Goal: Task Accomplishment & Management: Manage account settings

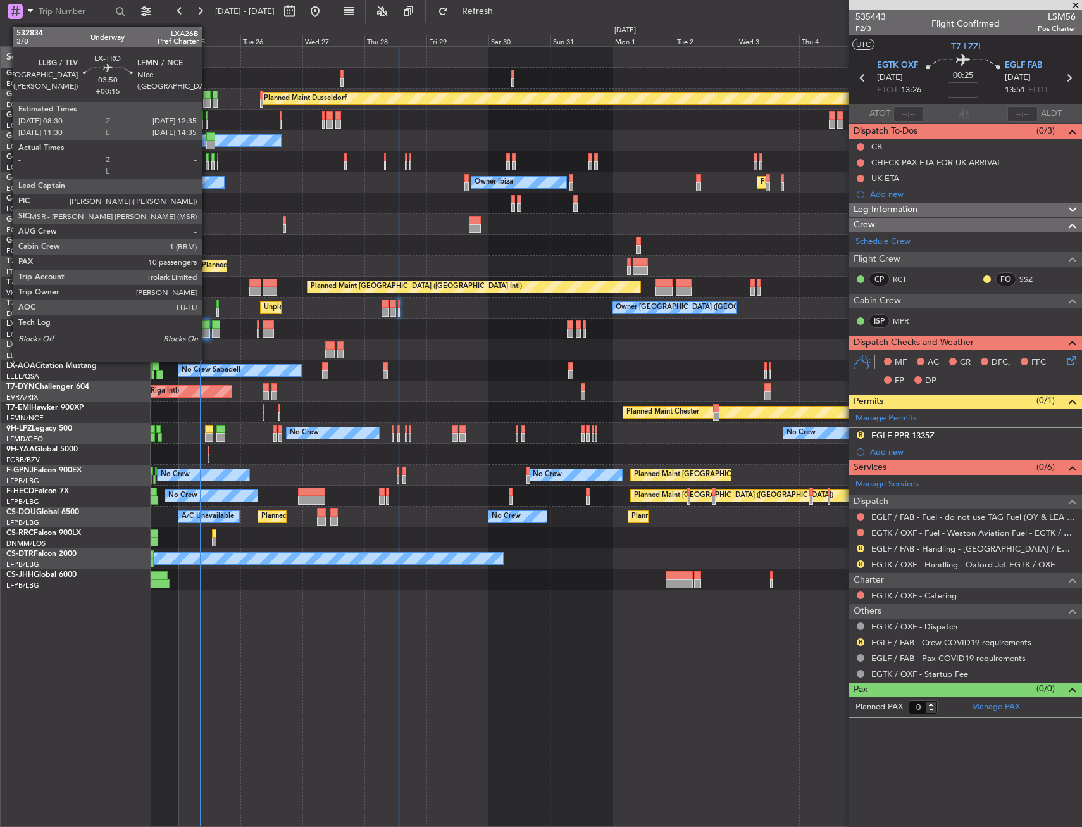
click at [206, 323] on div at bounding box center [204, 324] width 11 height 9
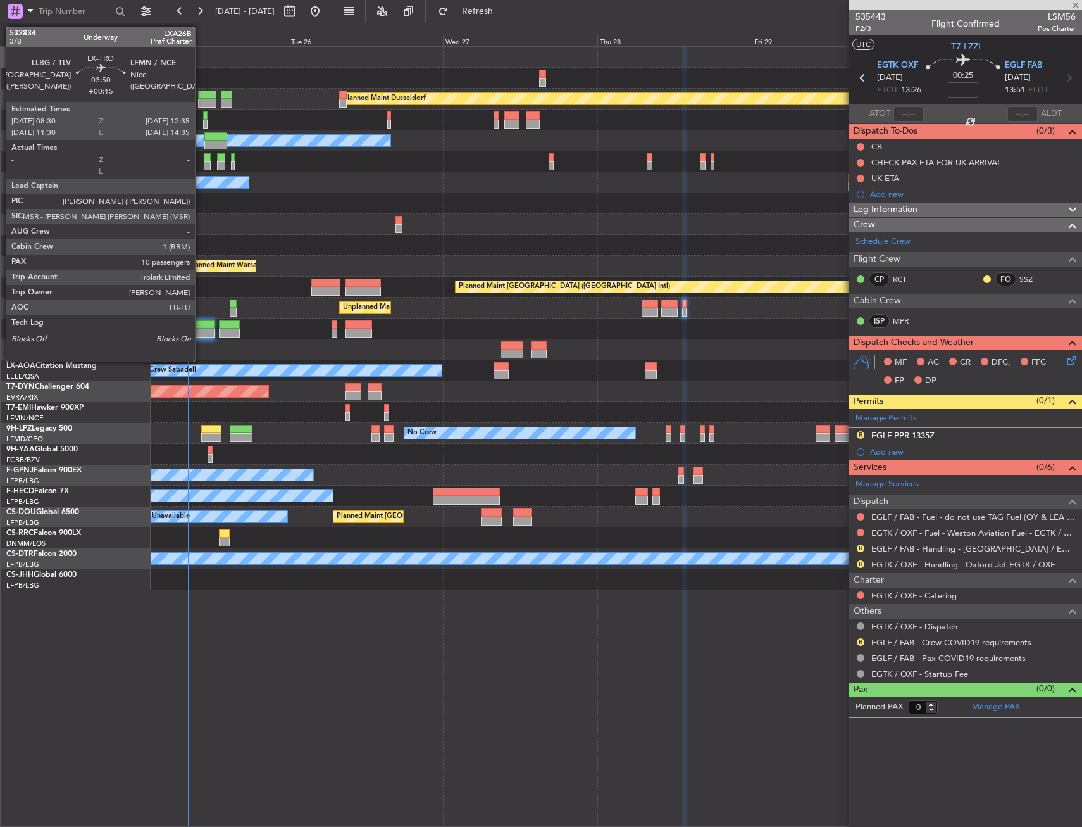
type input "+00:15"
type input "10"
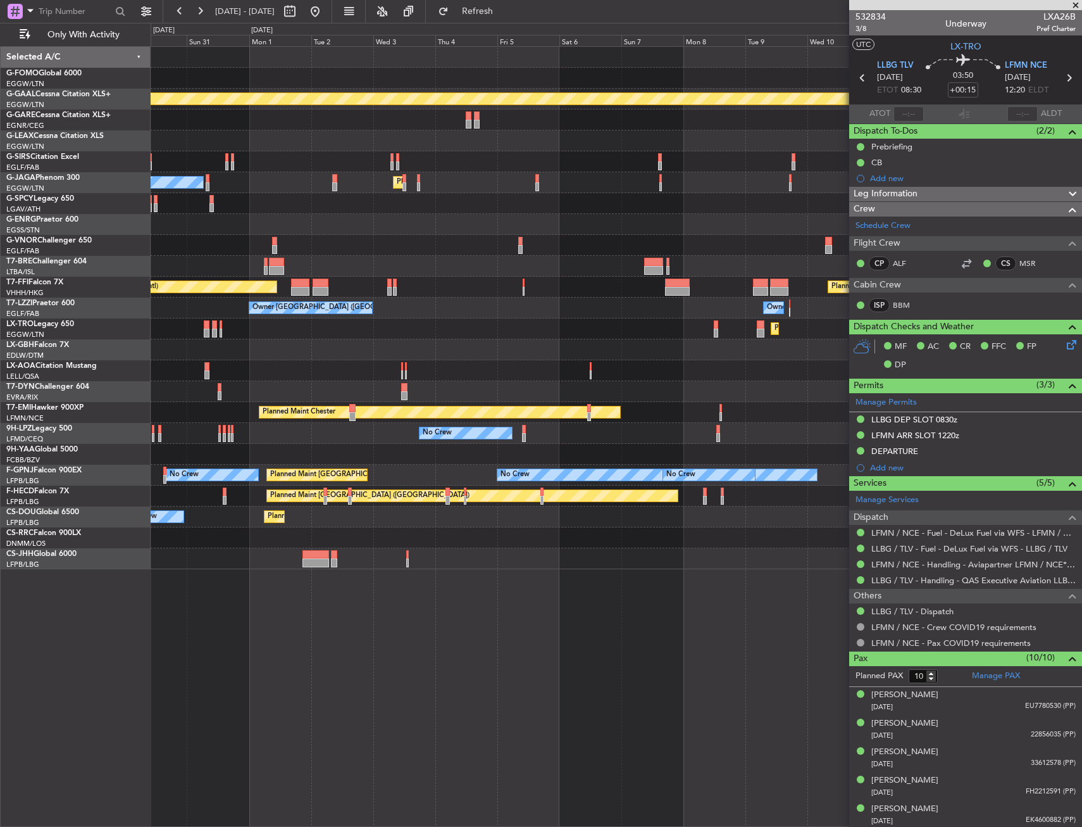
click at [240, 364] on div "No Crew Sabadell No Crew Sabadell" at bounding box center [616, 370] width 931 height 21
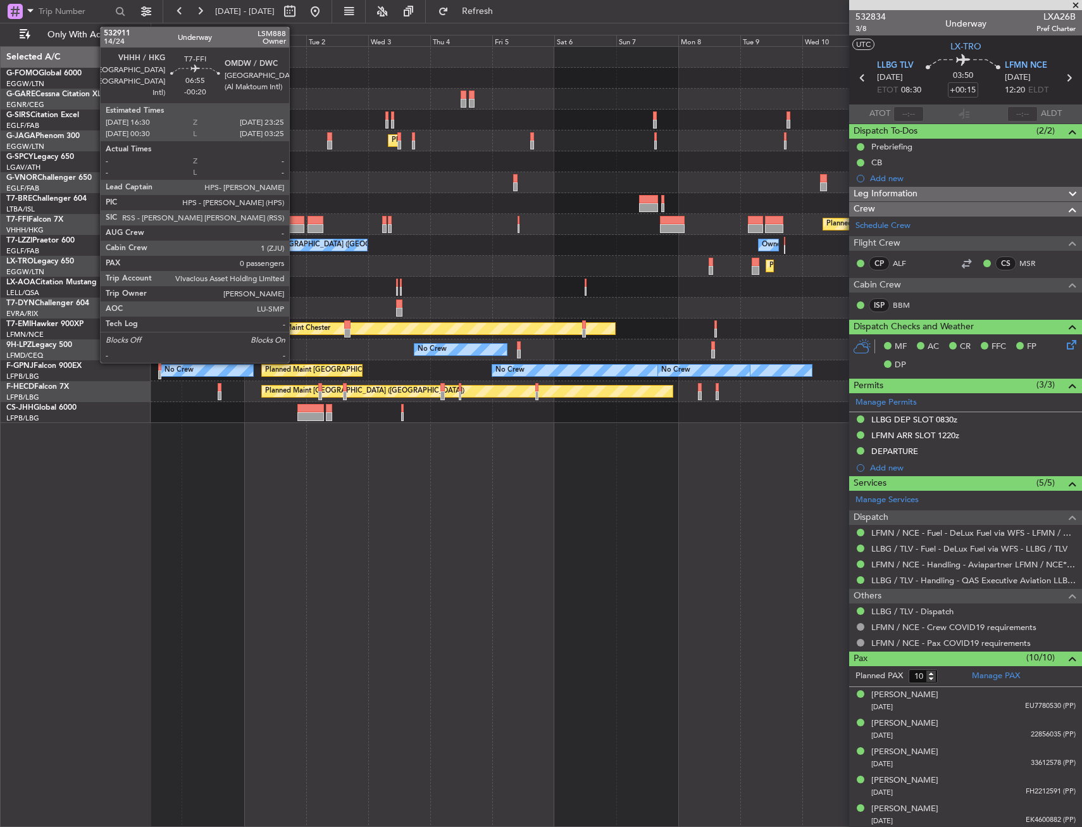
click at [295, 222] on div at bounding box center [295, 220] width 18 height 9
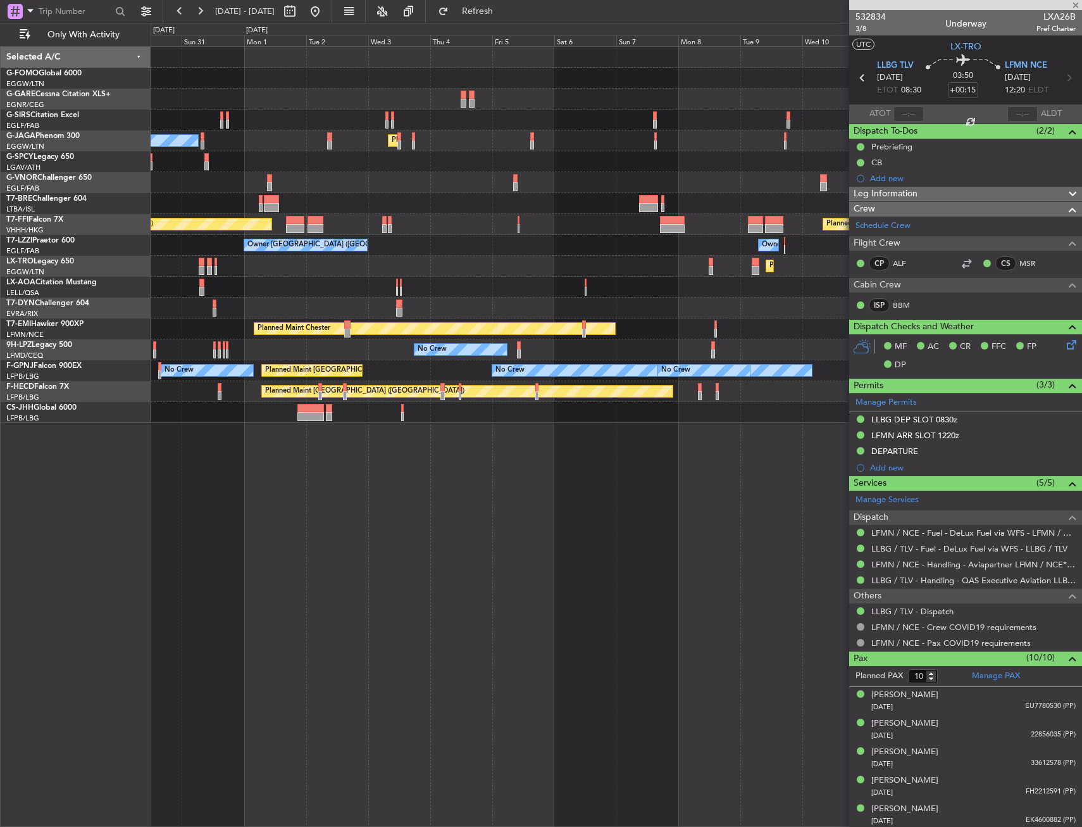
type input "-00:20"
type input "0"
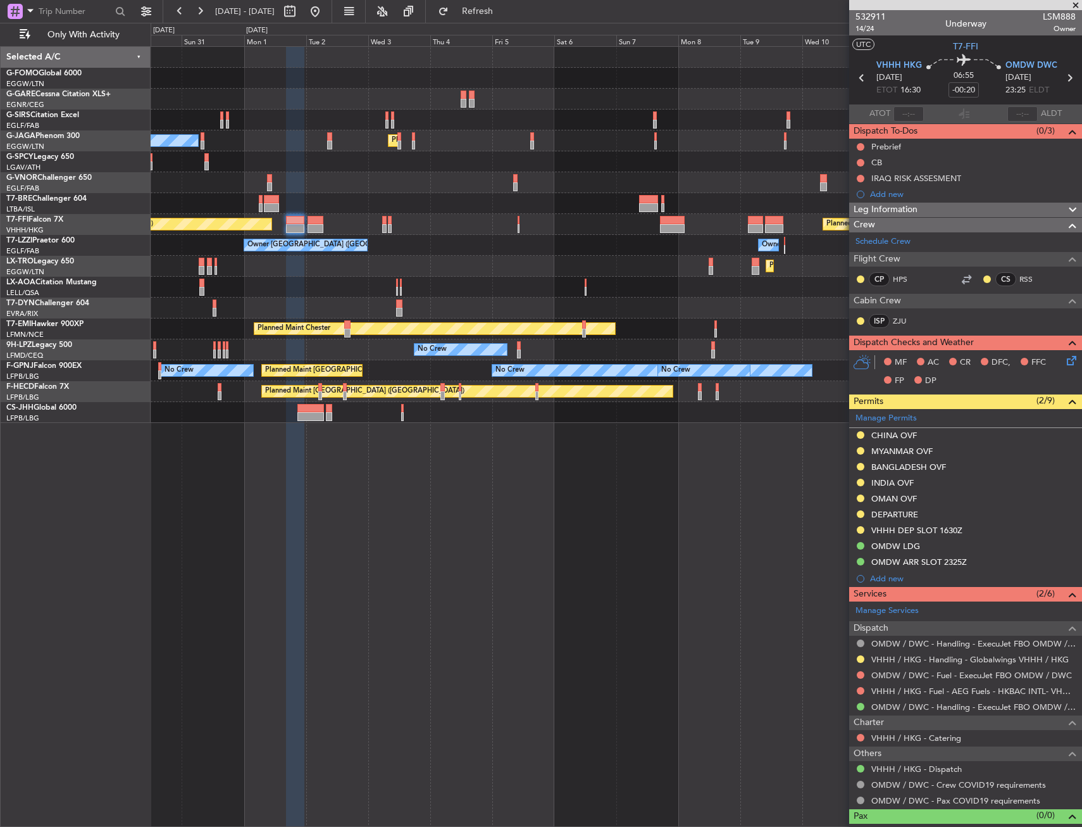
click at [920, 498] on div "OMAN OVF" at bounding box center [965, 499] width 233 height 16
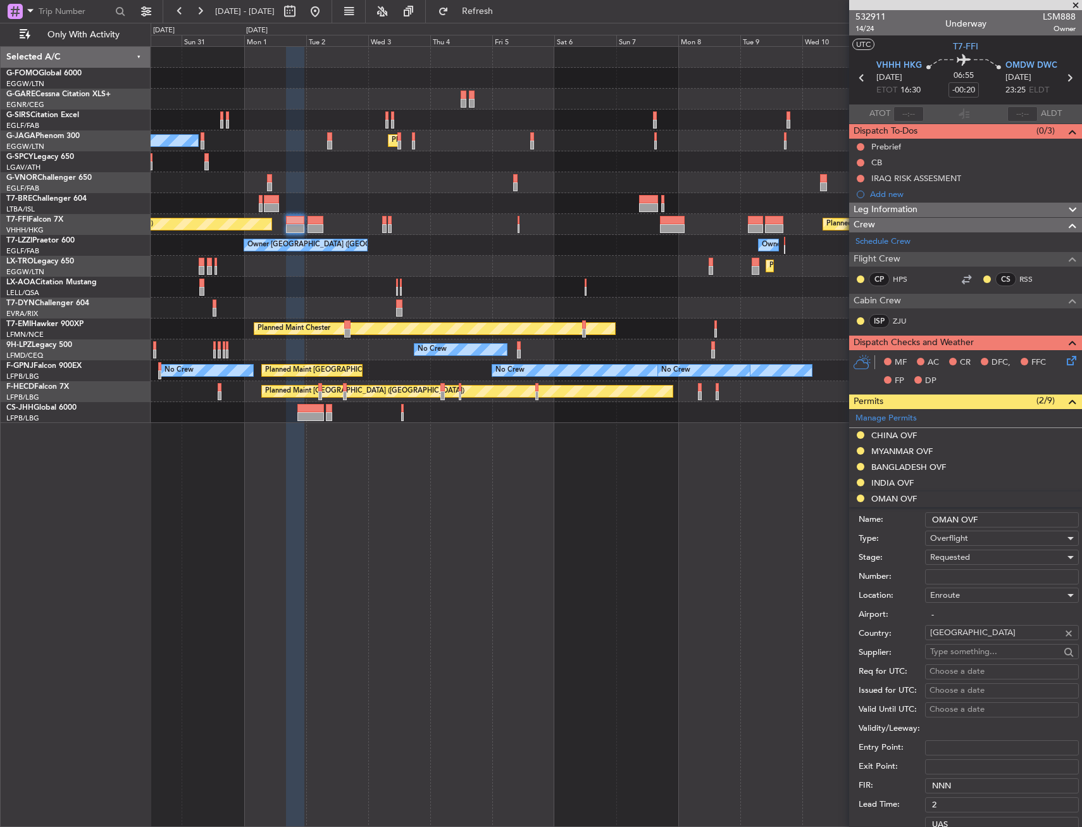
drag, startPoint x: 966, startPoint y: 578, endPoint x: 969, endPoint y: 572, distance: 6.5
click at [966, 578] on input "Number:" at bounding box center [1002, 576] width 154 height 15
paste input "DAT/OF/LXAS/0035/2025"
type input "DAT/OF/LXAS/0035/2025"
click at [974, 557] on div "Requested" at bounding box center [997, 557] width 135 height 19
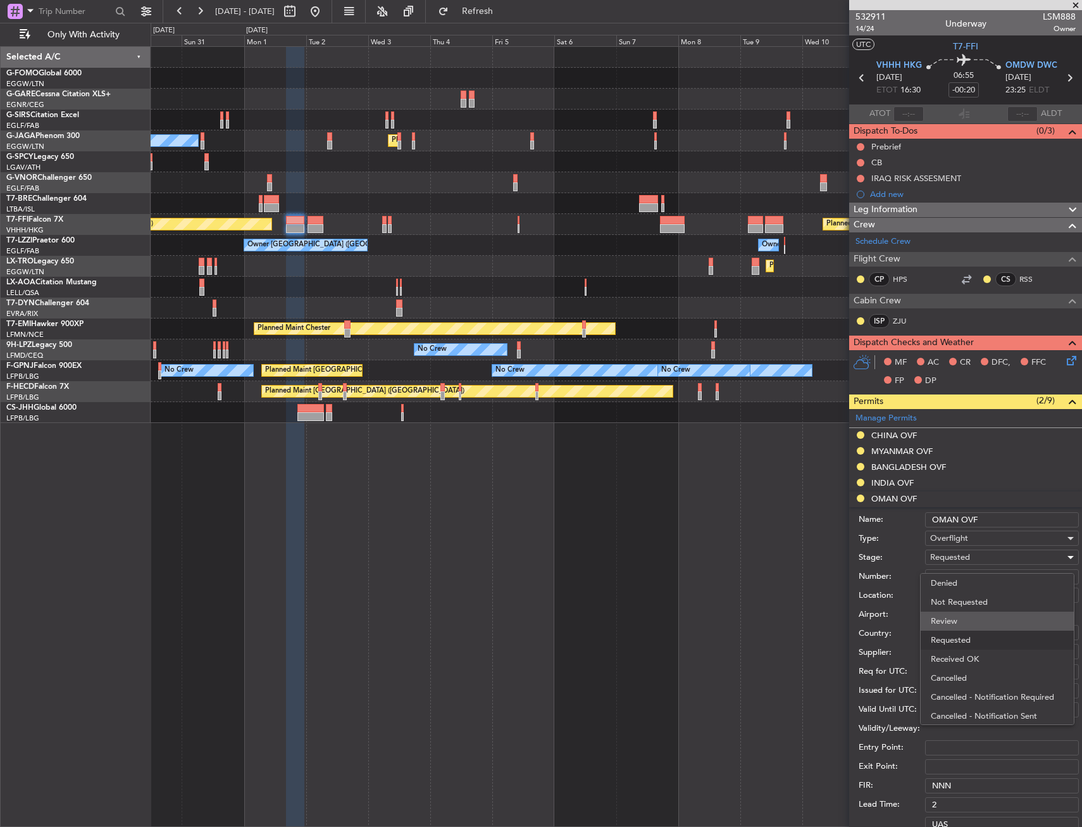
scroll to position [6, 0]
click at [982, 660] on span "Received OK" at bounding box center [997, 653] width 133 height 19
click at [1004, 684] on form "Name: OMAN OVF Type: Overflight Stage: Received OK Number: DAT/OF/LXAS/0035/202…" at bounding box center [965, 696] width 233 height 378
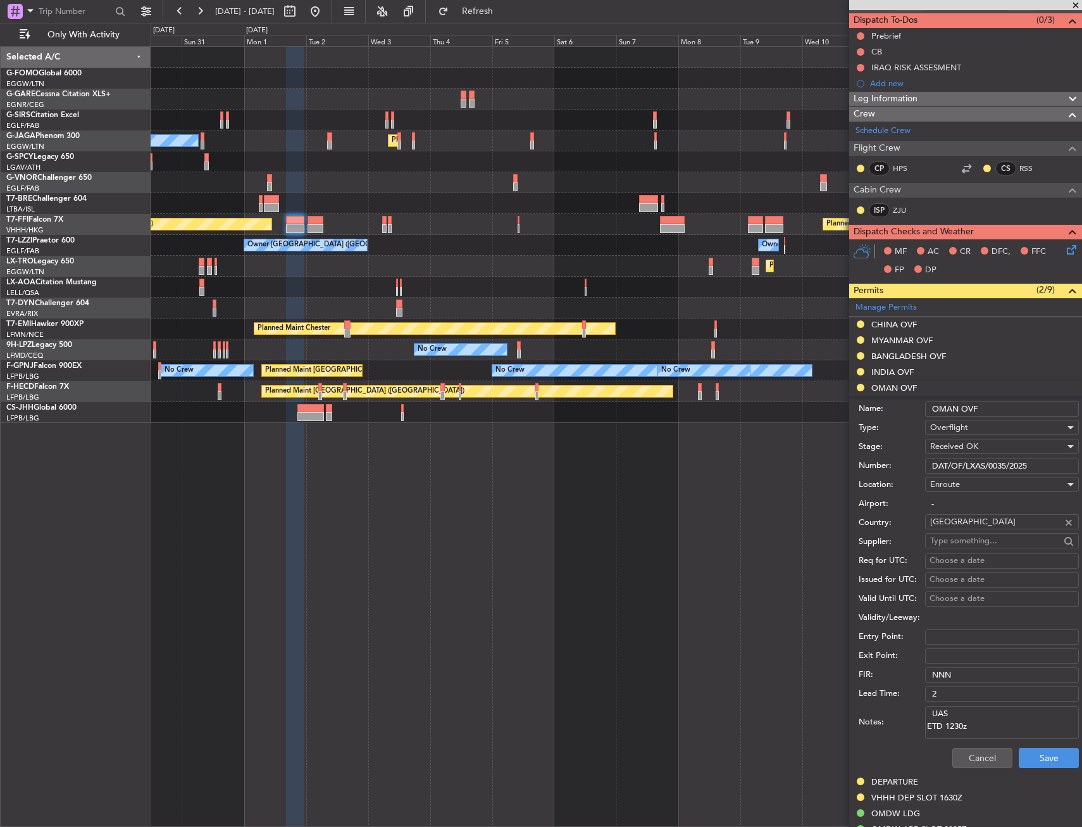
scroll to position [127, 0]
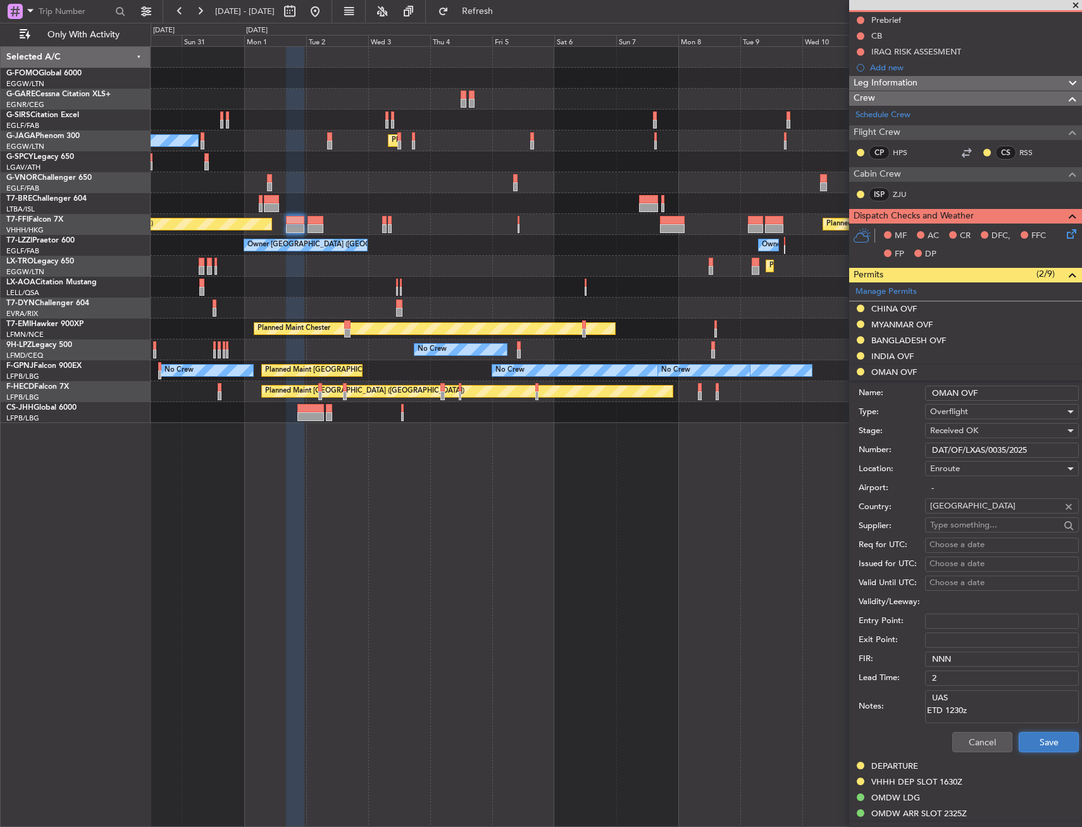
click at [1037, 748] on button "Save" at bounding box center [1049, 742] width 60 height 20
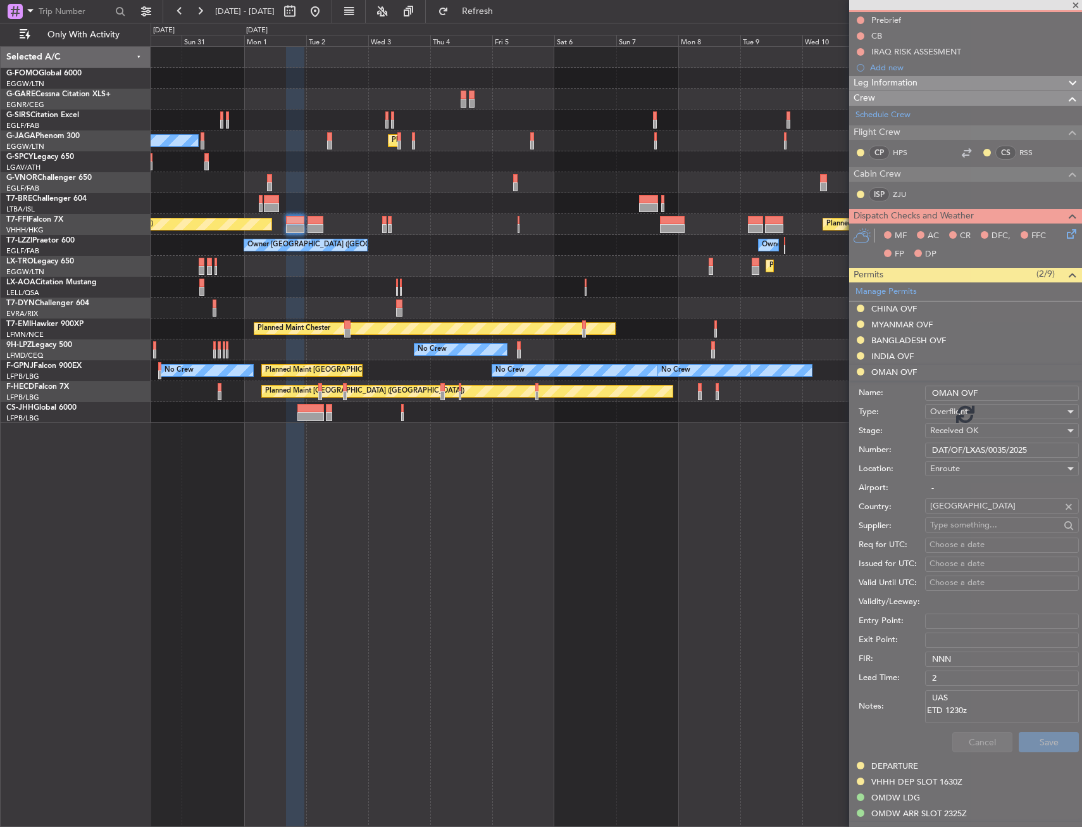
scroll to position [17, 0]
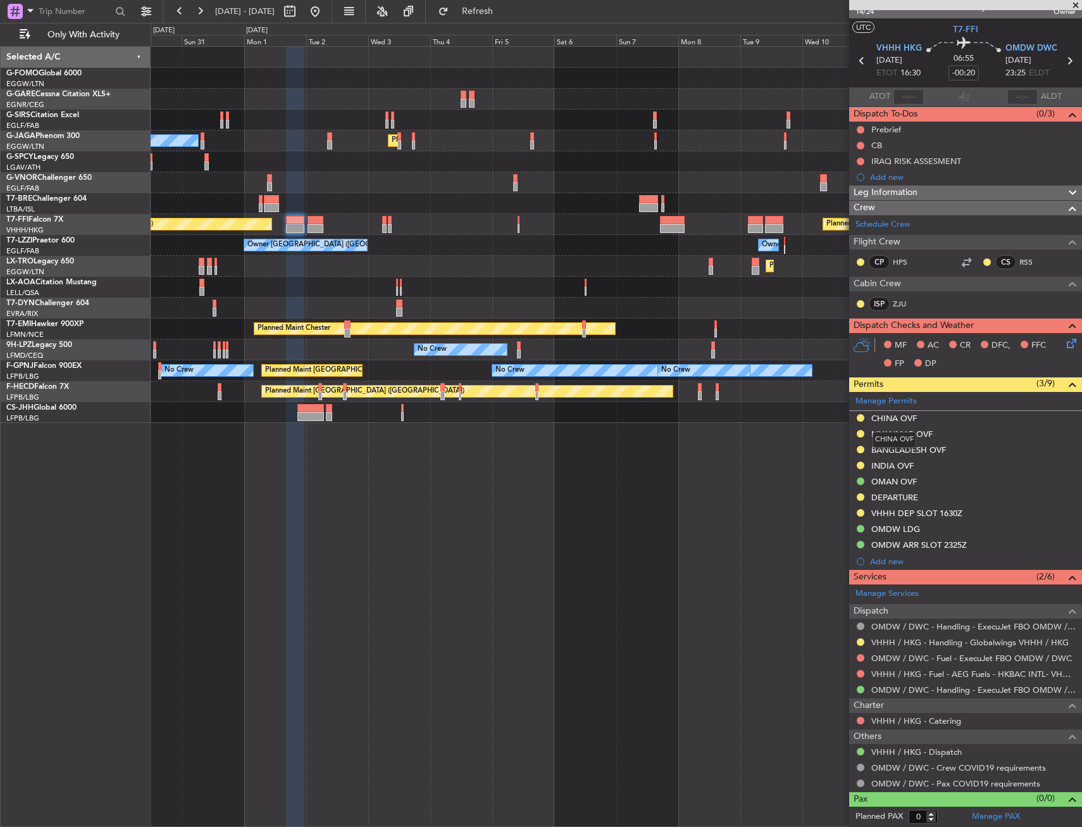
drag, startPoint x: 889, startPoint y: 420, endPoint x: 907, endPoint y: 442, distance: 27.9
click at [889, 420] on div "CHINA OVF" at bounding box center [895, 418] width 46 height 11
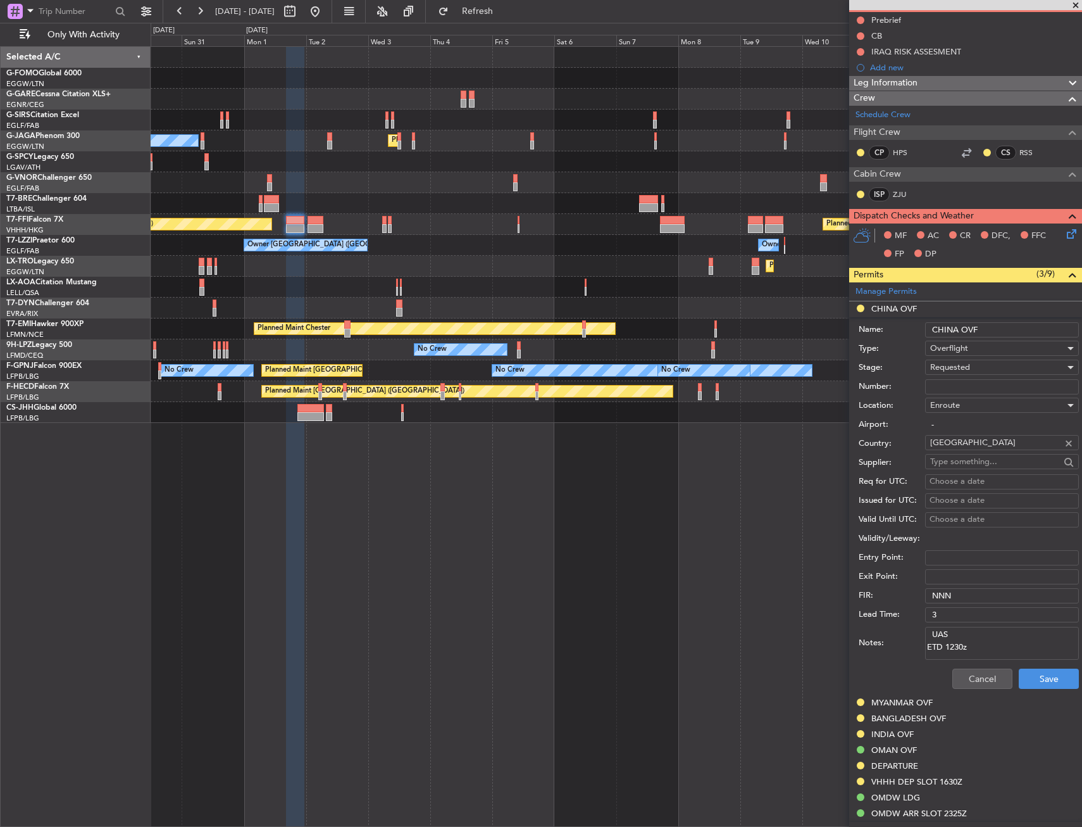
click at [964, 387] on input "Number:" at bounding box center [1002, 386] width 154 height 15
paste input "CAD/2025V5078"
type input "CAD/2025V5078"
click at [971, 373] on div "Requested" at bounding box center [997, 367] width 135 height 19
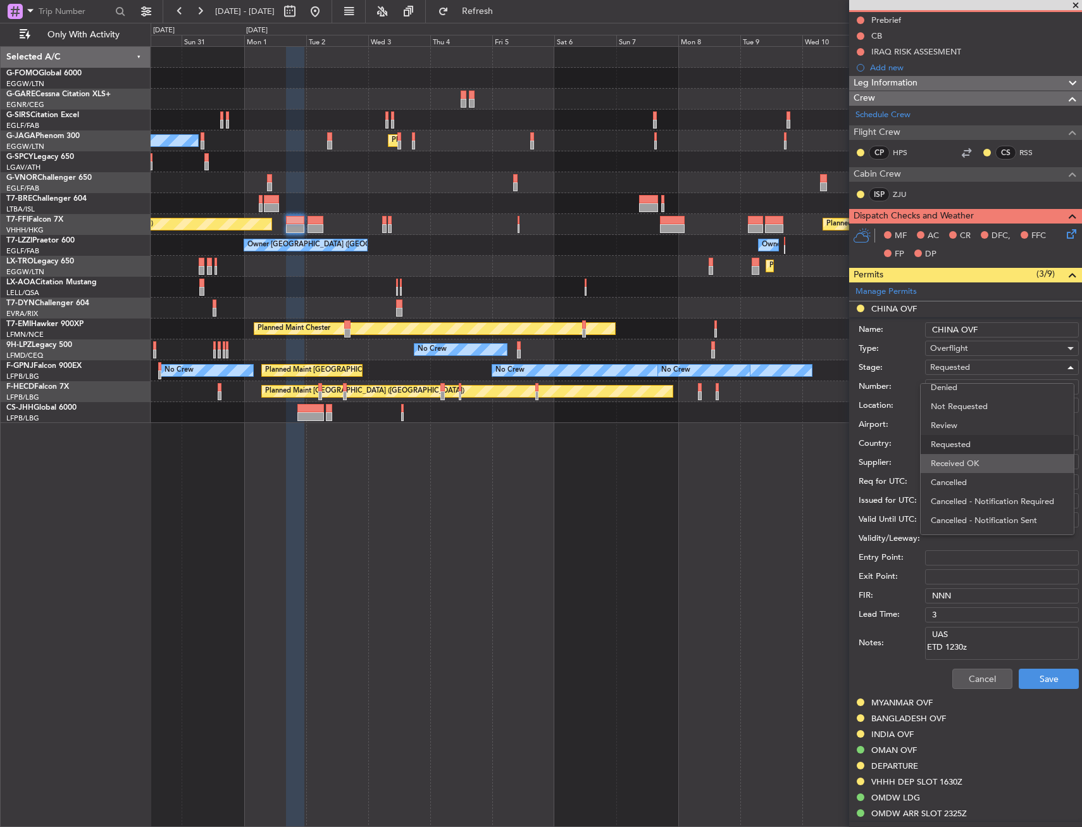
click at [980, 462] on span "Received OK" at bounding box center [997, 463] width 133 height 19
click at [1049, 676] on button "Save" at bounding box center [1049, 678] width 60 height 20
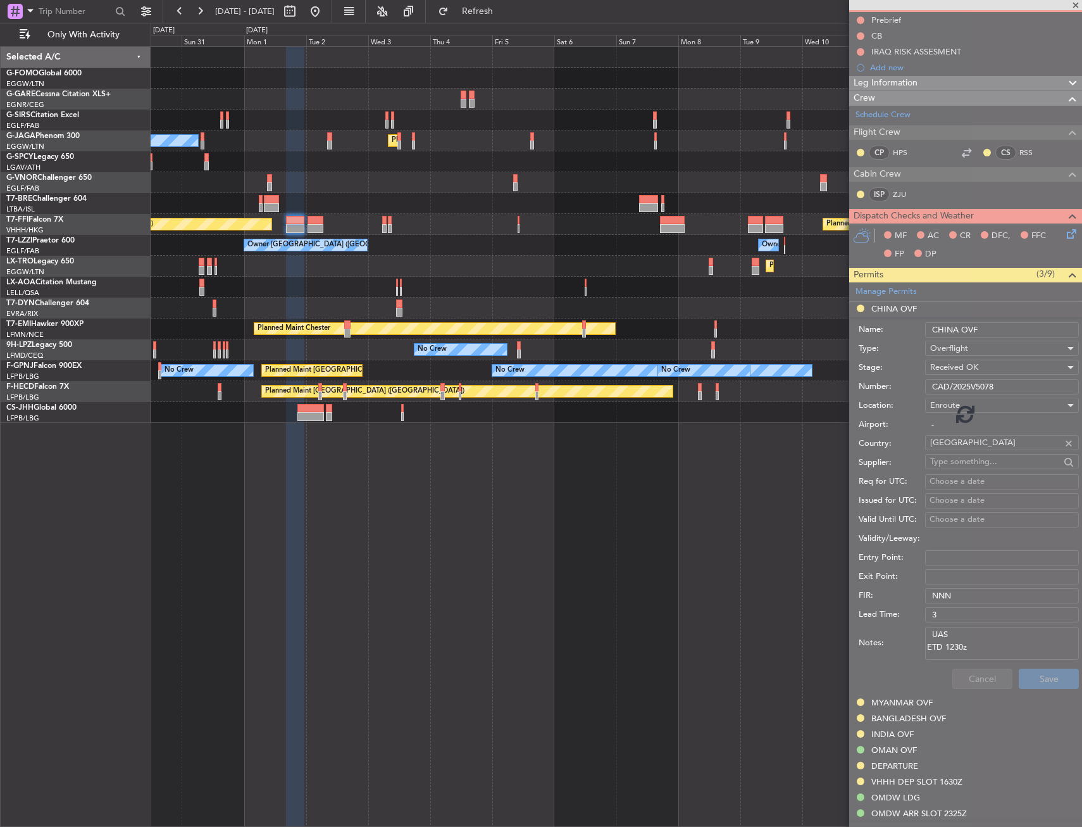
scroll to position [17, 0]
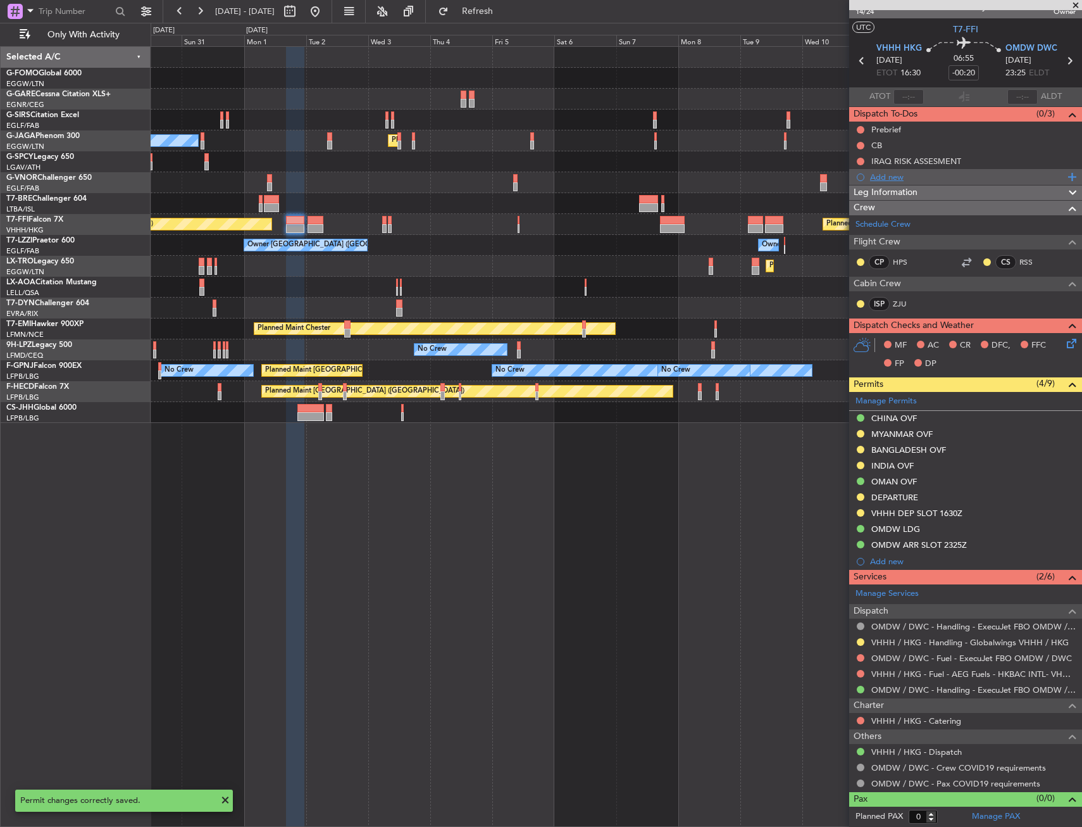
click at [942, 183] on div "Add new" at bounding box center [965, 177] width 233 height 16
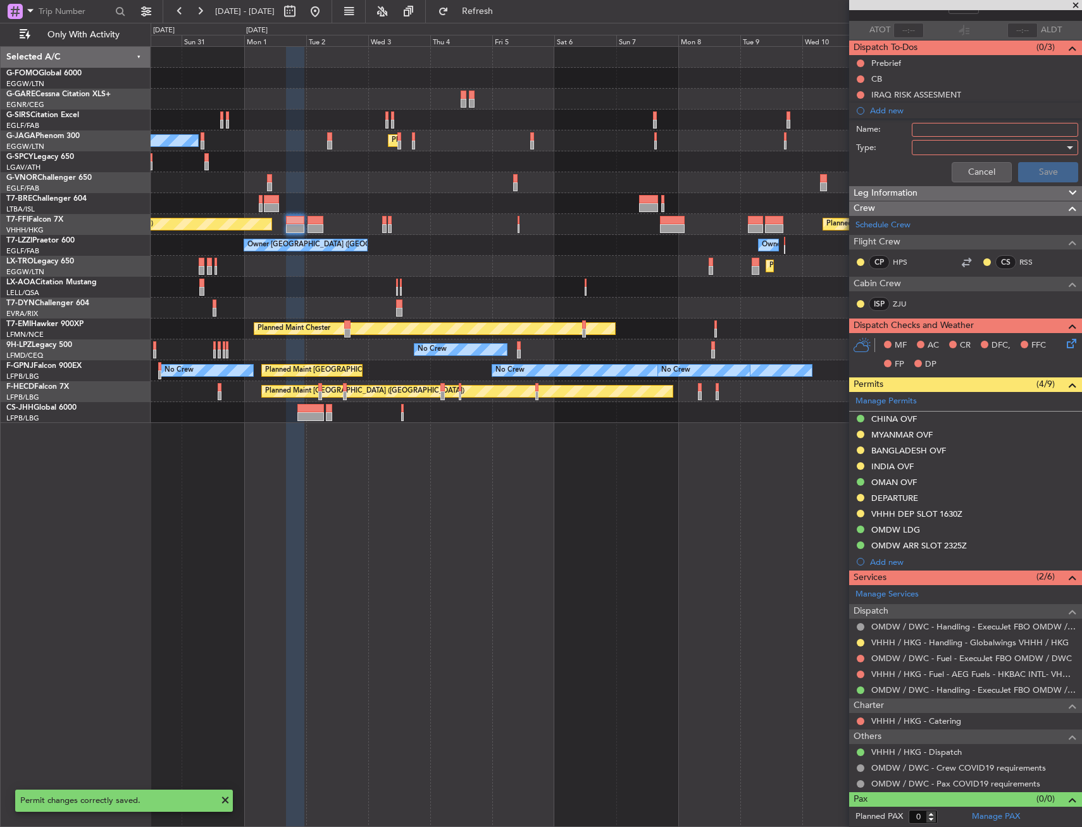
click at [953, 127] on input "Name:" at bounding box center [995, 130] width 166 height 14
type input "CHINA APPROVED ROUTE"
click at [1006, 147] on div at bounding box center [990, 147] width 147 height 19
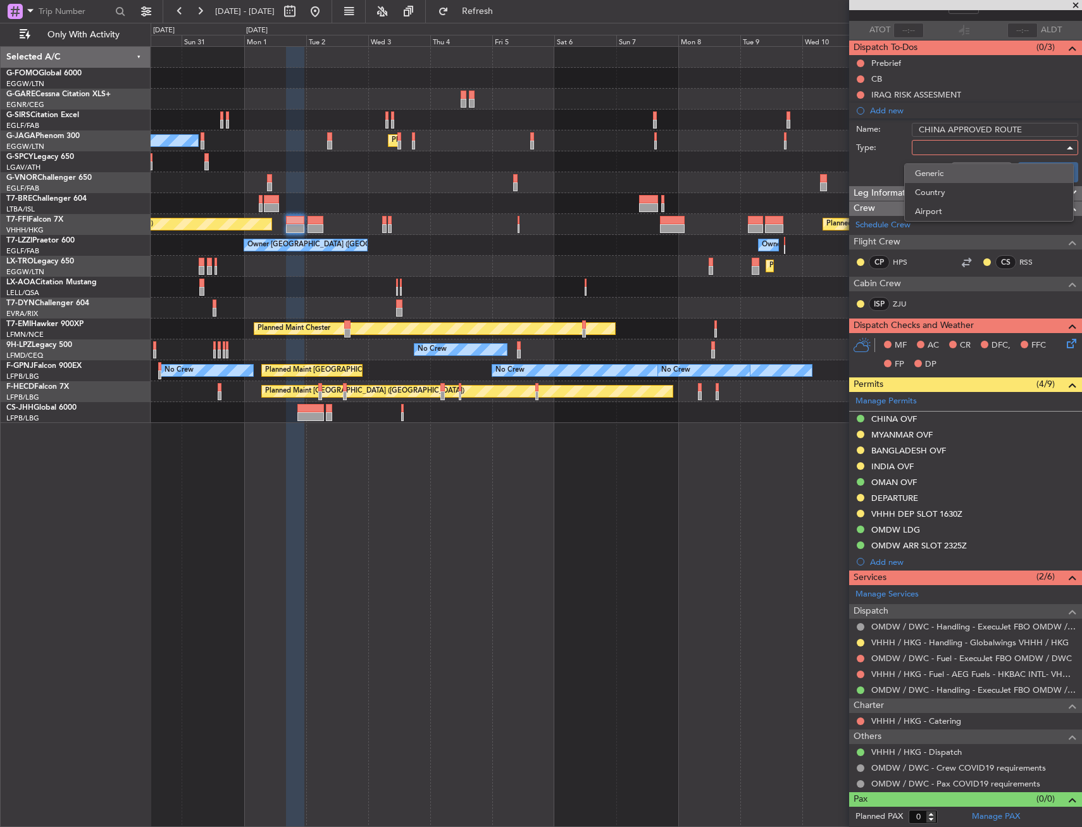
click at [987, 177] on span "Generic" at bounding box center [989, 173] width 148 height 19
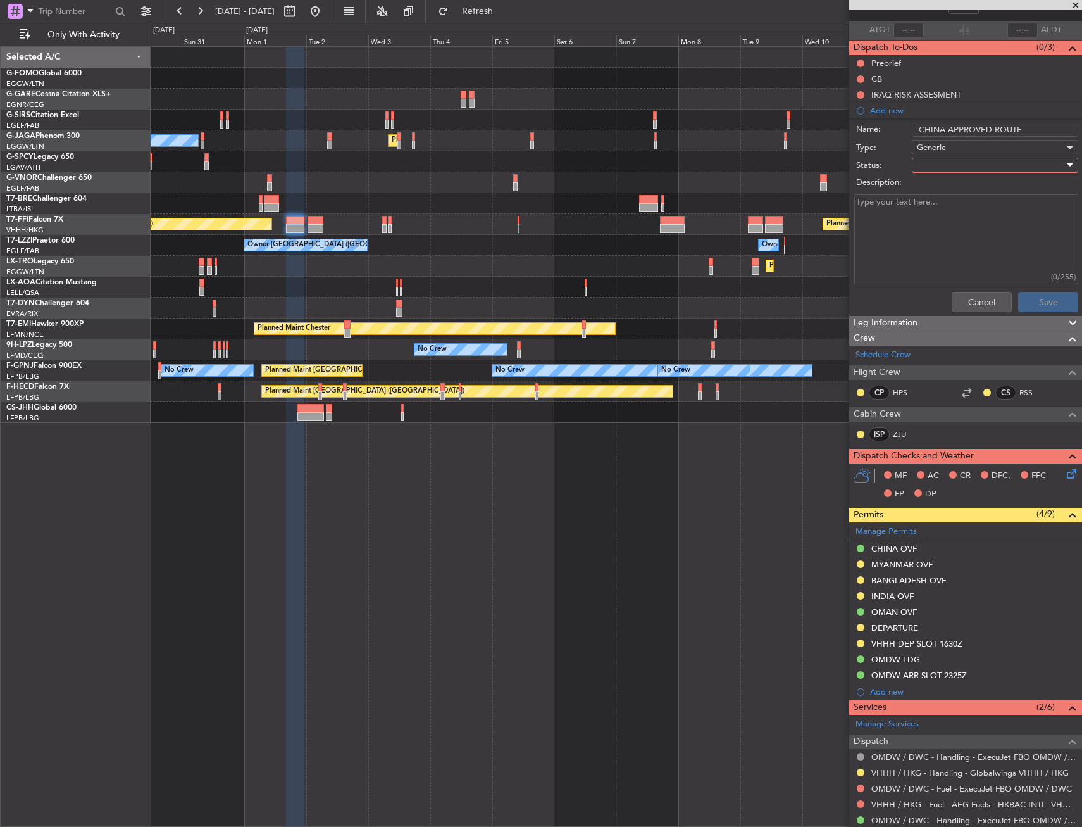
click at [987, 169] on div at bounding box center [990, 165] width 147 height 19
click at [972, 192] on span "Not Started" at bounding box center [989, 190] width 148 height 19
click at [953, 234] on textarea "Description:" at bounding box center [967, 239] width 224 height 91
paste textarea "SIKOU R339 BSE A599 LINSO"
click at [1067, 316] on span at bounding box center [1072, 323] width 15 height 15
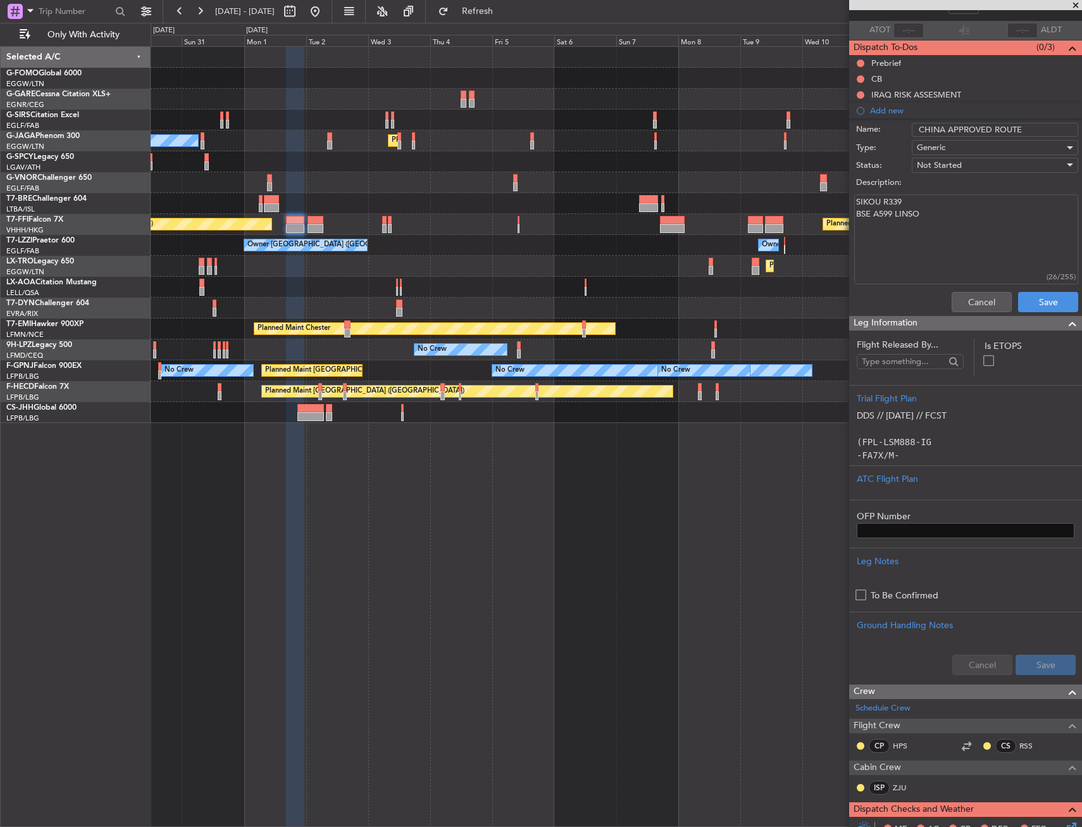
click at [859, 217] on textarea "SIKOU R339 BSE A599 LINSO" at bounding box center [967, 239] width 224 height 91
type textarea "SIKOU R339 BSE A599 LINSO"
click at [1056, 310] on button "Save" at bounding box center [1048, 302] width 60 height 20
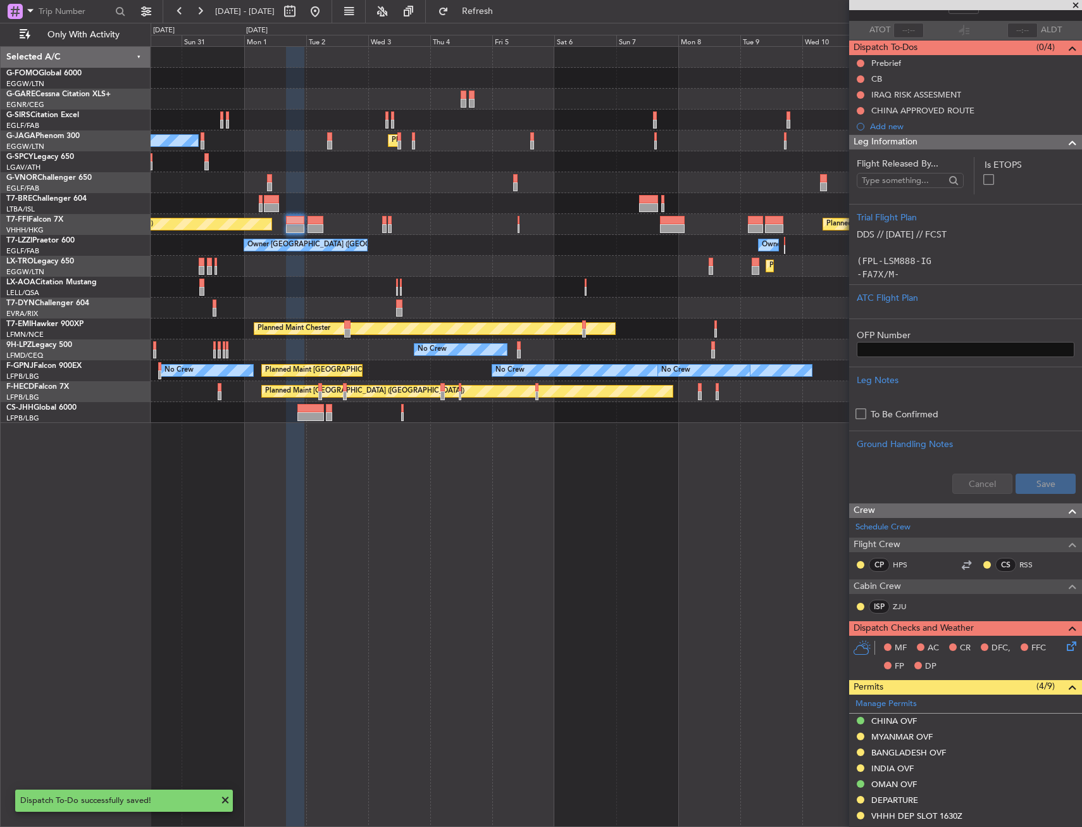
click at [1029, 139] on div "Leg Information" at bounding box center [965, 142] width 233 height 15
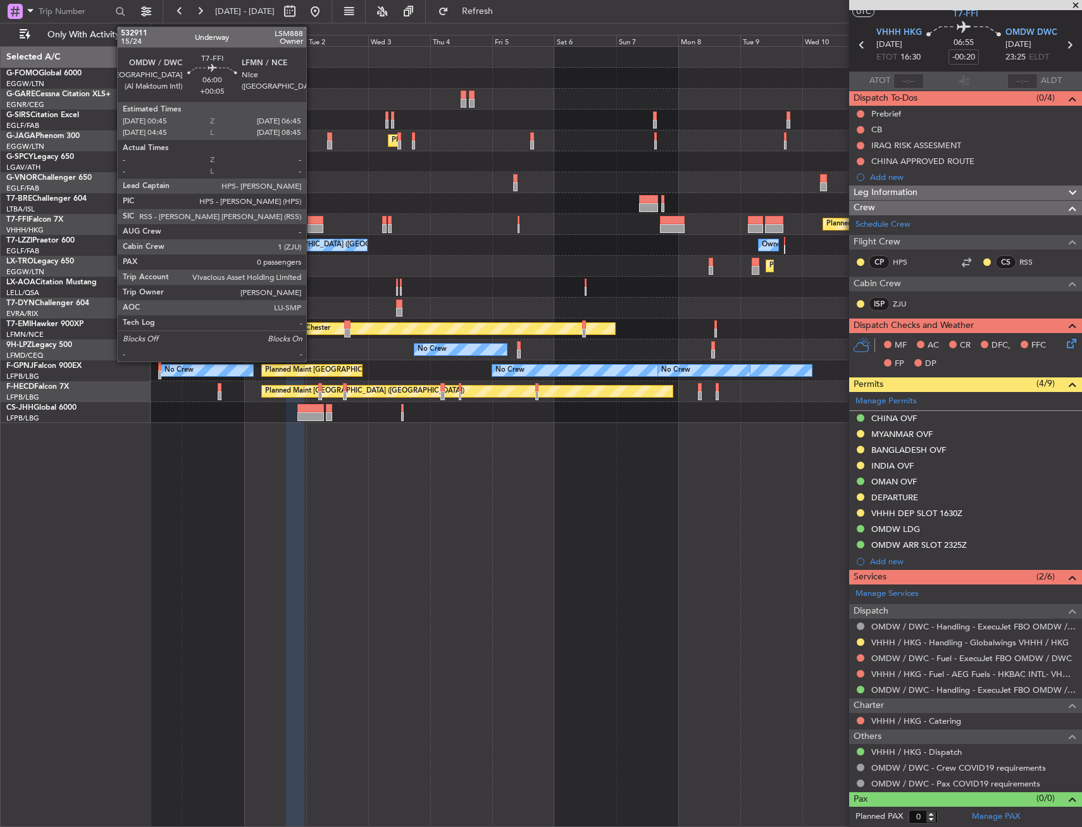
click at [312, 229] on div at bounding box center [316, 228] width 16 height 9
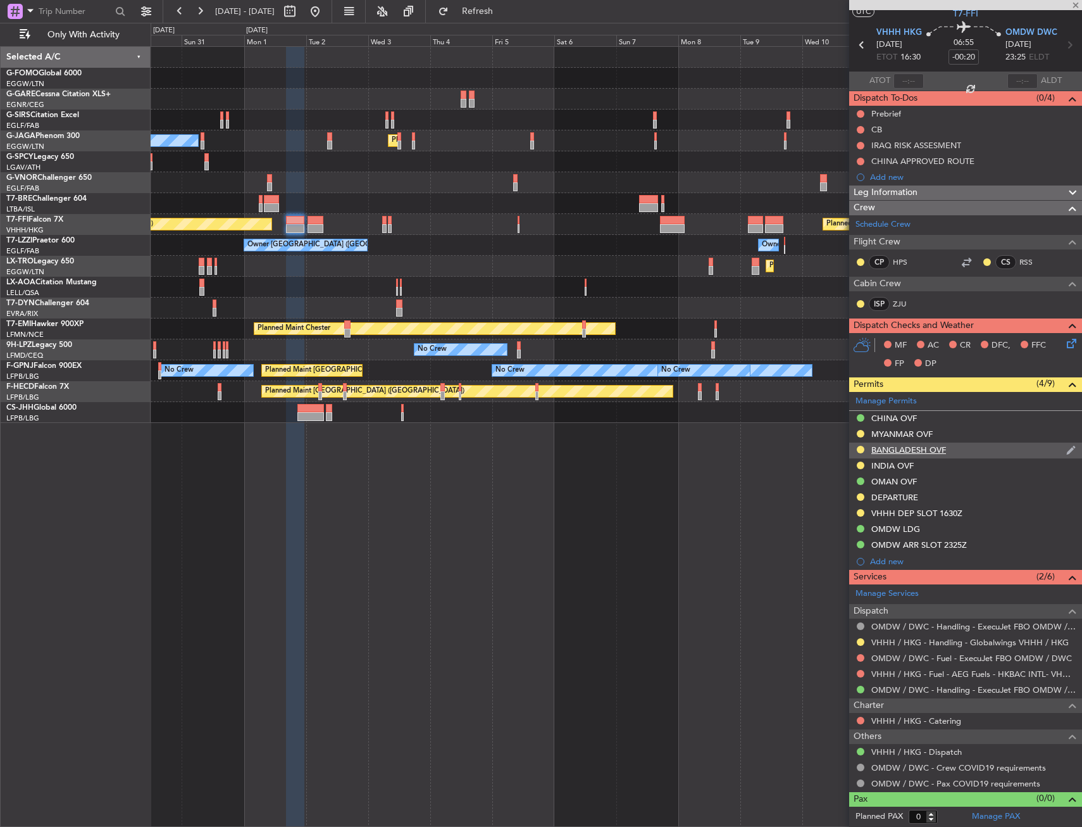
type input "+00:05"
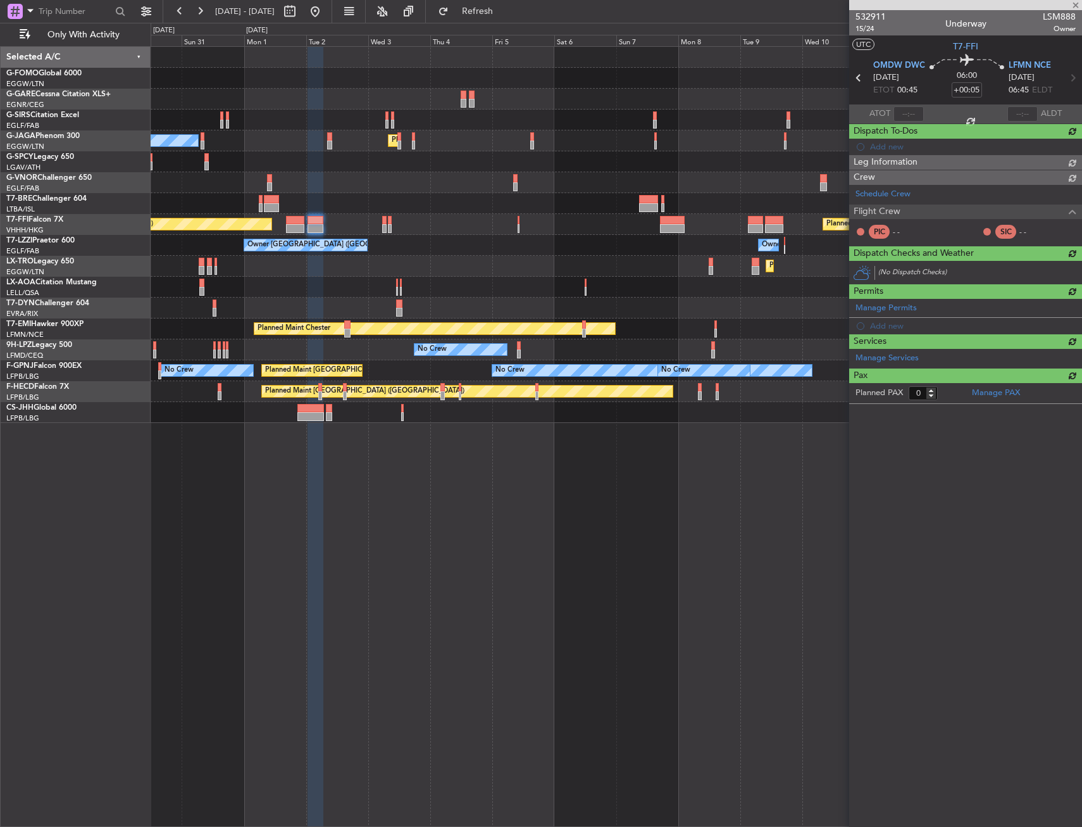
scroll to position [0, 0]
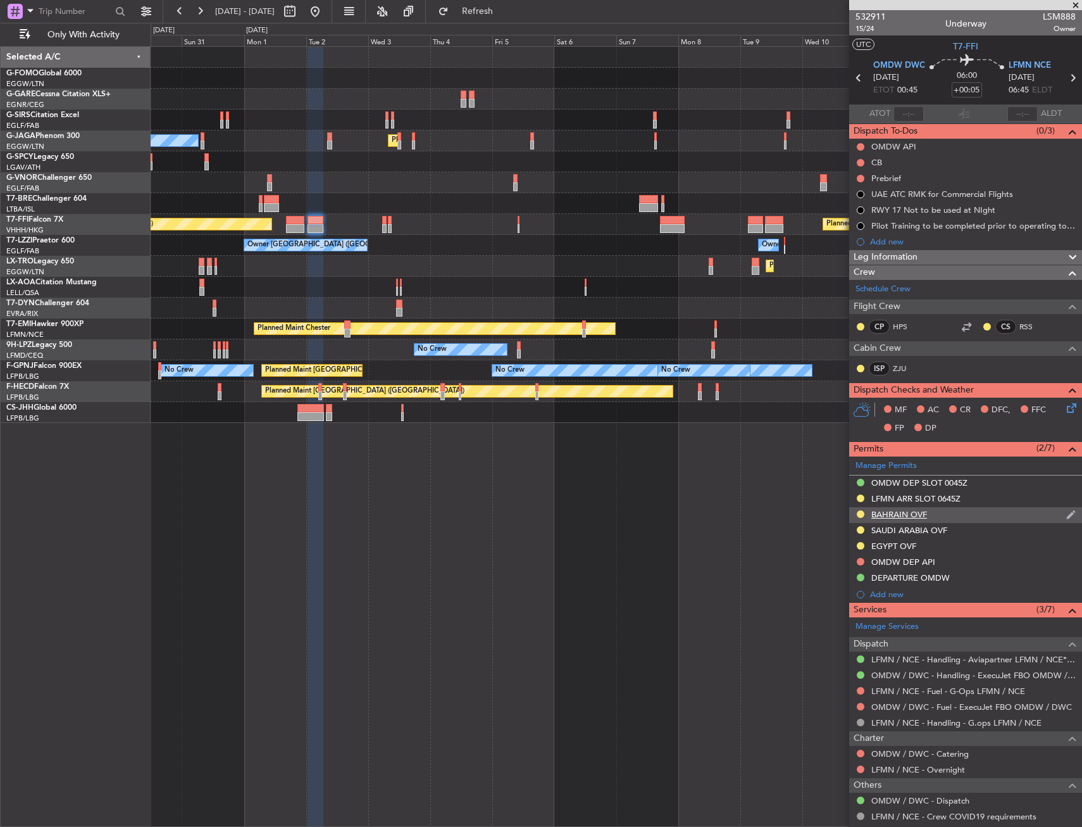
click at [983, 512] on div "BAHRAIN OVF" at bounding box center [965, 515] width 233 height 16
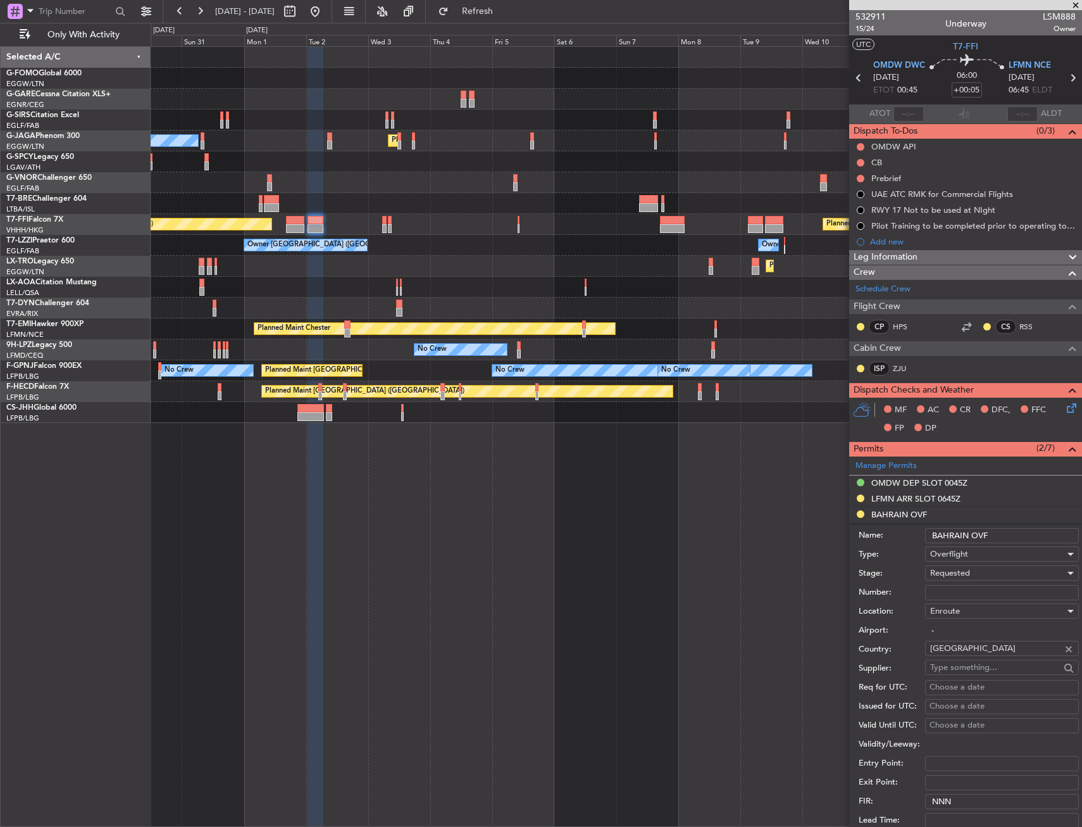
click at [974, 594] on input "Number:" at bounding box center [1002, 592] width 154 height 15
paste input "AT/P/25-08/ON/001067"
type input "AT/P/25-08/ON/001067"
click at [984, 575] on div "Requested" at bounding box center [997, 572] width 135 height 19
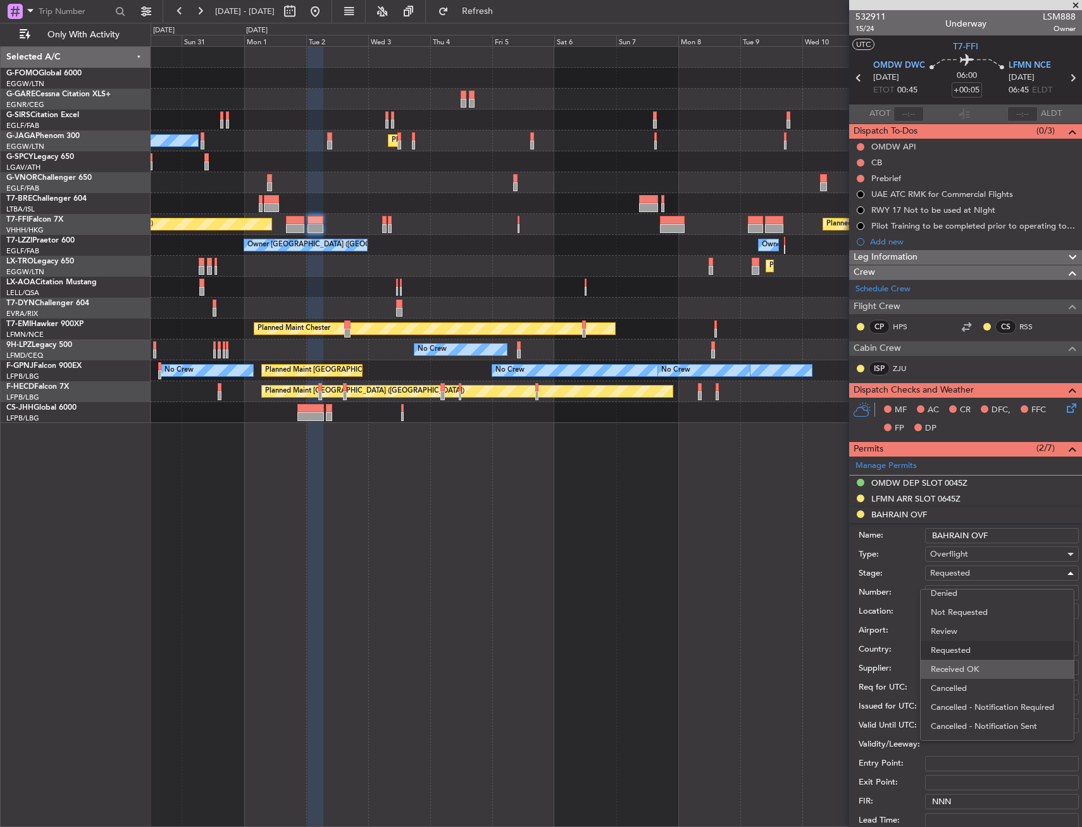
click at [989, 661] on span "Received OK" at bounding box center [997, 669] width 133 height 19
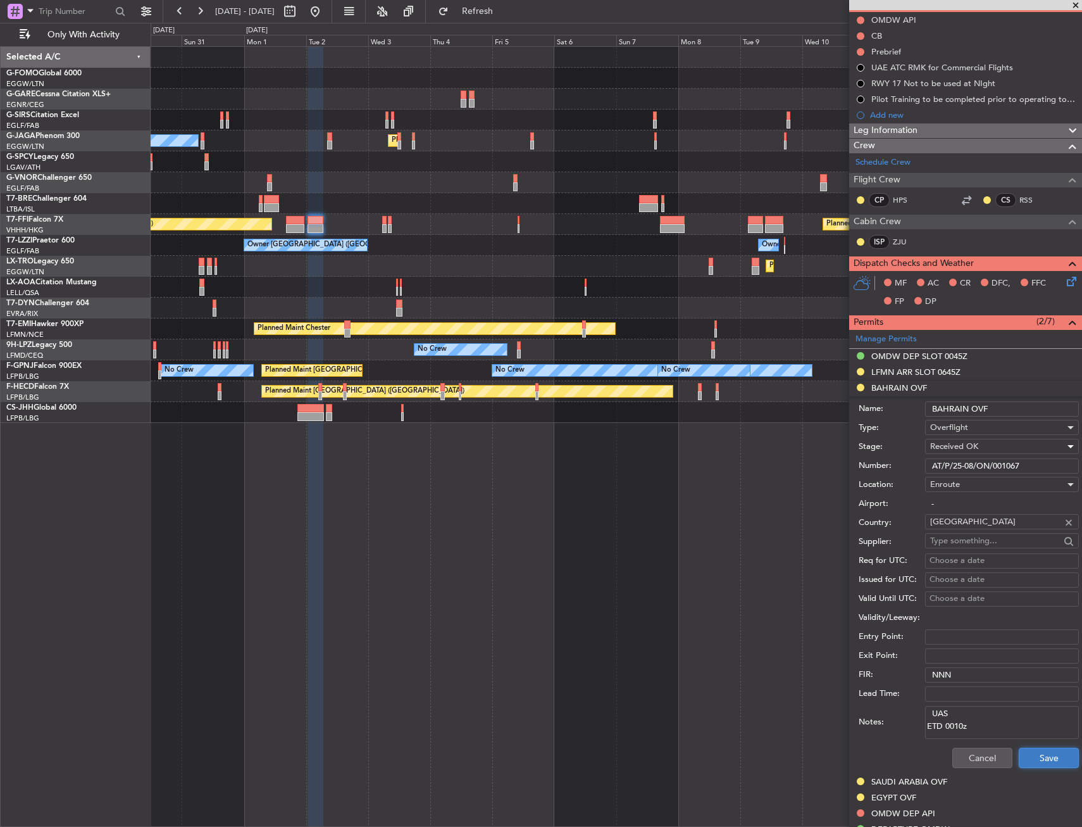
click at [1041, 748] on button "Save" at bounding box center [1049, 758] width 60 height 20
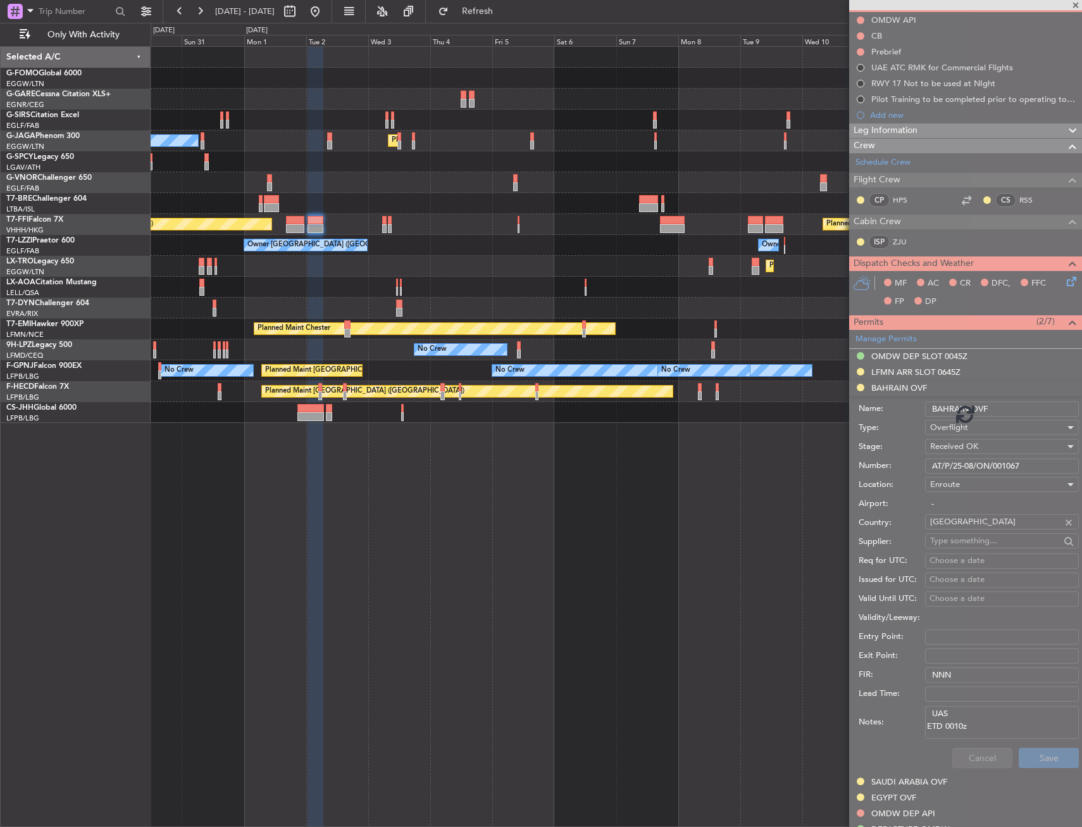
scroll to position [49, 0]
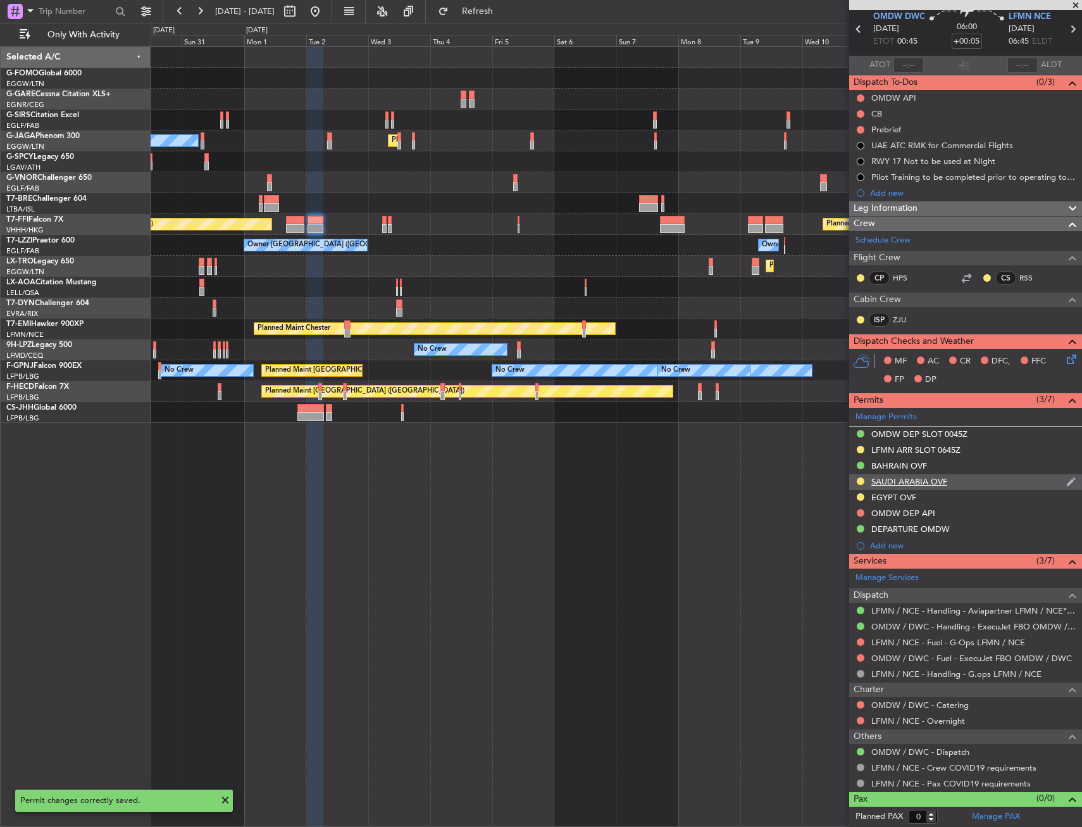
click at [935, 486] on div "SAUDI ARABIA OVF" at bounding box center [965, 482] width 233 height 16
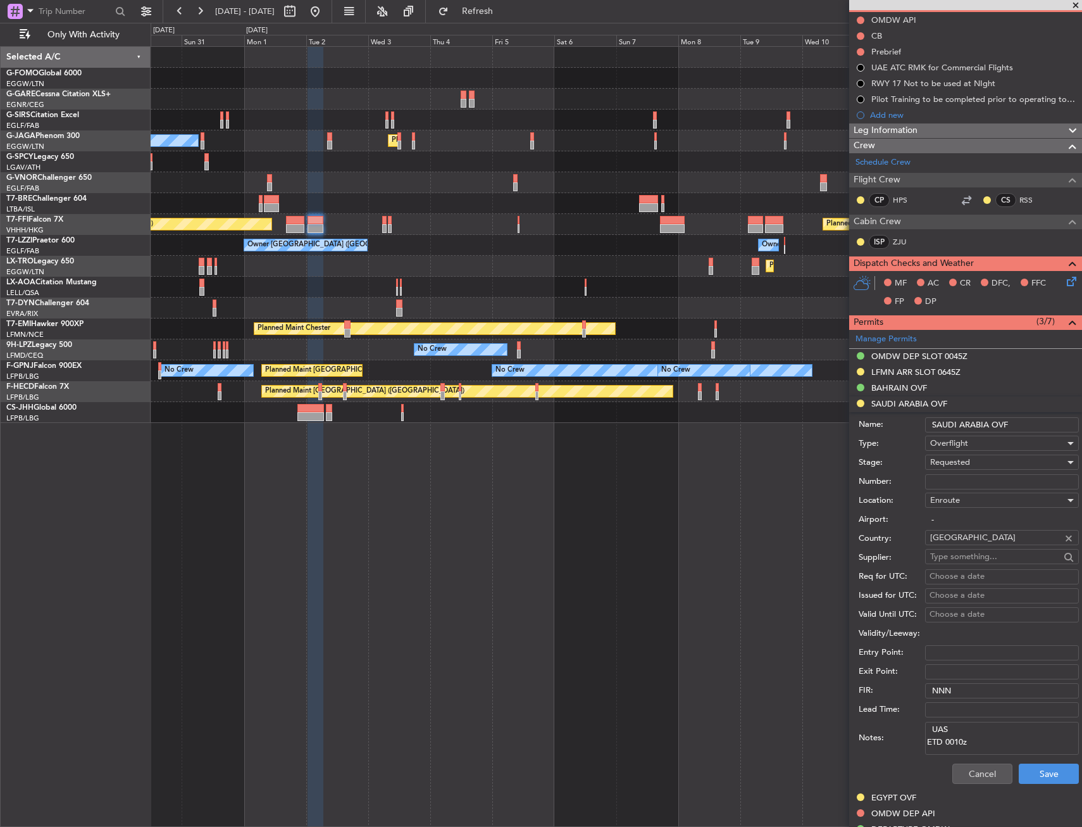
click at [965, 478] on input "Number:" at bounding box center [1002, 481] width 154 height 15
paste input "2501018902"
type input "2501018902"
click at [965, 464] on span "Requested" at bounding box center [950, 461] width 40 height 11
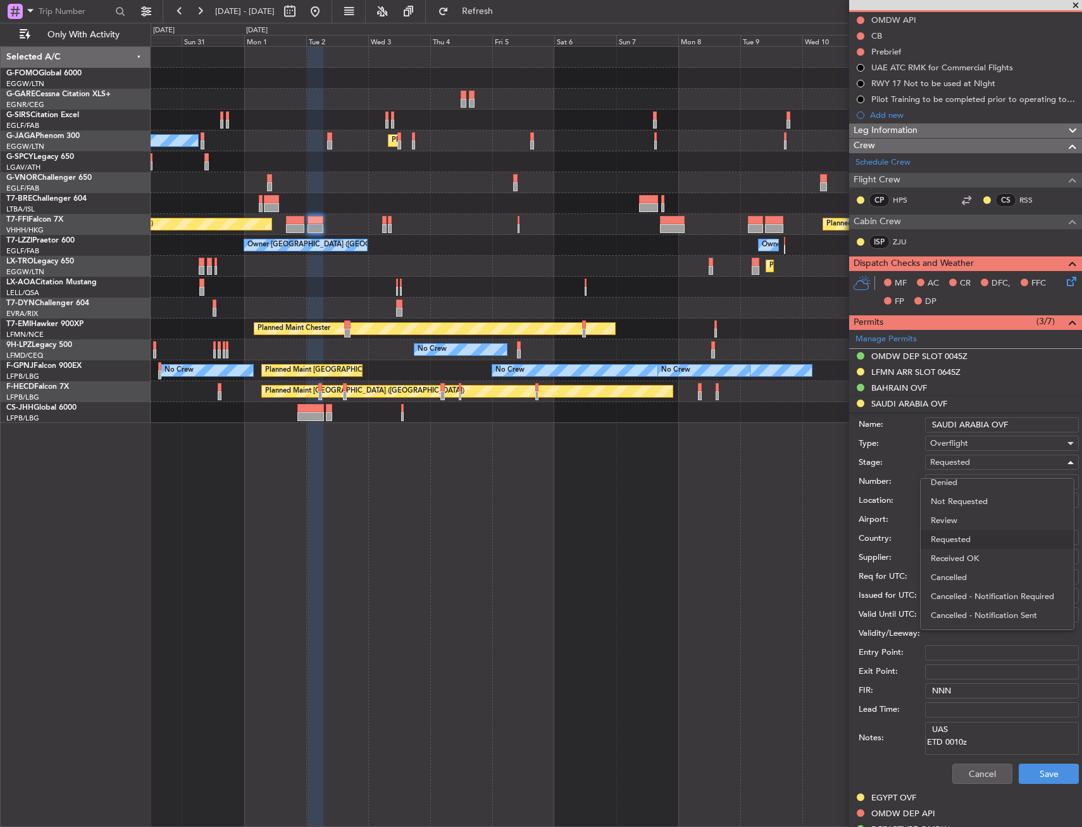
click at [954, 558] on span "Received OK" at bounding box center [997, 558] width 133 height 19
click at [1055, 766] on button "Save" at bounding box center [1049, 773] width 60 height 20
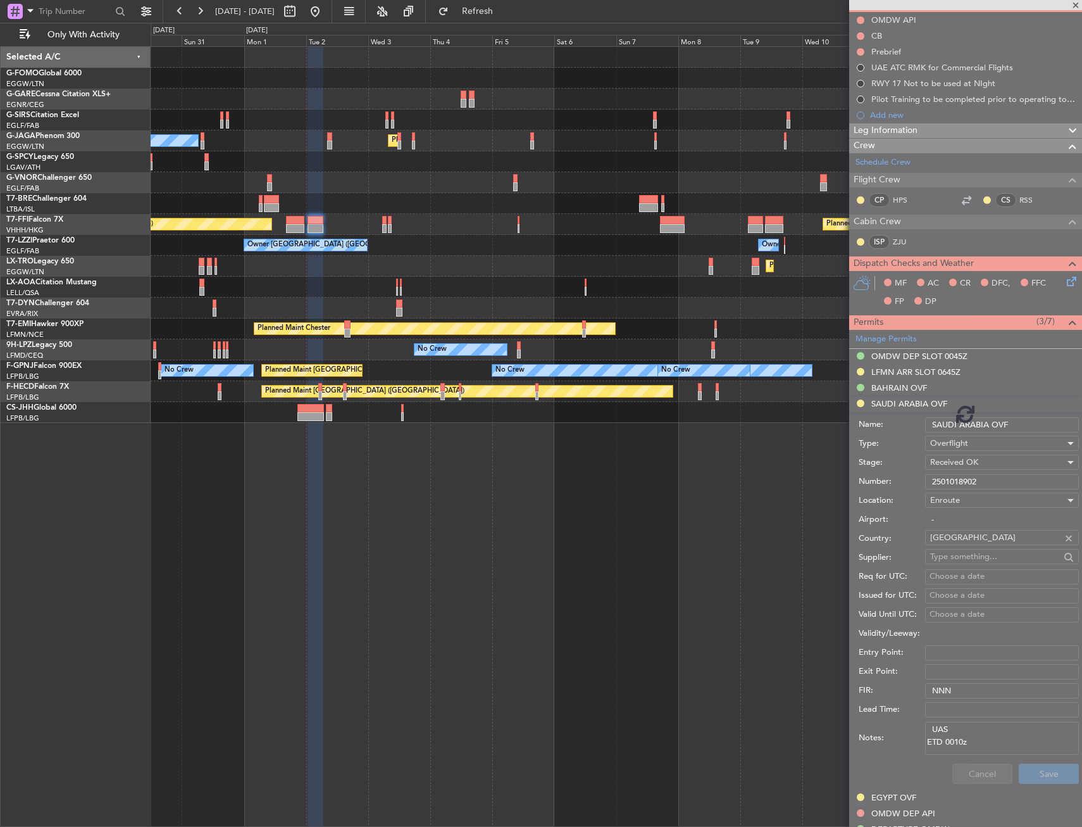
scroll to position [49, 0]
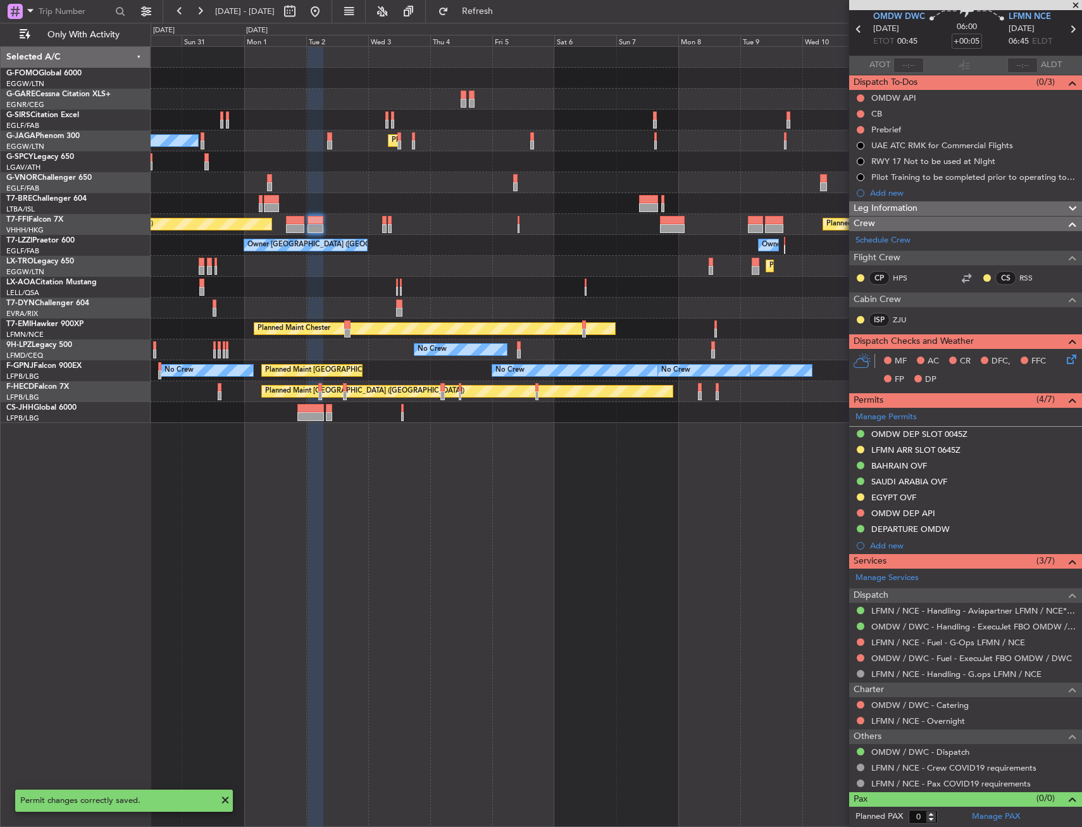
drag, startPoint x: 906, startPoint y: 499, endPoint x: 920, endPoint y: 518, distance: 23.7
click at [906, 499] on div "EGYPT OVF" at bounding box center [894, 497] width 45 height 11
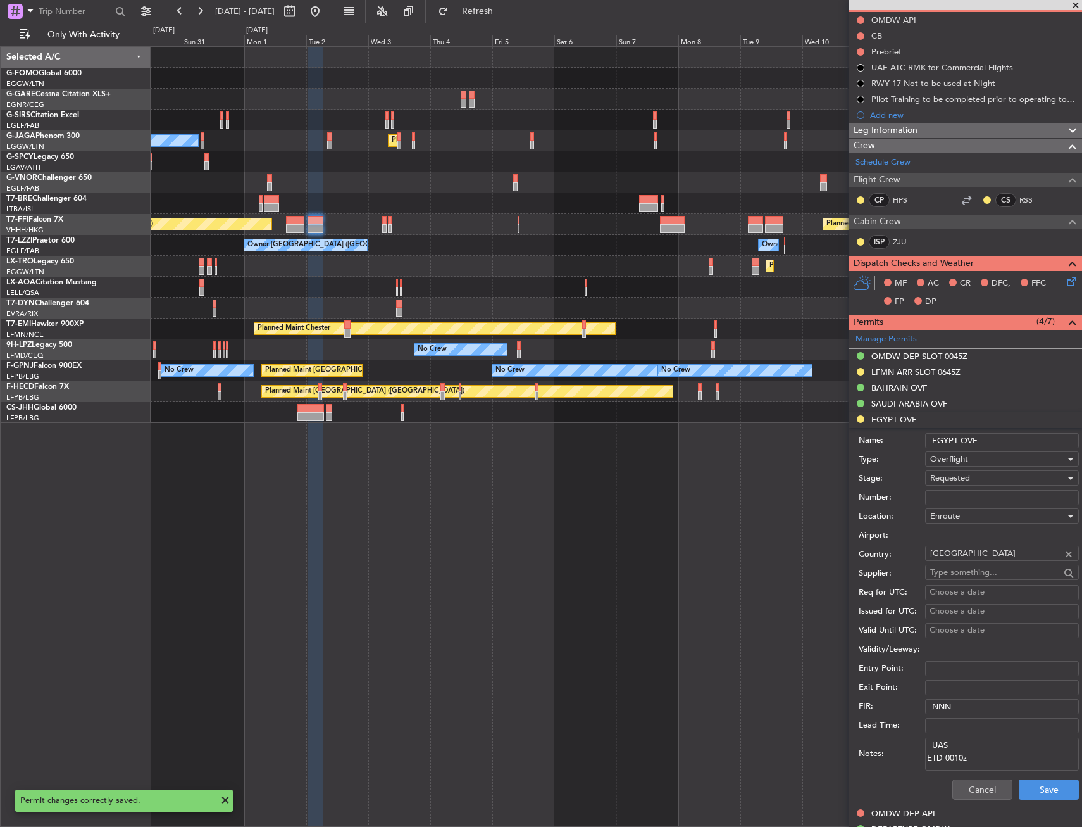
click at [970, 492] on input "Number:" at bounding box center [1002, 497] width 154 height 15
paste input "ZASREF# 54824"
type input "ZASREF# 54824"
click at [970, 483] on span "Requested" at bounding box center [950, 477] width 40 height 11
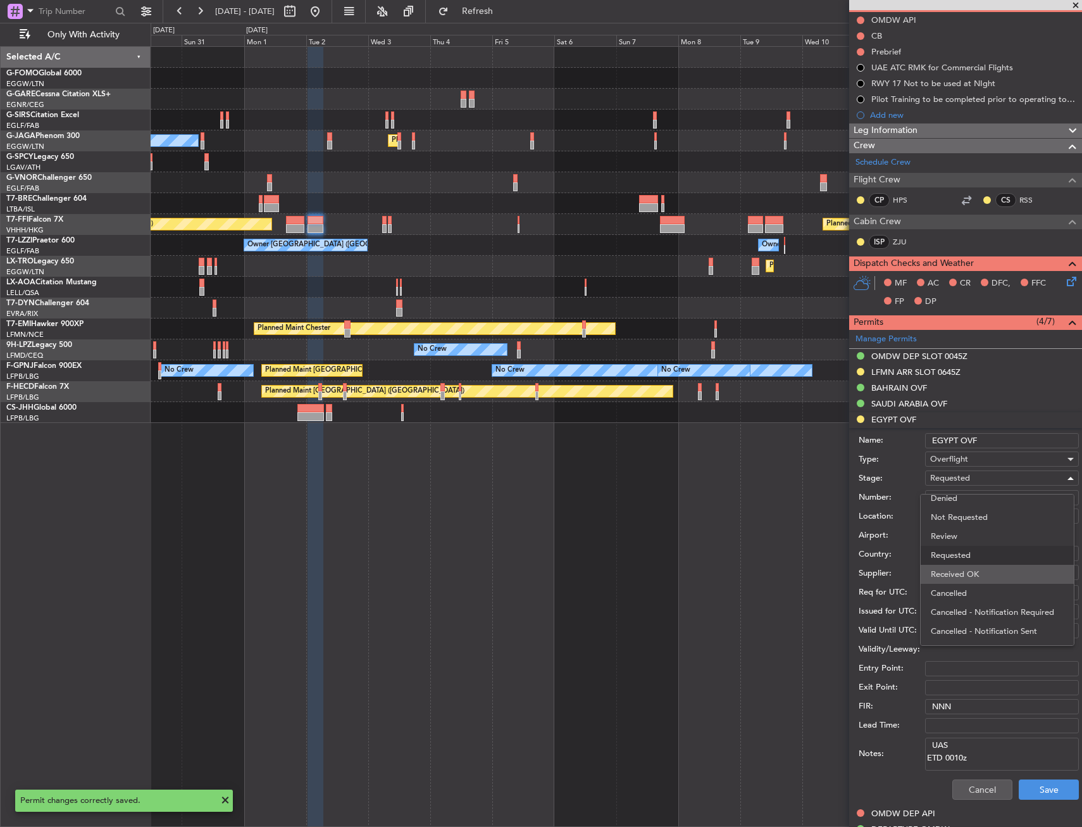
drag, startPoint x: 989, startPoint y: 577, endPoint x: 1042, endPoint y: 673, distance: 109.6
click at [991, 577] on span "Received OK" at bounding box center [997, 574] width 133 height 19
click at [1043, 782] on button "Save" at bounding box center [1049, 789] width 60 height 20
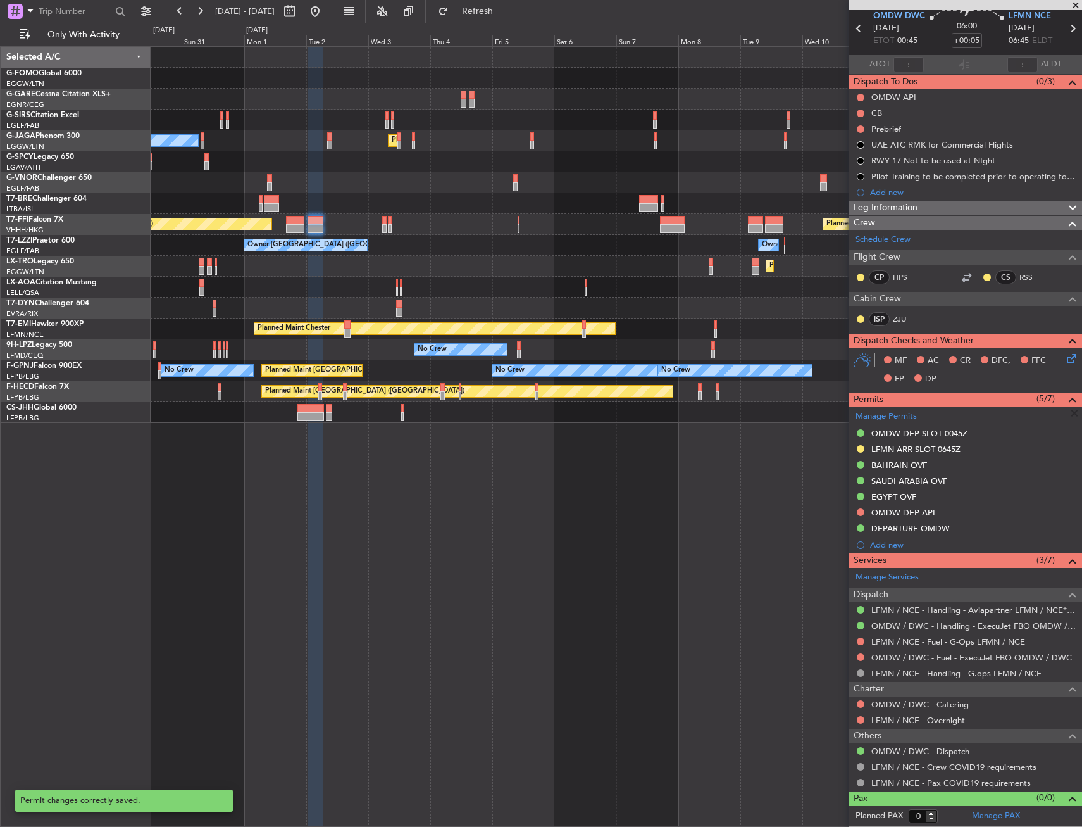
scroll to position [49, 0]
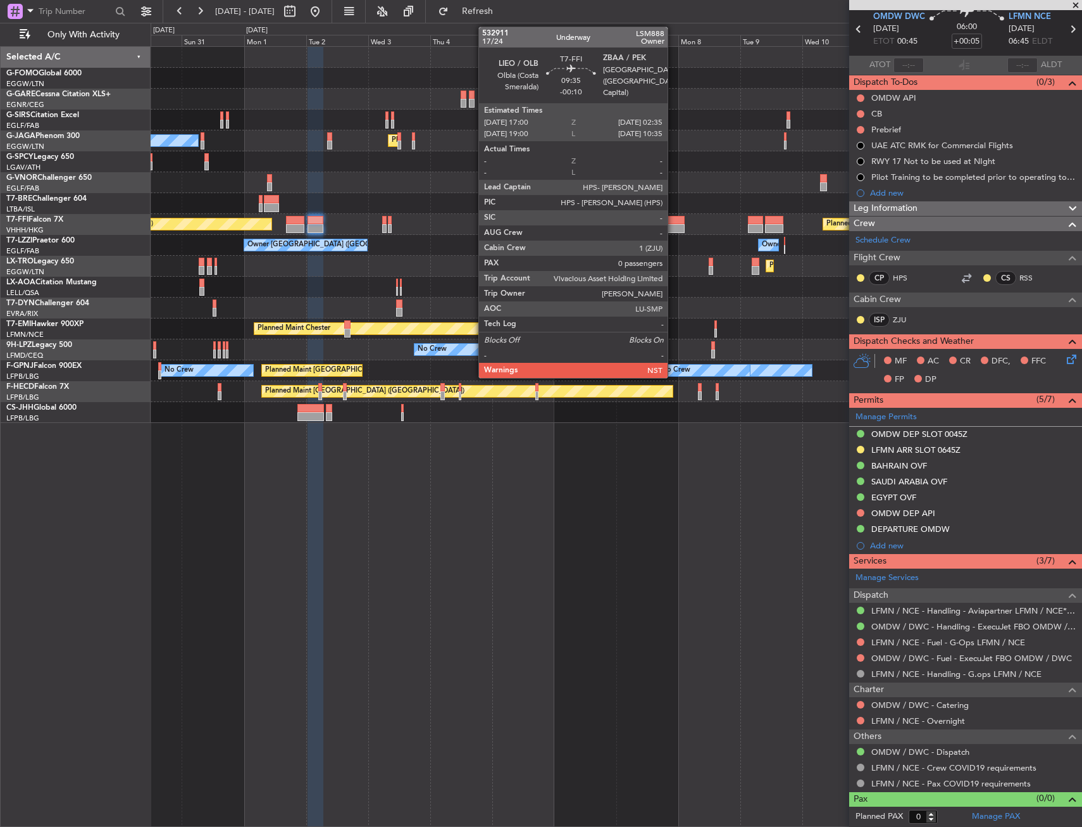
click at [673, 224] on div at bounding box center [672, 228] width 25 height 9
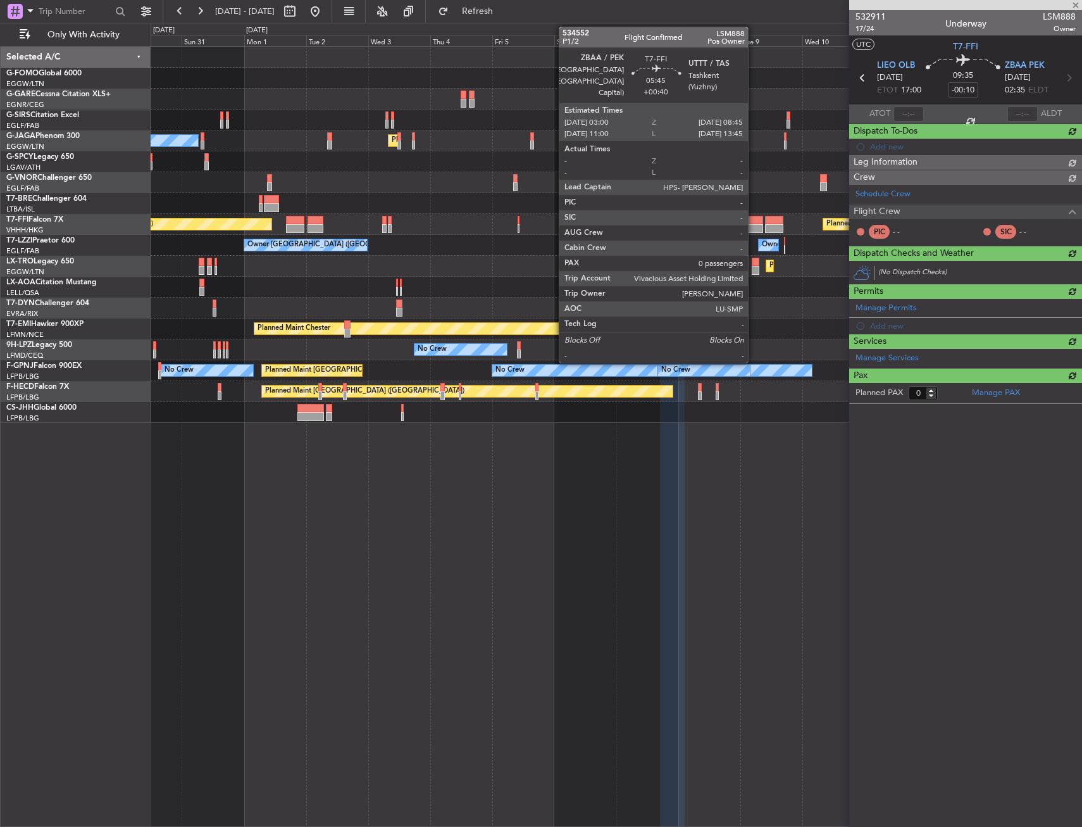
scroll to position [0, 0]
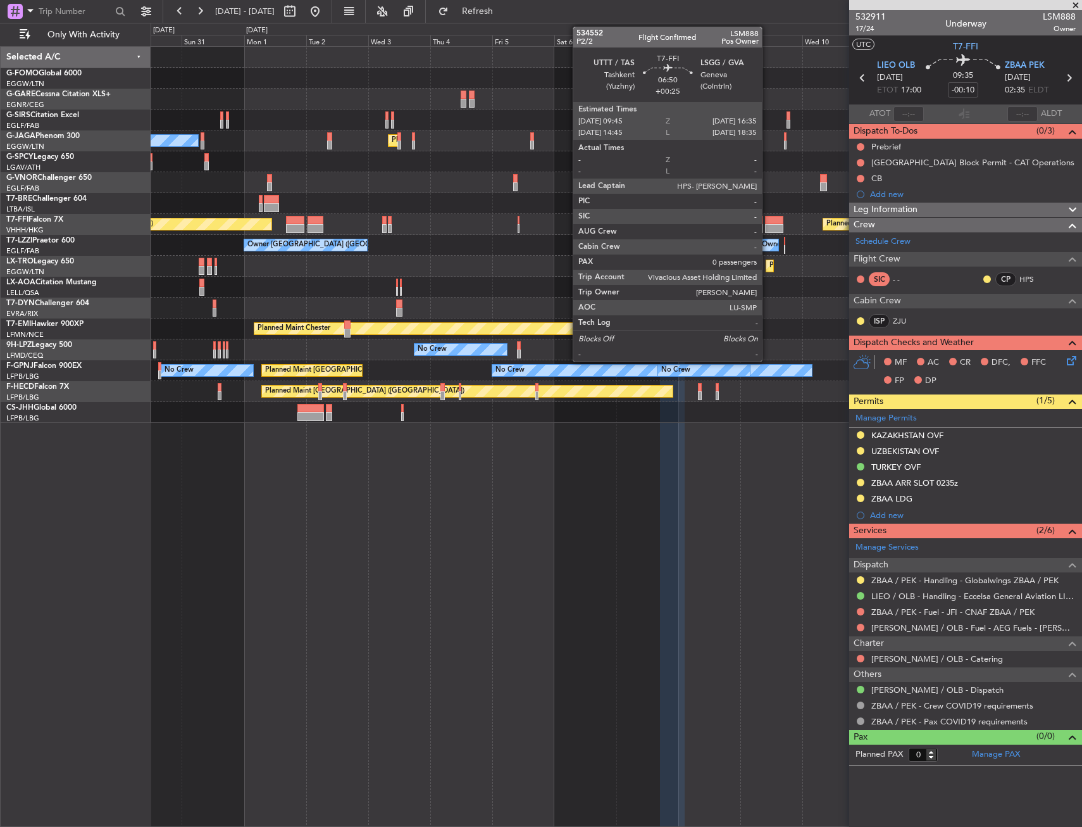
click at [768, 223] on div at bounding box center [774, 220] width 18 height 9
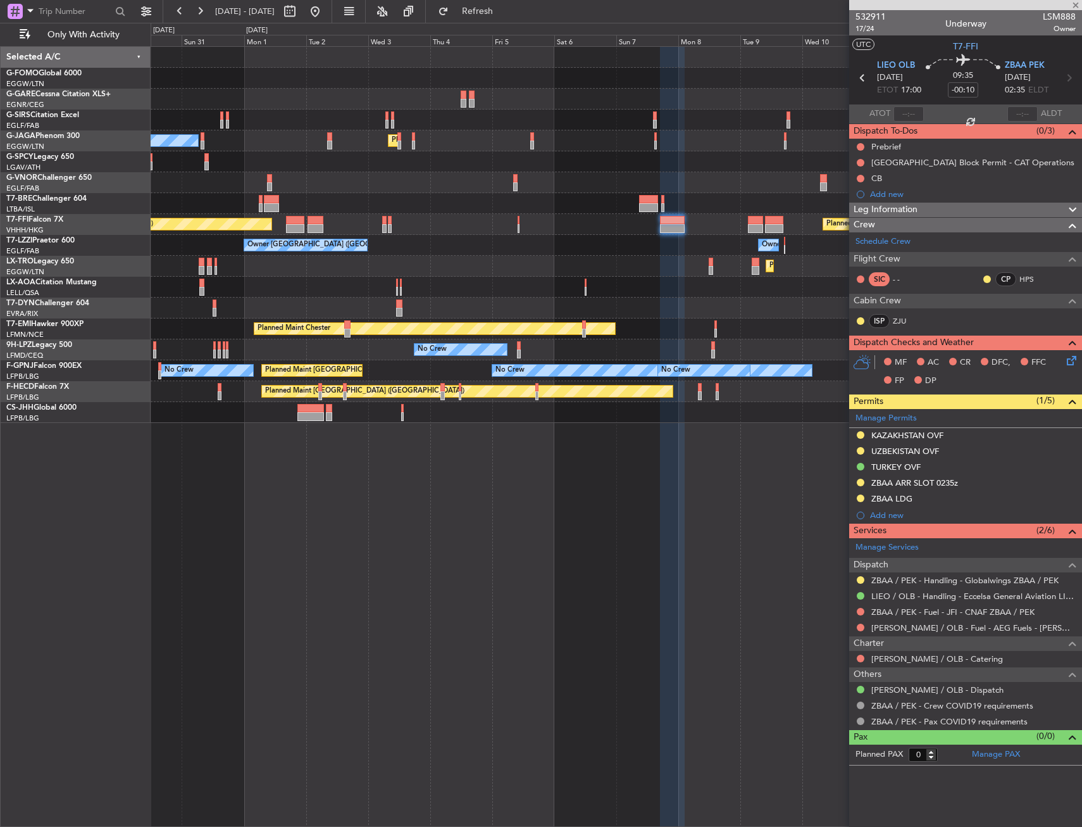
type input "+00:25"
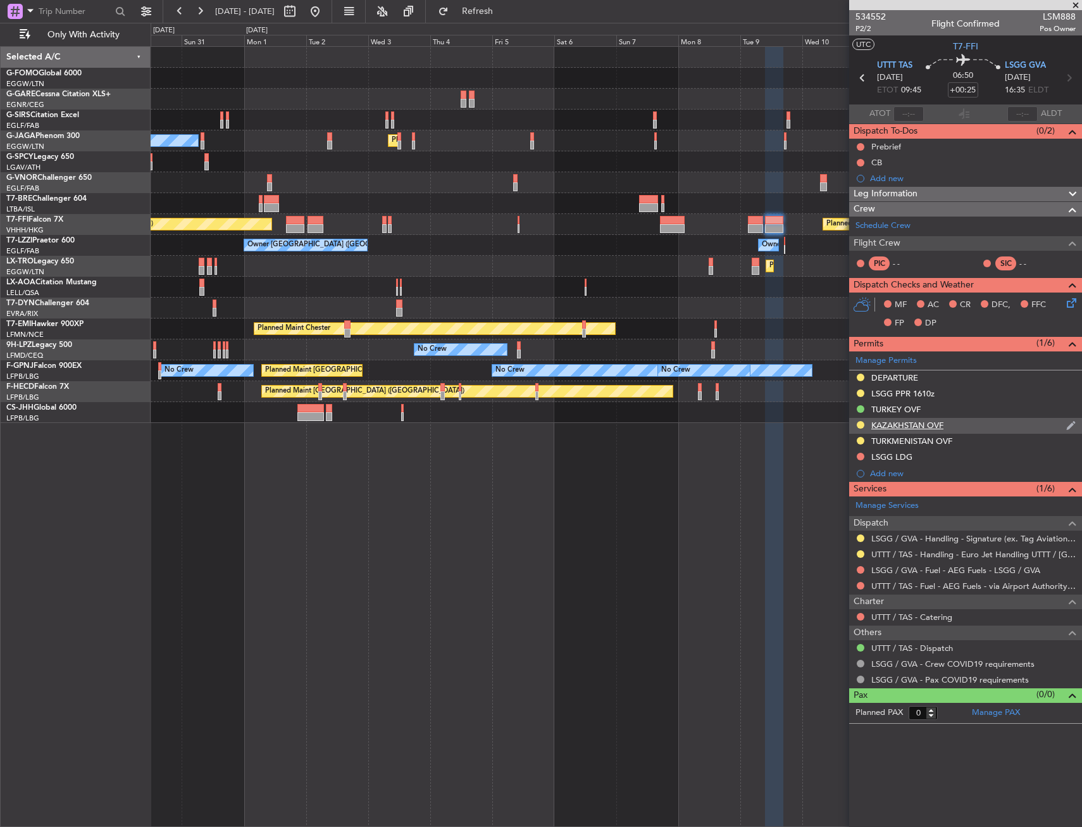
click at [919, 430] on div "KAZAKHSTAN OVF" at bounding box center [965, 426] width 233 height 16
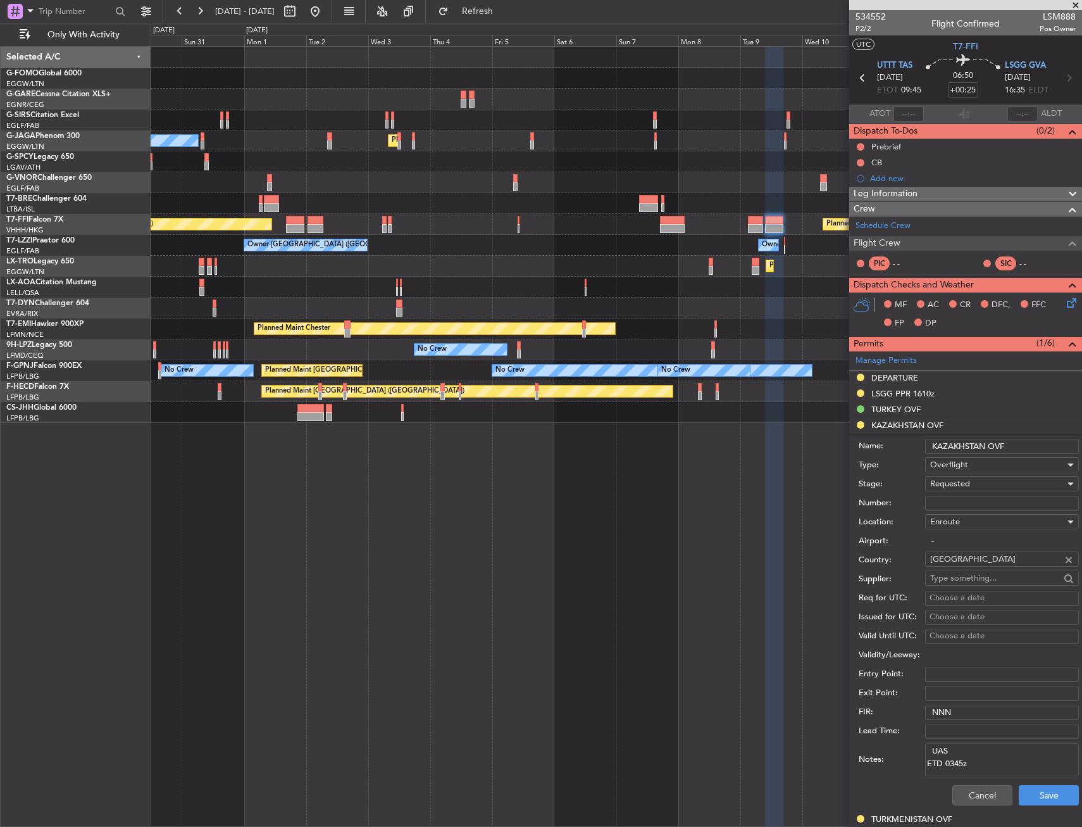
click at [966, 497] on input "Number:" at bounding box center [1002, 503] width 154 height 15
paste input "APPROVED"
type input "APPROVED"
click at [968, 485] on span "Requested" at bounding box center [950, 483] width 40 height 11
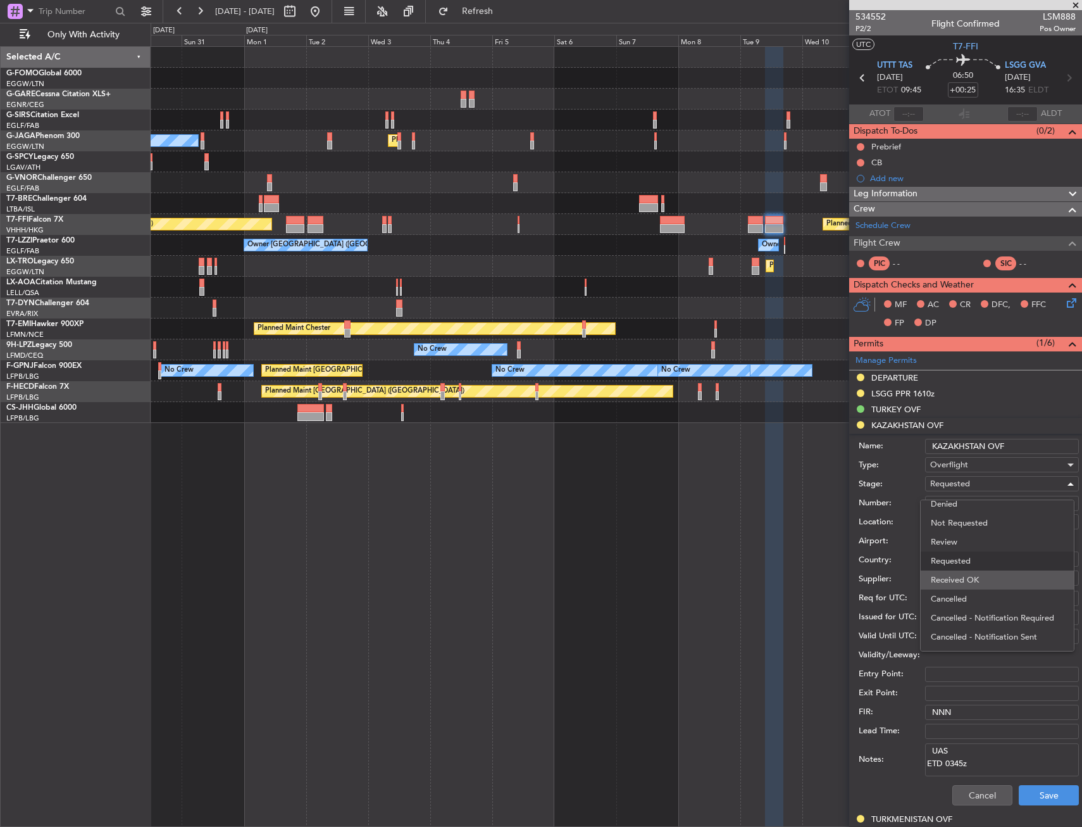
click at [984, 574] on span "Received OK" at bounding box center [997, 579] width 133 height 19
click at [1035, 792] on button "Save" at bounding box center [1049, 795] width 60 height 20
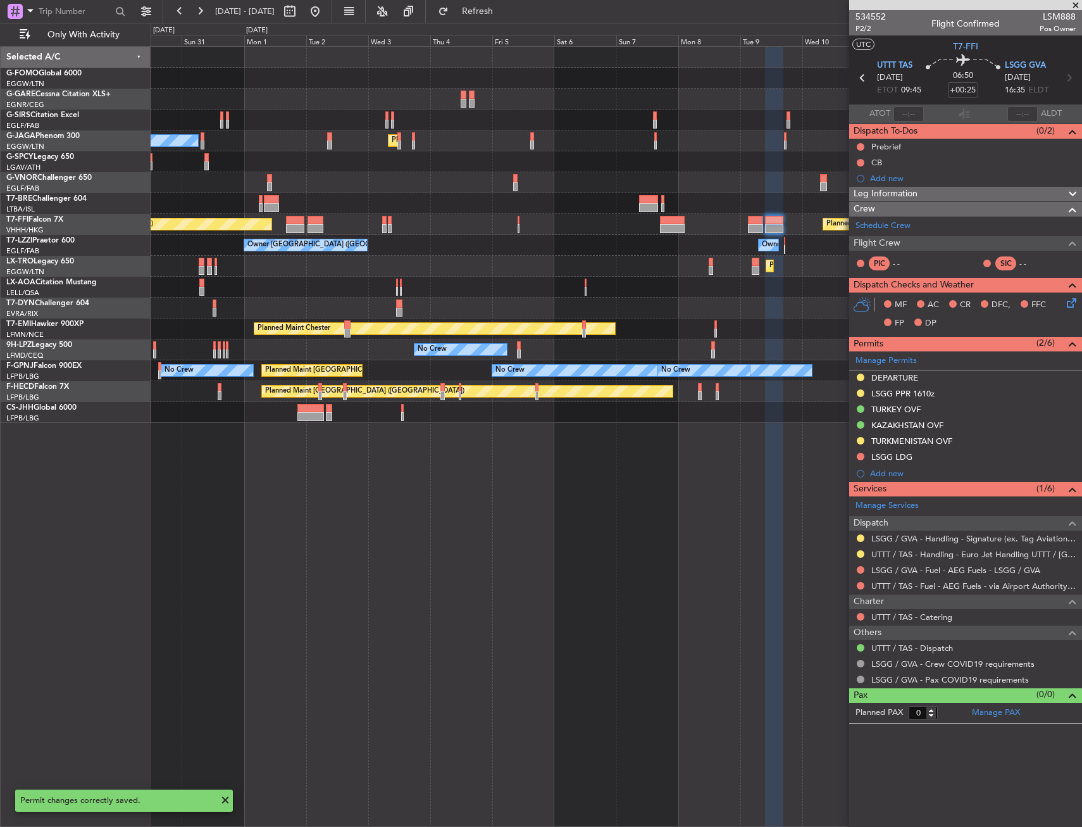
drag, startPoint x: 918, startPoint y: 441, endPoint x: 953, endPoint y: 478, distance: 50.6
click at [918, 441] on div "TURKMENISTAN OVF" at bounding box center [912, 440] width 81 height 11
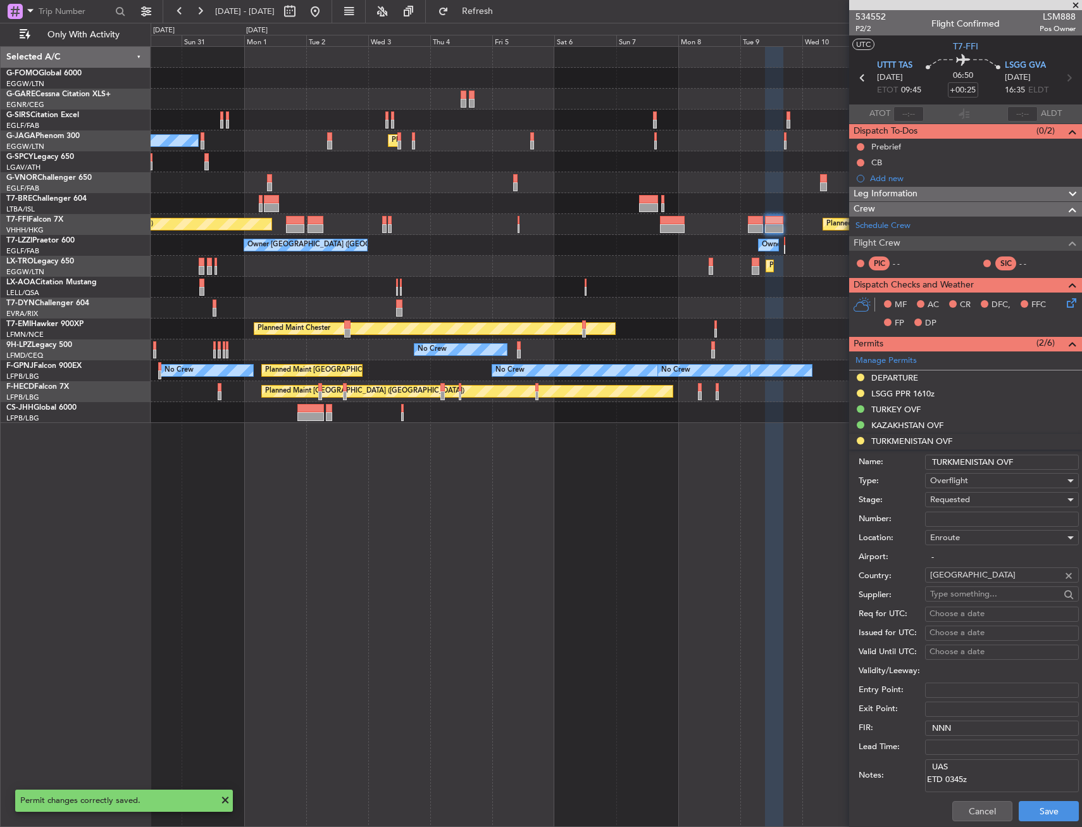
click at [974, 511] on input "Number:" at bounding box center [1002, 518] width 154 height 15
paste input "GC/146/9886/250825"
type input "GC/146/9886/250825"
click at [976, 494] on div "Requested" at bounding box center [997, 499] width 135 height 19
click at [972, 599] on span "Received OK" at bounding box center [997, 595] width 133 height 19
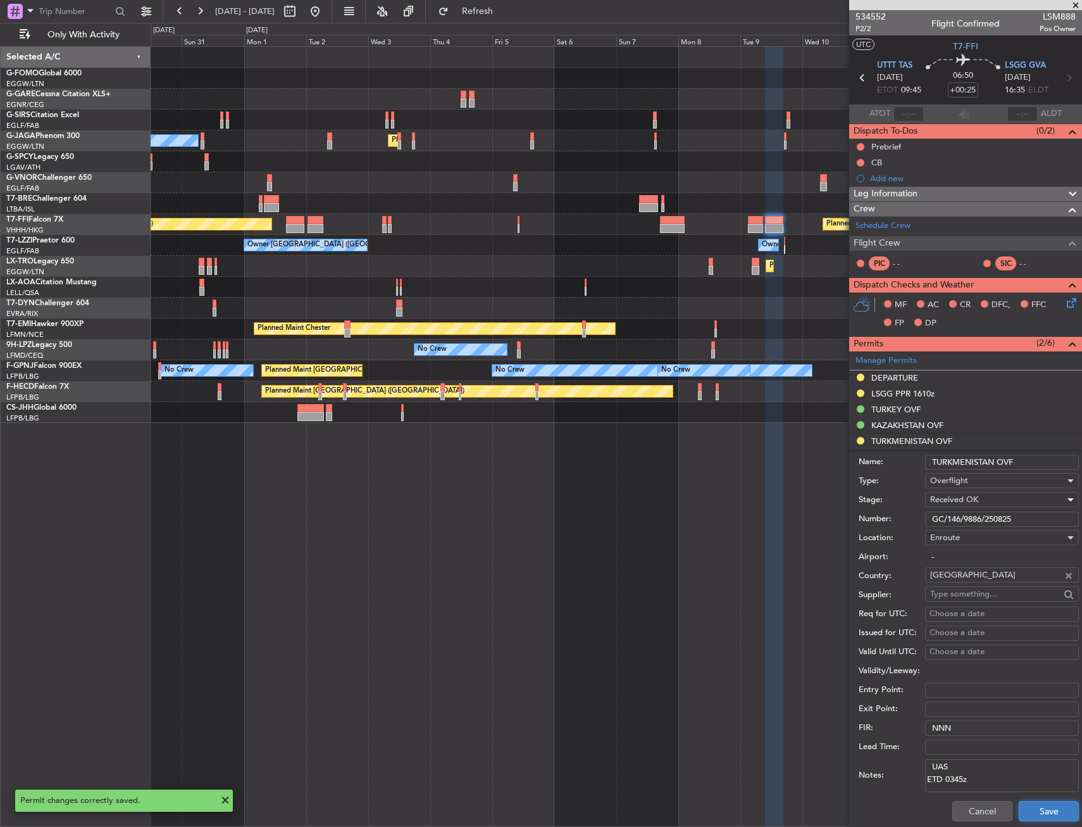
click at [1043, 808] on button "Save" at bounding box center [1049, 811] width 60 height 20
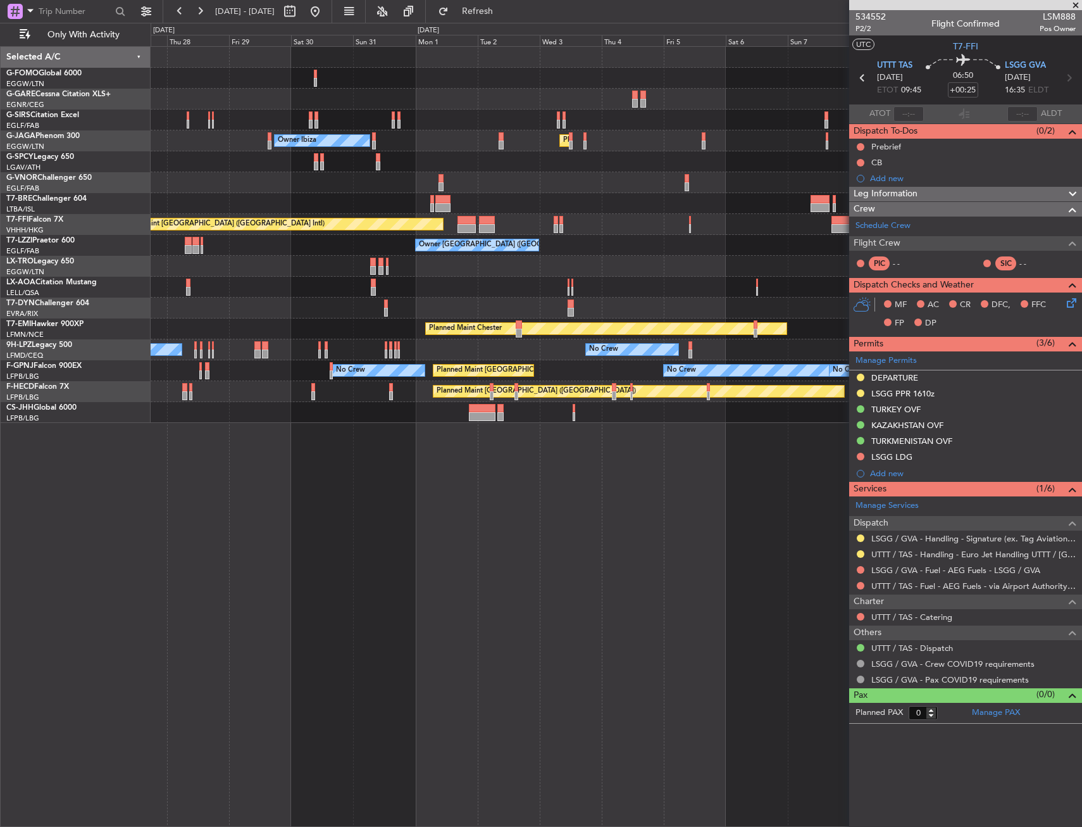
click at [720, 430] on div "Unplanned Maint Oxford (Kidlington) Owner Ibiza Planned Maint London (Luton) No…" at bounding box center [617, 436] width 932 height 780
click at [842, 422] on div "Unplanned Maint Oxford (Kidlington) Owner Ibiza Planned Maint London (Luton) No…" at bounding box center [617, 436] width 932 height 780
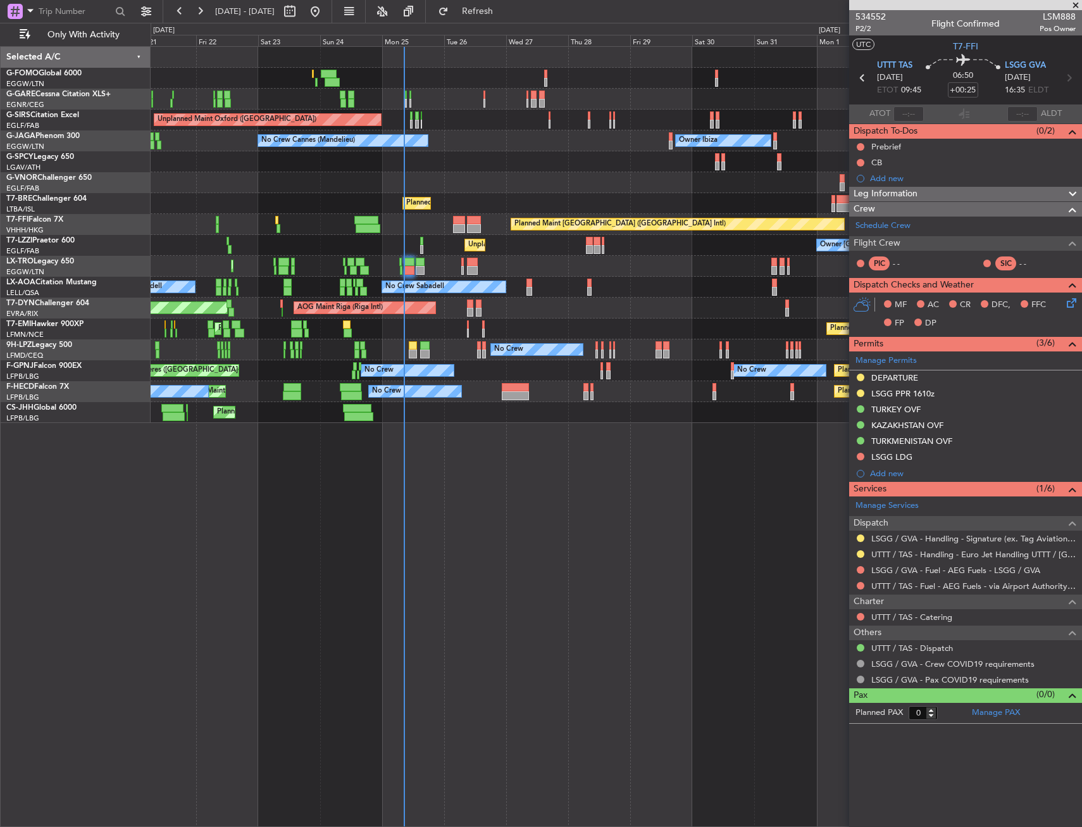
click at [651, 410] on div "Unplanned Maint Chester Unplanned Maint Oxford (Kidlington) Owner Ibiza Planned…" at bounding box center [617, 436] width 932 height 780
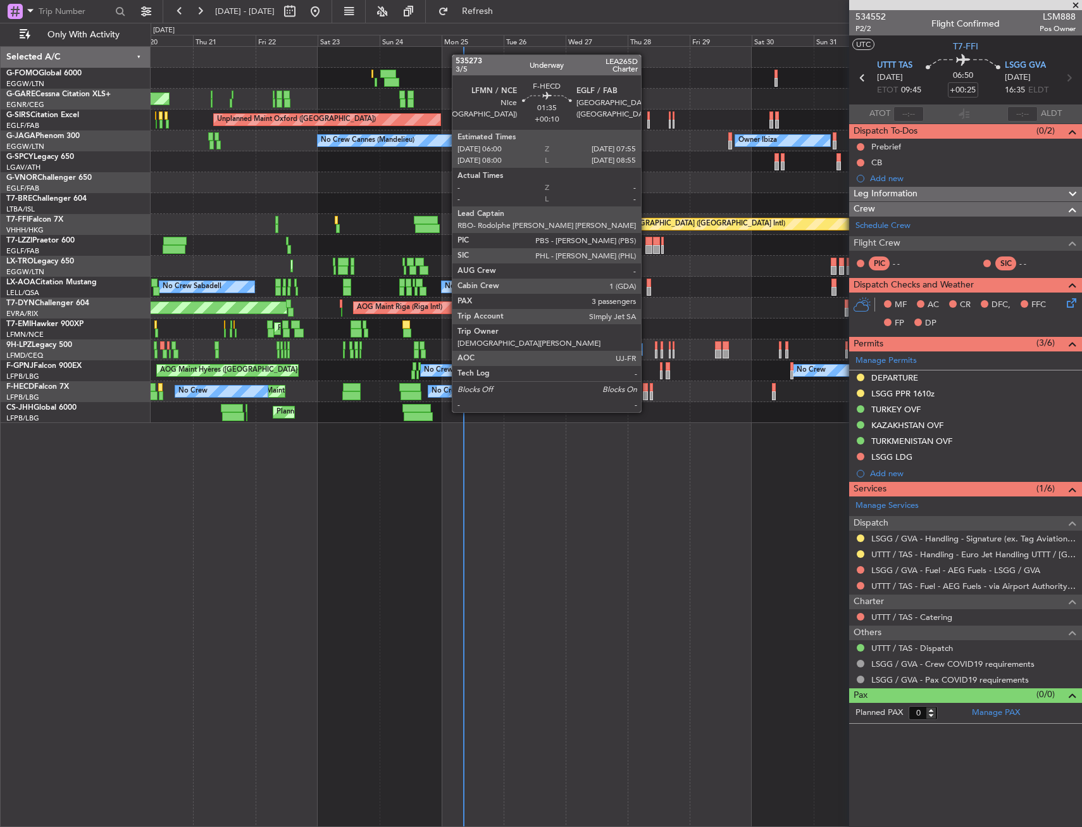
click at [504, 380] on div "Planned Maint Windsor Locks (Bradley Intl) Unplanned Maint Chester Unplanned Ma…" at bounding box center [616, 235] width 931 height 376
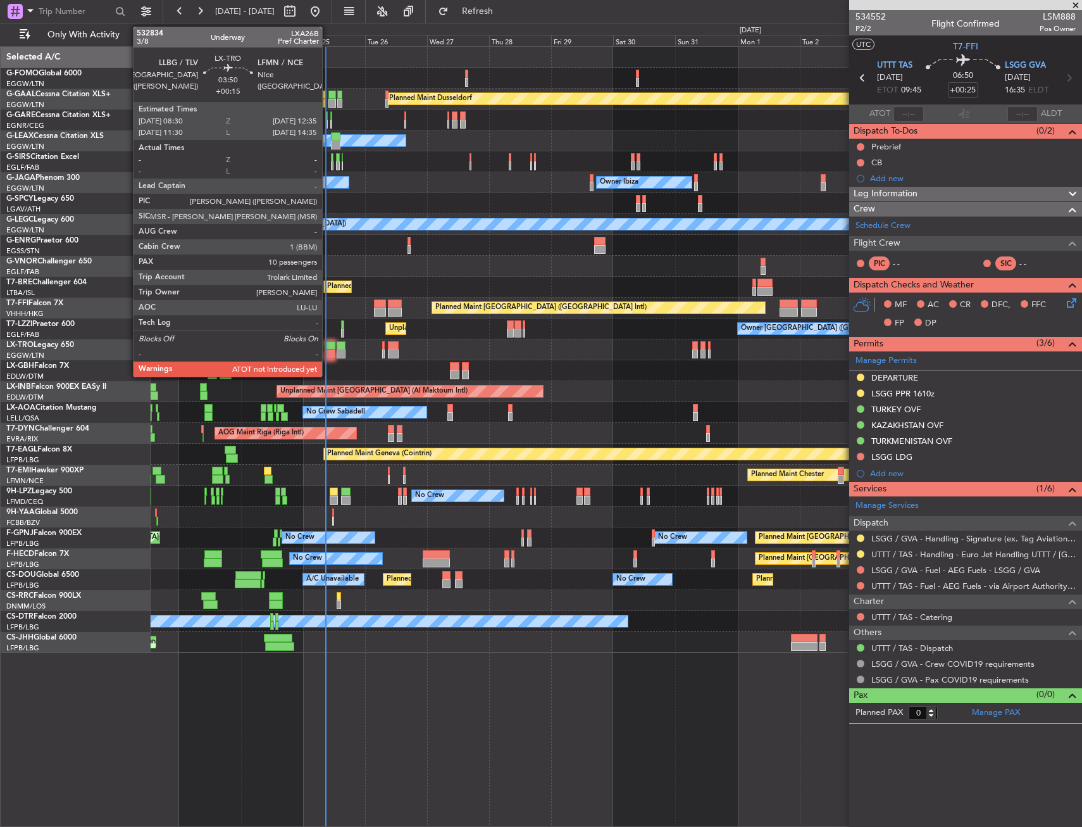
click at [328, 345] on div at bounding box center [330, 345] width 11 height 9
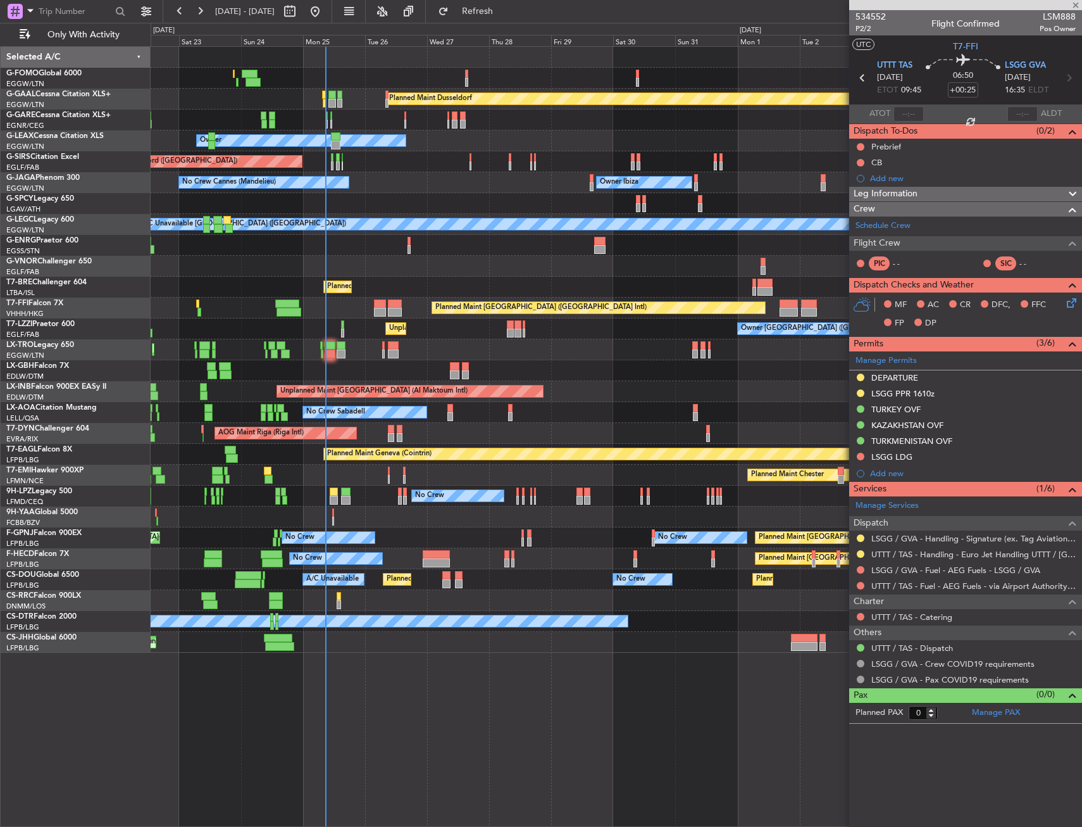
type input "+00:15"
type input "10"
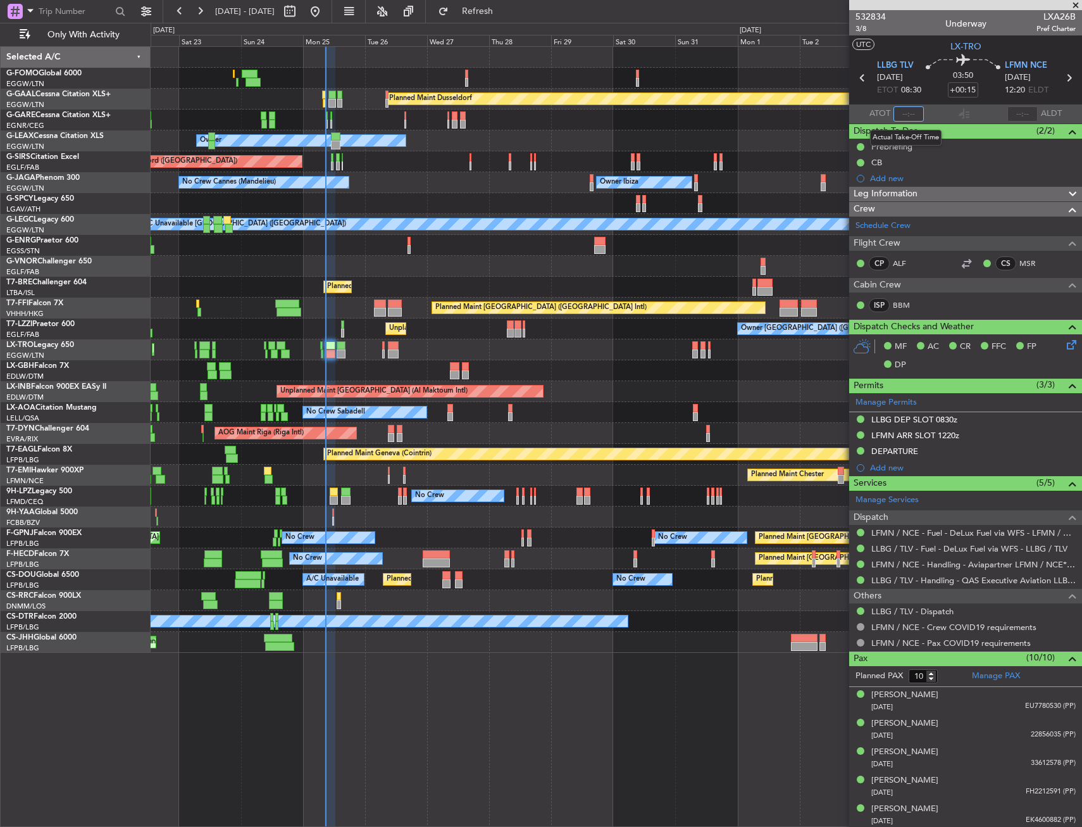
click at [904, 114] on input "text" at bounding box center [909, 113] width 30 height 15
click at [936, 103] on section "LLBG TLV 25/08/2025 ETOT 08:30 03:50 +00:15 LFMN NCE 25/08/2025 12:20 ELDT" at bounding box center [965, 79] width 233 height 50
type input "08:40"
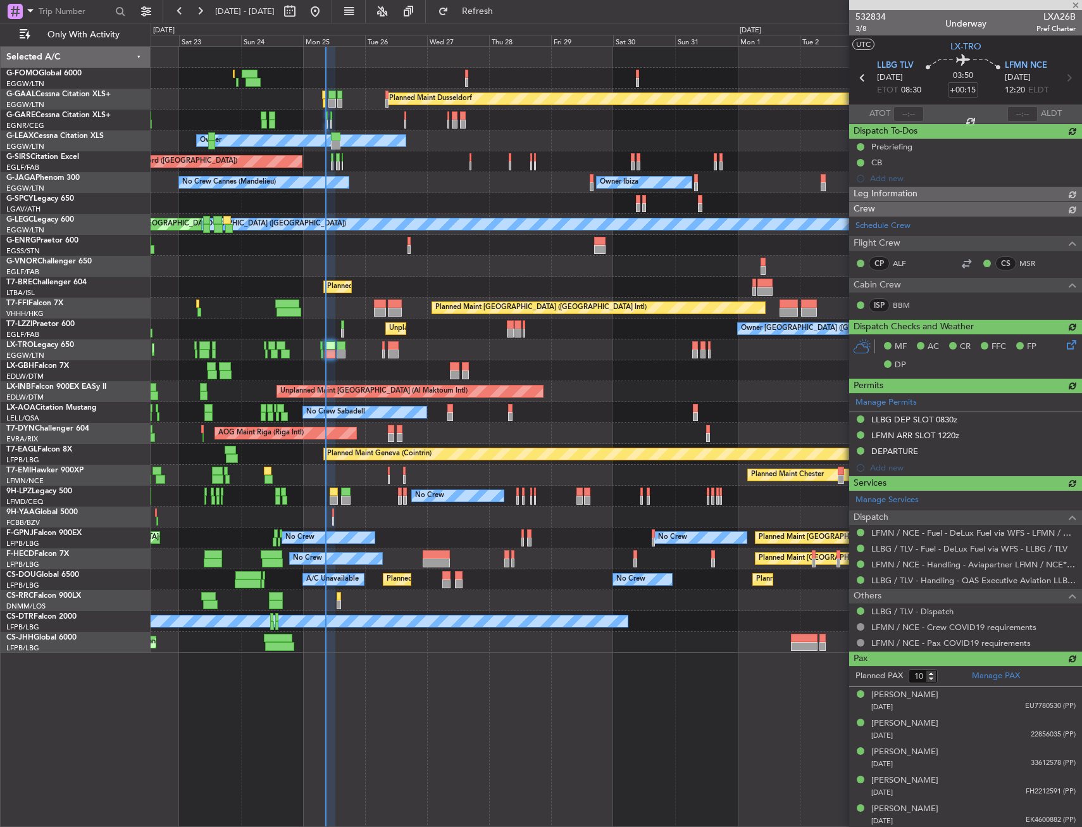
type input "08:40"
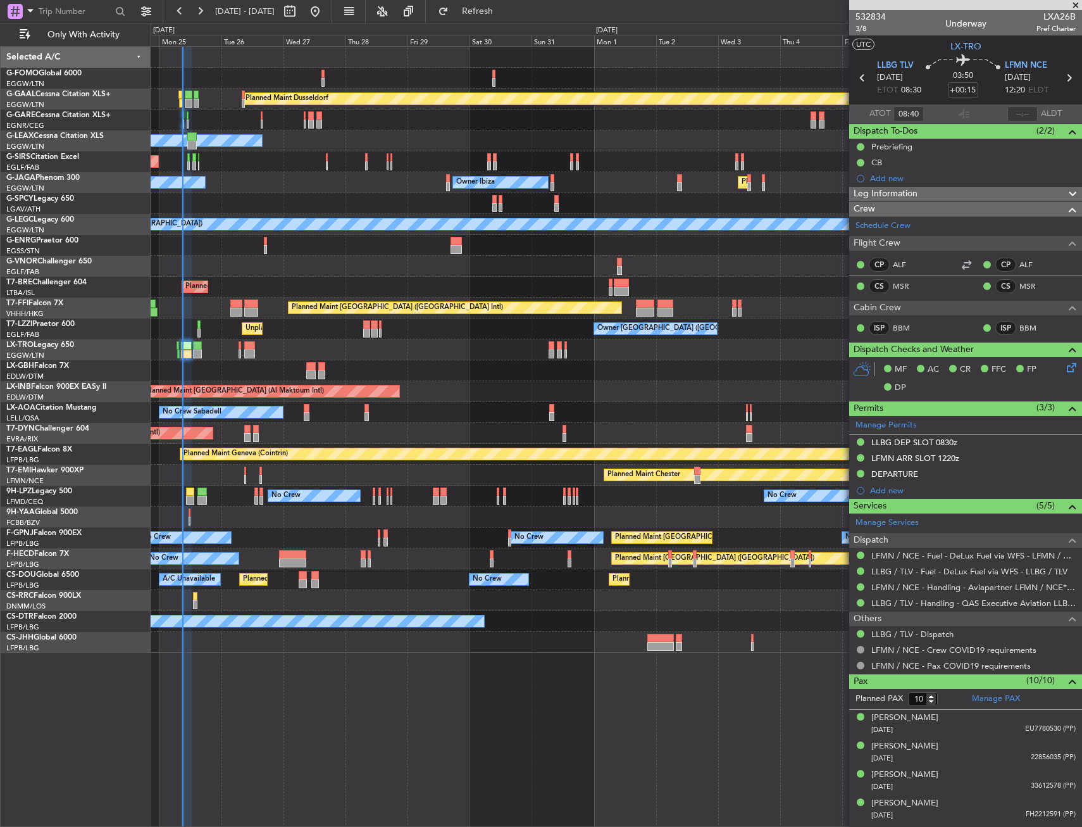
click at [242, 205] on div "Planned Maint Dusseldorf Owner Unplanned Maint Oxford (Kidlington) Owner Ibiza …" at bounding box center [616, 350] width 931 height 606
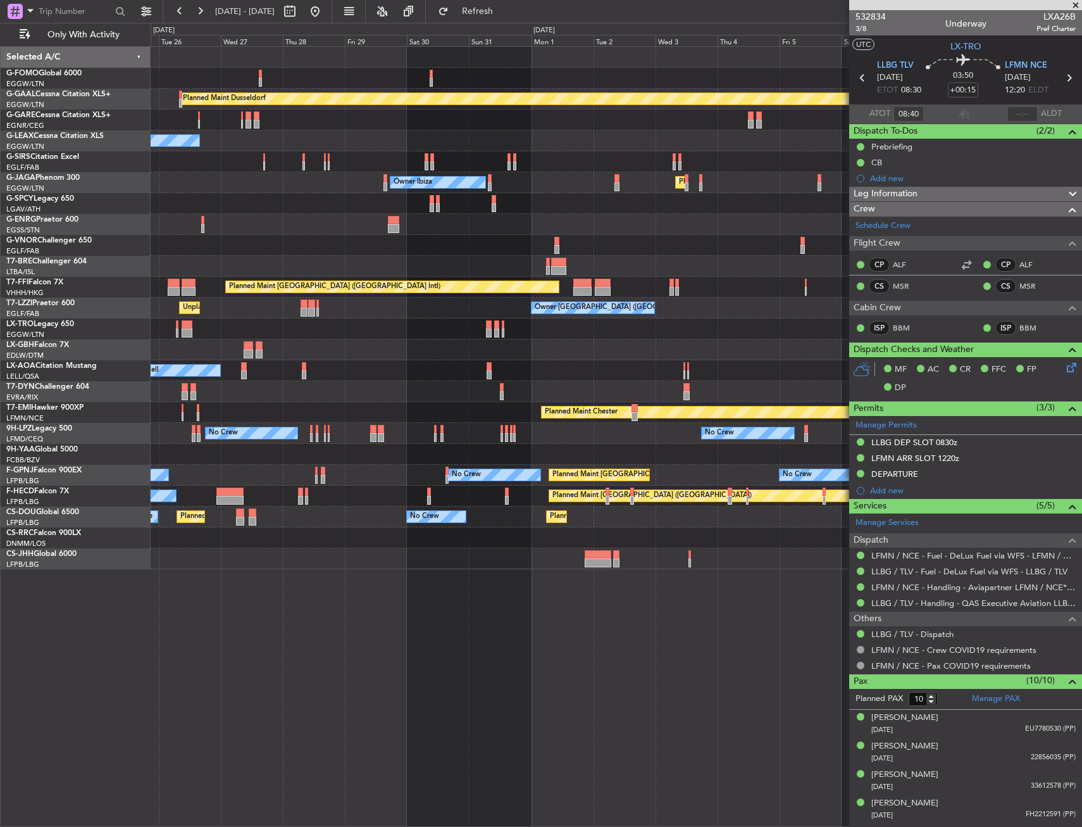
click at [501, 144] on div "Owner" at bounding box center [616, 140] width 931 height 21
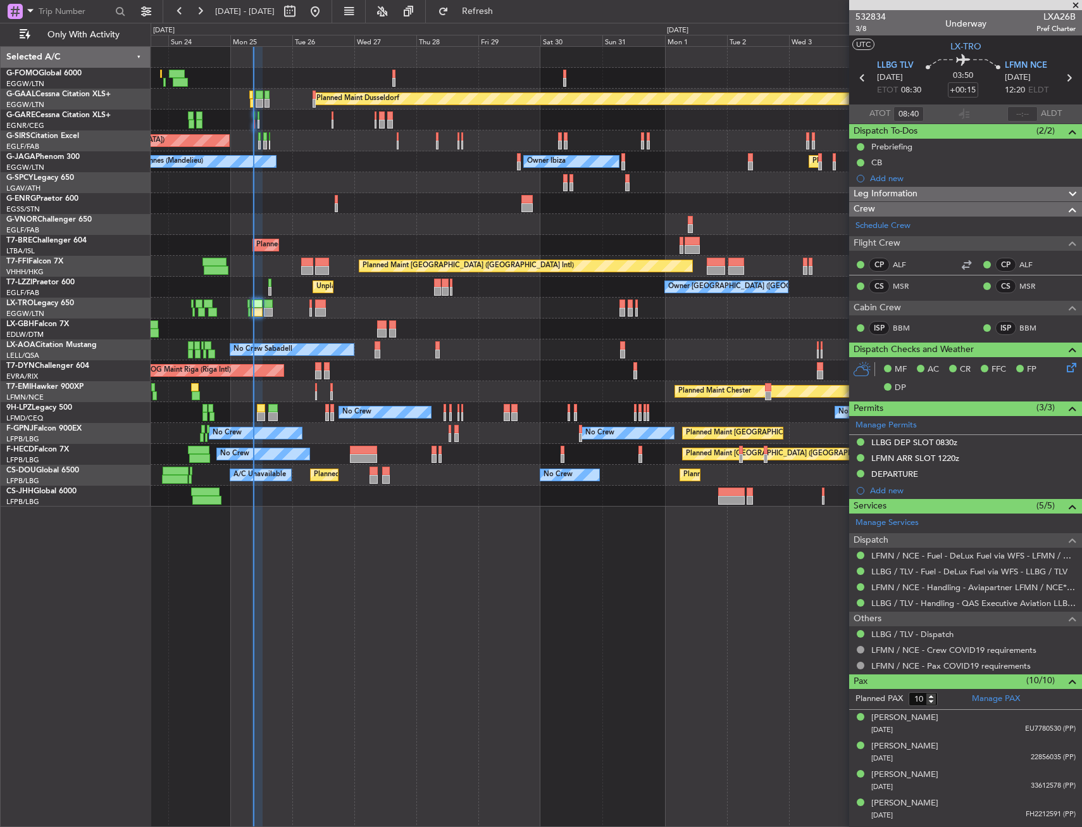
click at [594, 173] on div "Planned Maint Dusseldorf Unplanned Maint Chester Unplanned Maint Oxford (Kidlin…" at bounding box center [616, 277] width 931 height 460
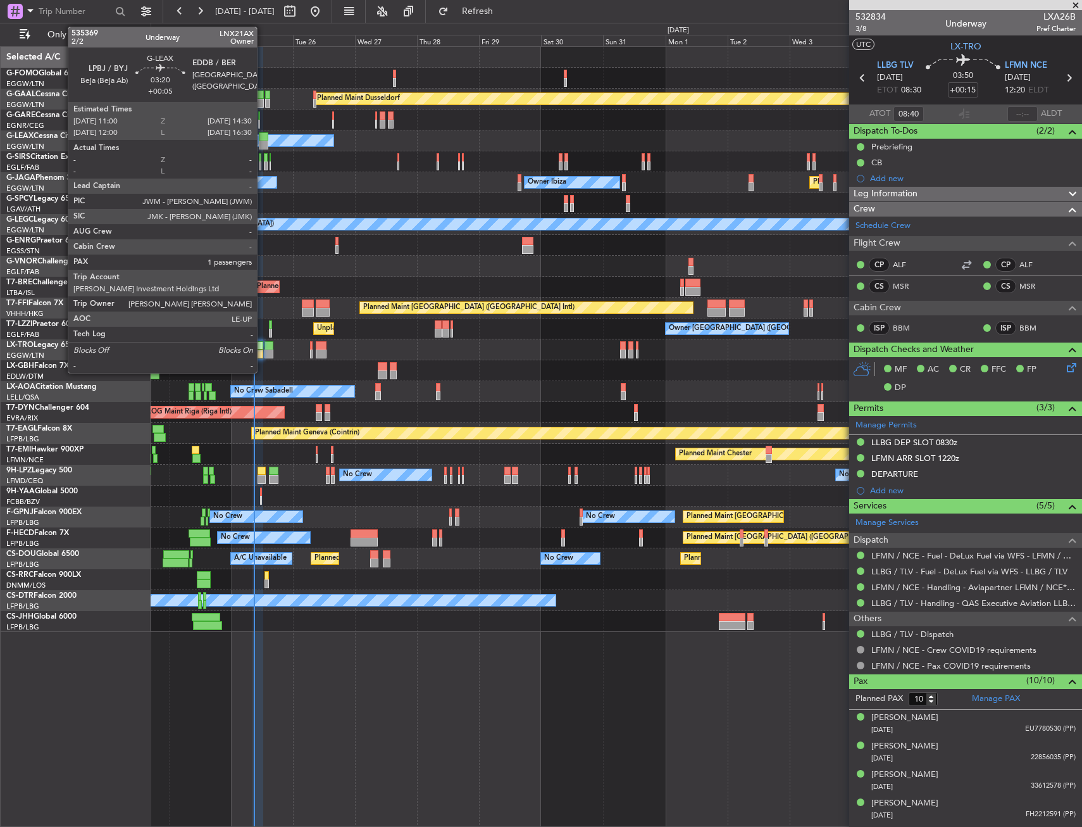
click at [263, 137] on div at bounding box center [263, 136] width 9 height 9
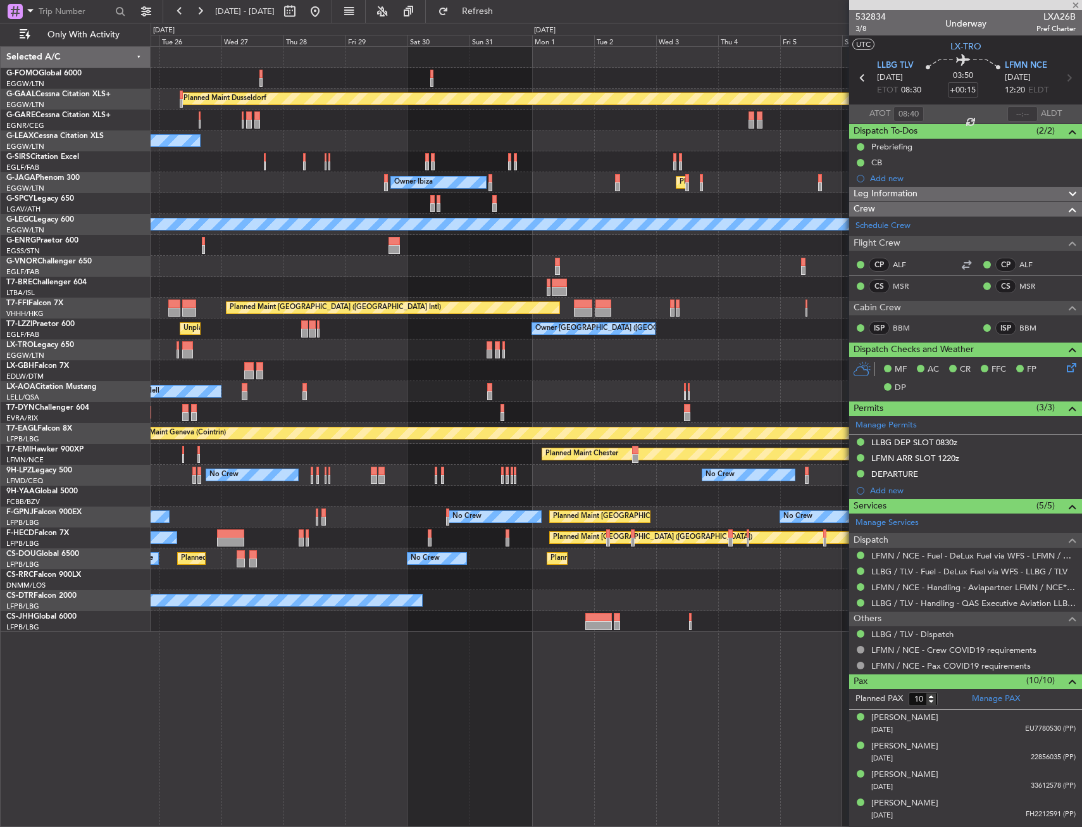
click at [565, 143] on div "Owner" at bounding box center [616, 140] width 931 height 21
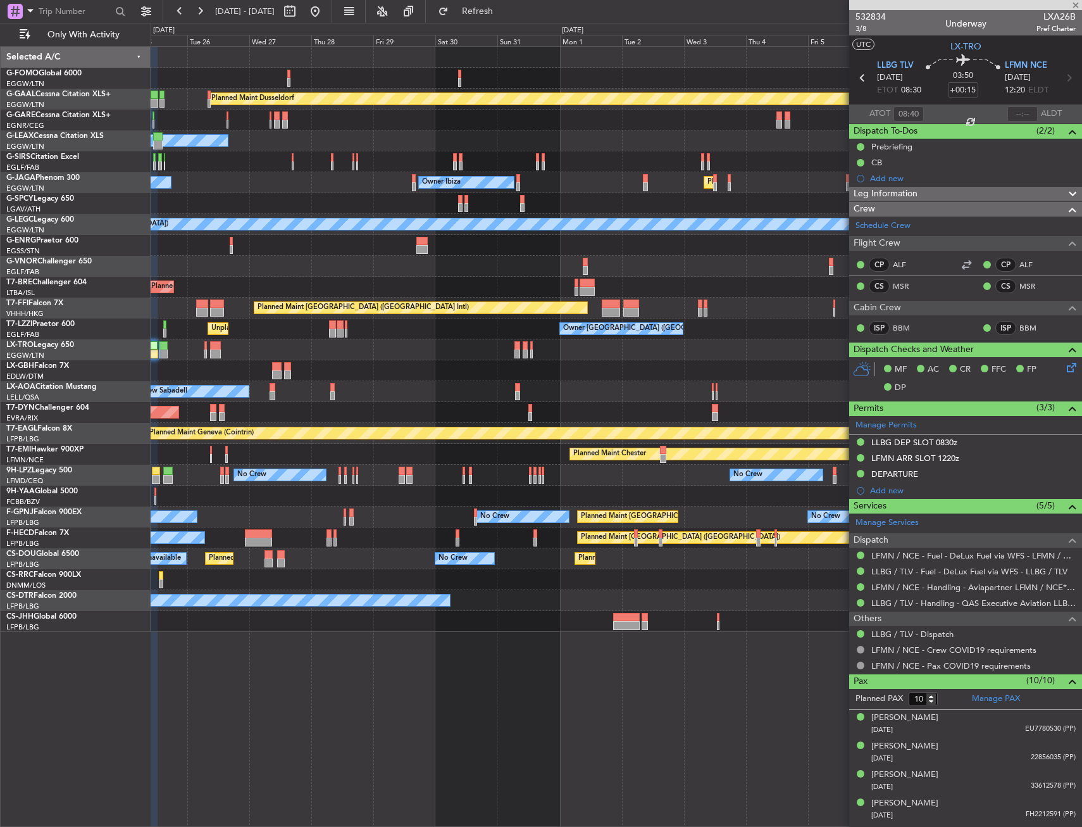
type input "+00:05"
type input "1"
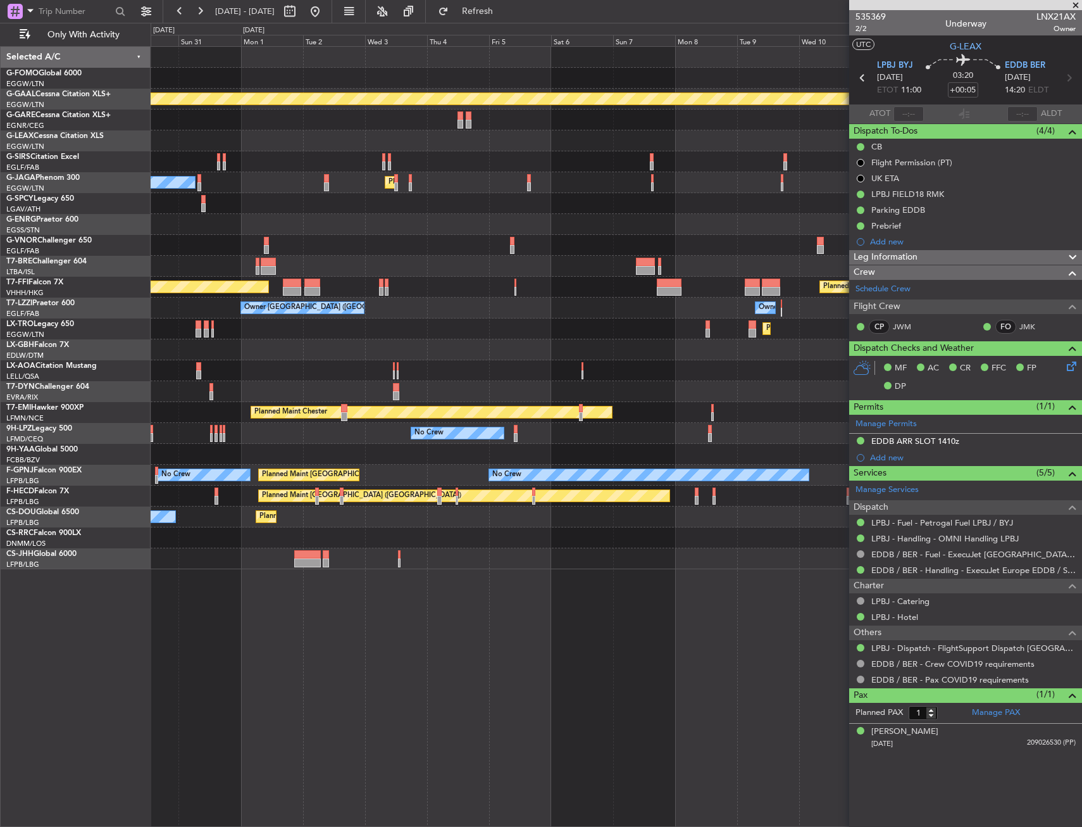
click at [225, 512] on div "Planned Maint Dusseldorf Owner Ibiza Planned Maint [GEOGRAPHIC_DATA] ([GEOGRAPH…" at bounding box center [616, 308] width 931 height 522
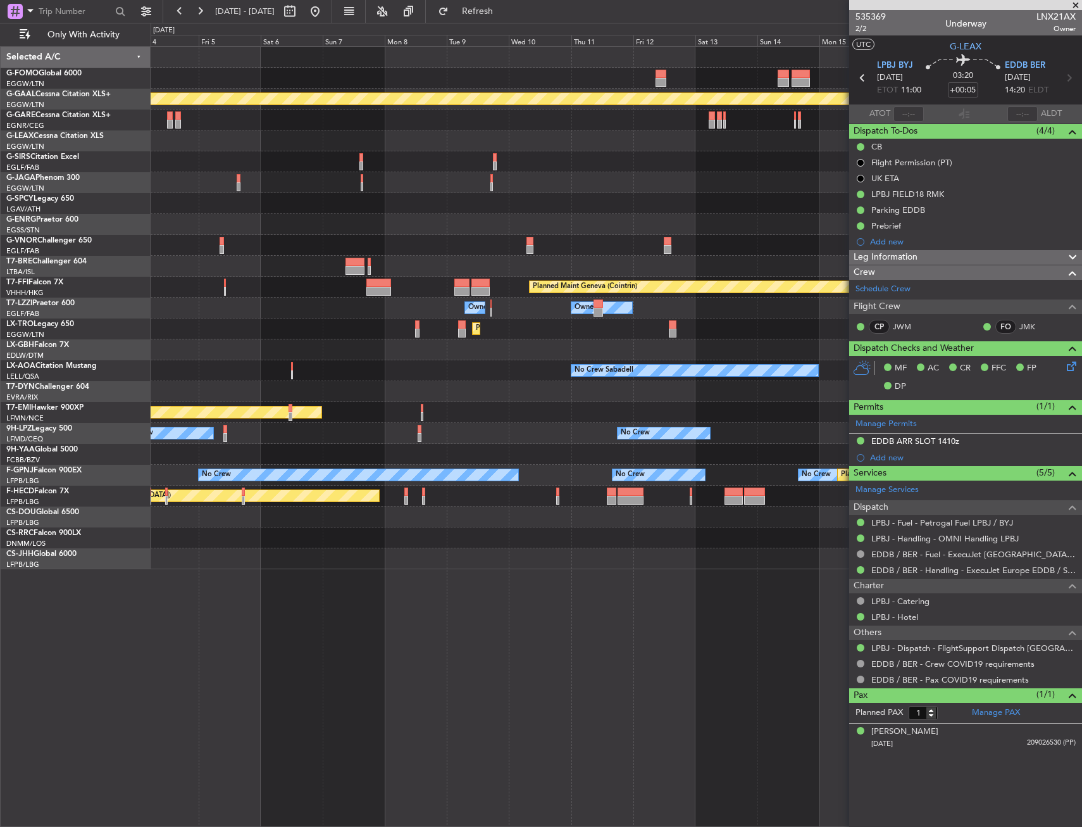
click at [252, 503] on div "Planned Maint [GEOGRAPHIC_DATA] ([GEOGRAPHIC_DATA]) No Crew" at bounding box center [616, 495] width 931 height 21
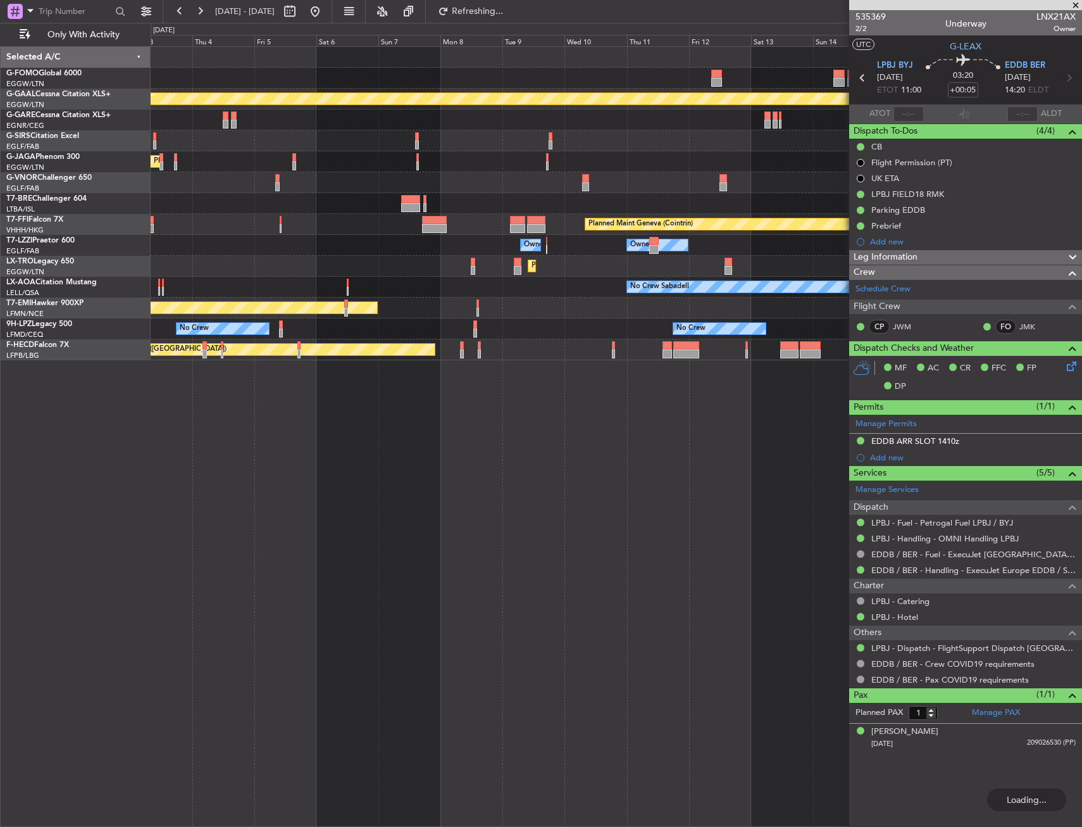
click at [417, 503] on div "Planned Maint Dusseldorf Planned Maint [GEOGRAPHIC_DATA] ([GEOGRAPHIC_DATA]) Ow…" at bounding box center [617, 436] width 932 height 780
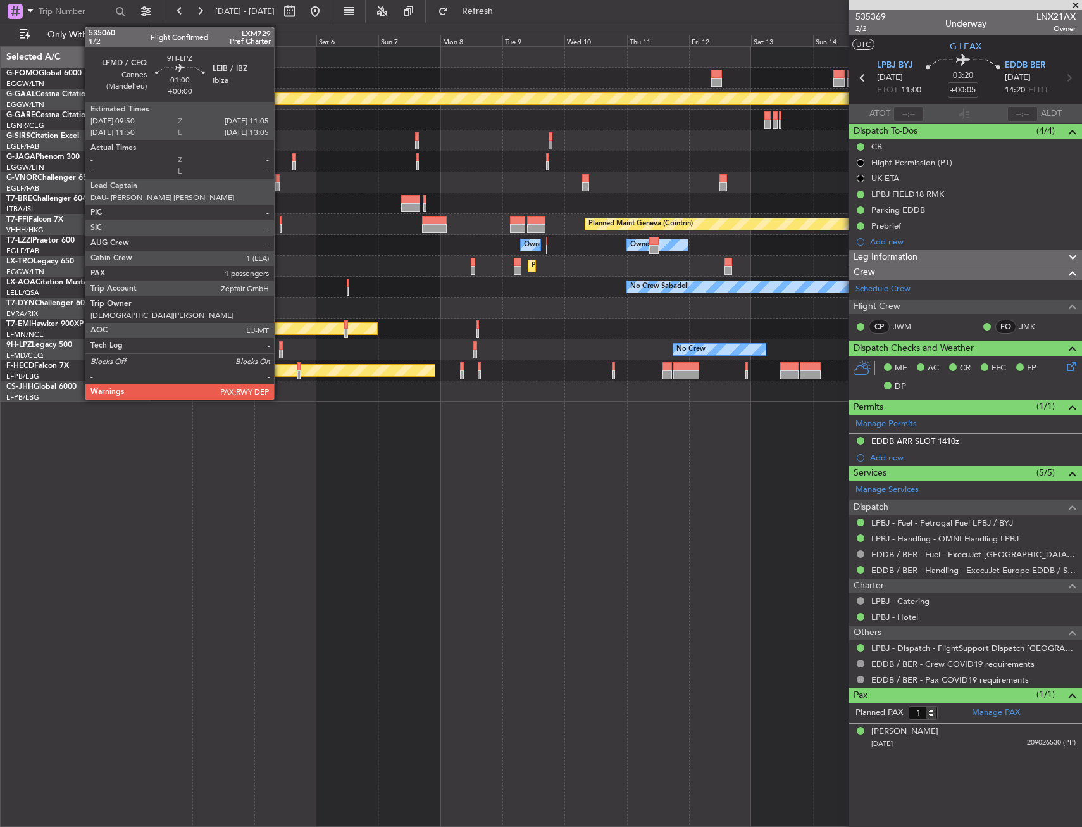
click at [280, 347] on div at bounding box center [281, 345] width 4 height 9
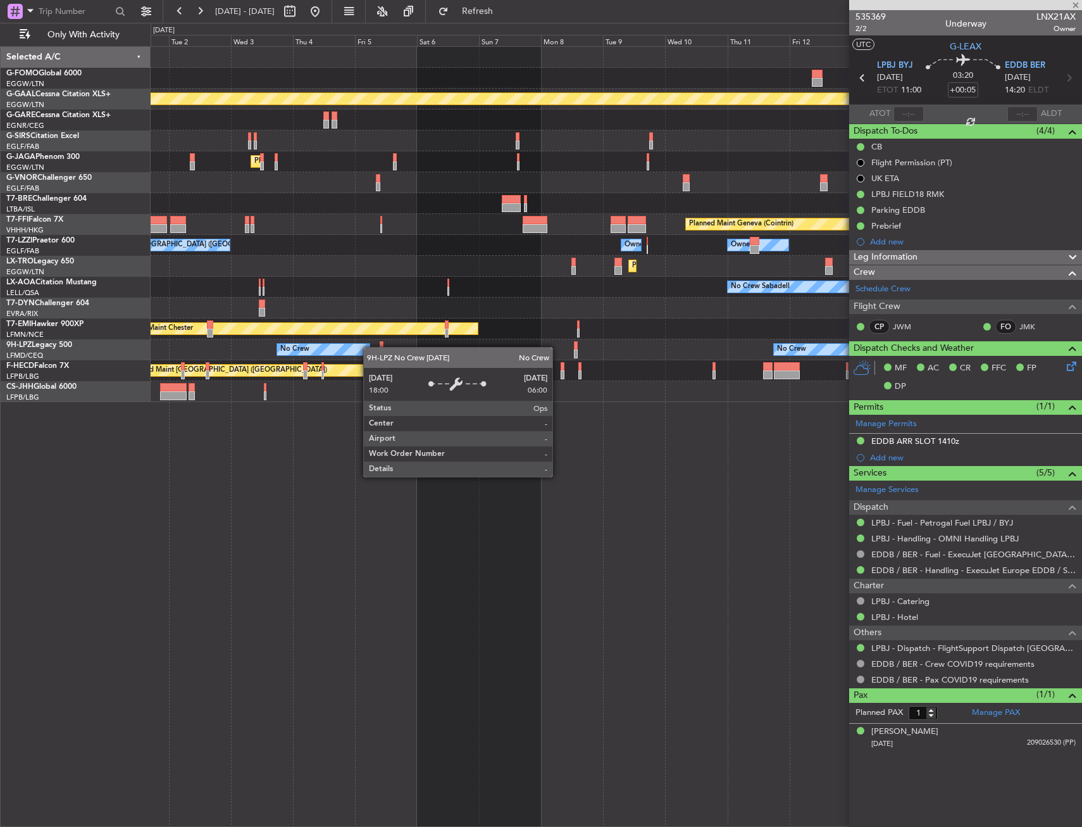
click at [370, 347] on div "No Crew" at bounding box center [324, 349] width 94 height 13
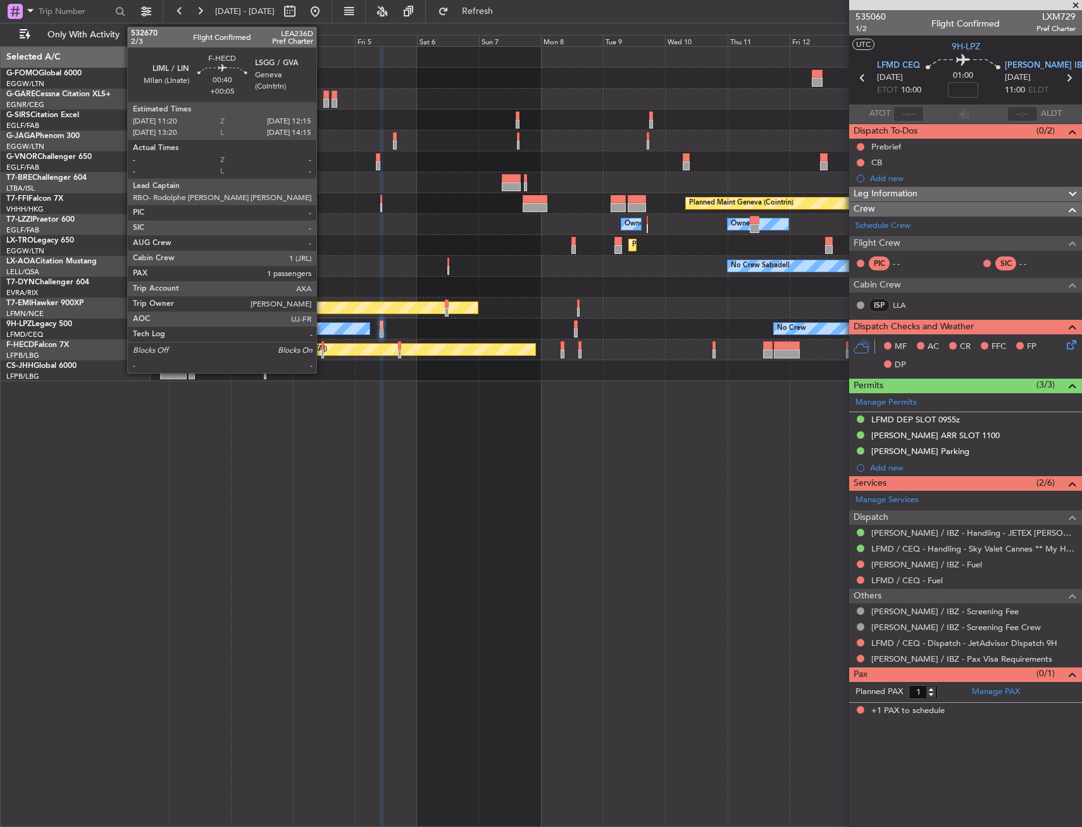
click at [322, 349] on div at bounding box center [323, 345] width 3 height 9
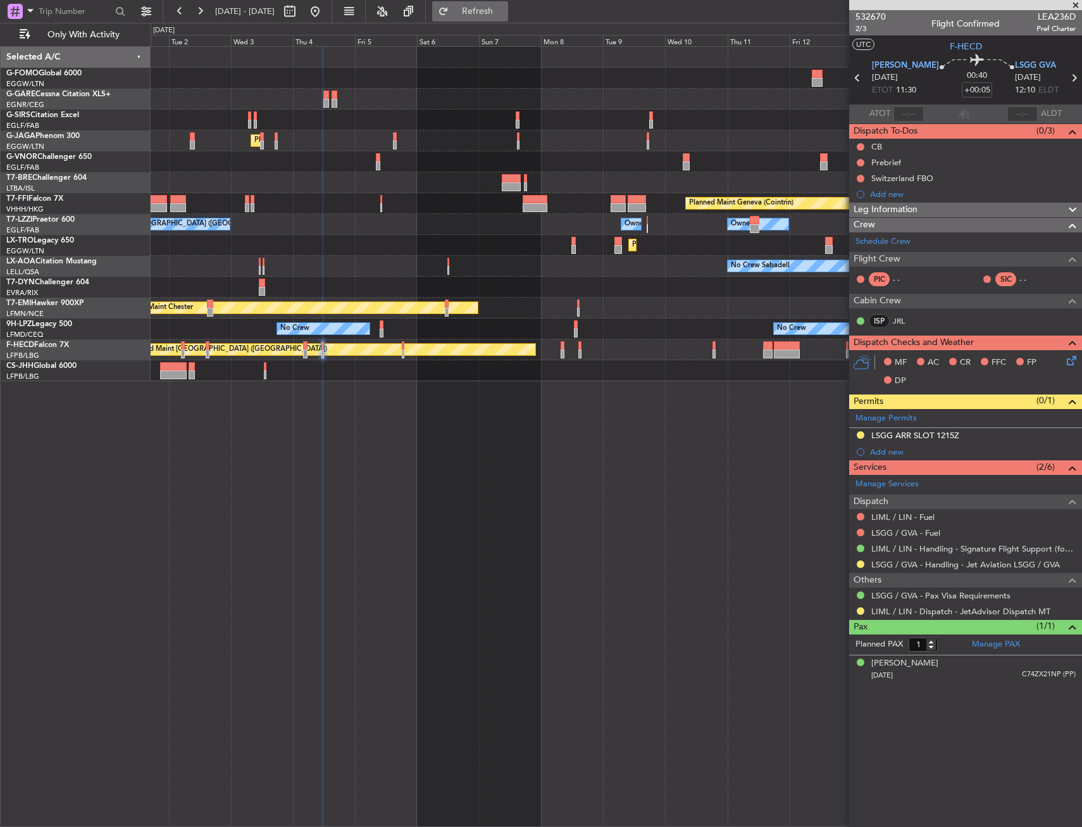
click at [504, 11] on span "Refresh" at bounding box center [477, 11] width 53 height 9
click at [502, 4] on button "Refresh" at bounding box center [470, 11] width 76 height 20
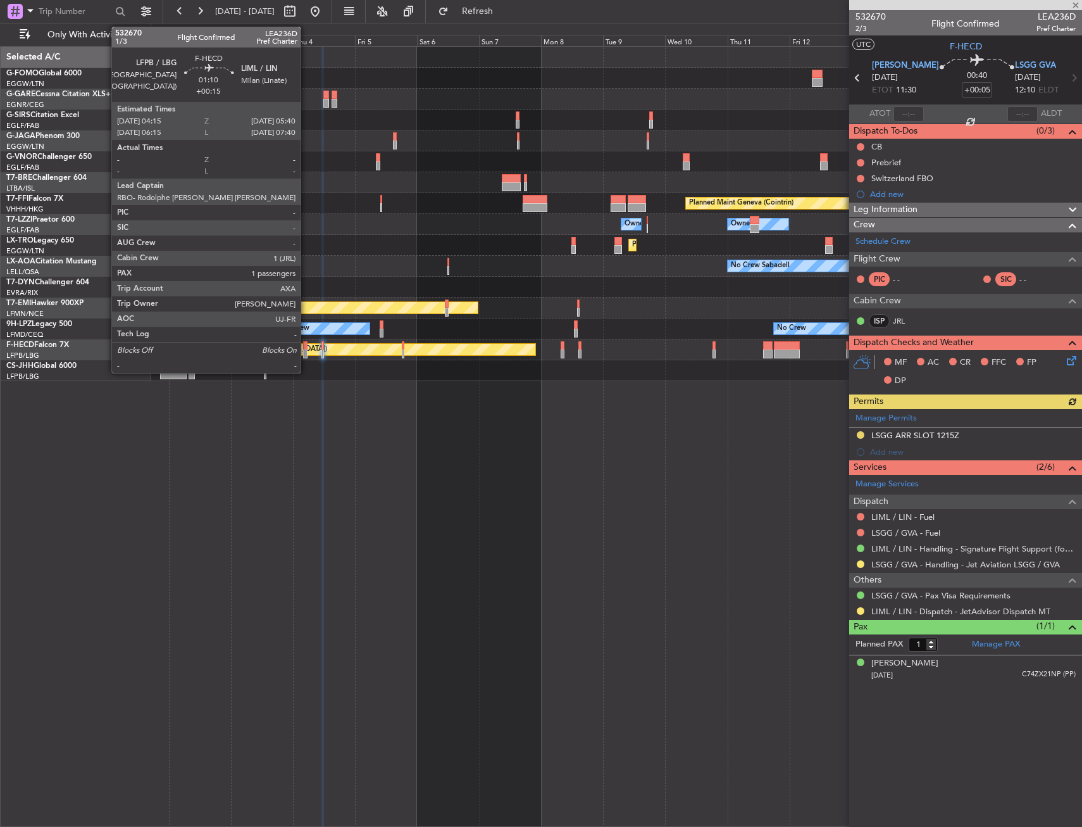
click at [306, 346] on div at bounding box center [305, 345] width 4 height 9
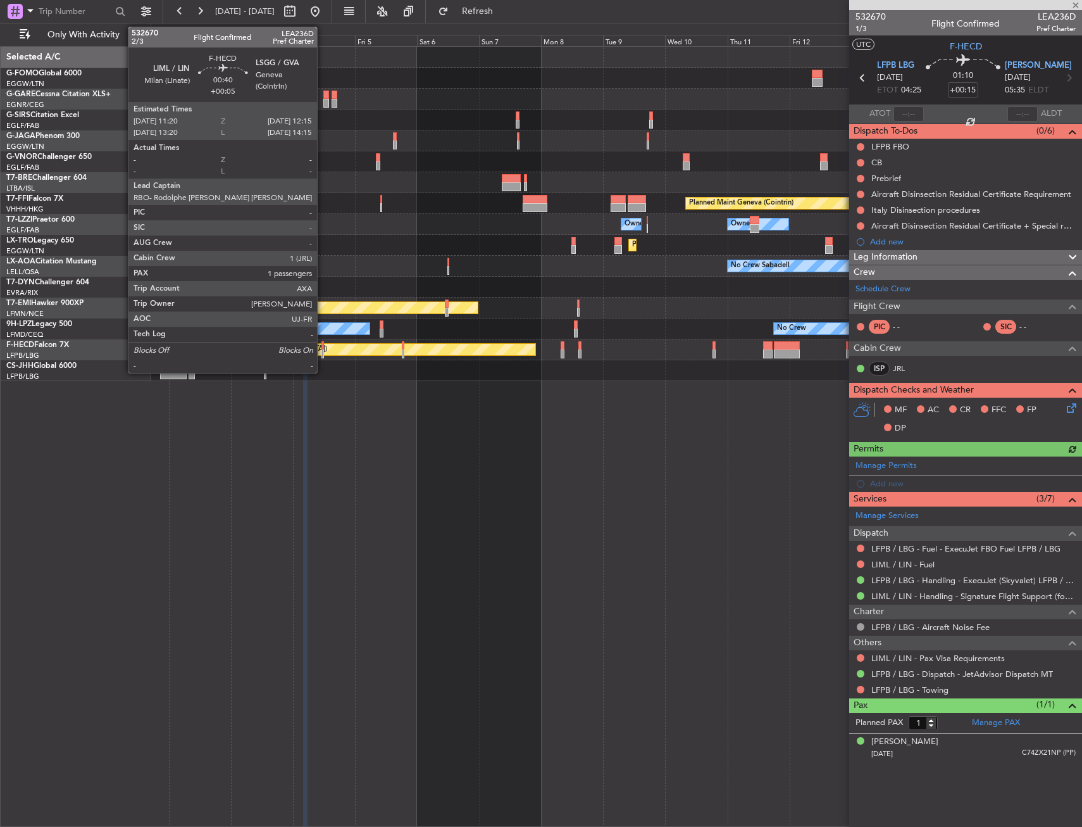
click at [323, 345] on div at bounding box center [323, 345] width 3 height 9
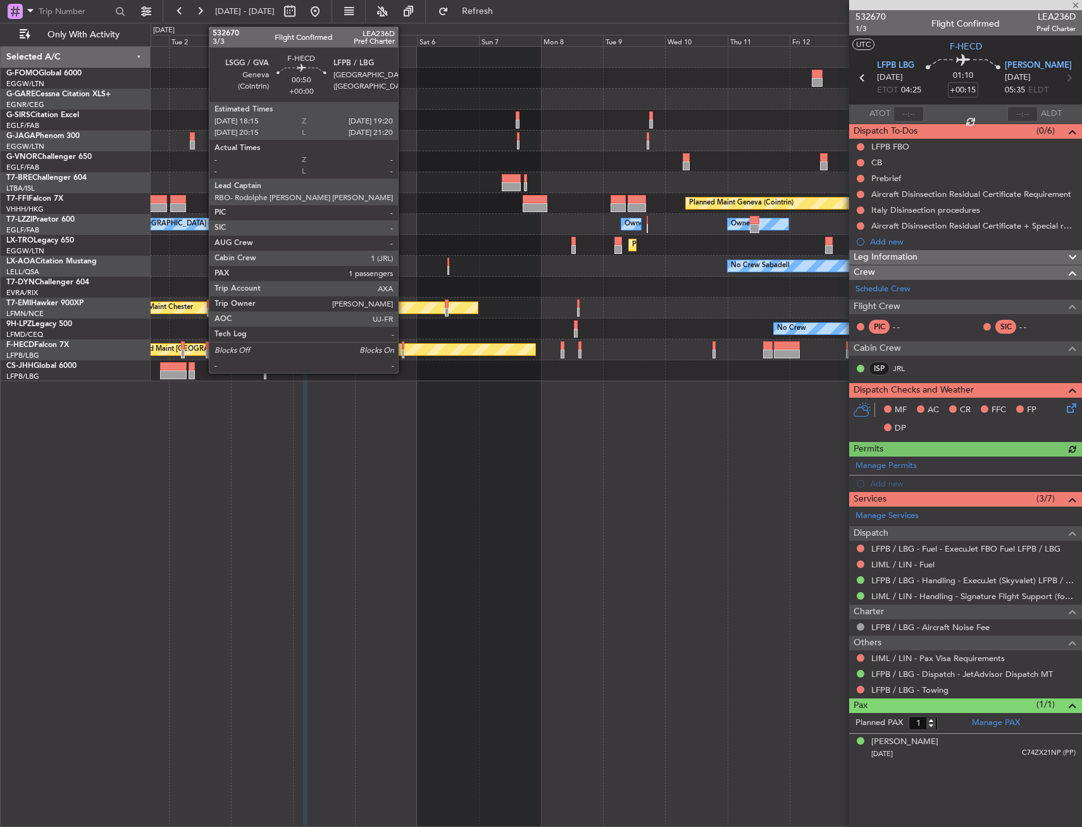
type input "+00:05"
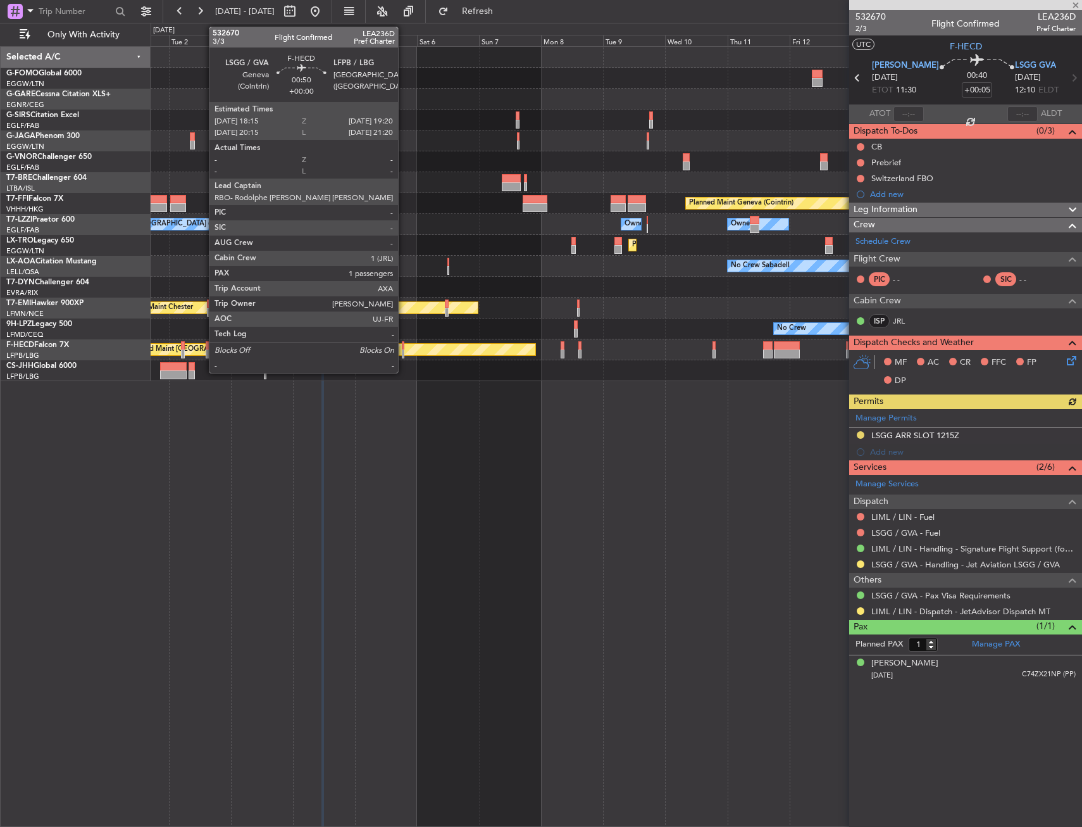
click at [404, 348] on div at bounding box center [403, 345] width 3 height 9
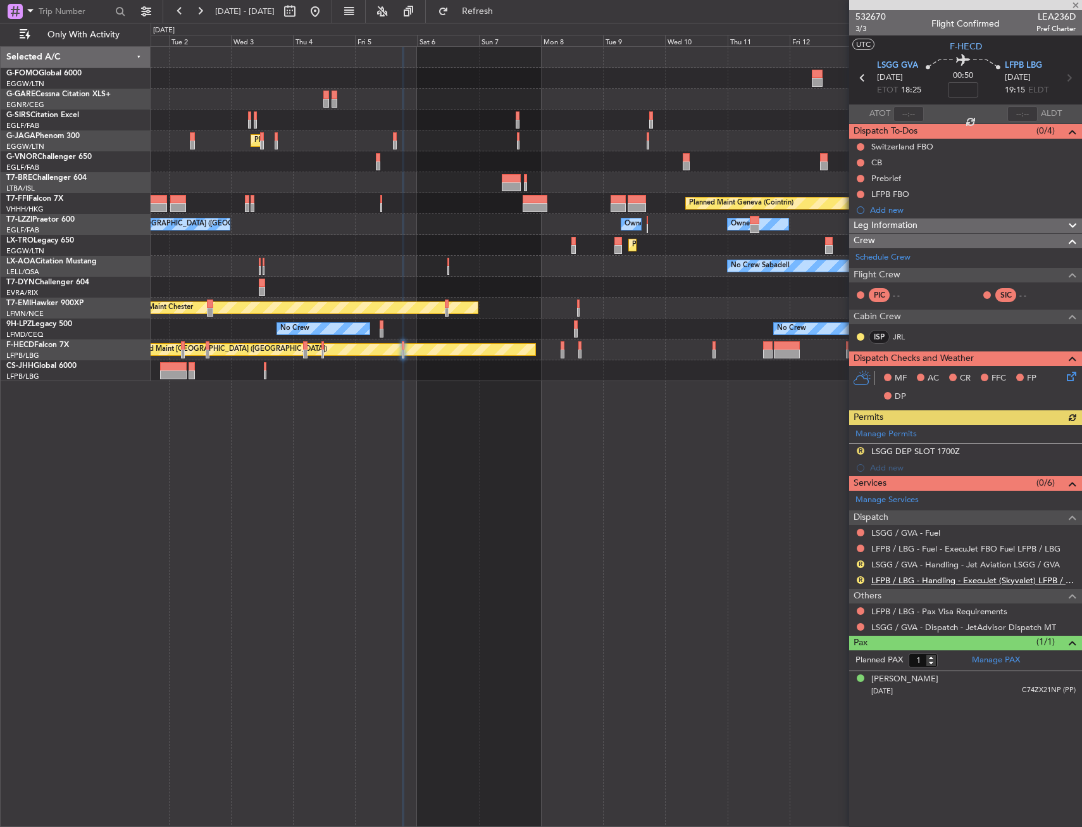
click at [932, 582] on link "LFPB / LBG - Handling - ExecuJet (Skyvalet) LFPB / LBG" at bounding box center [974, 580] width 204 height 11
click at [860, 626] on button at bounding box center [861, 627] width 8 height 8
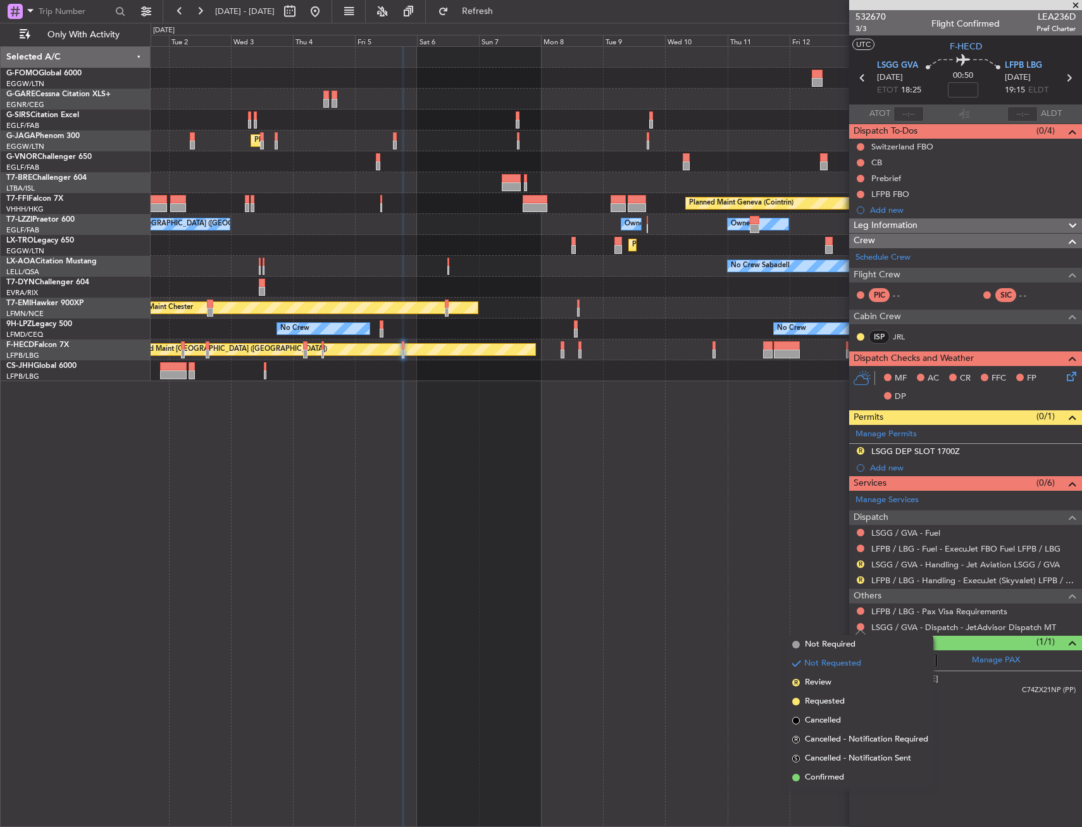
click at [835, 647] on span "Not Required" at bounding box center [830, 644] width 51 height 13
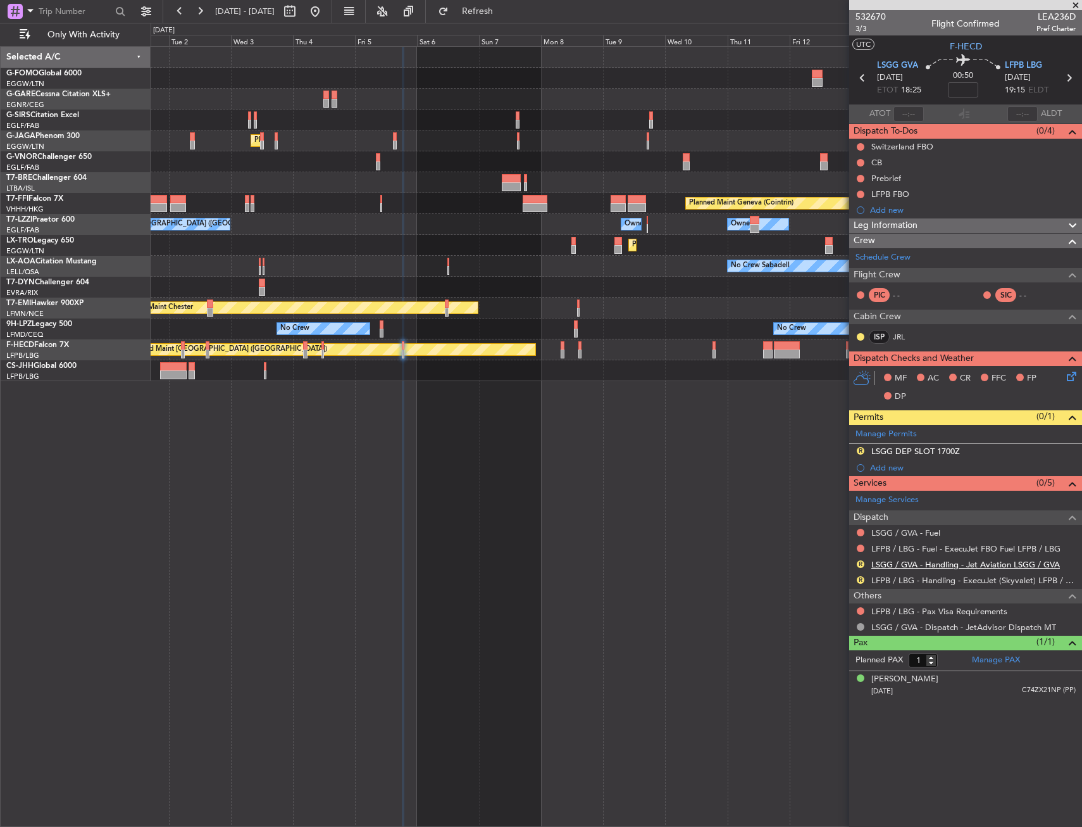
click at [935, 565] on link "LSGG / GVA - Handling - Jet Aviation LSGG / GVA" at bounding box center [966, 564] width 189 height 11
click at [862, 448] on button "R" at bounding box center [861, 451] width 8 height 8
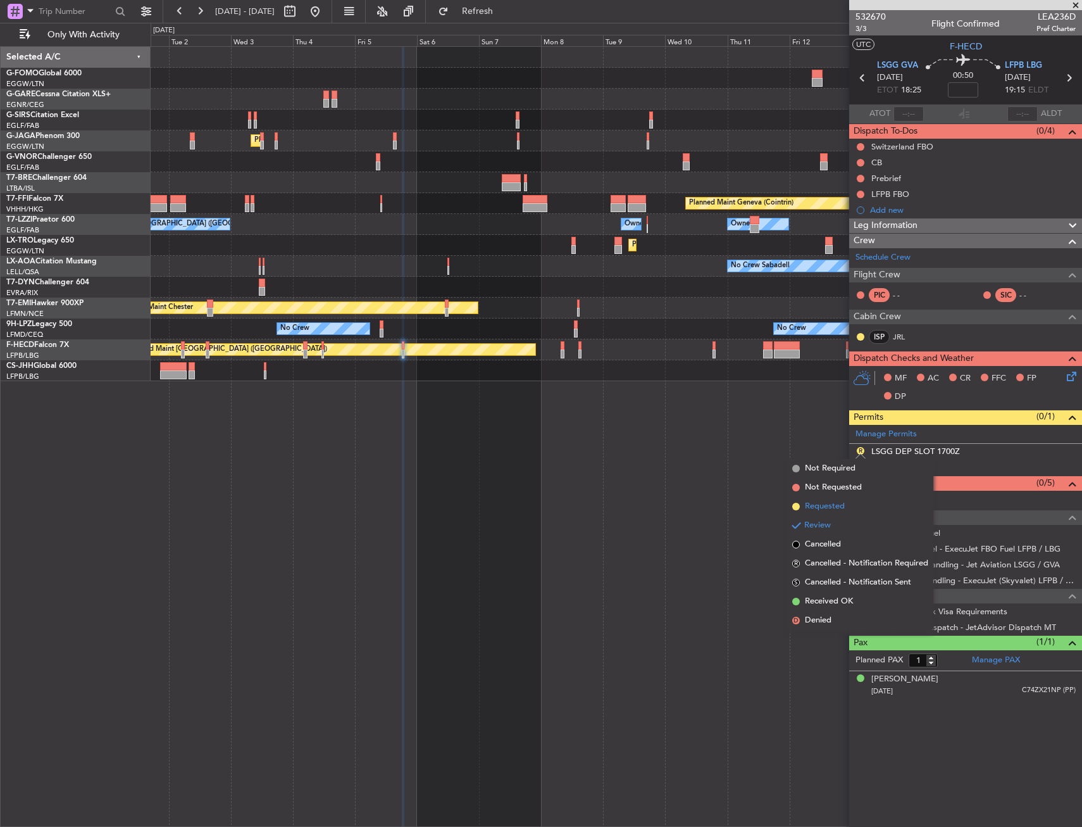
click at [863, 506] on li "Requested" at bounding box center [860, 506] width 146 height 19
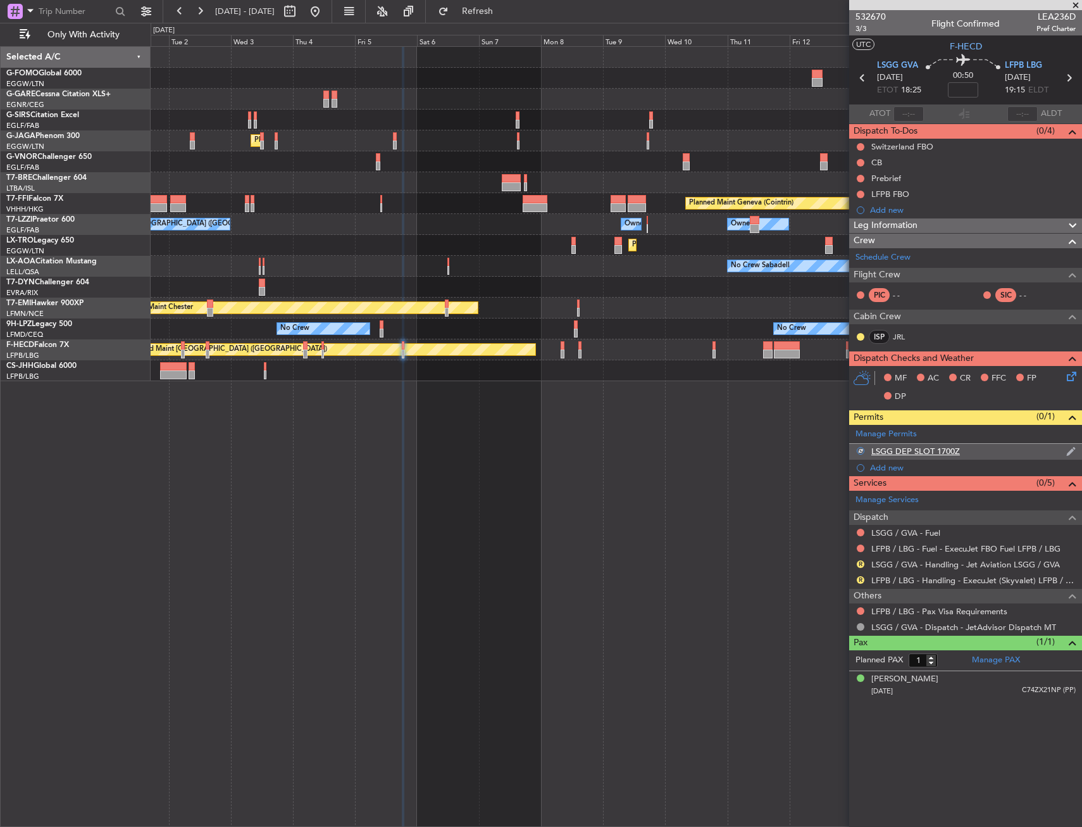
click at [1029, 456] on div "LSGG DEP SLOT 1700Z" at bounding box center [965, 452] width 233 height 16
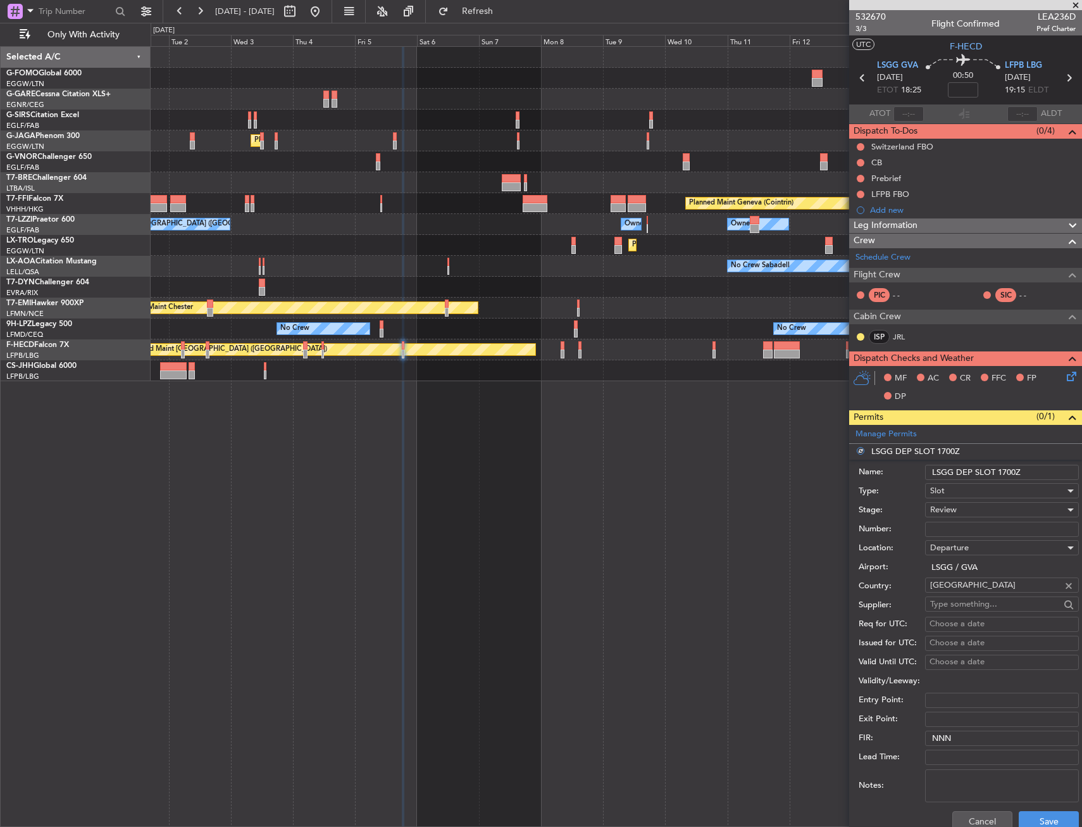
click at [1013, 468] on input "LSGG DEP SLOT 1700Z" at bounding box center [1002, 472] width 154 height 15
click at [1013, 465] on input "LSGG DEP SLOT 1700Z" at bounding box center [1002, 472] width 154 height 15
type input "LSGG DEP SLOT 1825Z"
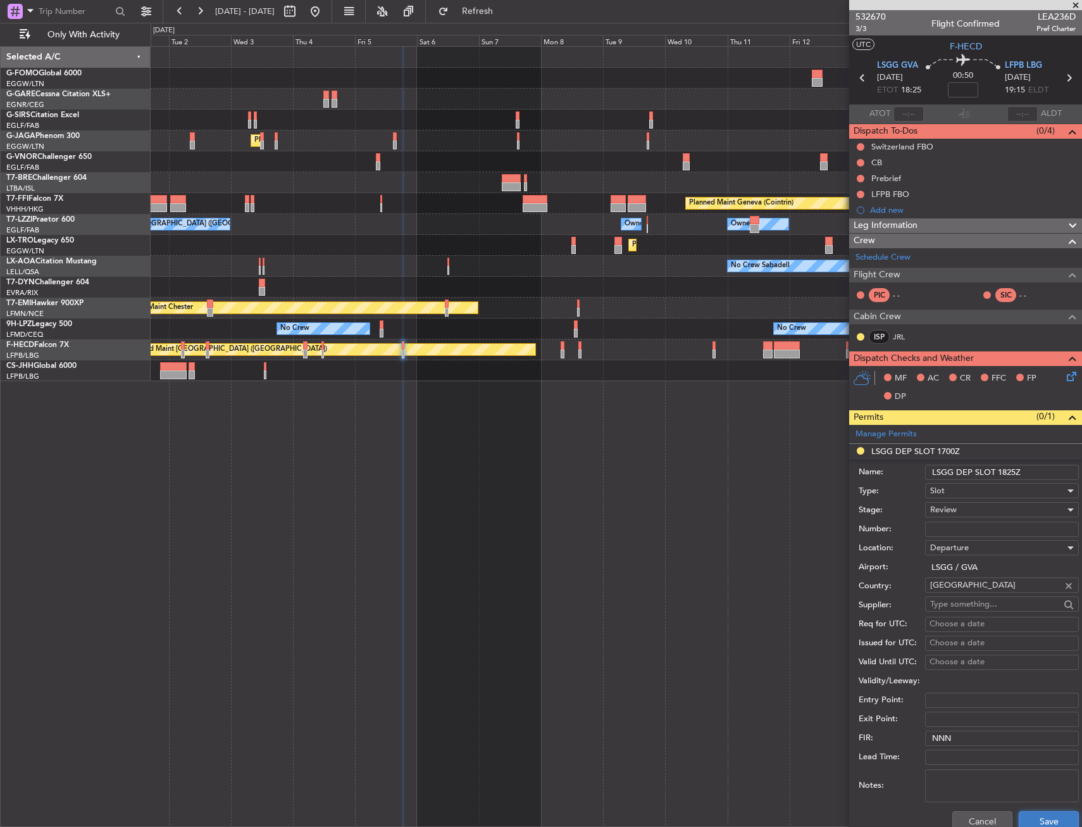
click at [1051, 825] on button "Save" at bounding box center [1049, 821] width 60 height 20
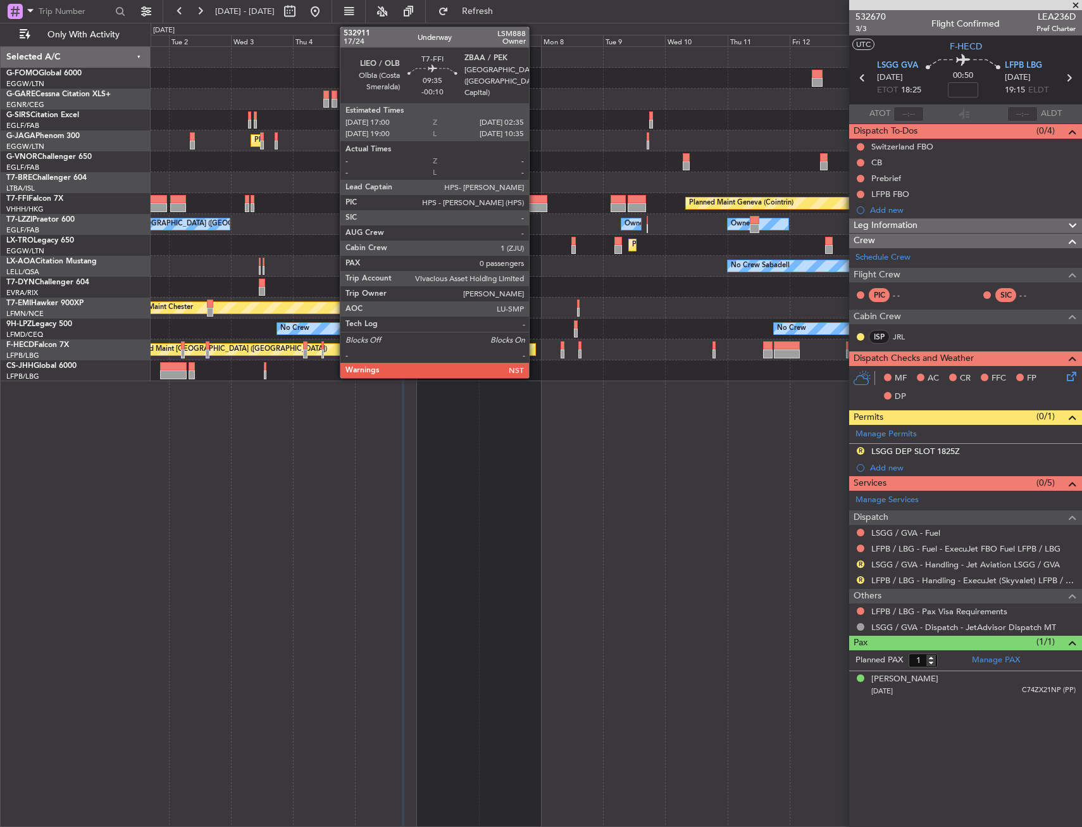
click at [535, 199] on div at bounding box center [535, 199] width 25 height 9
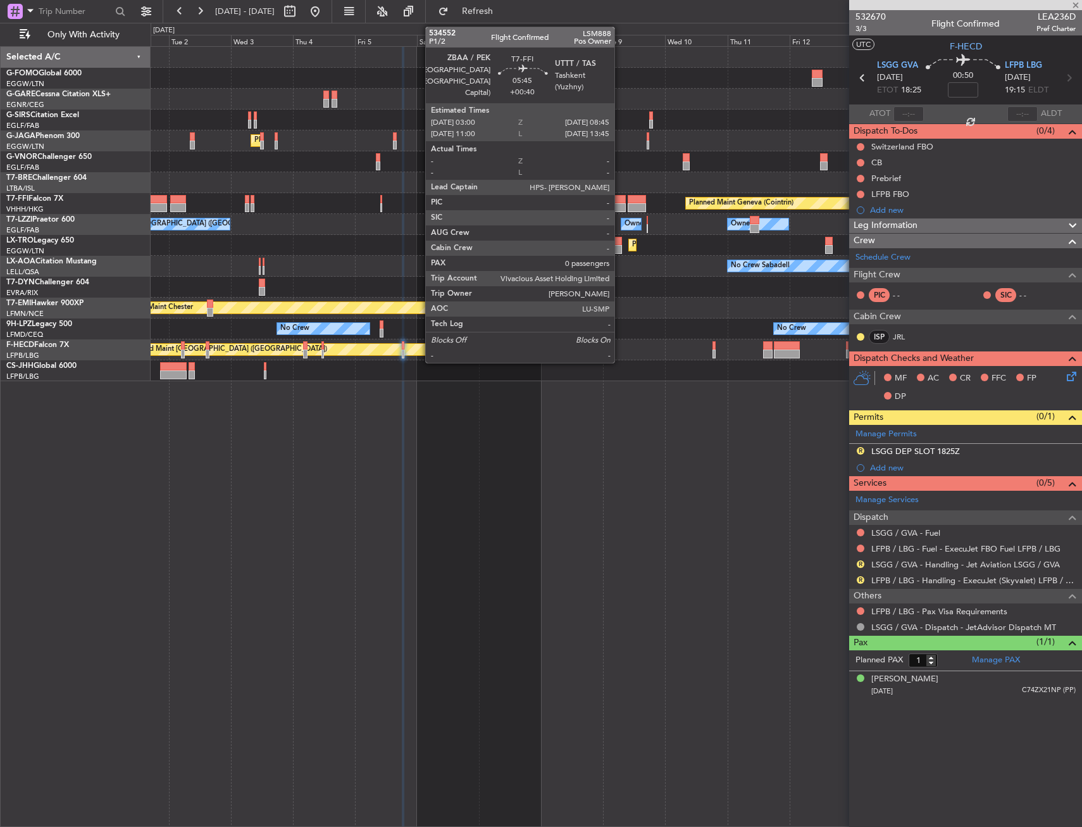
type input "-00:10"
type input "0"
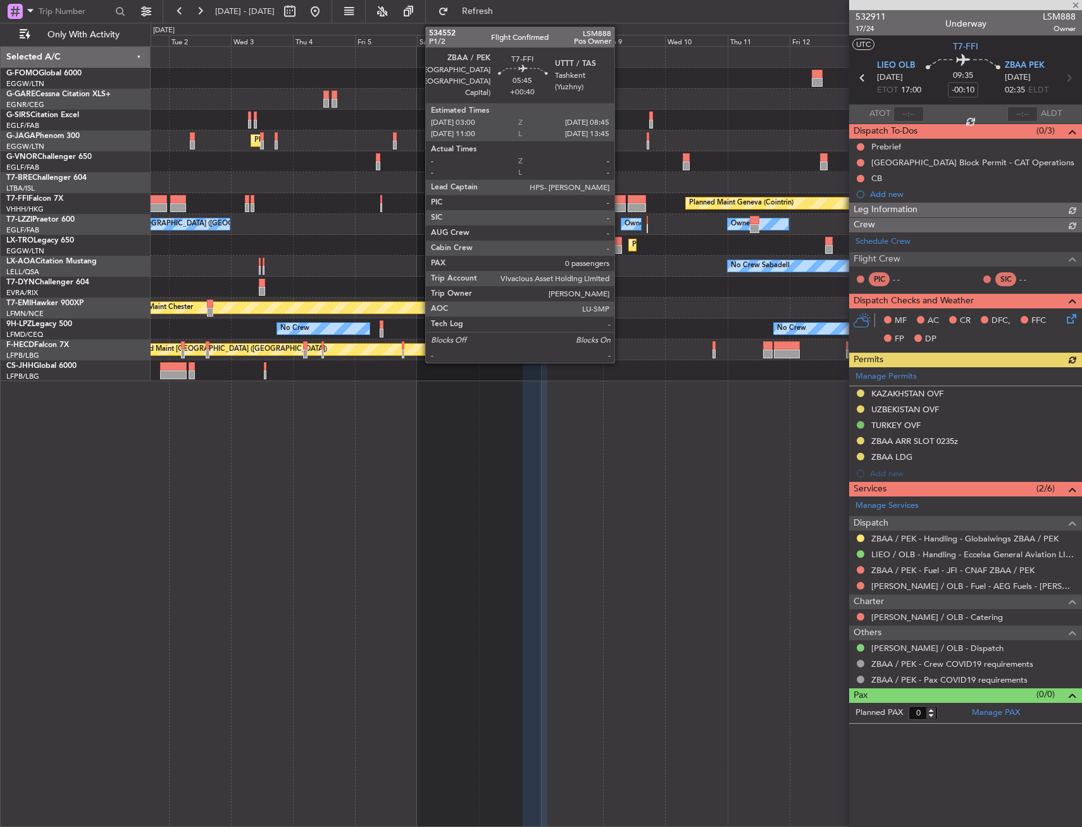
click at [620, 202] on div at bounding box center [618, 199] width 15 height 9
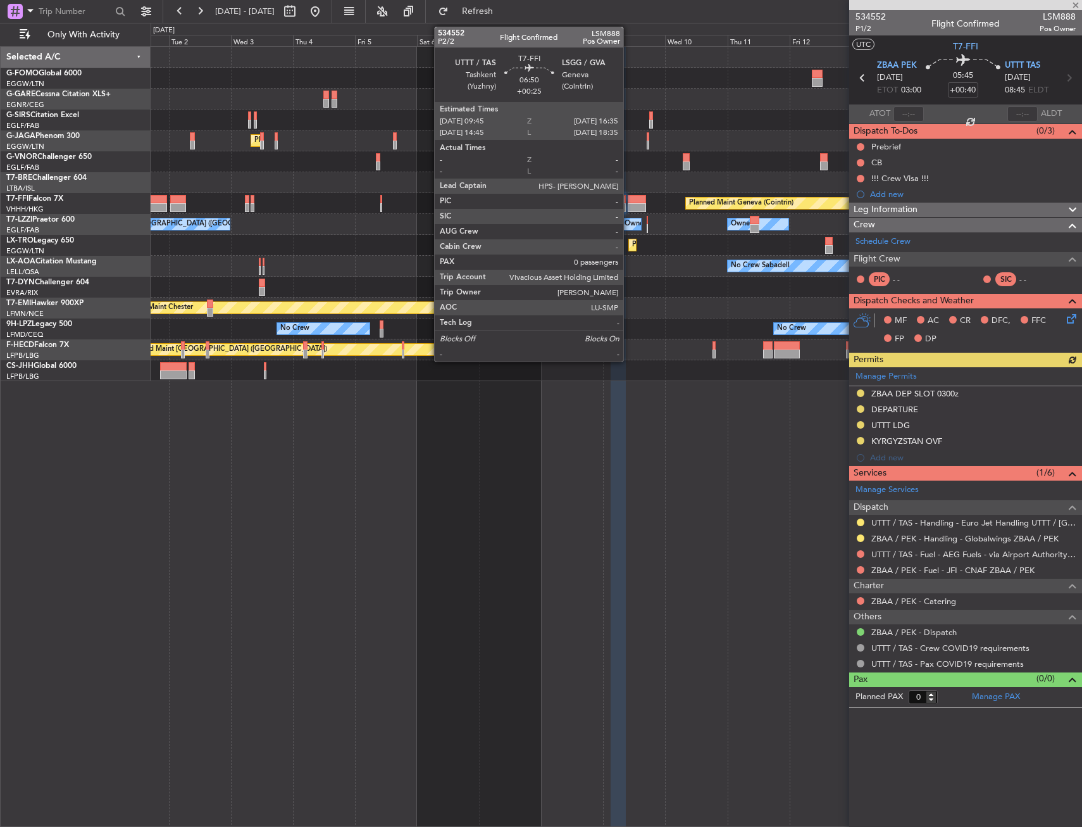
click at [629, 204] on div "Planned Maint Geneva (Cointrin) Planned Maint Hong Kong (Hong Kong Intl)" at bounding box center [616, 203] width 931 height 21
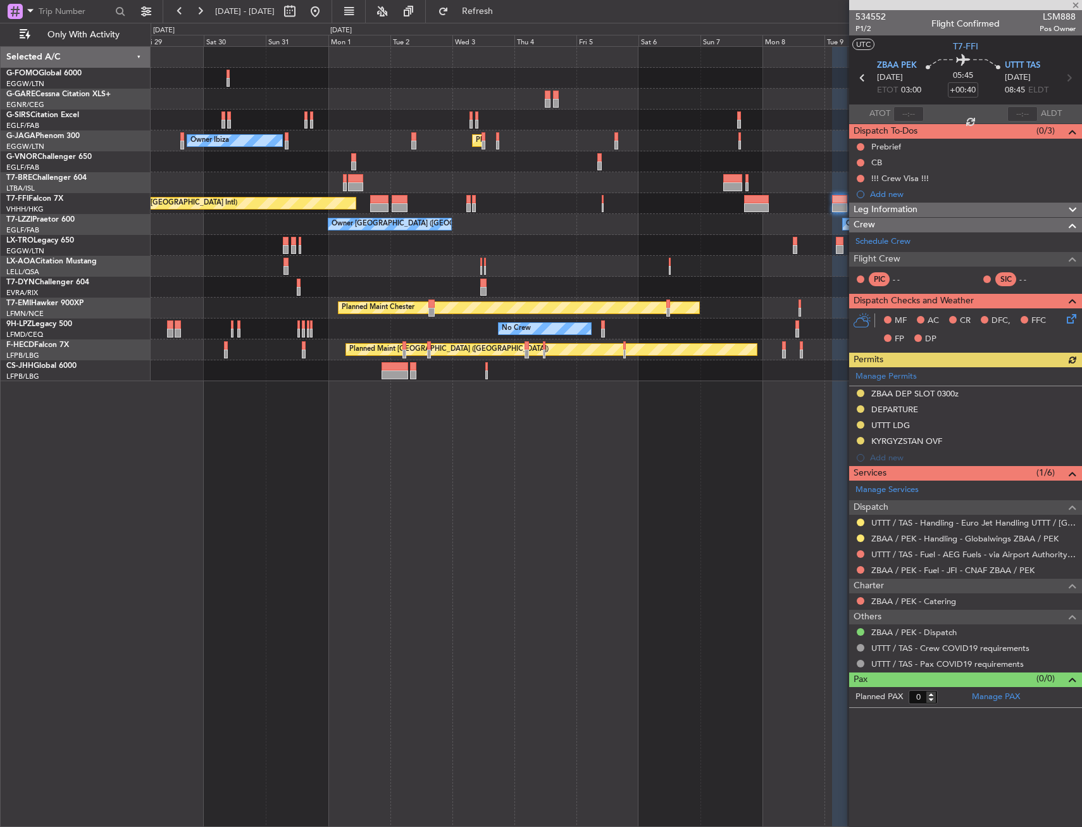
click at [572, 221] on div "Owner London (Farnborough) Owner Owner Unplanned Maint London (Farnborough)" at bounding box center [616, 224] width 931 height 21
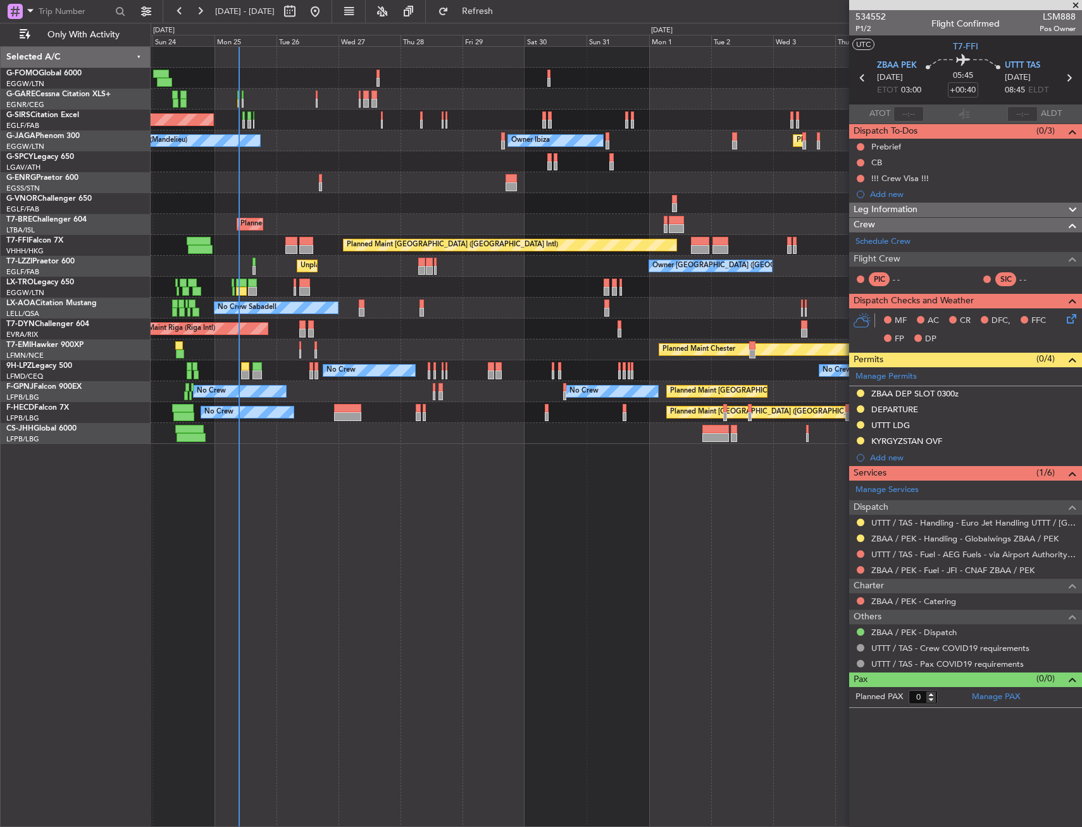
click at [623, 299] on div "Unplanned Maint Chester Unplanned Maint Oxford (Kidlington) Planned Maint Londo…" at bounding box center [616, 245] width 931 height 397
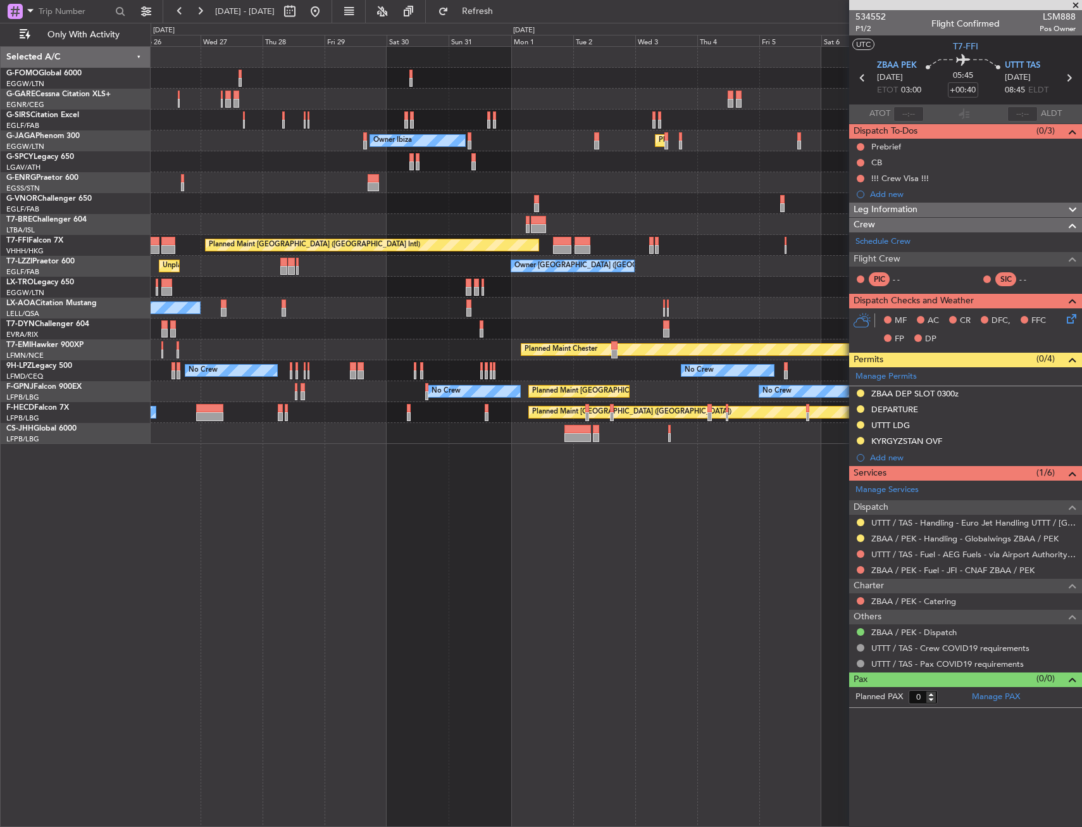
click at [256, 327] on div "Unplanned Maint Oxford (Kidlington) Planned Maint London (Luton) Owner Ibiza No…" at bounding box center [616, 245] width 931 height 397
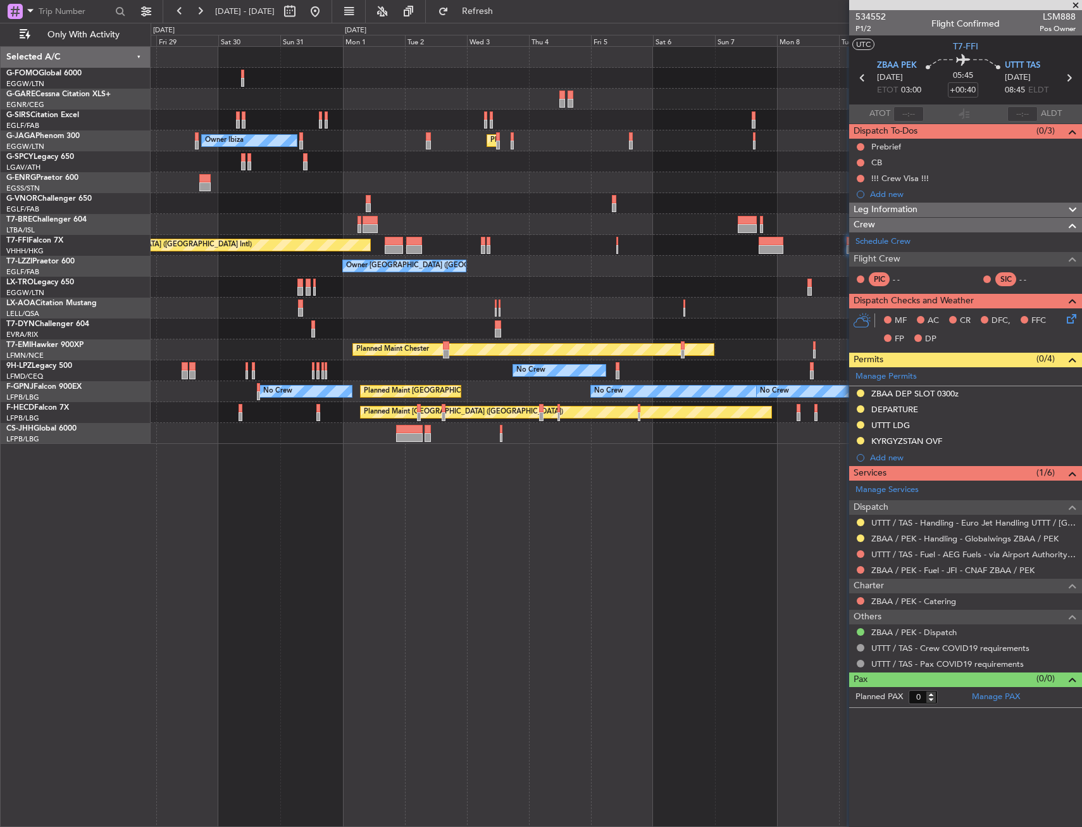
click at [371, 313] on div "Planned Maint London (Luton) Owner Ibiza No Crew Cannes (Mandelieu) Planned Mai…" at bounding box center [616, 245] width 931 height 397
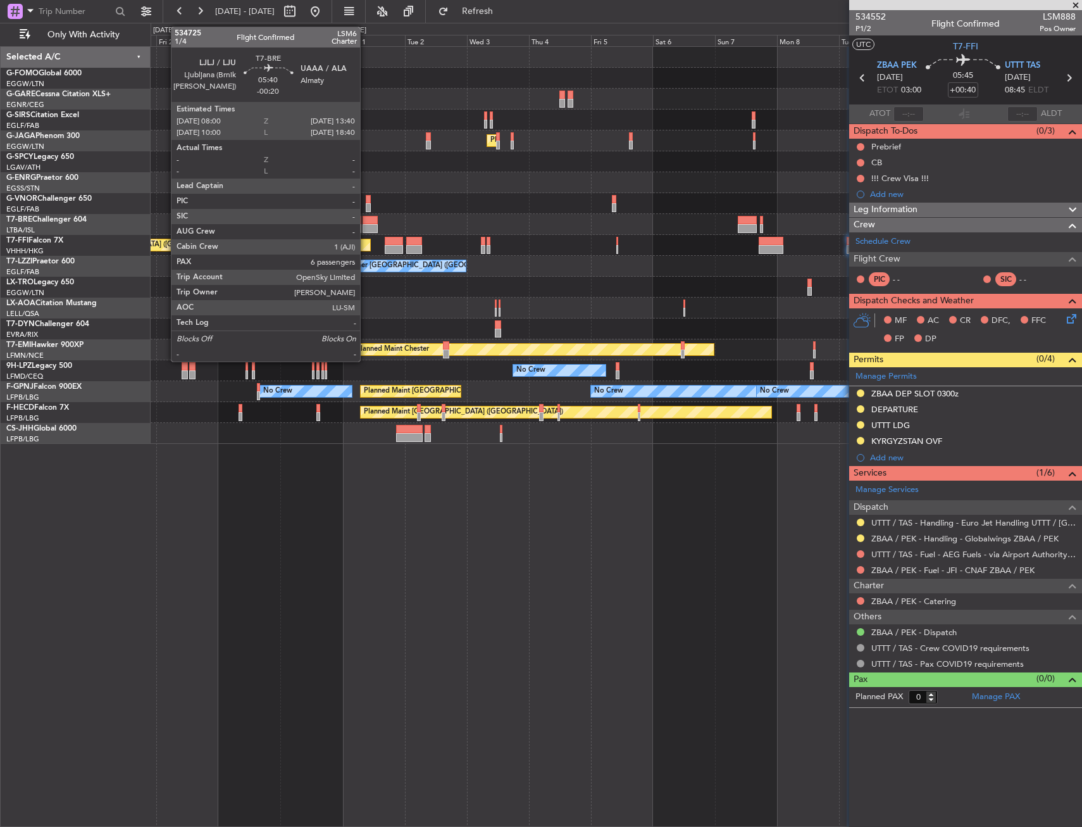
click at [366, 220] on div at bounding box center [370, 220] width 15 height 9
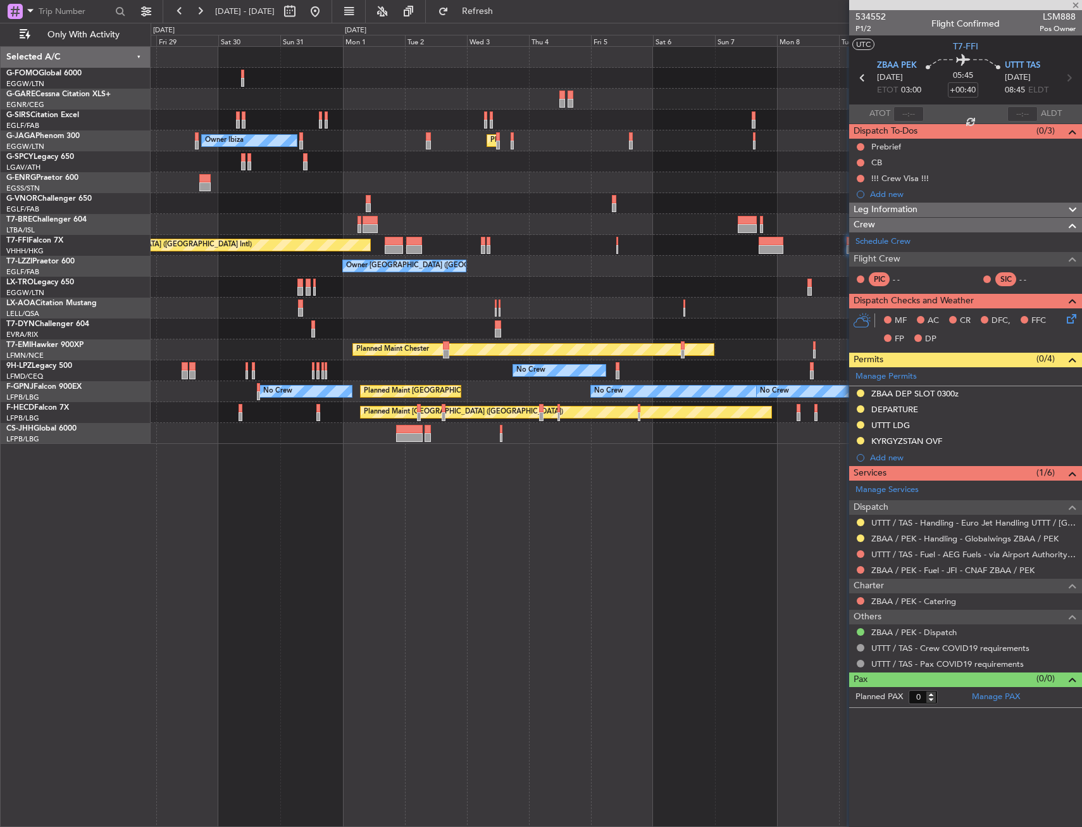
type input "-00:20"
type input "6"
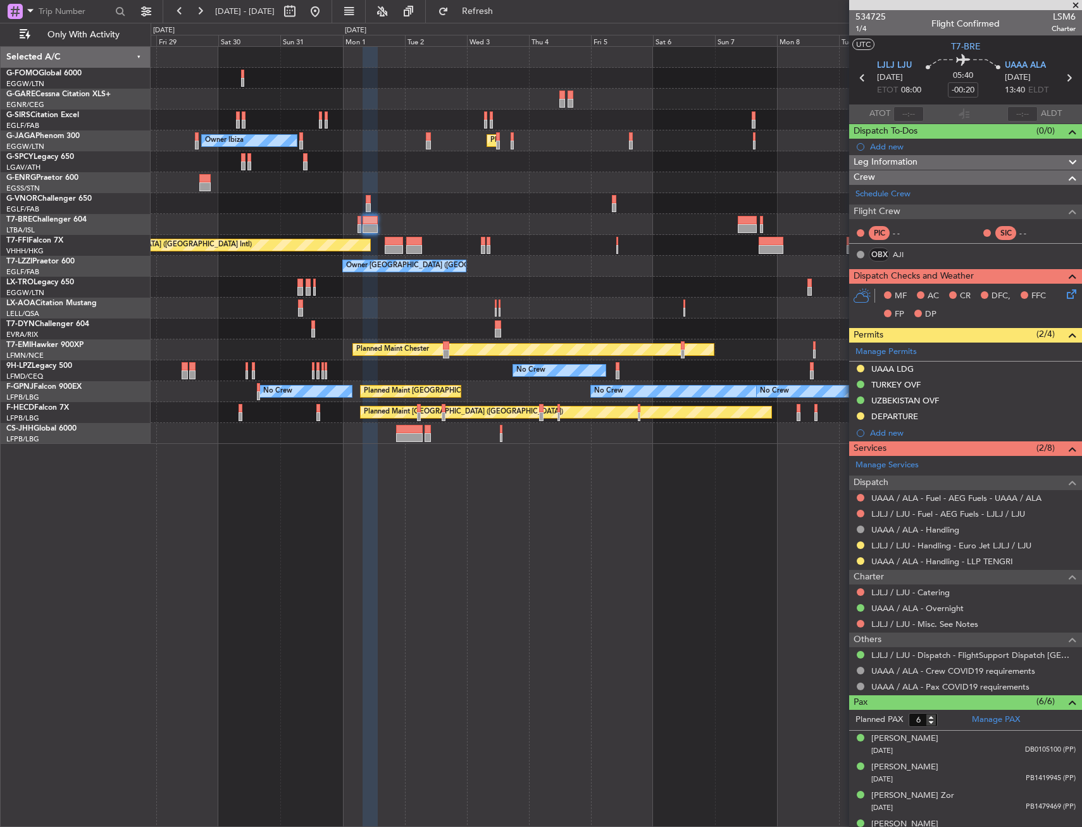
click at [736, 382] on div "Planned Maint London (Luton) Owner Ibiza No Crew Cannes (Mandelieu) Planned Mai…" at bounding box center [616, 245] width 931 height 397
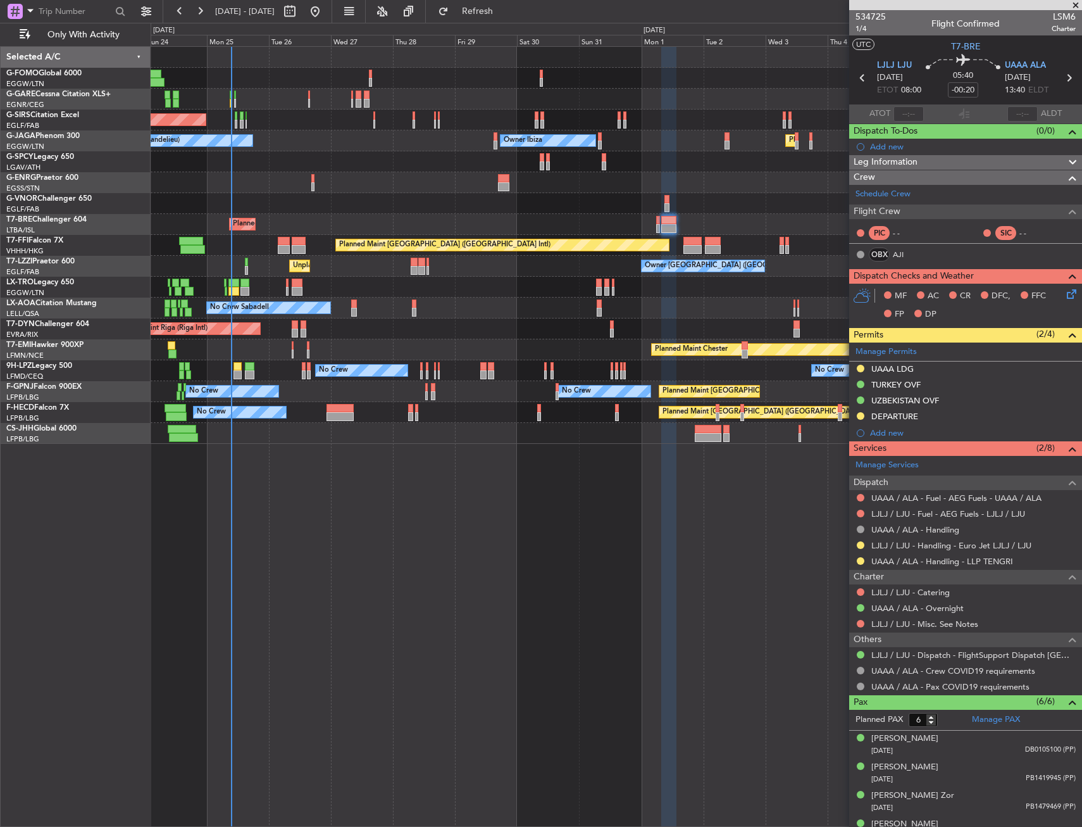
click at [511, 377] on div "No Crew No Crew No Crew" at bounding box center [616, 370] width 931 height 21
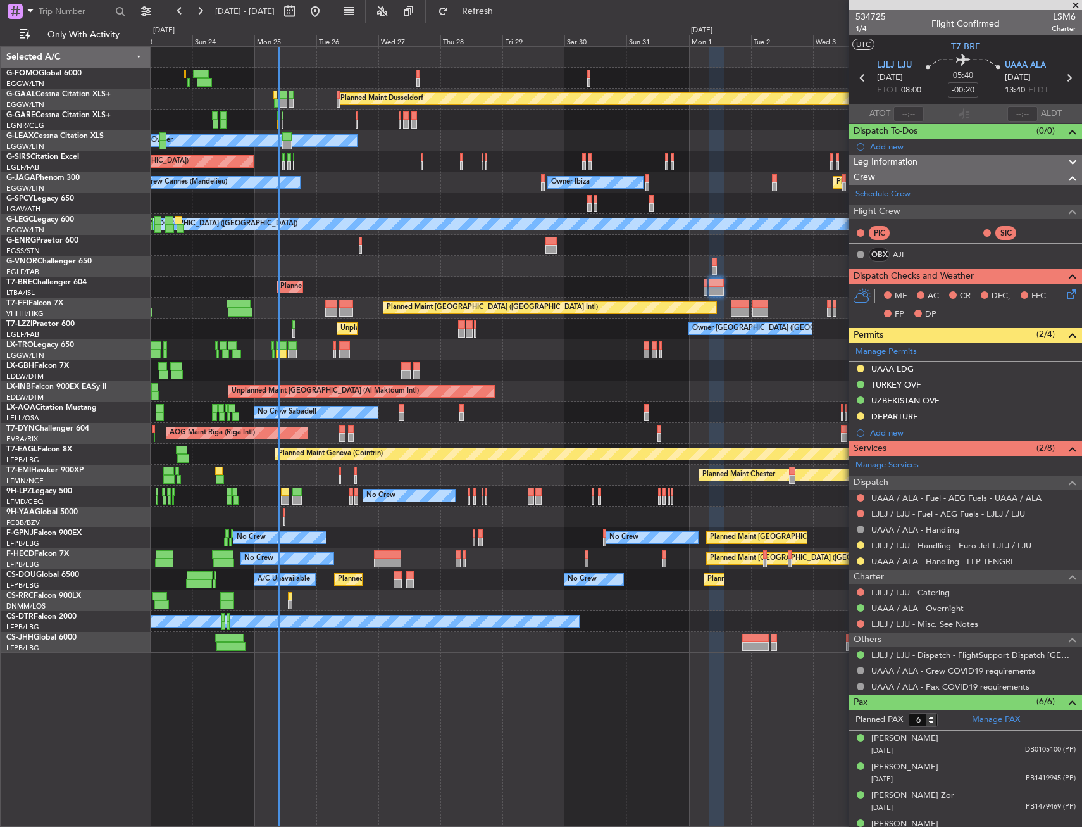
click at [609, 195] on div "Planned Maint Dusseldorf Unplanned Maint Chester Owner Unplanned Maint Oxford (…" at bounding box center [616, 350] width 931 height 606
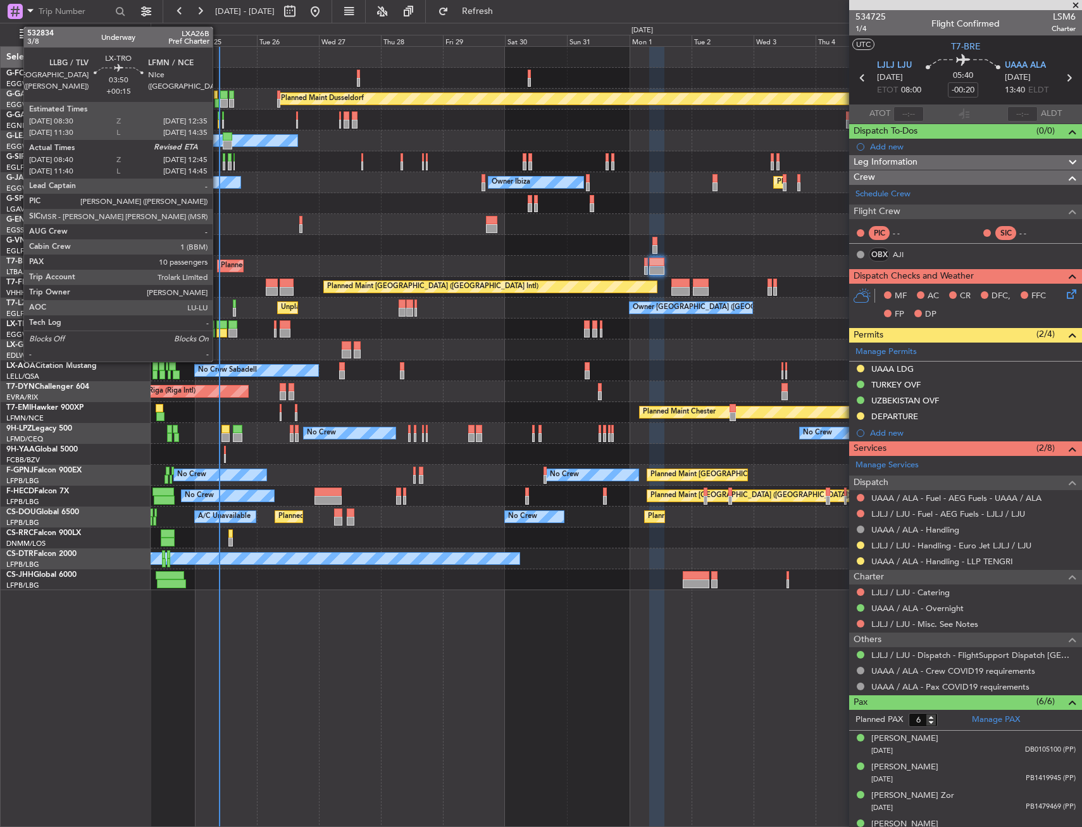
click at [218, 323] on div at bounding box center [221, 324] width 11 height 9
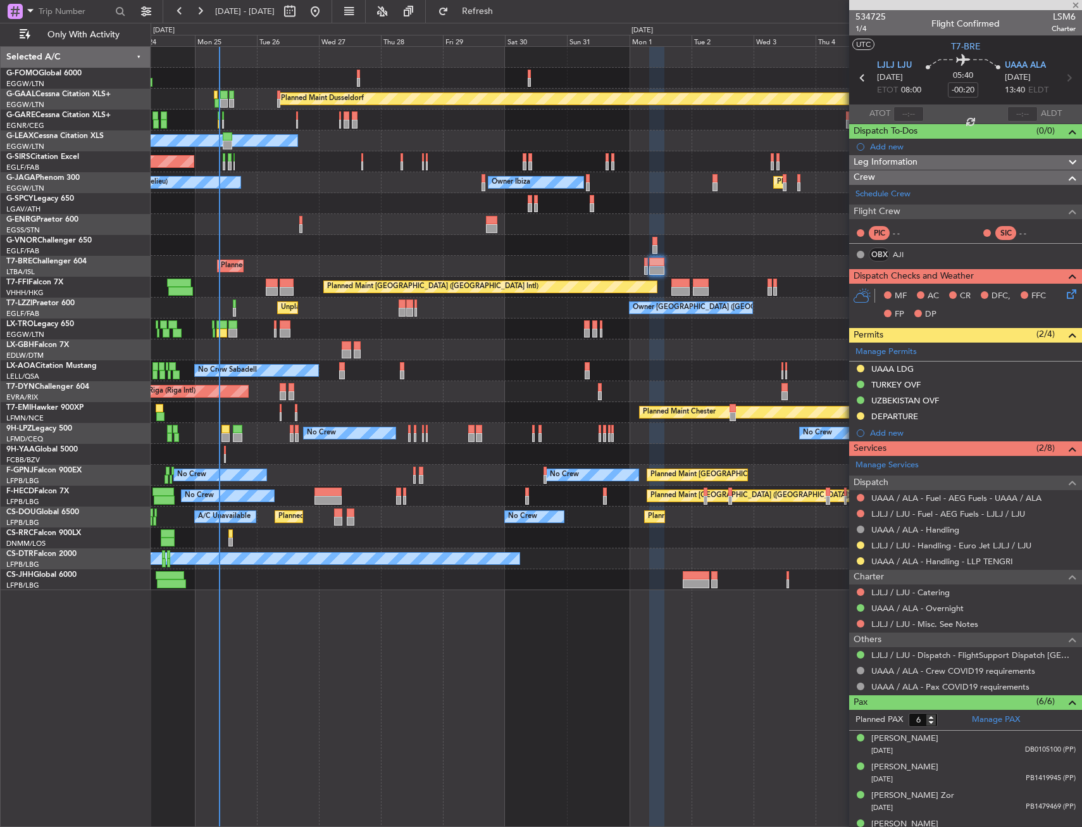
type input "+00:15"
type input "08:40"
type input "10"
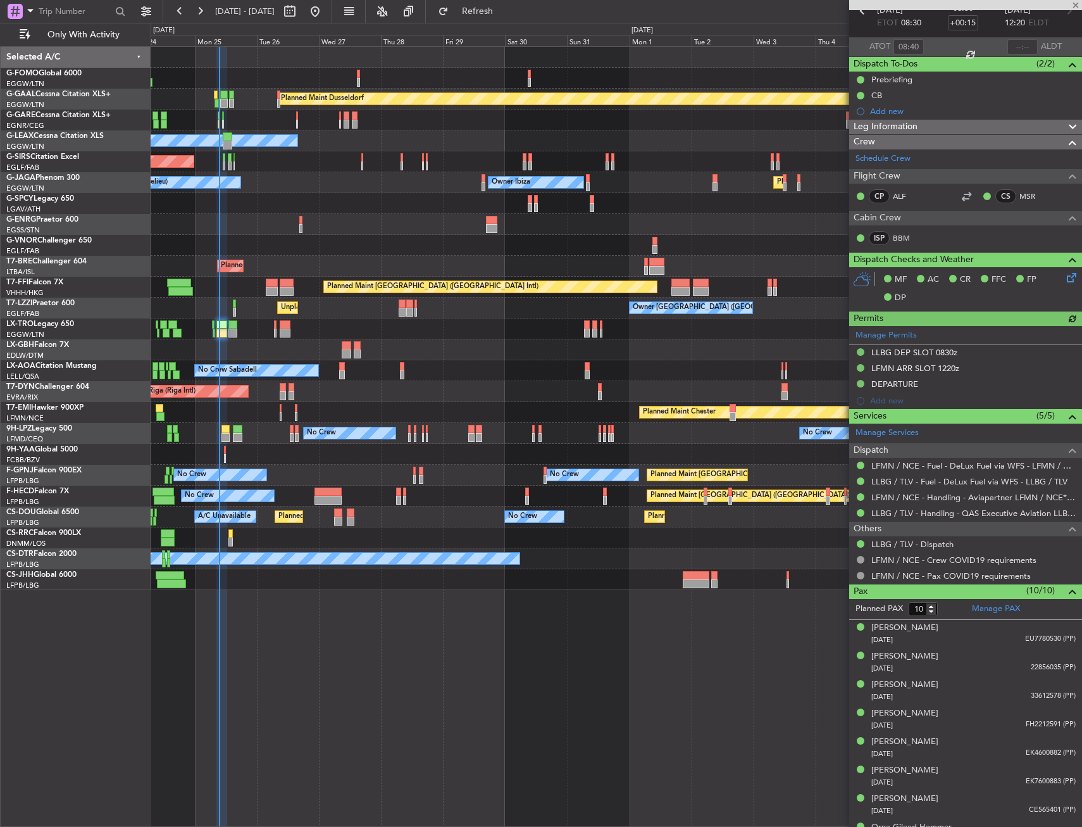
scroll to position [144, 0]
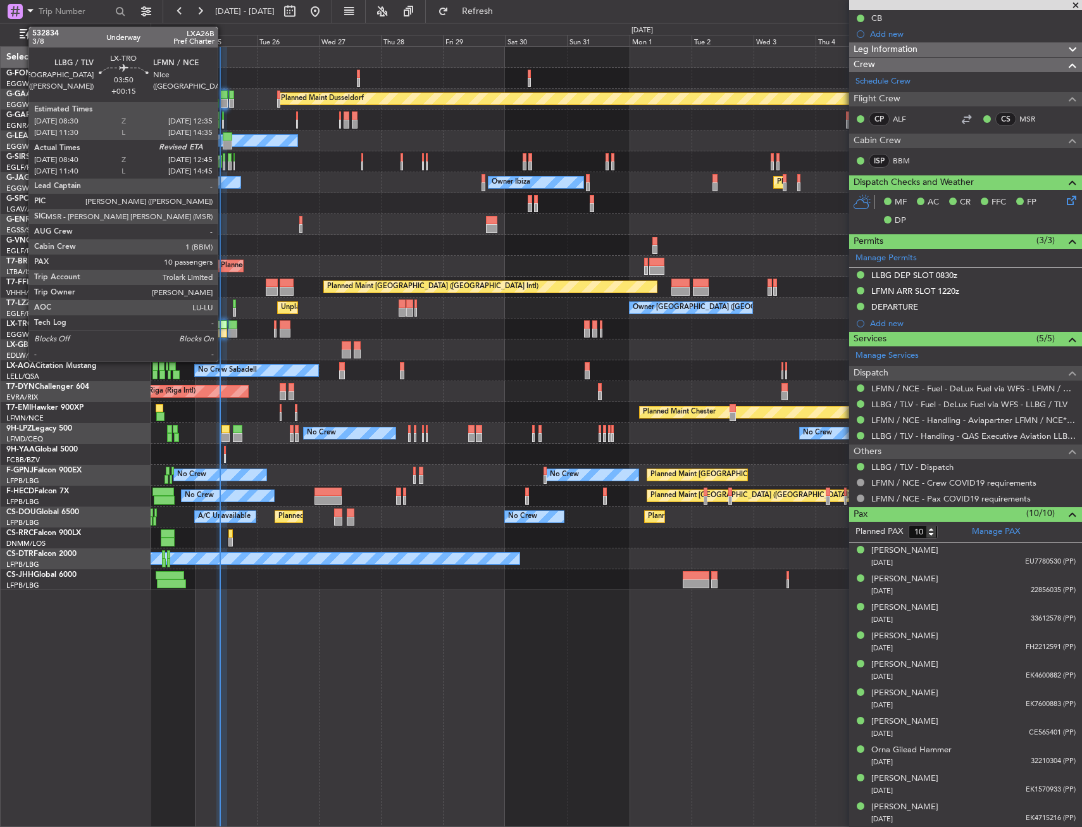
click at [223, 323] on div at bounding box center [221, 324] width 11 height 9
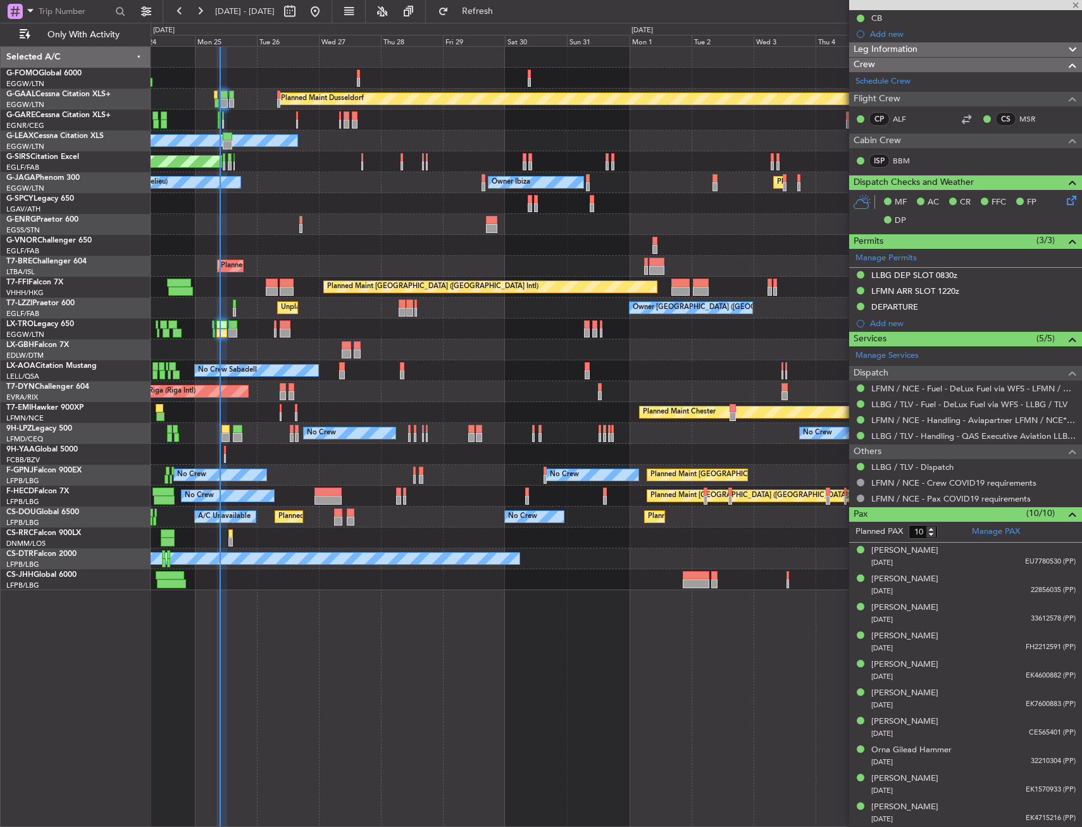
scroll to position [0, 0]
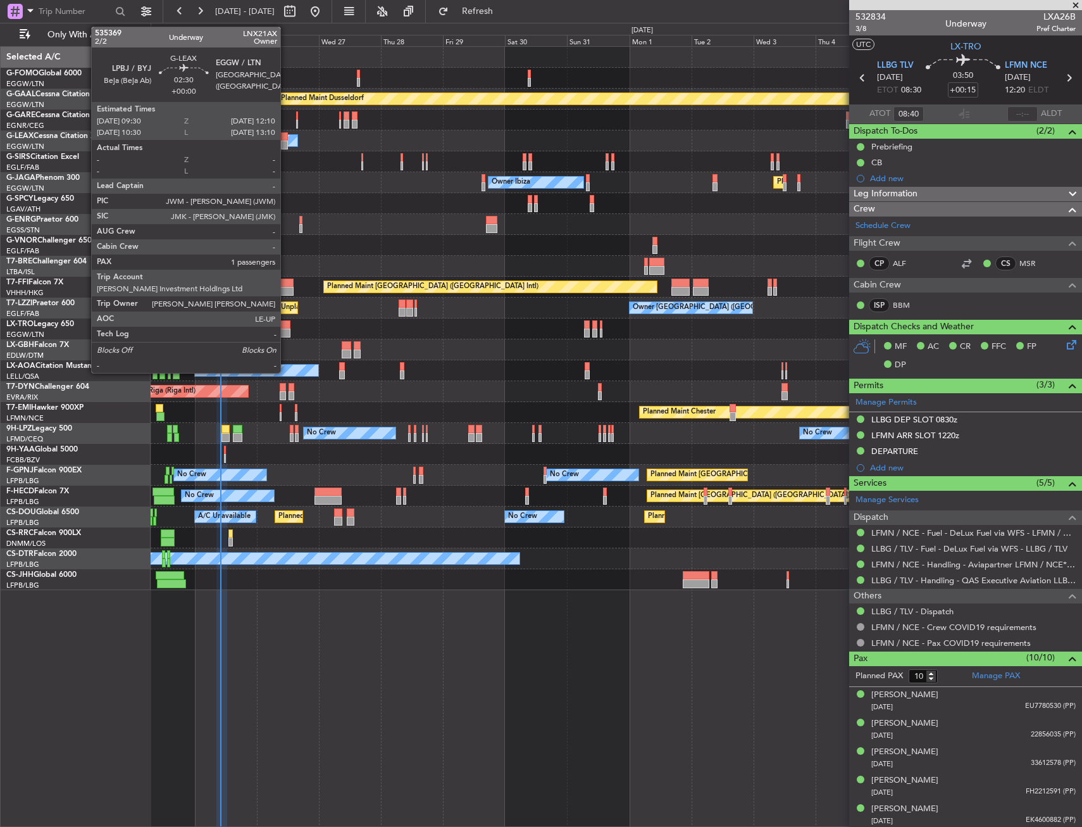
click at [286, 137] on div at bounding box center [284, 136] width 7 height 9
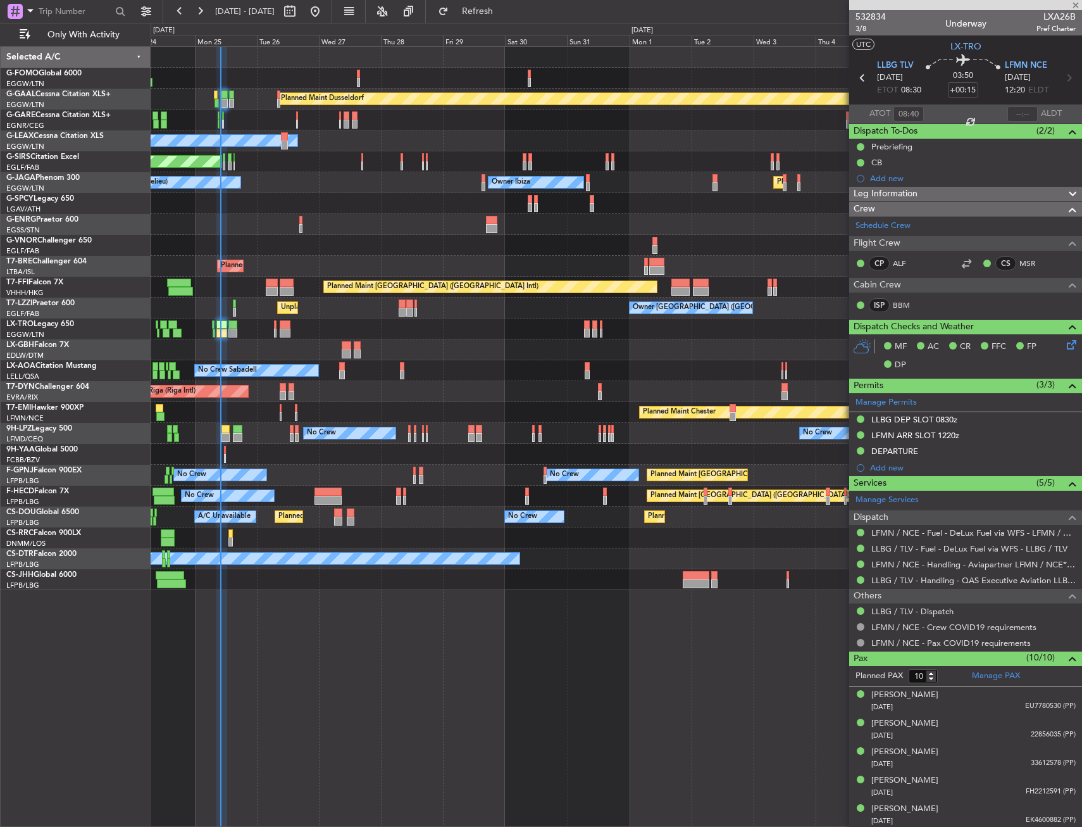
type input "1"
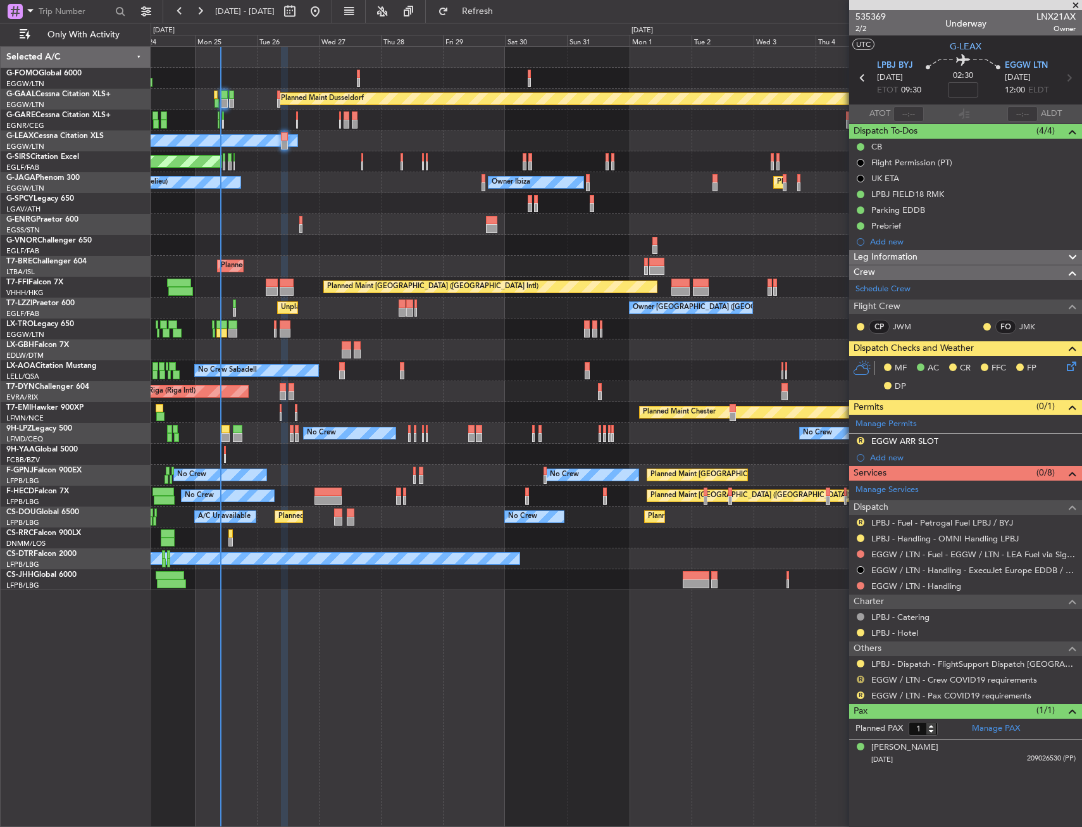
click at [861, 678] on button "R" at bounding box center [861, 679] width 8 height 8
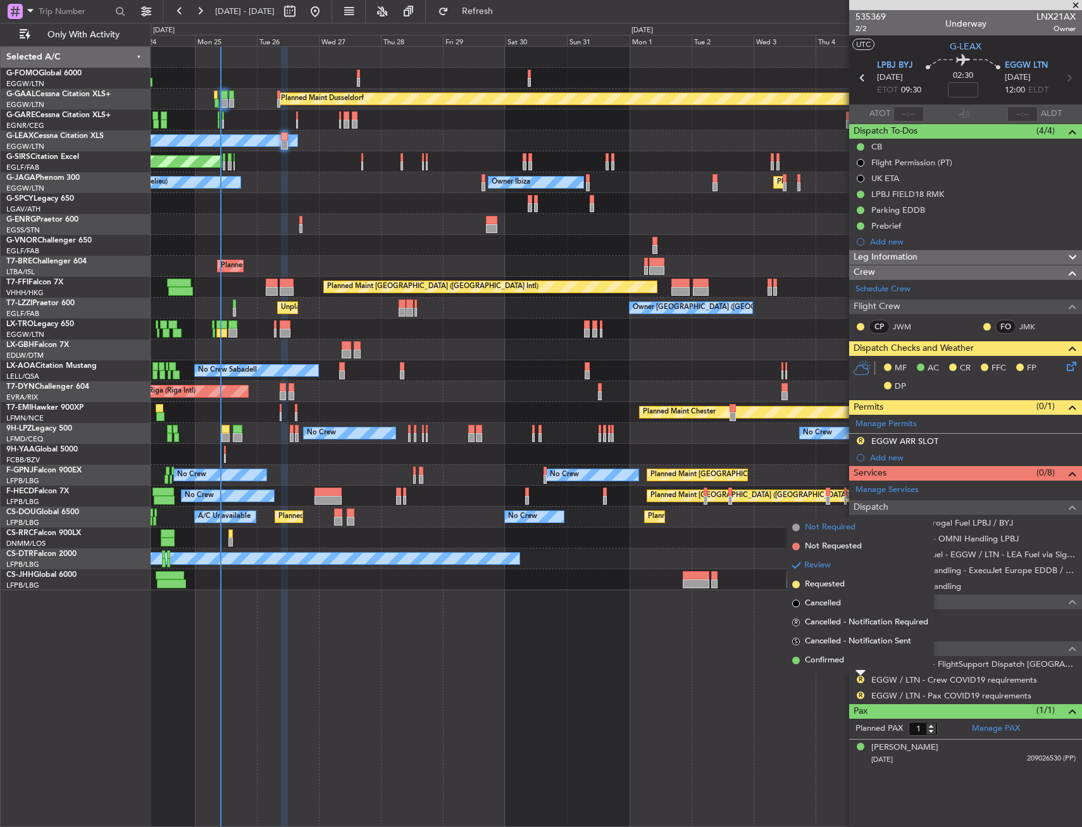
click at [822, 527] on span "Not Required" at bounding box center [830, 527] width 51 height 13
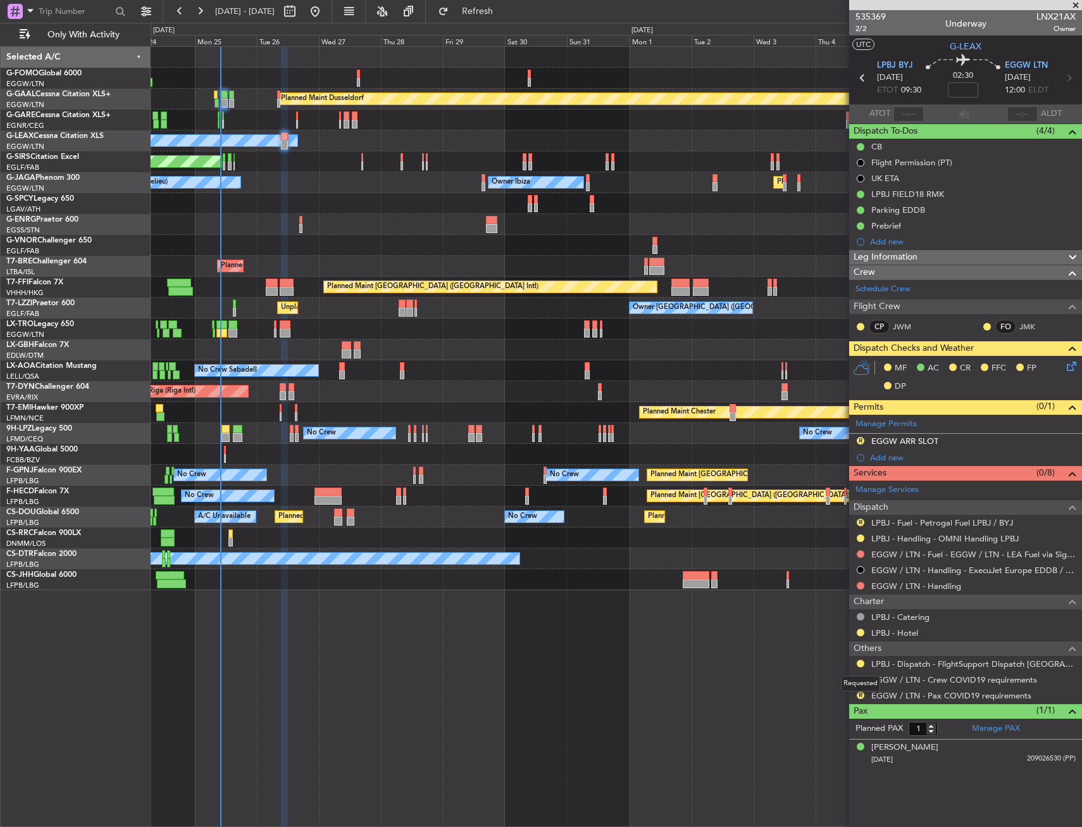
click at [857, 693] on mat-tooltip-component "Requested" at bounding box center [860, 684] width 57 height 34
click at [861, 694] on mat-tooltip-component "Requested" at bounding box center [860, 684] width 57 height 34
click at [861, 694] on button "R" at bounding box center [861, 695] width 8 height 8
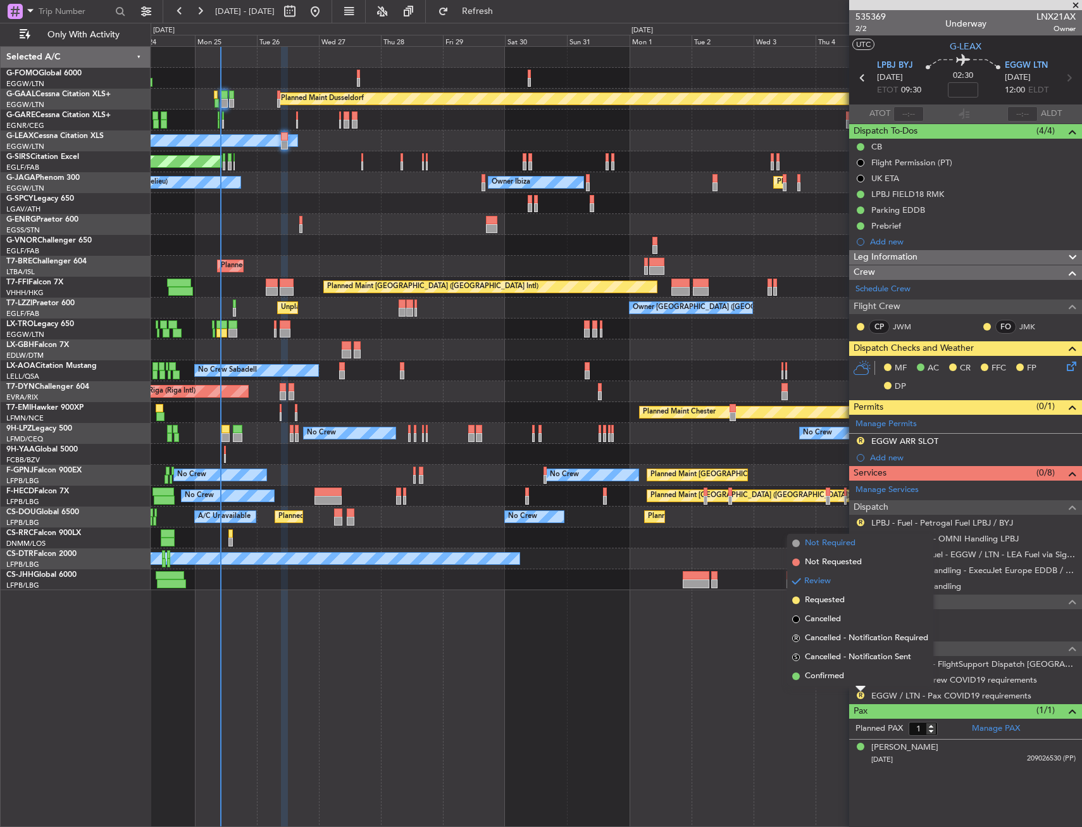
click at [846, 542] on span "Not Required" at bounding box center [830, 543] width 51 height 13
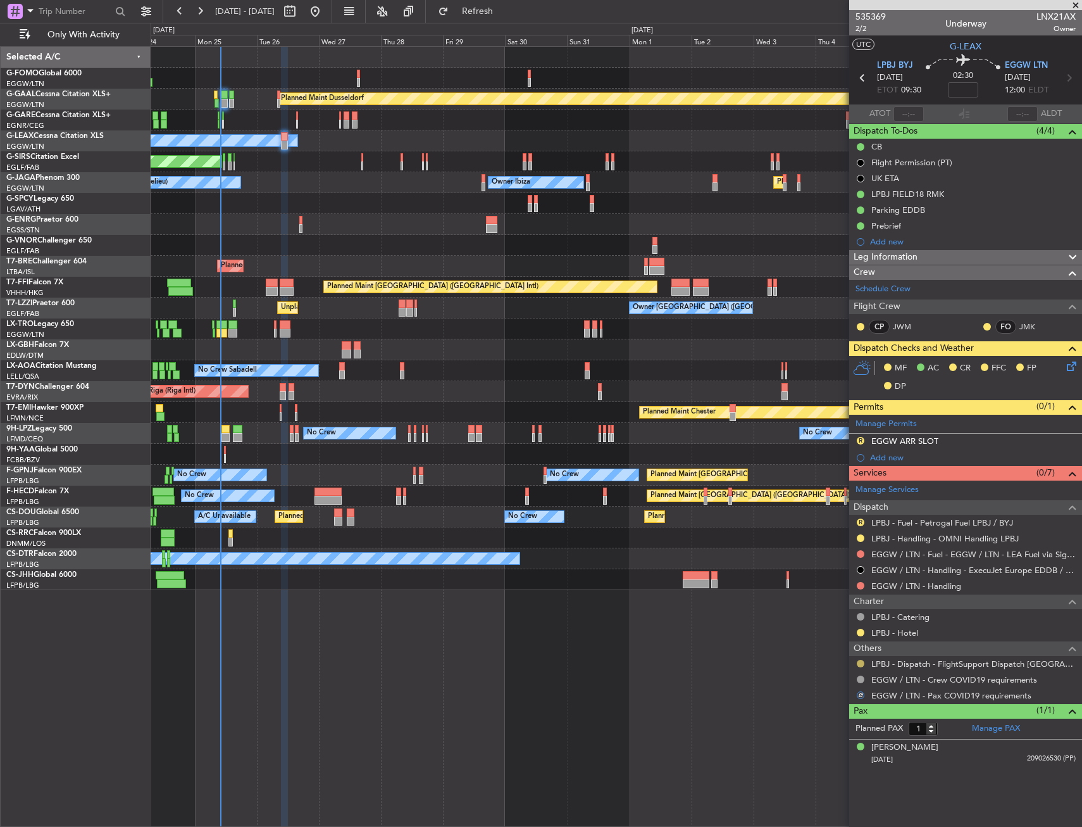
click at [863, 665] on button at bounding box center [861, 664] width 8 height 8
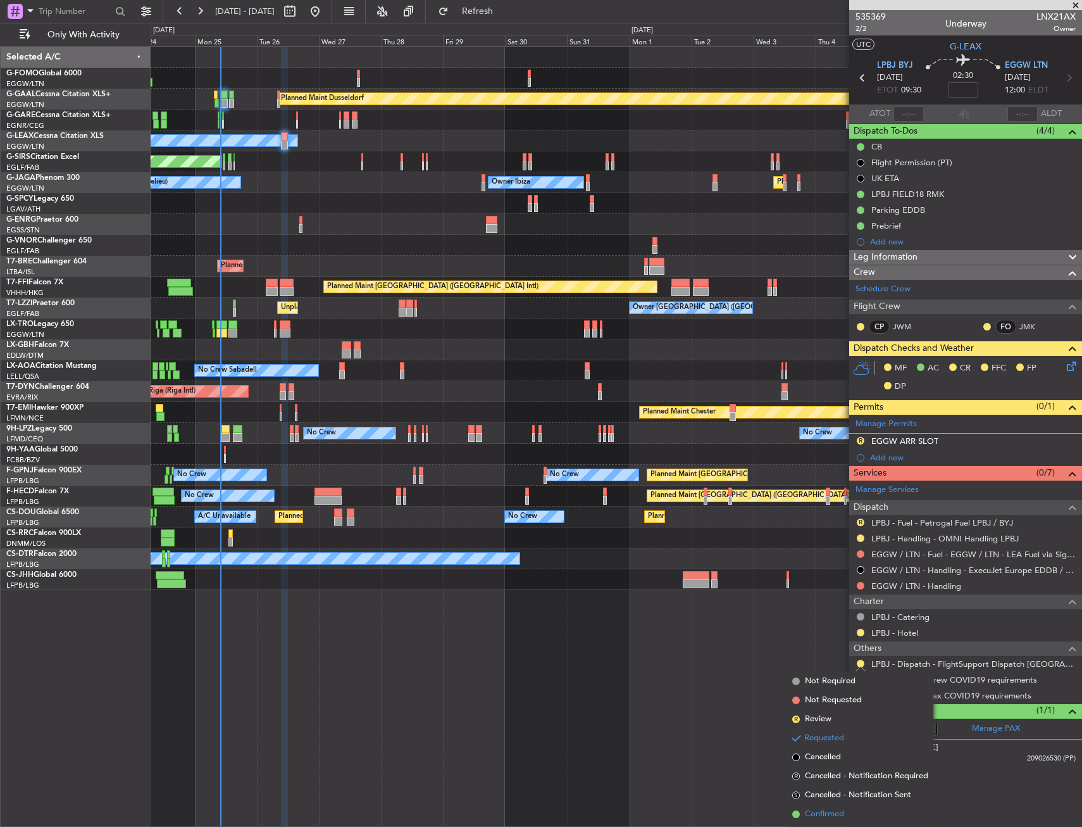
click at [833, 811] on span "Confirmed" at bounding box center [824, 814] width 39 height 13
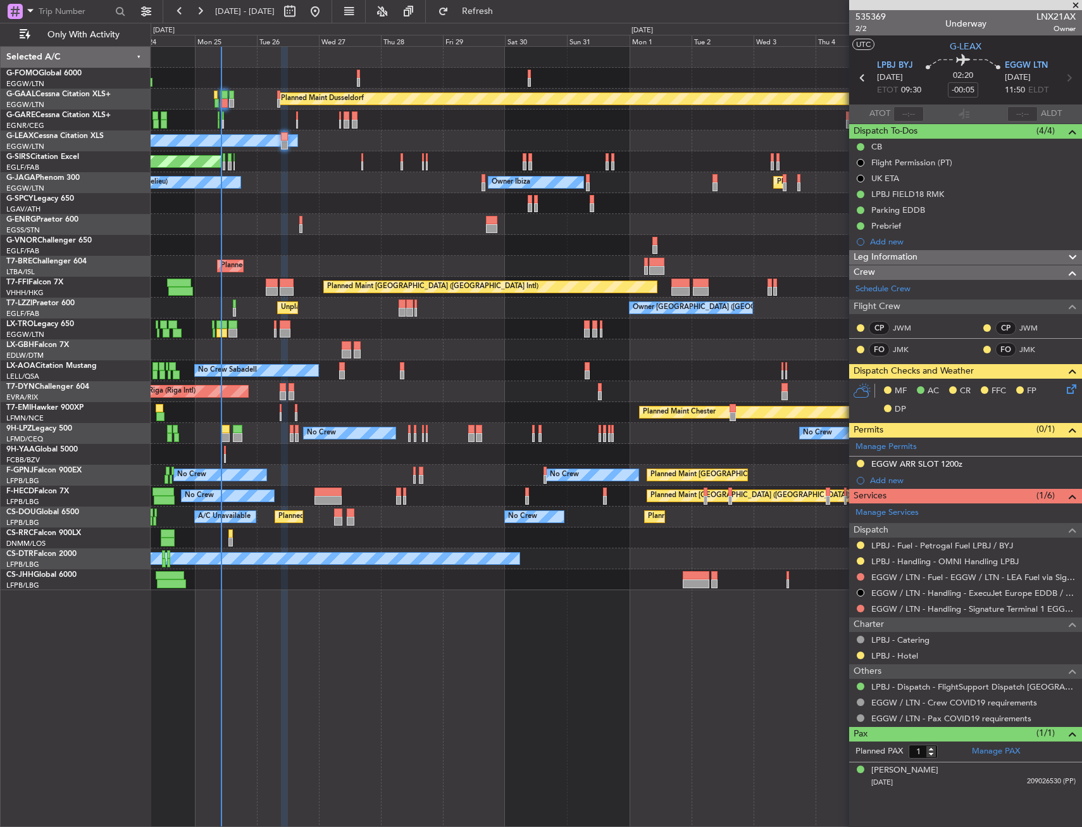
click at [223, 329] on div at bounding box center [221, 333] width 11 height 9
type input "+00:15"
type input "08:40"
type input "10"
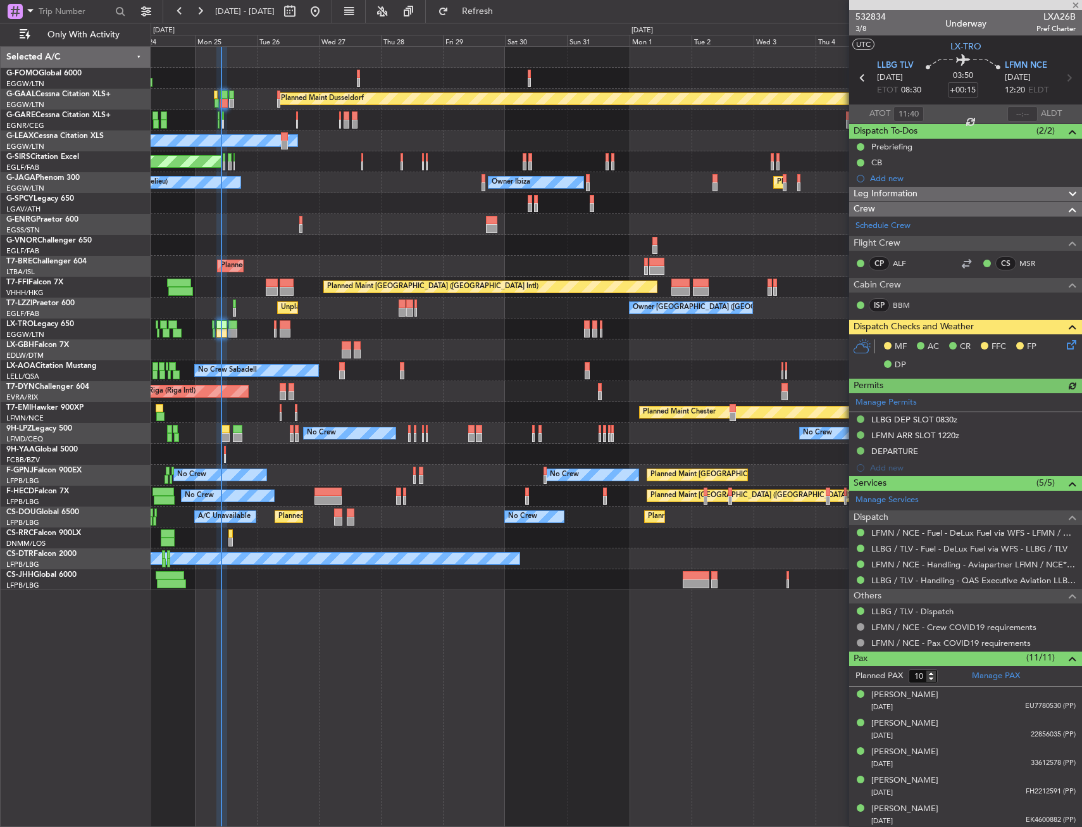
type input "08:40"
click at [504, 15] on span "Refresh" at bounding box center [477, 11] width 53 height 9
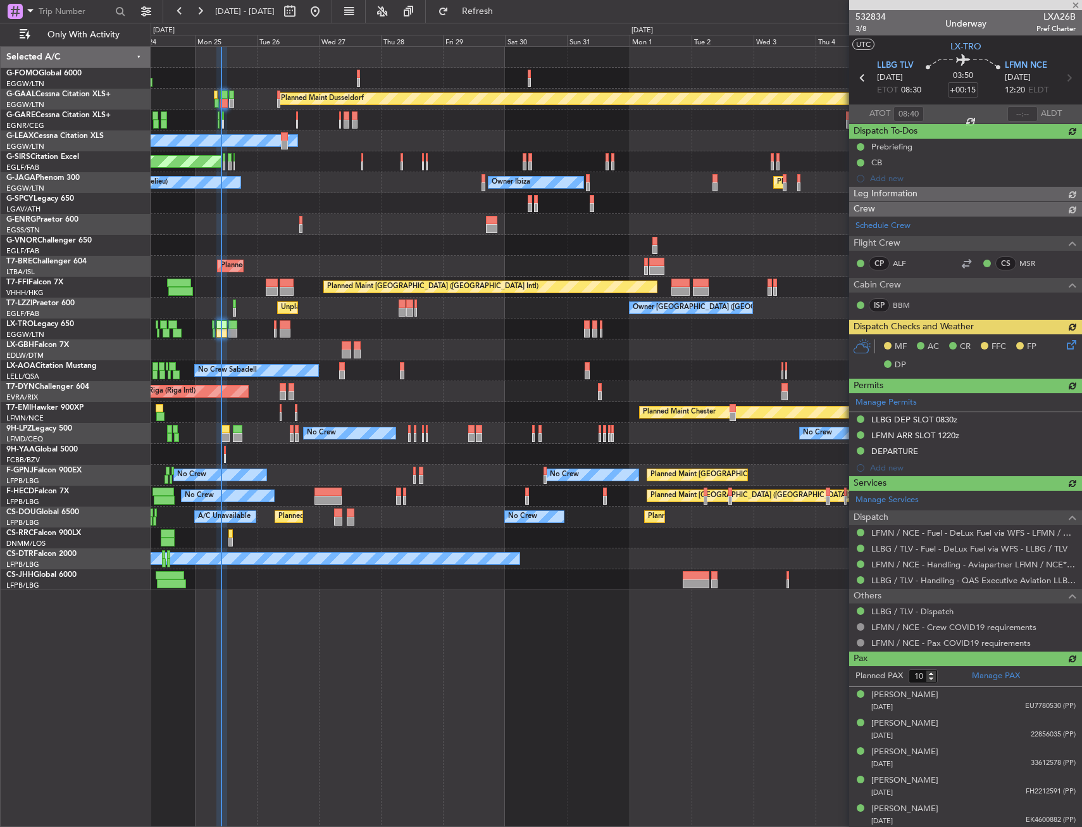
type input "11"
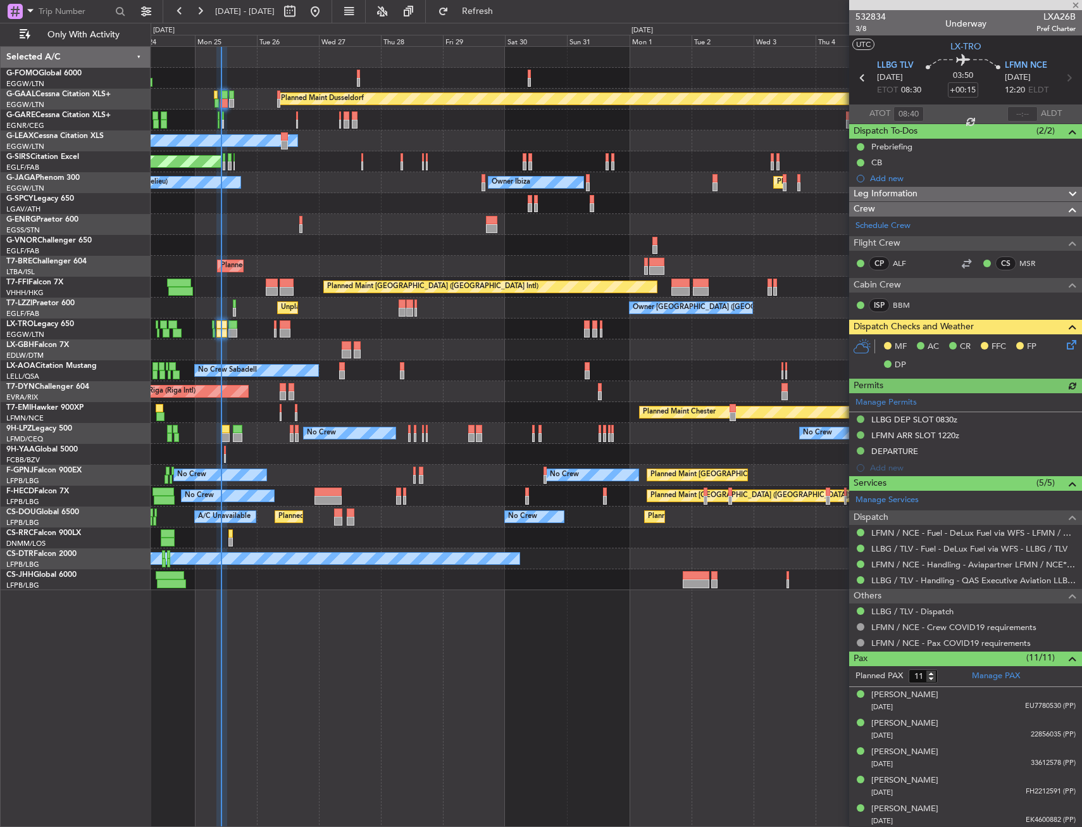
click at [1065, 344] on icon at bounding box center [1070, 342] width 10 height 10
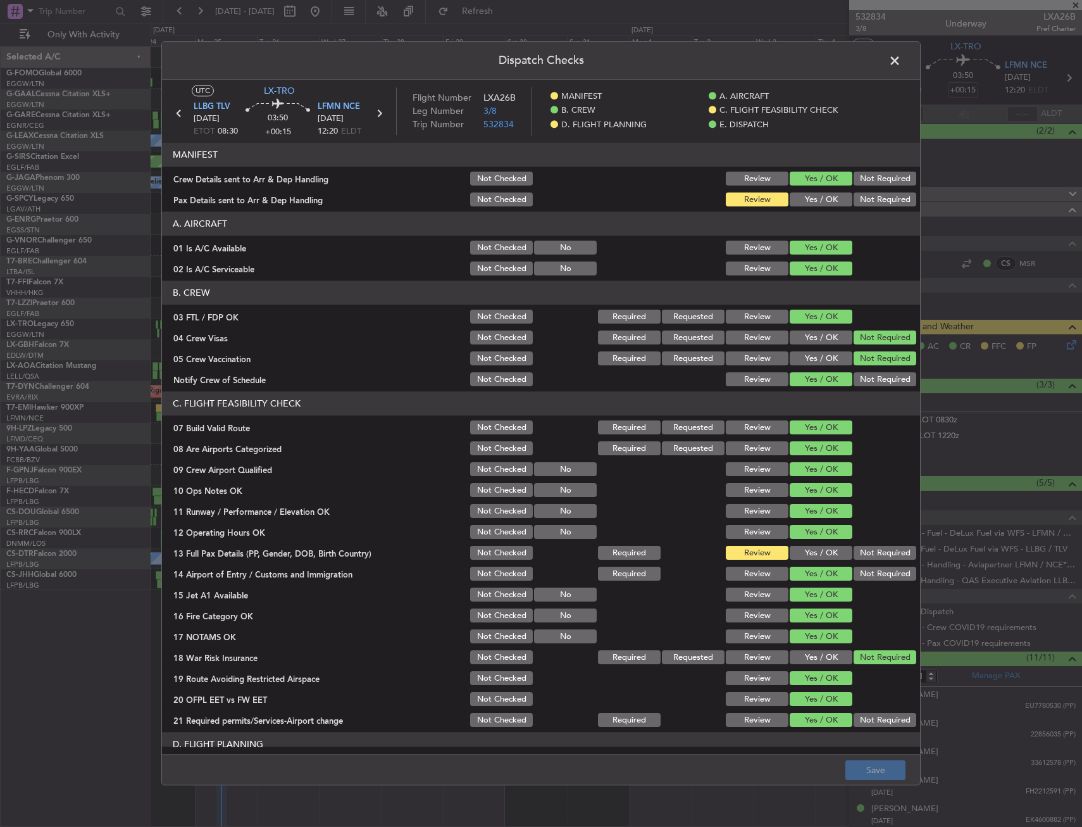
click at [811, 548] on button "Yes / OK" at bounding box center [821, 553] width 63 height 14
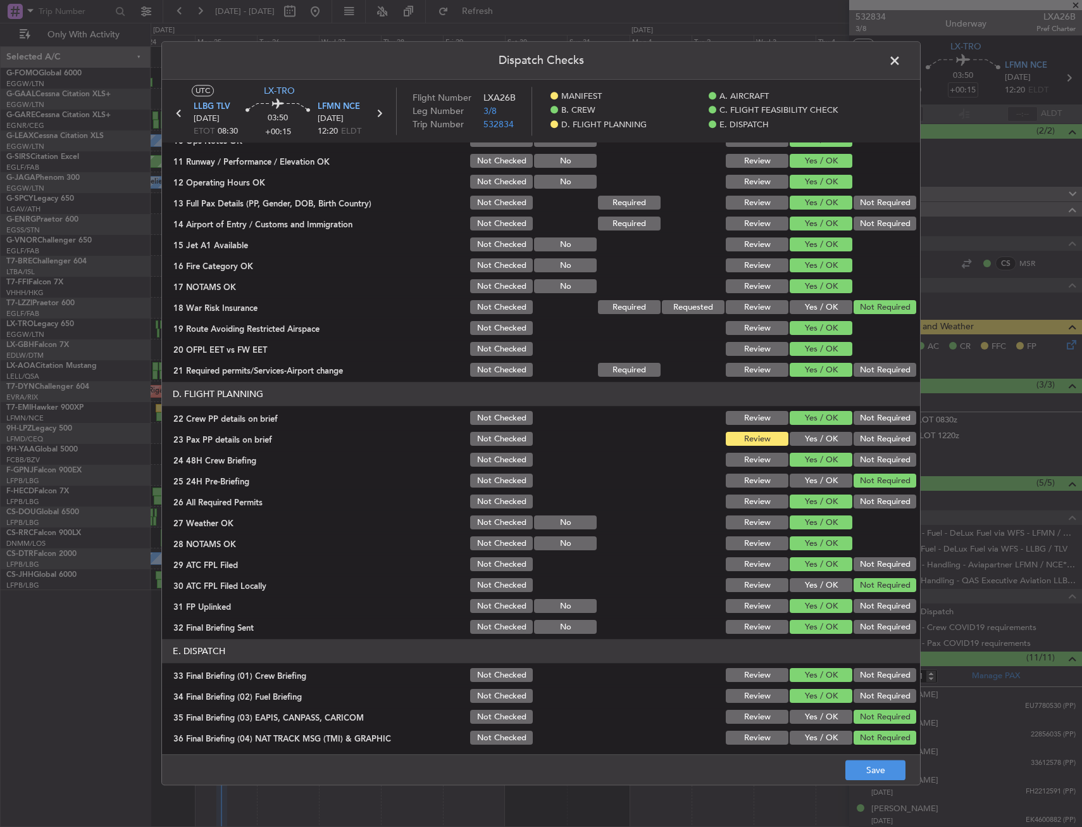
scroll to position [380, 0]
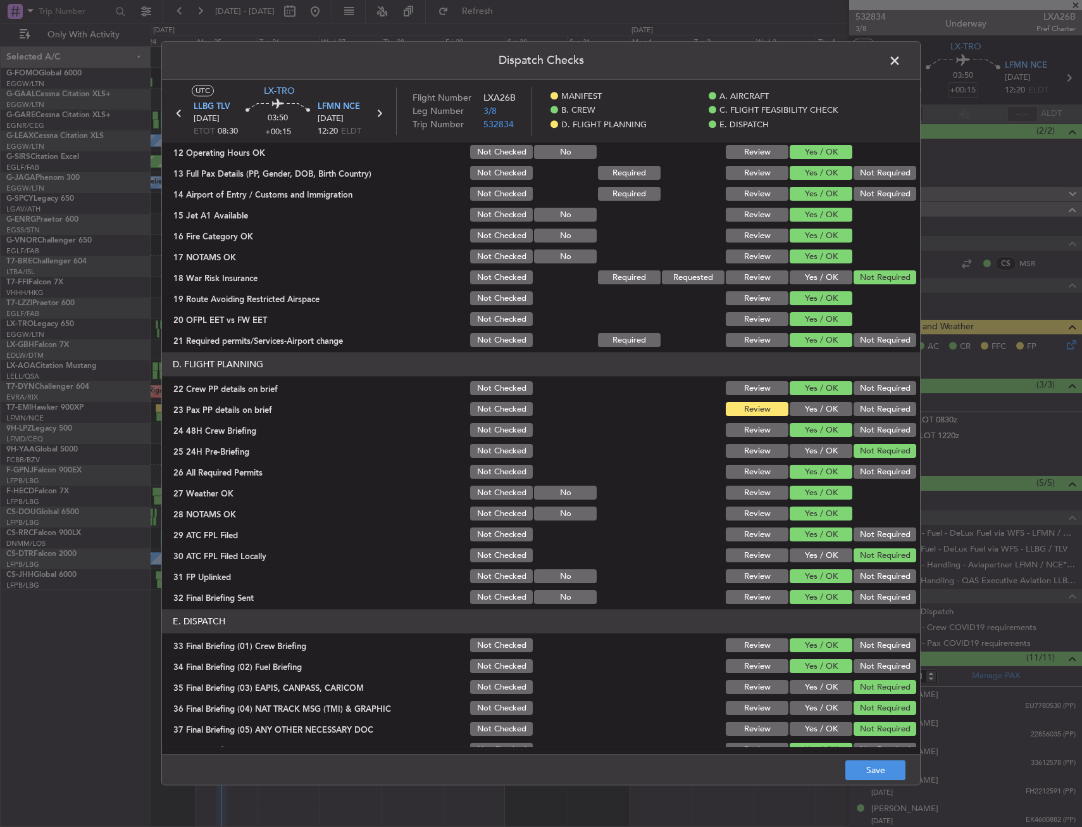
click at [824, 409] on button "Yes / OK" at bounding box center [821, 410] width 63 height 14
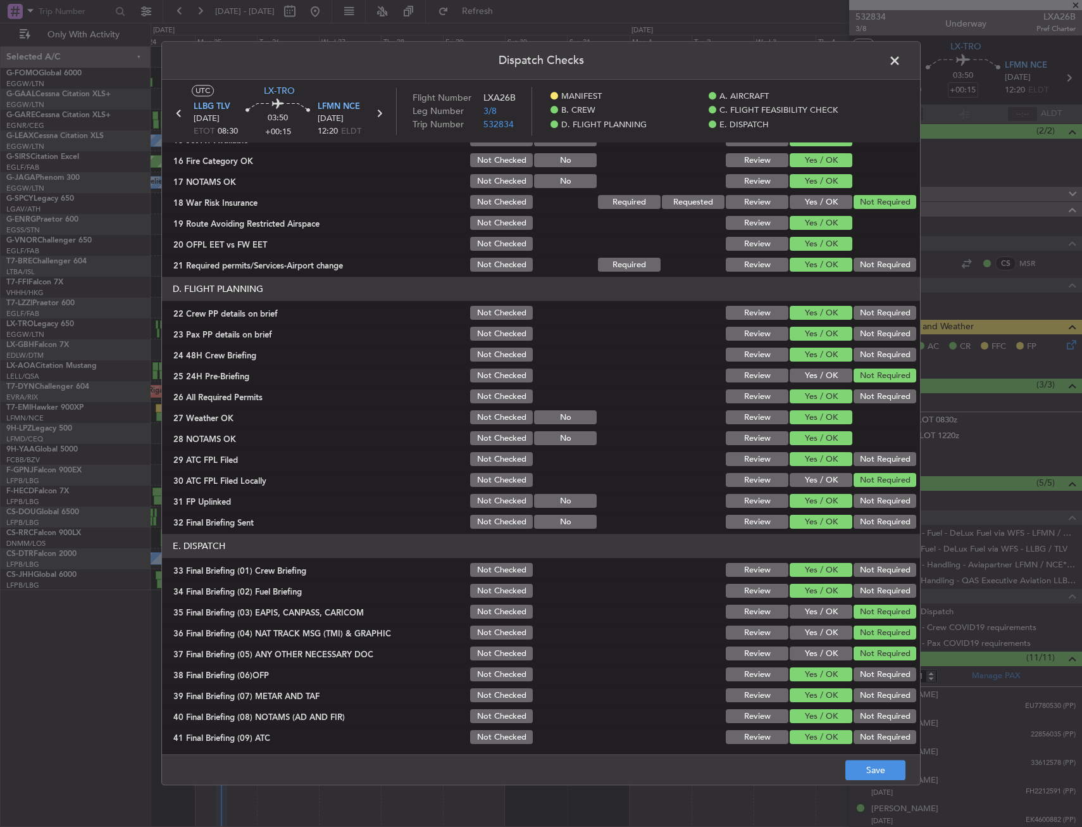
scroll to position [520, 0]
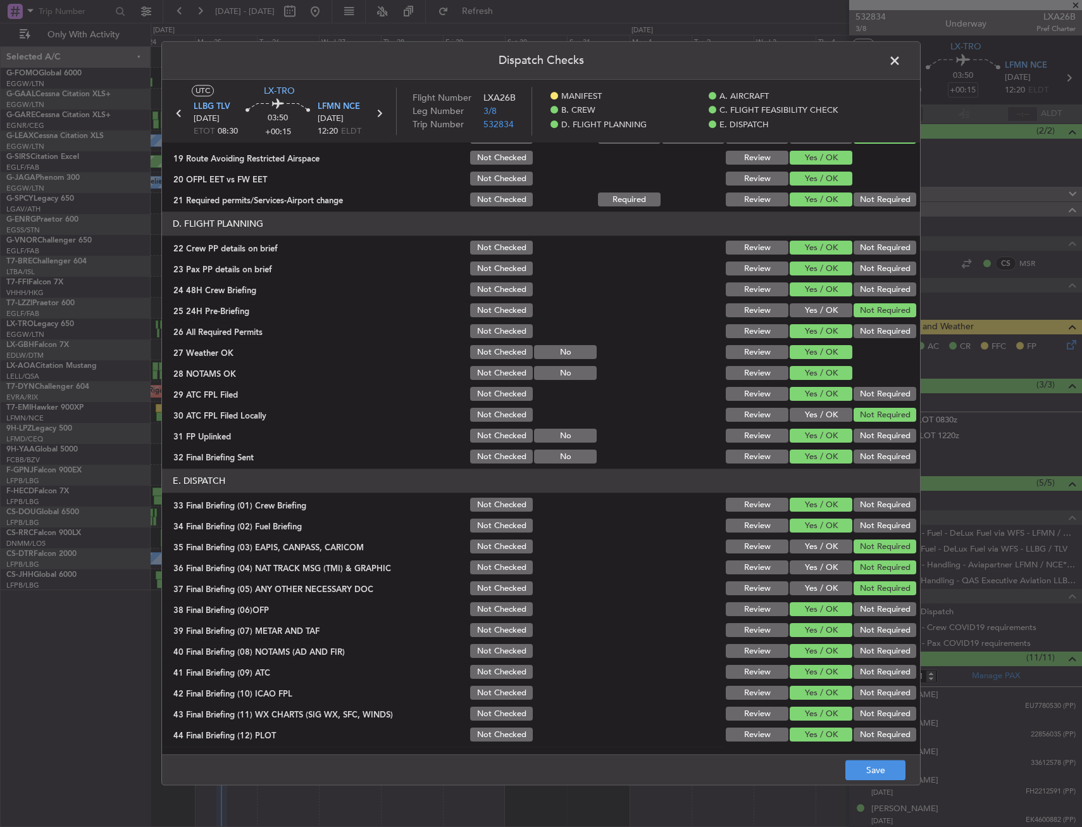
click at [877, 786] on div "Dispatch Checks UTC LX-TRO LLBG TLV 25/08/2025 ETOT 08:30 03:50 +00:15 LFMN NCE…" at bounding box center [541, 413] width 1082 height 827
click at [879, 770] on button "Save" at bounding box center [876, 770] width 60 height 20
click at [901, 61] on span at bounding box center [901, 63] width 0 height 25
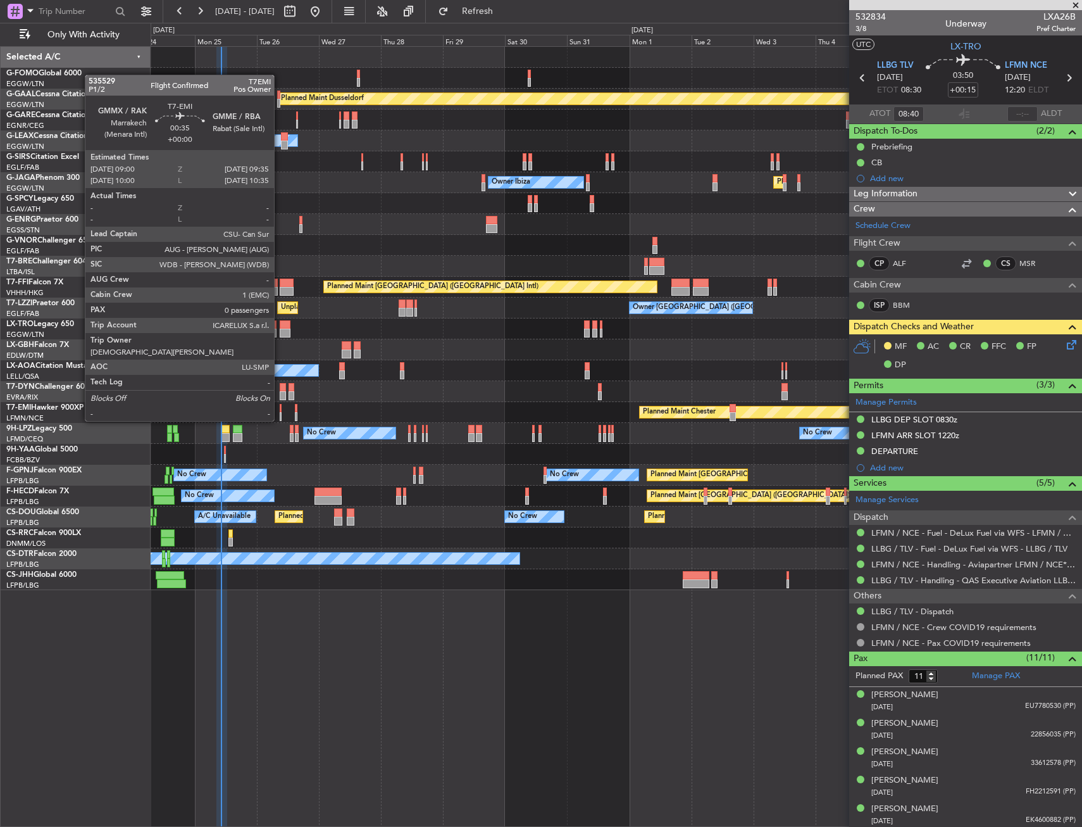
click at [280, 408] on div at bounding box center [281, 408] width 2 height 9
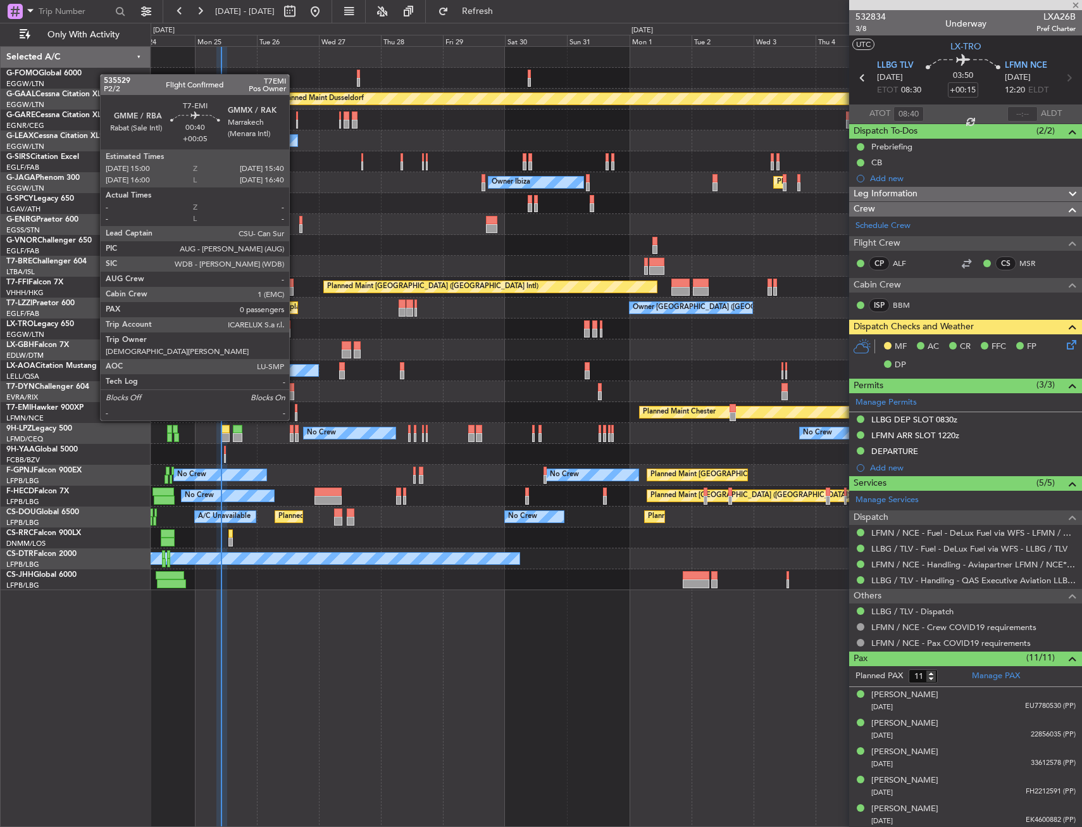
type input "0"
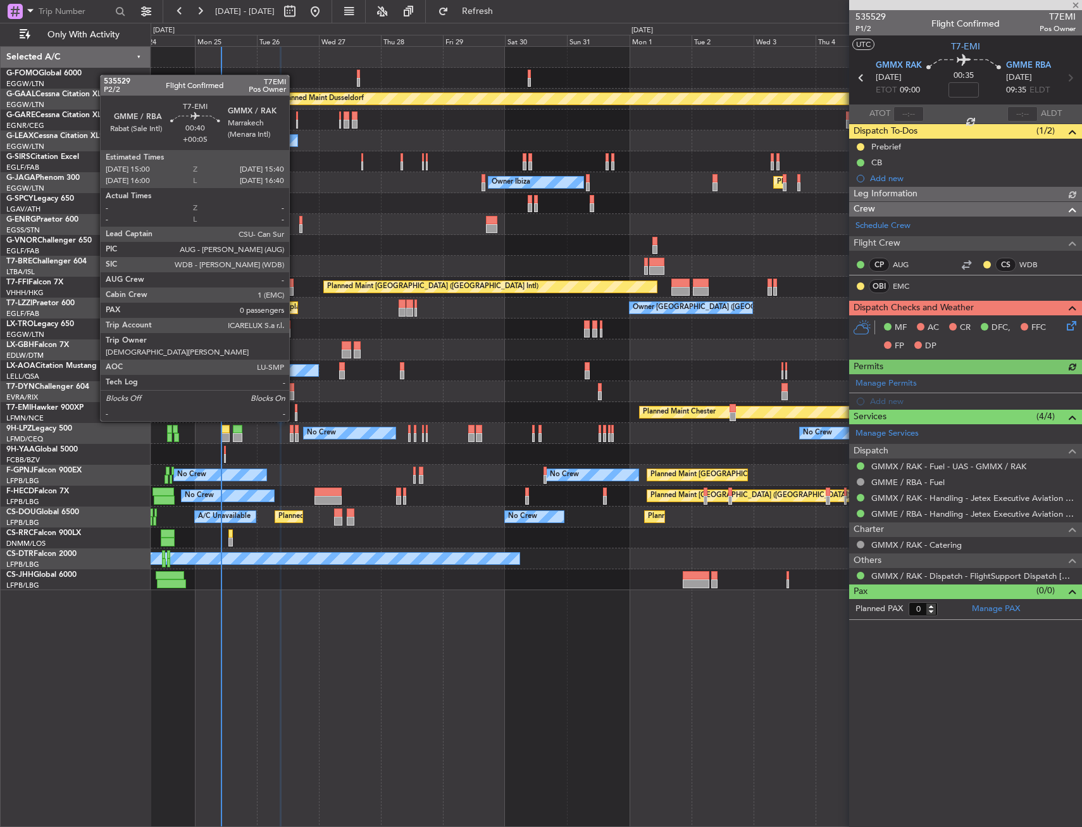
click at [295, 408] on div at bounding box center [296, 408] width 2 height 9
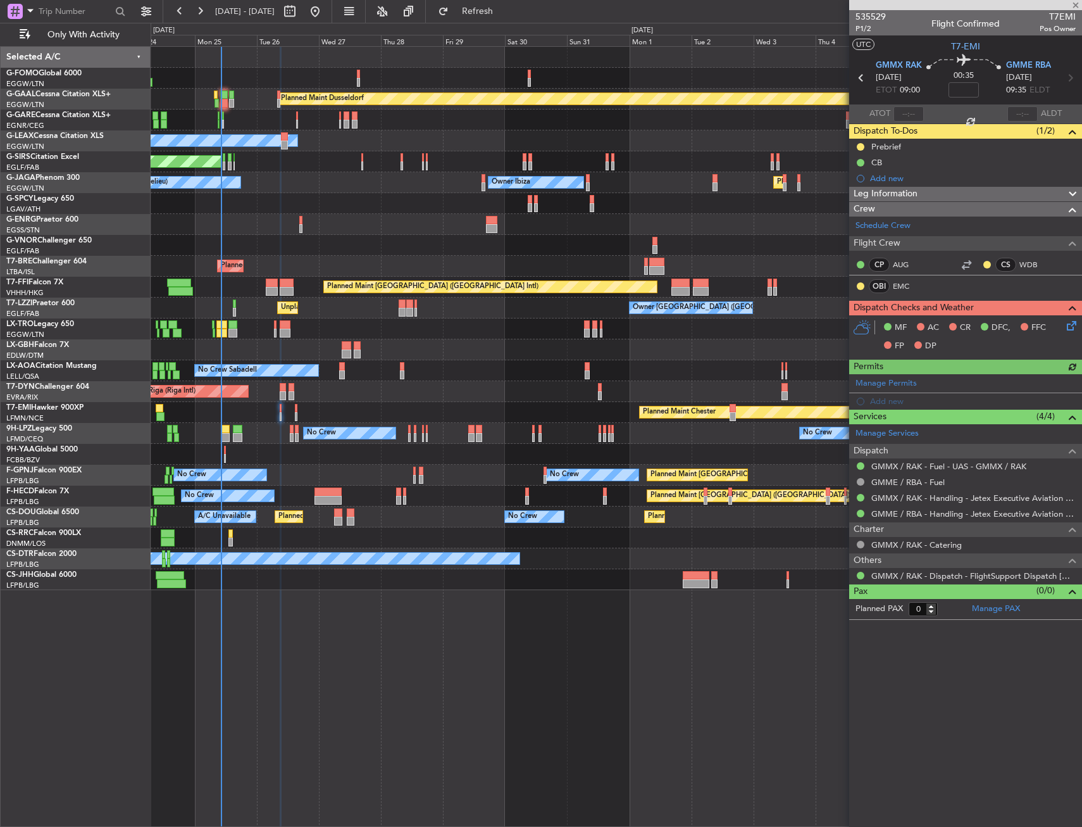
type input "+00:05"
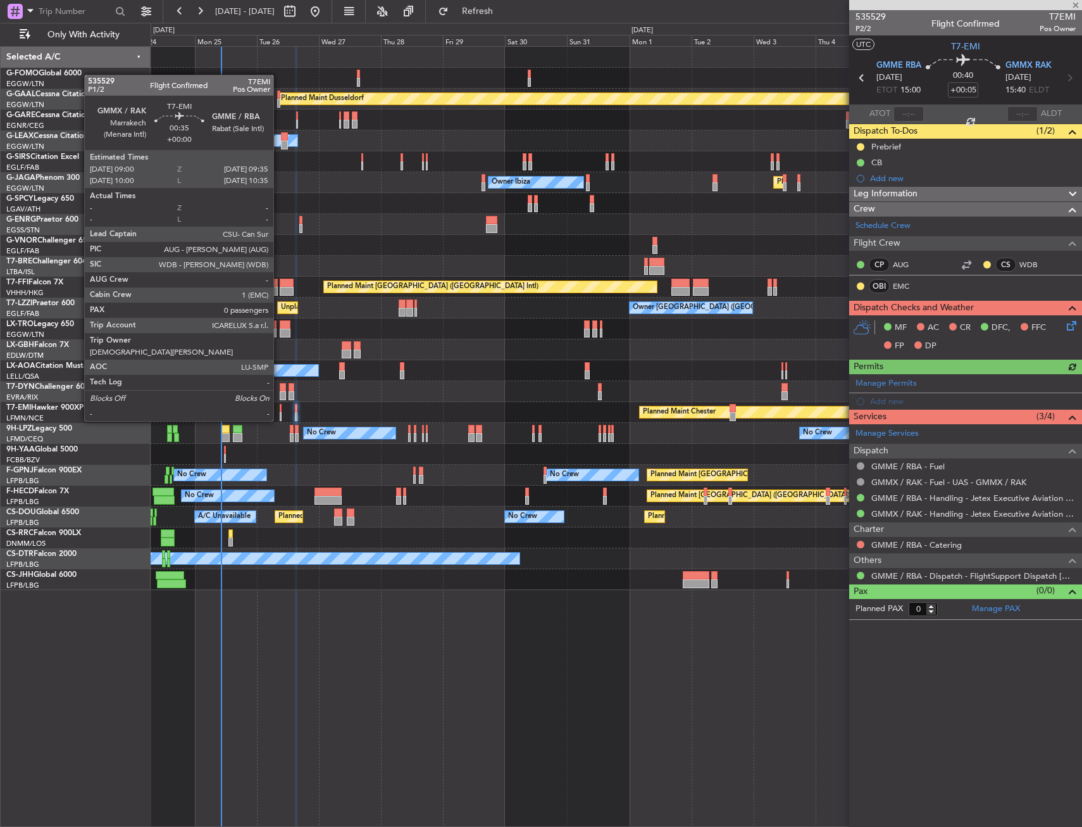
click at [280, 408] on div at bounding box center [281, 408] width 2 height 9
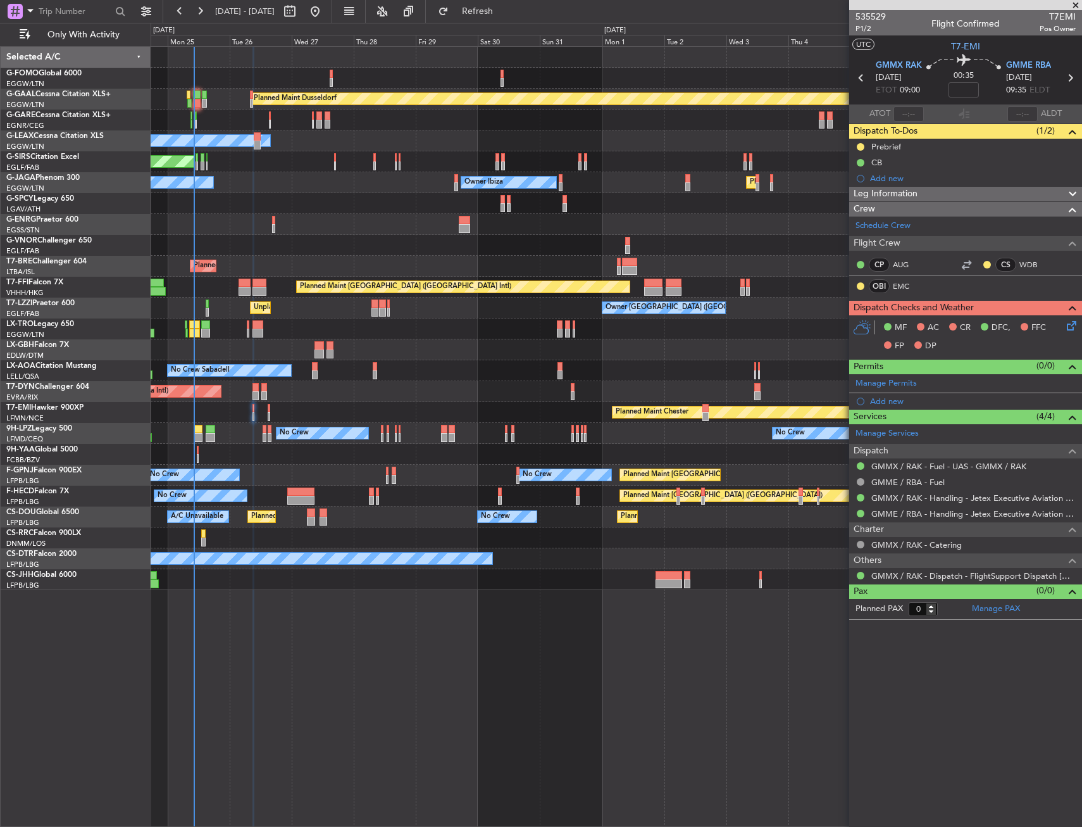
click at [430, 543] on div "Planned Maint [GEOGRAPHIC_DATA] ([GEOGRAPHIC_DATA])" at bounding box center [616, 537] width 931 height 21
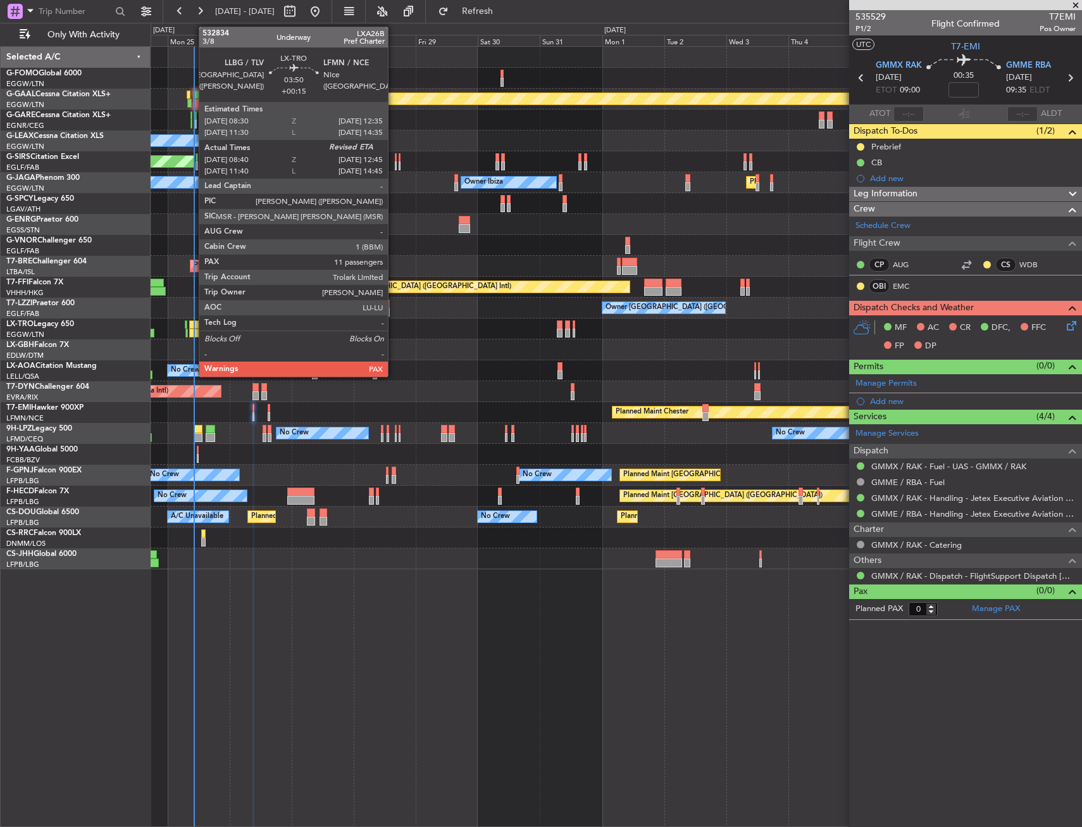
click at [192, 325] on div at bounding box center [194, 324] width 11 height 9
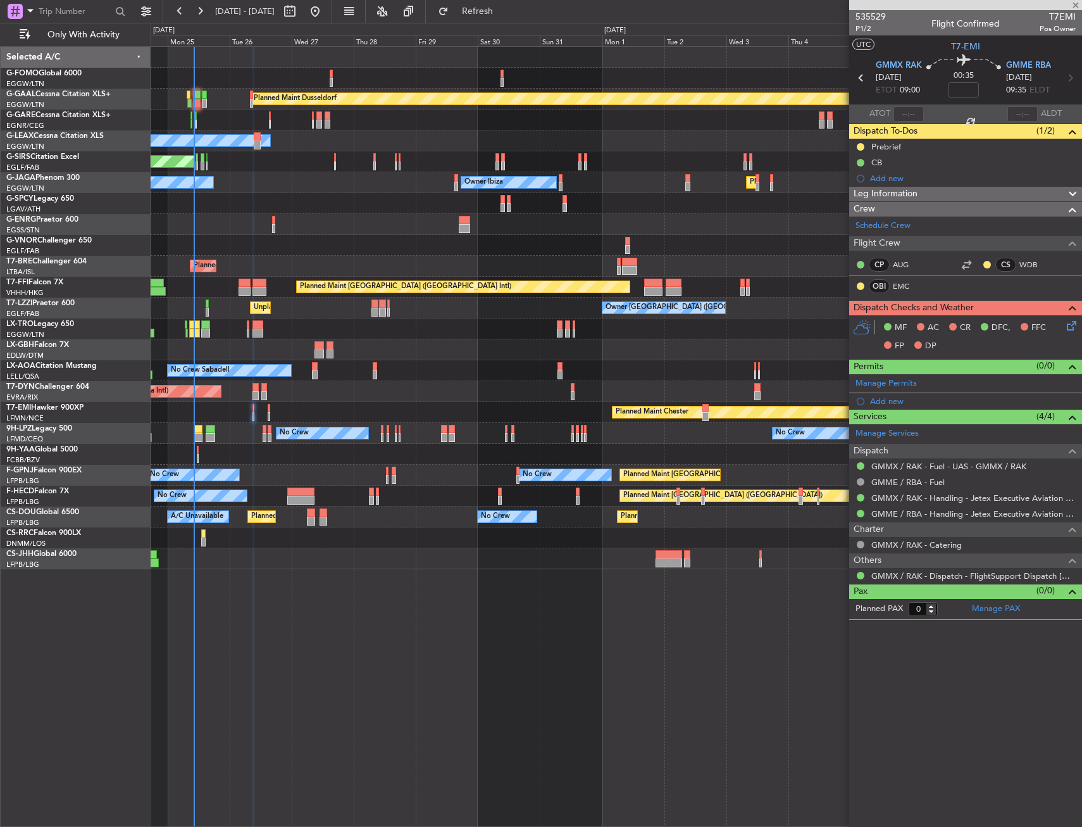
type input "+00:15"
type input "08:40"
type input "11"
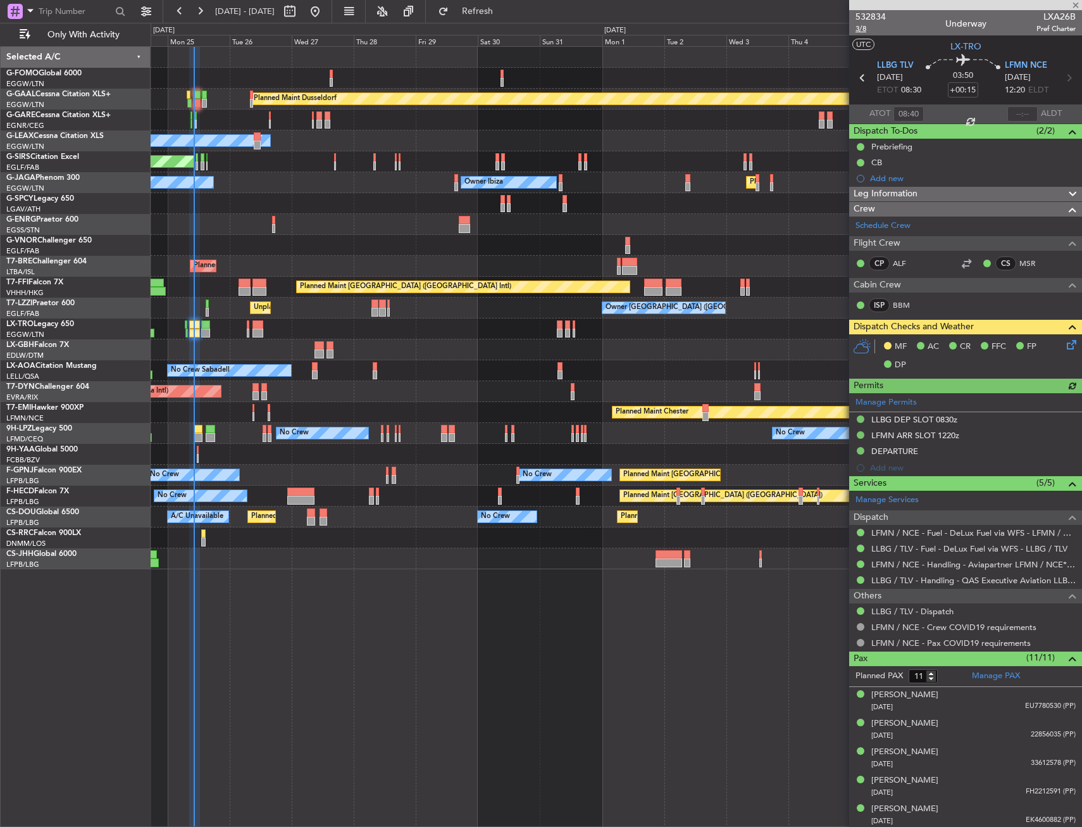
click at [865, 27] on span "3/8" at bounding box center [871, 28] width 30 height 11
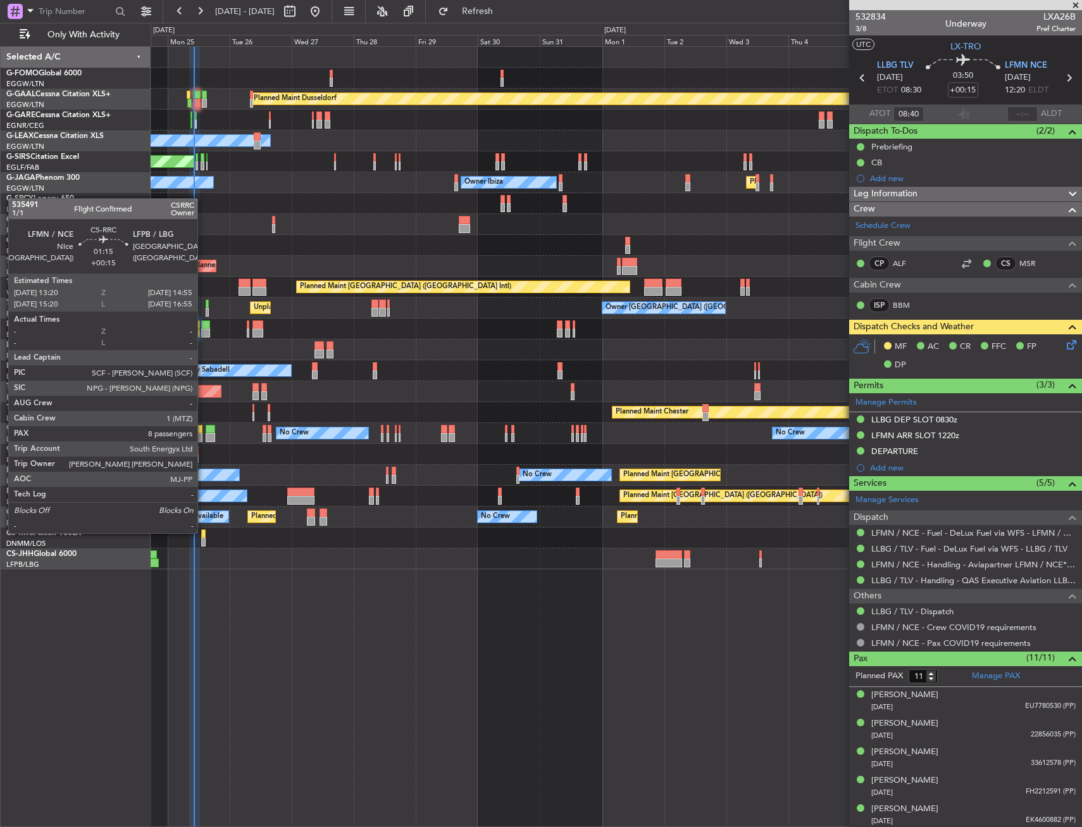
click at [203, 532] on div at bounding box center [203, 533] width 4 height 9
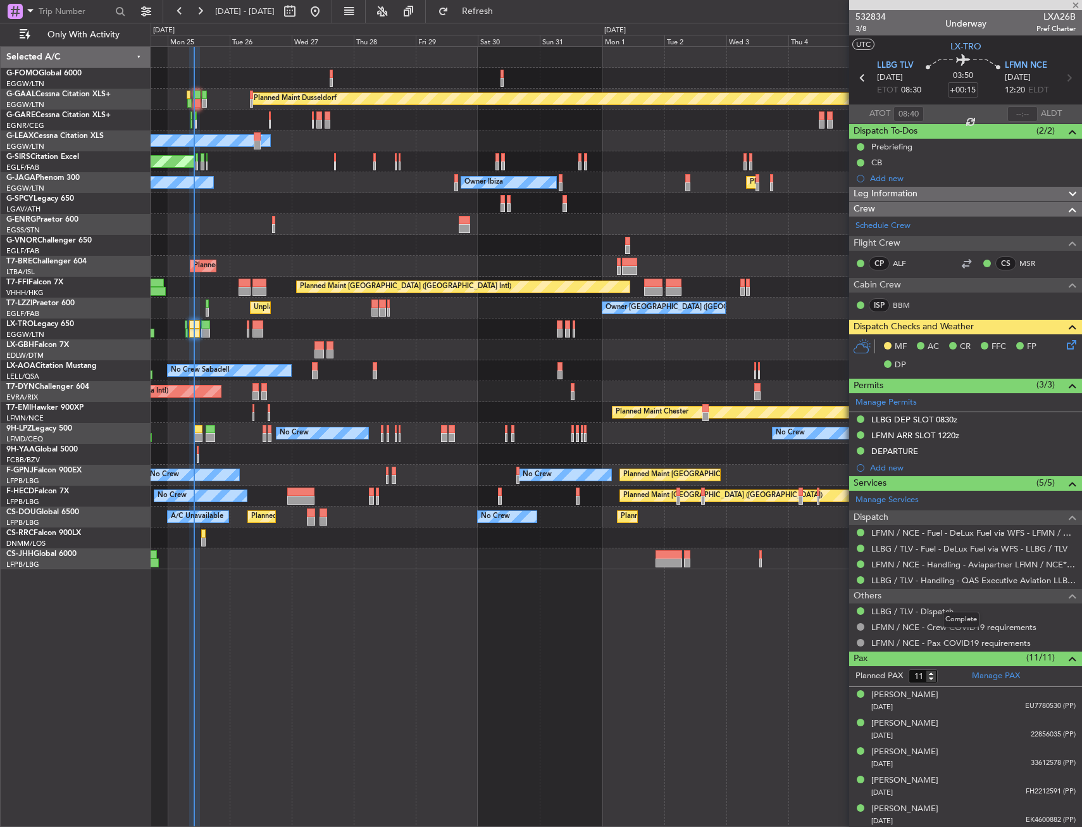
type input "8"
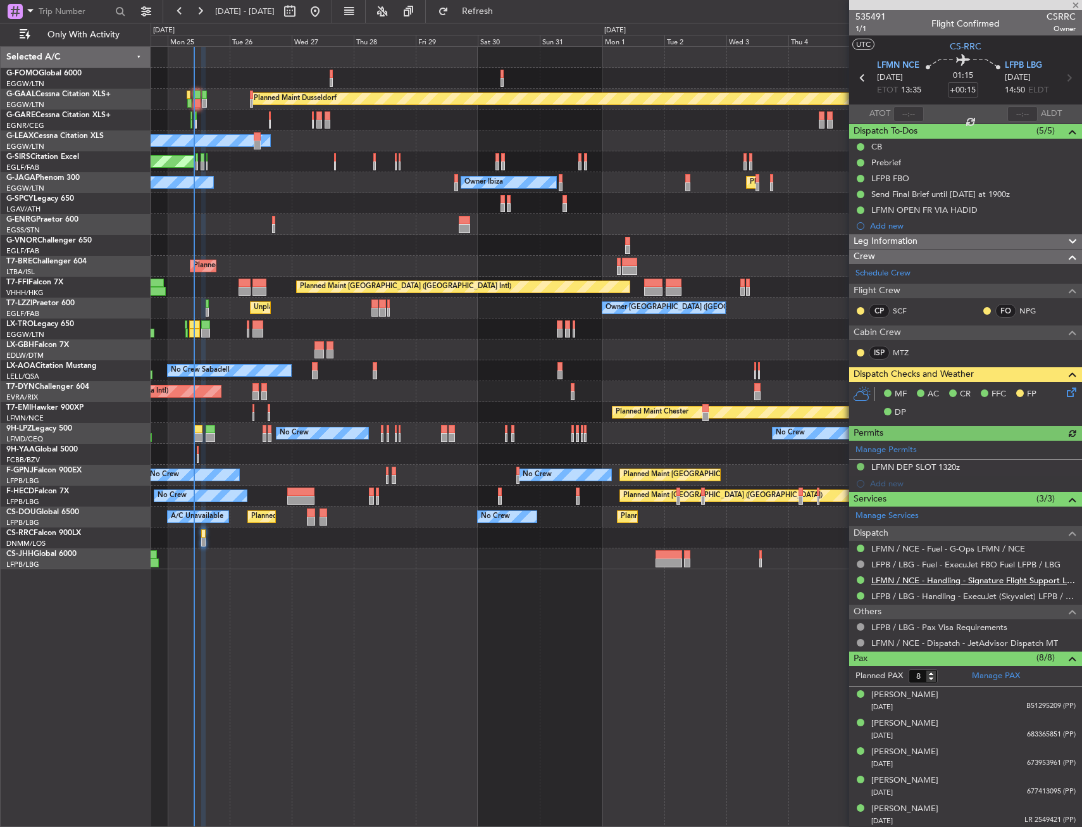
click at [964, 577] on link "LFMN / NCE - Handling - Signature Flight Support LFMN / NCE" at bounding box center [974, 580] width 204 height 11
click at [389, 201] on div at bounding box center [616, 203] width 931 height 21
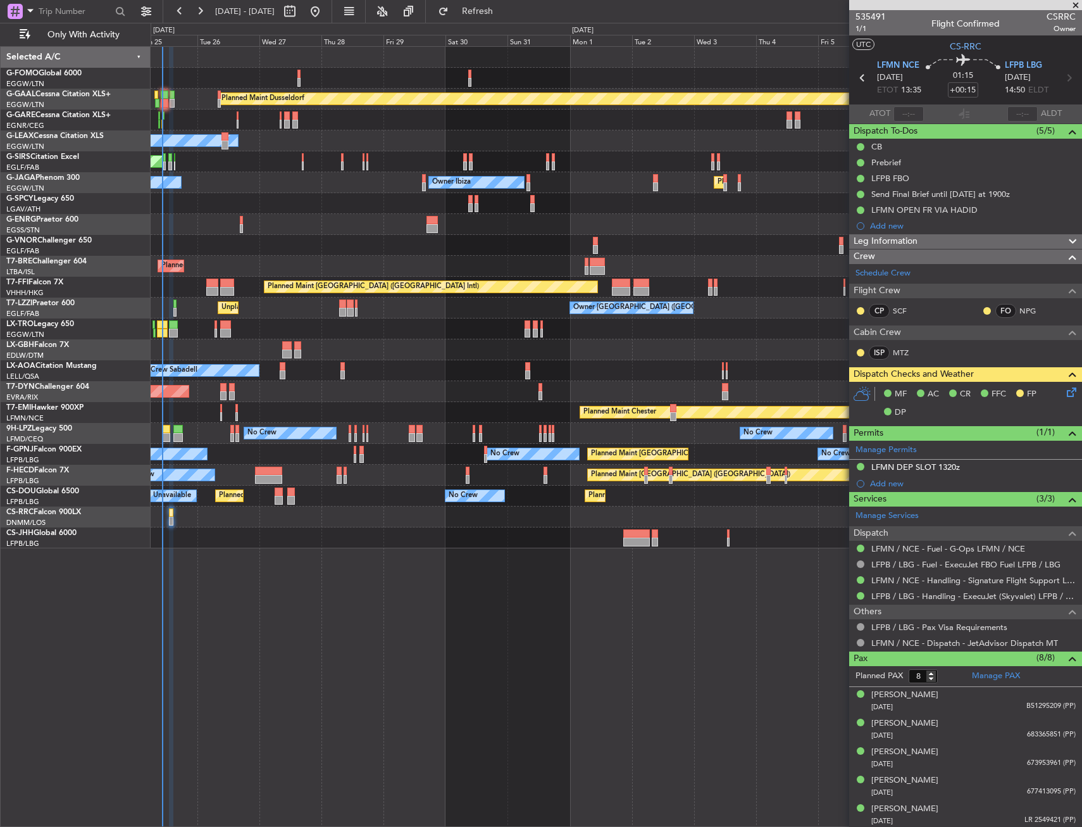
click at [472, 401] on div "Planned Maint Dusseldorf Owner Unplanned Maint Oxford (Kidlington) Planned Main…" at bounding box center [616, 297] width 931 height 501
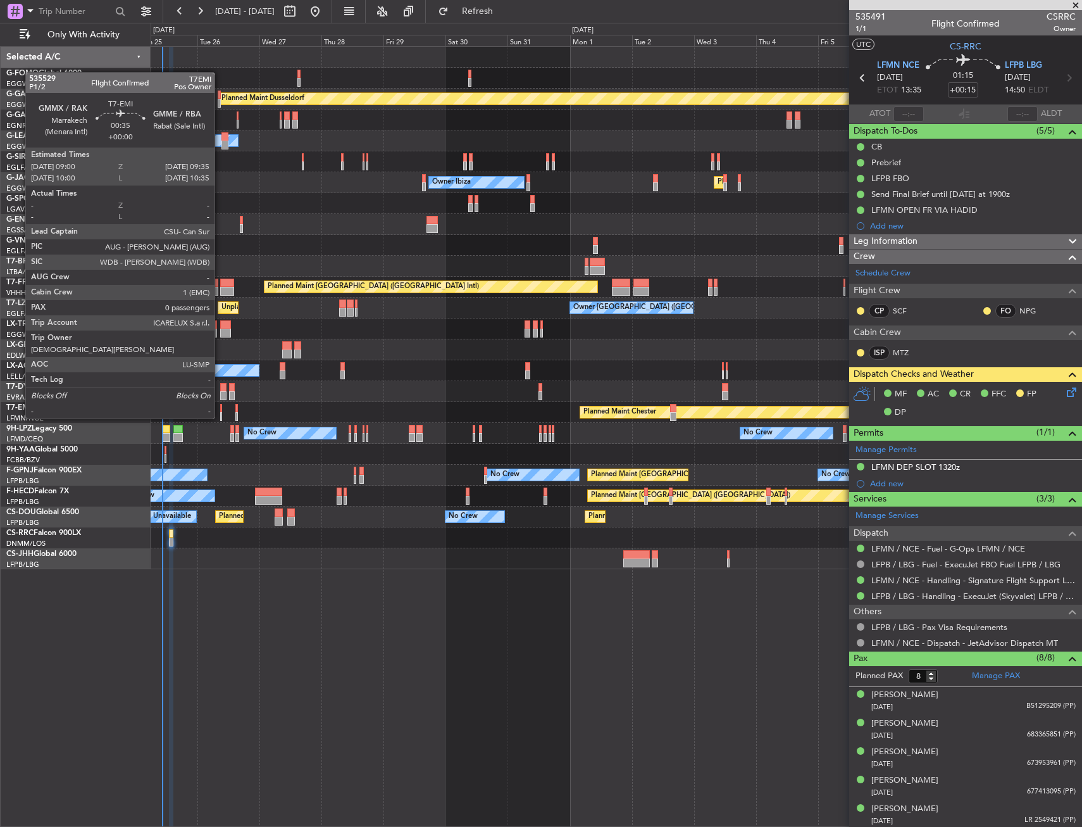
click at [220, 406] on div at bounding box center [221, 408] width 2 height 9
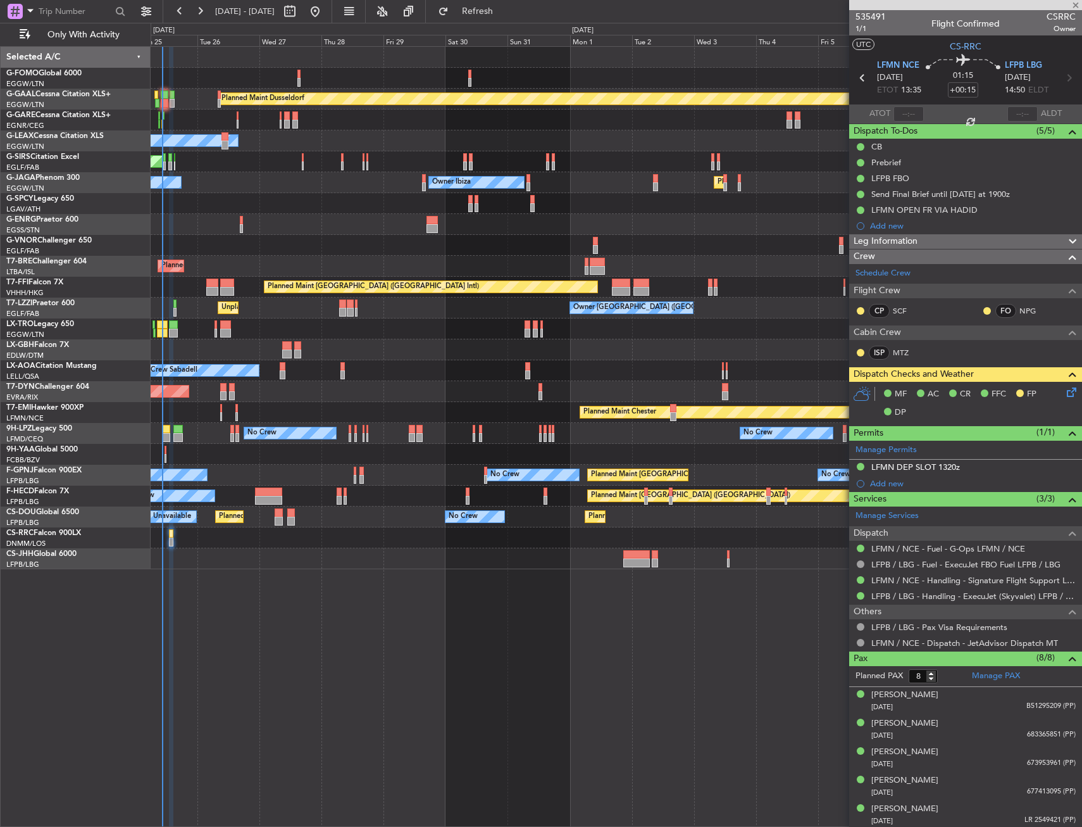
type input "0"
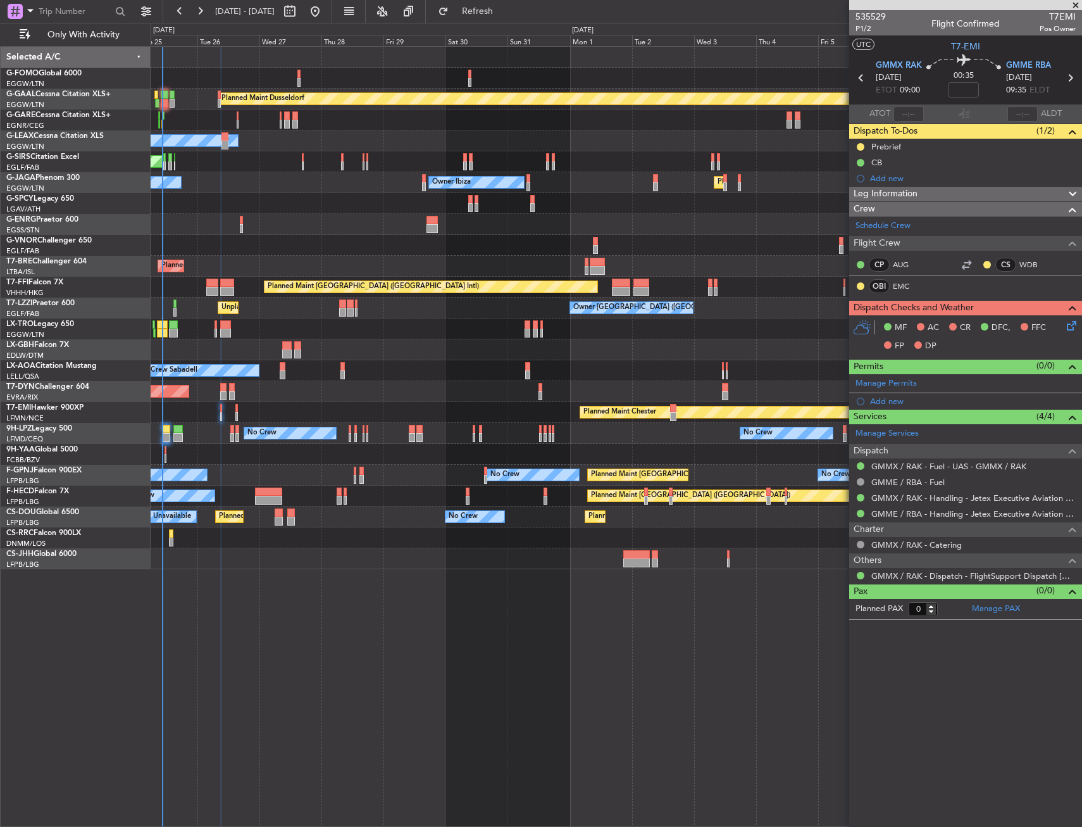
click at [235, 405] on div "Planned Maint Chester Planned Maint Chester" at bounding box center [616, 412] width 931 height 21
click at [239, 407] on div "Planned Maint Chester Planned Maint Chester" at bounding box center [616, 412] width 931 height 21
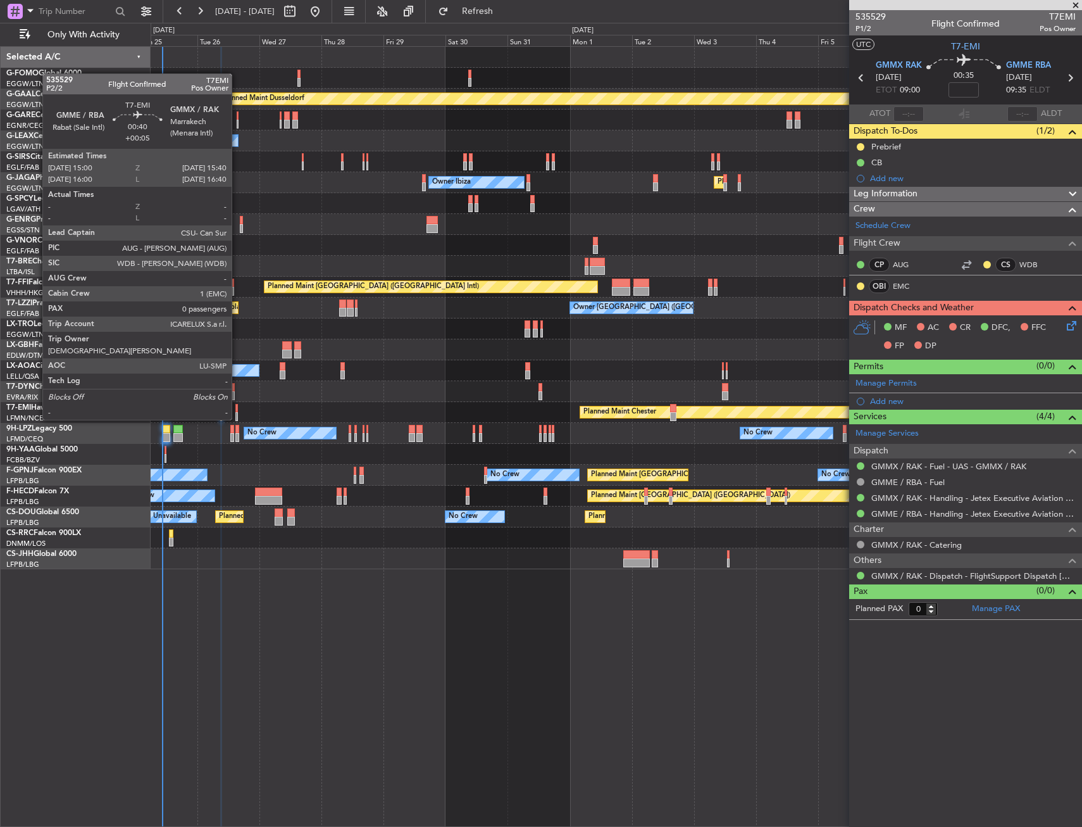
click at [237, 407] on div at bounding box center [236, 408] width 2 height 9
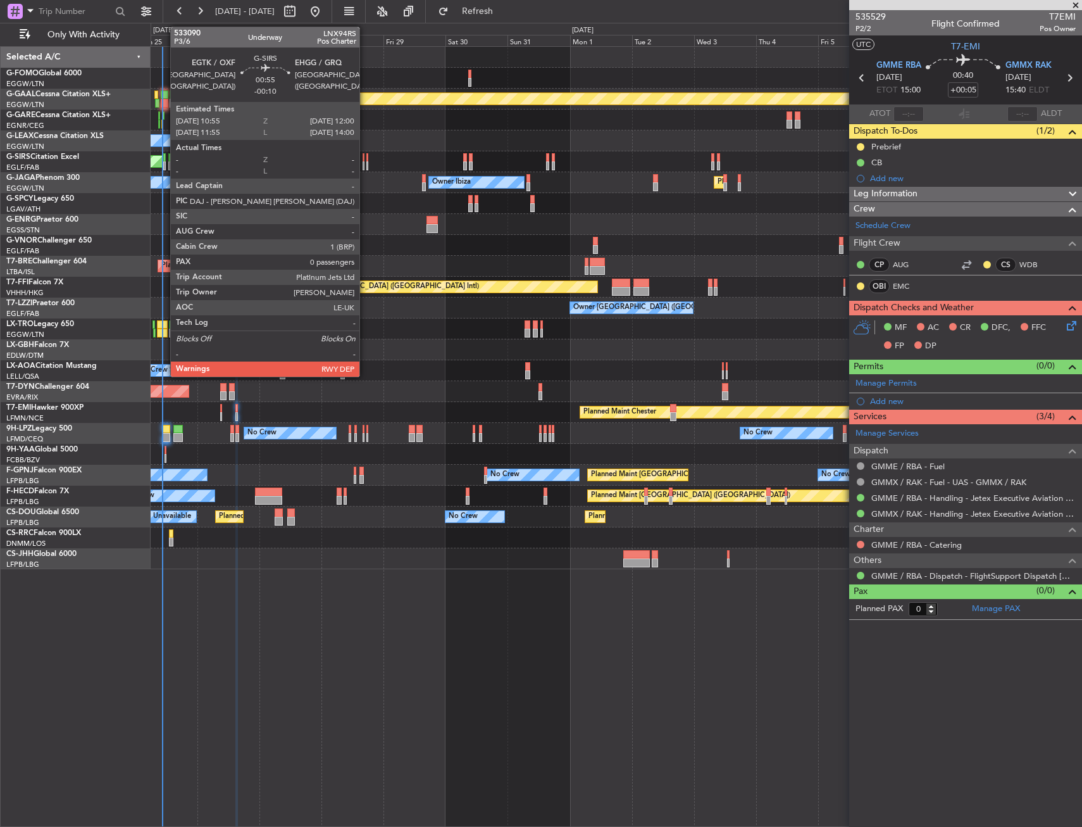
click at [164, 160] on div at bounding box center [164, 157] width 3 height 9
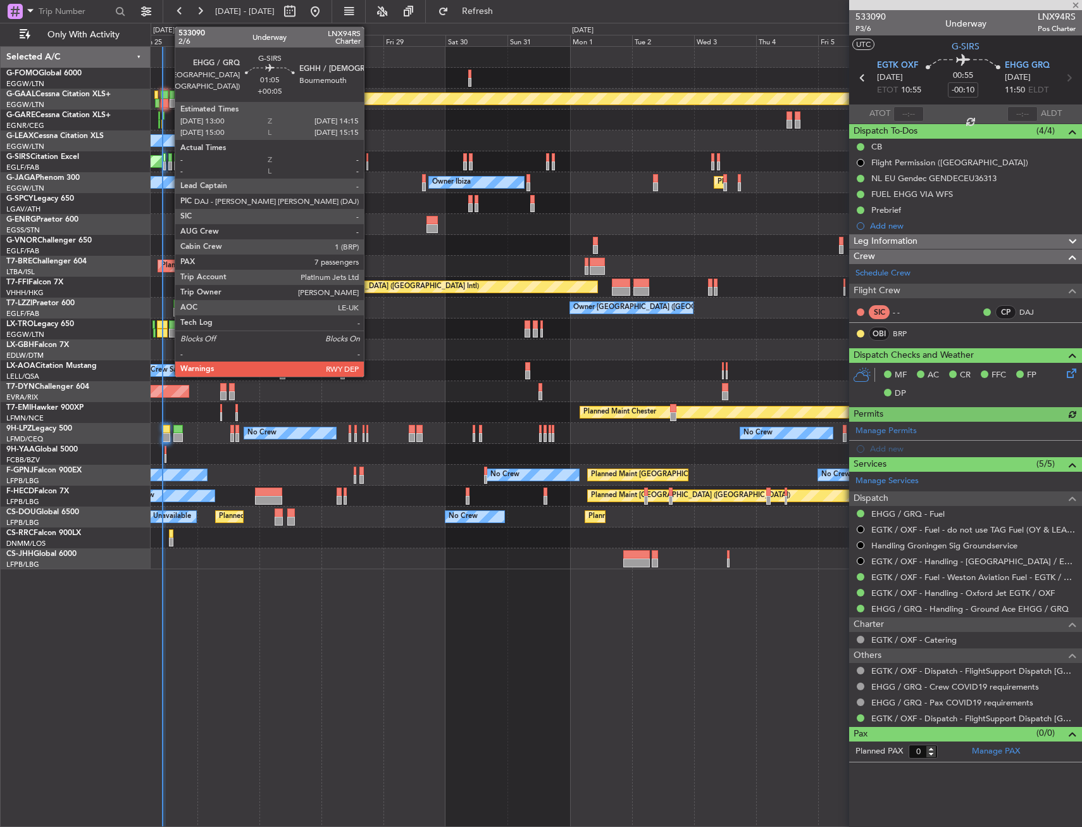
click at [168, 160] on div at bounding box center [170, 157] width 4 height 9
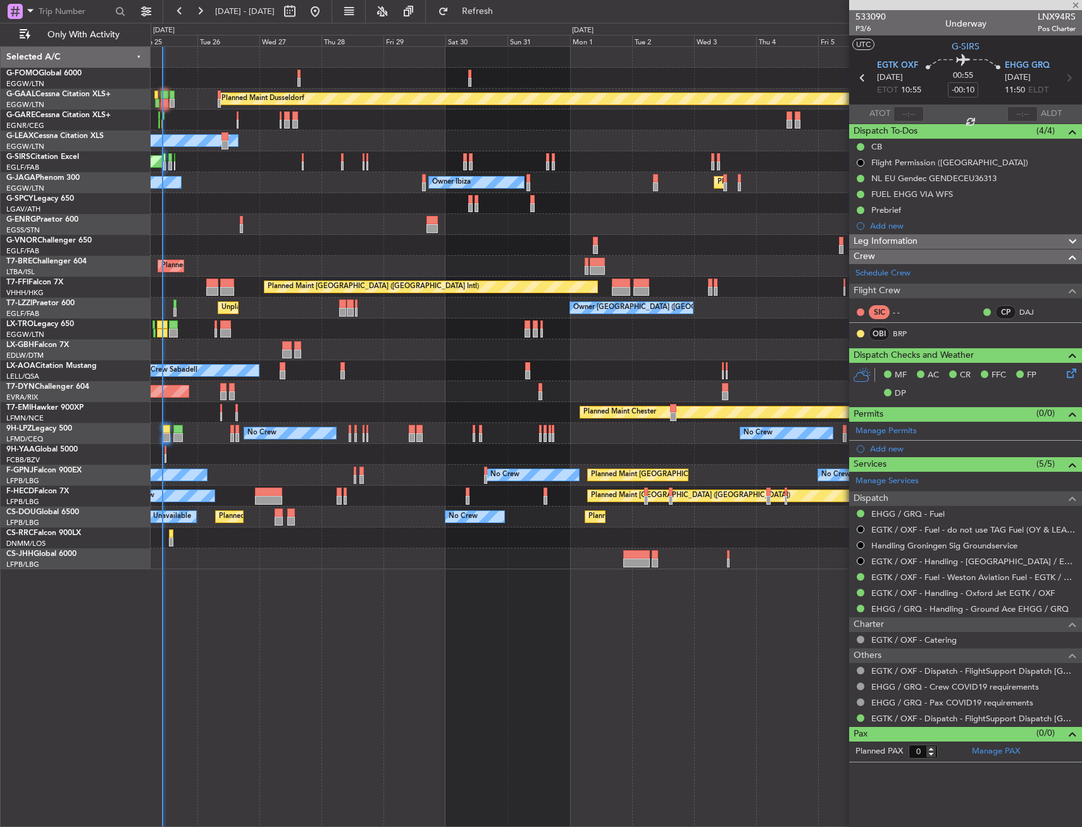
type input "+00:05"
type input "7"
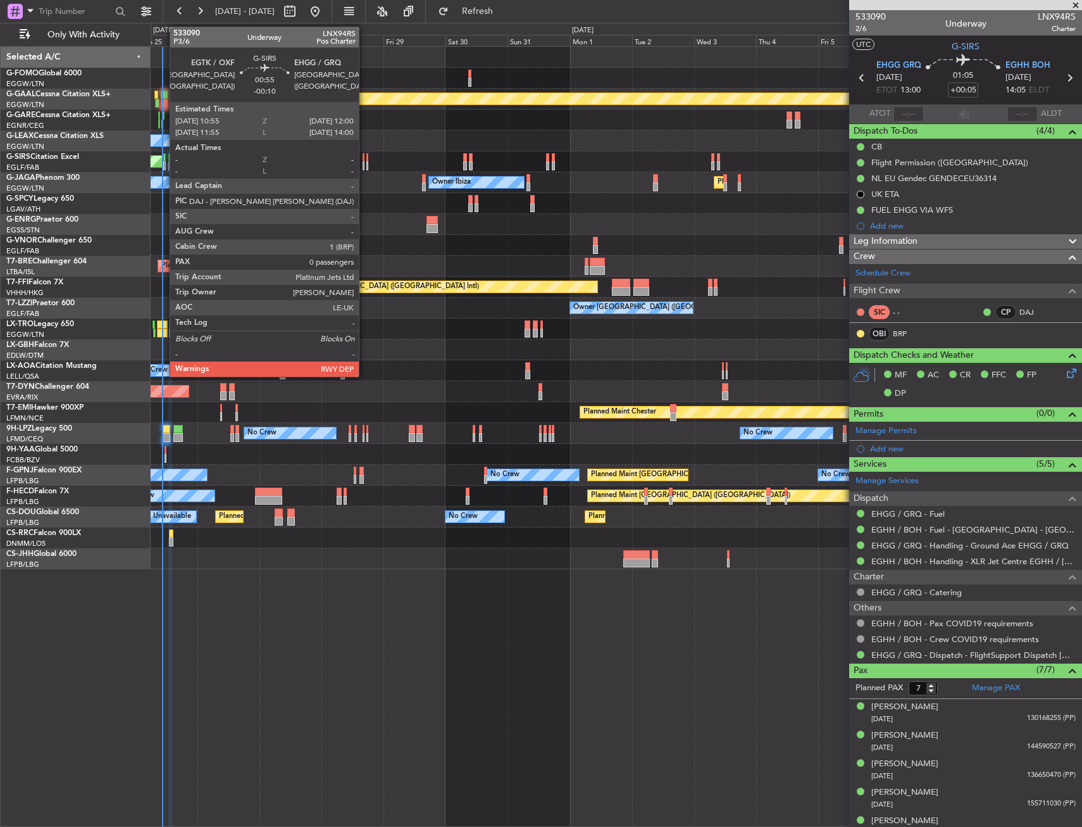
click at [163, 158] on div at bounding box center [164, 157] width 3 height 9
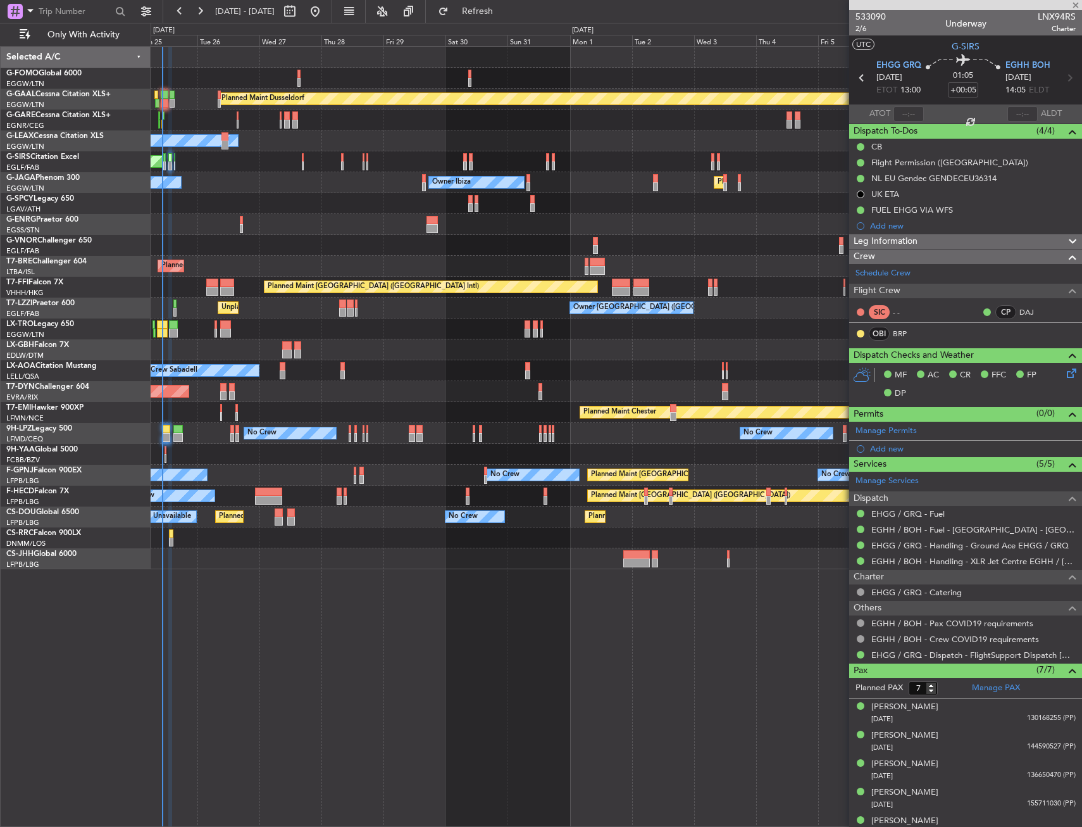
type input "-00:10"
type input "0"
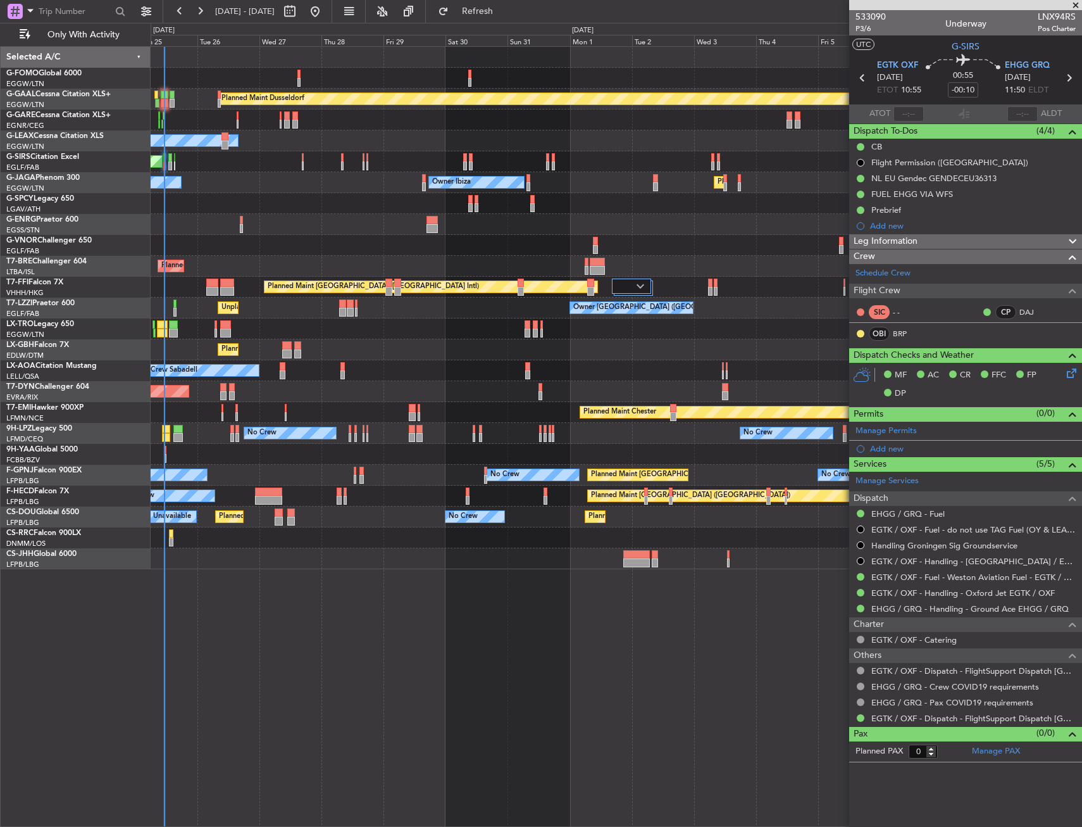
click at [168, 533] on div at bounding box center [616, 537] width 931 height 21
click at [175, 533] on div at bounding box center [616, 537] width 931 height 21
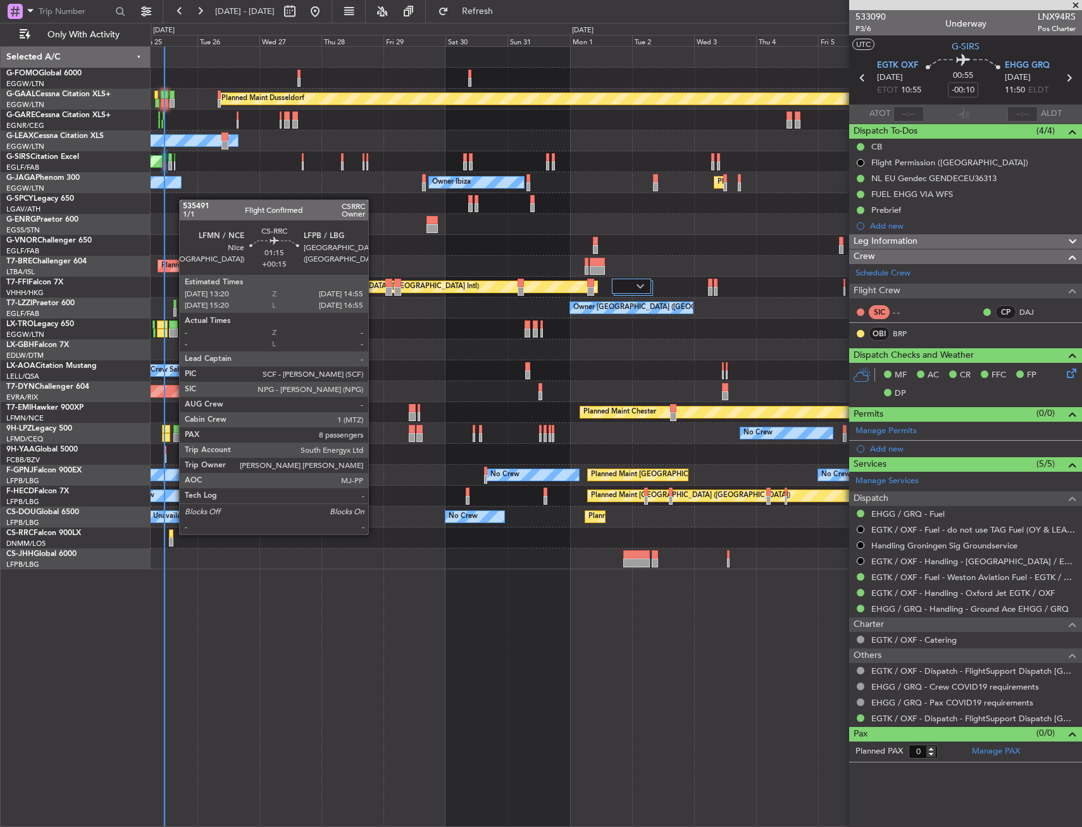
click at [173, 533] on div at bounding box center [171, 533] width 4 height 9
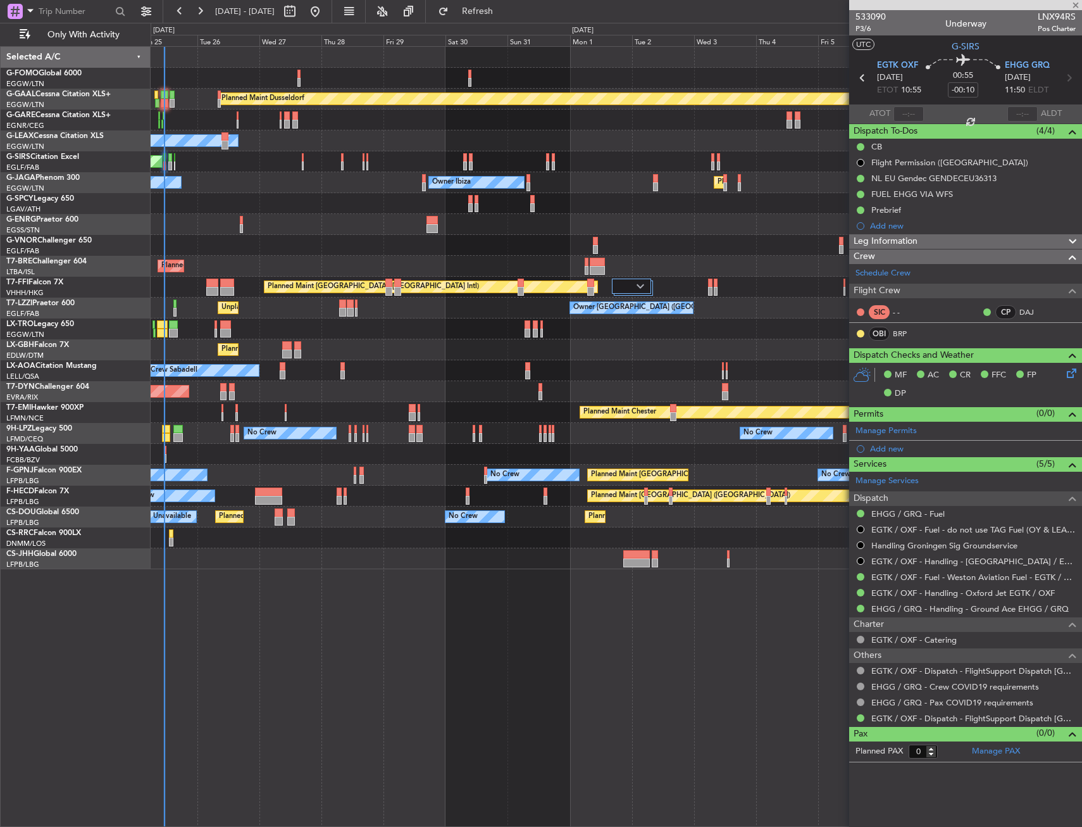
type input "+00:15"
type input "8"
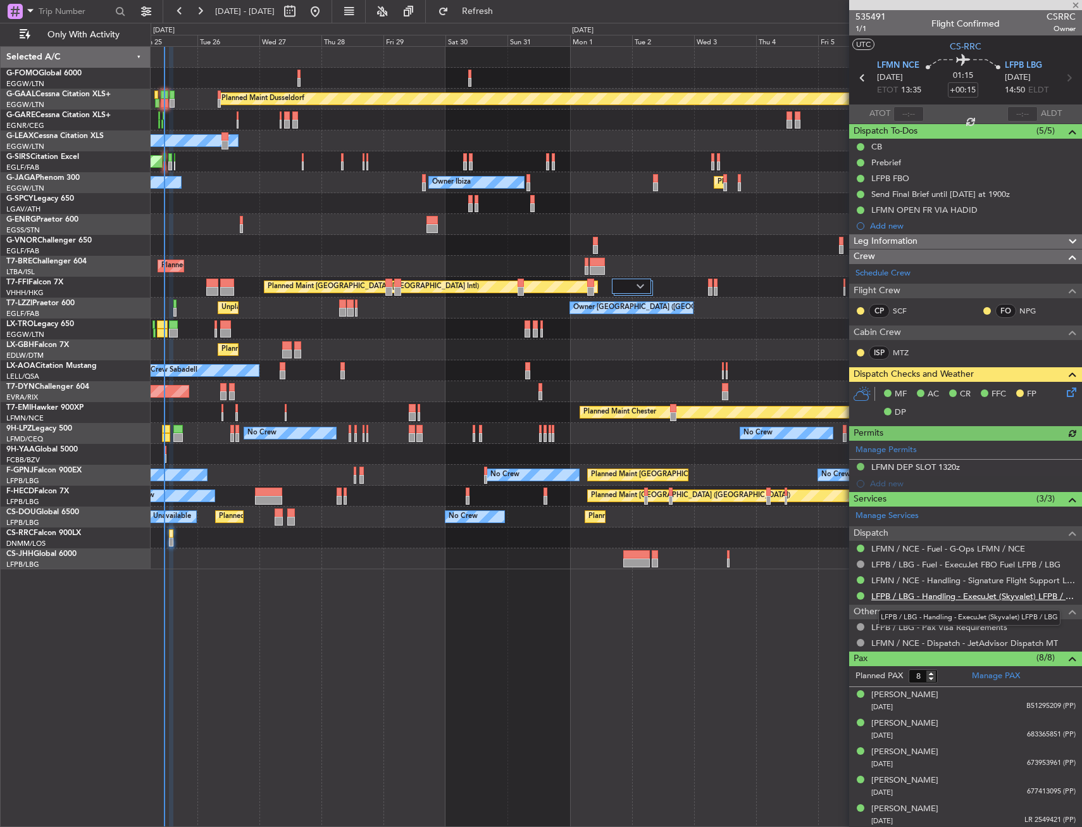
click at [994, 591] on link "LFPB / LBG - Handling - ExecuJet (Skyvalet) LFPB / LBG" at bounding box center [974, 596] width 204 height 11
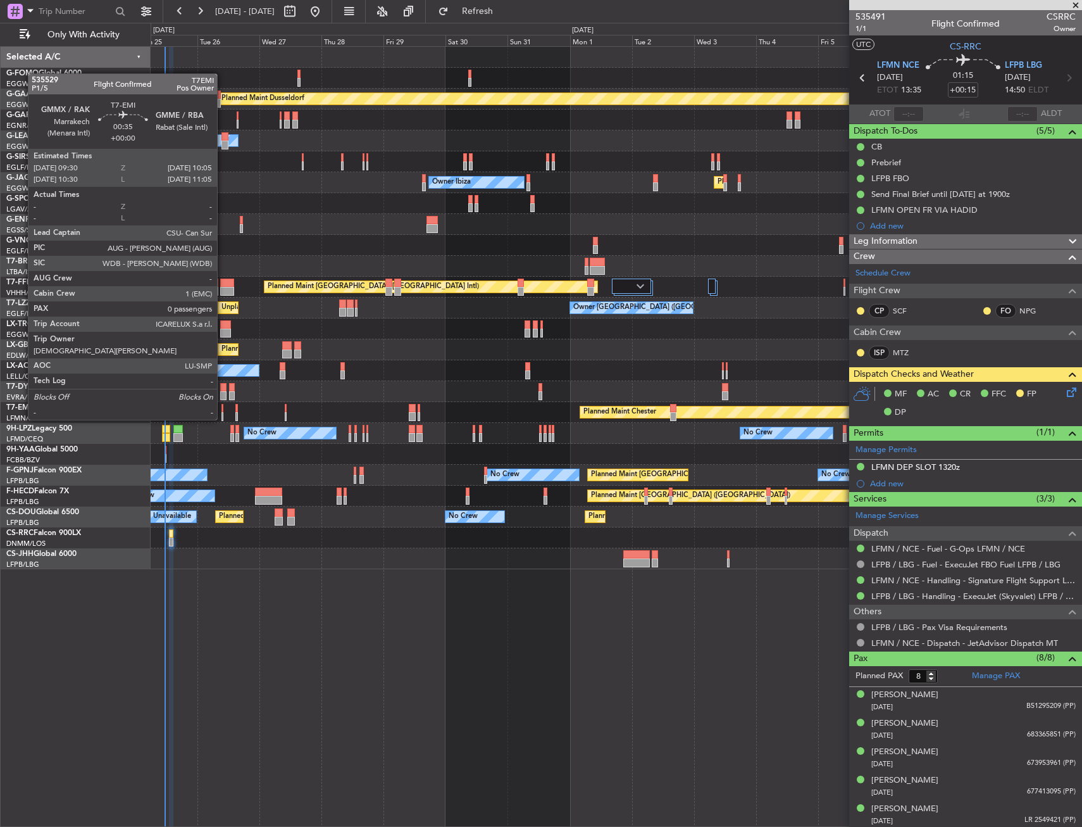
click at [223, 407] on div at bounding box center [223, 408] width 2 height 9
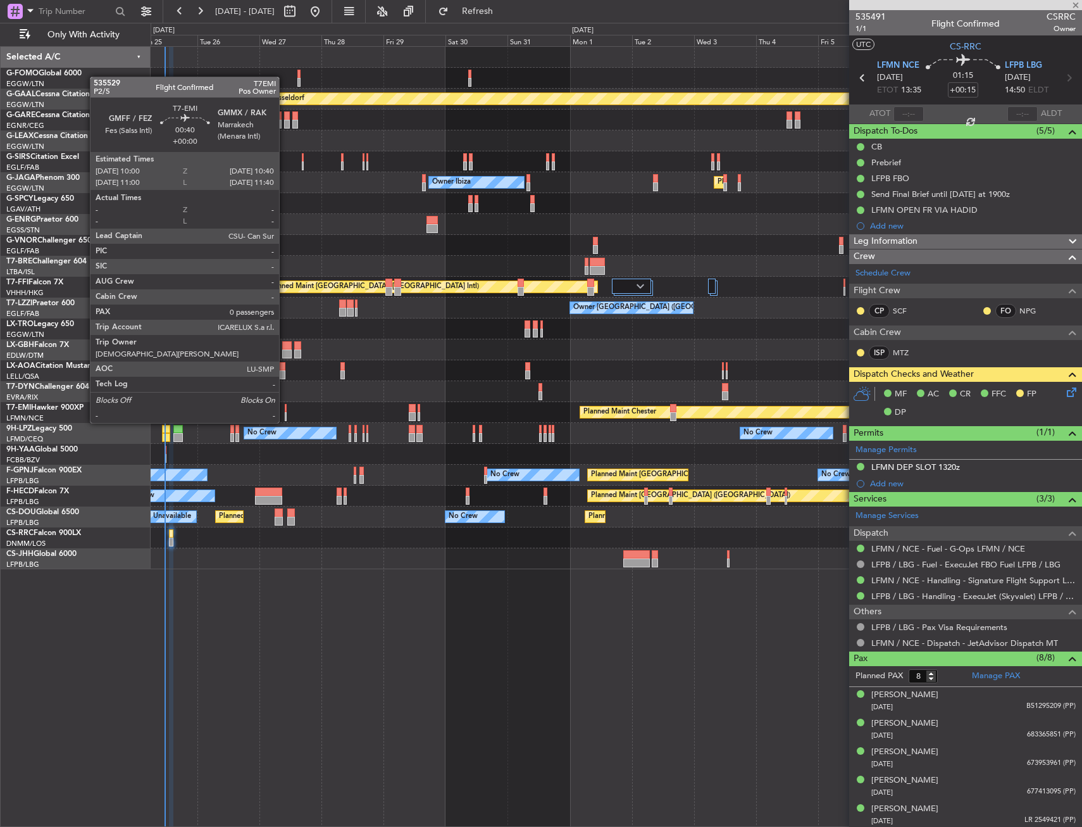
type input "0"
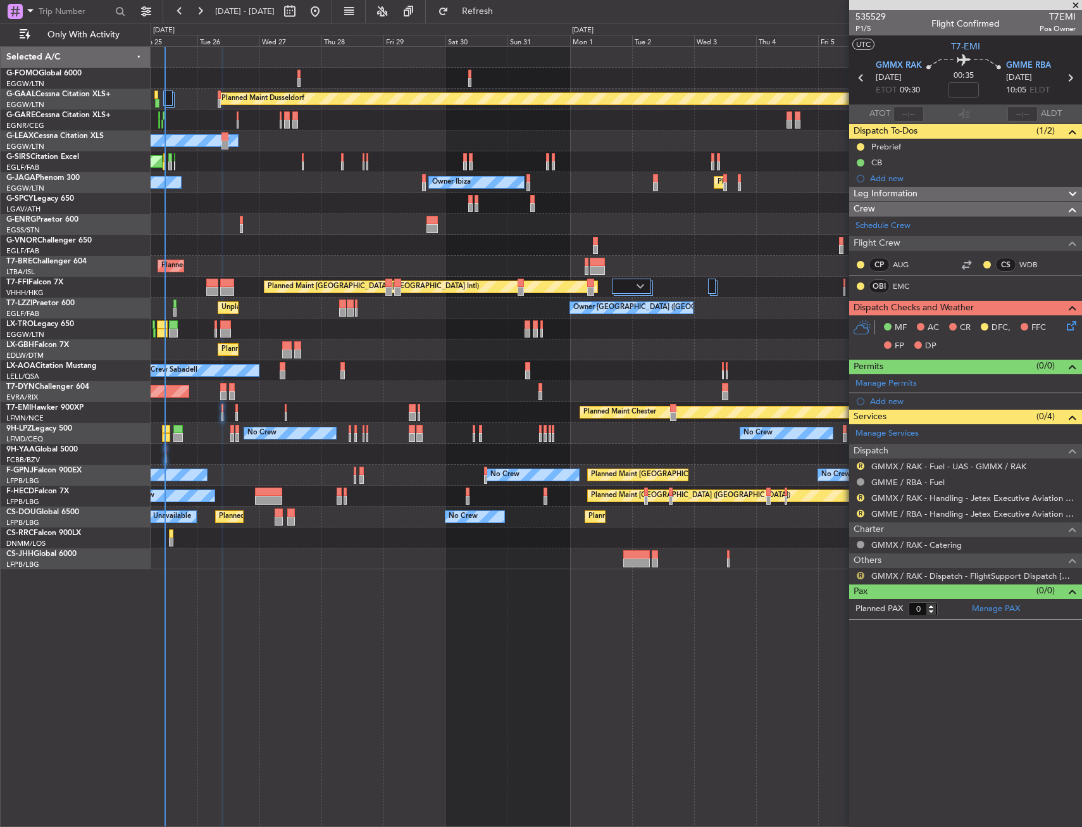
click at [860, 574] on button "R" at bounding box center [861, 576] width 8 height 8
click at [846, 670] on li "Cancelled" at bounding box center [860, 669] width 146 height 19
click at [902, 517] on link "GMME / RBA - Handling - Jetex Executive Aviation [GEOGRAPHIC_DATA] GMME / RBA" at bounding box center [974, 513] width 204 height 11
click at [963, 501] on link "GMMX / RAK - Handling - Jetex Executive Aviation GMMX / RAK" at bounding box center [974, 497] width 204 height 11
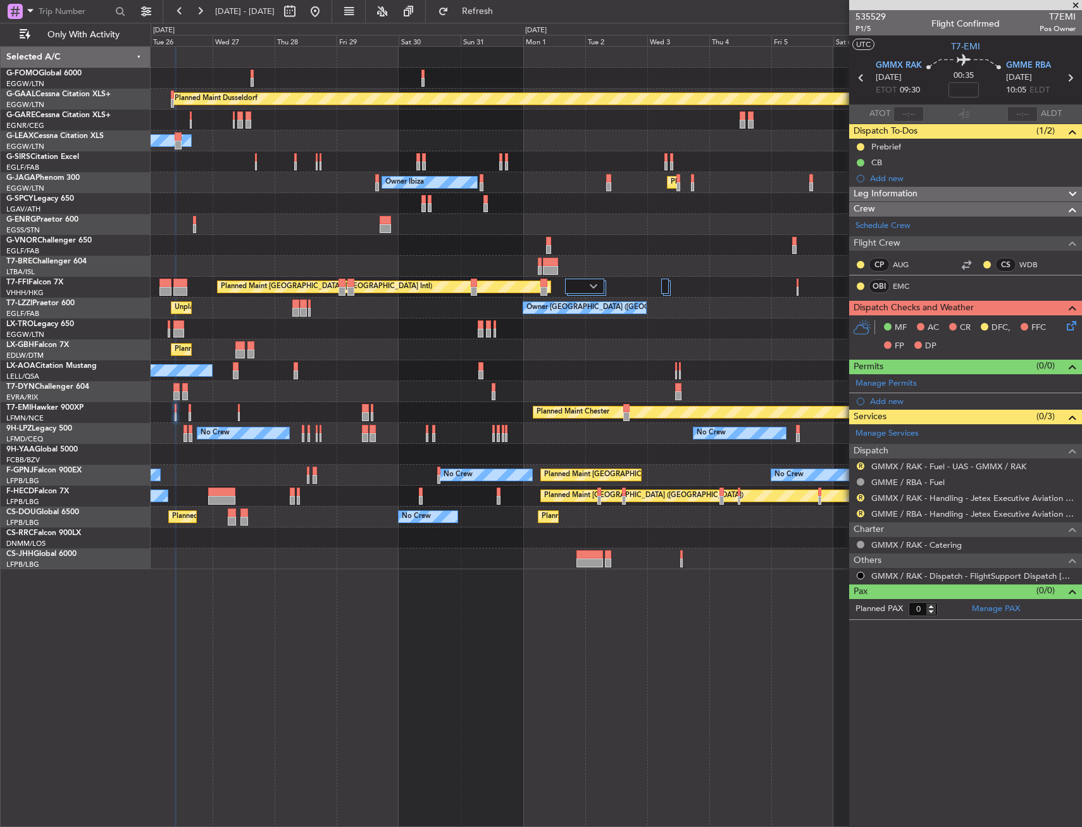
click at [341, 374] on div "No Crew Sabadell No Crew Sabadell" at bounding box center [616, 370] width 931 height 21
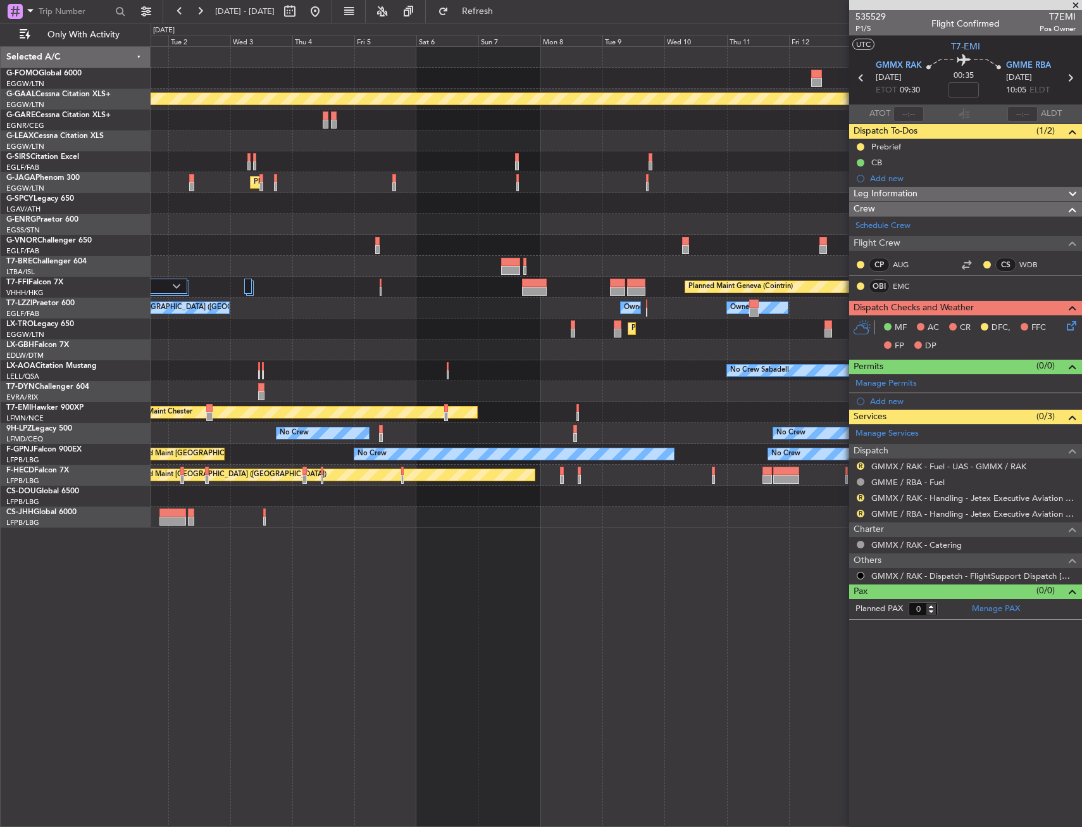
click at [308, 356] on div "Planned Maint Nurnberg" at bounding box center [616, 349] width 931 height 21
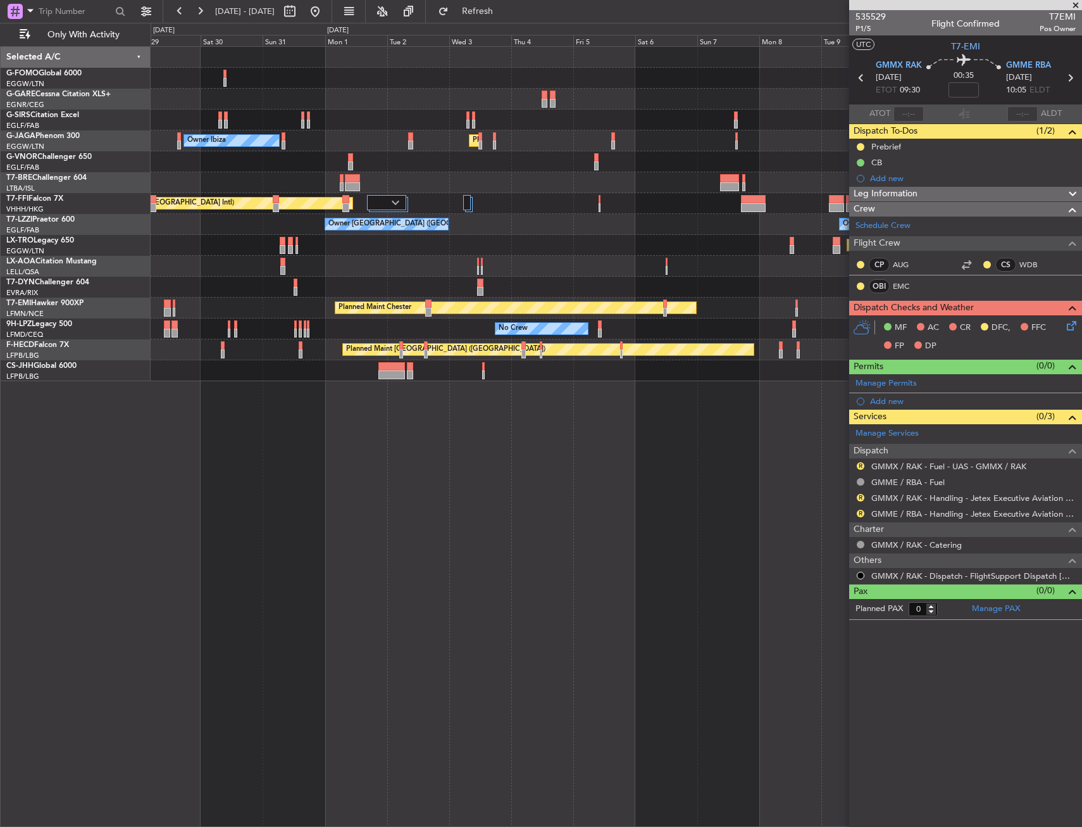
click at [453, 329] on div "No Crew No Crew No Crew" at bounding box center [616, 328] width 931 height 21
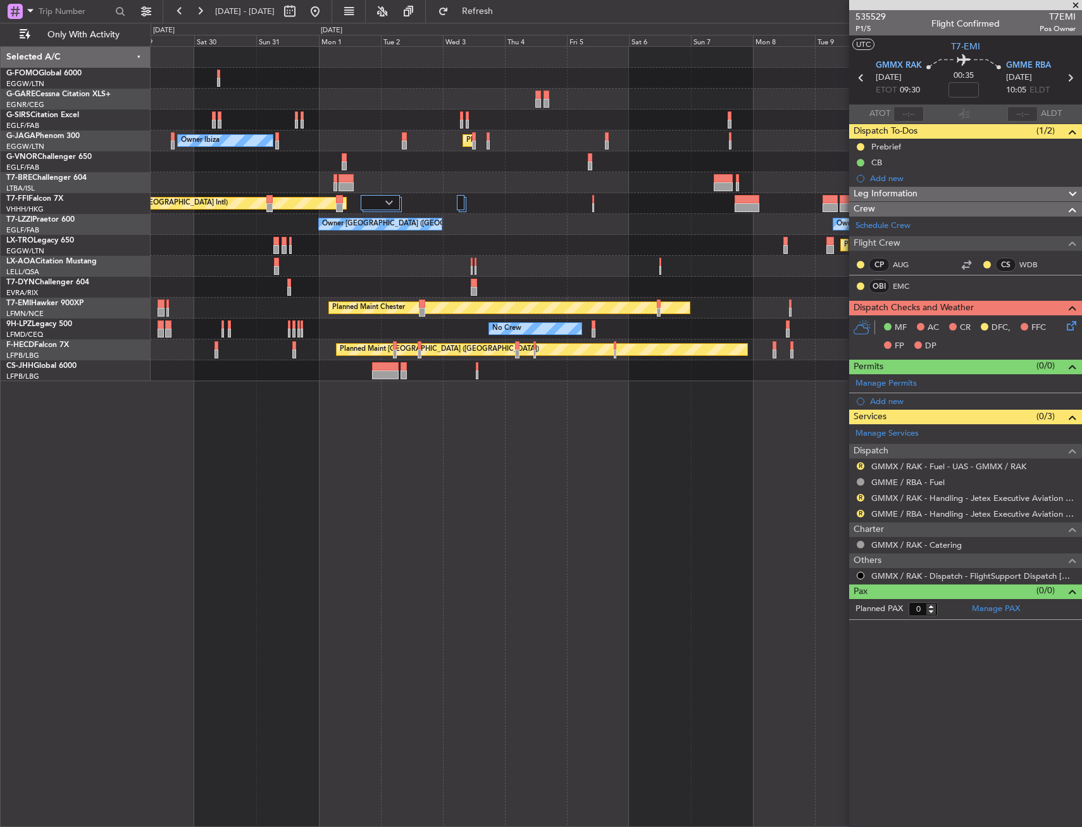
click at [256, 305] on div "Planned Maint Chester" at bounding box center [616, 307] width 931 height 21
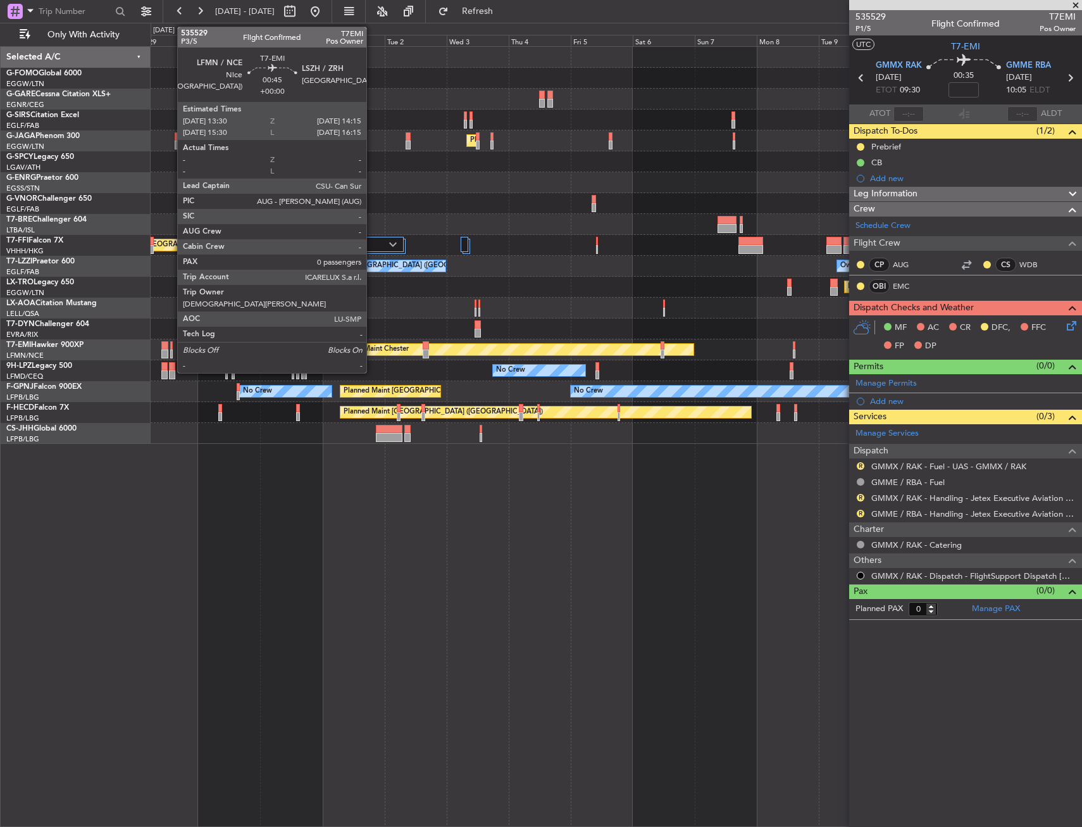
click at [171, 341] on div at bounding box center [171, 345] width 3 height 9
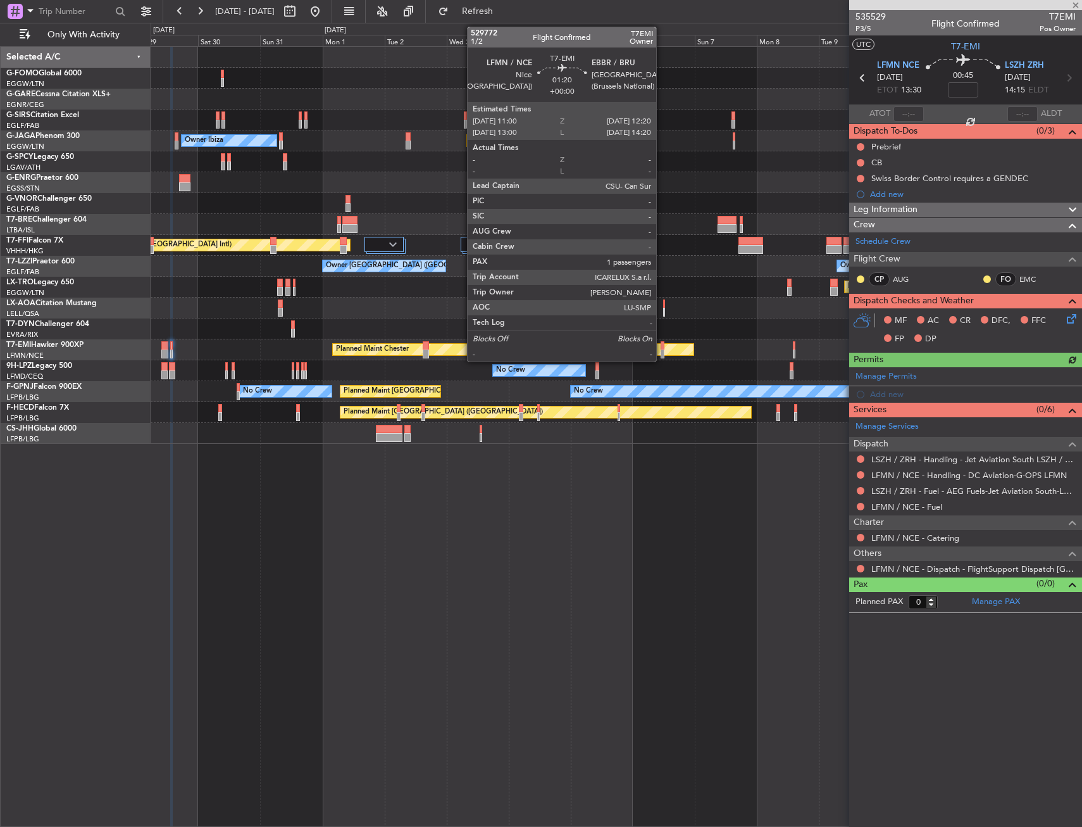
click at [662, 348] on div at bounding box center [663, 345] width 4 height 9
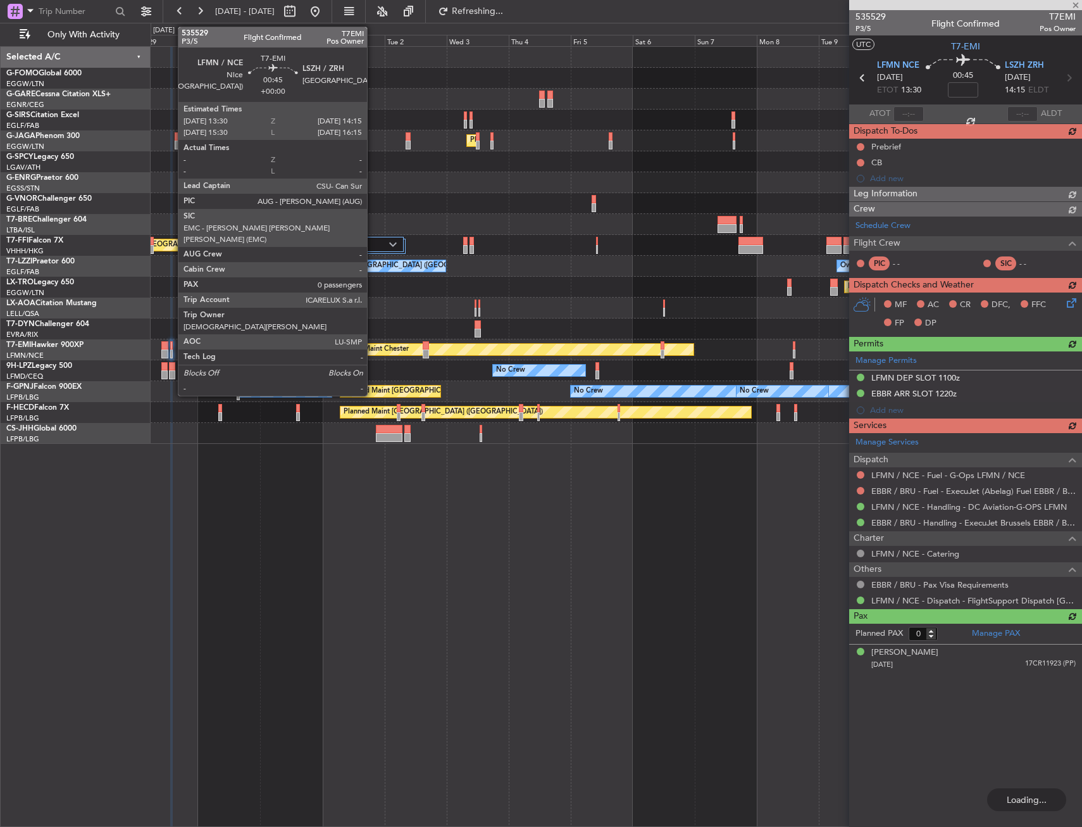
click at [172, 350] on div at bounding box center [171, 353] width 3 height 9
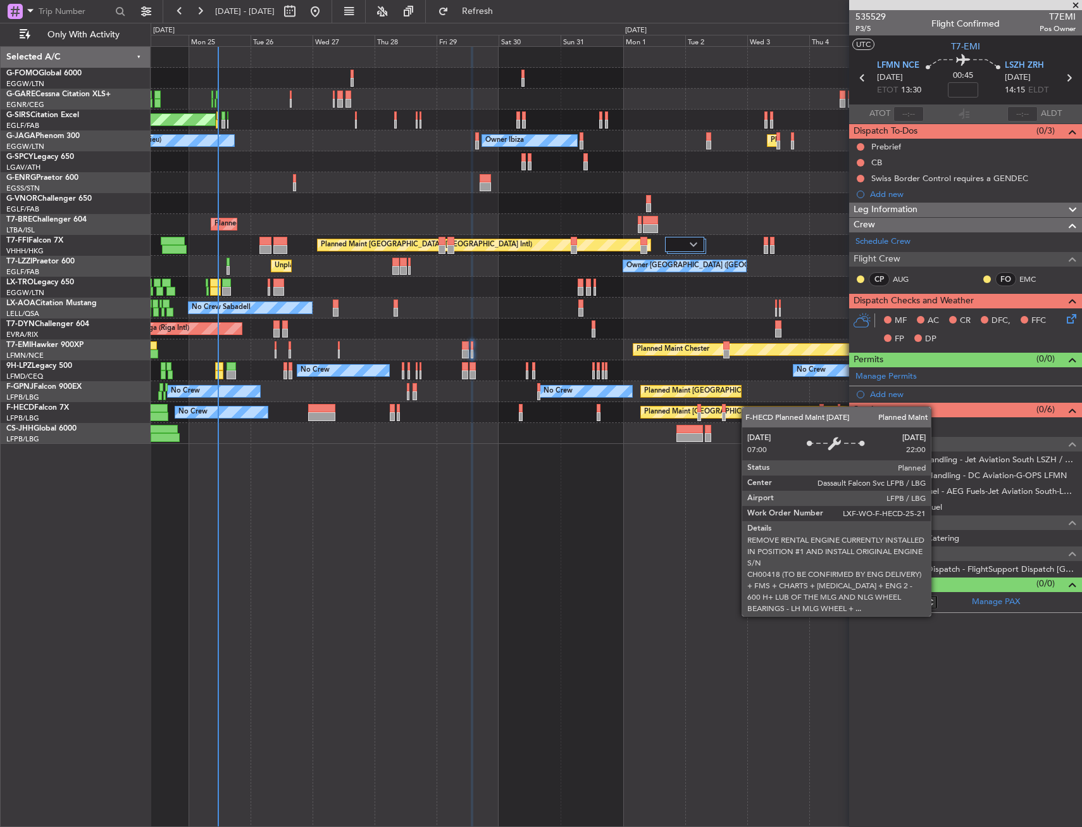
click at [760, 408] on div "Planned Maint [GEOGRAPHIC_DATA] ([GEOGRAPHIC_DATA])" at bounding box center [846, 411] width 410 height 11
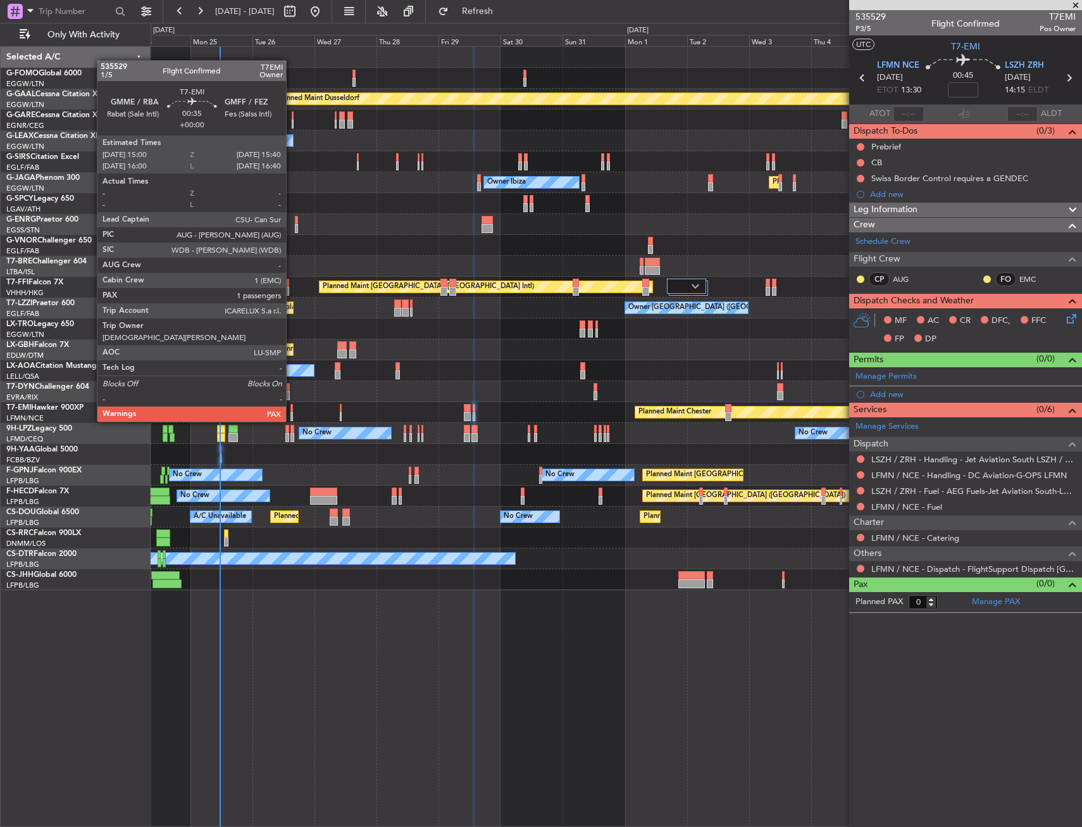
click at [292, 409] on div at bounding box center [292, 408] width 2 height 9
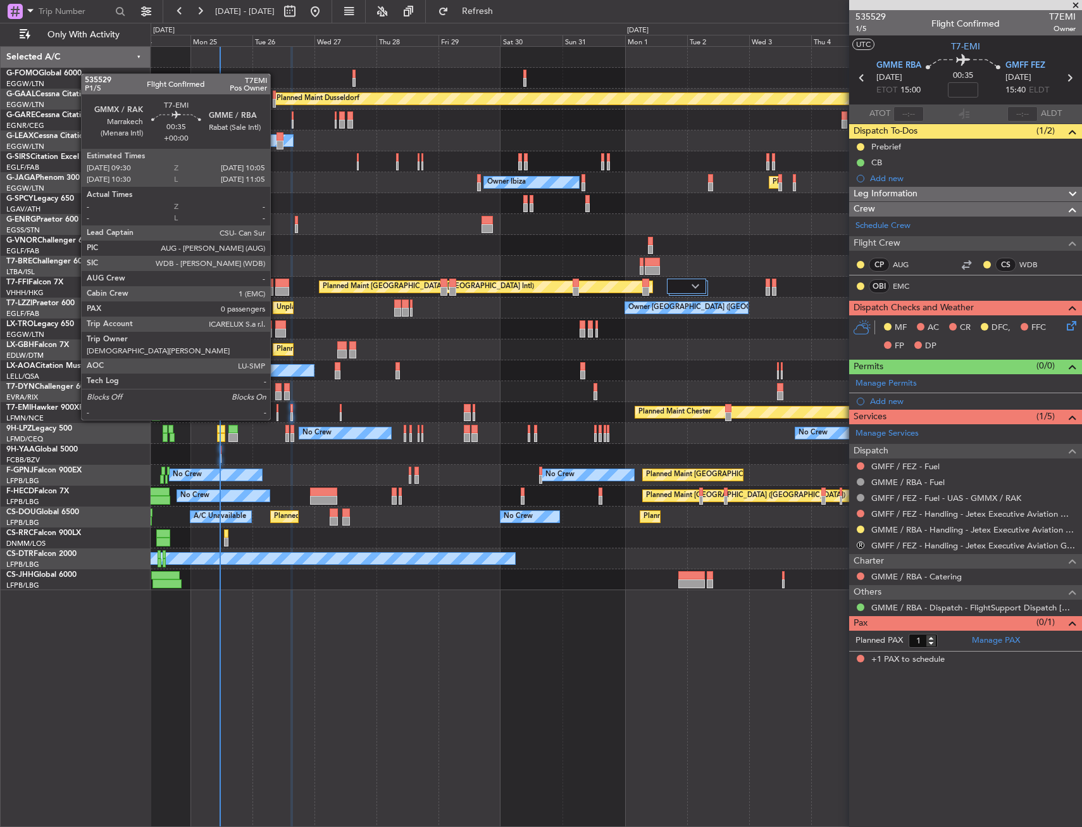
click at [277, 407] on div at bounding box center [278, 408] width 2 height 9
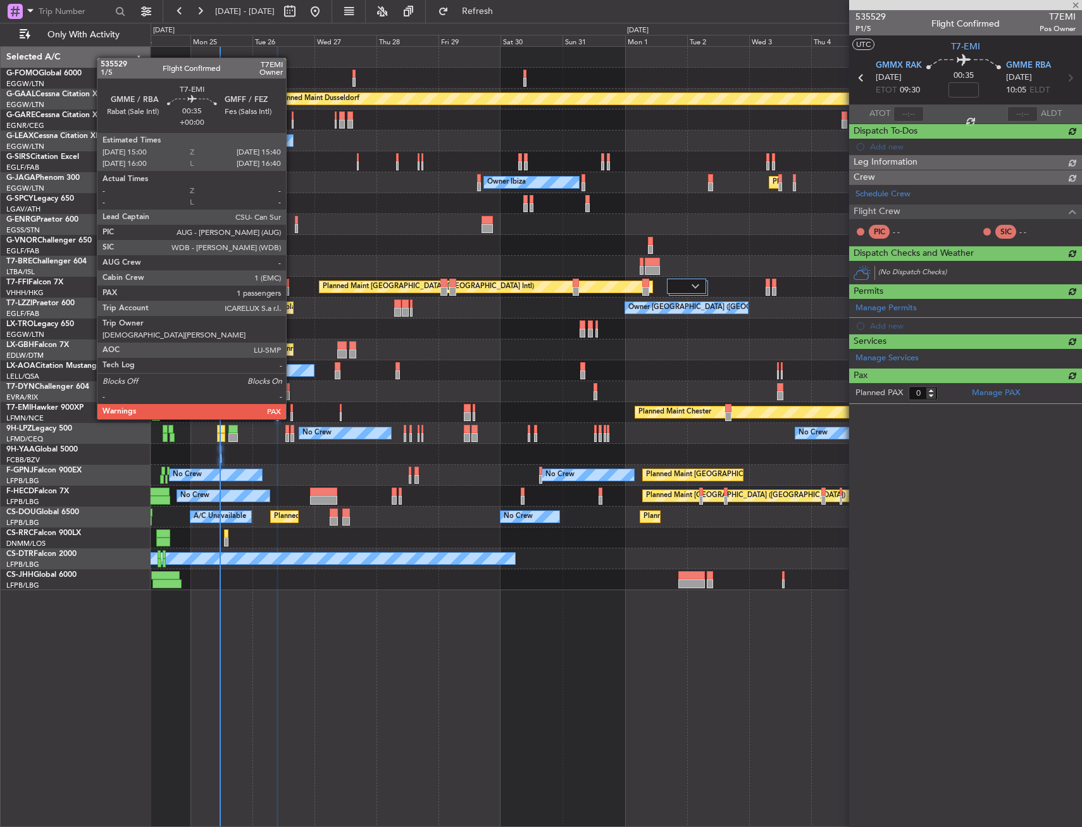
click at [292, 406] on div at bounding box center [292, 408] width 2 height 9
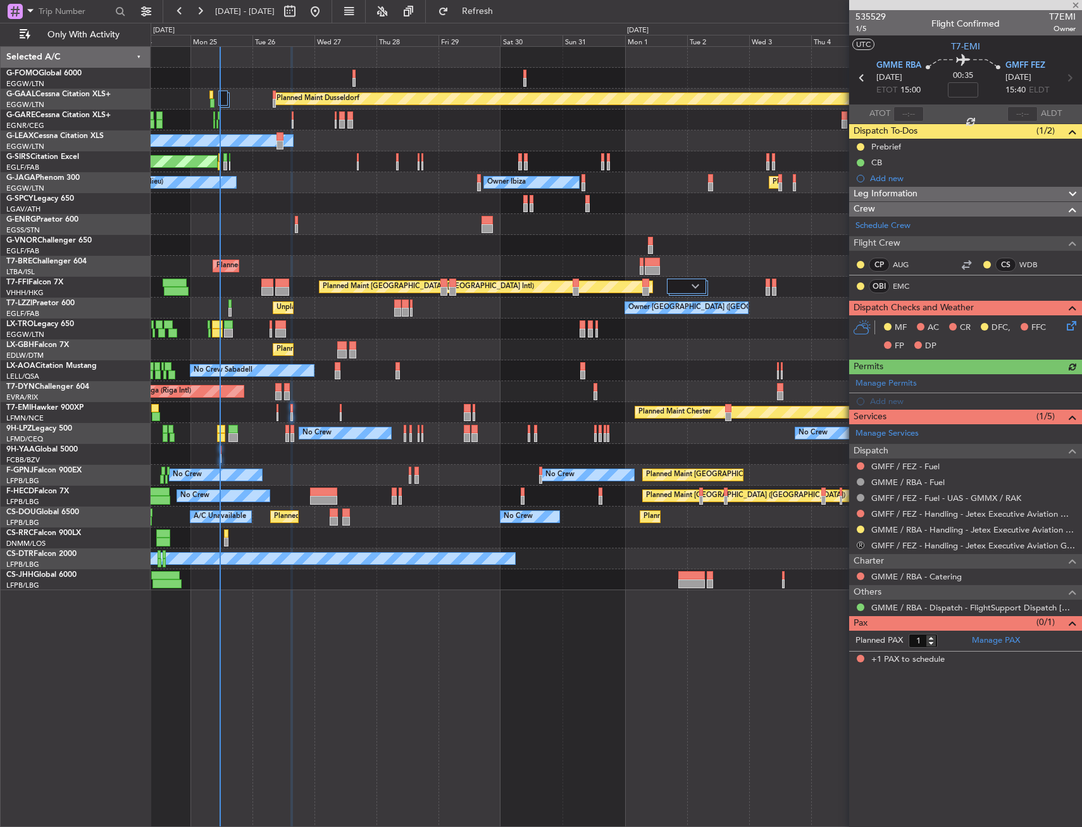
click at [864, 544] on button "R" at bounding box center [861, 545] width 8 height 8
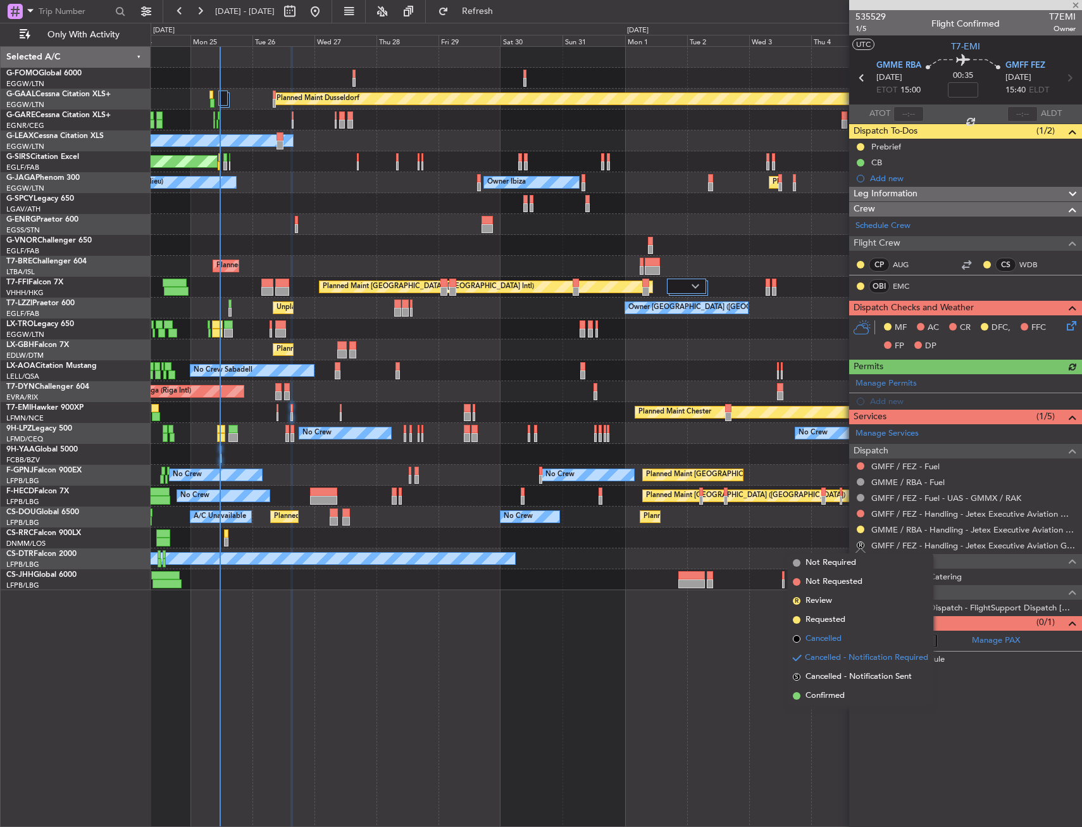
click at [840, 637] on span "Cancelled" at bounding box center [824, 638] width 36 height 13
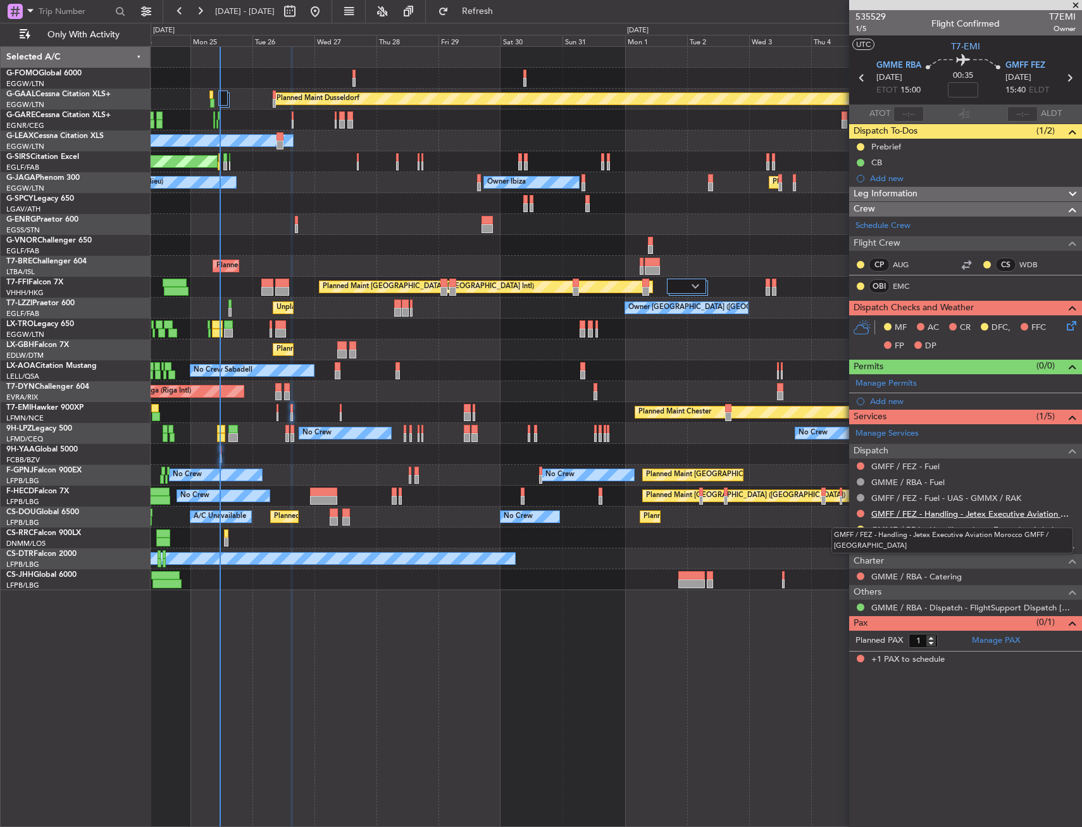
click at [887, 513] on link "GMFF / FEZ - Handling - Jetex Executive Aviation Morocco GMFF / FEZ" at bounding box center [974, 513] width 204 height 11
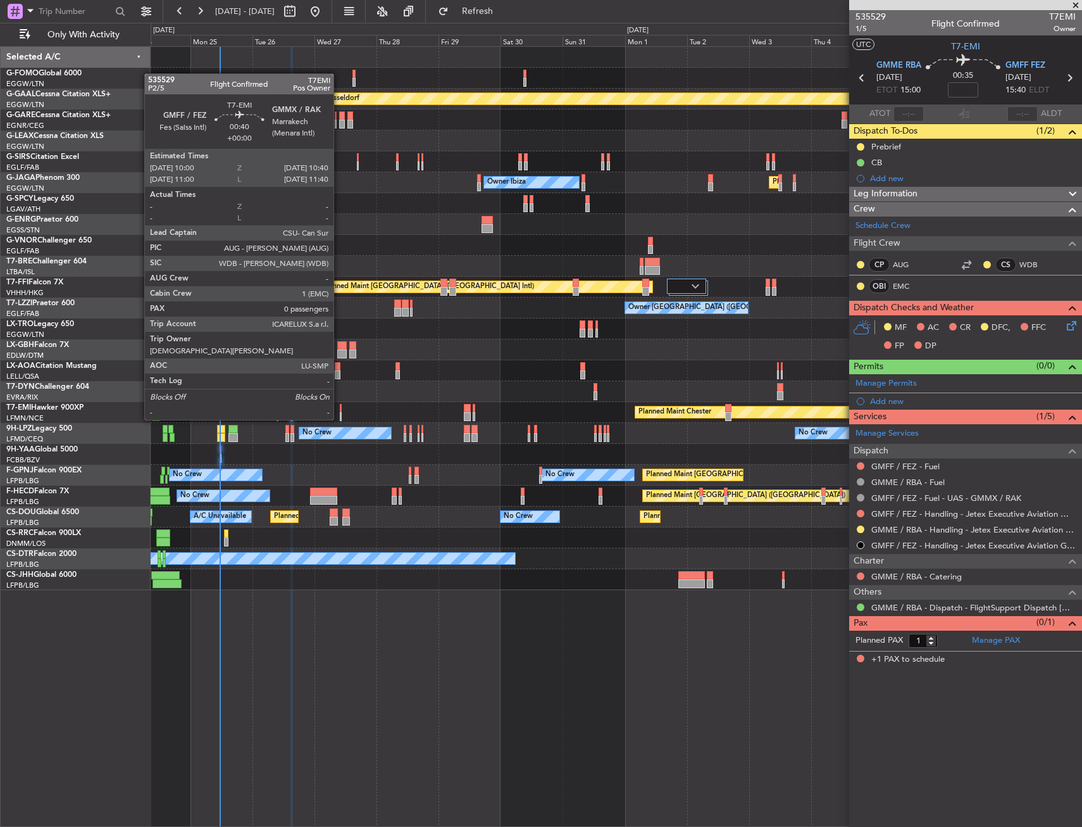
click at [340, 407] on div at bounding box center [341, 408] width 2 height 9
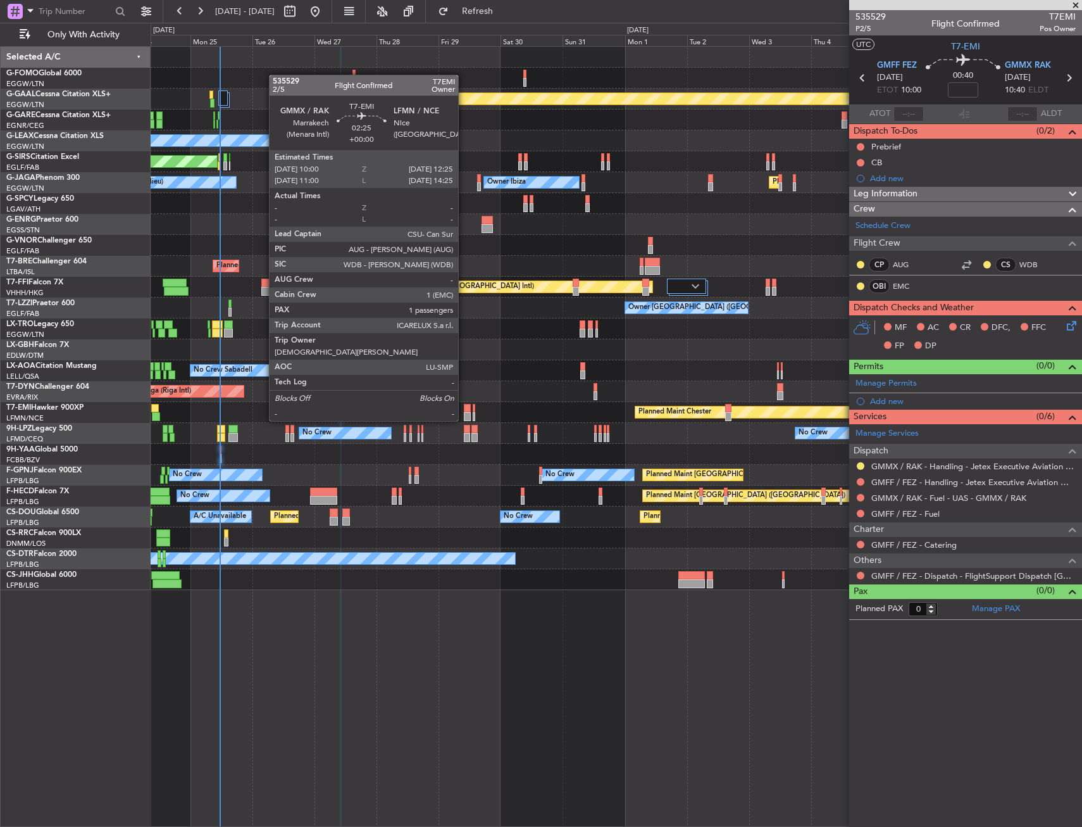
click at [464, 408] on div at bounding box center [467, 408] width 6 height 9
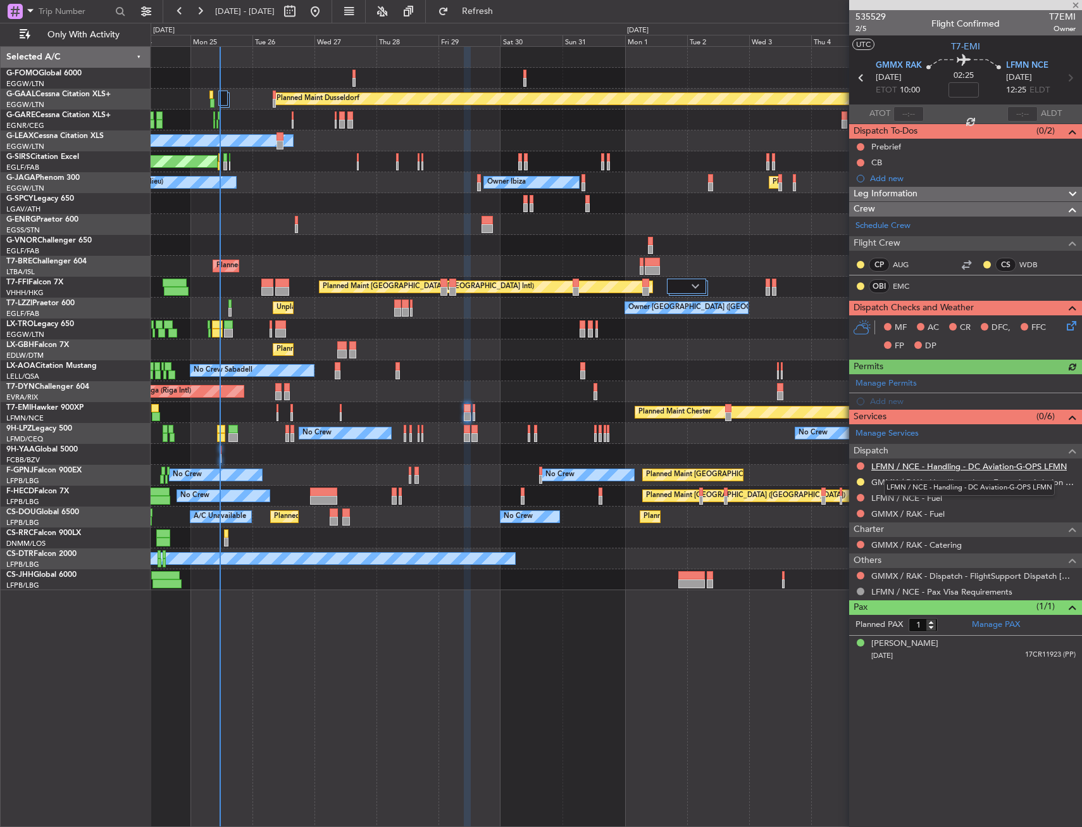
click at [948, 467] on link "LFMN / NCE - Handling - DC Aviation-G-OPS LFMN" at bounding box center [970, 466] width 196 height 11
click at [941, 496] on link "LFMN / NCE - Fuel" at bounding box center [907, 497] width 71 height 11
click at [917, 515] on link "GMMX / RAK - Fuel" at bounding box center [908, 513] width 73 height 11
click at [508, 6] on button "Refresh" at bounding box center [470, 11] width 76 height 20
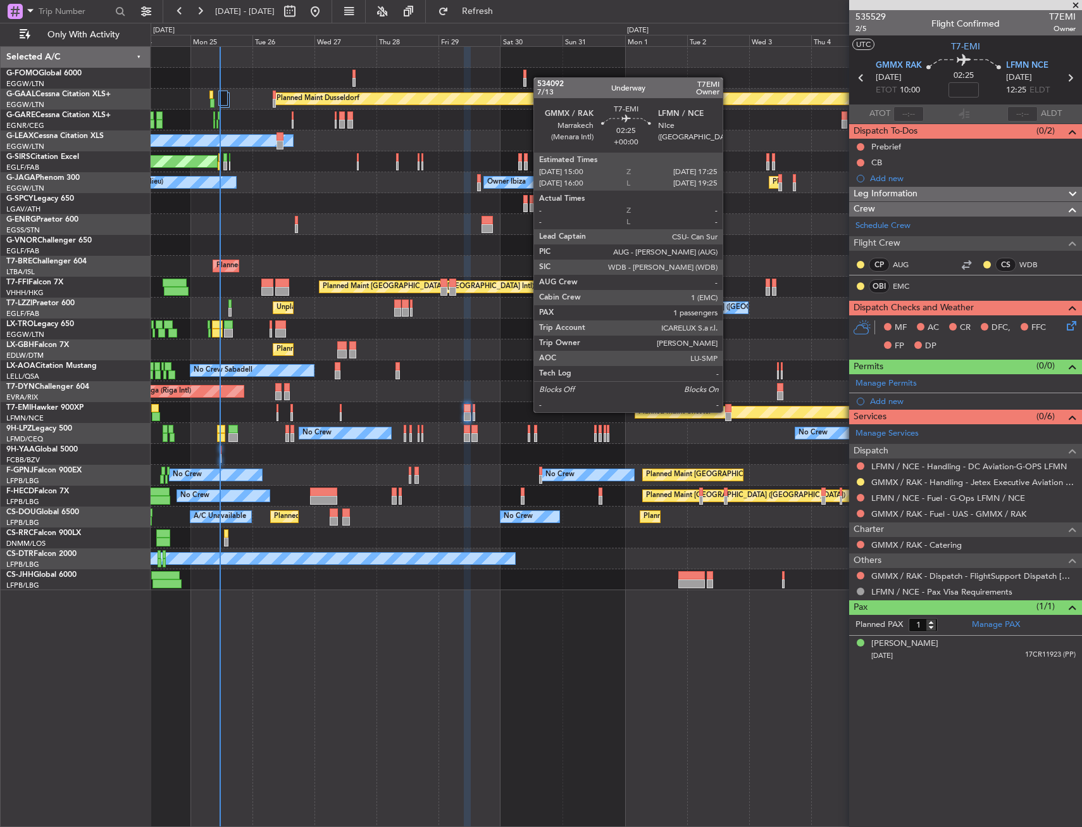
click at [729, 411] on div at bounding box center [728, 408] width 6 height 9
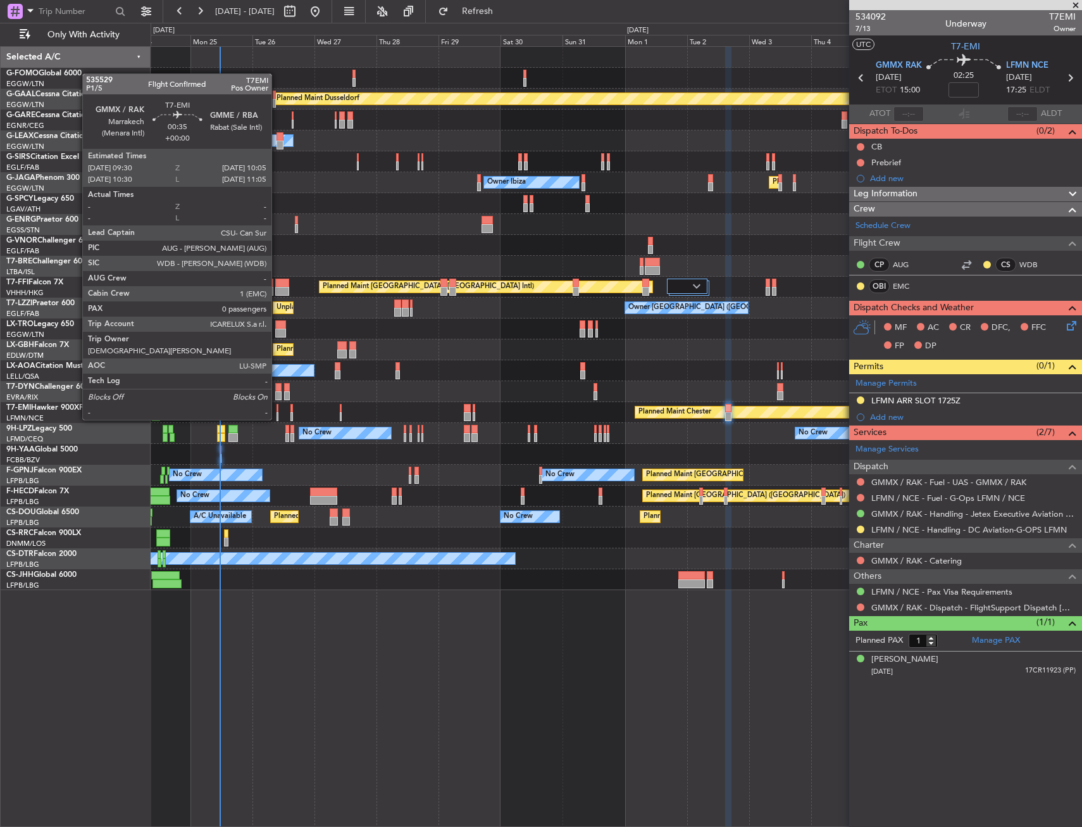
click at [277, 407] on div at bounding box center [278, 408] width 2 height 9
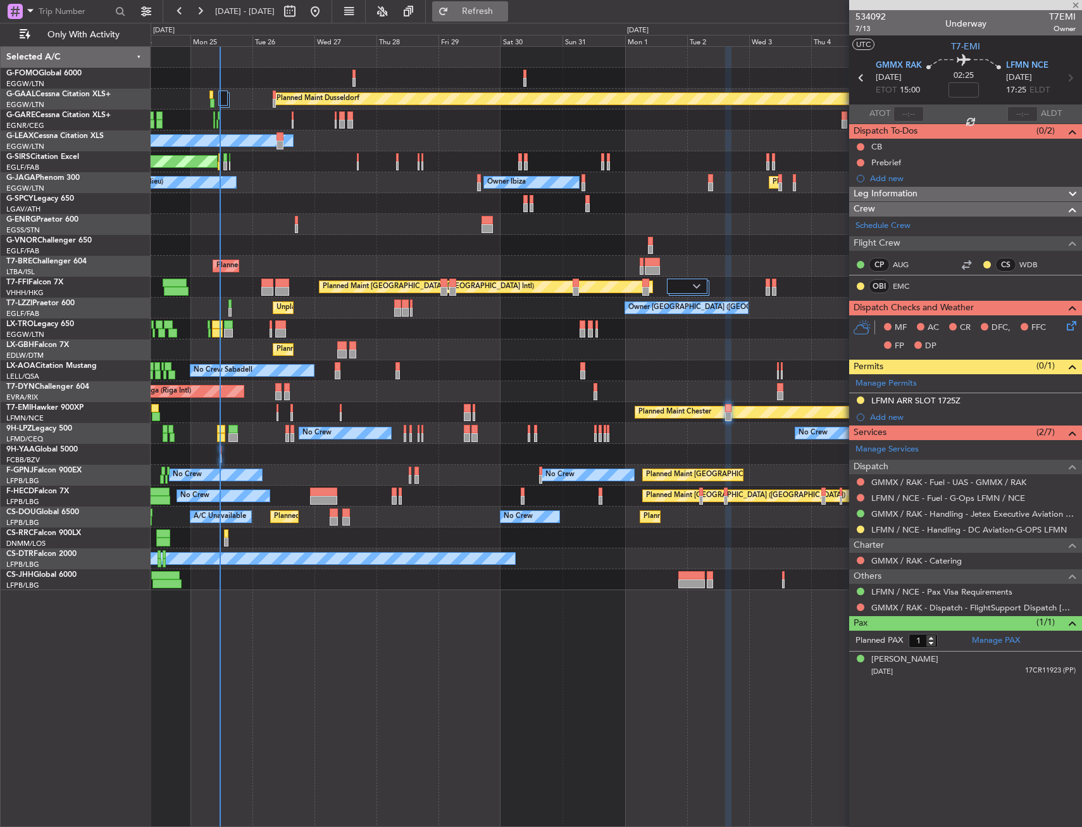
click at [508, 2] on button "Refresh" at bounding box center [470, 11] width 76 height 20
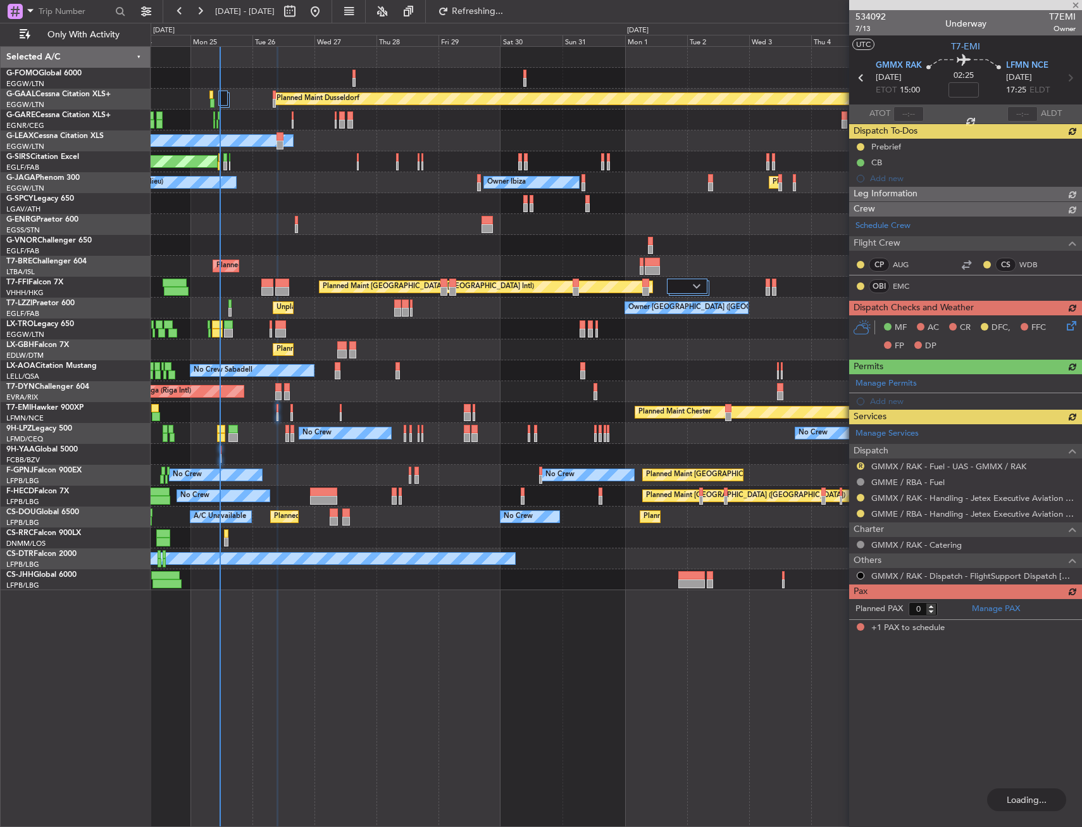
type input "1"
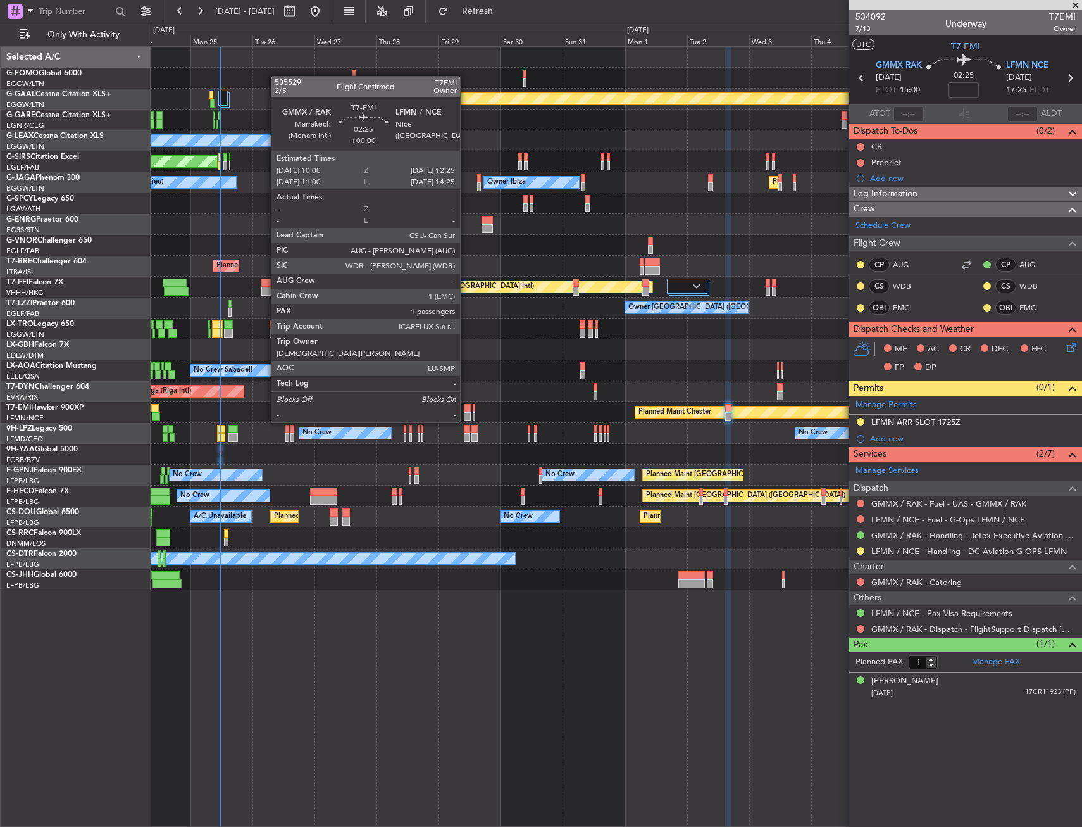
click at [466, 410] on div at bounding box center [467, 408] width 6 height 9
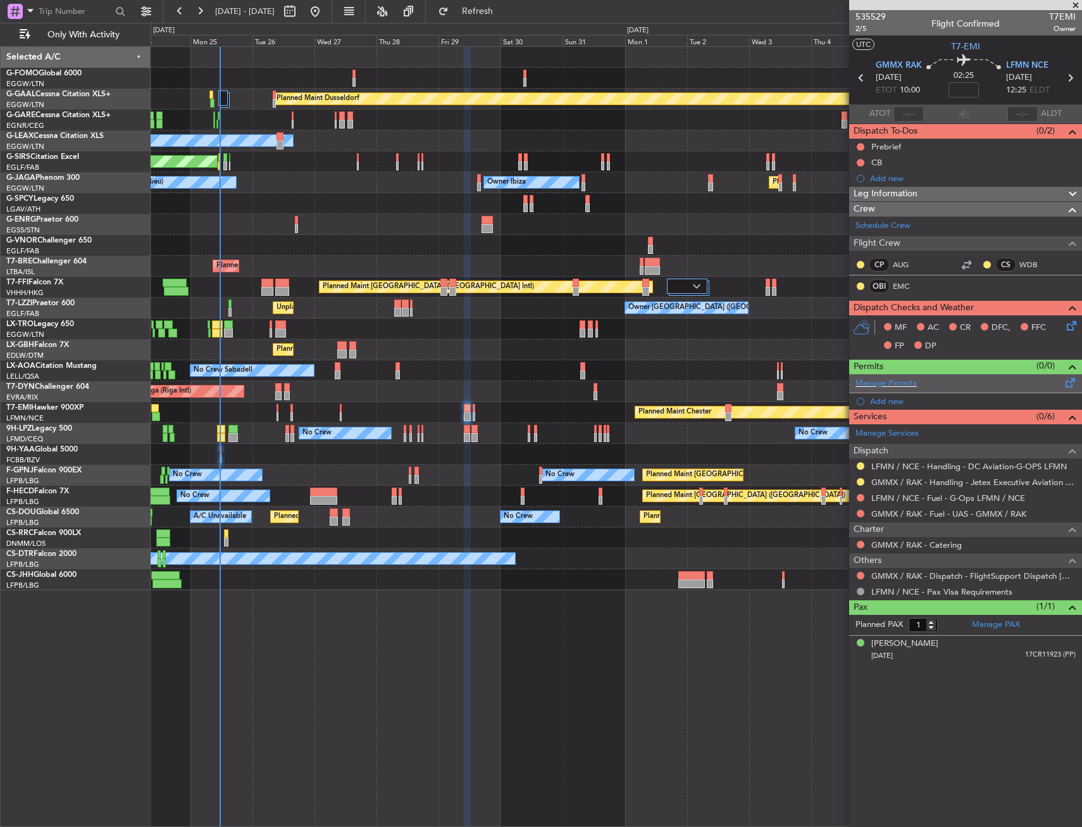
click at [1065, 385] on span at bounding box center [1070, 379] width 15 height 9
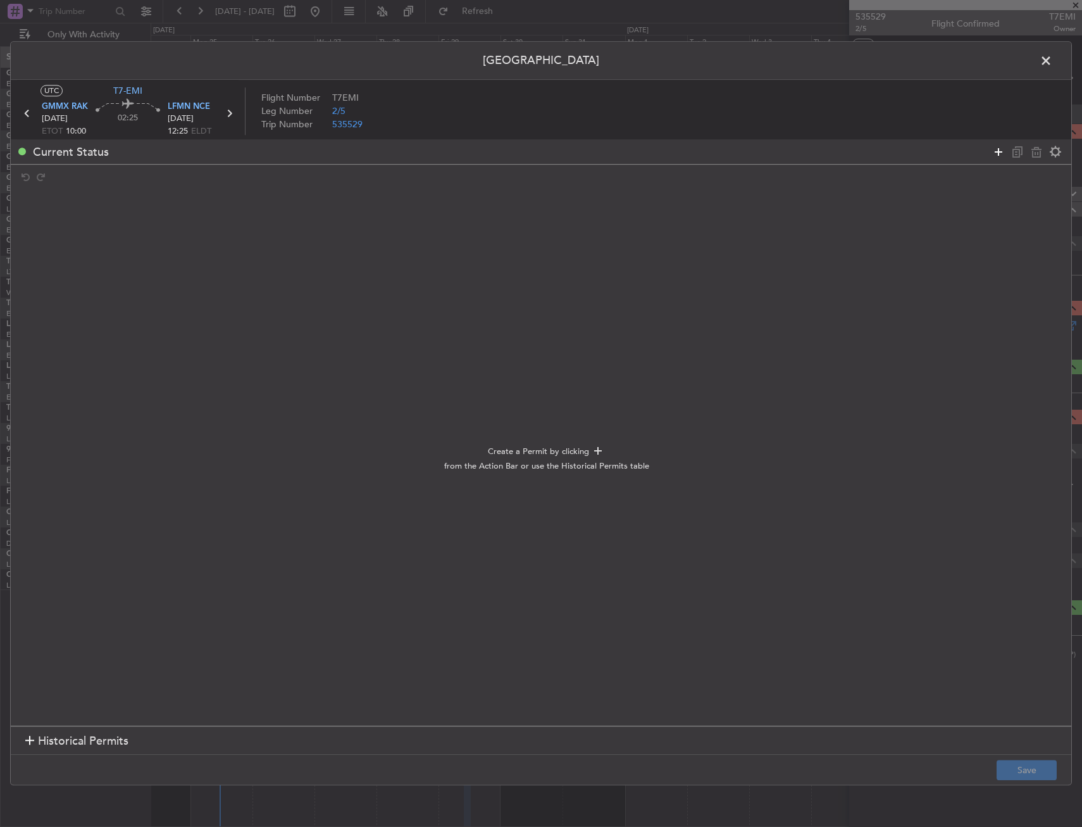
click at [998, 153] on icon at bounding box center [998, 151] width 15 height 15
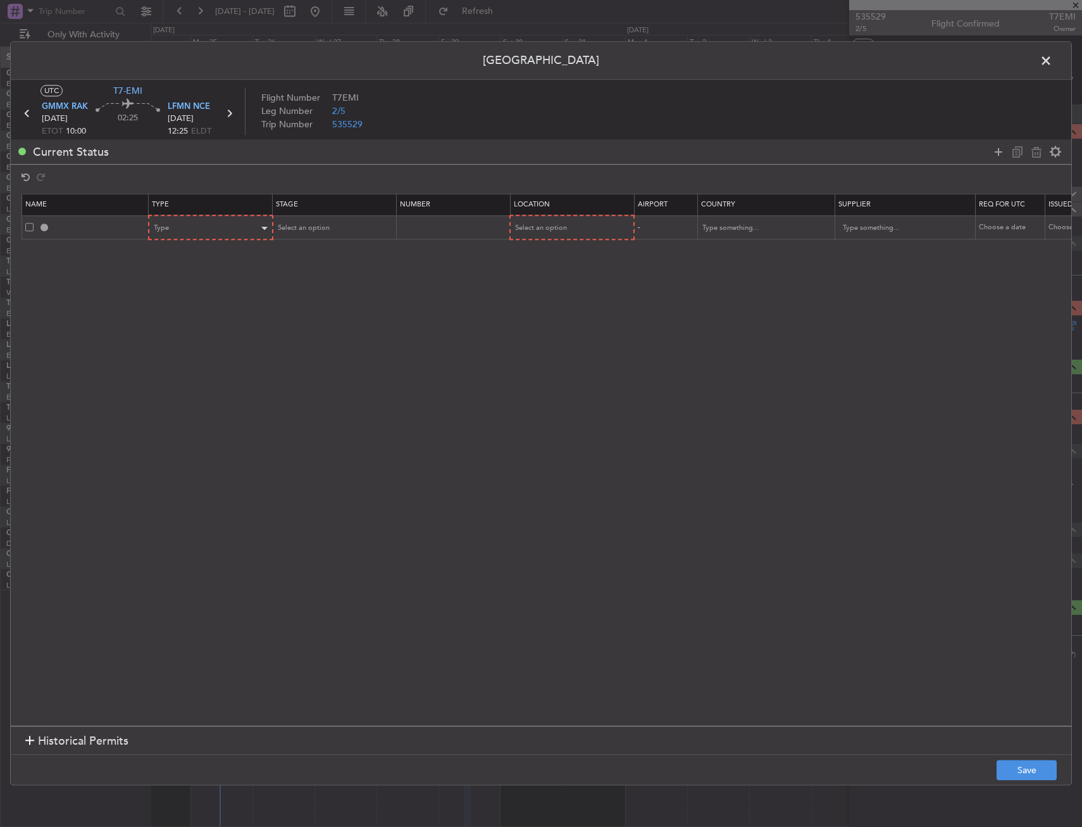
click at [209, 235] on mat-form-field "Type" at bounding box center [210, 227] width 123 height 23
click at [210, 227] on div "Type" at bounding box center [206, 228] width 105 height 19
click at [208, 355] on span "Slot" at bounding box center [211, 348] width 113 height 19
click at [594, 222] on div "Select an option" at bounding box center [567, 228] width 105 height 19
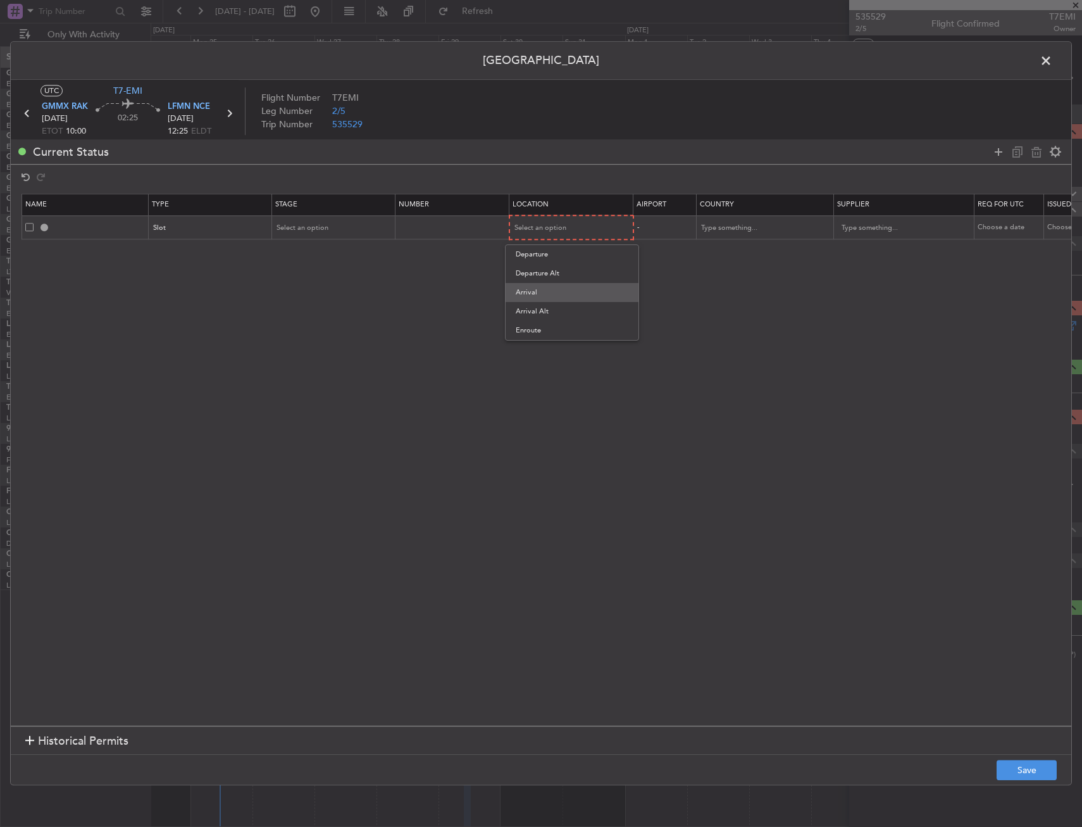
click at [537, 296] on span "Arrival" at bounding box center [572, 292] width 113 height 19
click at [324, 218] on div "Select an option" at bounding box center [333, 227] width 123 height 19
click at [317, 229] on span "Select an option" at bounding box center [303, 227] width 52 height 9
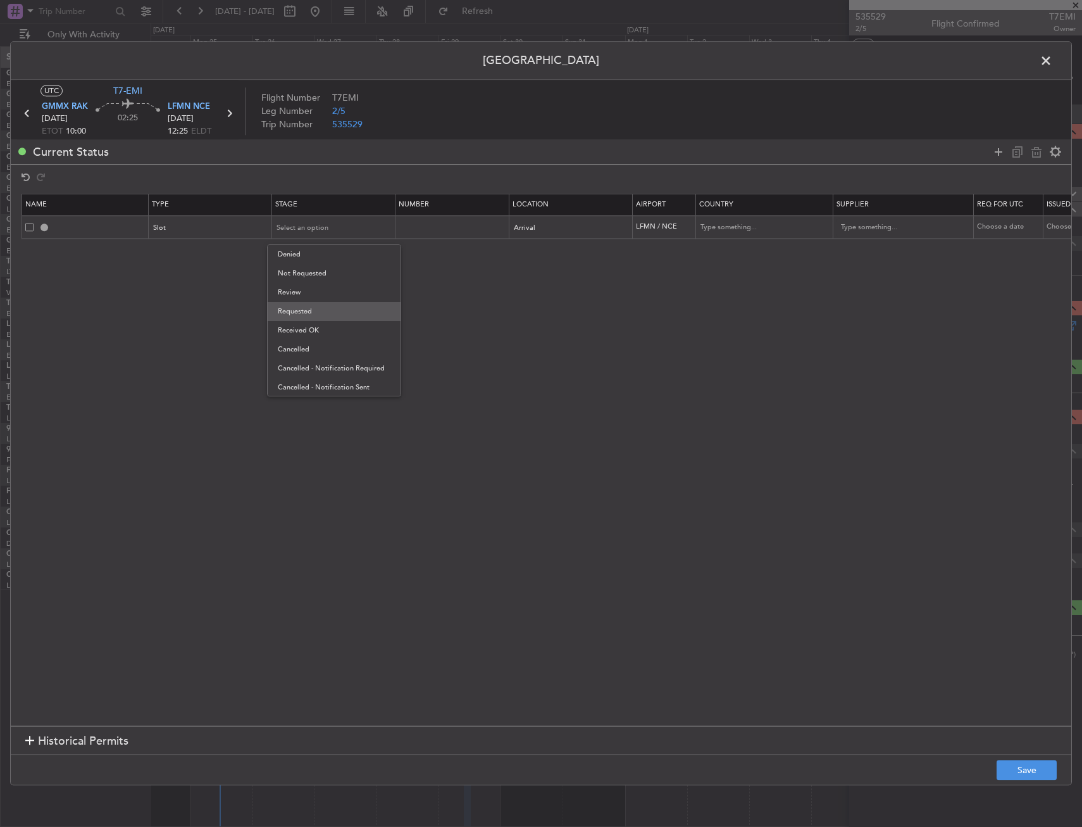
drag, startPoint x: 319, startPoint y: 306, endPoint x: 240, endPoint y: 260, distance: 91.6
click at [318, 306] on span "Requested" at bounding box center [334, 311] width 113 height 19
click at [1005, 777] on button "Save" at bounding box center [1027, 770] width 60 height 20
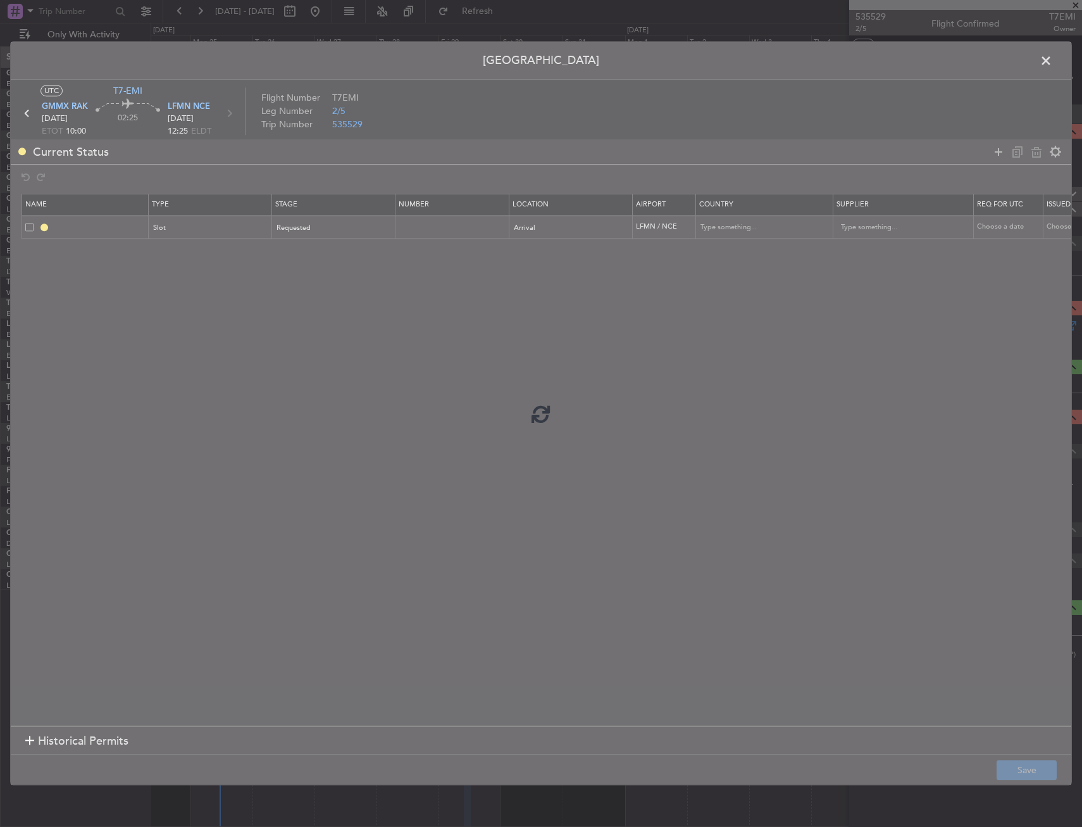
type input "LFMN ARR SLOT"
type input "France"
type input "NNN"
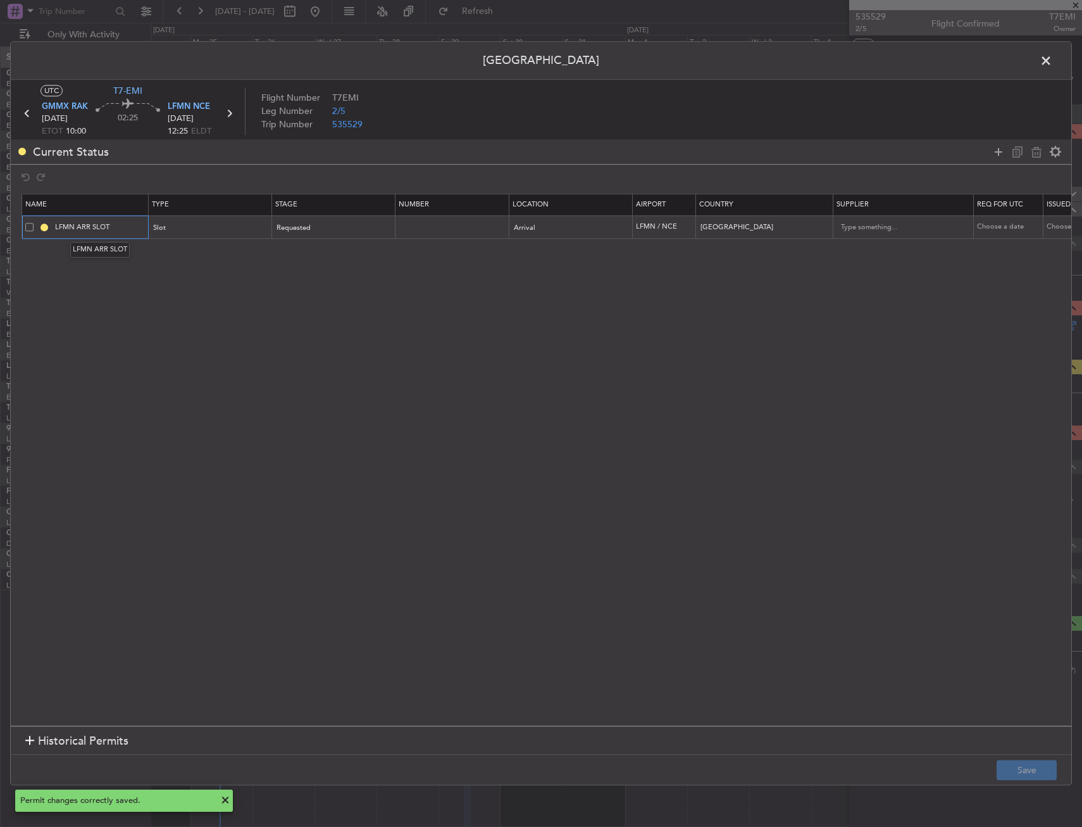
click at [105, 223] on input "LFMN ARR SLOT" at bounding box center [100, 227] width 95 height 11
click at [125, 226] on input "LFMN ARR SLOT" at bounding box center [100, 227] width 95 height 11
type input "LFMN ARR SLOT 1225z"
click at [1053, 761] on button "Save" at bounding box center [1027, 770] width 60 height 20
click at [1037, 59] on div "Permit Center UTC T7-EMI GMMX RAK 29/08/2025 ETOT 10:00 02:25 LFMN NCE 29/08/20…" at bounding box center [541, 413] width 1062 height 744
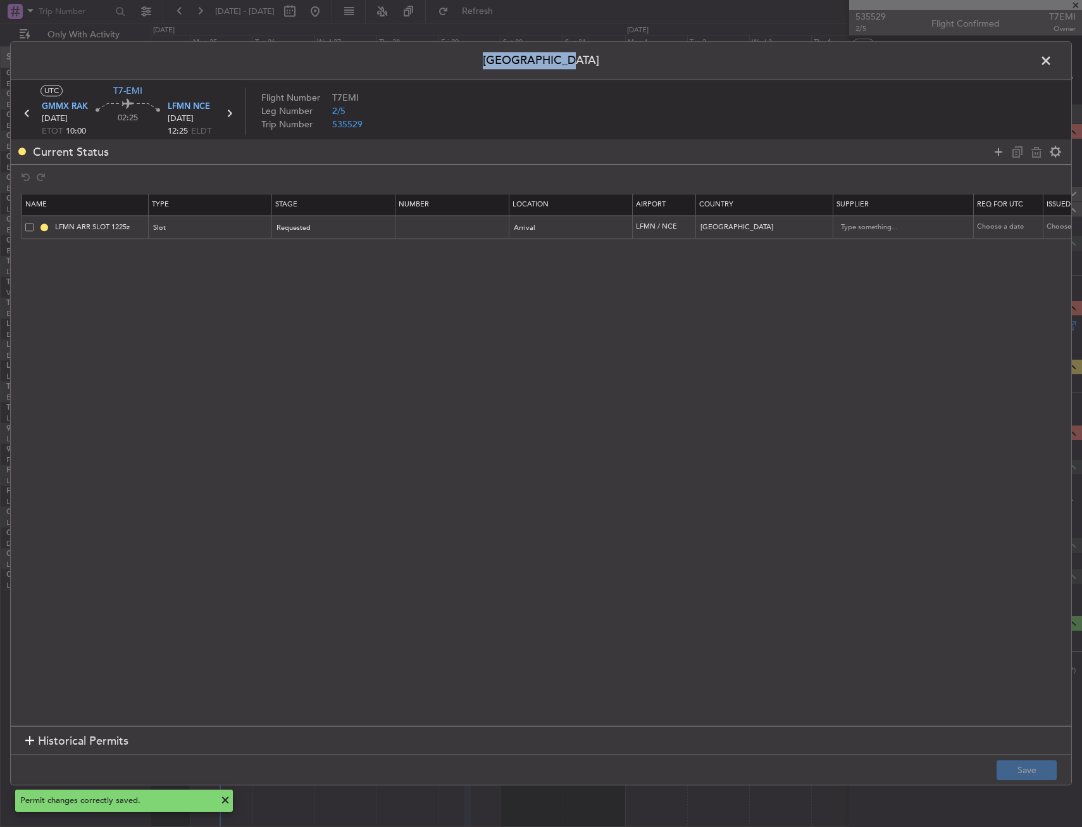
click at [1053, 59] on span at bounding box center [1053, 63] width 0 height 25
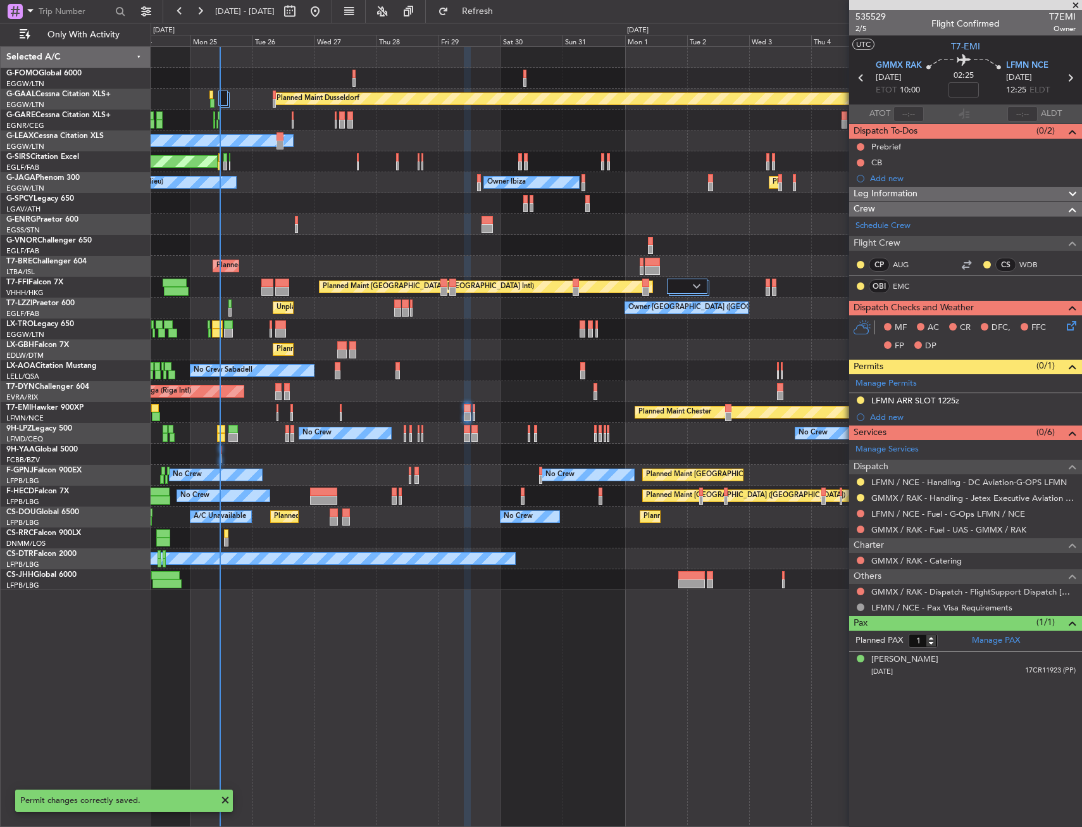
drag, startPoint x: 862, startPoint y: 590, endPoint x: 850, endPoint y: 611, distance: 24.1
click at [861, 590] on button at bounding box center [861, 591] width 8 height 8
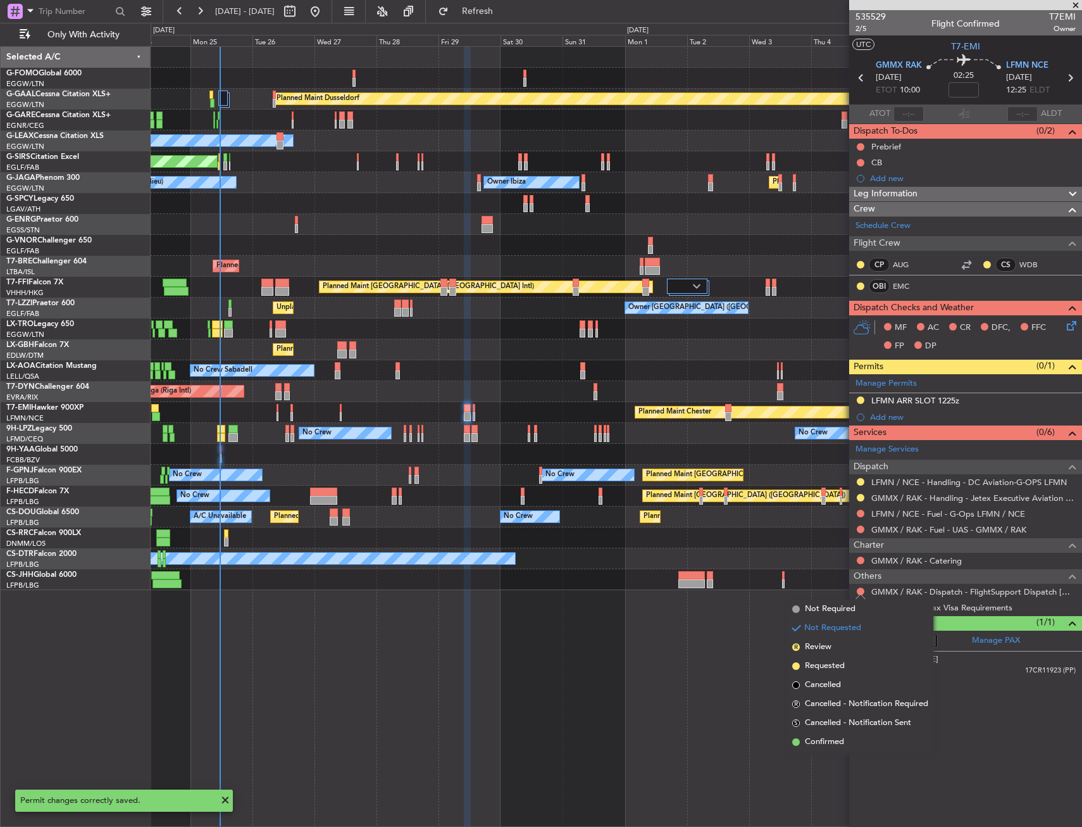
click at [827, 606] on mat-tooltip-component "Not Requested" at bounding box center [861, 611] width 72 height 34
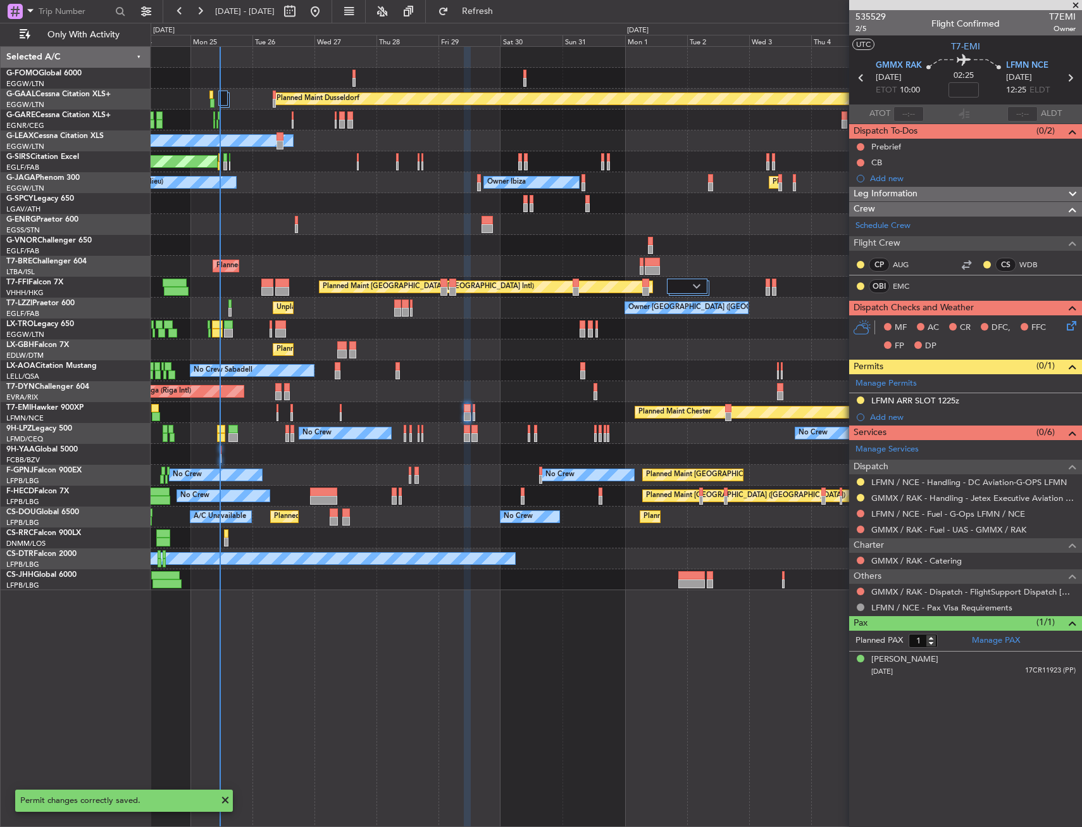
click at [856, 584] on div "GMMX / RAK - Dispatch - FlightSupport Dispatch [GEOGRAPHIC_DATA]" at bounding box center [965, 592] width 233 height 16
click at [857, 584] on div "GMMX / RAK - Dispatch - FlightSupport Dispatch [GEOGRAPHIC_DATA]" at bounding box center [965, 592] width 233 height 16
drag, startPoint x: 857, startPoint y: 584, endPoint x: 863, endPoint y: 588, distance: 7.2
click at [863, 588] on button at bounding box center [861, 591] width 8 height 8
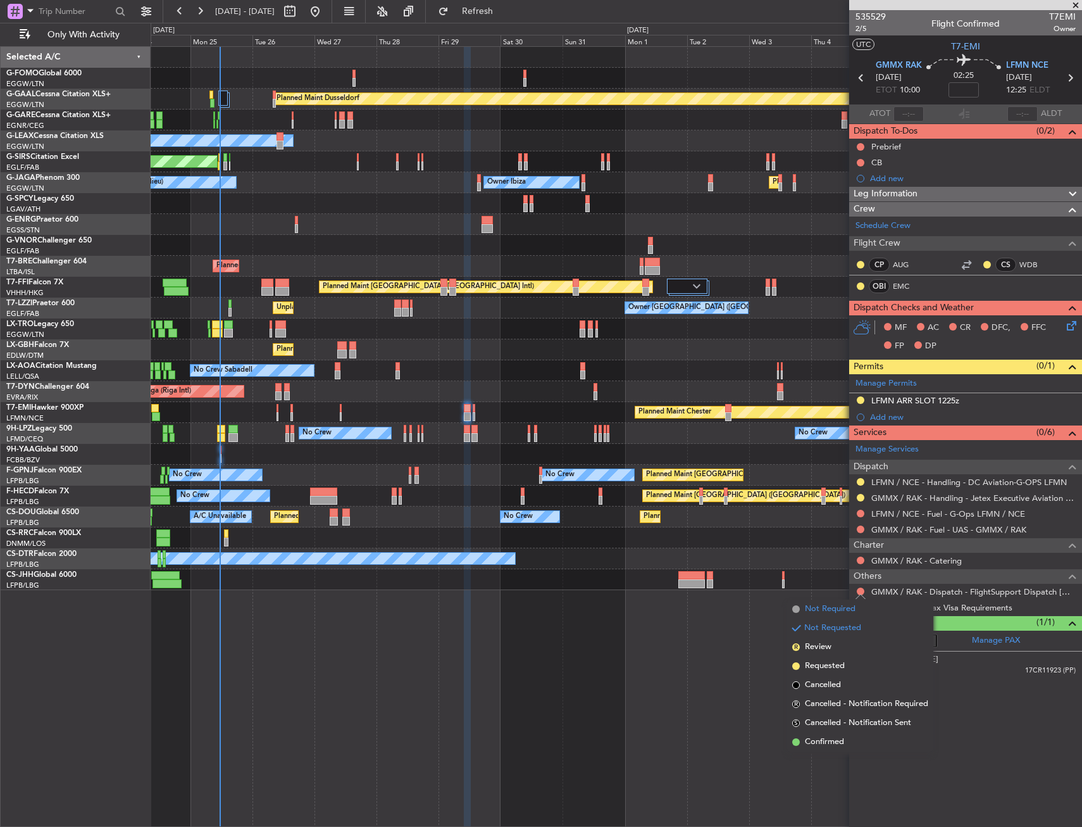
click at [839, 609] on span "Not Required" at bounding box center [830, 609] width 51 height 13
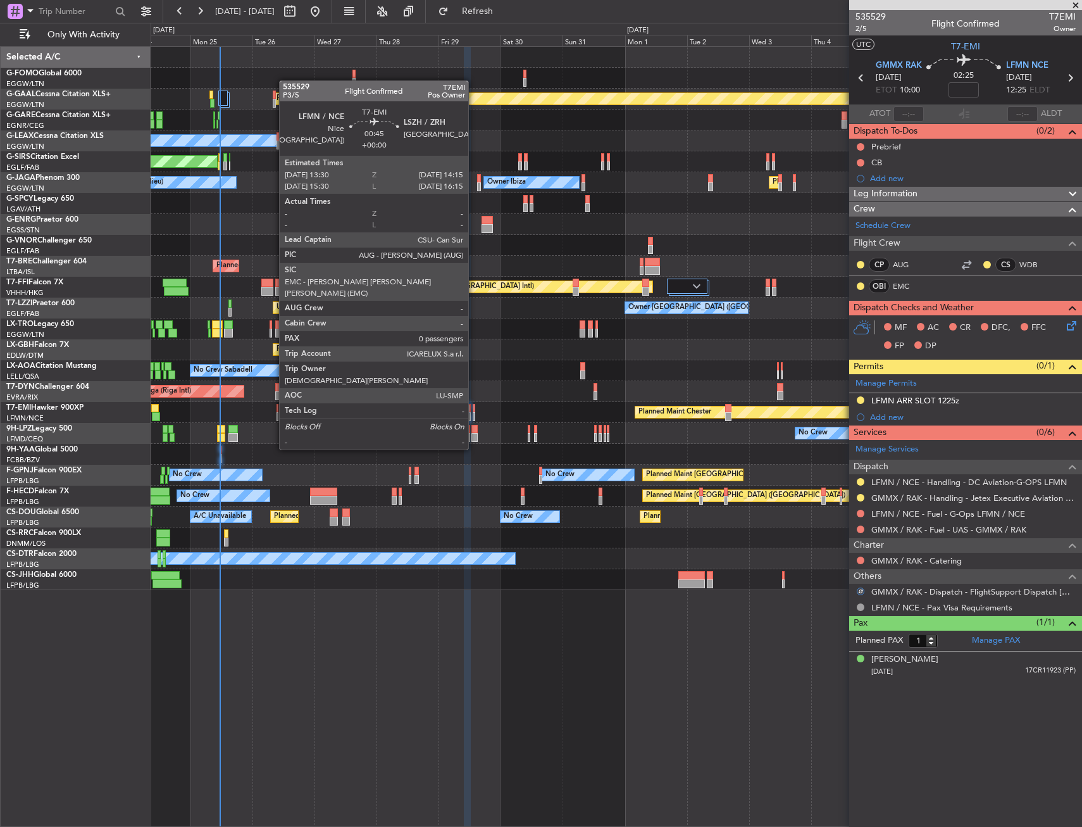
click at [474, 414] on div at bounding box center [474, 416] width 3 height 9
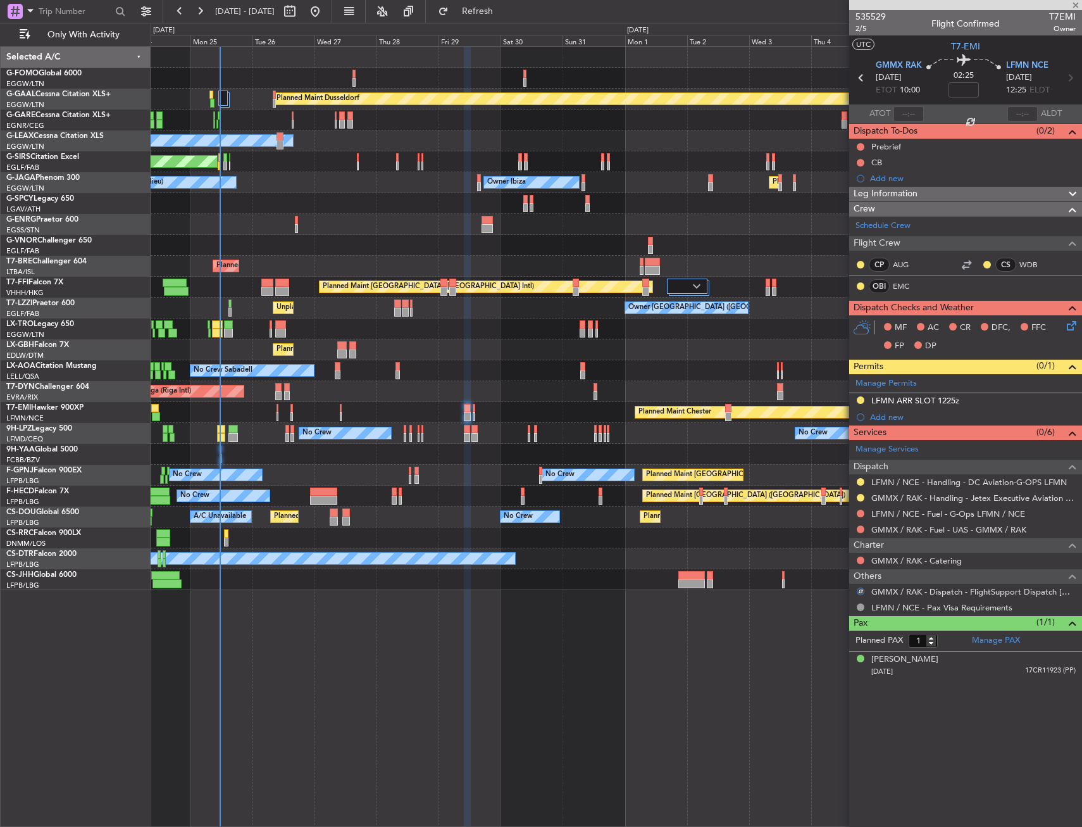
type input "0"
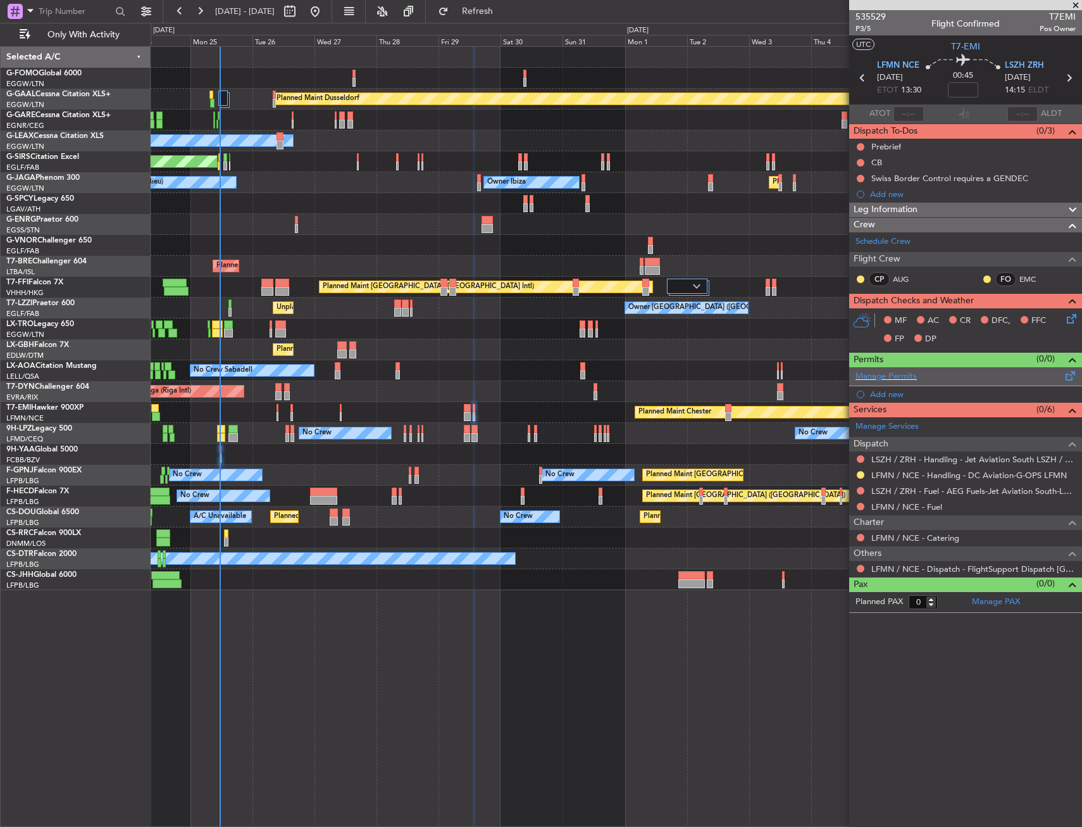
click at [1072, 377] on span at bounding box center [1070, 372] width 15 height 9
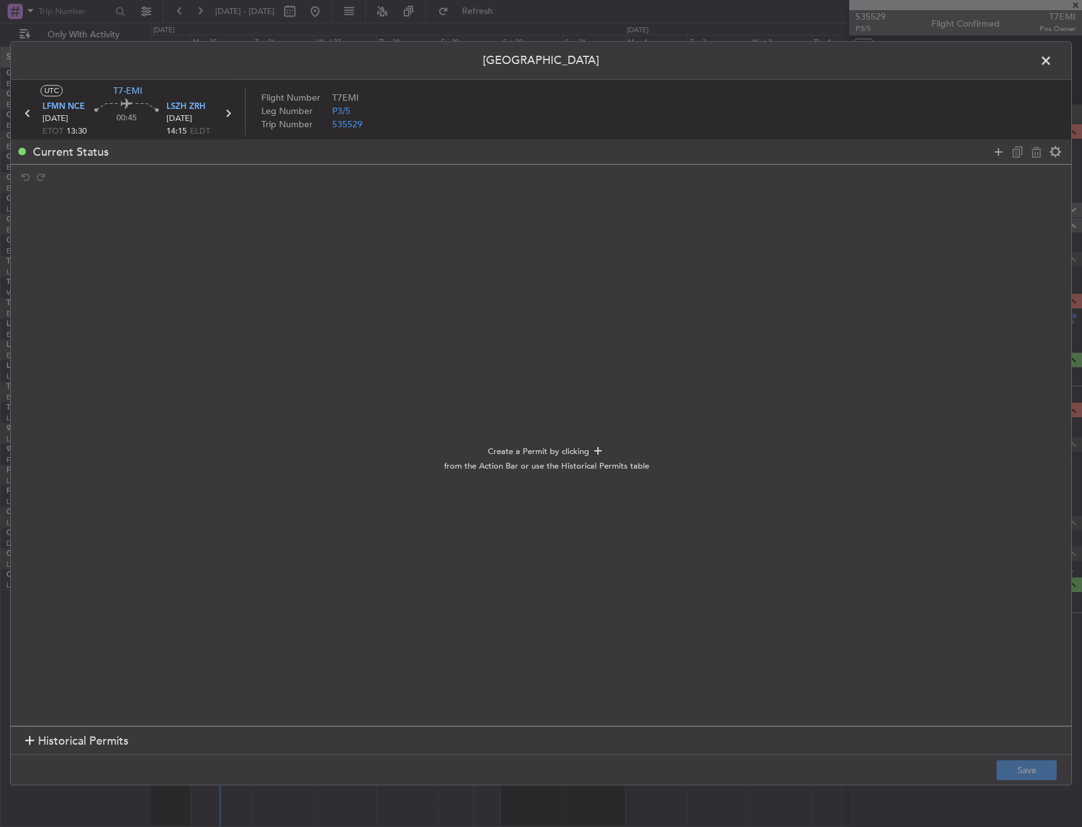
click at [997, 142] on div at bounding box center [1027, 151] width 76 height 18
click at [997, 143] on div at bounding box center [1027, 151] width 76 height 18
click at [991, 154] on div at bounding box center [1027, 151] width 76 height 18
click at [993, 153] on icon at bounding box center [998, 151] width 15 height 15
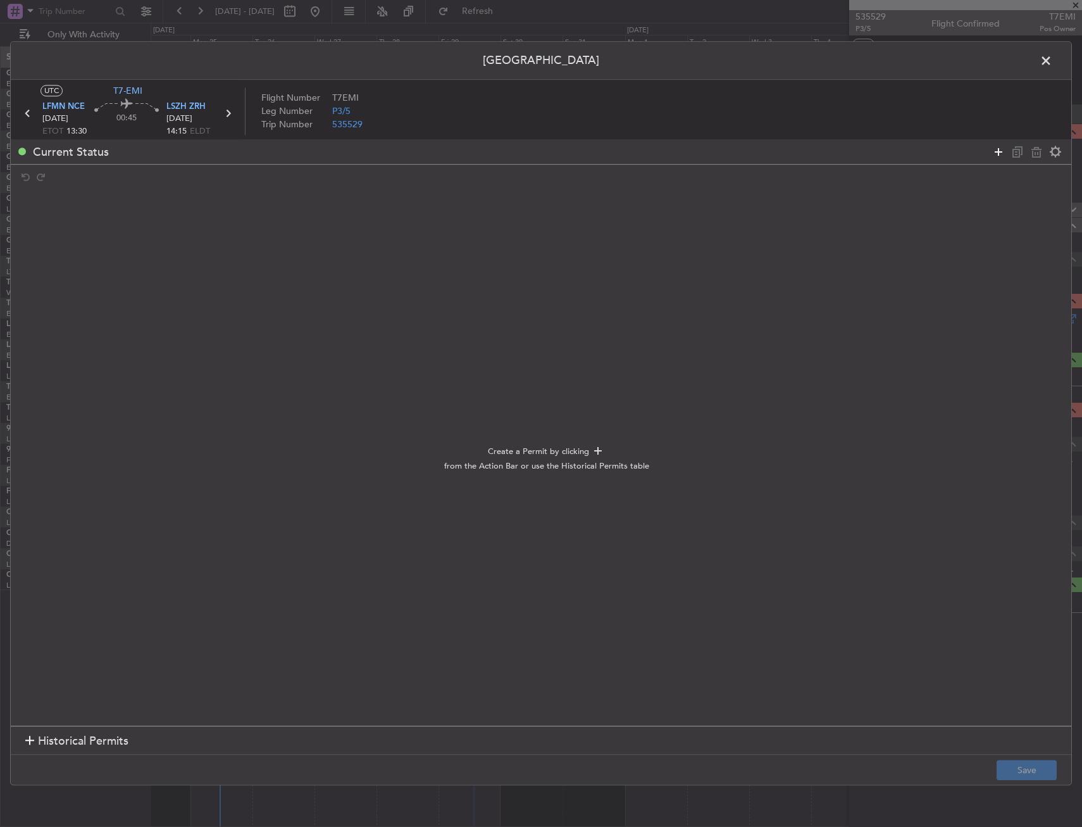
click at [993, 153] on icon at bounding box center [998, 151] width 15 height 15
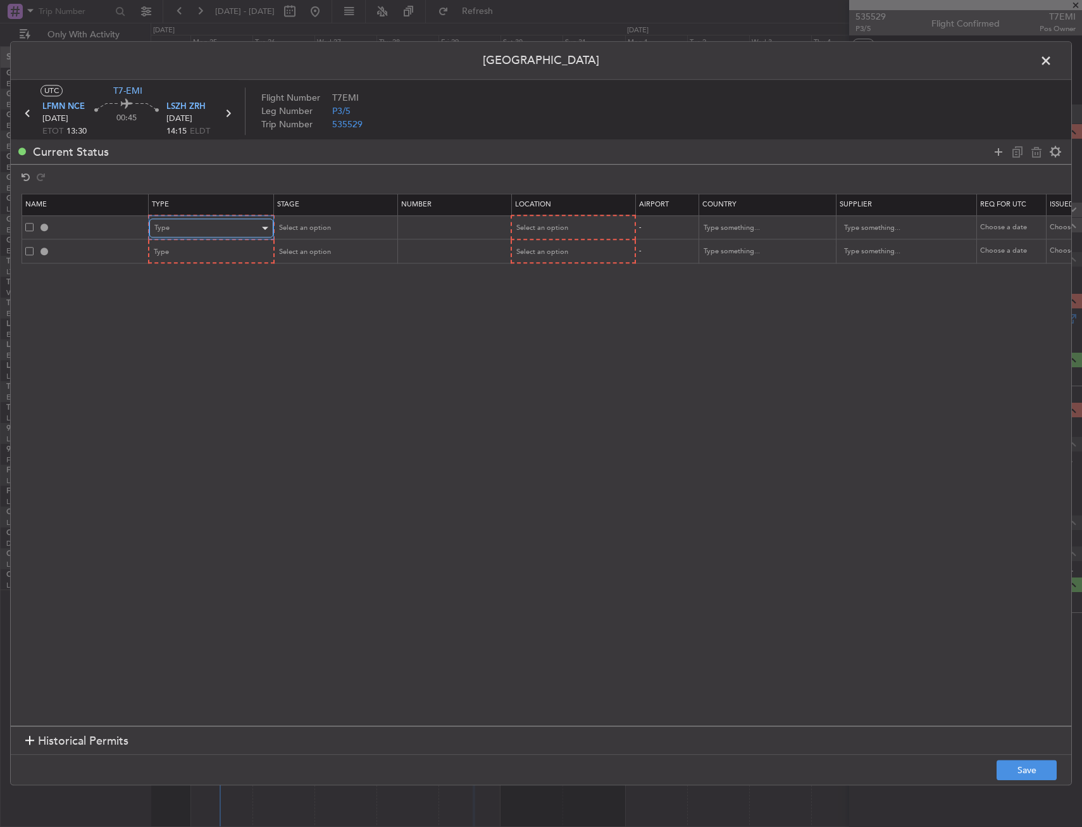
click at [178, 223] on div "Type" at bounding box center [206, 228] width 105 height 19
drag, startPoint x: 189, startPoint y: 351, endPoint x: 389, endPoint y: 275, distance: 214.5
click at [189, 351] on span "Slot" at bounding box center [211, 348] width 113 height 19
click at [551, 219] on div "Select an option" at bounding box center [568, 228] width 105 height 19
click at [545, 253] on span "Departure" at bounding box center [573, 254] width 113 height 19
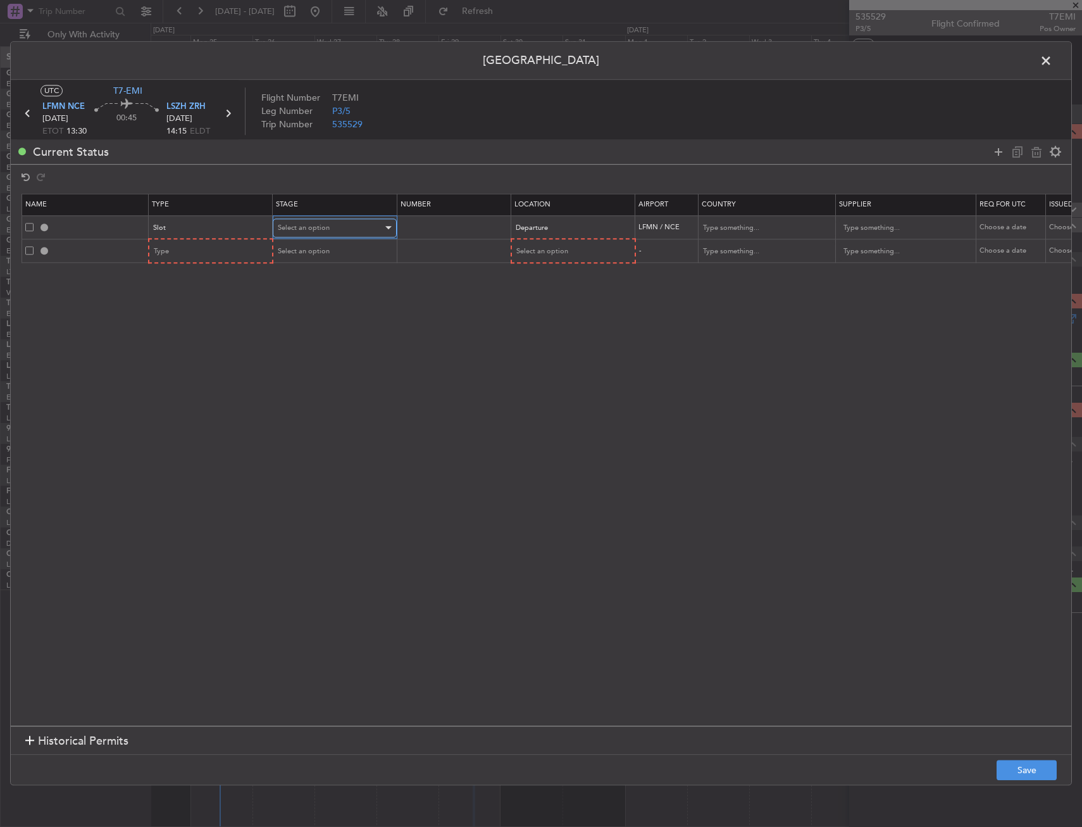
click at [352, 228] on div "Select an option" at bounding box center [330, 227] width 105 height 19
click at [329, 306] on span "Requested" at bounding box center [335, 311] width 113 height 19
click at [216, 257] on div "Type" at bounding box center [206, 251] width 105 height 19
click at [181, 373] on span "Slot" at bounding box center [211, 371] width 113 height 19
click at [525, 251] on span "Select an option" at bounding box center [541, 251] width 52 height 9
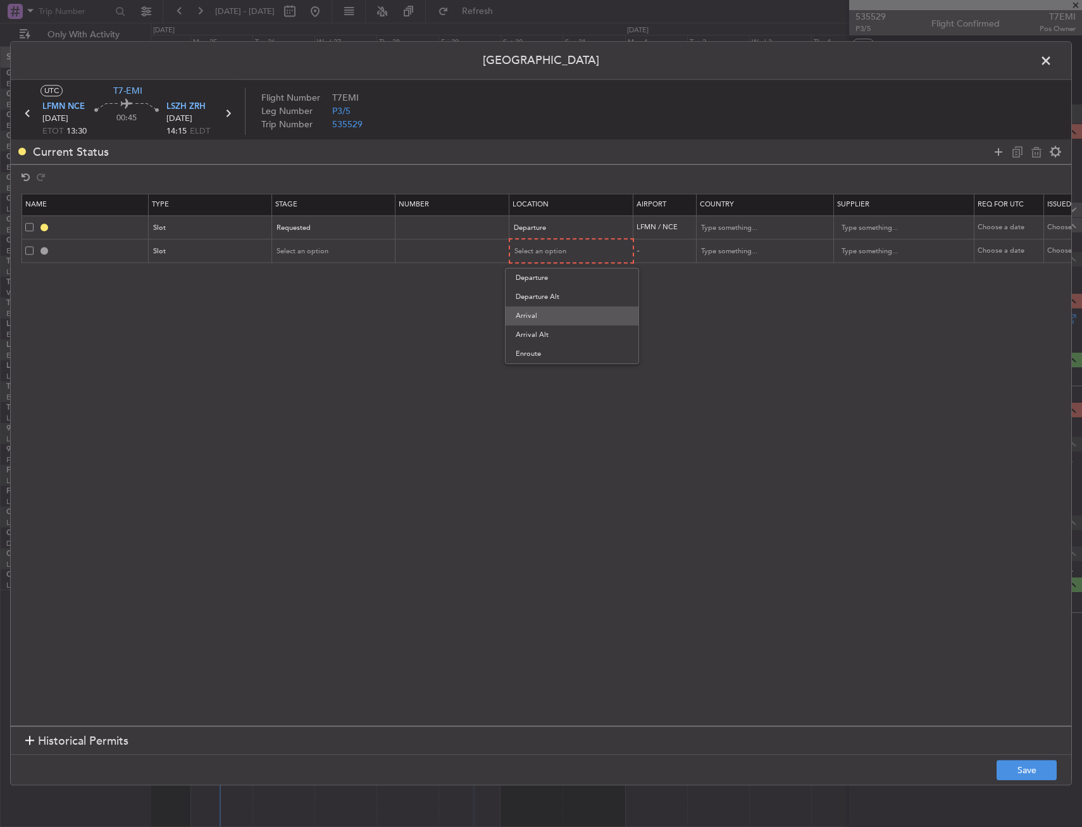
click at [532, 313] on span "Arrival" at bounding box center [572, 315] width 113 height 19
click at [303, 253] on span "Select an option" at bounding box center [303, 250] width 52 height 9
click at [317, 330] on span "Requested" at bounding box center [334, 334] width 113 height 19
click at [1025, 773] on button "Save" at bounding box center [1027, 770] width 60 height 20
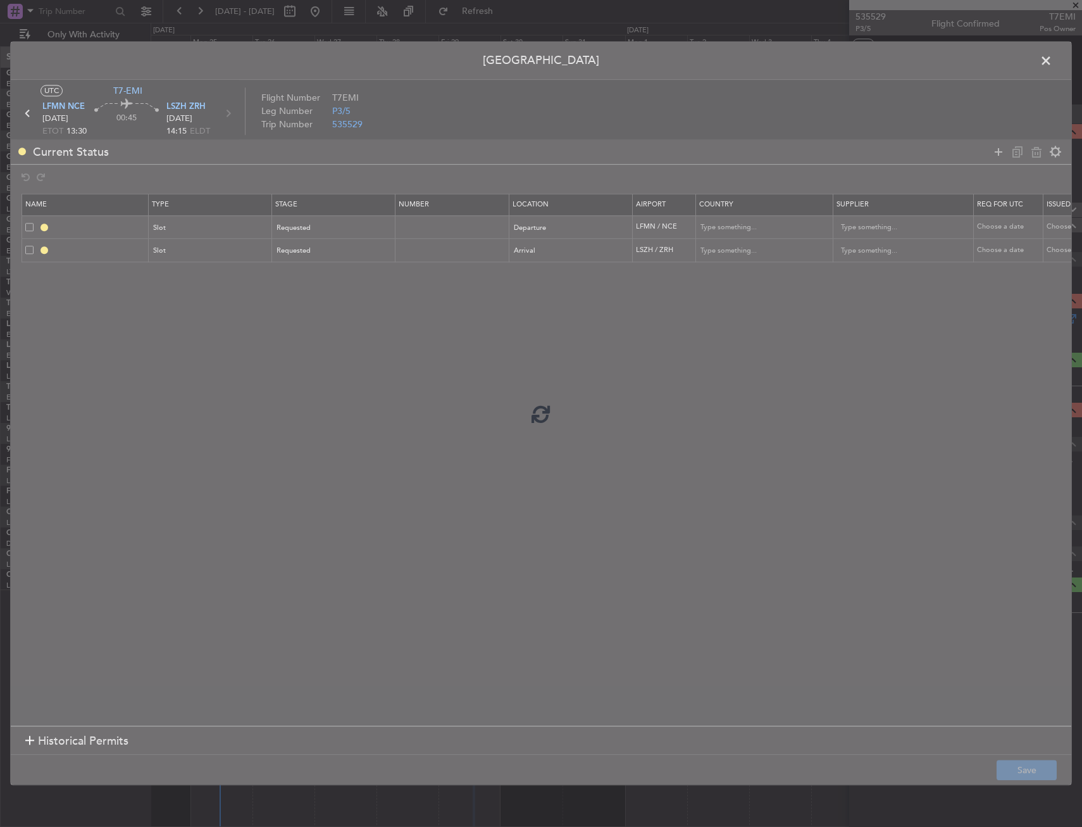
type input "LFMN DEP SLOT"
type input "France"
type input "NNN"
type input "LSZH ARR SLOT"
type input "Switzerland"
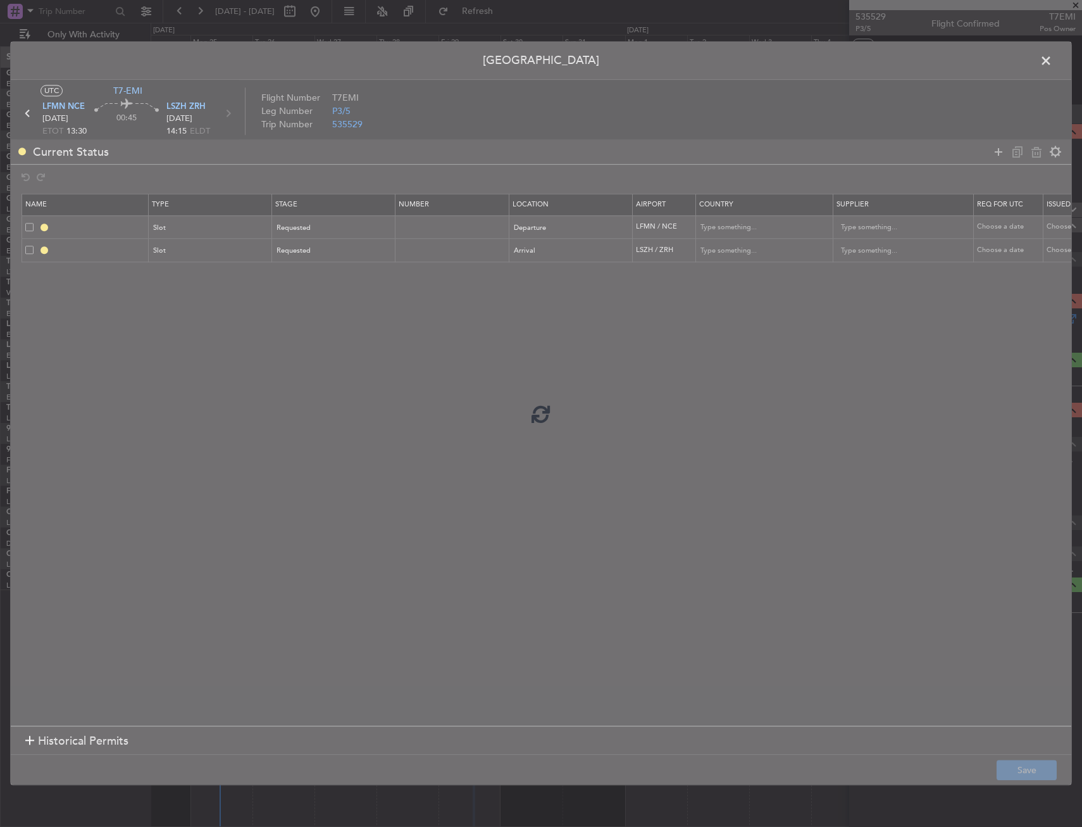
type input "NNN"
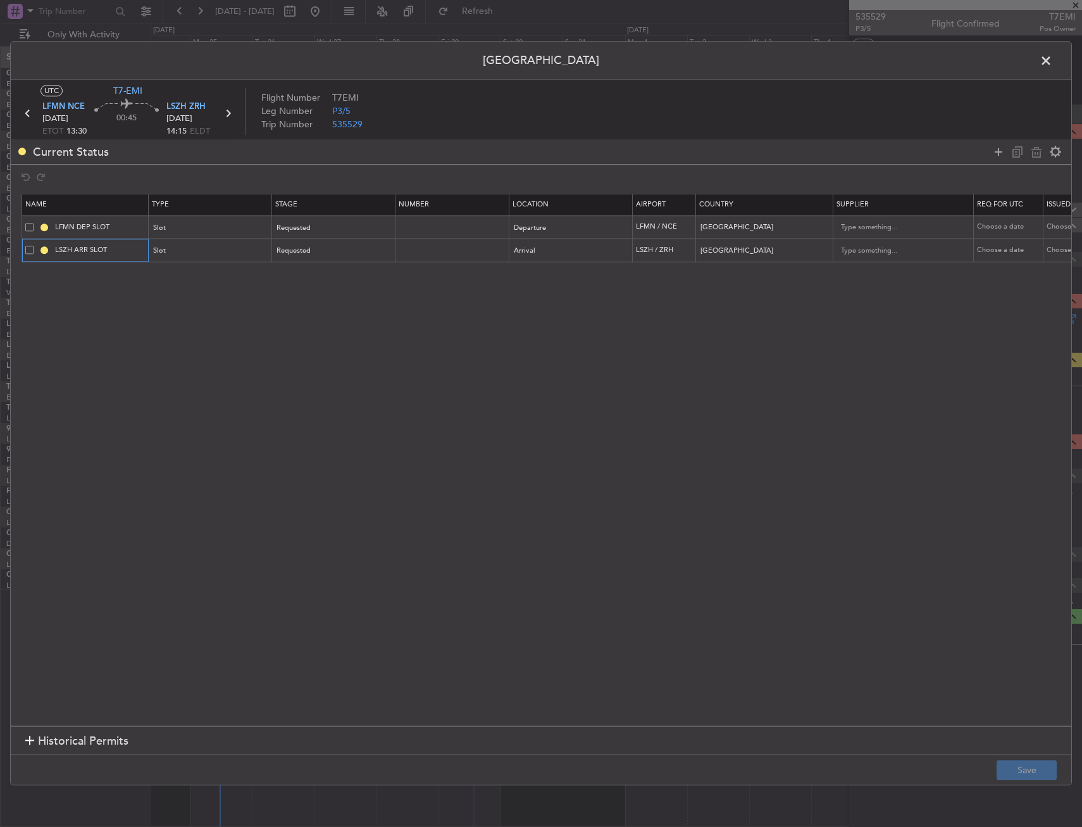
click at [131, 249] on input "LSZH ARR SLOT" at bounding box center [100, 250] width 95 height 11
type input "LSZH ARR SLOT 1415z"
click at [132, 223] on input "LFMN DEP SLOT" at bounding box center [100, 227] width 95 height 11
type input "LFMN DEP SLOT 1330z"
click at [851, 601] on section "Name Type Stage Number Location Airport Country Supplier Req For Utc Issued For…" at bounding box center [541, 458] width 1061 height 535
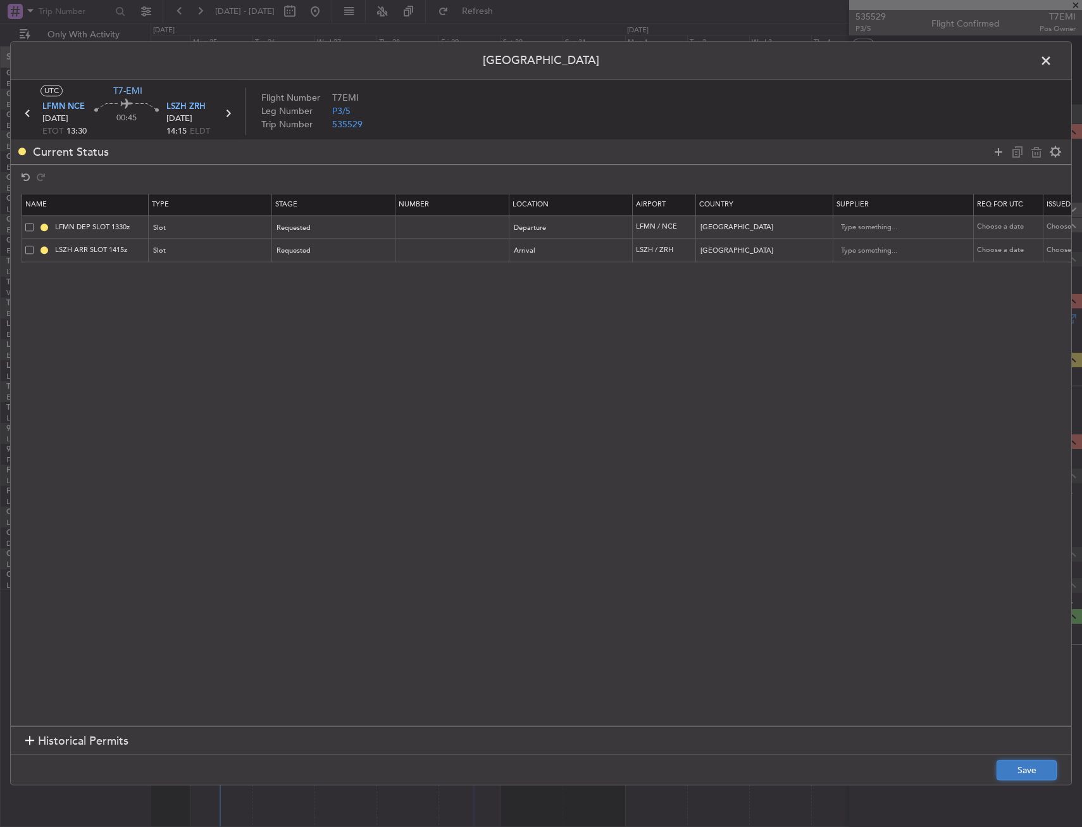
click at [1029, 770] on button "Save" at bounding box center [1027, 770] width 60 height 20
click at [1053, 59] on span at bounding box center [1053, 63] width 0 height 25
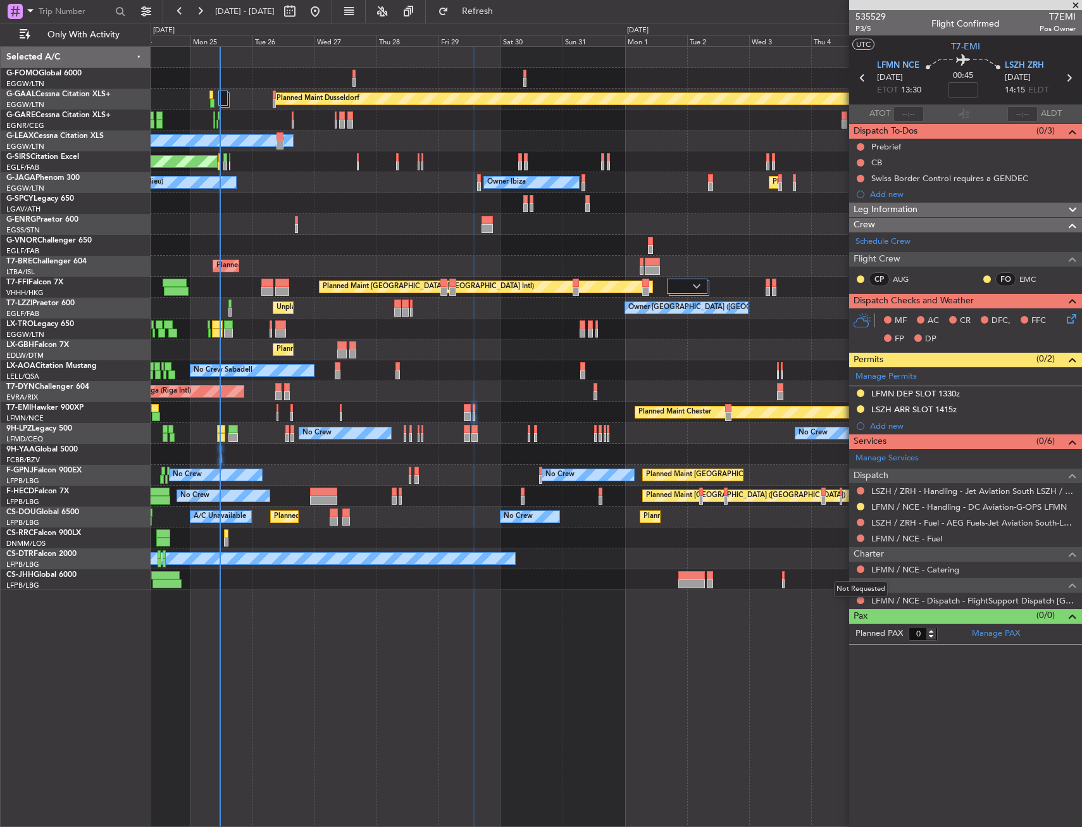
click at [855, 599] on mat-tooltip-component "Not Requested" at bounding box center [861, 589] width 72 height 34
click at [859, 600] on button at bounding box center [861, 600] width 8 height 8
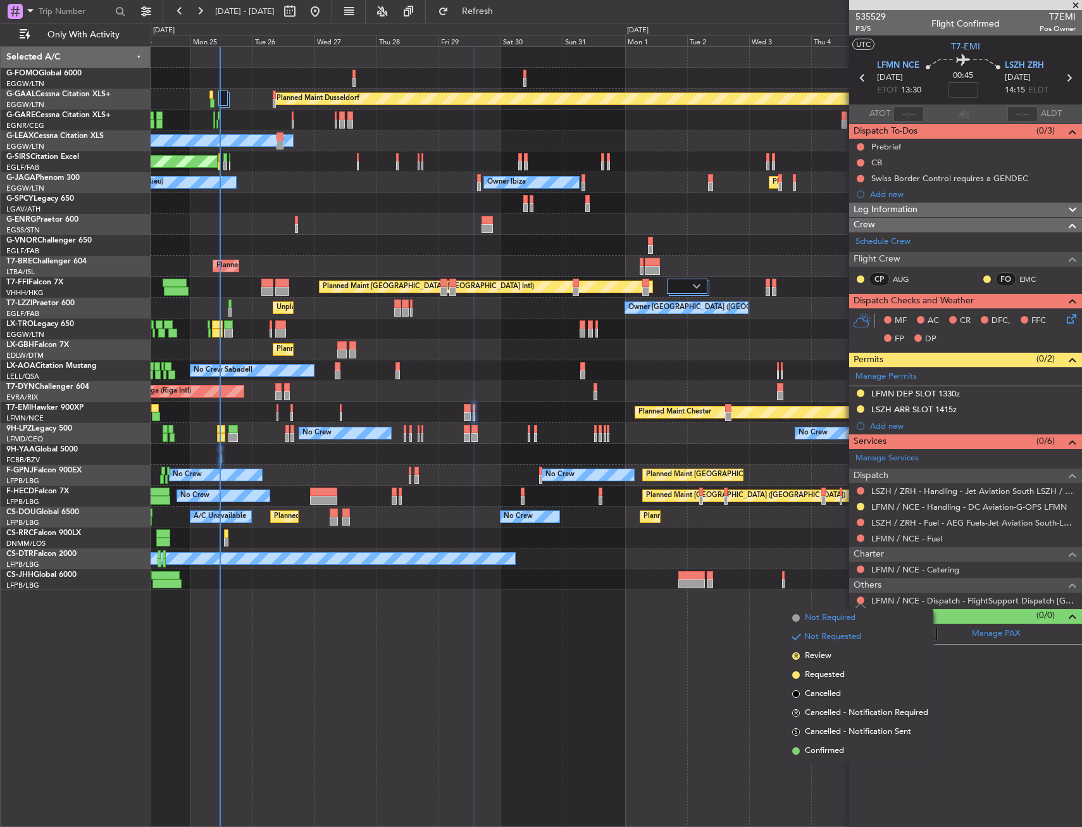
click at [836, 626] on li "Not Required" at bounding box center [860, 617] width 146 height 19
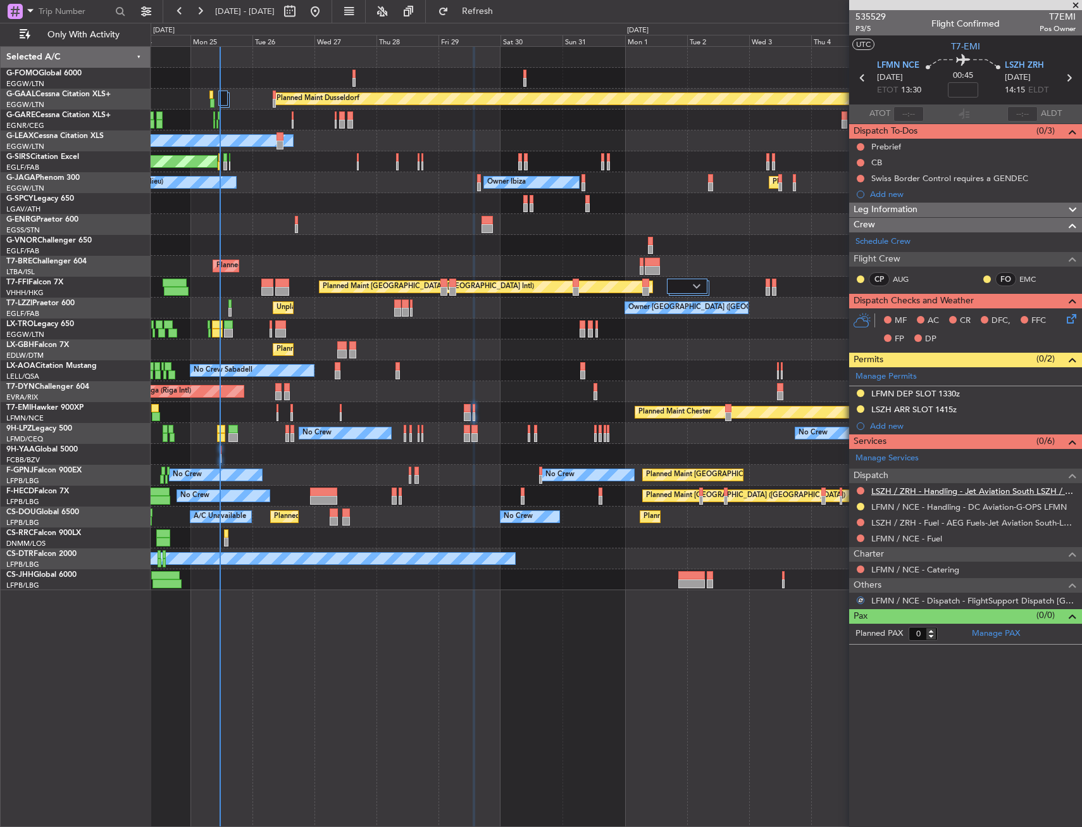
click at [903, 490] on link "LSZH / ZRH - Handling - Jet Aviation South LSZH / ZRH" at bounding box center [974, 490] width 204 height 11
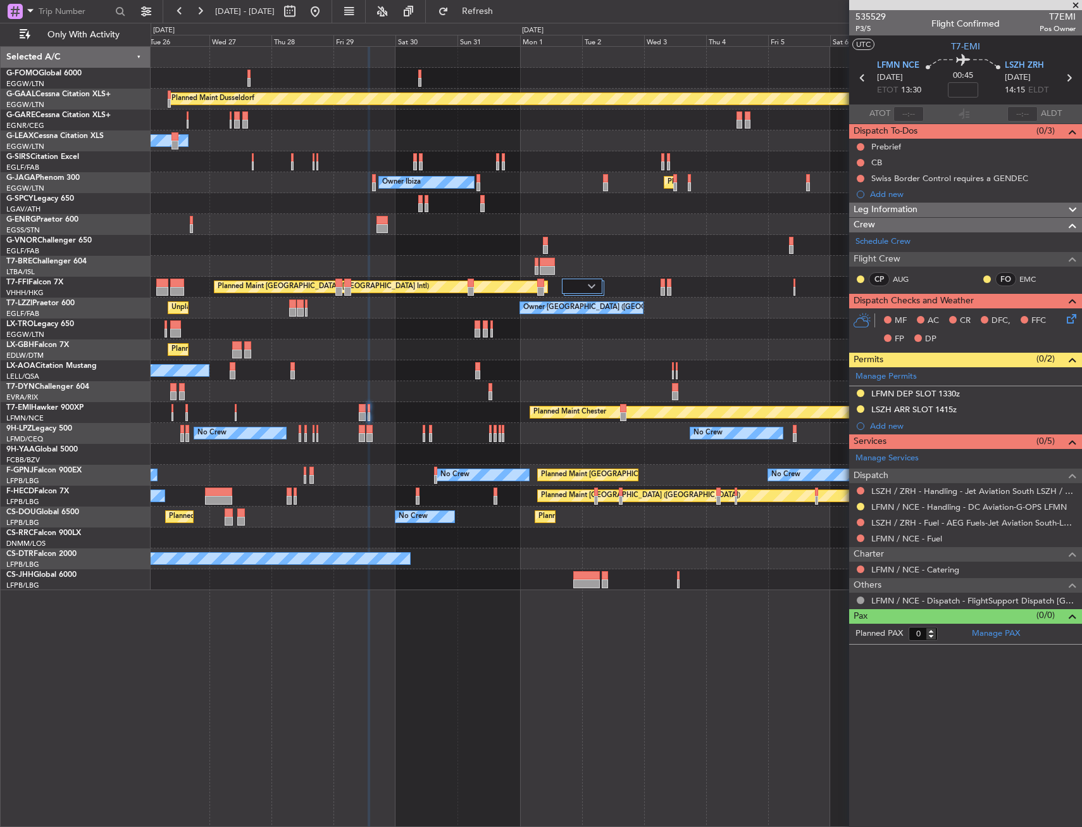
click at [458, 415] on div "Planned Maint Chester Planned Maint Chester" at bounding box center [616, 412] width 931 height 21
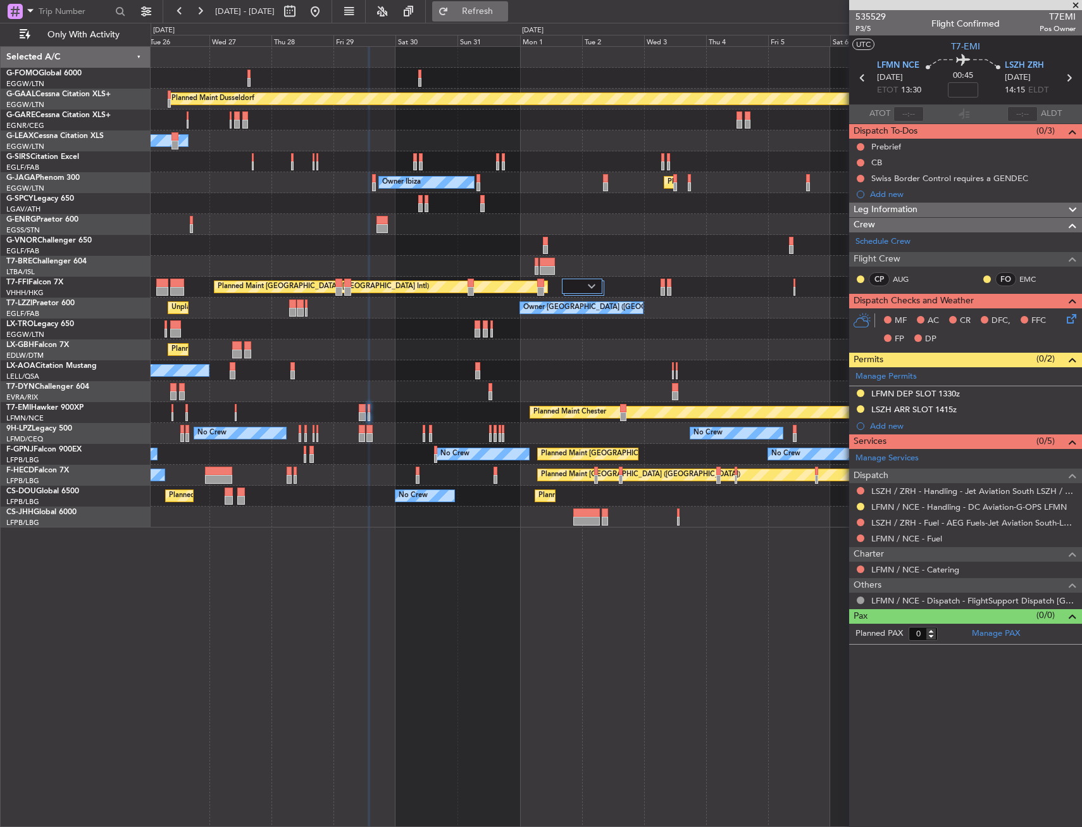
click at [504, 10] on span "Refresh" at bounding box center [477, 11] width 53 height 9
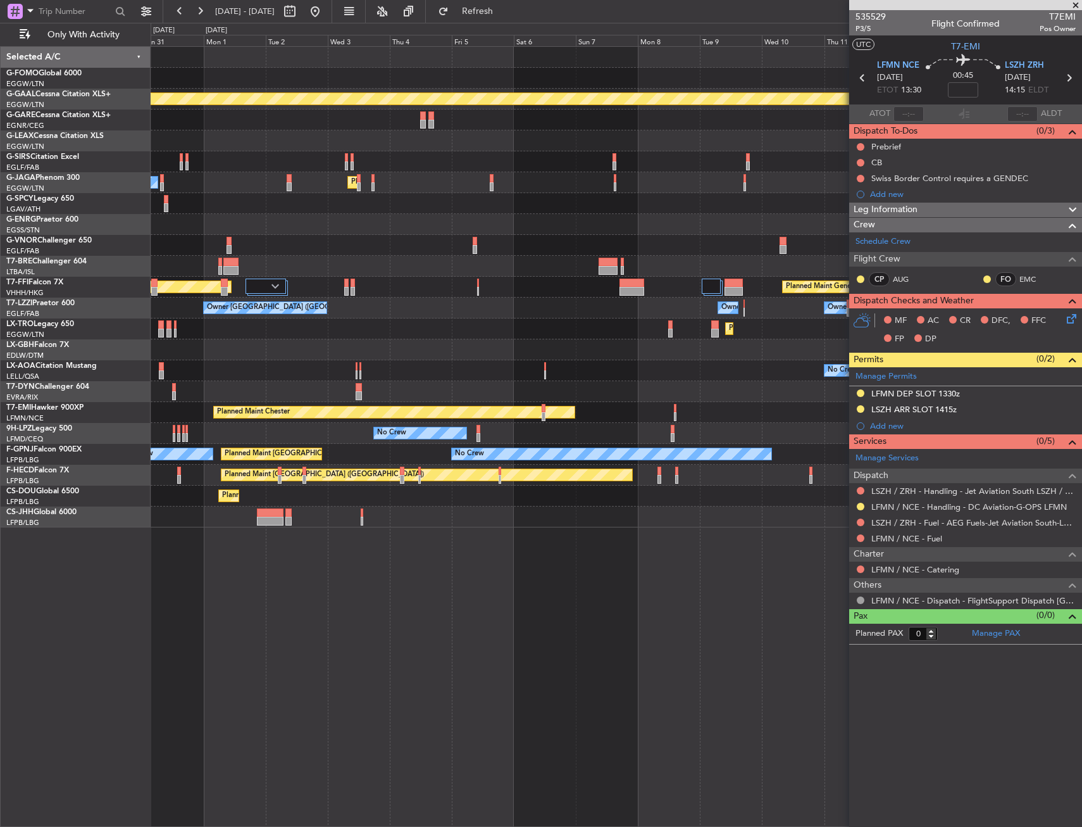
click at [327, 597] on div "Planned Maint Dusseldorf Planned Maint London (Luton) Owner Ibiza Planned Maint…" at bounding box center [617, 436] width 932 height 780
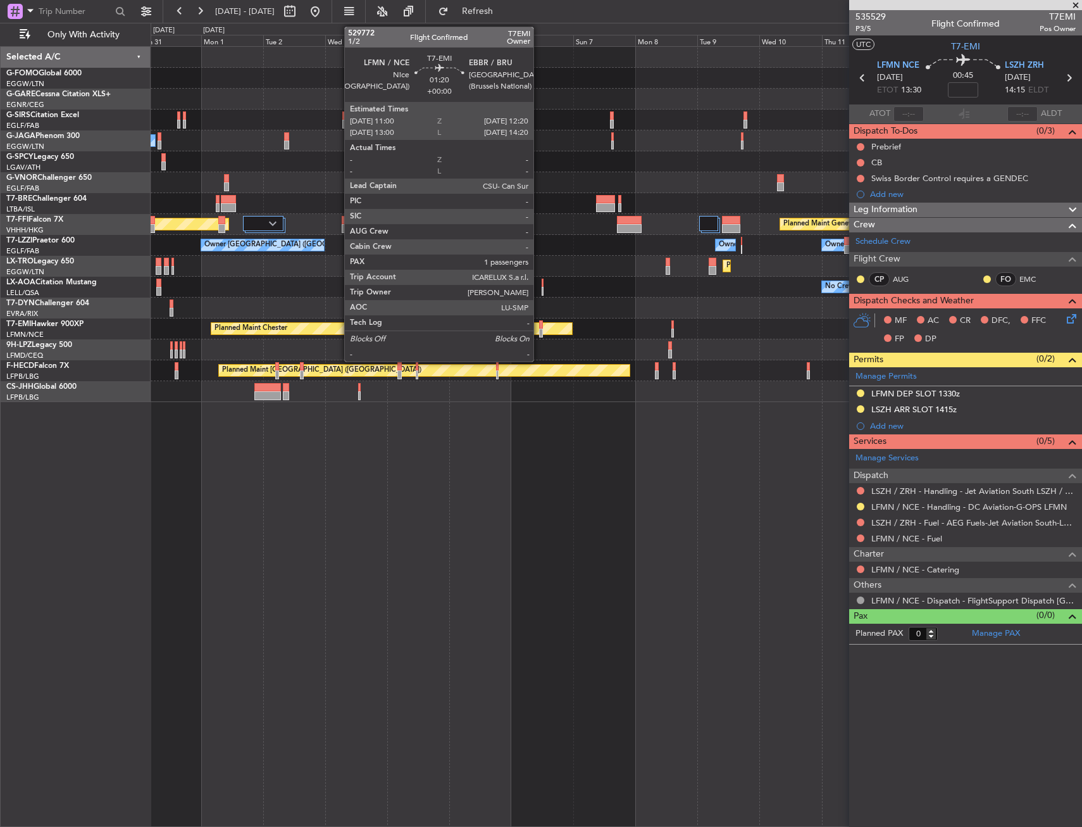
click at [539, 323] on div at bounding box center [541, 324] width 4 height 9
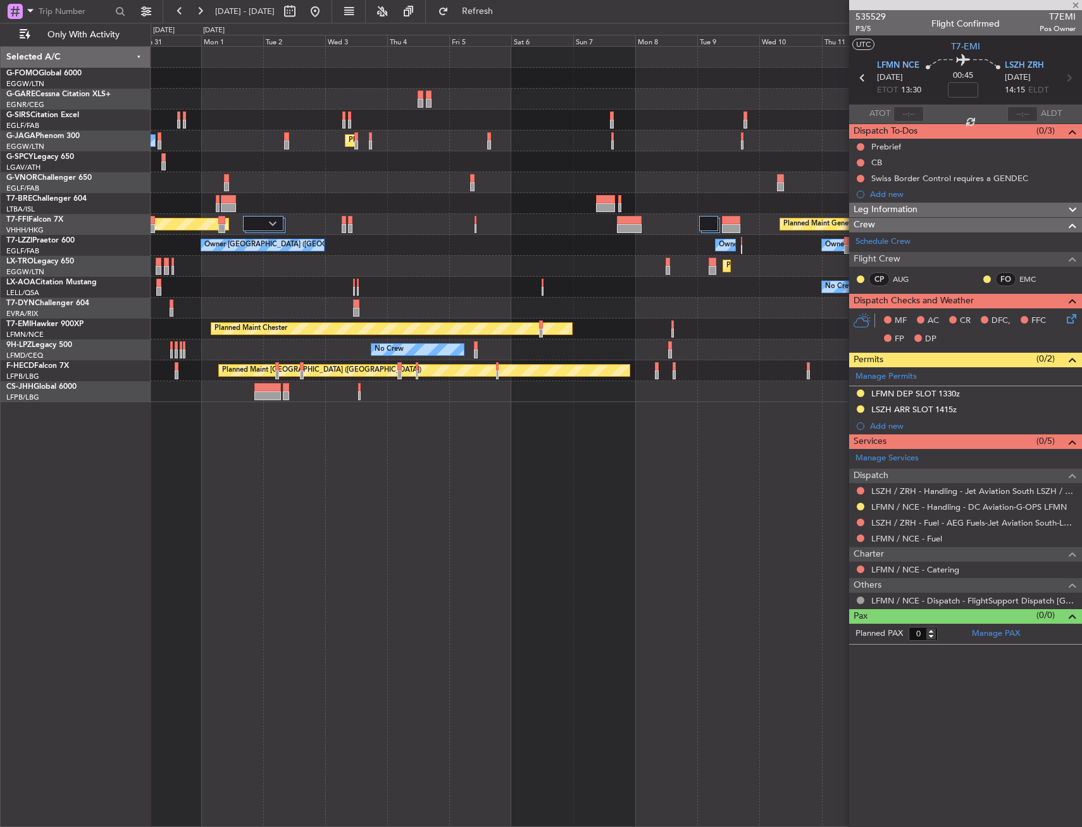
type input "1"
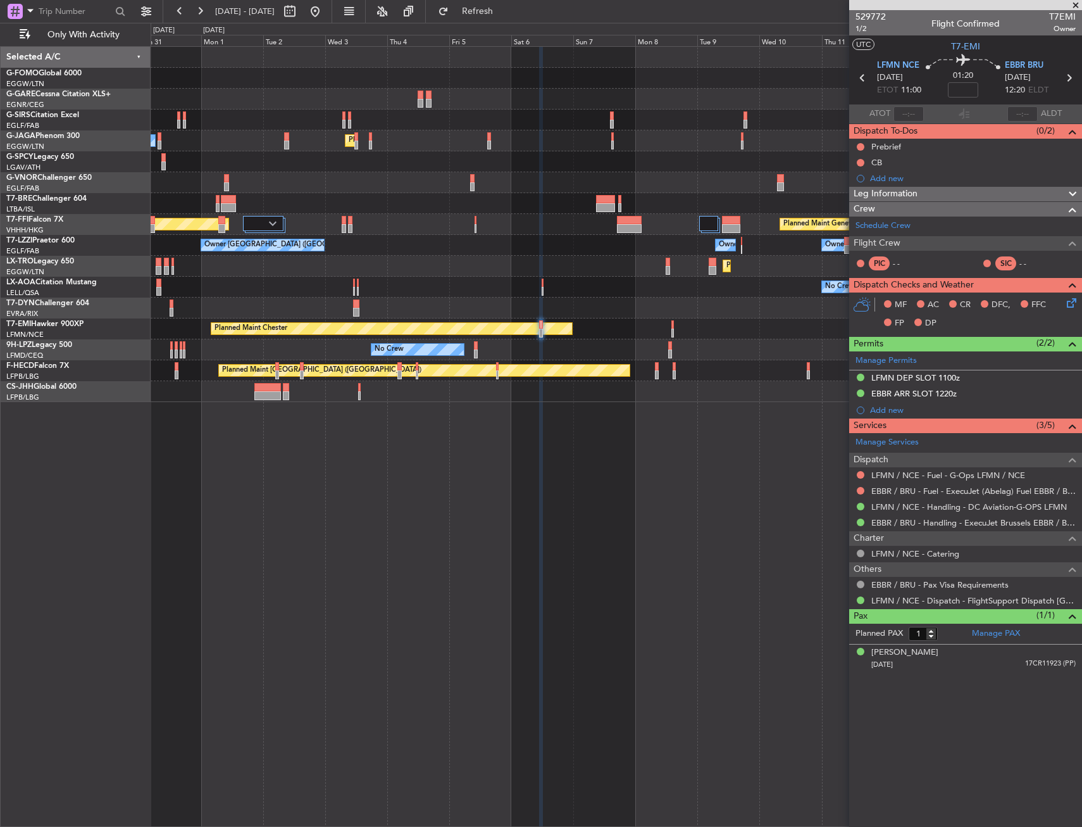
click at [877, 178] on div "Add new" at bounding box center [973, 178] width 206 height 11
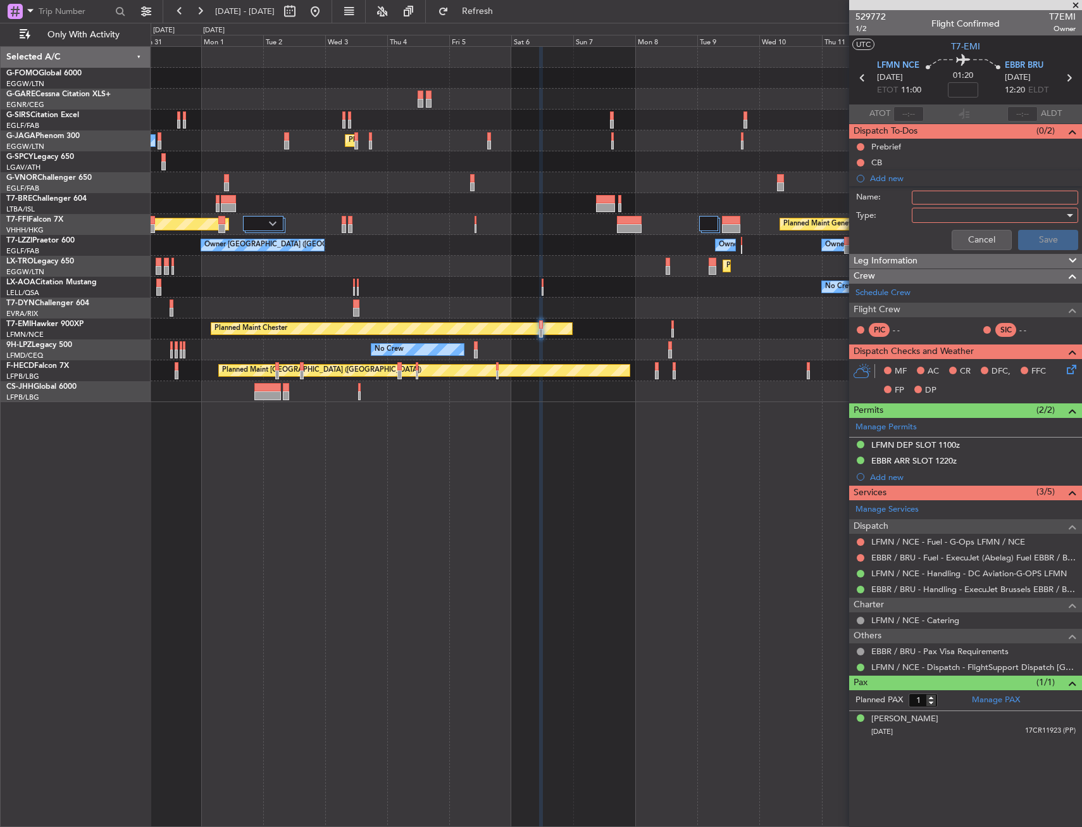
click at [926, 192] on input "Name:" at bounding box center [995, 198] width 166 height 14
type input "FICTIVE ARRIVAL LFMN 1000Z"
click at [980, 225] on div "Cancel Save" at bounding box center [962, 240] width 239 height 30
click at [981, 220] on div at bounding box center [990, 215] width 147 height 19
click at [963, 245] on span "Generic" at bounding box center [988, 241] width 155 height 19
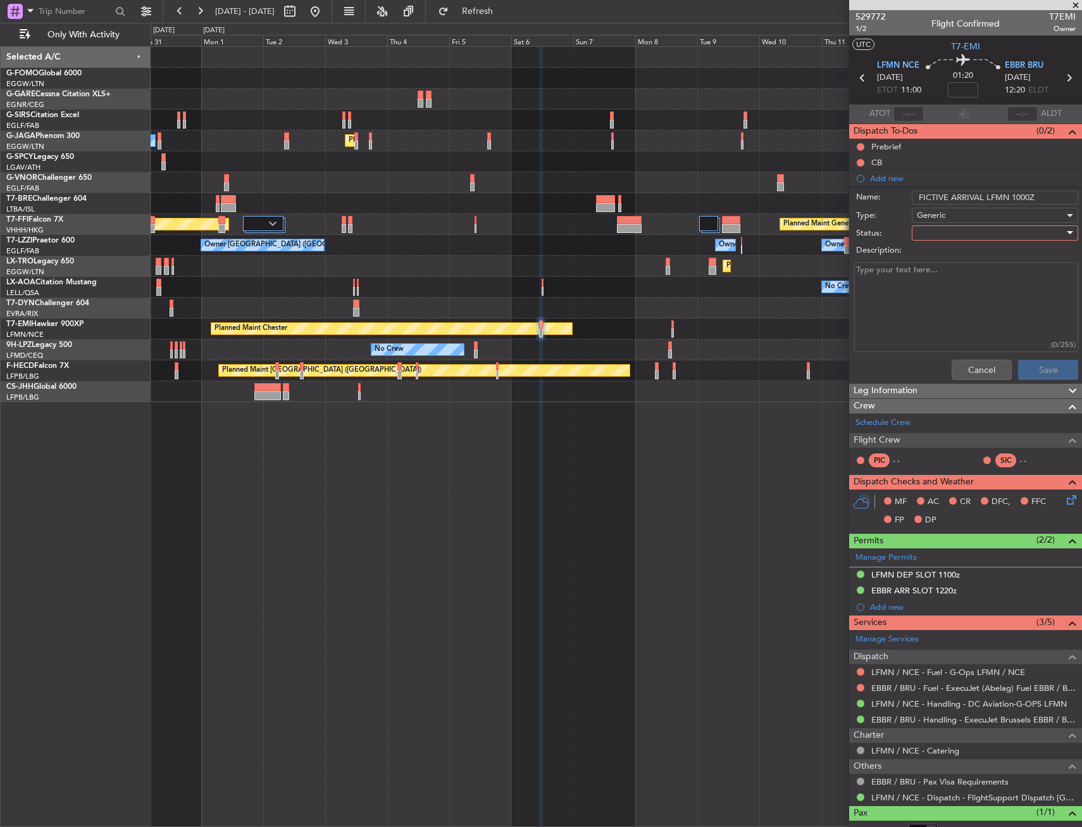
click at [955, 234] on div at bounding box center [990, 232] width 147 height 19
drag, startPoint x: 956, startPoint y: 272, endPoint x: 1079, endPoint y: 334, distance: 138.4
click at [956, 273] on span "In Progress" at bounding box center [989, 277] width 148 height 19
click at [1048, 368] on button "Save" at bounding box center [1048, 370] width 60 height 20
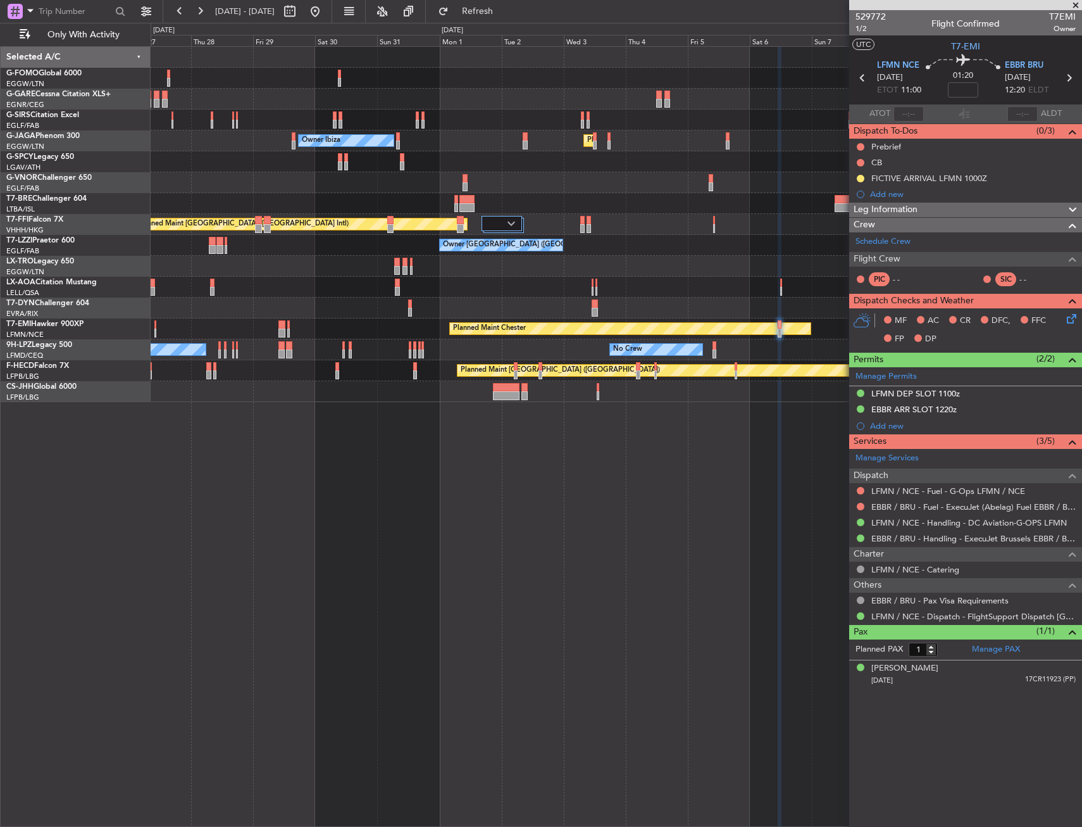
click at [717, 301] on div "AOG Maint Riga (Riga Intl)" at bounding box center [616, 307] width 931 height 21
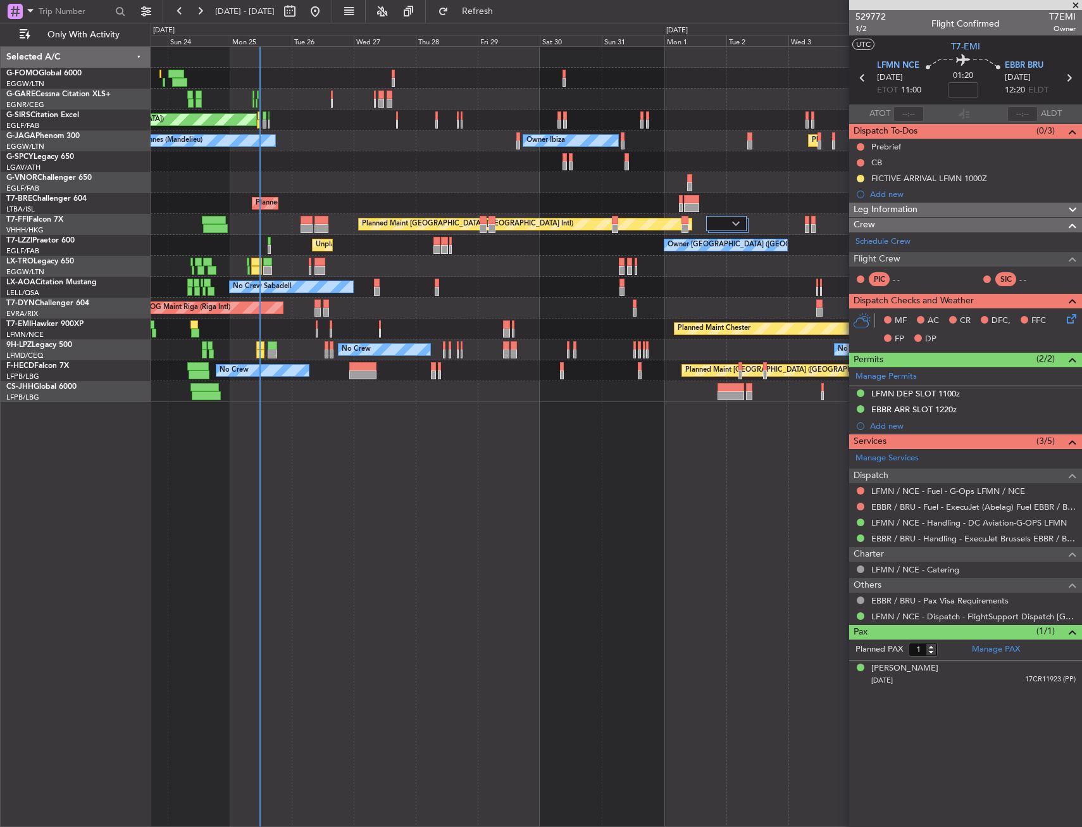
click at [506, 310] on div "AOG Maint Riga (Riga Intl) Planned Maint Basel-Mulhouse" at bounding box center [616, 307] width 931 height 21
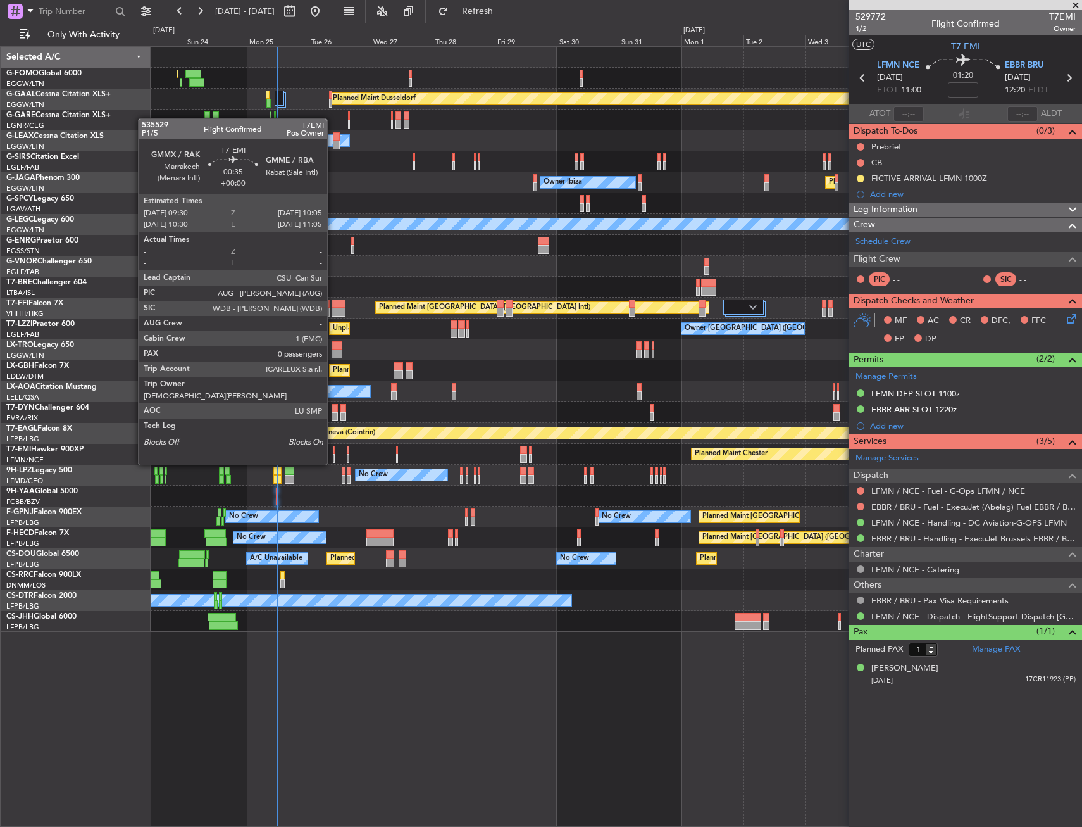
click at [333, 452] on div at bounding box center [334, 450] width 2 height 9
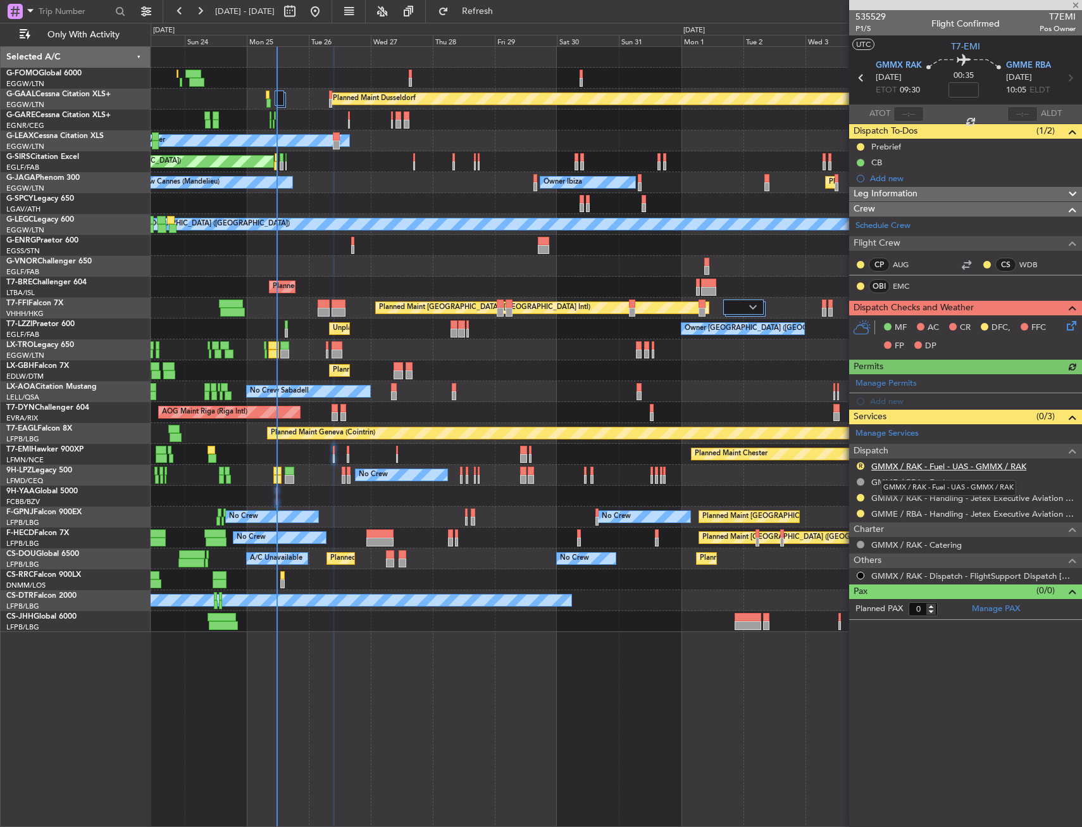
click at [934, 464] on link "GMMX / RAK - Fuel - UAS - GMMX / RAK" at bounding box center [949, 466] width 155 height 11
click at [1070, 329] on icon at bounding box center [1070, 323] width 10 height 10
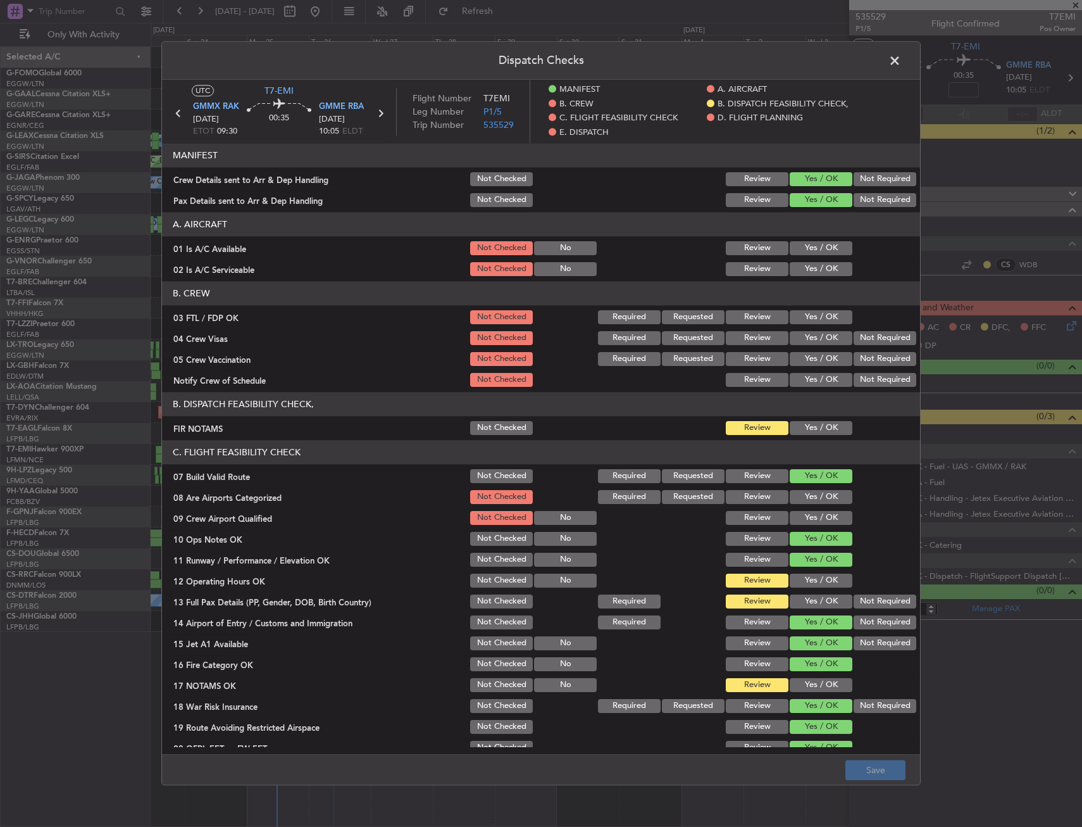
click at [901, 62] on span at bounding box center [901, 63] width 0 height 25
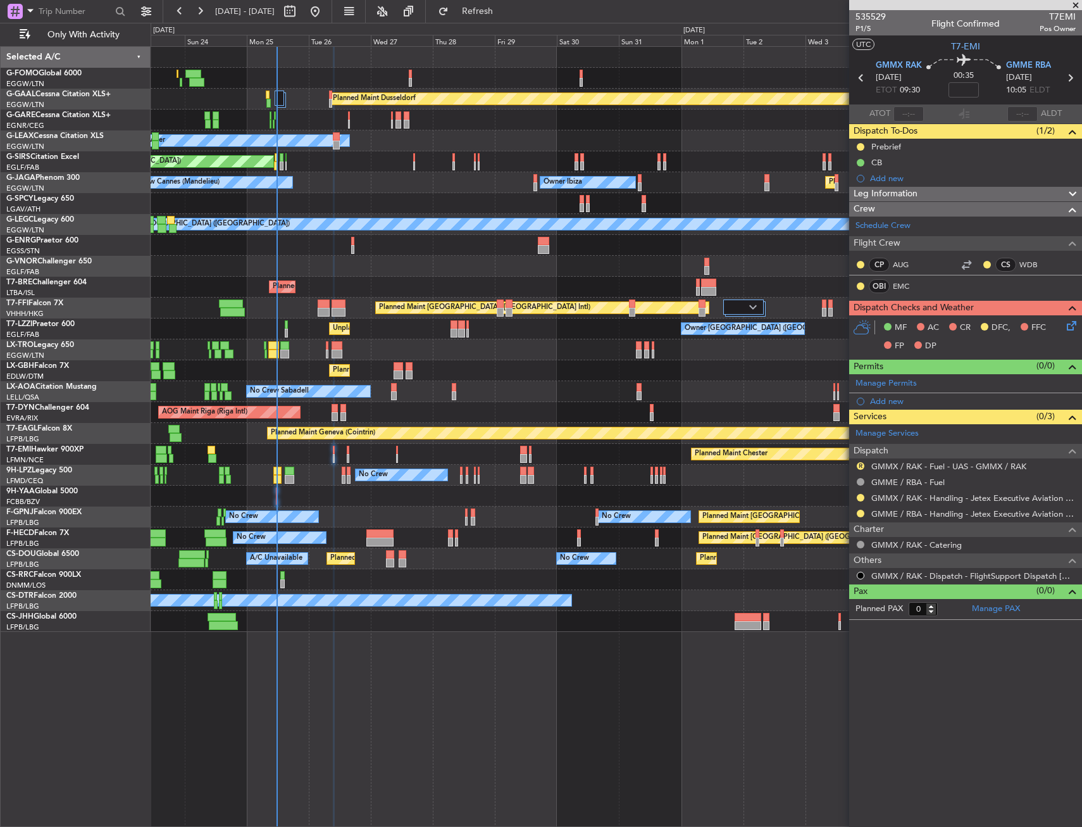
drag, startPoint x: 530, startPoint y: 7, endPoint x: 526, endPoint y: 22, distance: 15.2
click at [504, 7] on span "Refresh" at bounding box center [477, 11] width 53 height 9
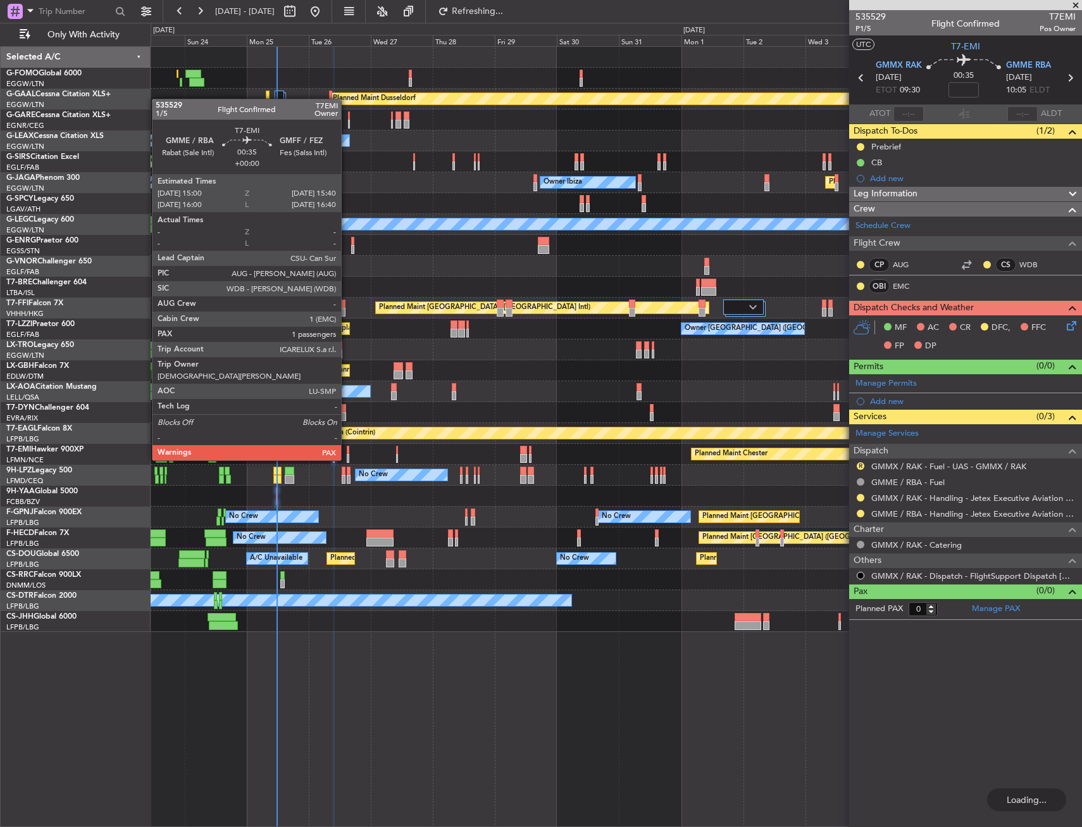
click at [347, 448] on div at bounding box center [348, 450] width 2 height 9
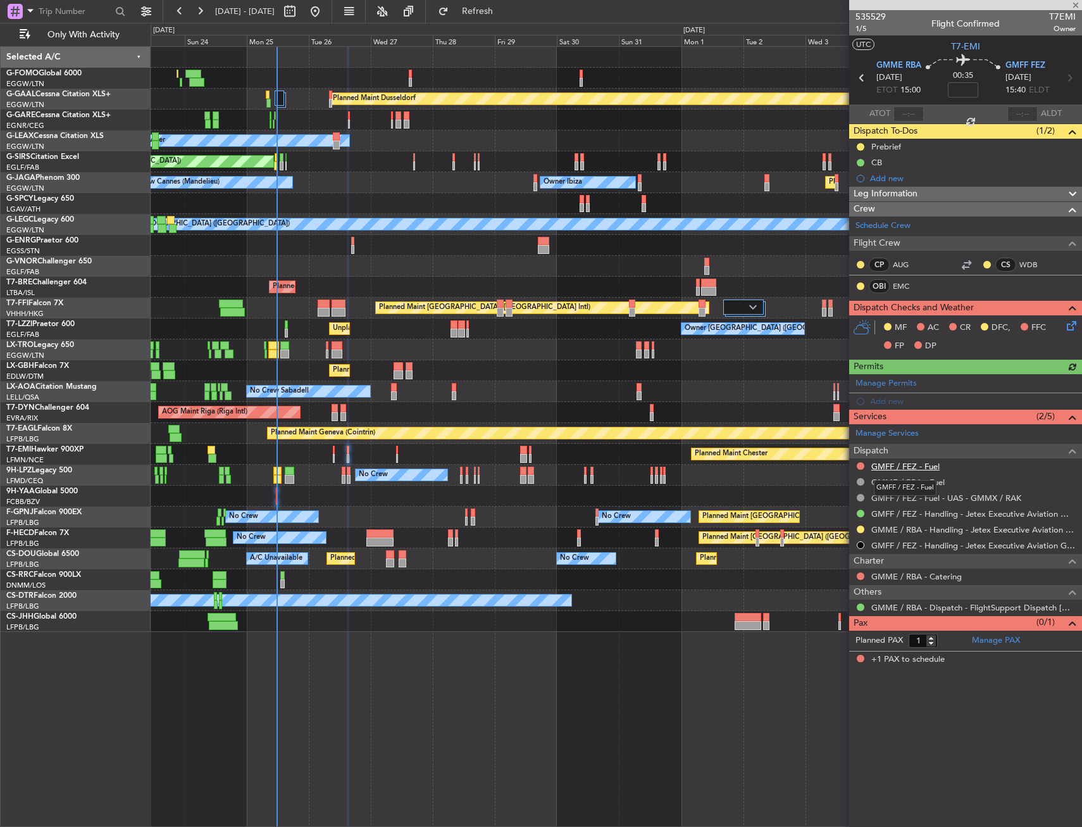
click at [917, 465] on link "GMFF / FEZ - Fuel" at bounding box center [906, 466] width 68 height 11
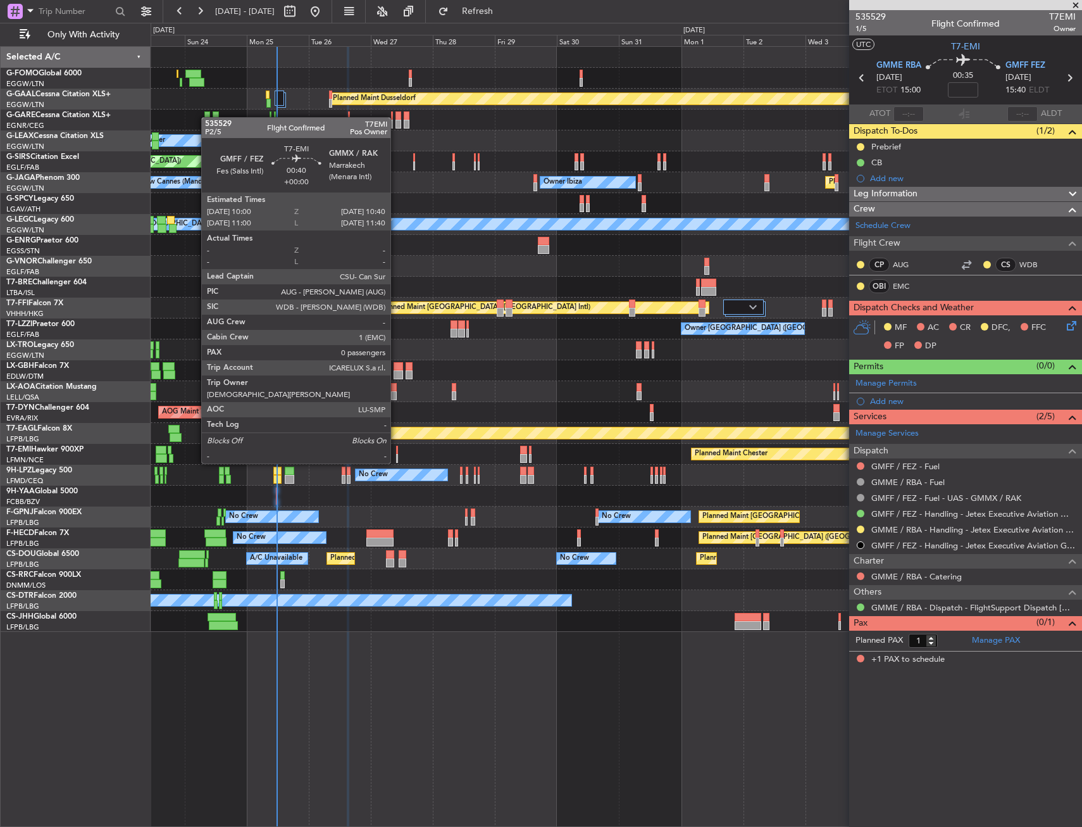
click at [398, 451] on div at bounding box center [397, 450] width 2 height 9
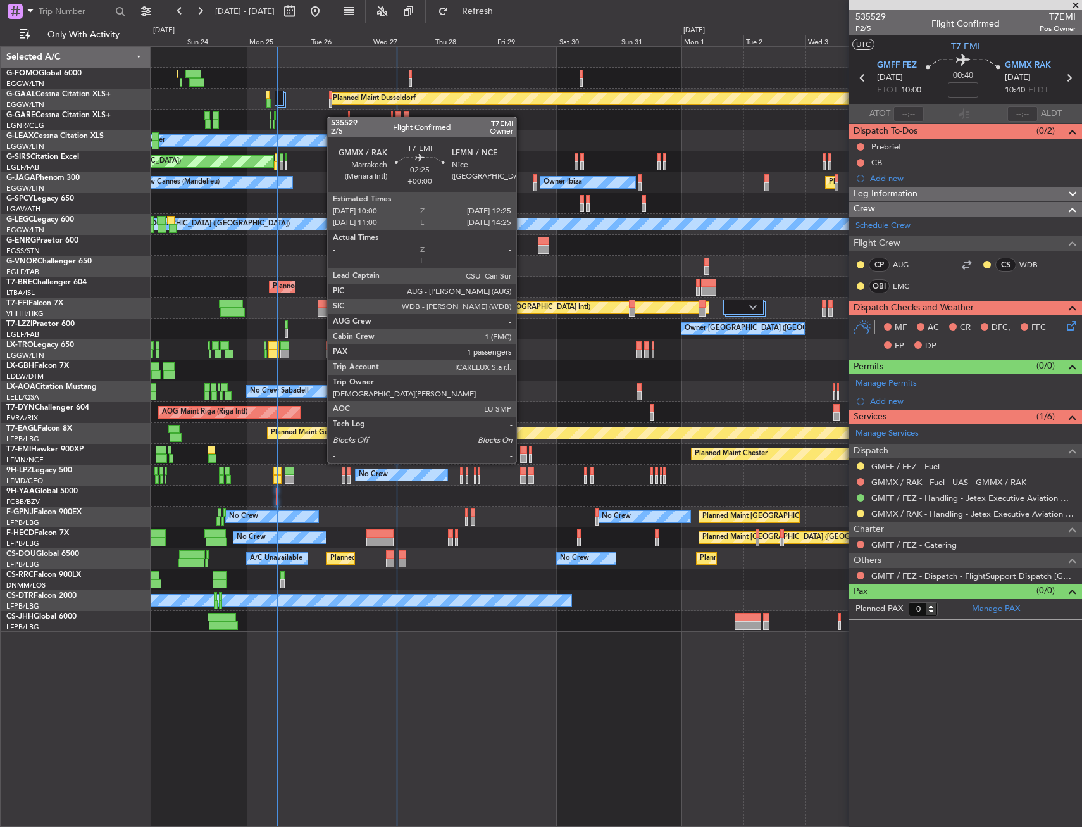
click at [522, 450] on div at bounding box center [523, 450] width 6 height 9
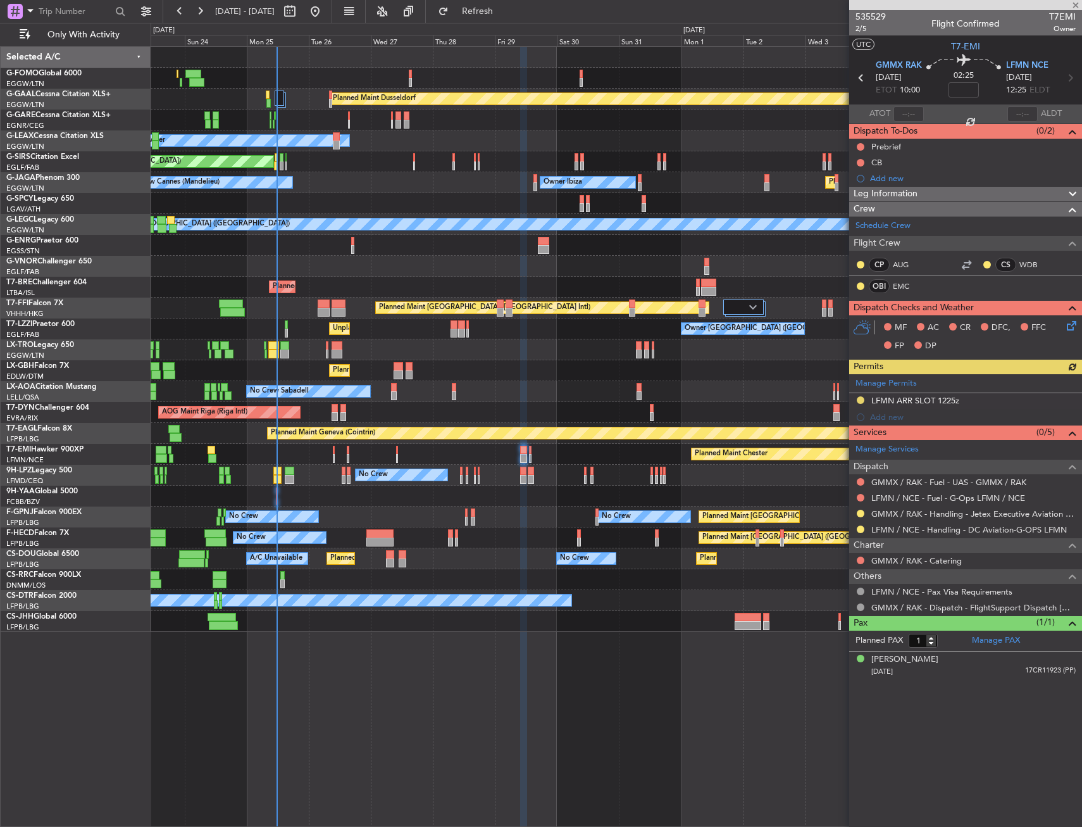
click at [532, 450] on div "Planned Maint Chester Planned Maint Chester" at bounding box center [616, 454] width 931 height 21
click at [529, 452] on div "Planned Maint Chester Planned Maint Chester" at bounding box center [616, 454] width 931 height 21
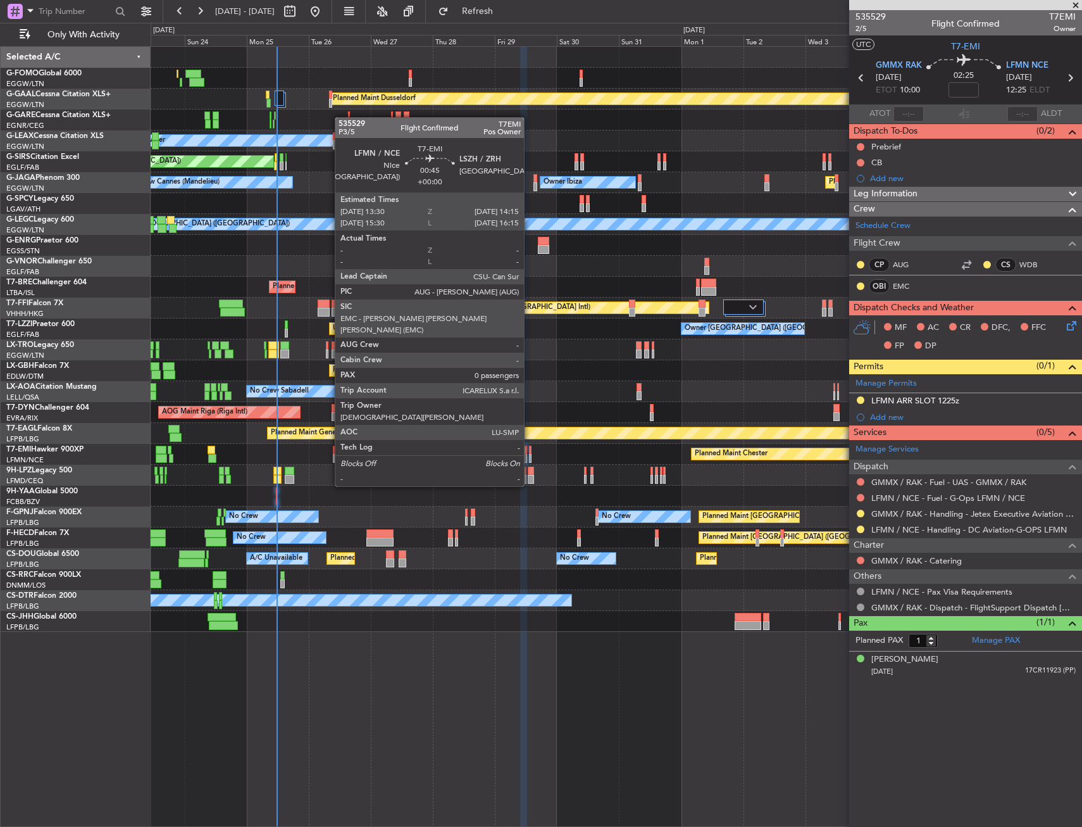
click at [530, 451] on div at bounding box center [530, 450] width 3 height 9
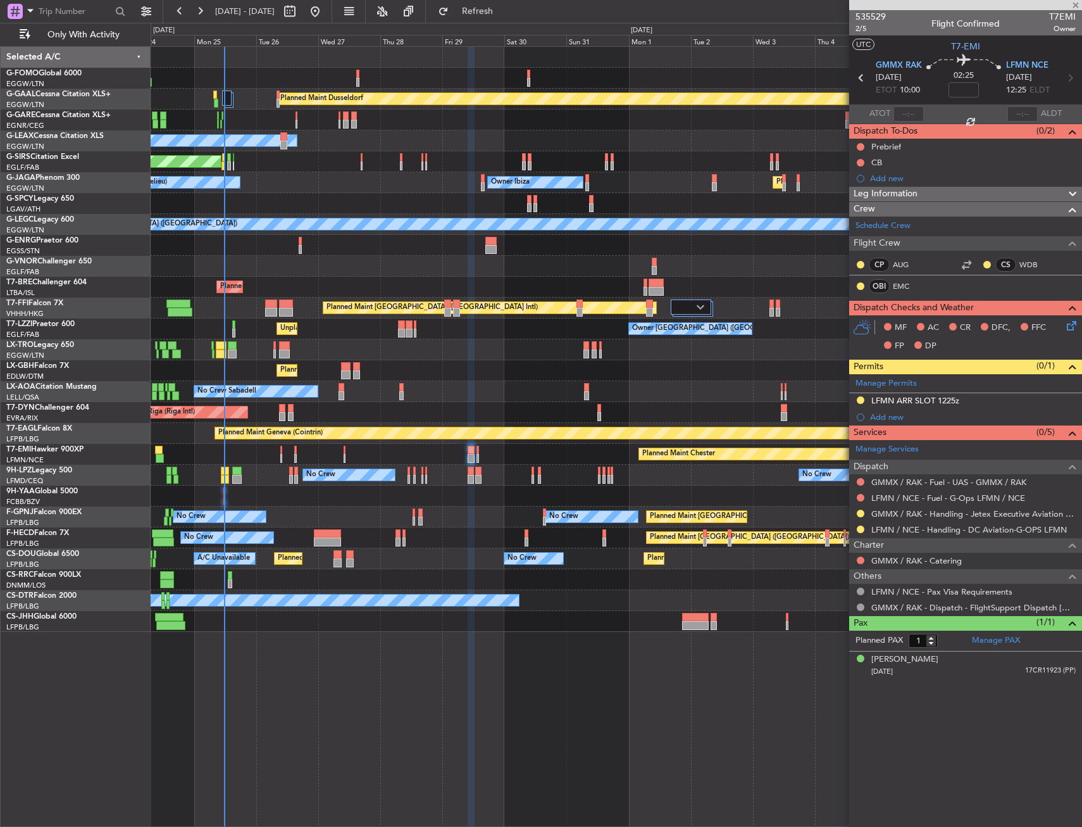
click at [546, 458] on div "Planned Maint Chester Planned Maint Chester" at bounding box center [616, 454] width 931 height 21
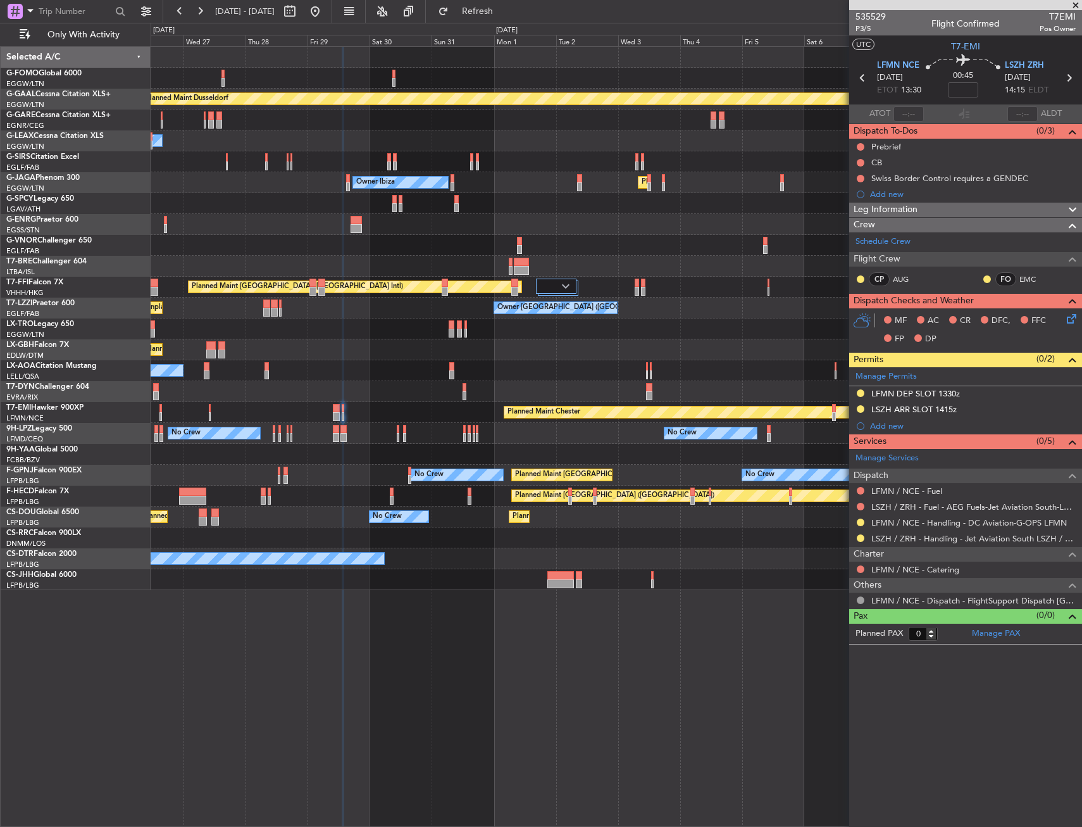
click at [629, 430] on div "No Crew No Crew No Crew" at bounding box center [616, 433] width 931 height 21
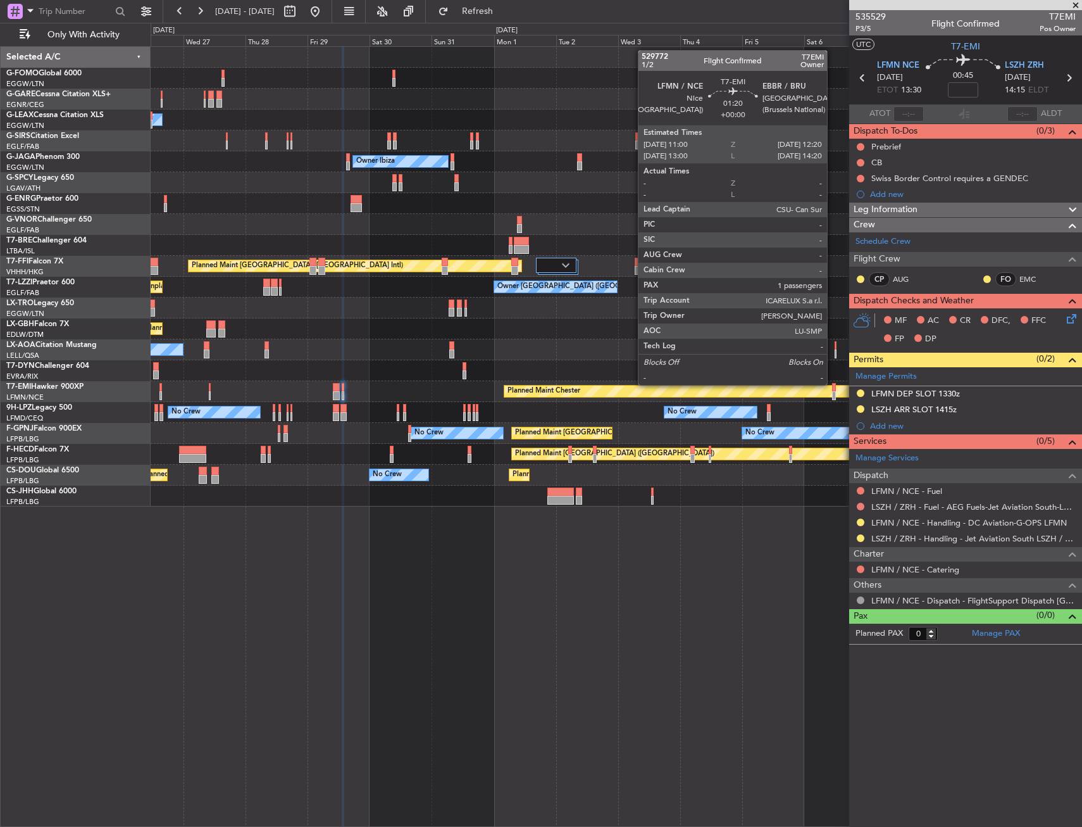
click at [833, 385] on div at bounding box center [834, 387] width 4 height 9
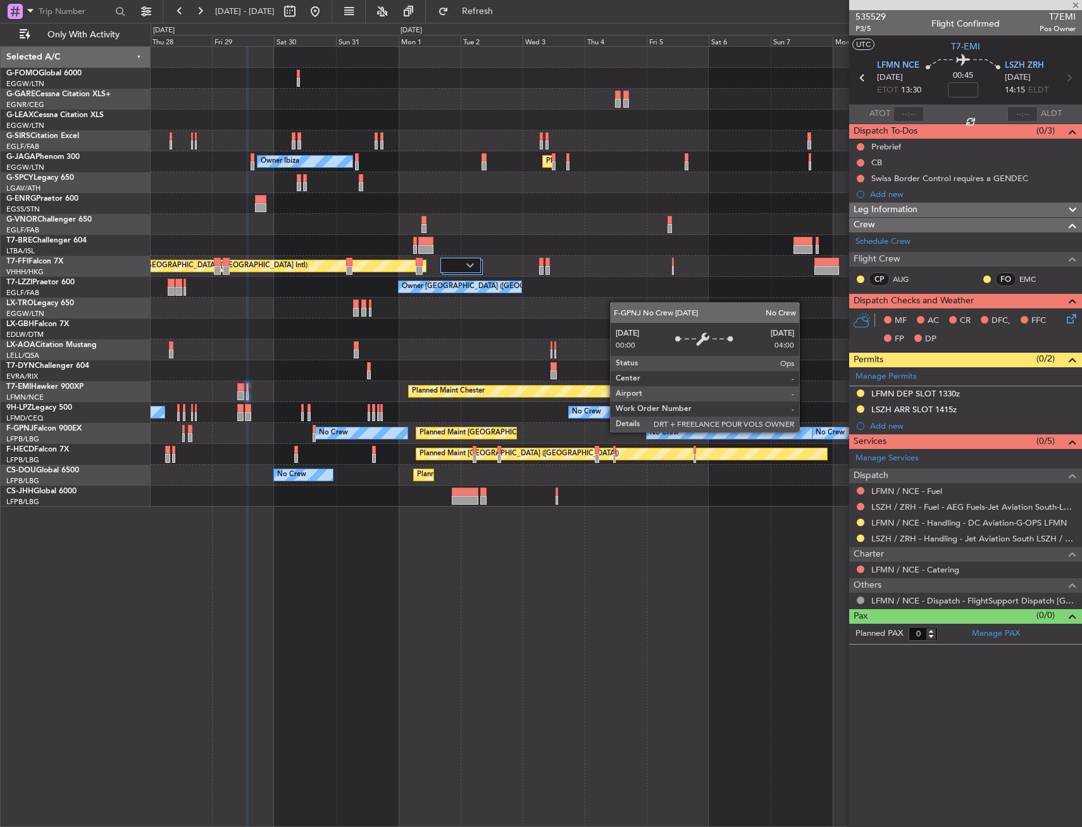
click at [708, 432] on div "No Crew" at bounding box center [807, 432] width 320 height 11
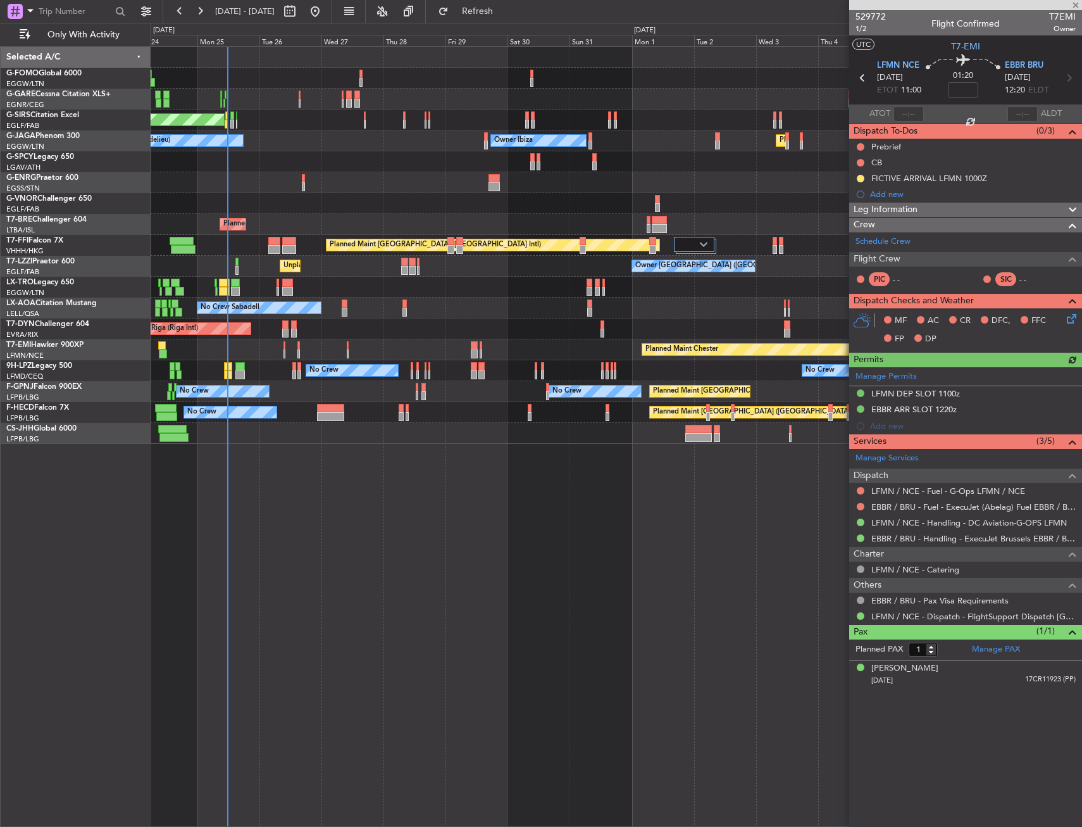
click at [736, 439] on div "Planned Maint [GEOGRAPHIC_DATA] ([GEOGRAPHIC_DATA])" at bounding box center [616, 433] width 931 height 21
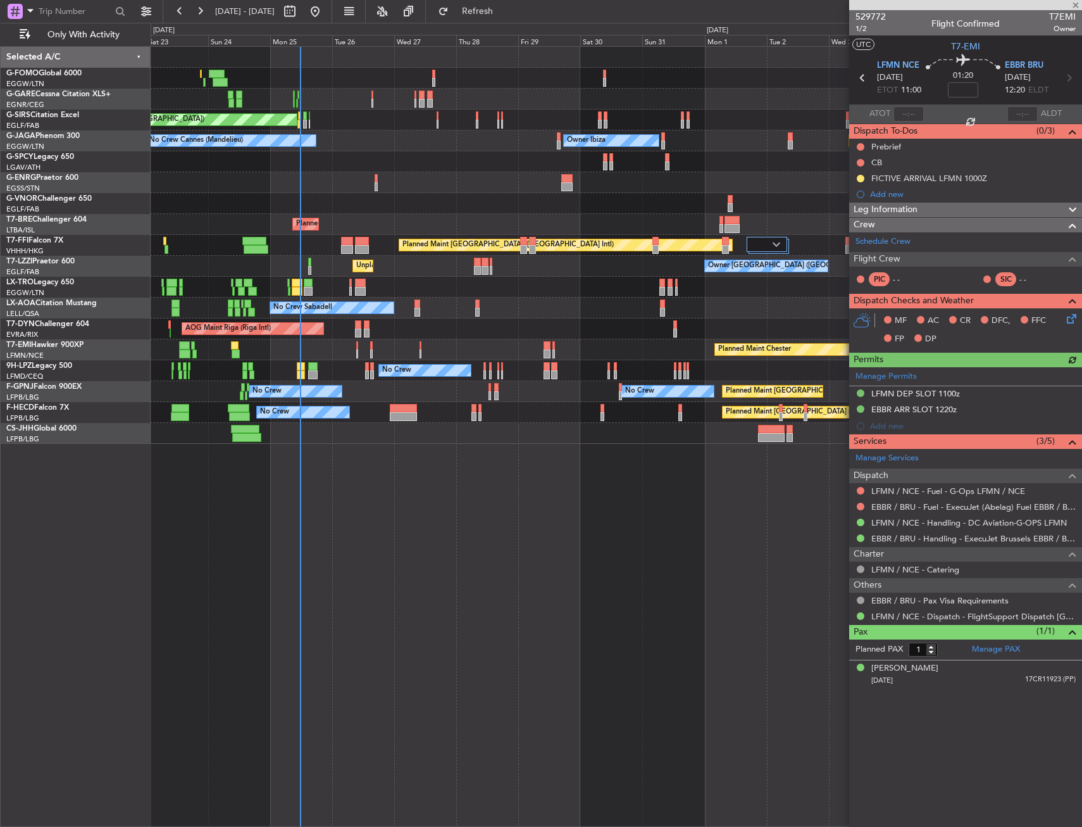
click at [640, 418] on div "Planned Maint Paris (Le Bourget) No Crew Planned Maint Paris (Le Bourget) Plann…" at bounding box center [616, 412] width 931 height 21
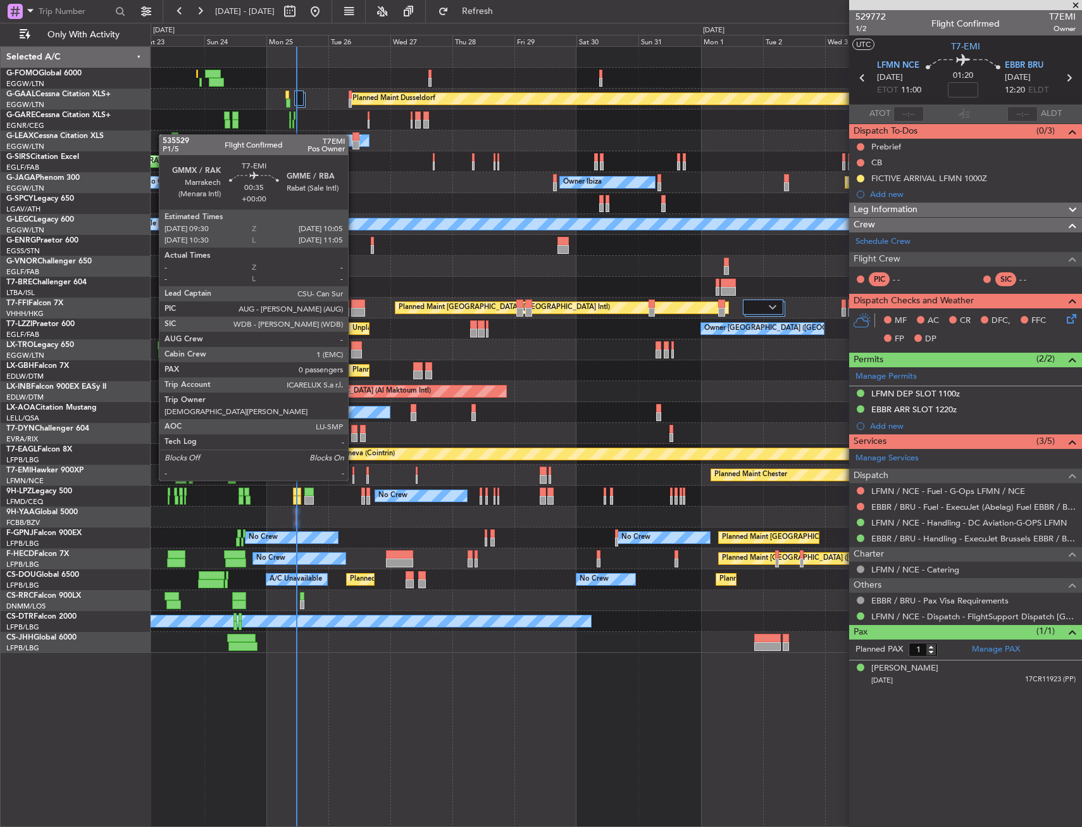
click at [354, 468] on div at bounding box center [354, 471] width 2 height 9
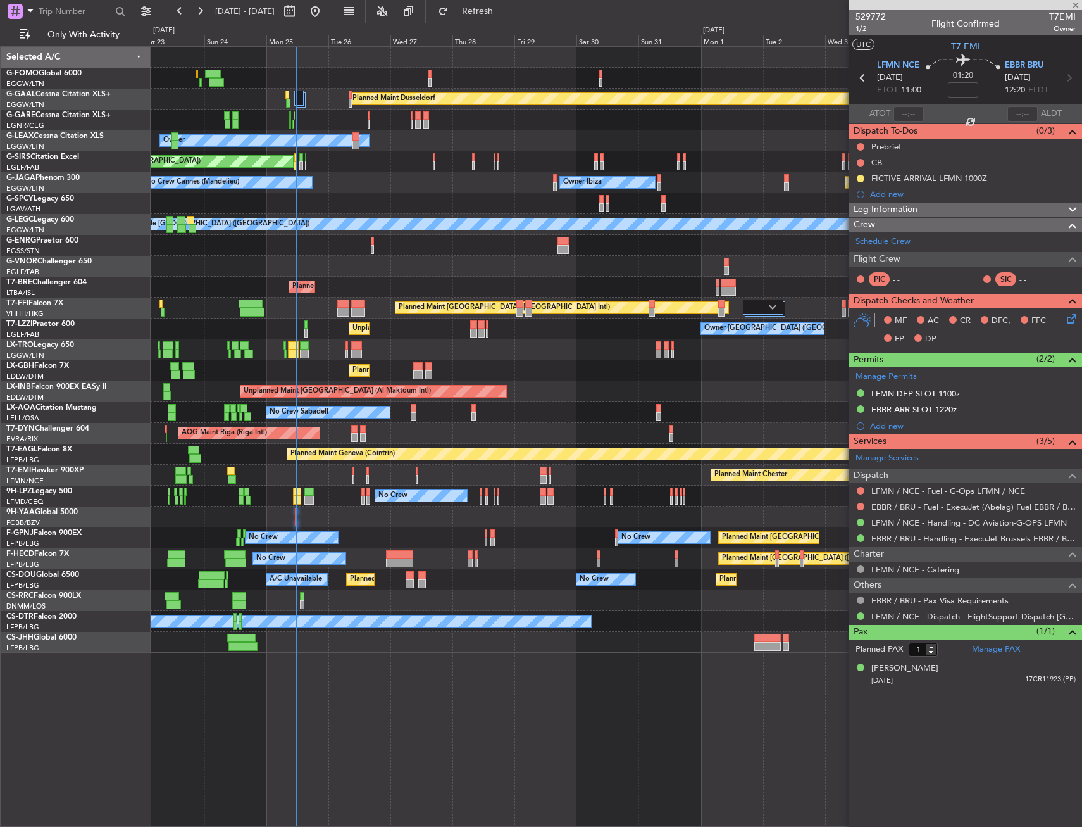
type input "0"
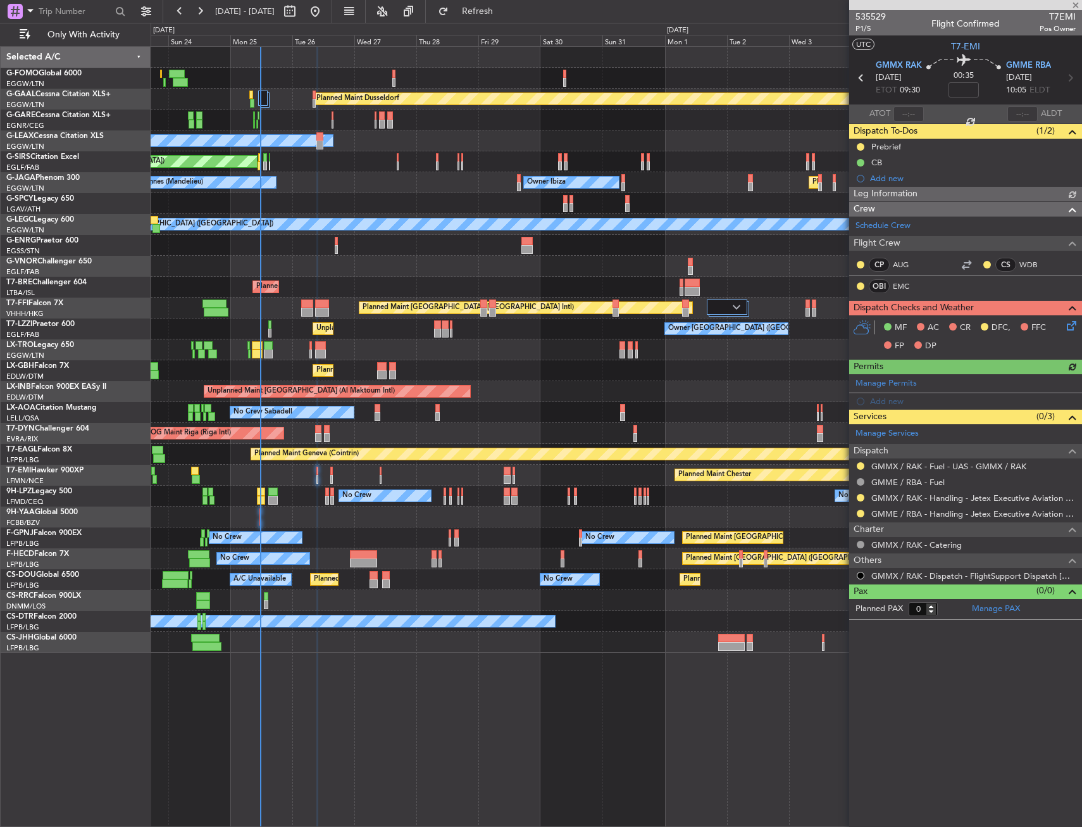
click at [277, 458] on div "Planned Maint Dusseldorf Unplanned Maint Chester Owner Unplanned Maint Oxford (…" at bounding box center [616, 350] width 931 height 606
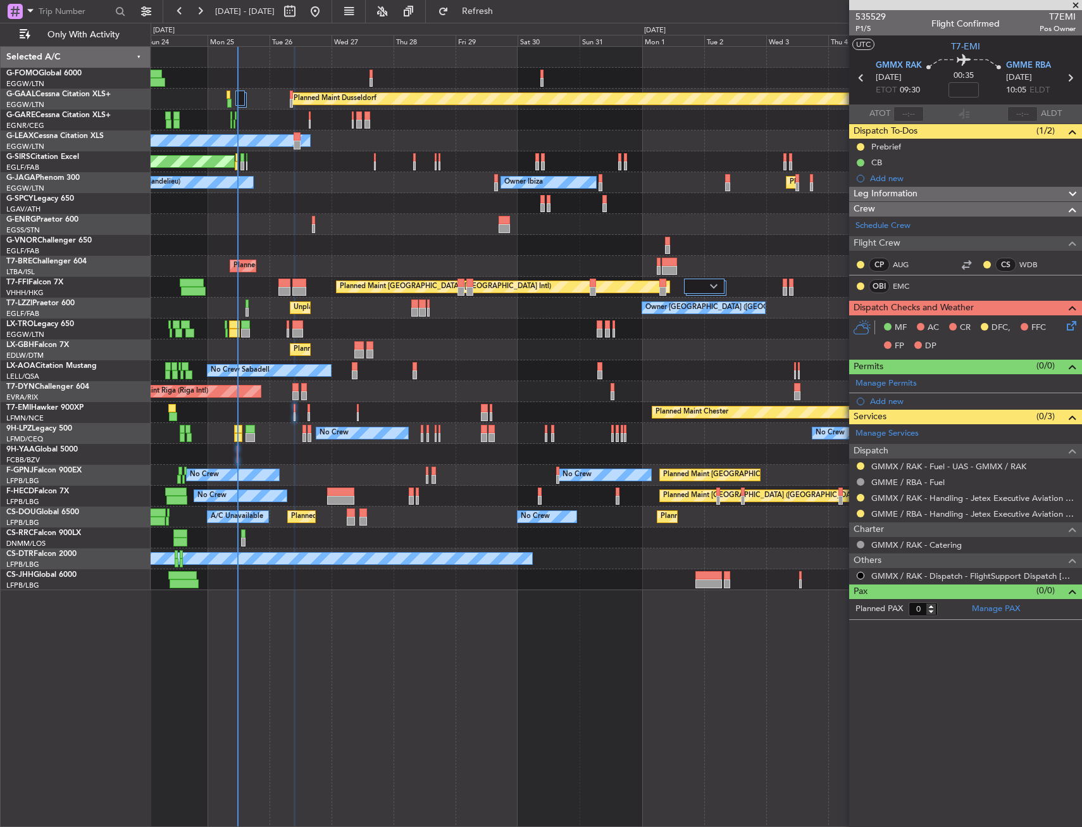
click at [1075, 328] on icon at bounding box center [1070, 323] width 10 height 10
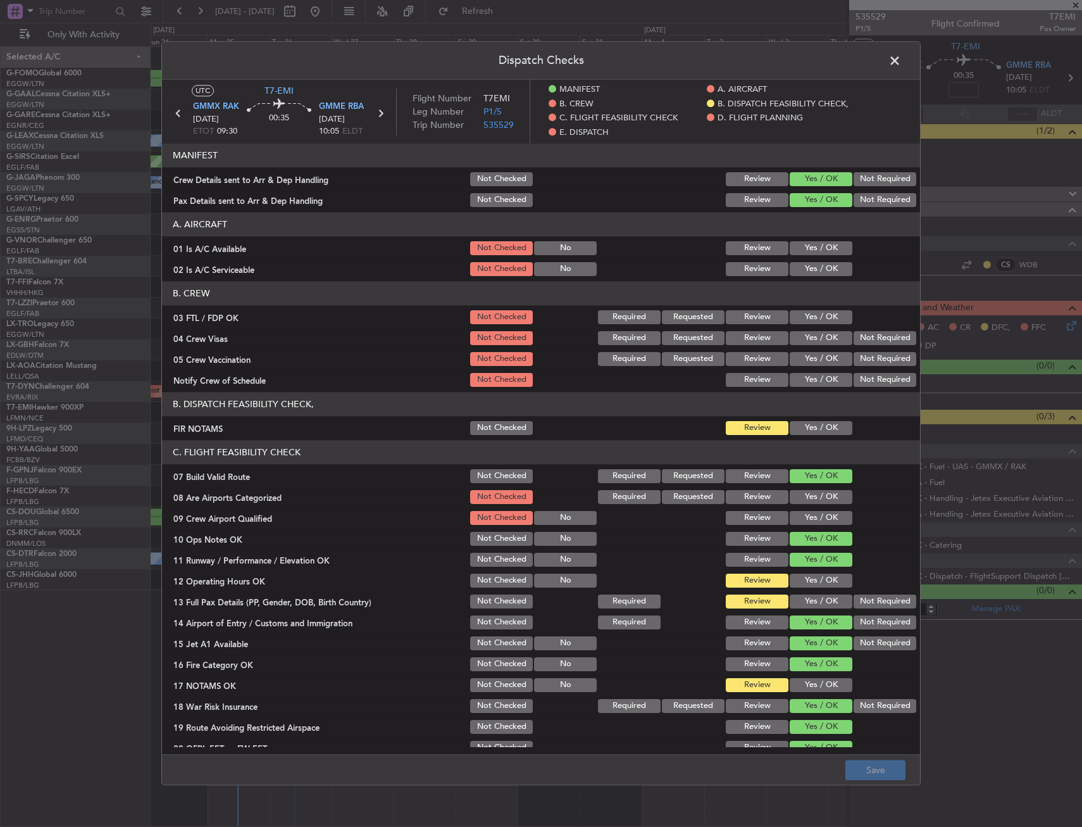
click at [808, 425] on button "Yes / OK" at bounding box center [821, 428] width 63 height 14
click at [816, 254] on button "Yes / OK" at bounding box center [821, 248] width 63 height 14
click at [812, 267] on button "Yes / OK" at bounding box center [821, 269] width 63 height 14
click at [825, 318] on button "Yes / OK" at bounding box center [821, 317] width 63 height 14
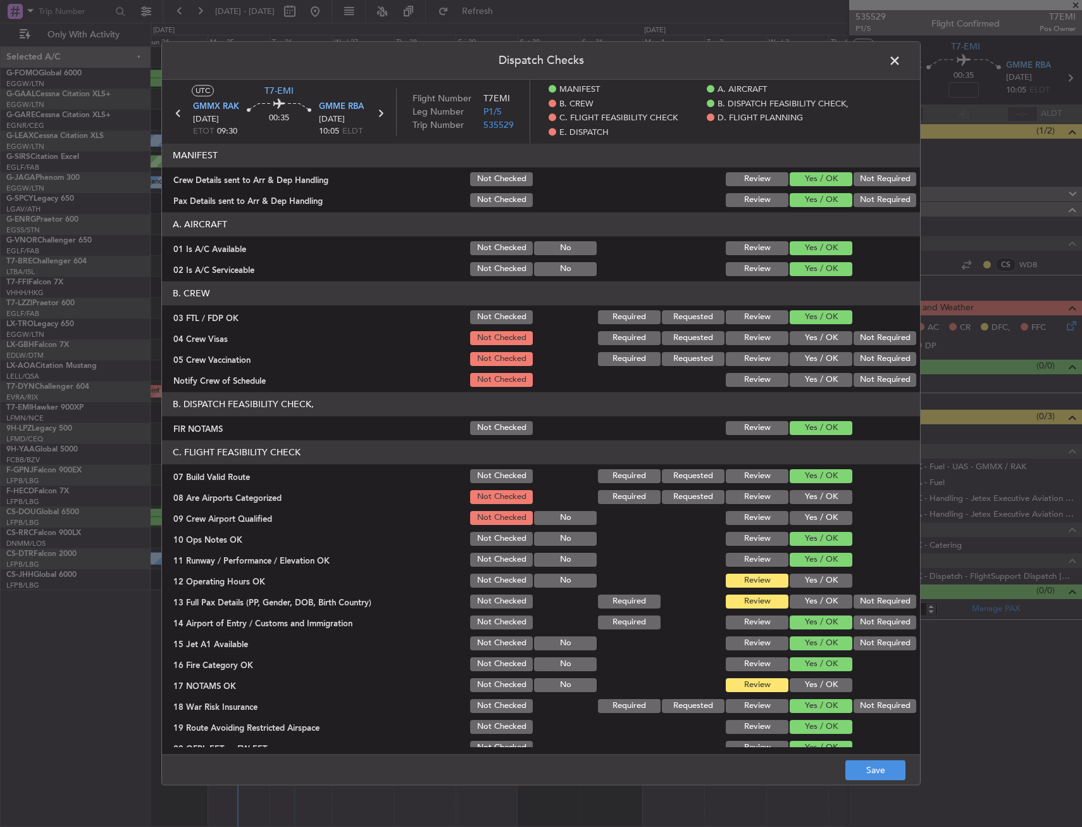
click at [879, 346] on div "Not Required" at bounding box center [884, 338] width 64 height 18
drag, startPoint x: 865, startPoint y: 341, endPoint x: 861, endPoint y: 363, distance: 22.5
click at [865, 341] on button "Not Required" at bounding box center [885, 338] width 63 height 14
drag, startPoint x: 861, startPoint y: 363, endPoint x: 846, endPoint y: 373, distance: 18.8
click at [861, 363] on button "Not Required" at bounding box center [885, 359] width 63 height 14
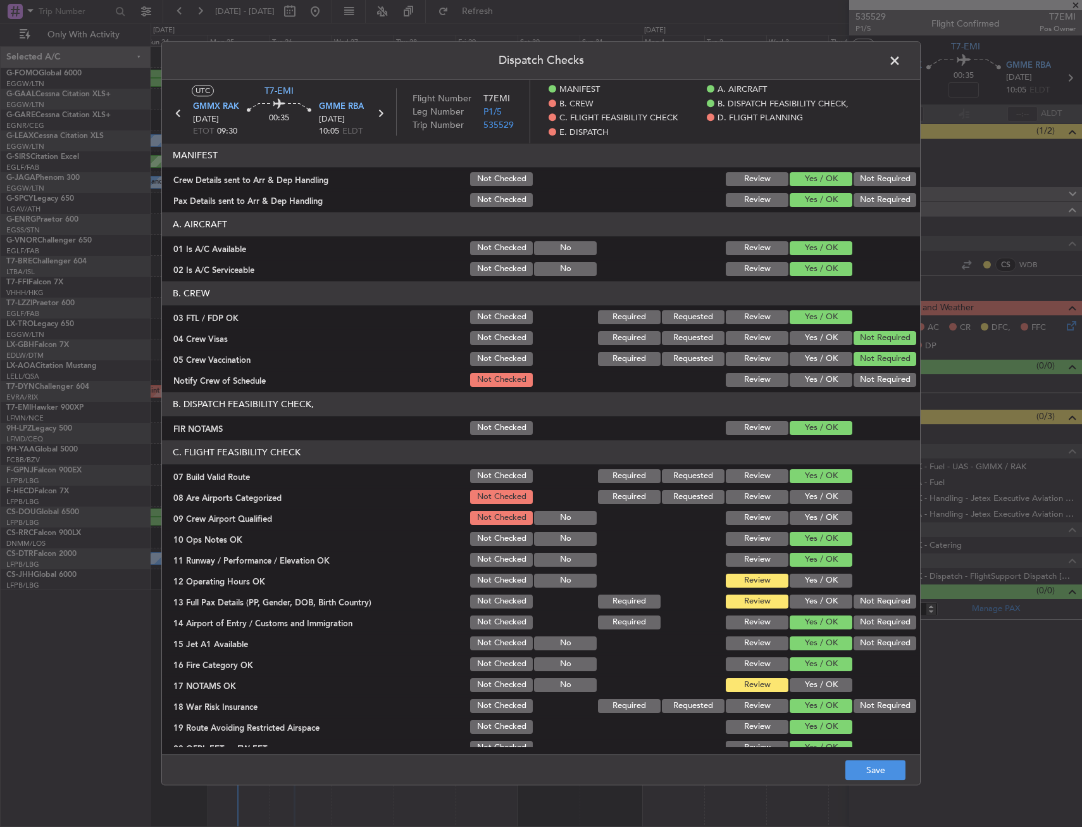
click at [820, 384] on button "Yes / OK" at bounding box center [821, 380] width 63 height 14
click at [811, 495] on button "Yes / OK" at bounding box center [821, 497] width 63 height 14
click at [811, 515] on button "Yes / OK" at bounding box center [821, 518] width 63 height 14
click at [827, 578] on button "Yes / OK" at bounding box center [821, 580] width 63 height 14
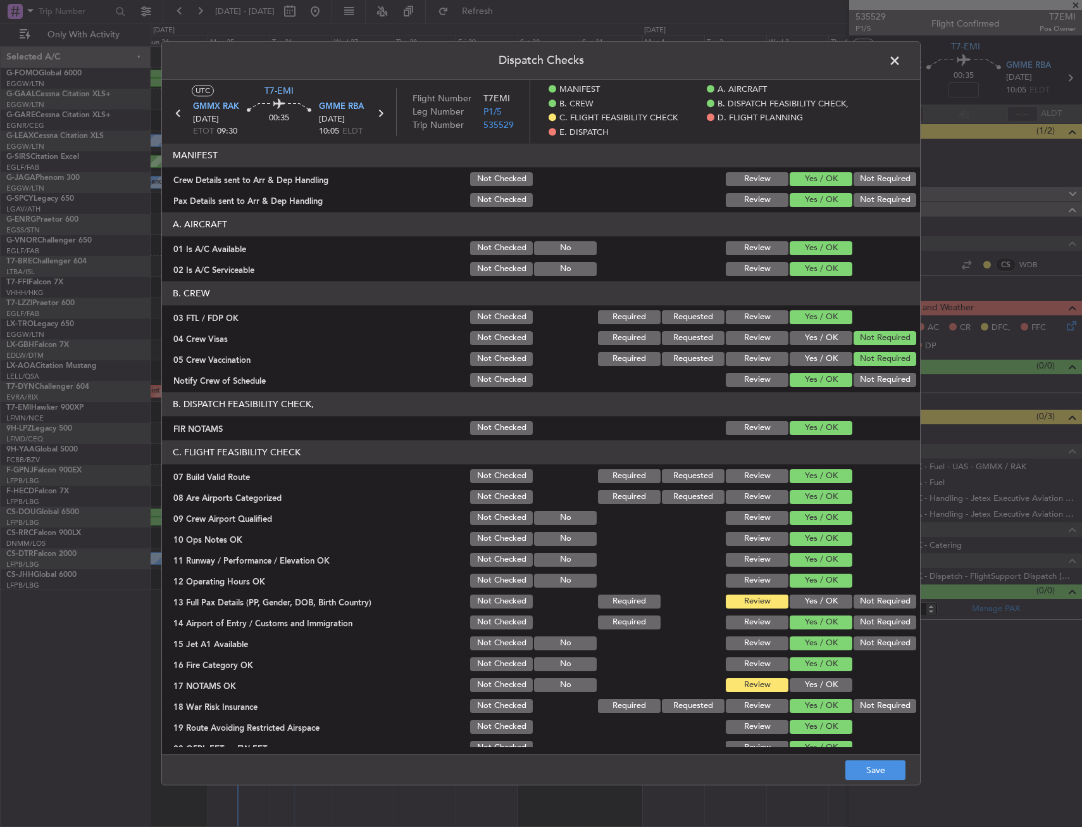
click at [825, 592] on section "C. FLIGHT FEASIBILITY CHECK 07 Build Valid Route Not Checked Required Requested…" at bounding box center [541, 608] width 758 height 337
click at [824, 596] on button "Yes / OK" at bounding box center [821, 601] width 63 height 14
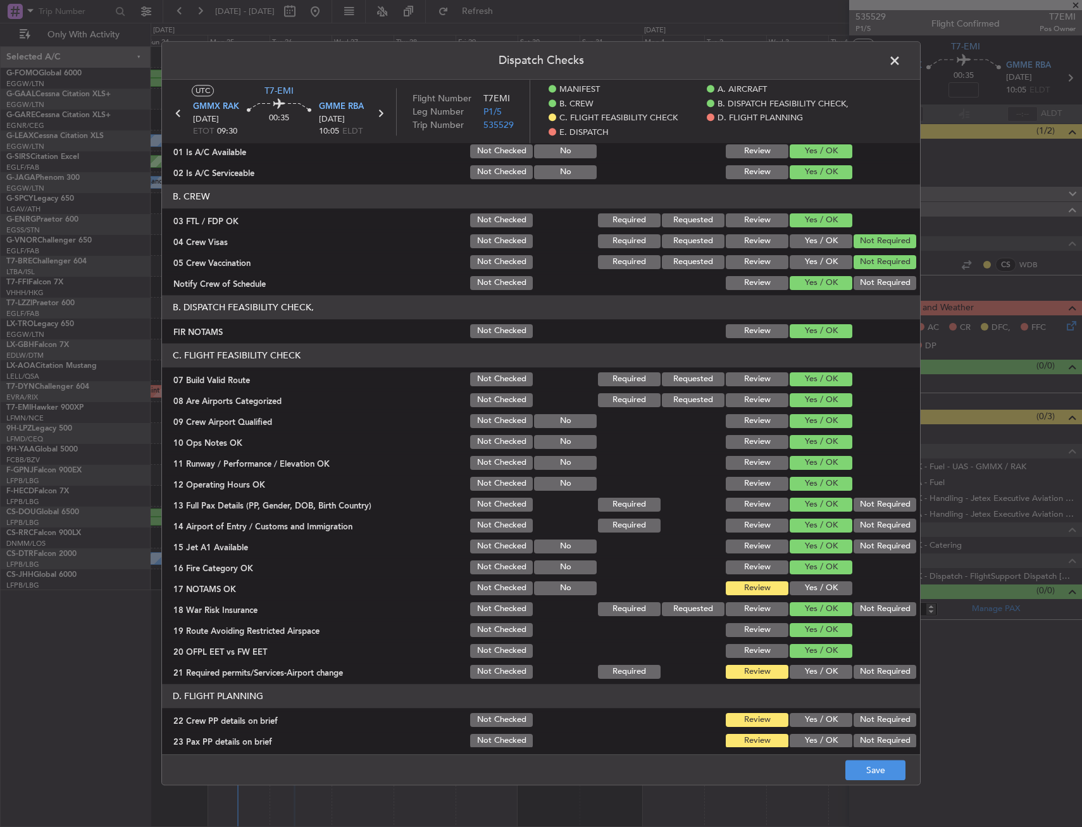
scroll to position [127, 0]
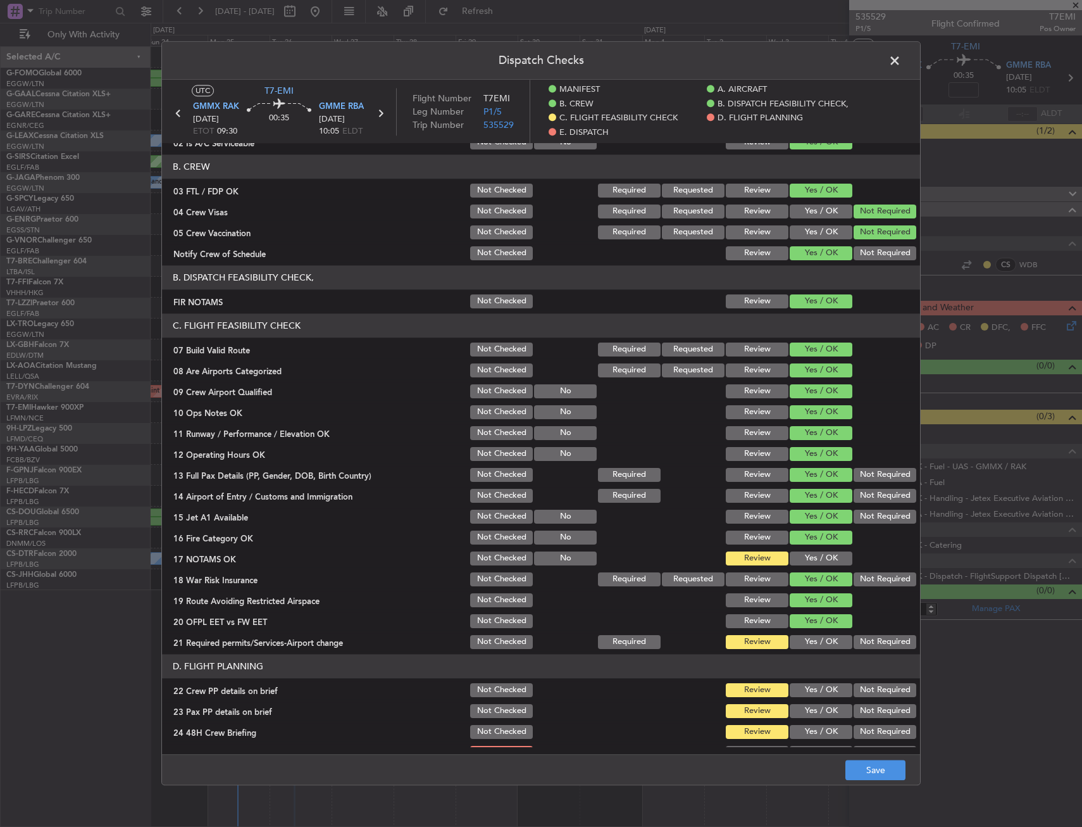
click at [824, 551] on div "Yes / OK" at bounding box center [820, 558] width 64 height 18
click at [819, 560] on button "Yes / OK" at bounding box center [821, 558] width 63 height 14
click at [819, 642] on button "Yes / OK" at bounding box center [821, 642] width 63 height 14
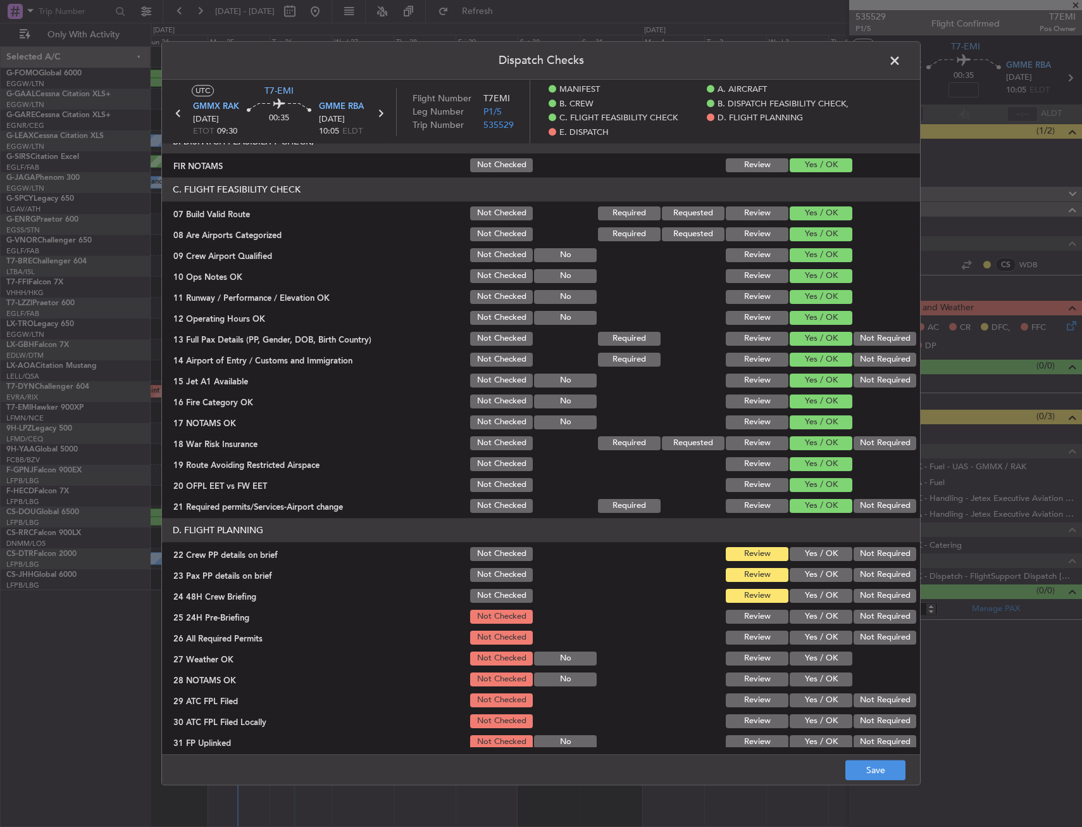
scroll to position [380, 0]
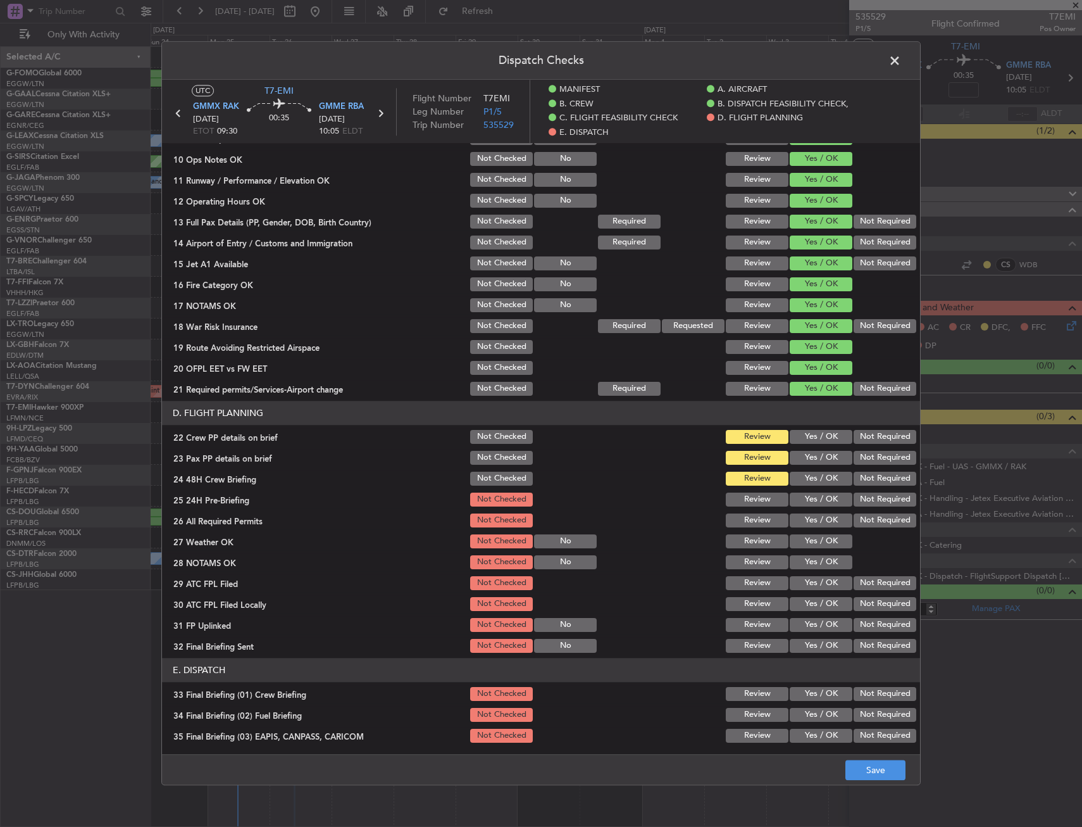
click at [790, 464] on button "Yes / OK" at bounding box center [821, 458] width 63 height 14
click at [800, 442] on button "Yes / OK" at bounding box center [821, 437] width 63 height 14
drag, startPoint x: 806, startPoint y: 483, endPoint x: 847, endPoint y: 493, distance: 41.8
click at [807, 484] on button "Yes / OK" at bounding box center [821, 479] width 63 height 14
click at [865, 497] on button "Not Required" at bounding box center [885, 499] width 63 height 14
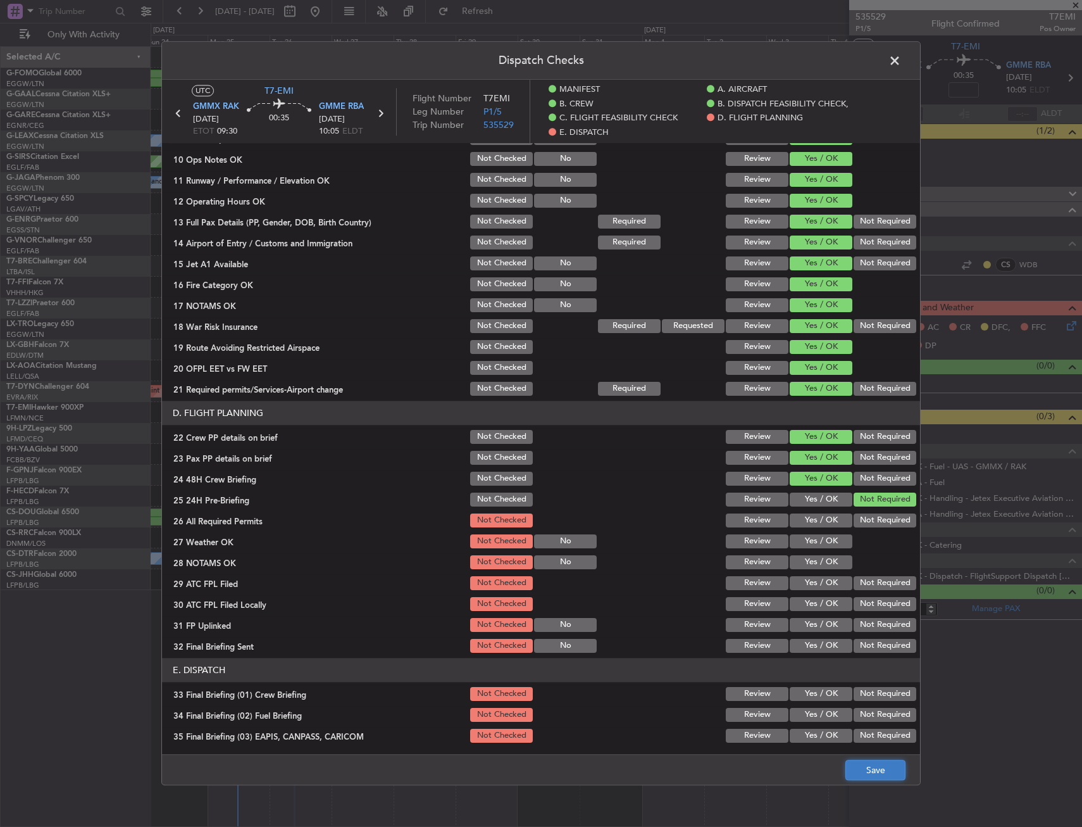
click at [877, 769] on button "Save" at bounding box center [876, 770] width 60 height 20
click at [901, 59] on span at bounding box center [901, 63] width 0 height 25
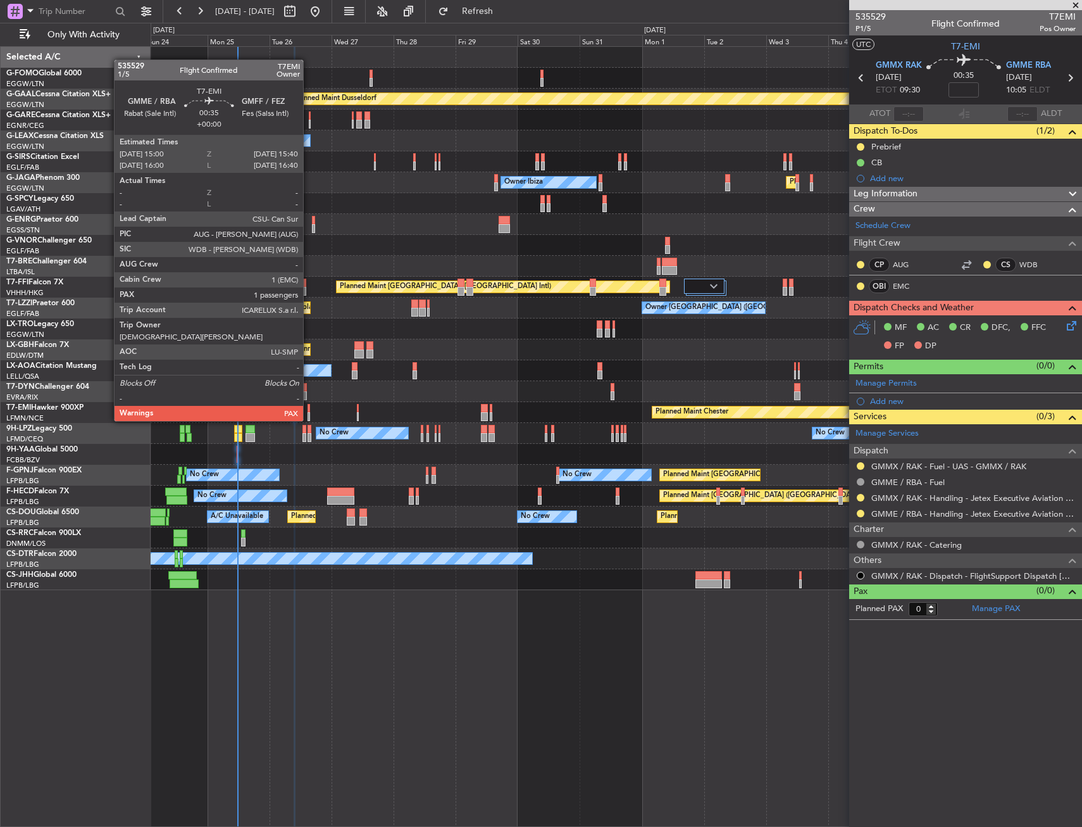
click at [309, 408] on div at bounding box center [309, 408] width 2 height 9
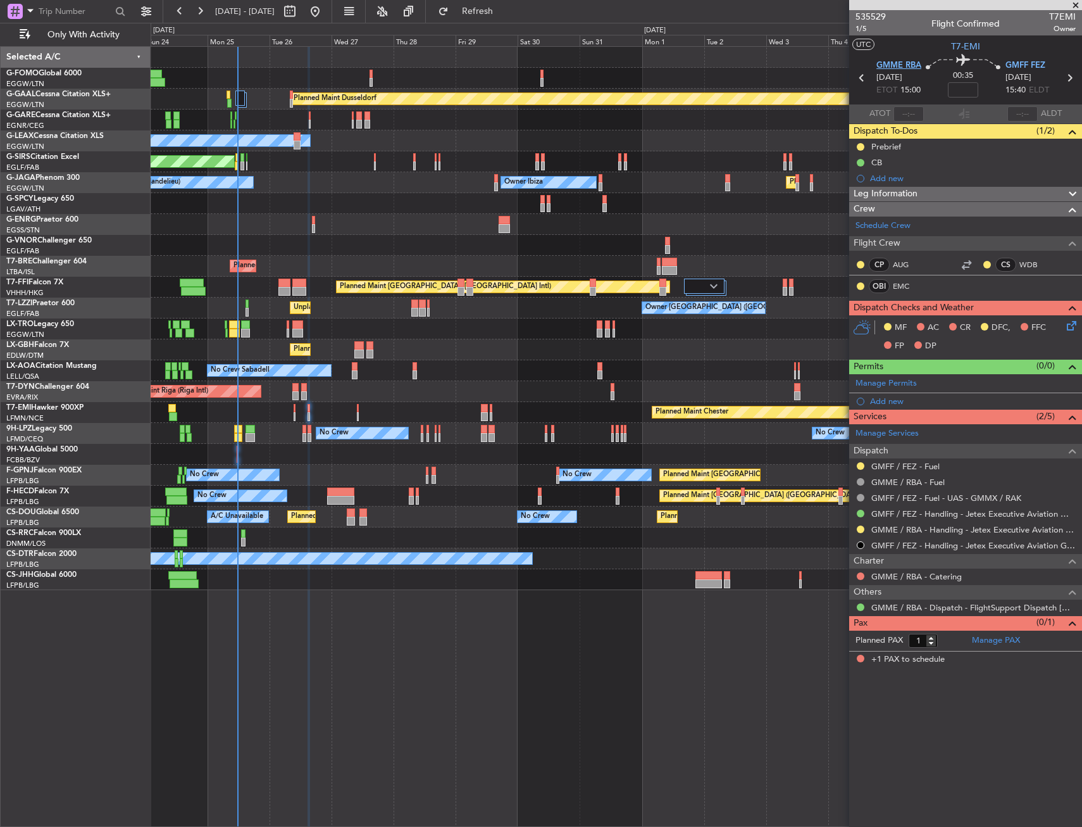
click at [892, 63] on span "GMME RBA" at bounding box center [899, 65] width 45 height 13
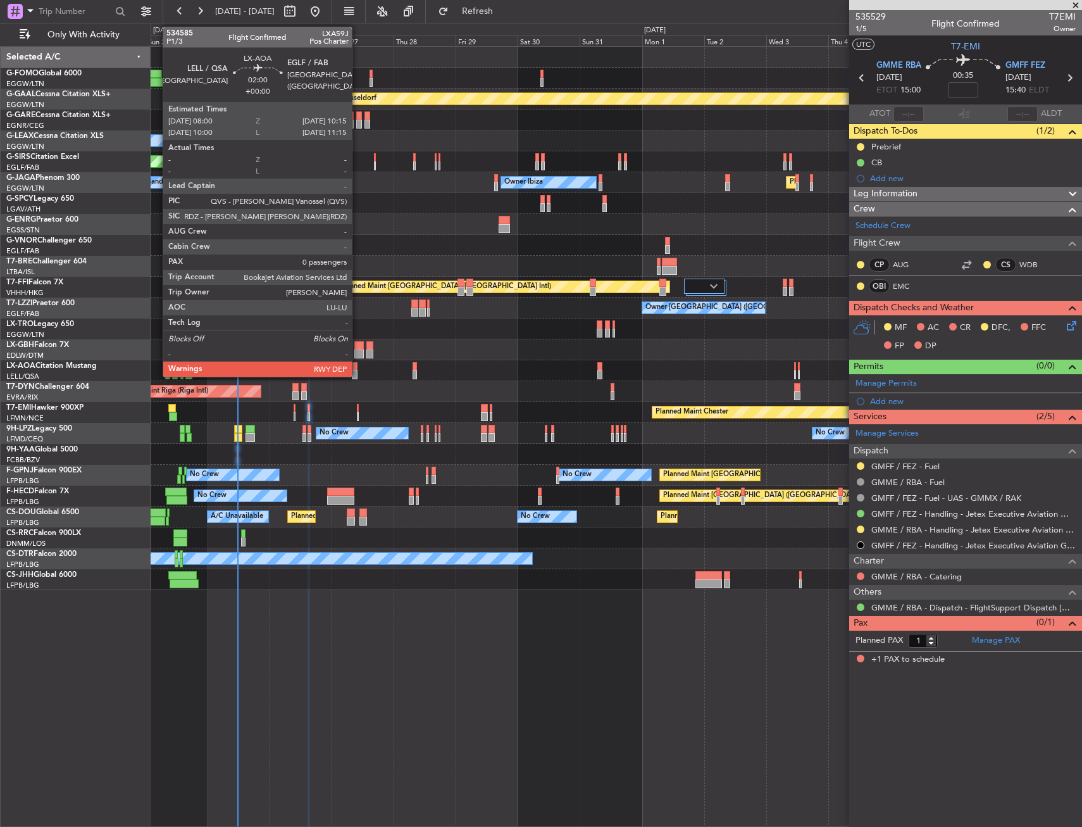
click at [358, 365] on div at bounding box center [355, 366] width 6 height 9
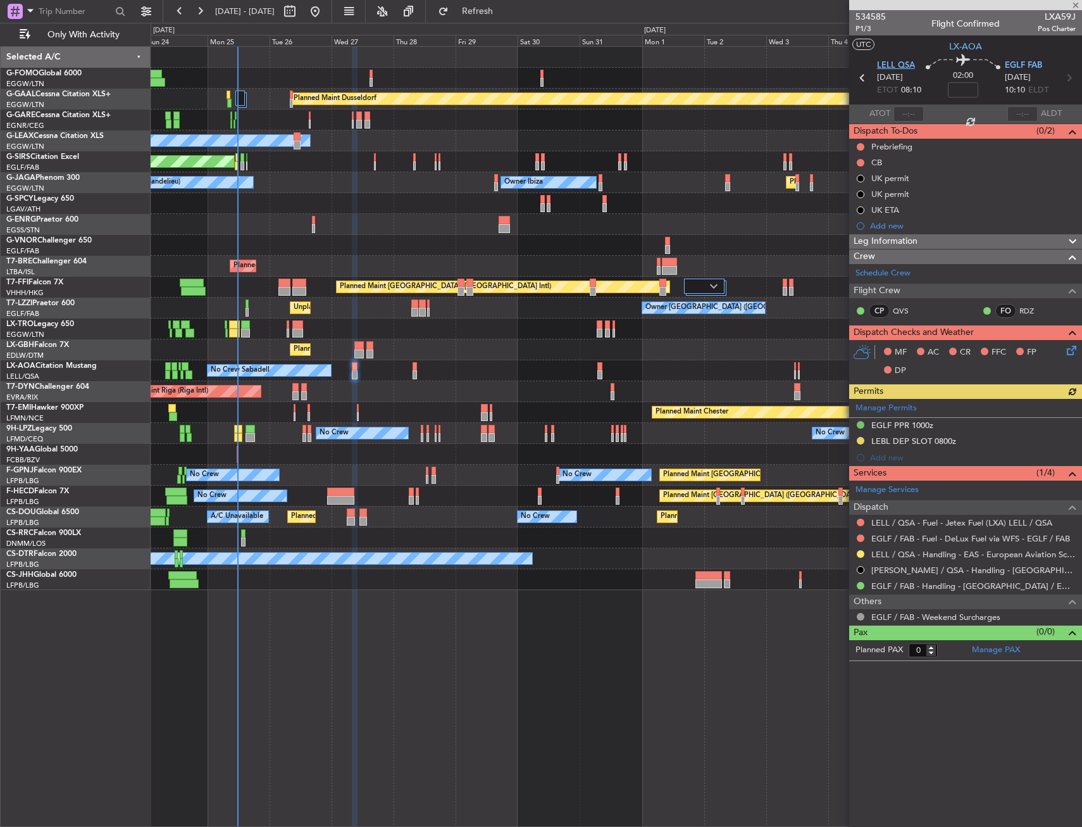
click at [896, 70] on span "LELL QSA" at bounding box center [896, 65] width 38 height 13
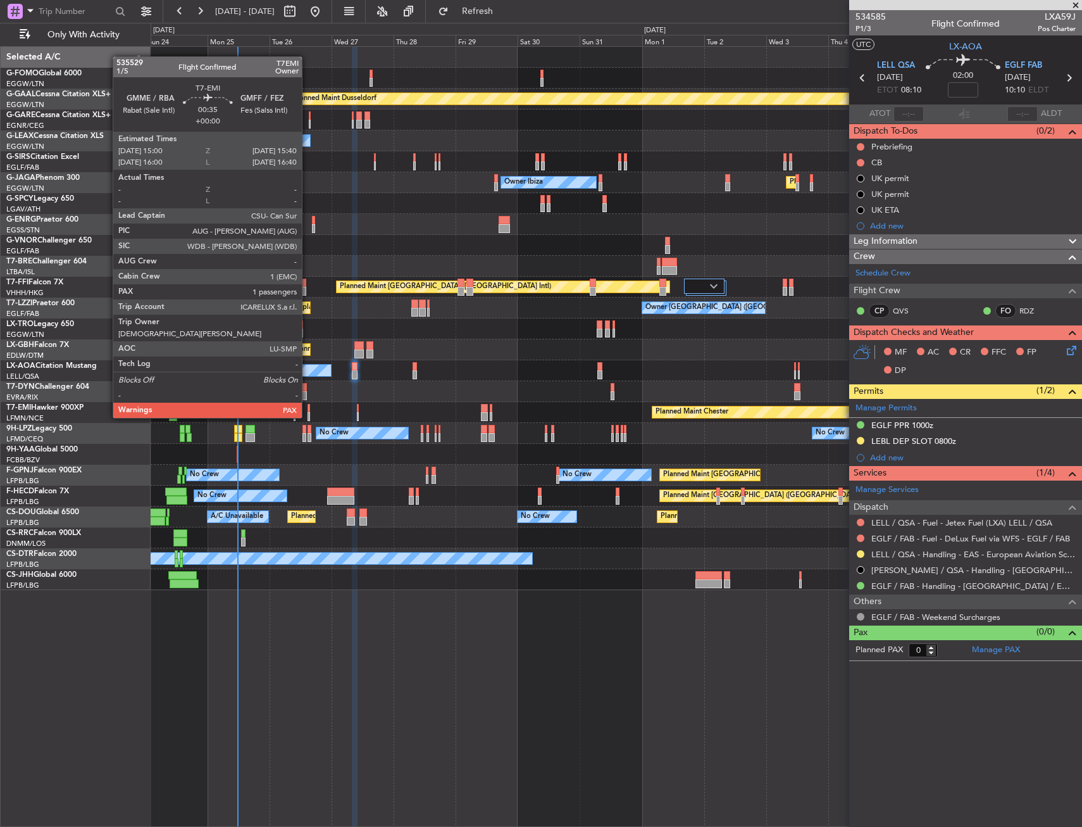
click at [308, 405] on div at bounding box center [309, 408] width 2 height 9
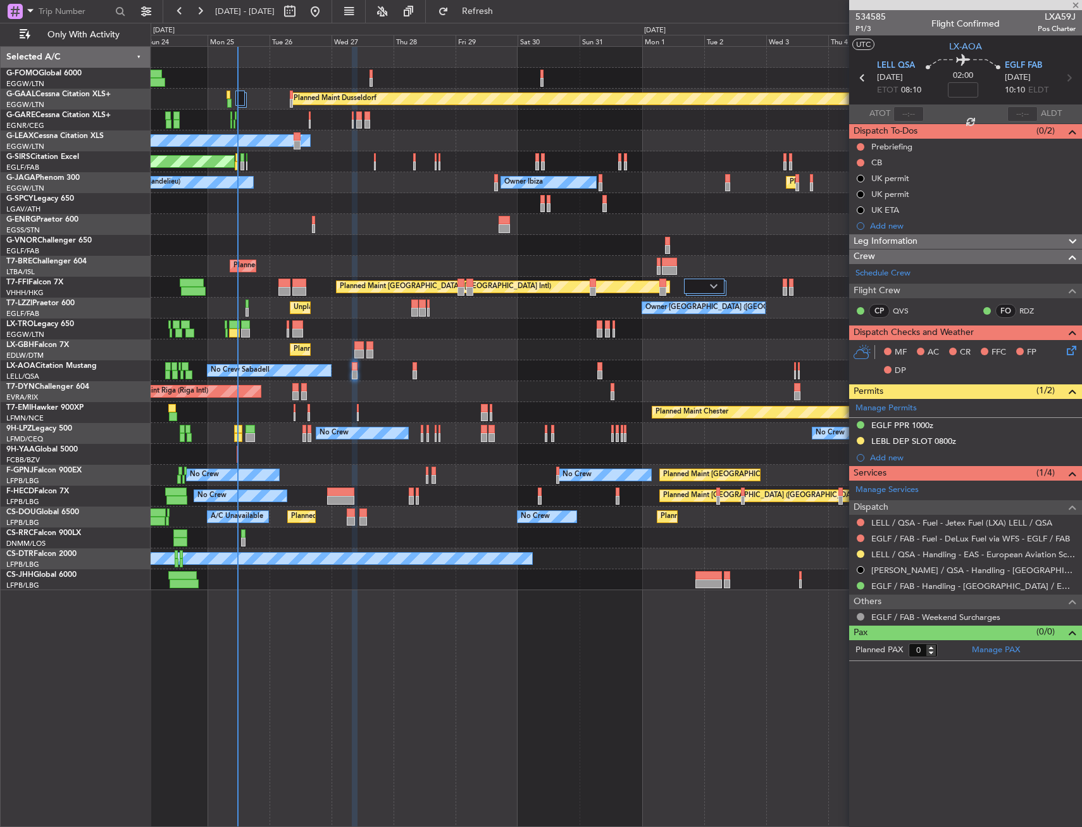
type input "1"
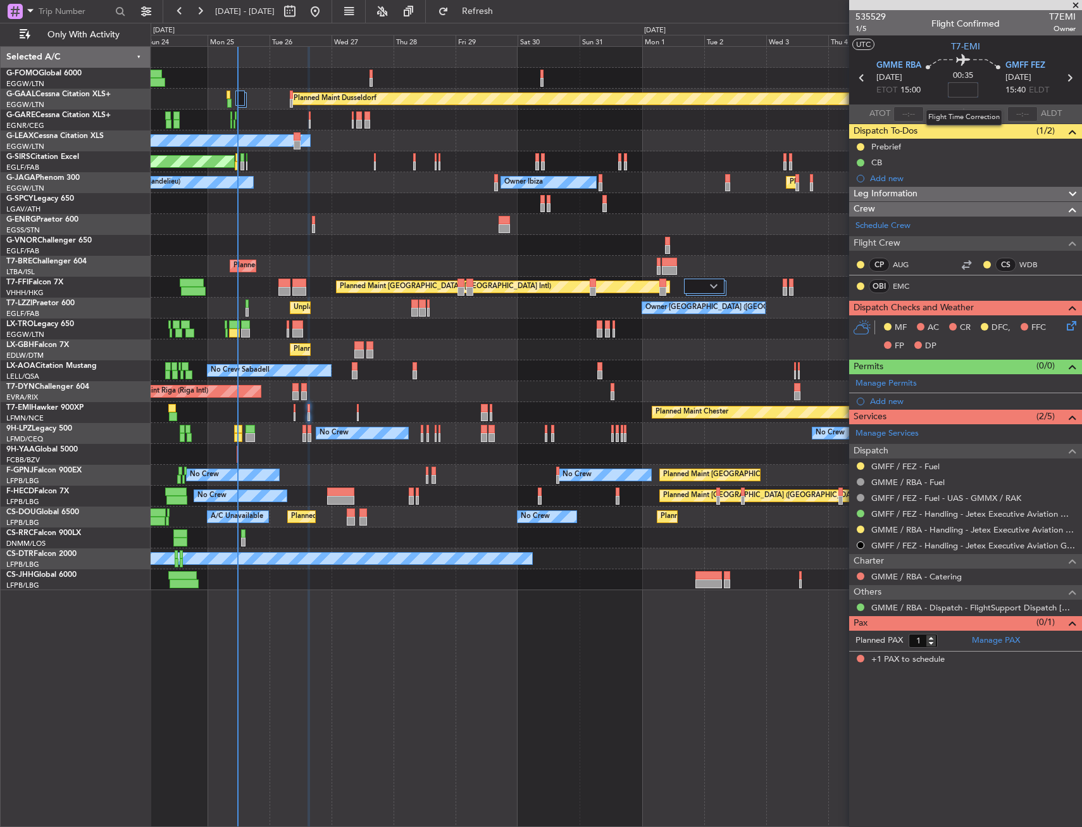
click at [970, 86] on input at bounding box center [963, 89] width 30 height 15
click at [984, 65] on icon at bounding box center [963, 61] width 75 height 15
type input "-00:15"
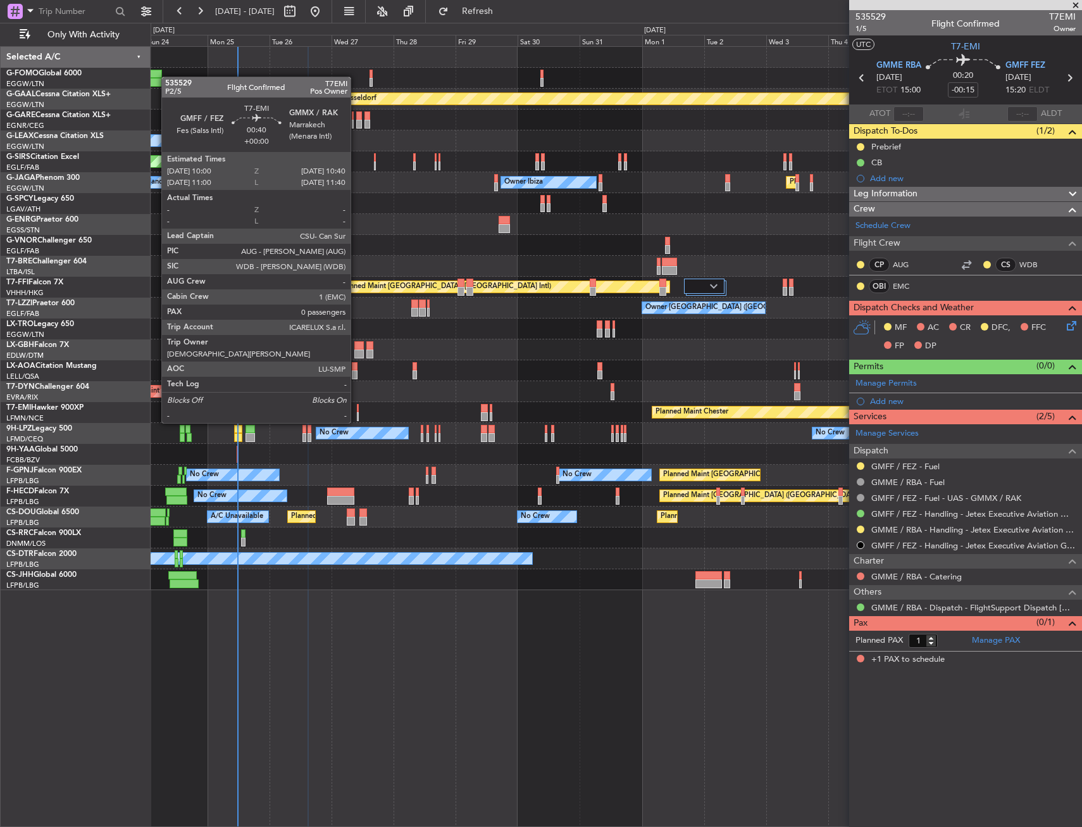
click at [357, 410] on div at bounding box center [358, 408] width 2 height 9
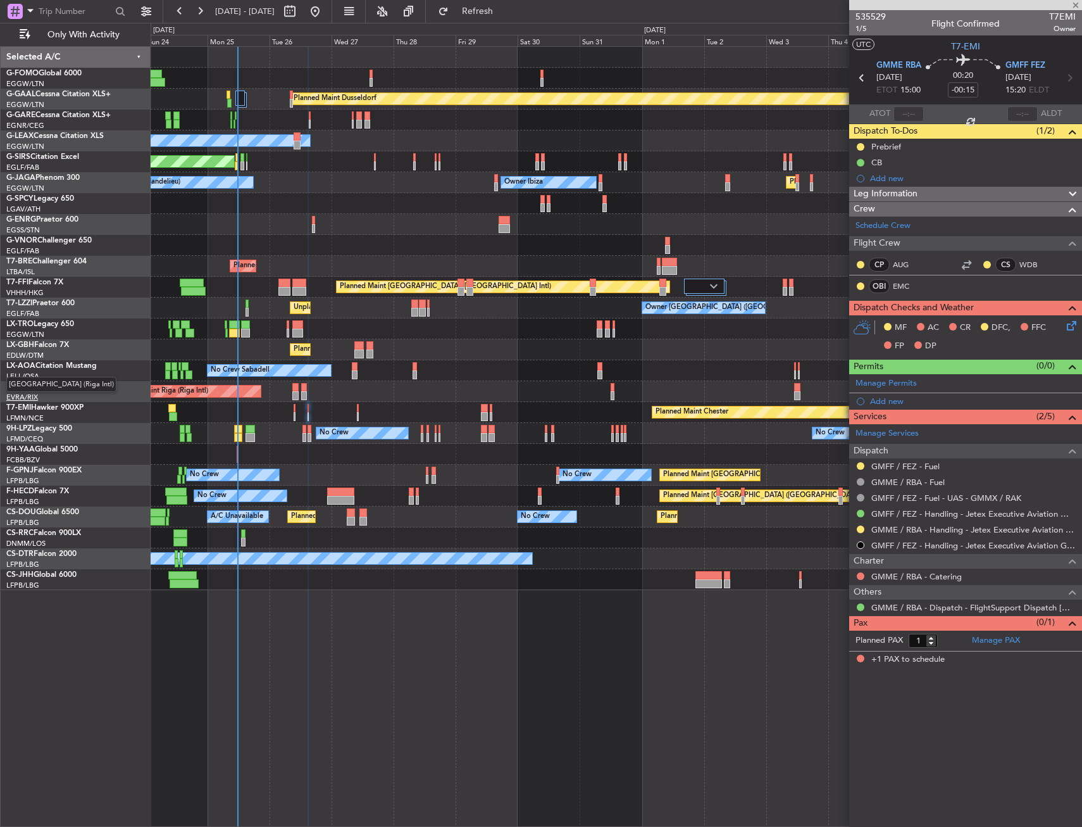
type input "0"
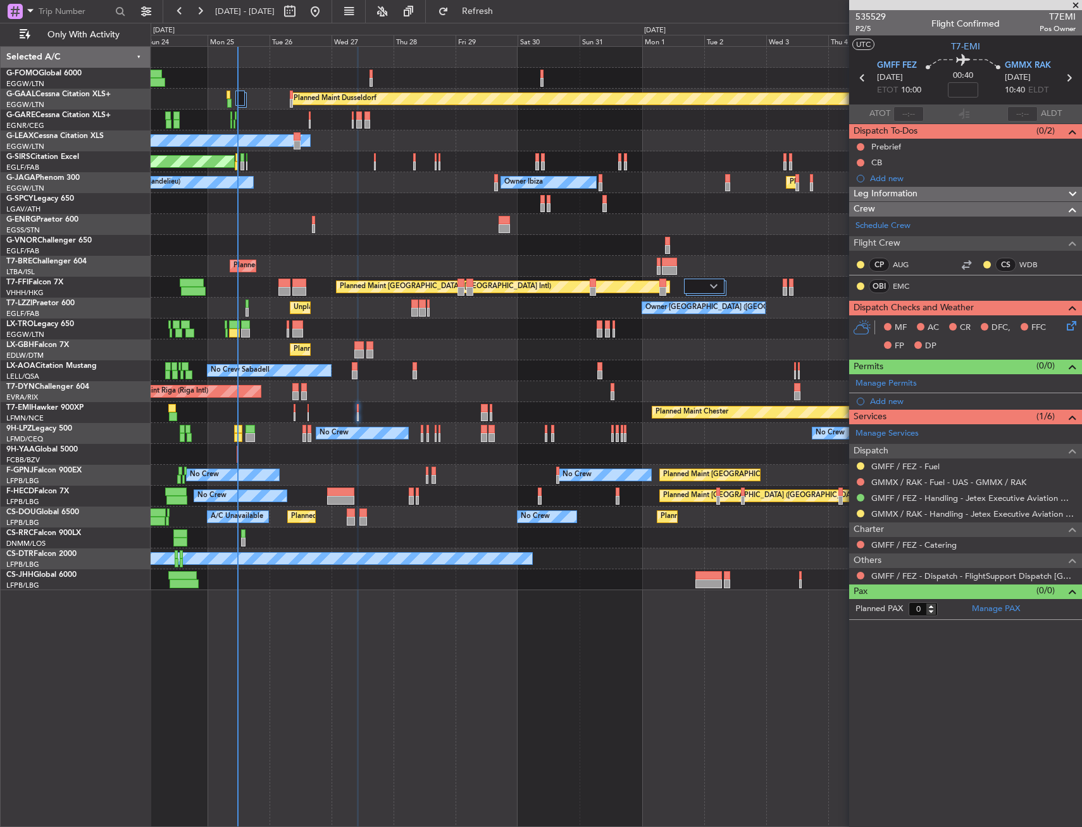
drag, startPoint x: 997, startPoint y: 193, endPoint x: 966, endPoint y: 233, distance: 50.5
click at [997, 193] on div "Leg Information" at bounding box center [965, 194] width 233 height 15
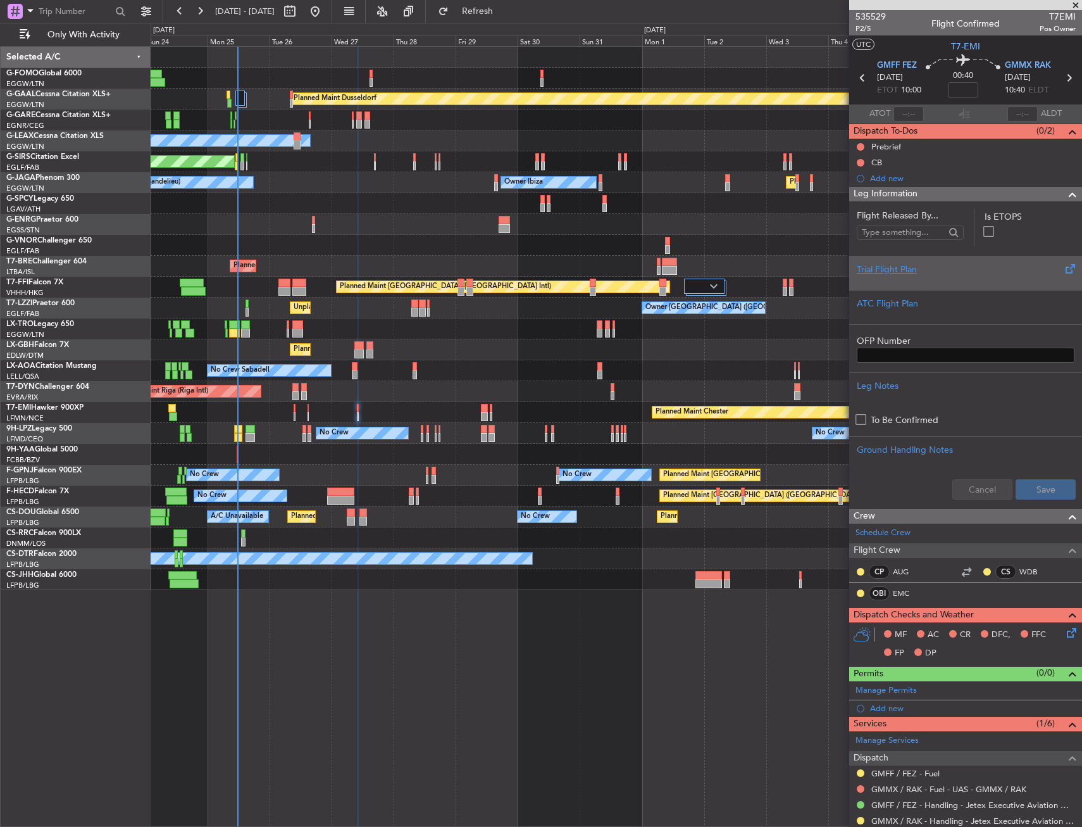
click at [941, 264] on div "Trial Flight Plan" at bounding box center [966, 269] width 218 height 13
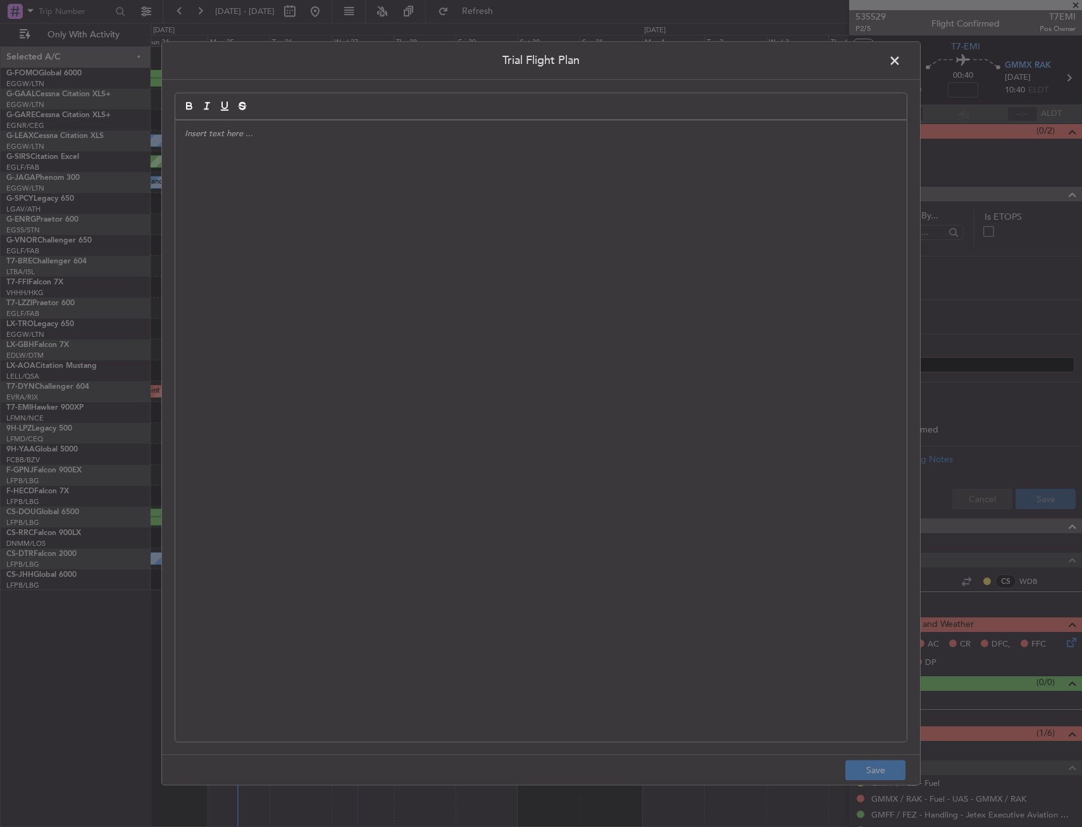
click at [441, 317] on div at bounding box center [541, 430] width 732 height 621
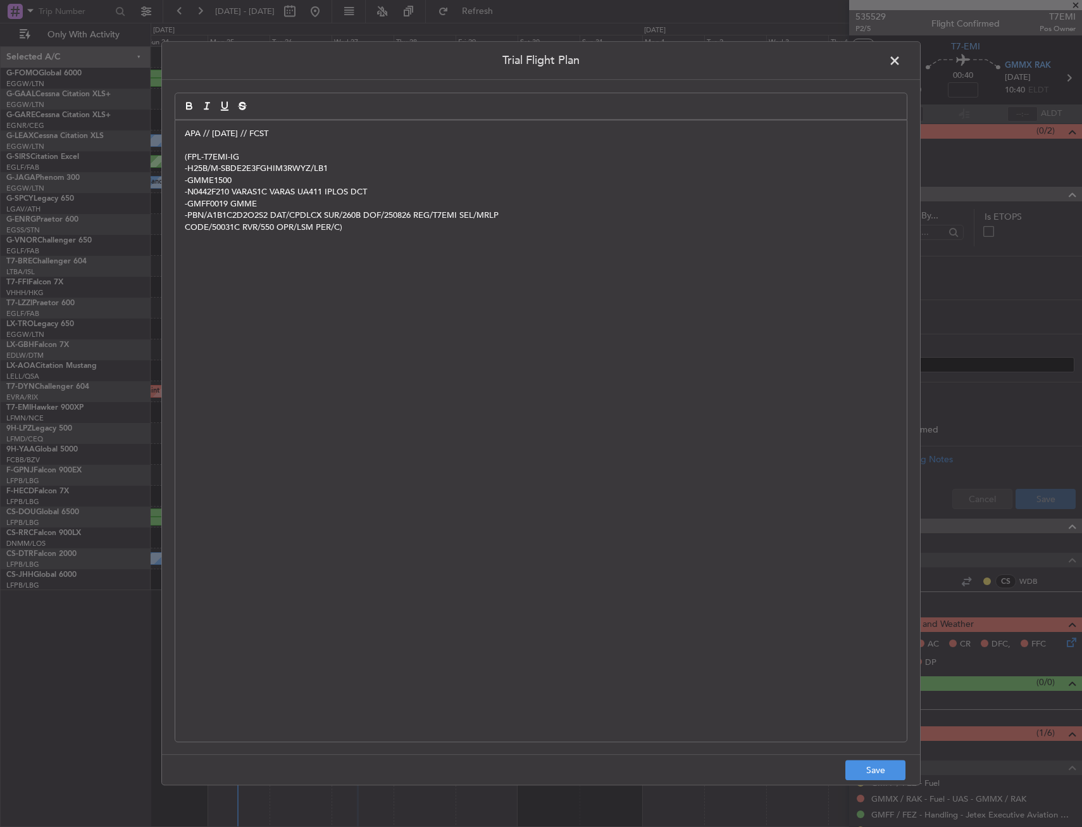
scroll to position [0, 0]
click at [889, 770] on button "Save" at bounding box center [876, 770] width 60 height 20
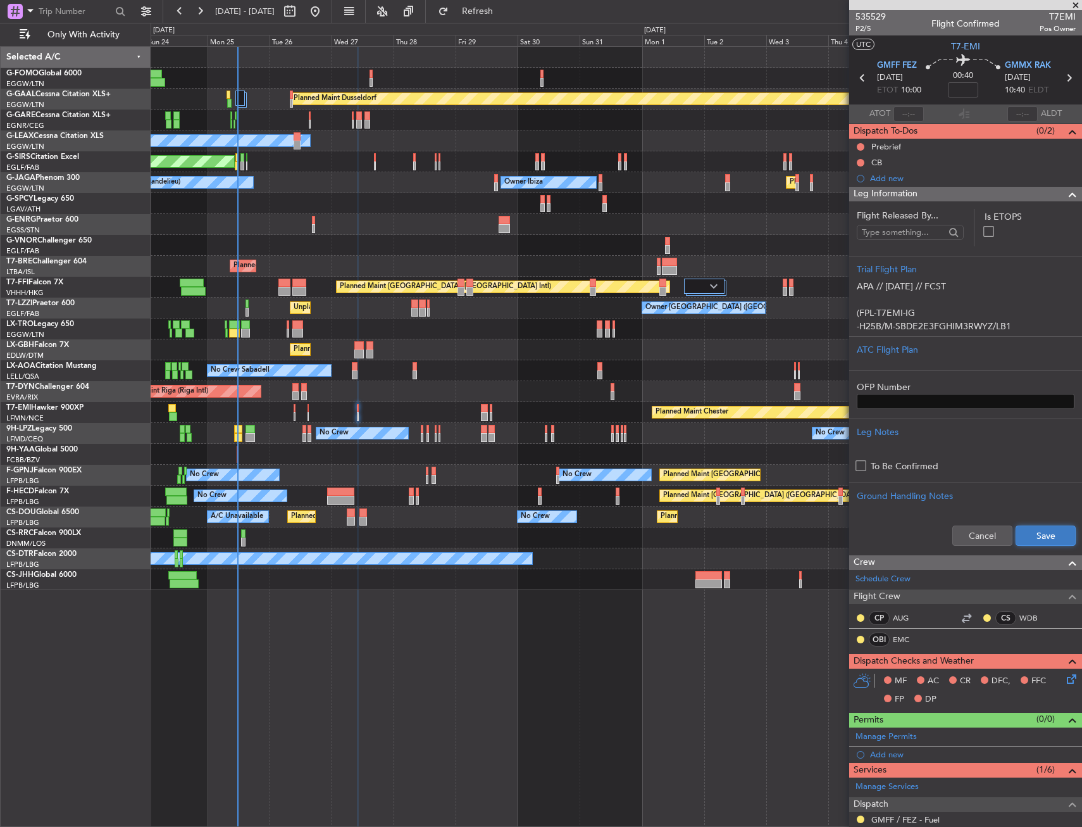
click at [1051, 536] on button "Save" at bounding box center [1046, 535] width 60 height 20
click at [1042, 192] on div "Leg Information" at bounding box center [965, 194] width 233 height 15
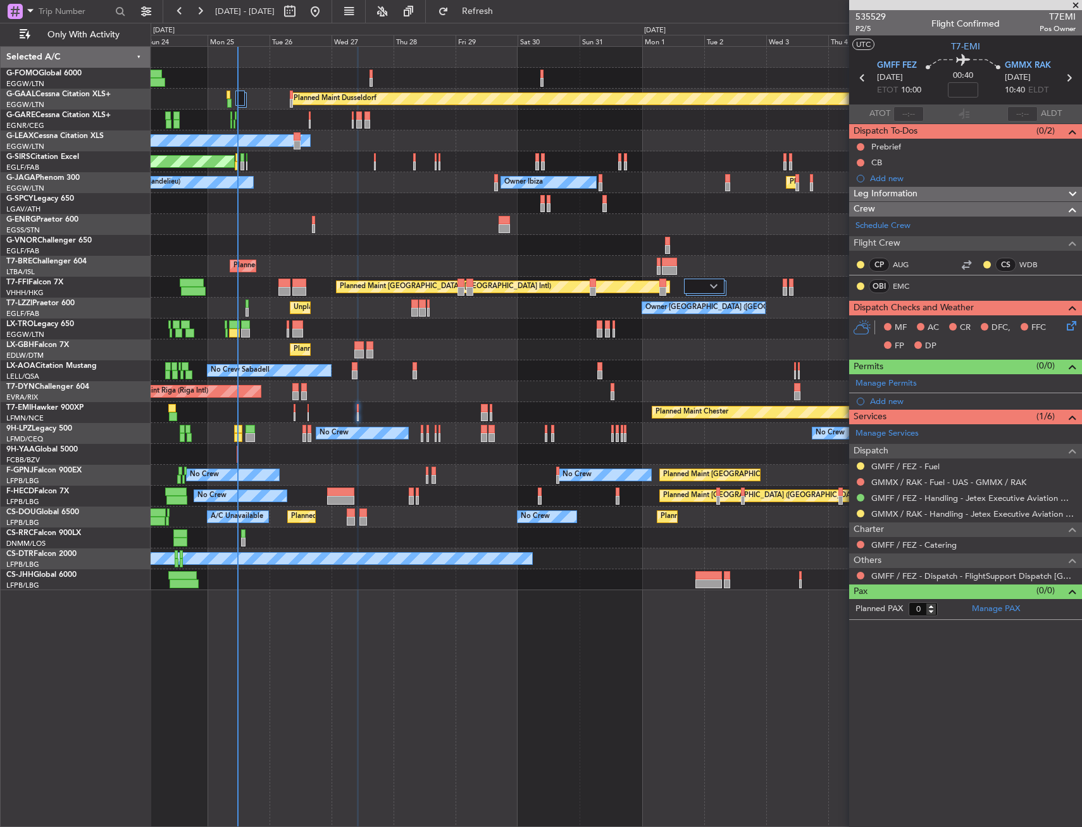
click at [1004, 204] on div "Crew" at bounding box center [965, 209] width 233 height 15
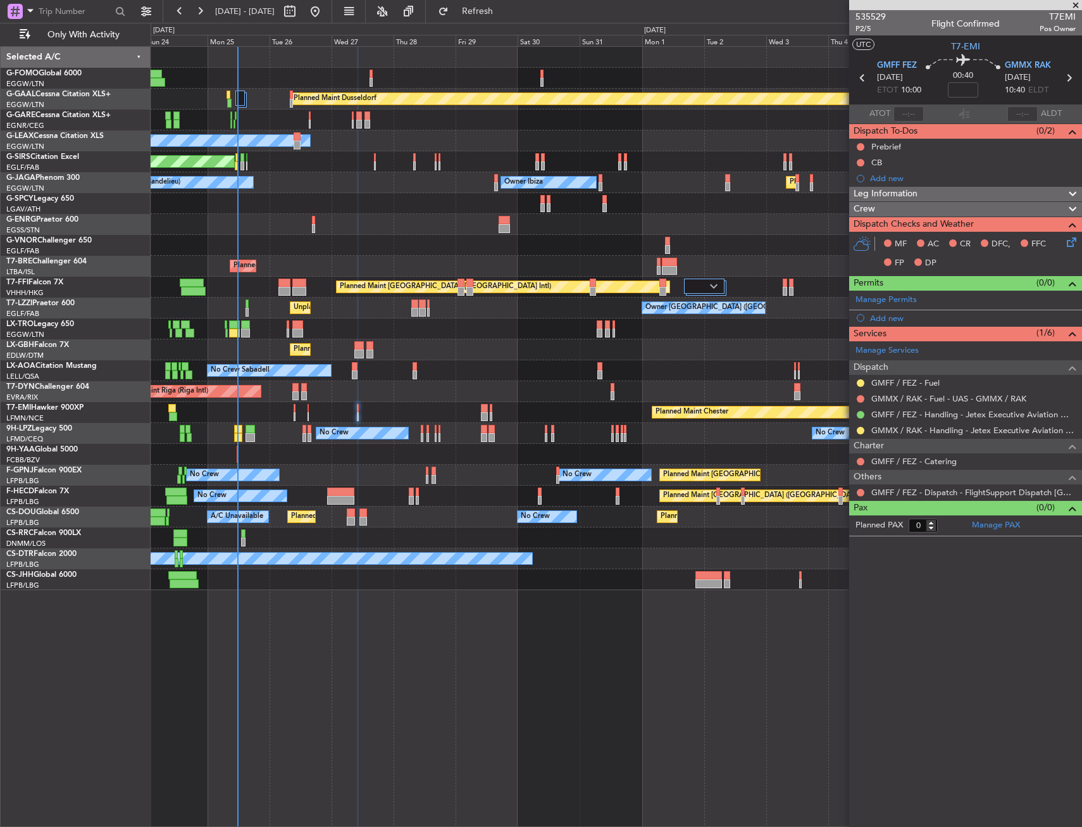
click at [976, 211] on div "Crew" at bounding box center [965, 209] width 233 height 15
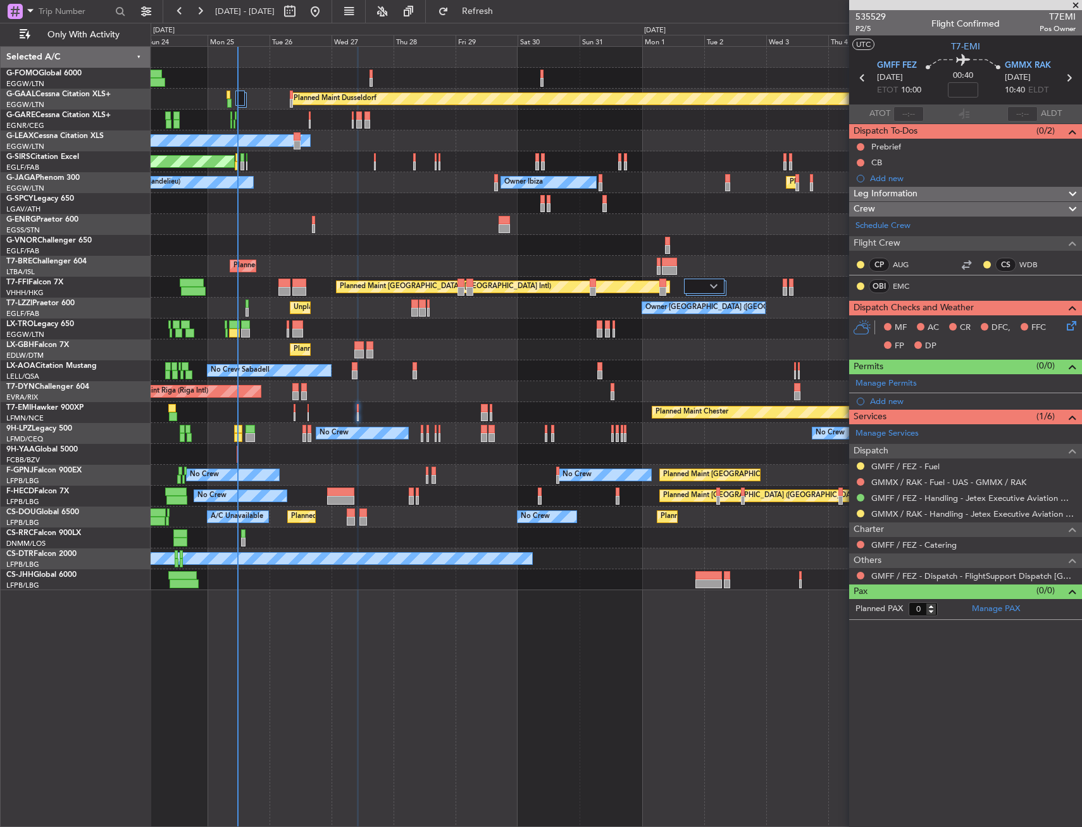
click at [975, 197] on div "Leg Information" at bounding box center [965, 194] width 233 height 15
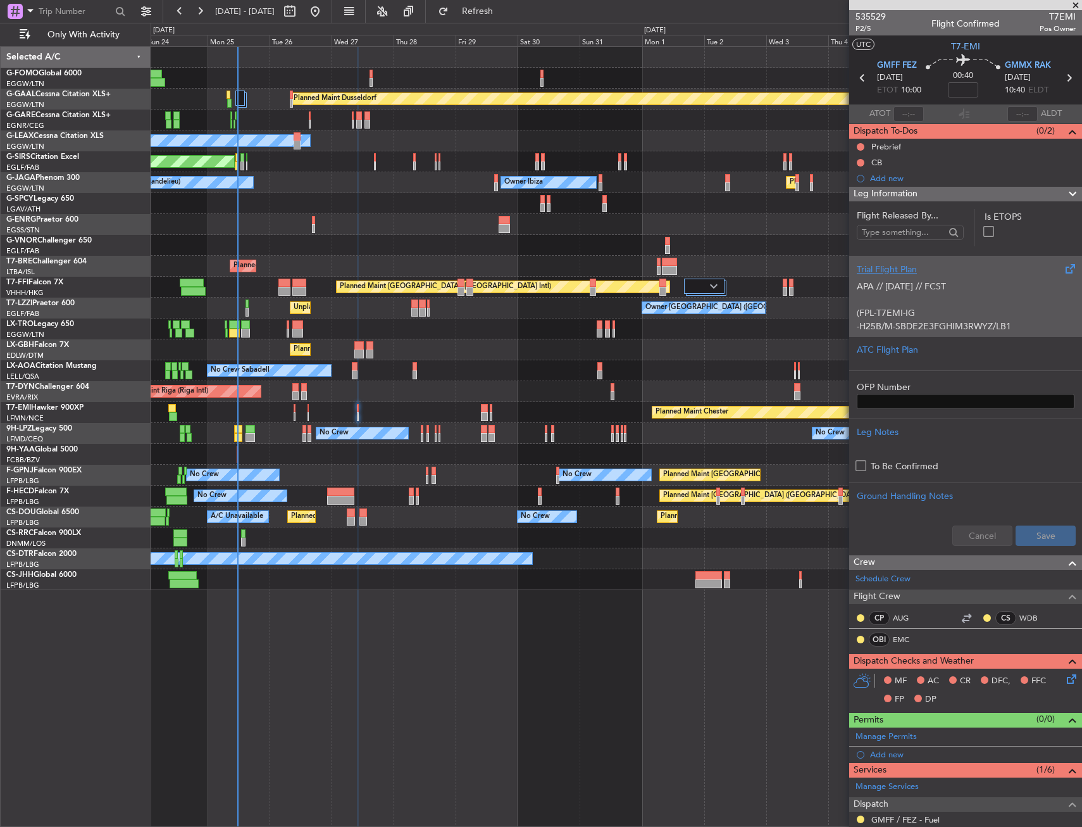
click at [962, 271] on div "Trial Flight Plan" at bounding box center [966, 269] width 218 height 13
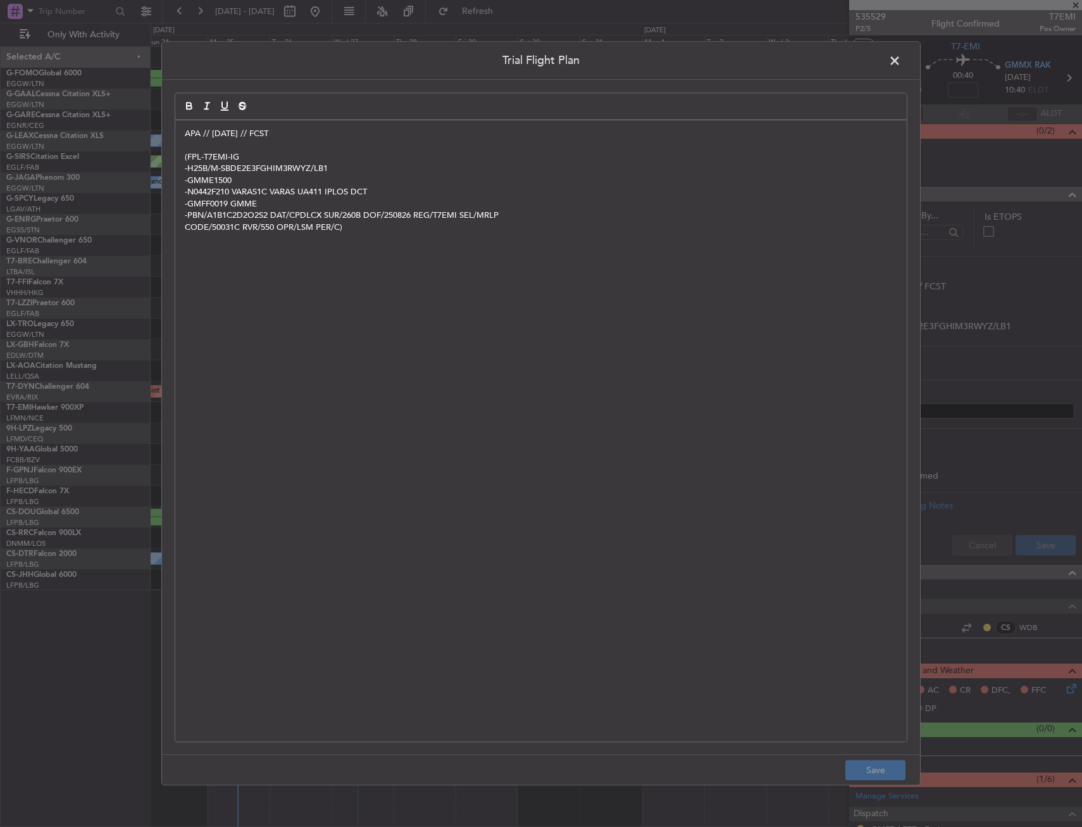
click at [605, 268] on div "APA // 25AUG // FCST (FPL-T7EMI-IG -H25B/M-SBDE2E3FGHIM3RWYZ/LB1 -GMME1500 -N04…" at bounding box center [541, 430] width 732 height 621
drag, startPoint x: 477, startPoint y: 272, endPoint x: 432, endPoint y: 282, distance: 46.8
click at [441, 279] on div "APA // 25AUG // FCST (FPL-T7EMI-IG -H25B/M-SBDE2E3FGHIM3RWYZ/LB1 -GMME1500 -N04…" at bounding box center [541, 430] width 732 height 621
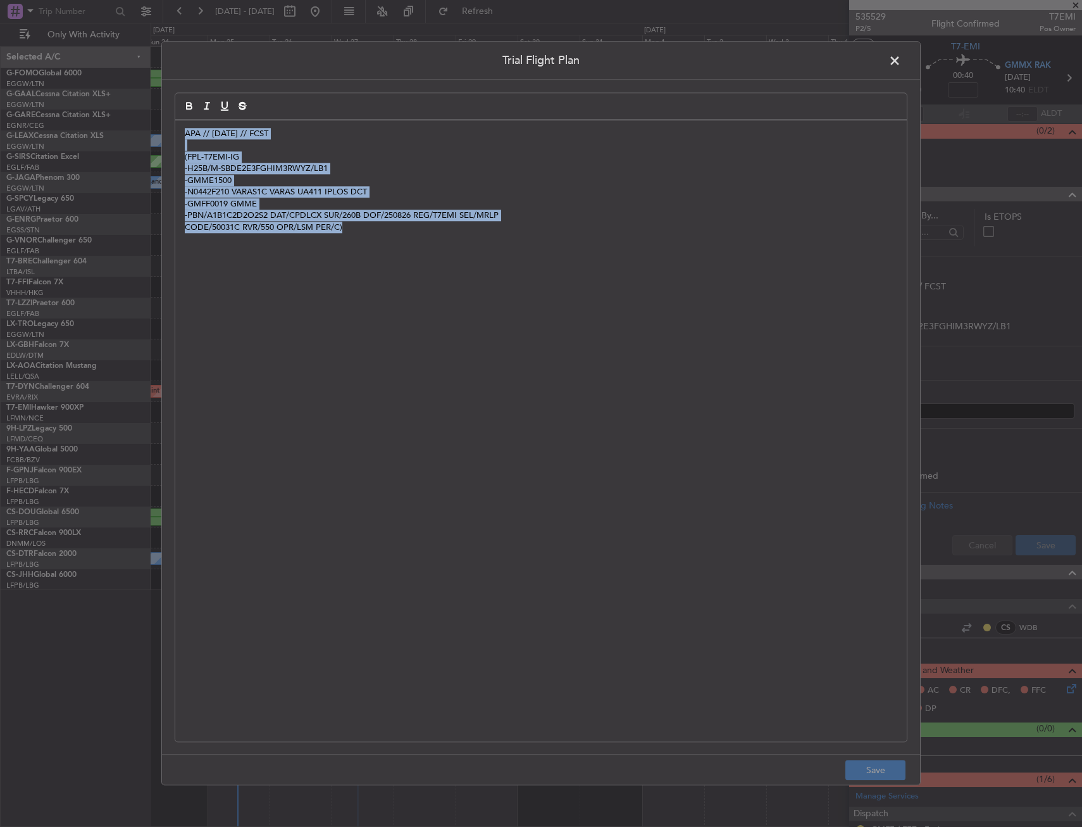
copy div "APA // 25AUG // FCST (FPL-T7EMI-IG -H25B/M-SBDE2E3FGHIM3RWYZ/LB1 -GMME1500 -N04…"
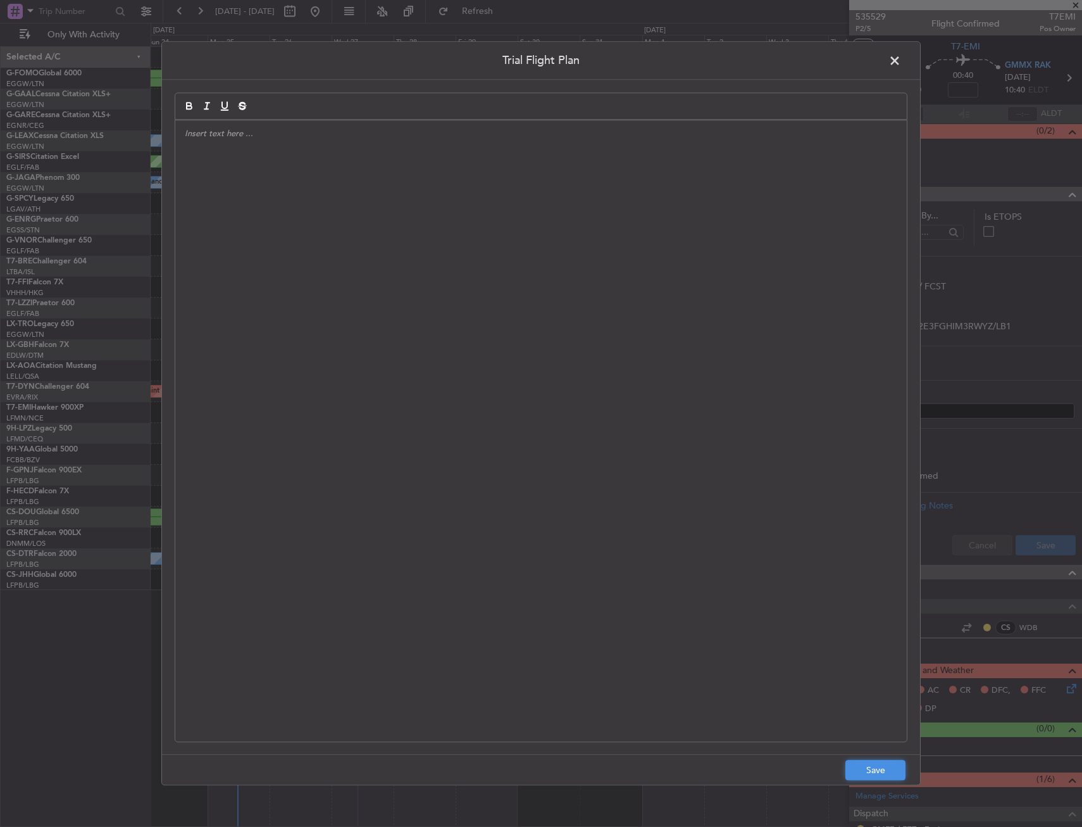
click at [893, 774] on button "Save" at bounding box center [876, 770] width 60 height 20
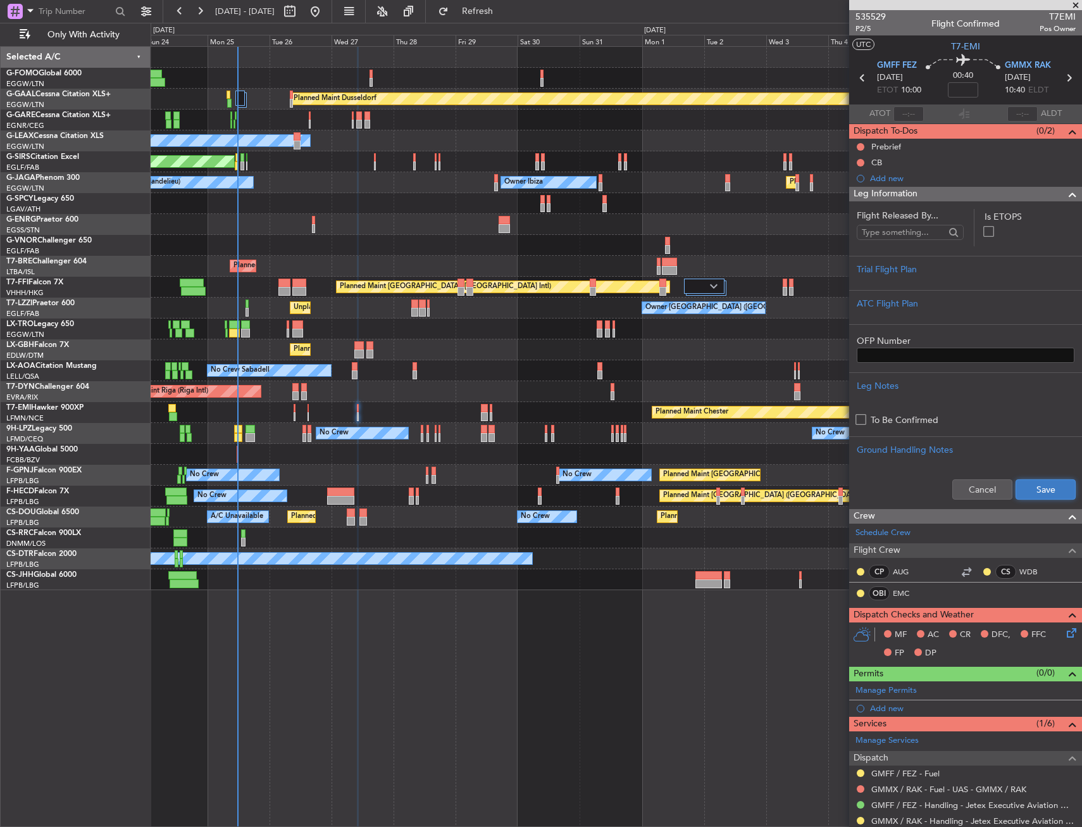
click at [1042, 487] on button "Save" at bounding box center [1046, 489] width 60 height 20
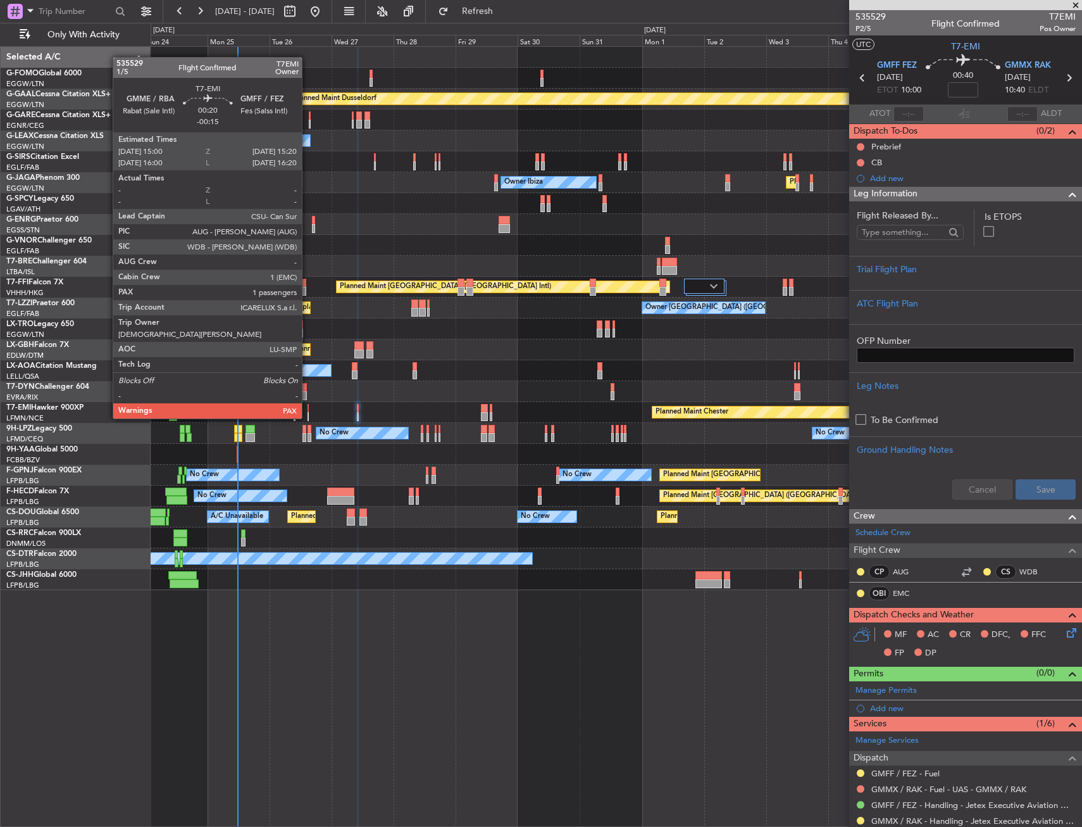
click at [308, 406] on div at bounding box center [308, 408] width 1 height 9
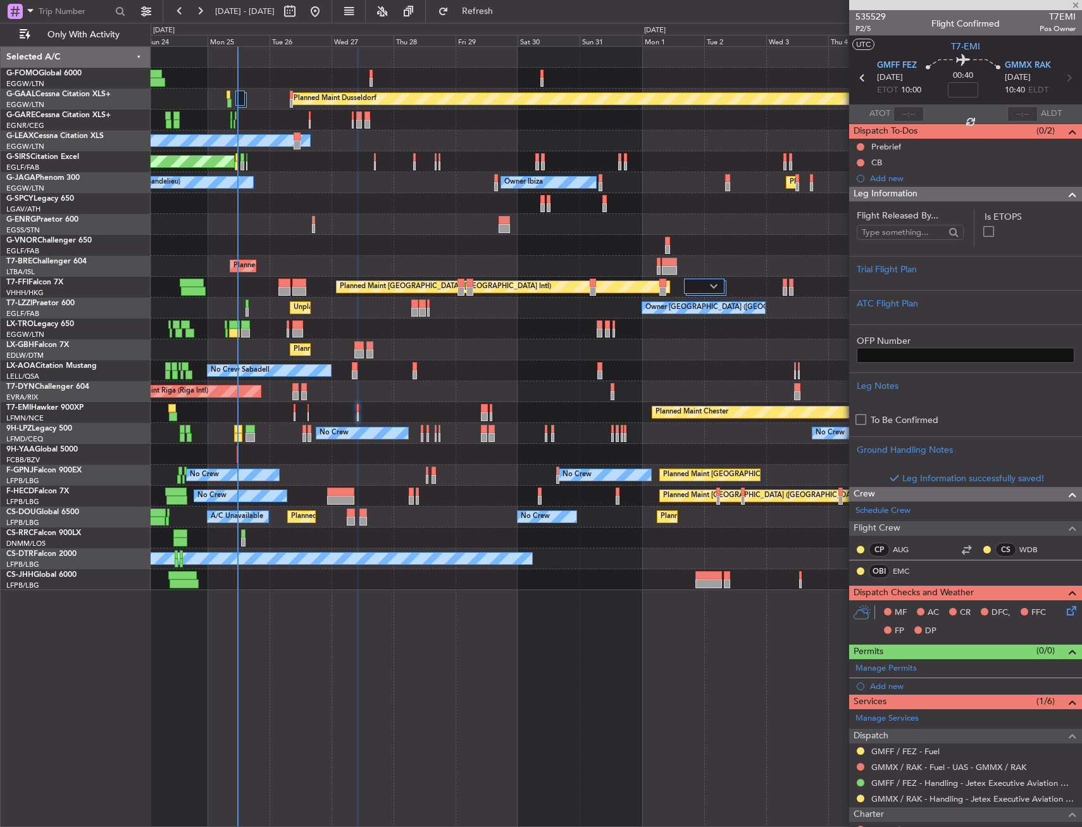
type input "-00:15"
type input "1"
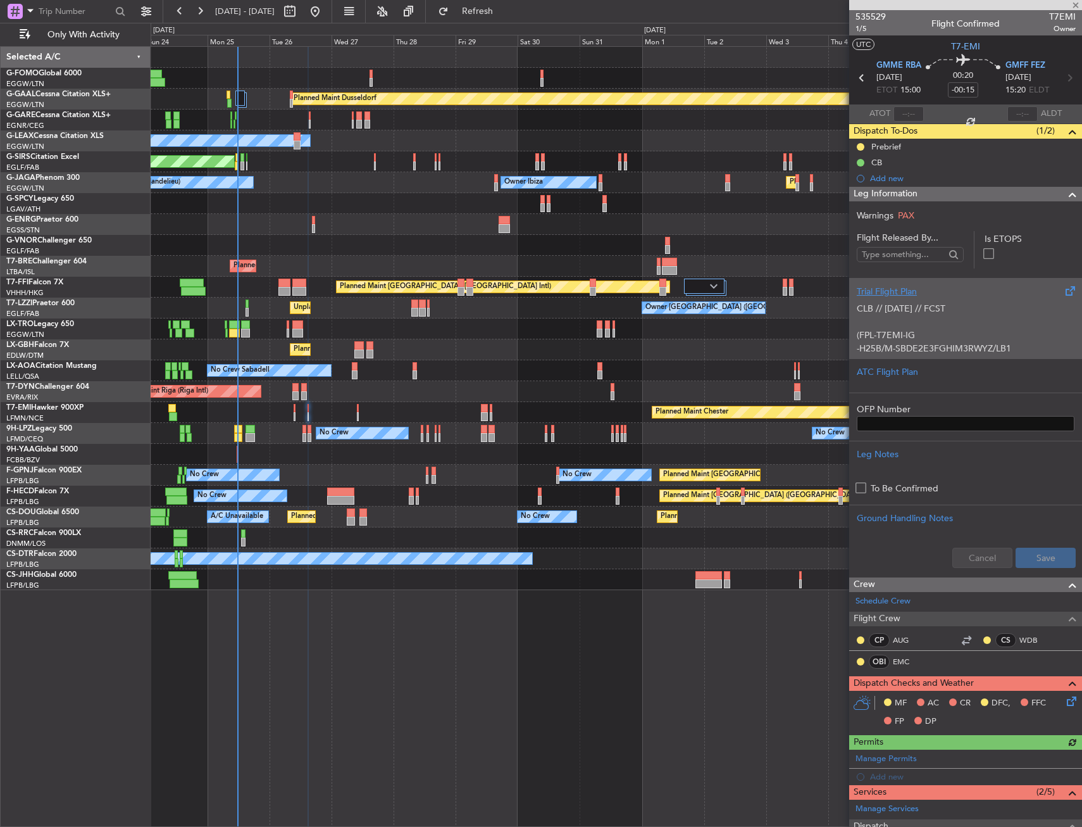
click at [909, 301] on div "CLB // 24AUG // FCST (FPL-T7EMI-IG -H25B/M-SBDE2E3FGHIM3RWYZ/LB1 -GMME1500 -N04…" at bounding box center [966, 325] width 218 height 54
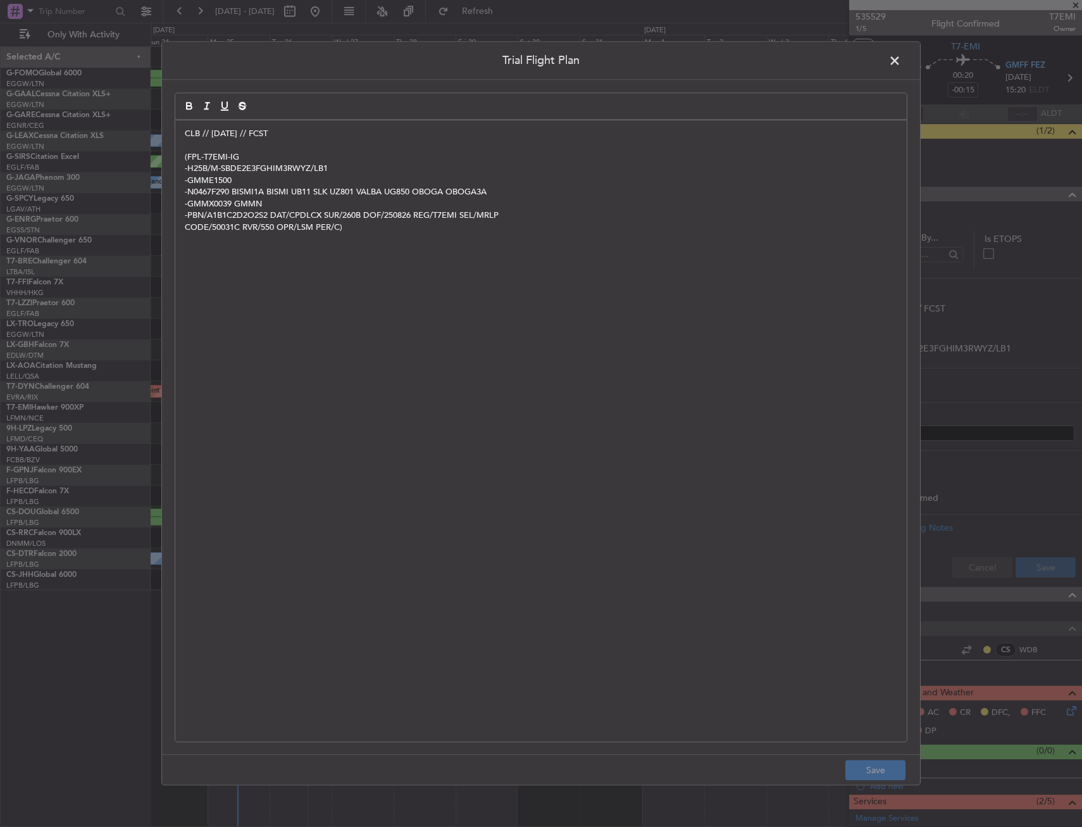
click at [185, 135] on p "CLB // [DATE] // FCST" at bounding box center [541, 133] width 713 height 11
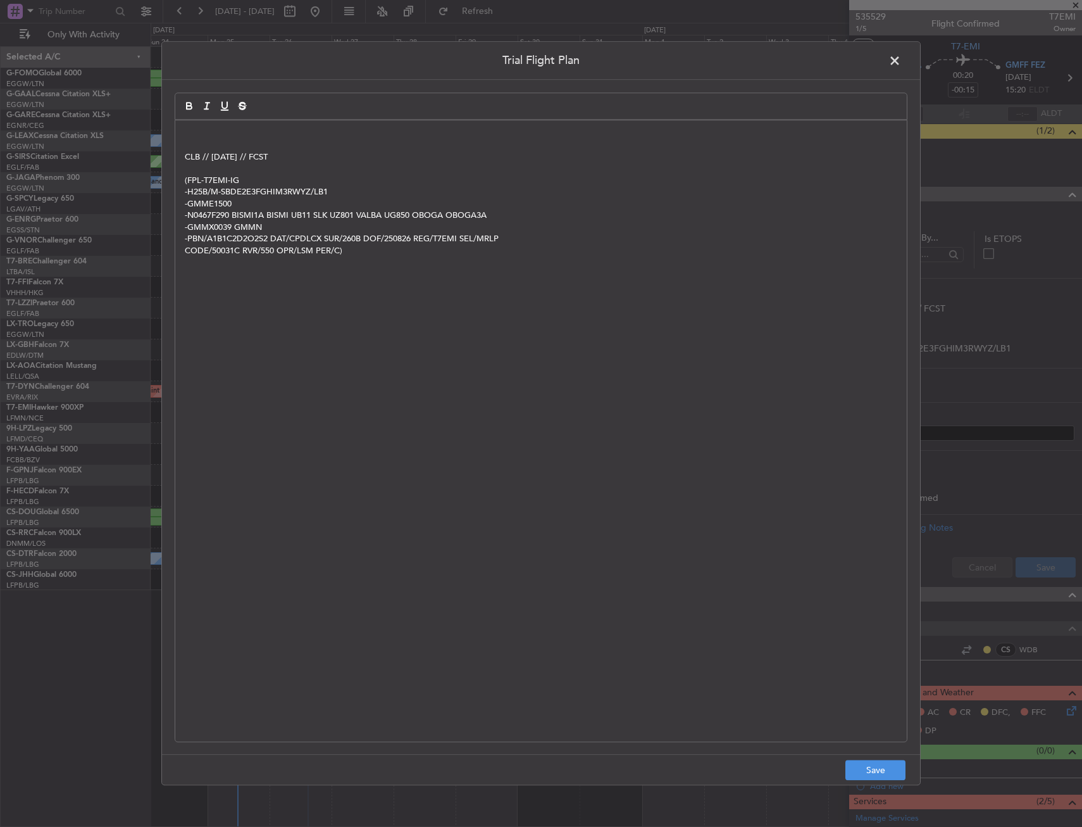
click at [242, 133] on p at bounding box center [541, 133] width 713 height 11
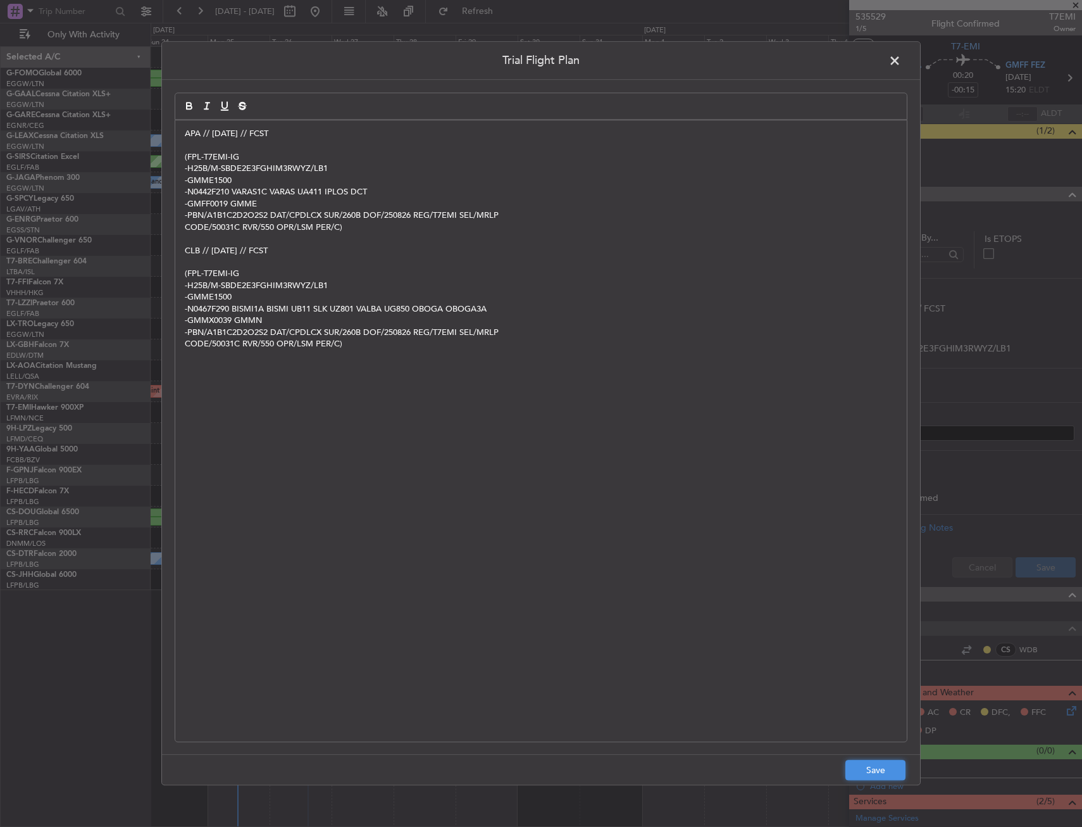
drag, startPoint x: 902, startPoint y: 769, endPoint x: 970, endPoint y: 670, distance: 119.7
click at [902, 768] on button "Save" at bounding box center [876, 770] width 60 height 20
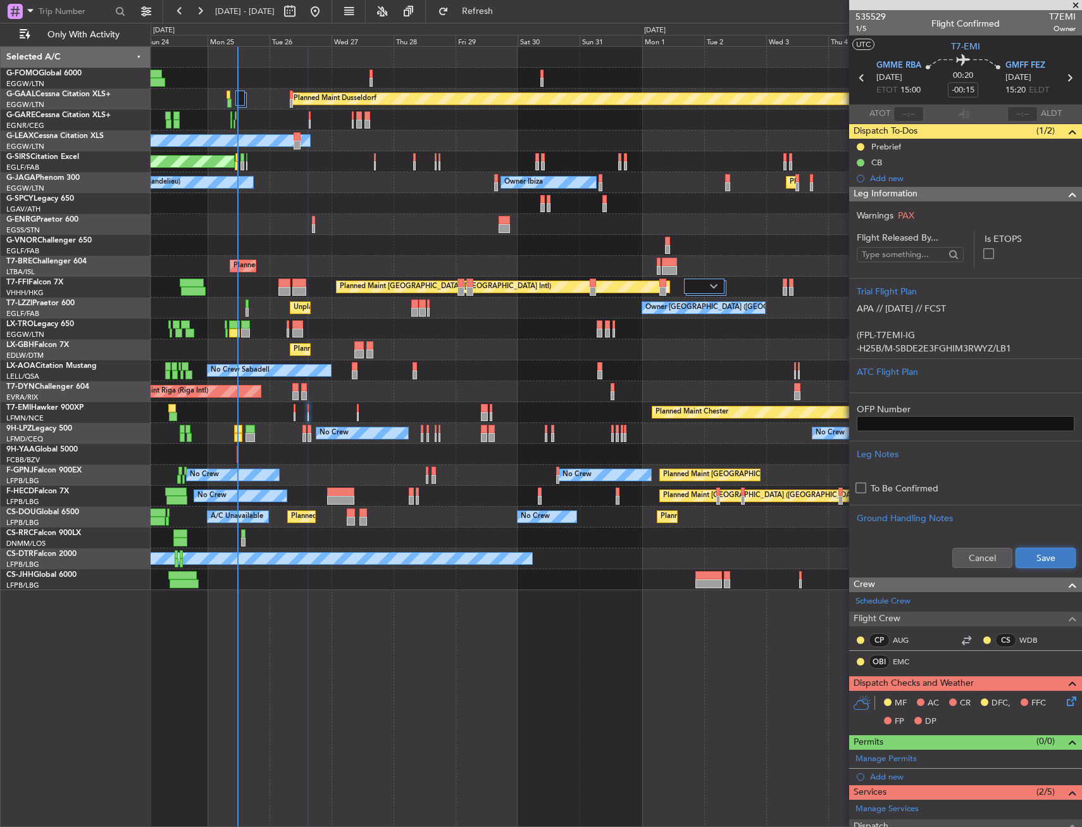
click at [1051, 562] on button "Save" at bounding box center [1046, 558] width 60 height 20
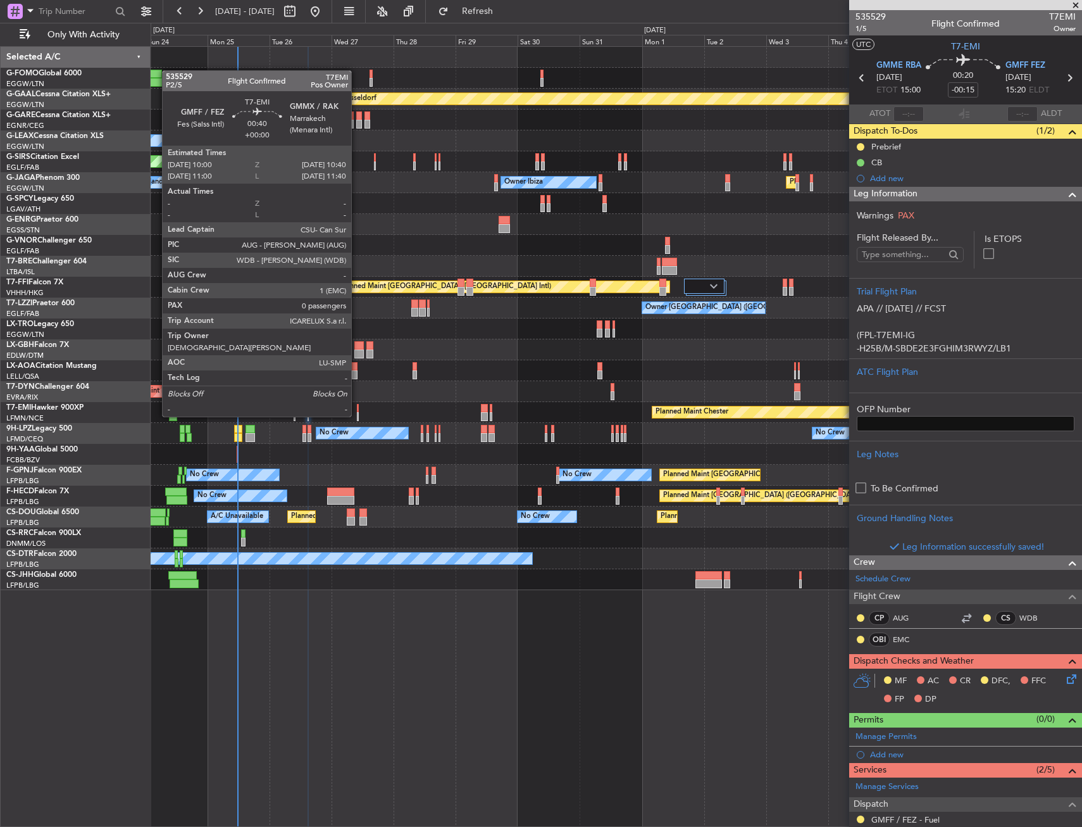
click at [357, 404] on div at bounding box center [358, 408] width 2 height 9
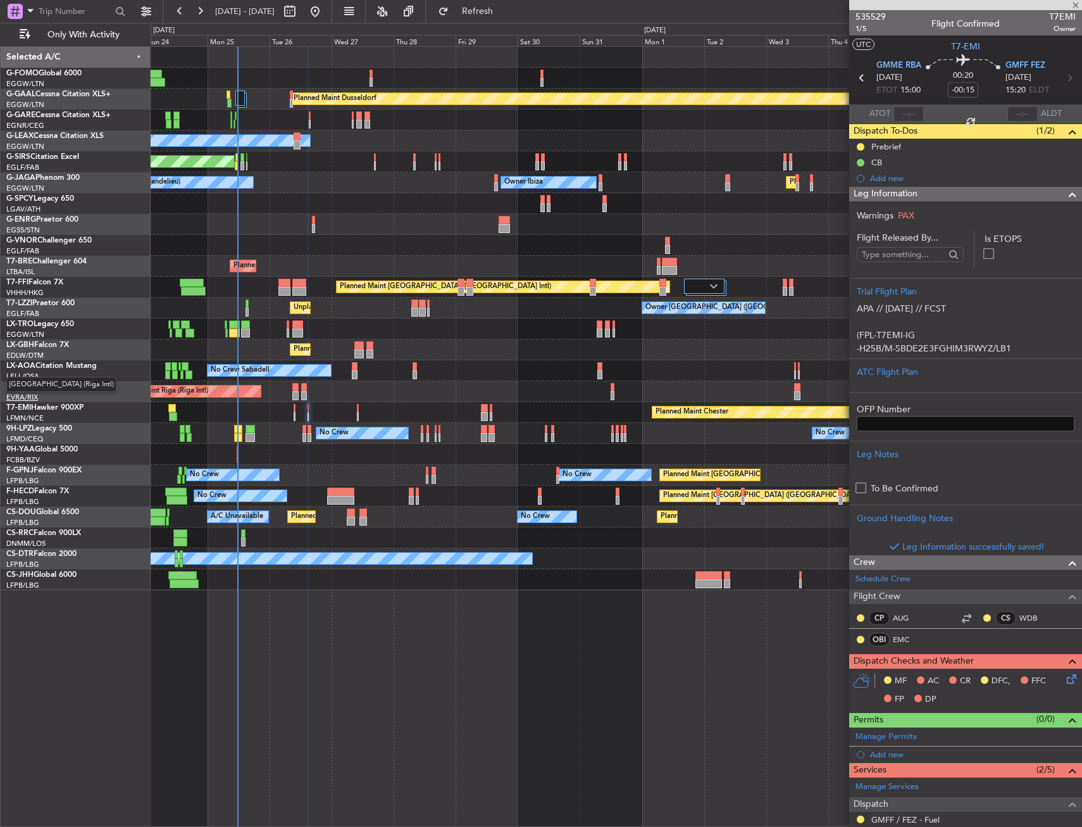
type input "0"
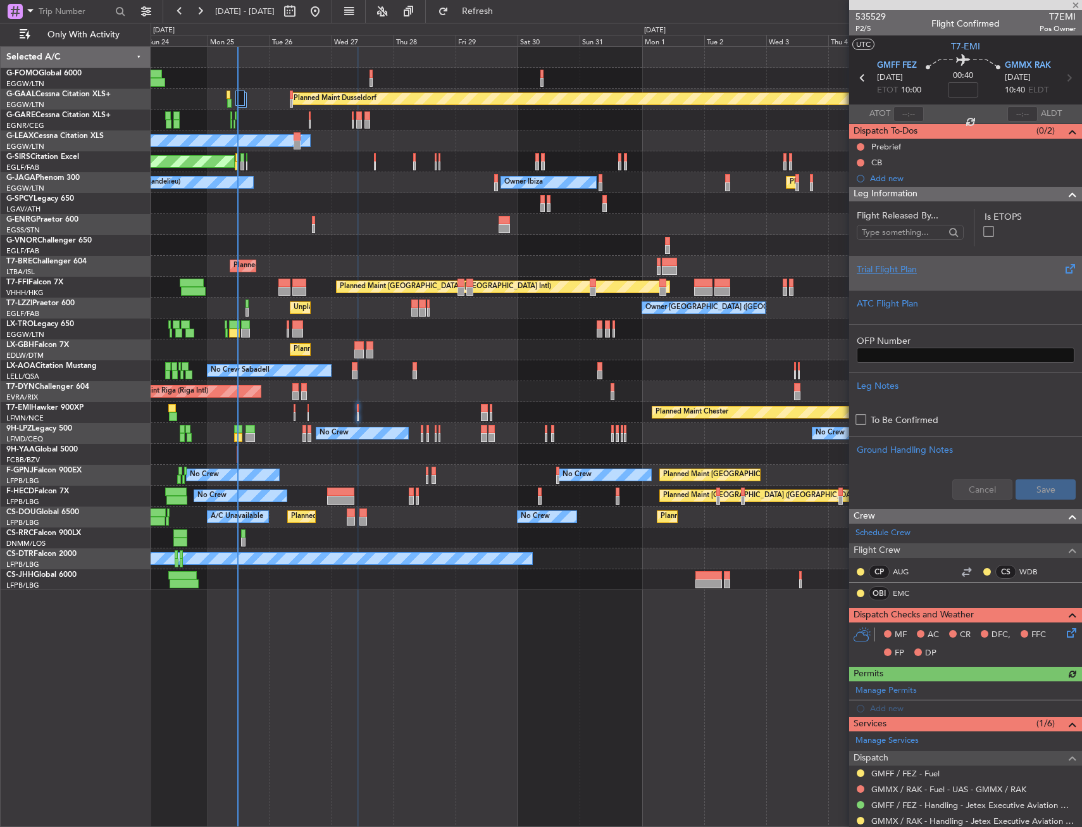
click at [918, 277] on div at bounding box center [966, 280] width 218 height 8
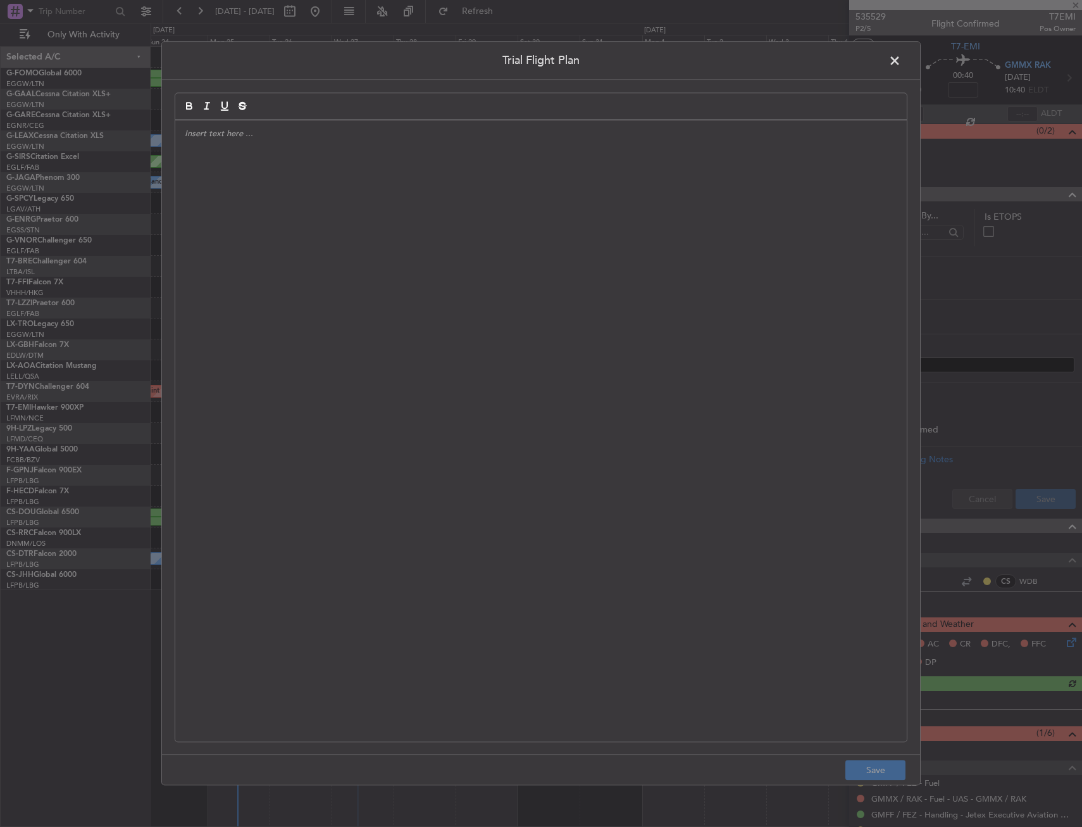
click at [473, 259] on div at bounding box center [541, 430] width 732 height 621
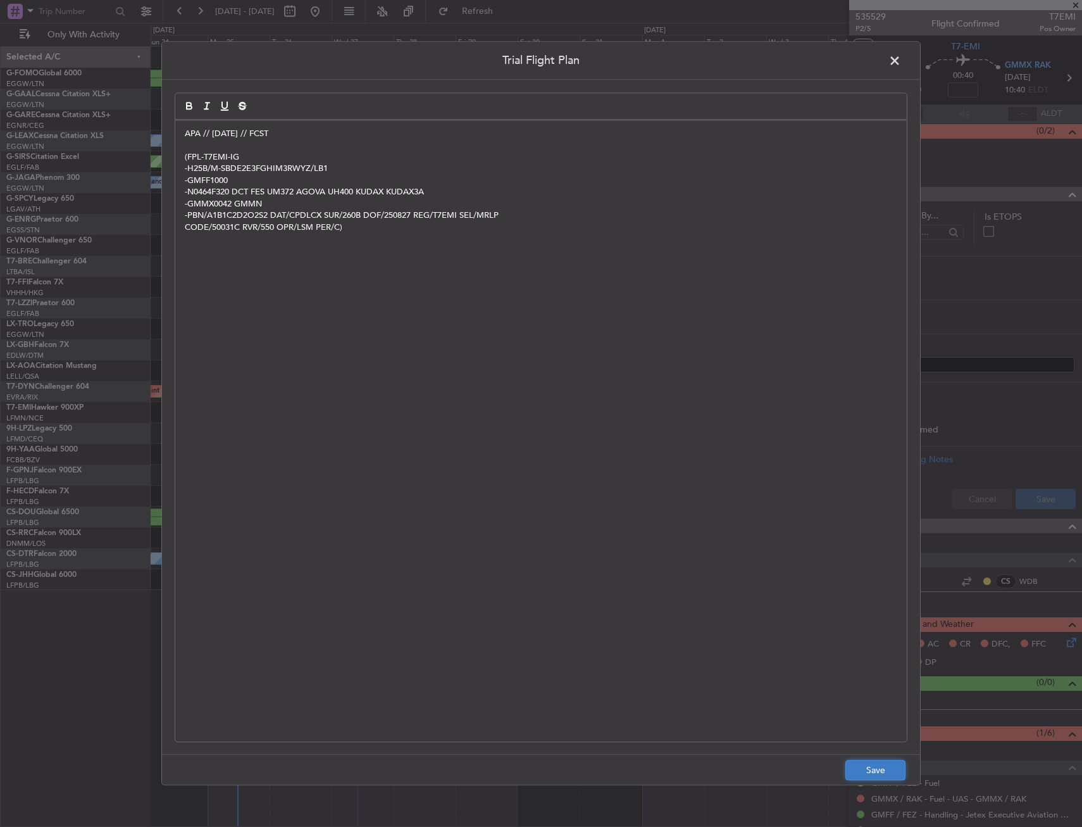
click at [847, 762] on button "Save" at bounding box center [876, 770] width 60 height 20
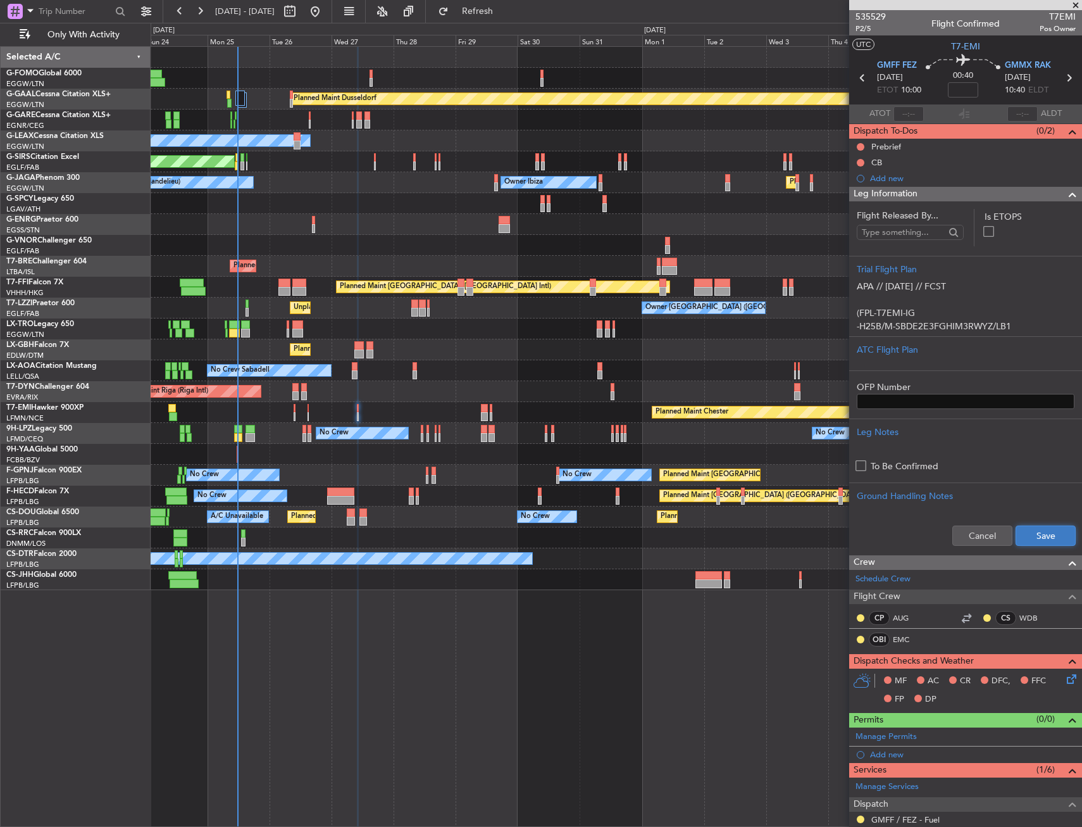
click at [1016, 530] on button "Save" at bounding box center [1046, 535] width 60 height 20
click at [863, 27] on span "P2/5" at bounding box center [871, 28] width 30 height 11
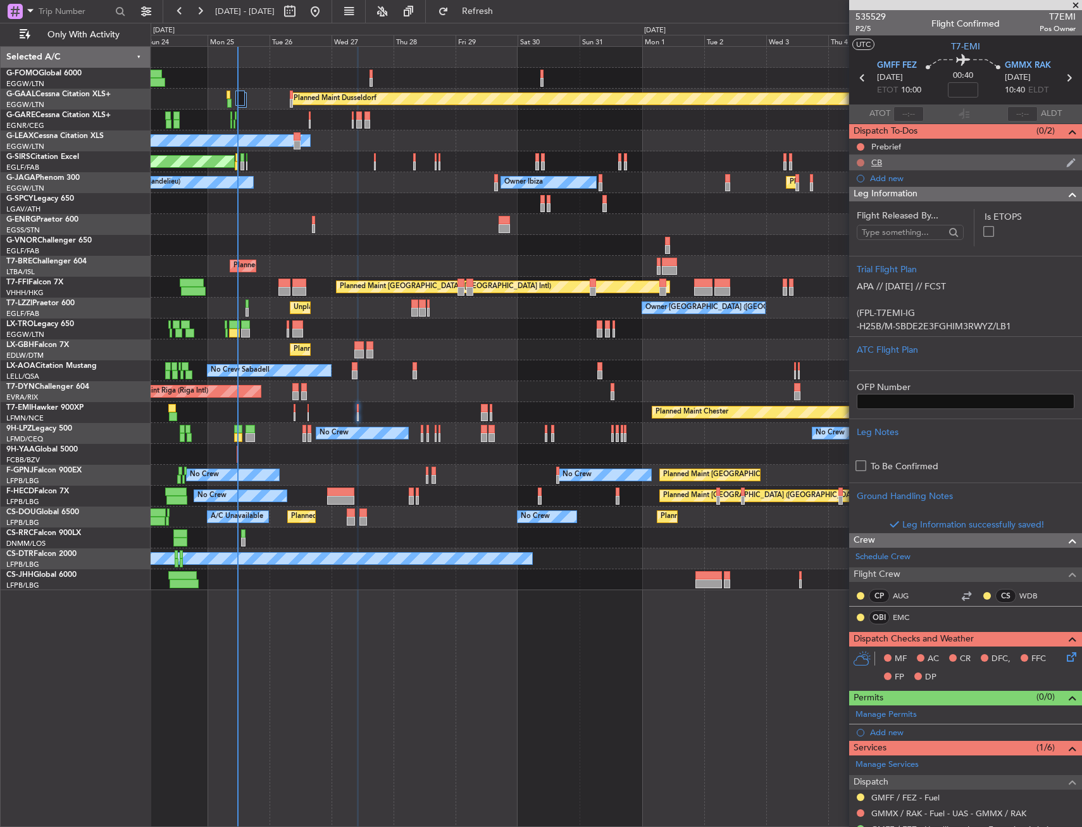
click at [859, 162] on button at bounding box center [861, 163] width 8 height 8
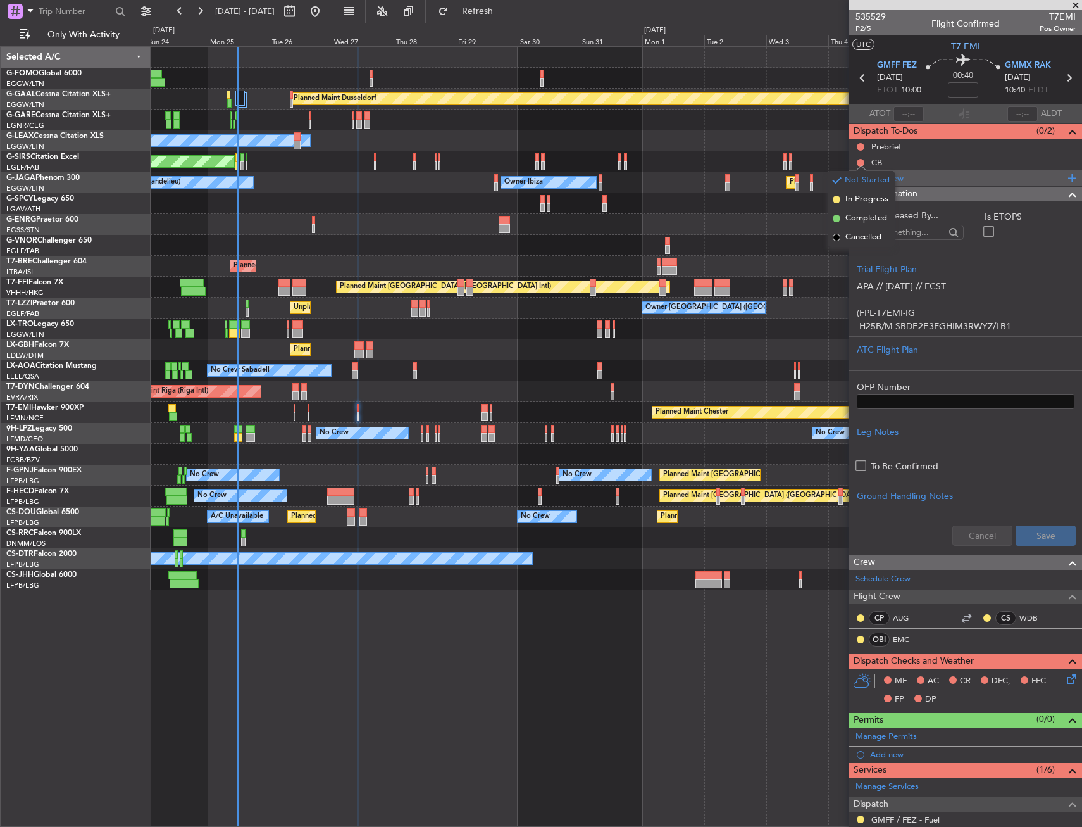
drag, startPoint x: 856, startPoint y: 220, endPoint x: 861, endPoint y: 175, distance: 45.2
click at [856, 218] on span "Completed" at bounding box center [867, 218] width 42 height 13
click at [858, 146] on button at bounding box center [861, 147] width 8 height 8
click at [858, 187] on span "In Progress" at bounding box center [867, 183] width 43 height 13
click at [924, 187] on div "Leg Information" at bounding box center [965, 194] width 233 height 15
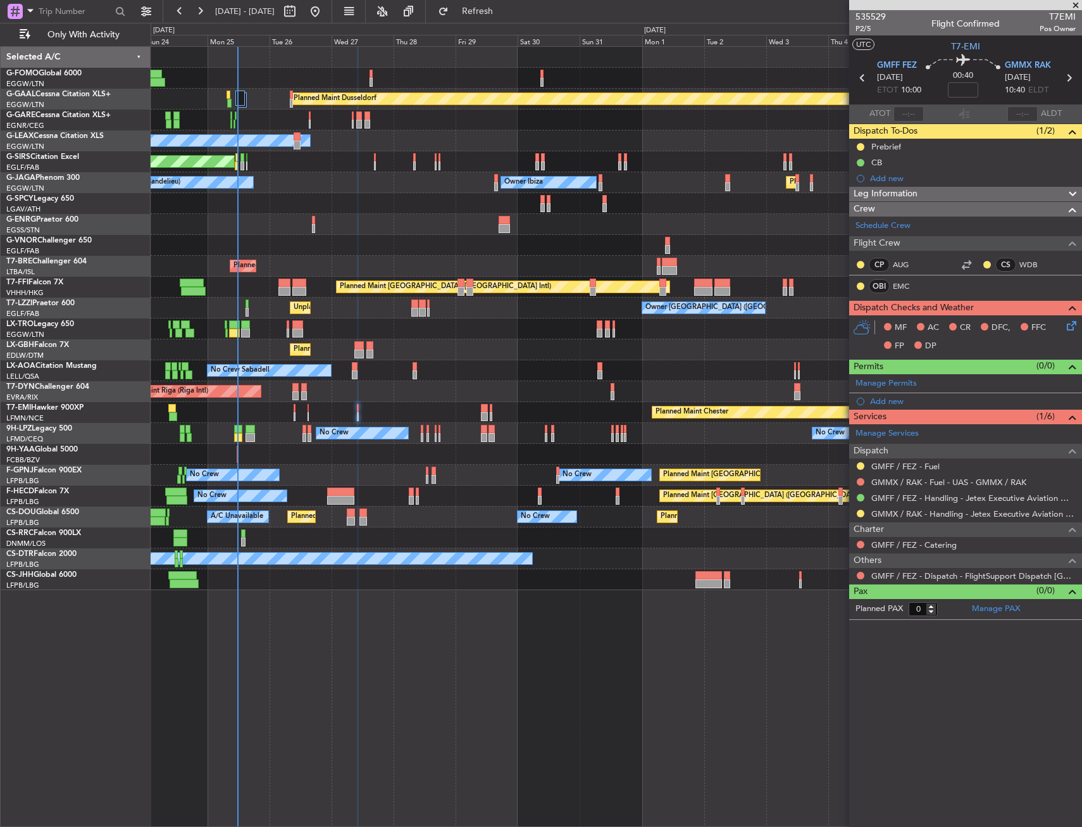
click at [1068, 323] on icon at bounding box center [1070, 323] width 10 height 10
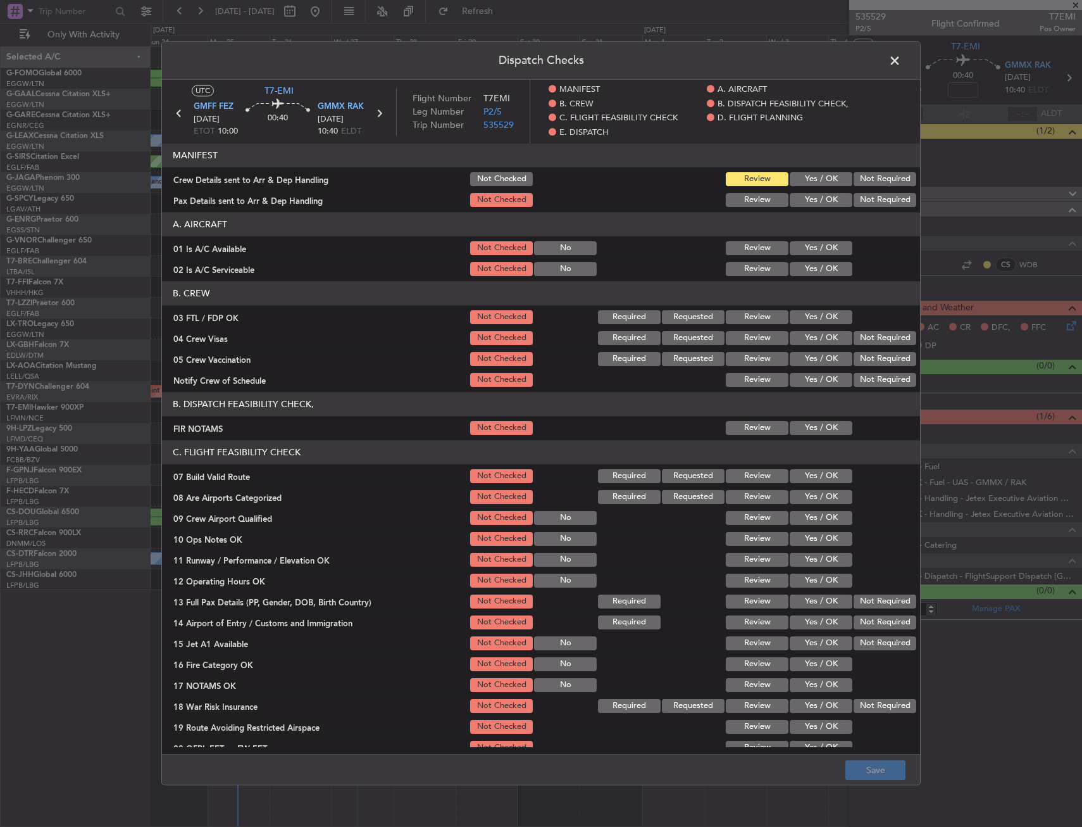
click at [818, 257] on div "Yes / OK" at bounding box center [820, 248] width 64 height 18
click at [817, 263] on button "Yes / OK" at bounding box center [821, 269] width 63 height 14
click at [817, 251] on button "Yes / OK" at bounding box center [821, 248] width 63 height 14
click at [901, 68] on span at bounding box center [901, 63] width 0 height 25
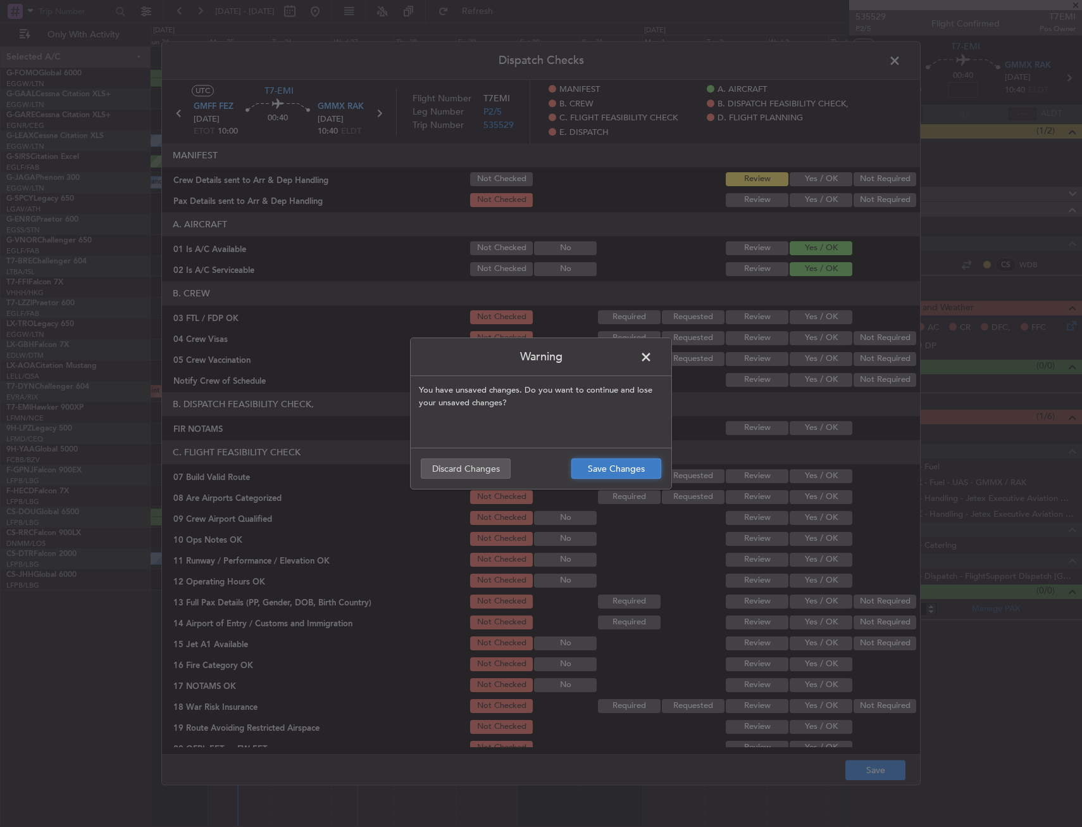
click at [618, 461] on button "Save Changes" at bounding box center [617, 468] width 90 height 20
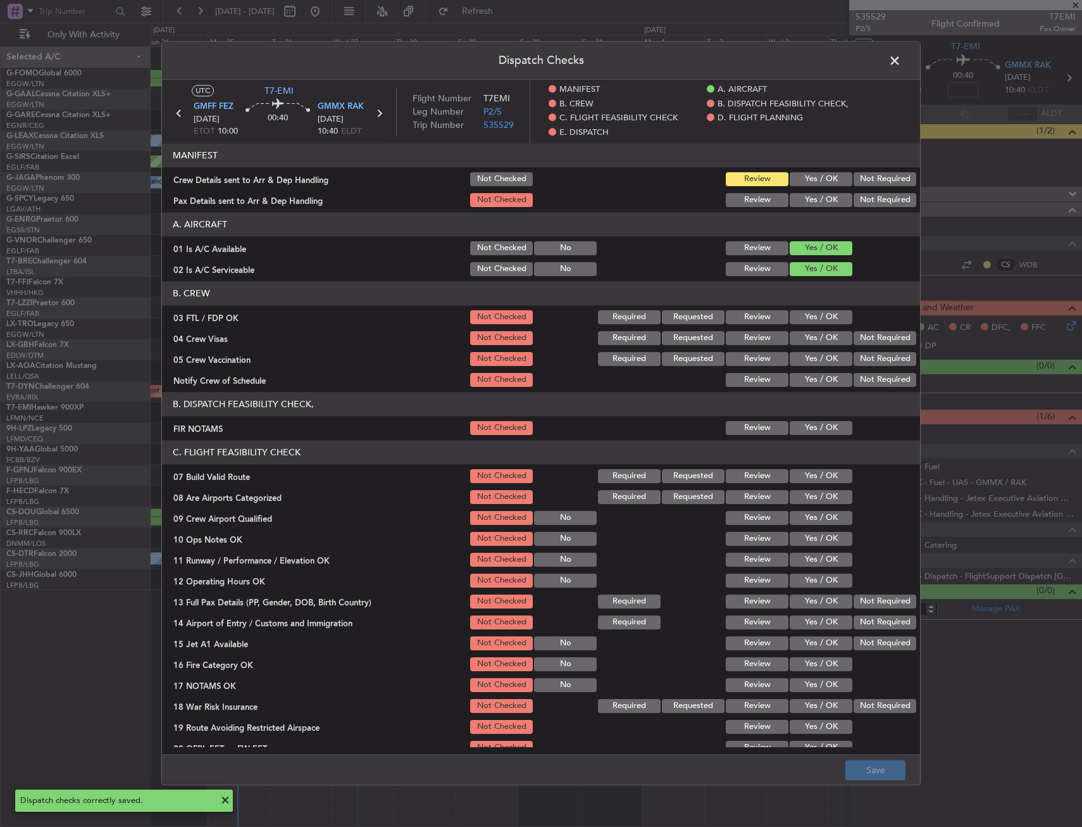
click at [901, 63] on span at bounding box center [901, 63] width 0 height 25
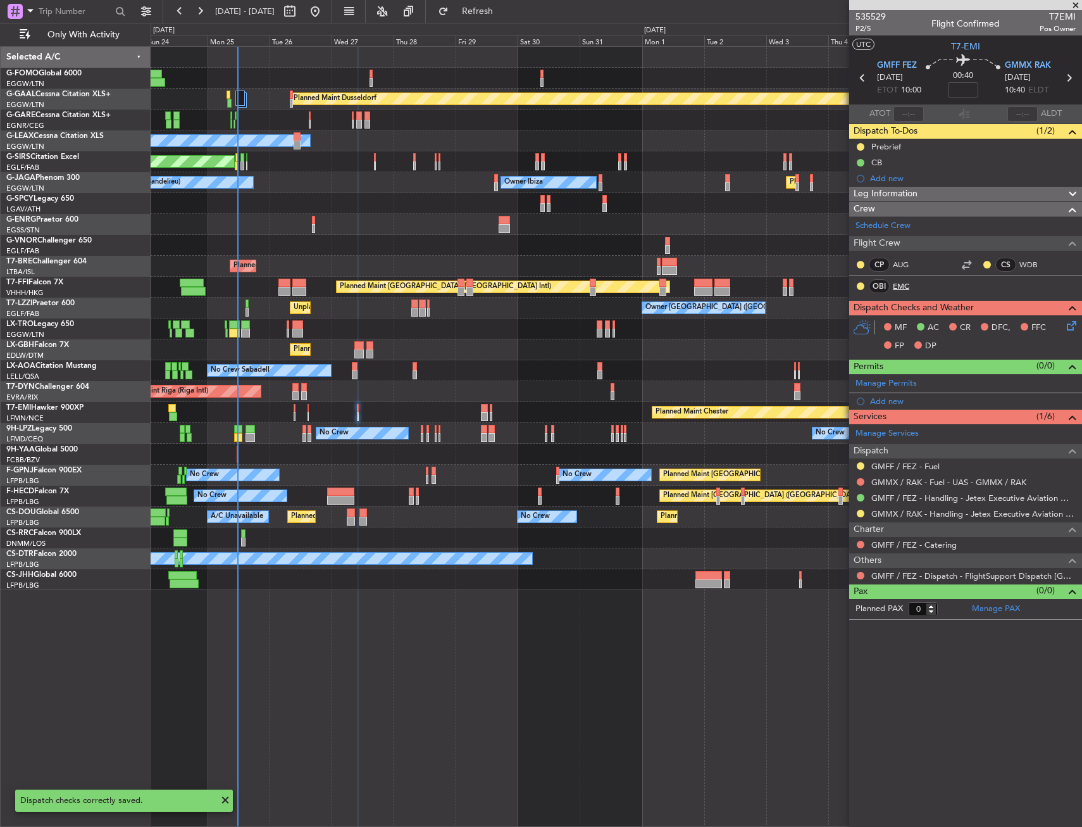
click at [906, 288] on link "EMC" at bounding box center [907, 285] width 28 height 11
click at [1075, 321] on icon at bounding box center [1070, 323] width 10 height 10
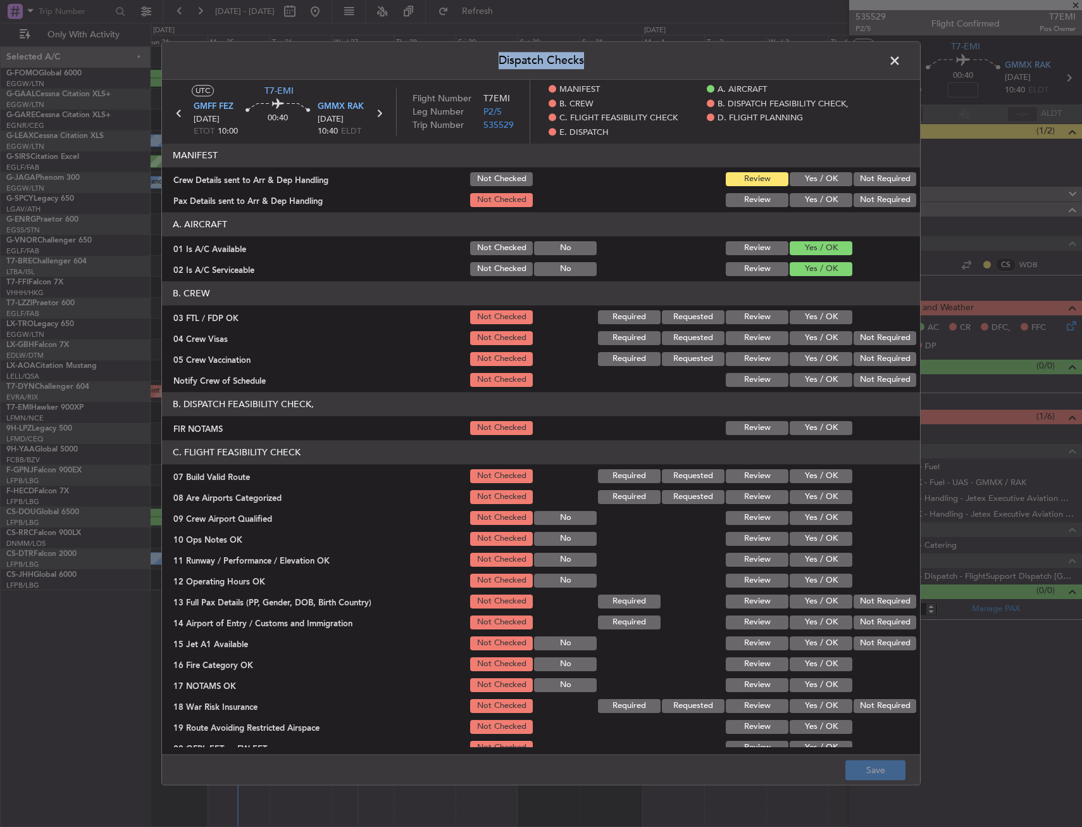
click at [889, 53] on div "Dispatch Checks UTC T7-EMI GMFF FEZ 27/08/2025 ETOT 10:00 00:40 GMMX RAK 27/08/…" at bounding box center [541, 413] width 760 height 744
drag, startPoint x: 888, startPoint y: 53, endPoint x: 887, endPoint y: 61, distance: 8.3
click at [901, 59] on span at bounding box center [901, 63] width 0 height 25
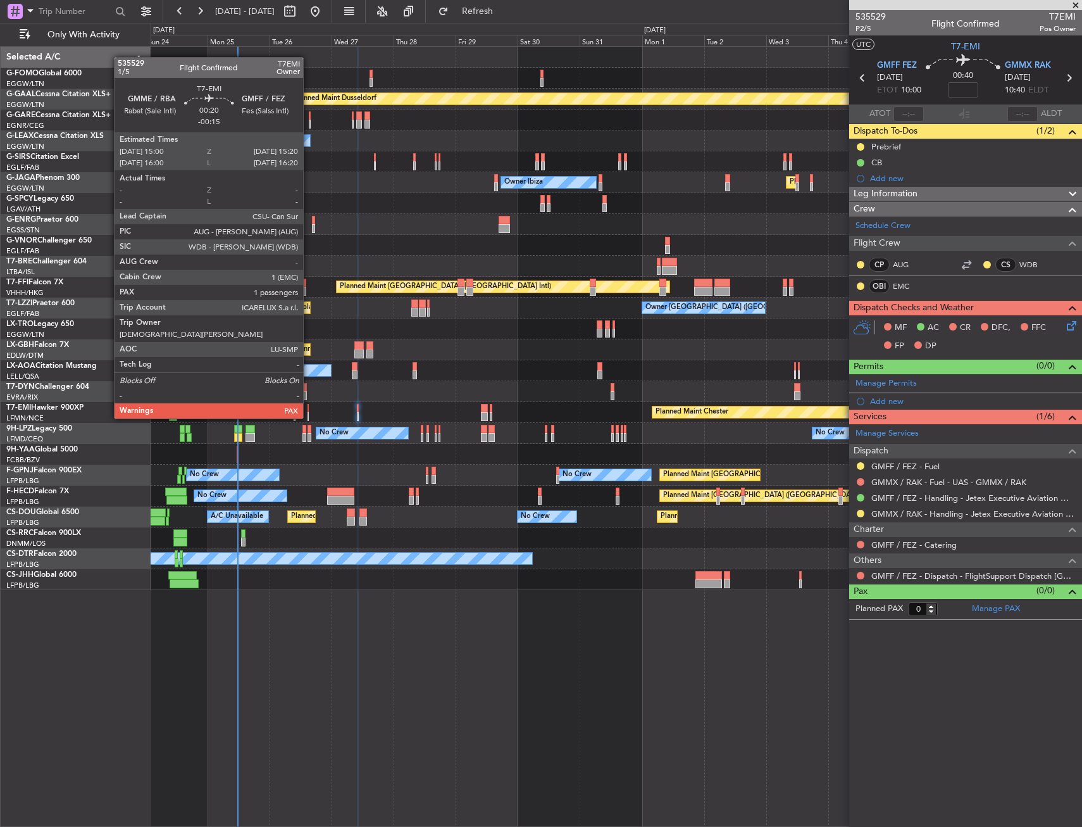
click at [309, 406] on div at bounding box center [308, 408] width 1 height 9
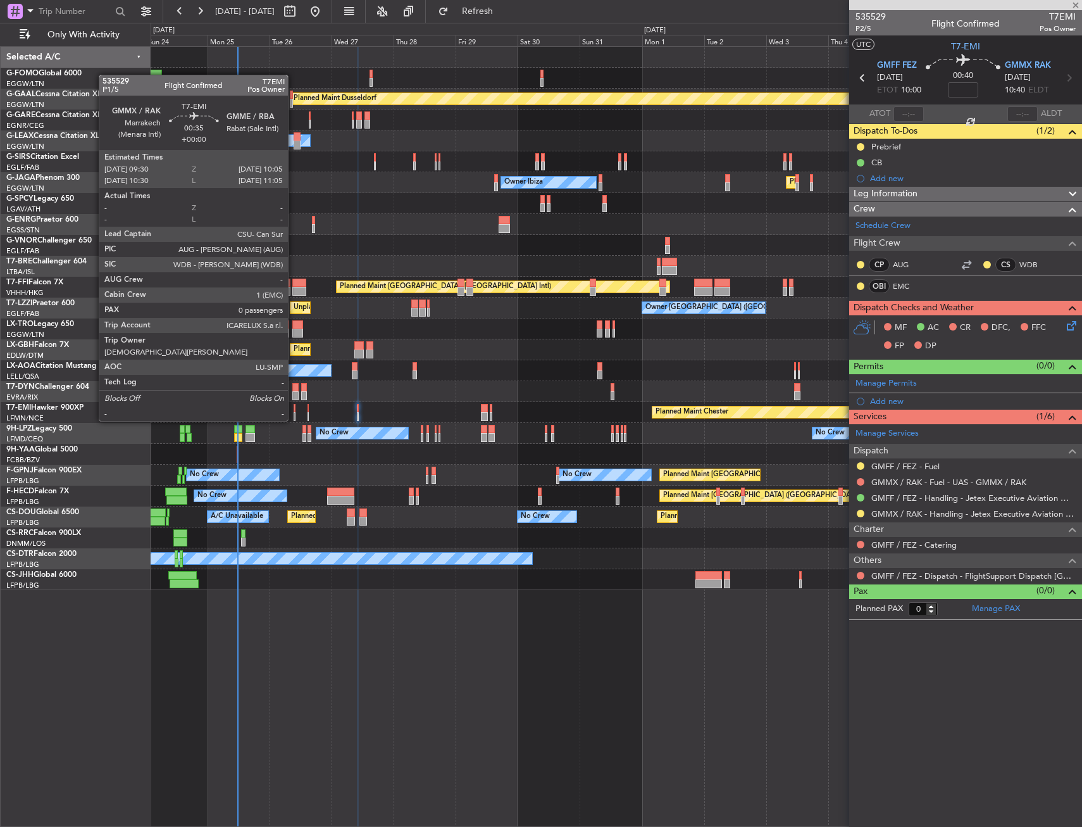
type input "-00:15"
type input "1"
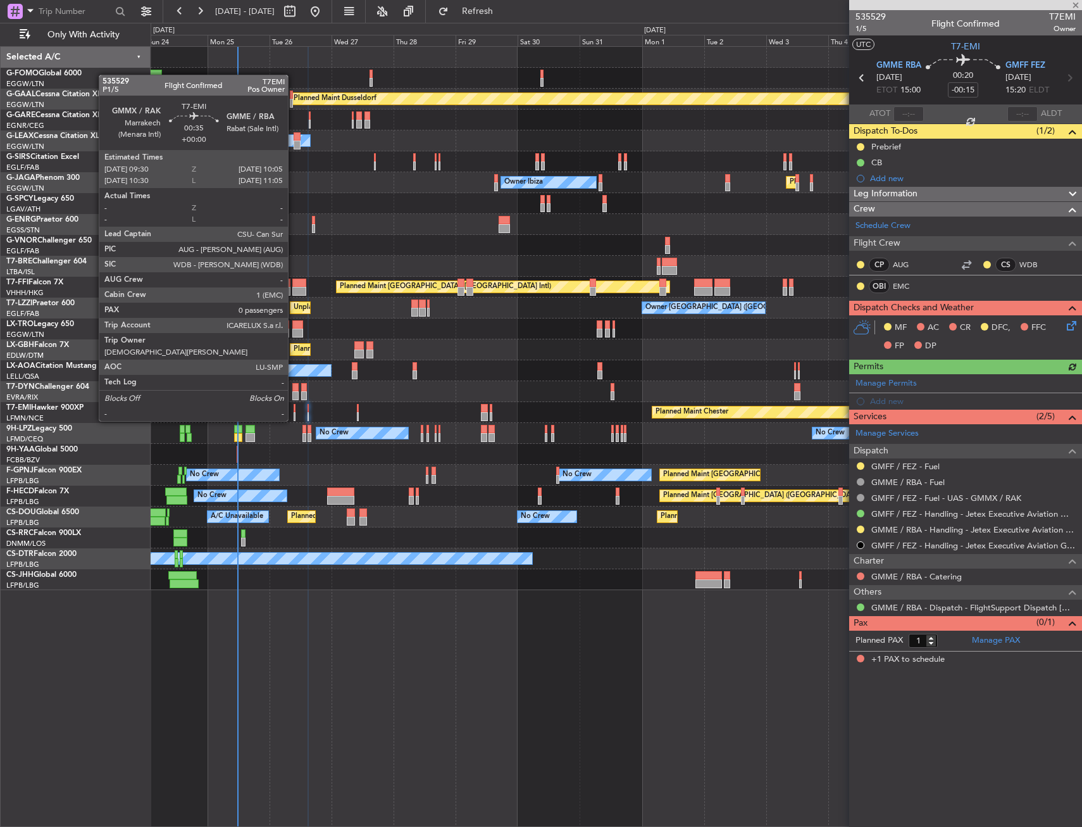
click at [294, 408] on div at bounding box center [295, 408] width 2 height 9
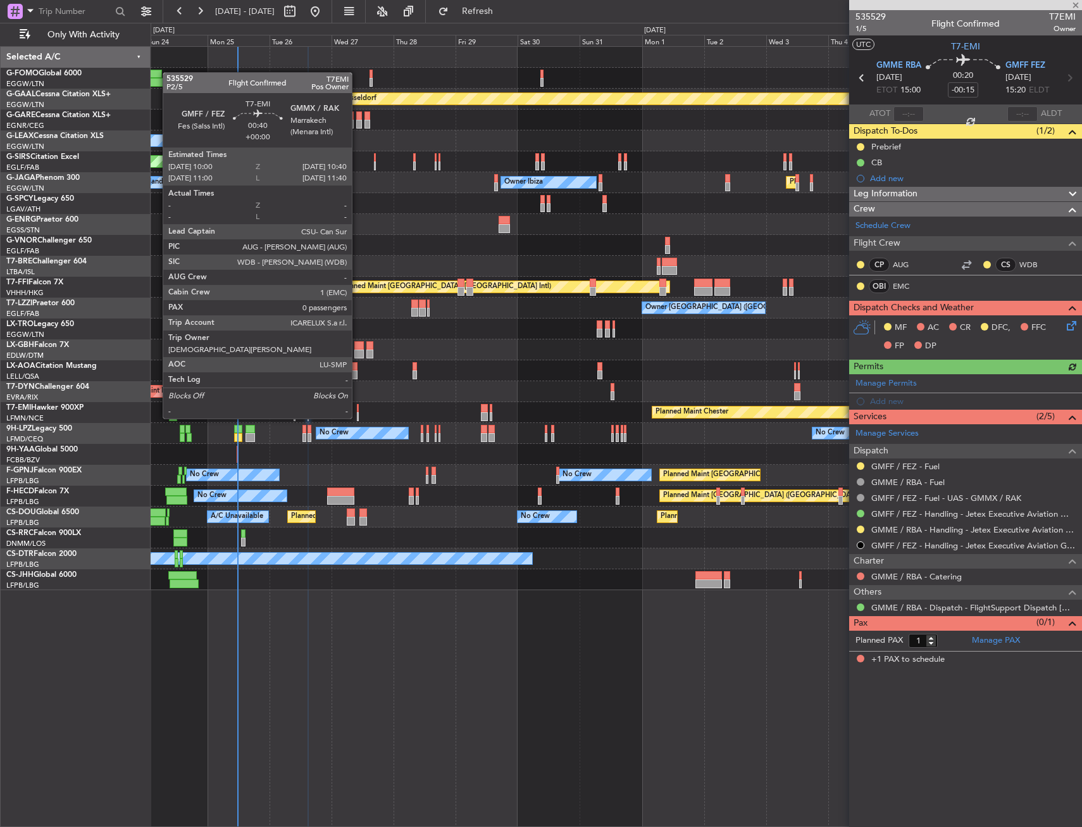
type input "0"
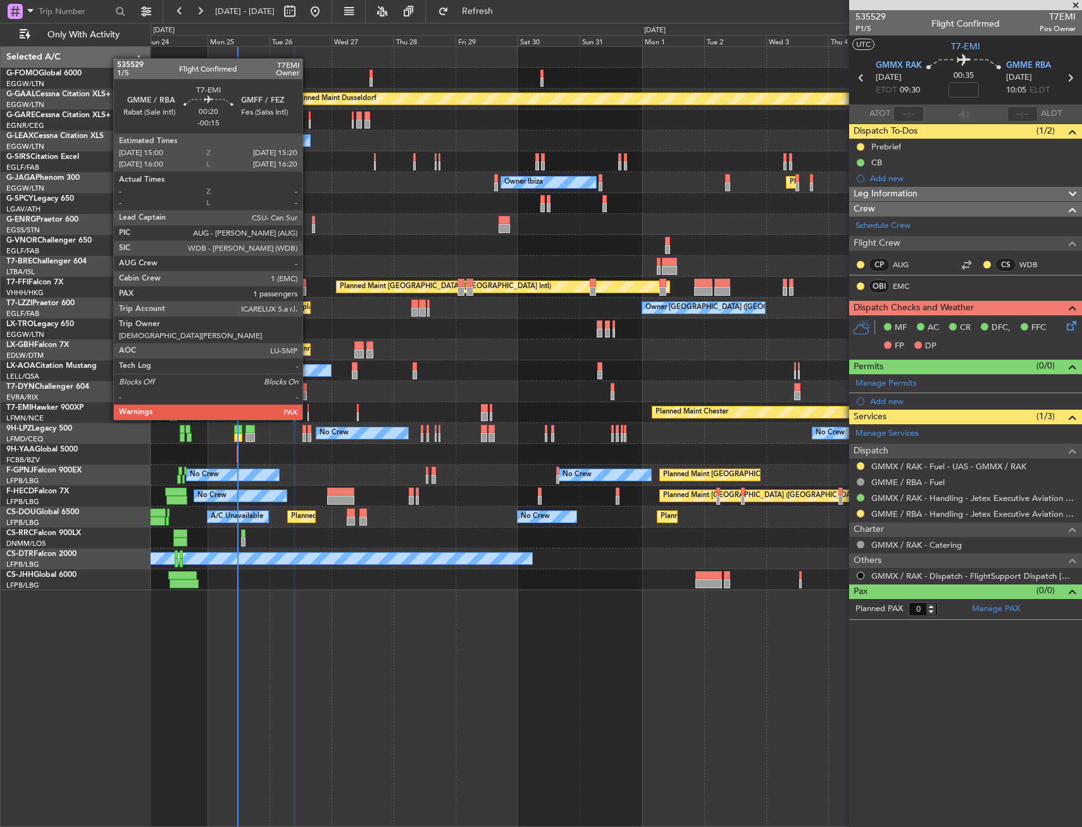
click at [308, 407] on div at bounding box center [308, 408] width 1 height 9
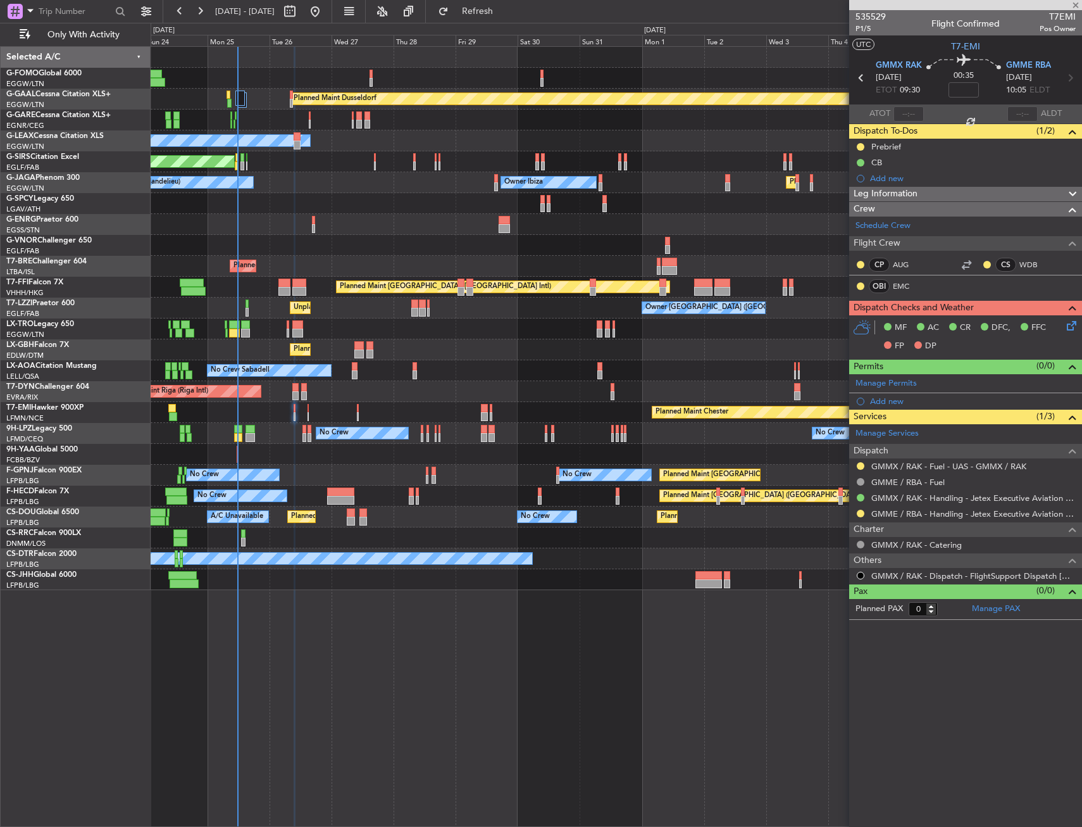
type input "-00:15"
type input "1"
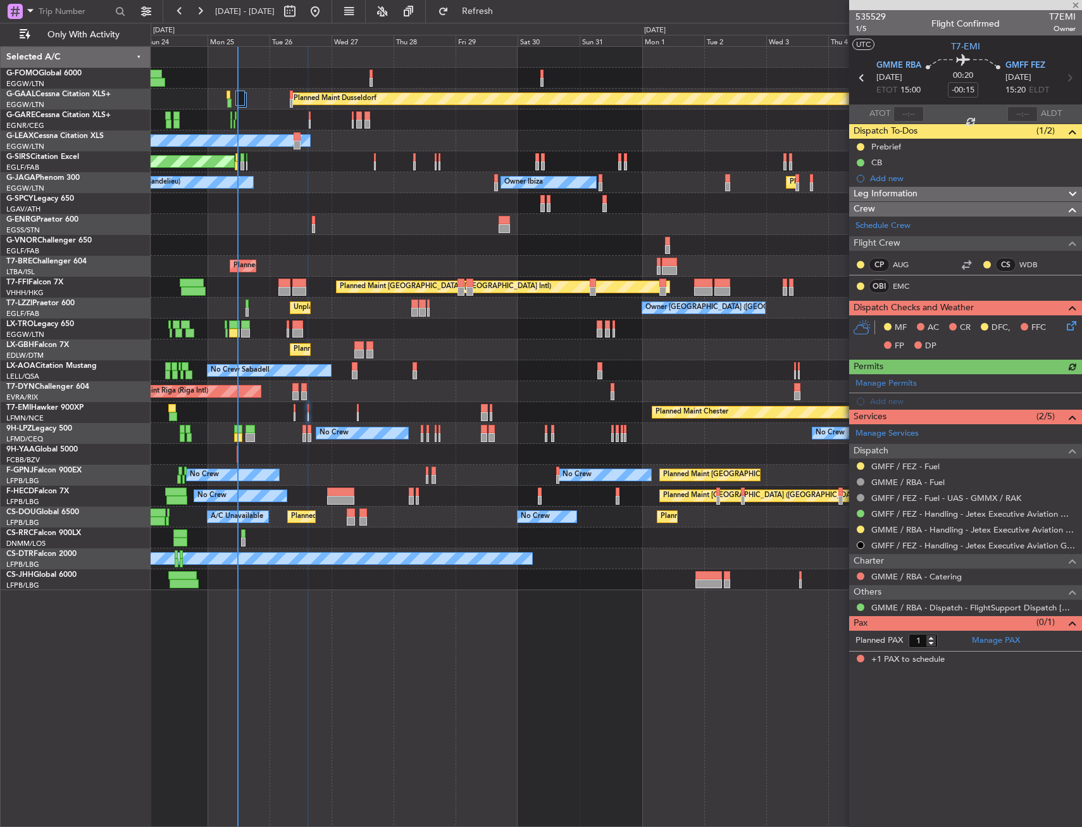
click at [1070, 320] on icon at bounding box center [1070, 323] width 10 height 10
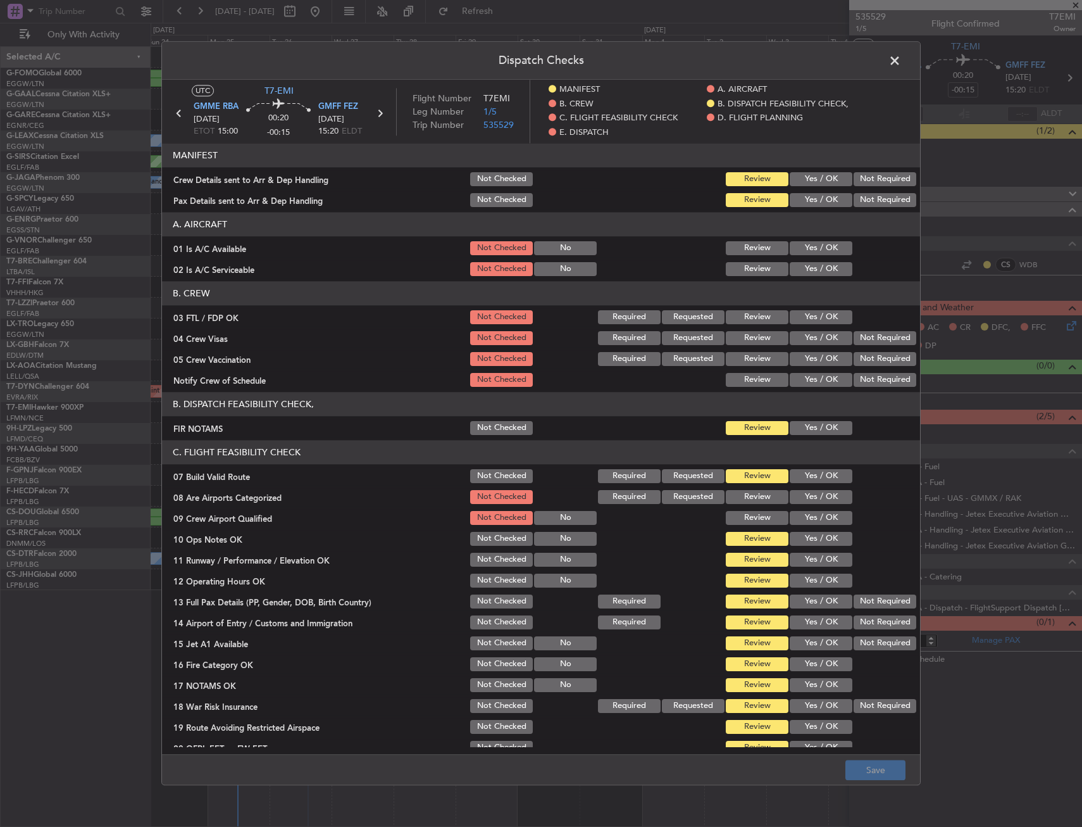
click at [806, 250] on button "Yes / OK" at bounding box center [821, 248] width 63 height 14
drag, startPoint x: 801, startPoint y: 268, endPoint x: 808, endPoint y: 296, distance: 28.7
click at [801, 268] on button "Yes / OK" at bounding box center [821, 269] width 63 height 14
drag, startPoint x: 815, startPoint y: 318, endPoint x: 824, endPoint y: 320, distance: 8.6
click at [817, 318] on button "Yes / OK" at bounding box center [821, 317] width 63 height 14
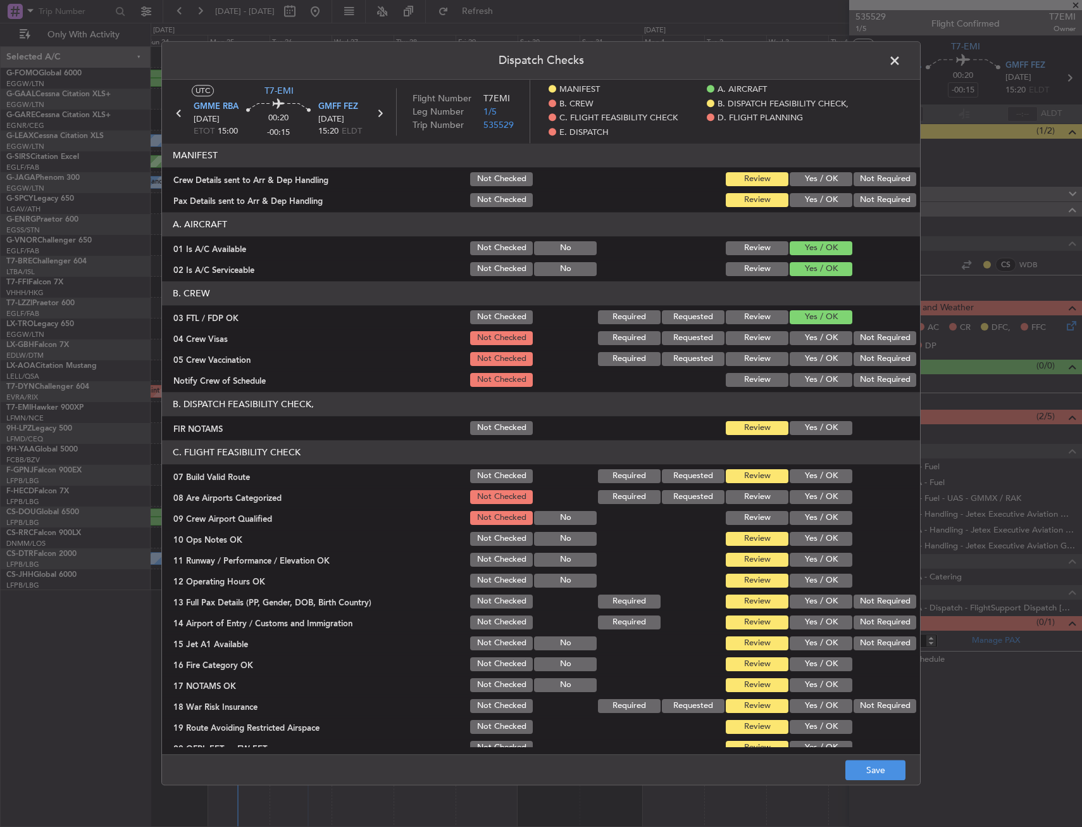
drag, startPoint x: 858, startPoint y: 329, endPoint x: 856, endPoint y: 336, distance: 7.4
click at [857, 334] on div "Not Required" at bounding box center [884, 338] width 64 height 18
click at [853, 347] on div "Not Required" at bounding box center [884, 338] width 64 height 18
drag, startPoint x: 854, startPoint y: 354, endPoint x: 856, endPoint y: 340, distance: 14.1
click at [854, 353] on button "Not Required" at bounding box center [885, 359] width 63 height 14
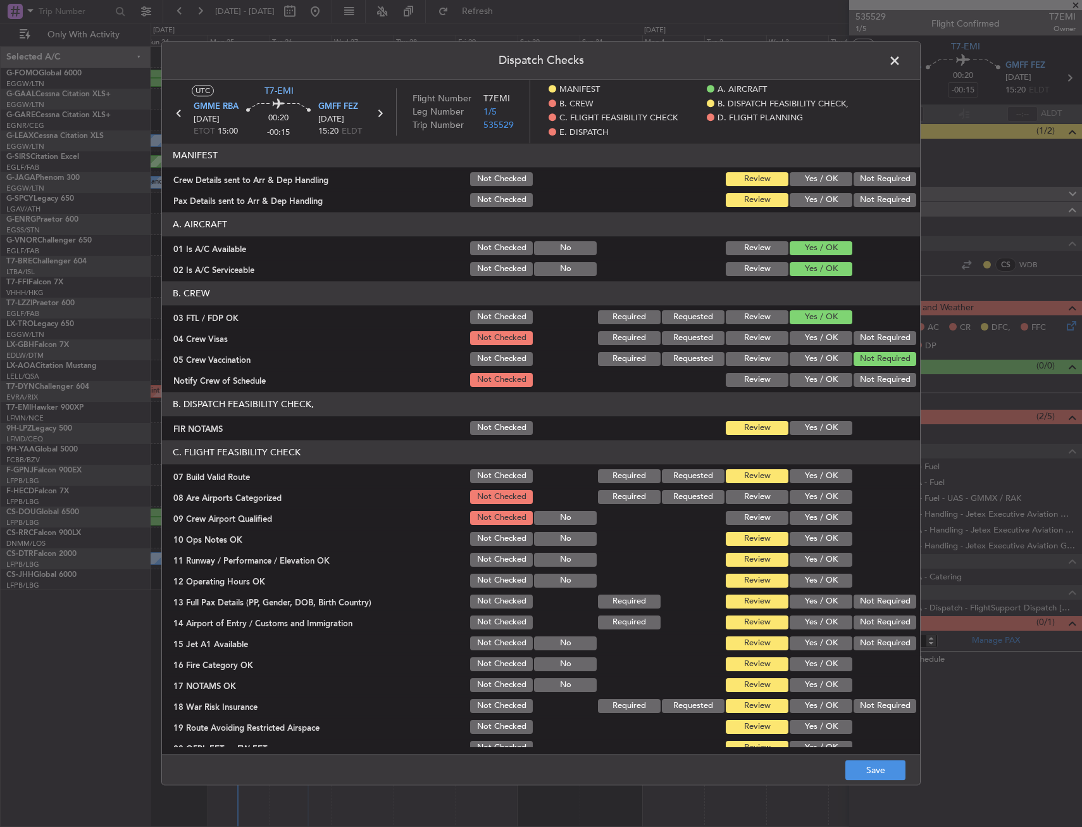
click at [856, 340] on button "Not Required" at bounding box center [885, 338] width 63 height 14
drag, startPoint x: 827, startPoint y: 373, endPoint x: 818, endPoint y: 384, distance: 13.5
click at [825, 373] on button "Yes / OK" at bounding box center [821, 380] width 63 height 14
click at [811, 413] on header "B. DISPATCH FEASIBILITY CHECK," at bounding box center [541, 404] width 758 height 24
click at [810, 432] on button "Yes / OK" at bounding box center [821, 428] width 63 height 14
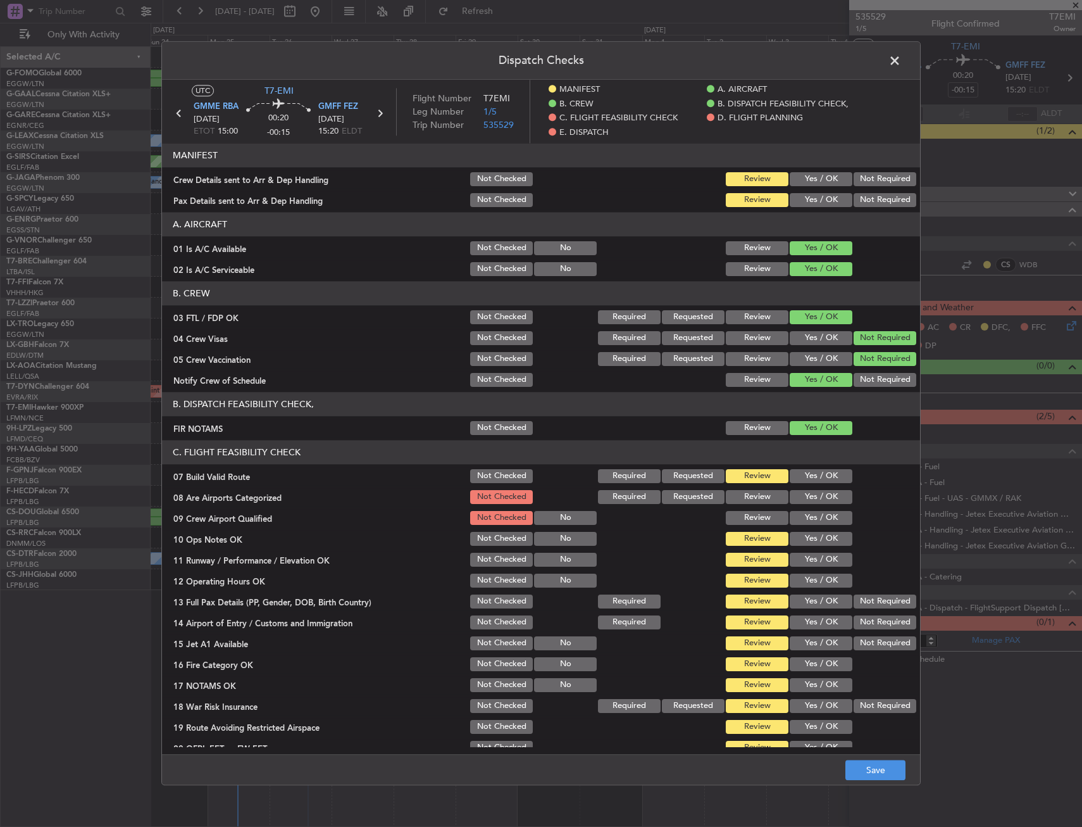
click at [817, 489] on div "Yes / OK" at bounding box center [820, 497] width 64 height 18
drag, startPoint x: 813, startPoint y: 498, endPoint x: 813, endPoint y: 475, distance: 22.8
click at [813, 498] on button "Yes / OK" at bounding box center [821, 497] width 63 height 14
click at [813, 475] on button "Yes / OK" at bounding box center [821, 476] width 63 height 14
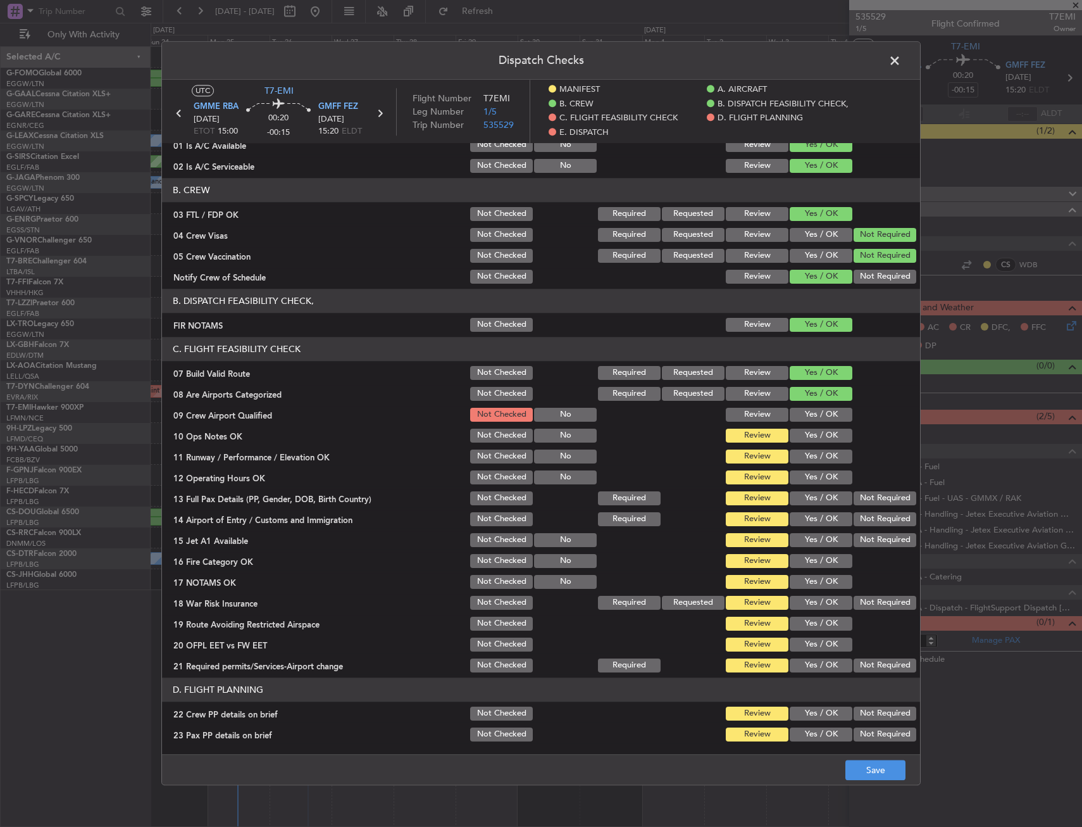
scroll to position [127, 0]
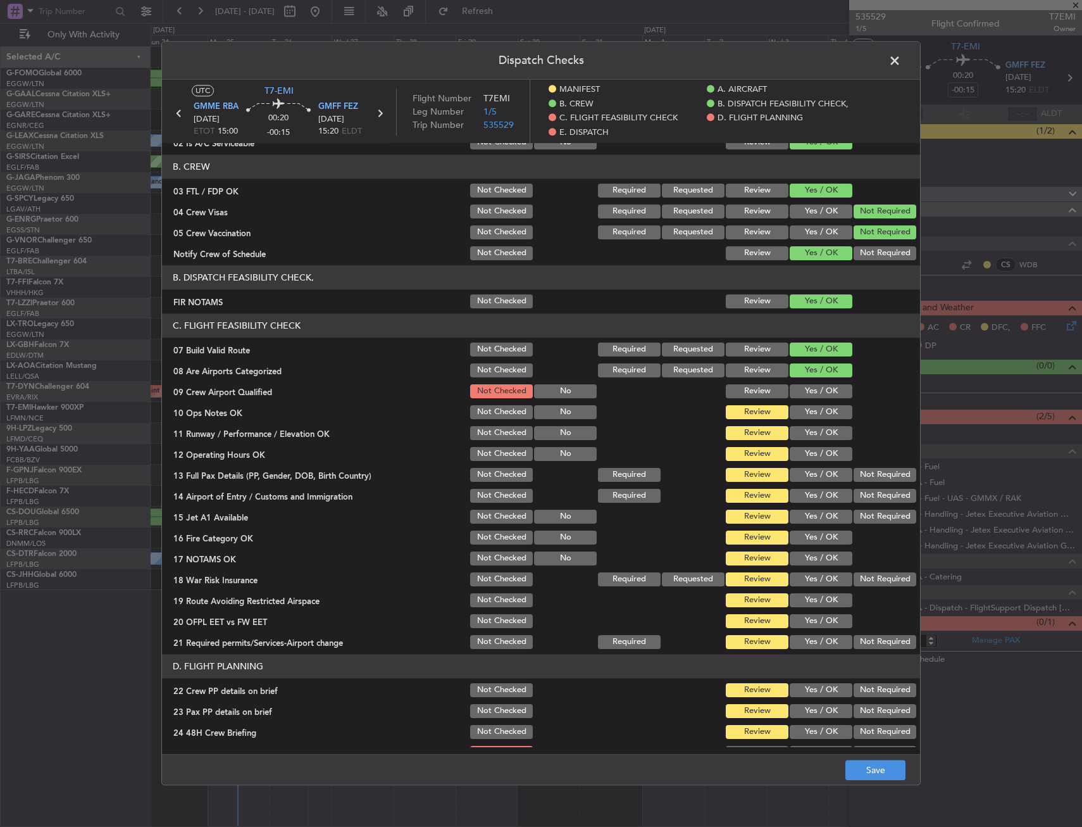
click at [806, 413] on button "Yes / OK" at bounding box center [821, 412] width 63 height 14
click at [803, 398] on button "Yes / OK" at bounding box center [821, 391] width 63 height 14
click at [793, 436] on button "Yes / OK" at bounding box center [821, 433] width 63 height 14
click at [799, 456] on button "Yes / OK" at bounding box center [821, 454] width 63 height 14
click at [799, 477] on button "Yes / OK" at bounding box center [821, 475] width 63 height 14
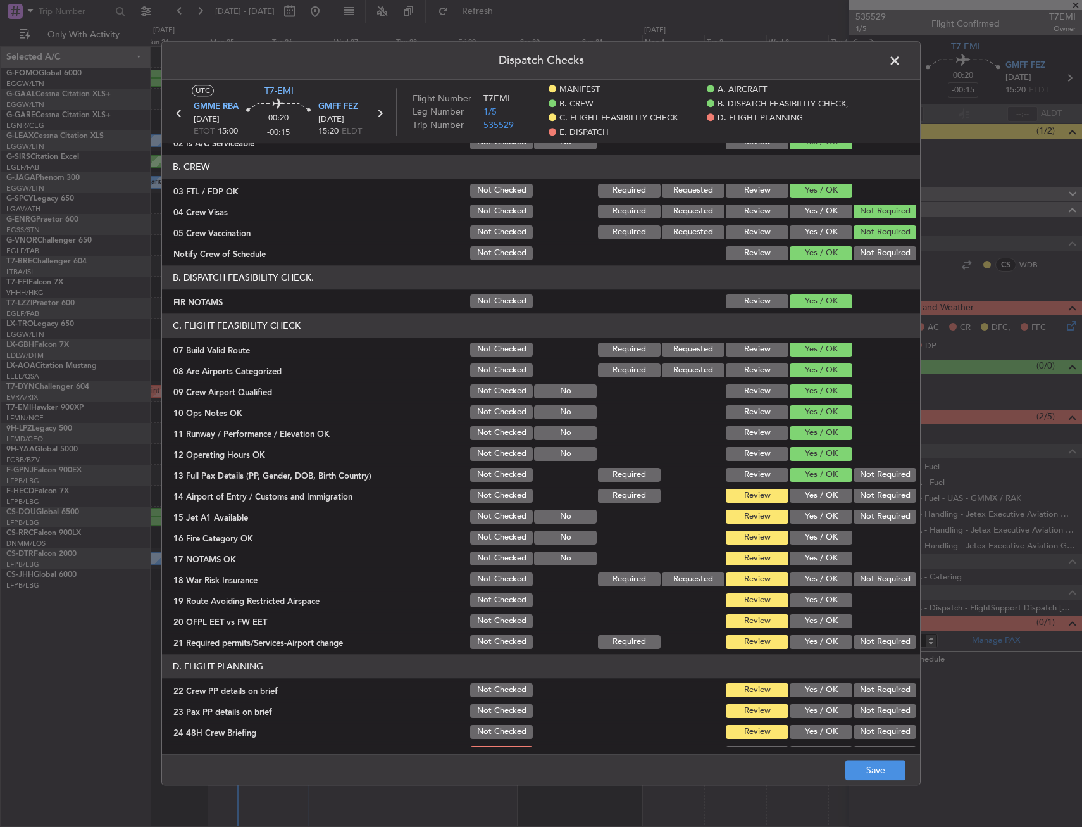
drag, startPoint x: 813, startPoint y: 493, endPoint x: 811, endPoint y: 505, distance: 12.2
click at [813, 494] on button "Yes / OK" at bounding box center [821, 496] width 63 height 14
drag, startPoint x: 806, startPoint y: 519, endPoint x: 808, endPoint y: 541, distance: 21.6
click at [806, 520] on button "Yes / OK" at bounding box center [821, 517] width 63 height 14
click at [808, 541] on button "Yes / OK" at bounding box center [821, 537] width 63 height 14
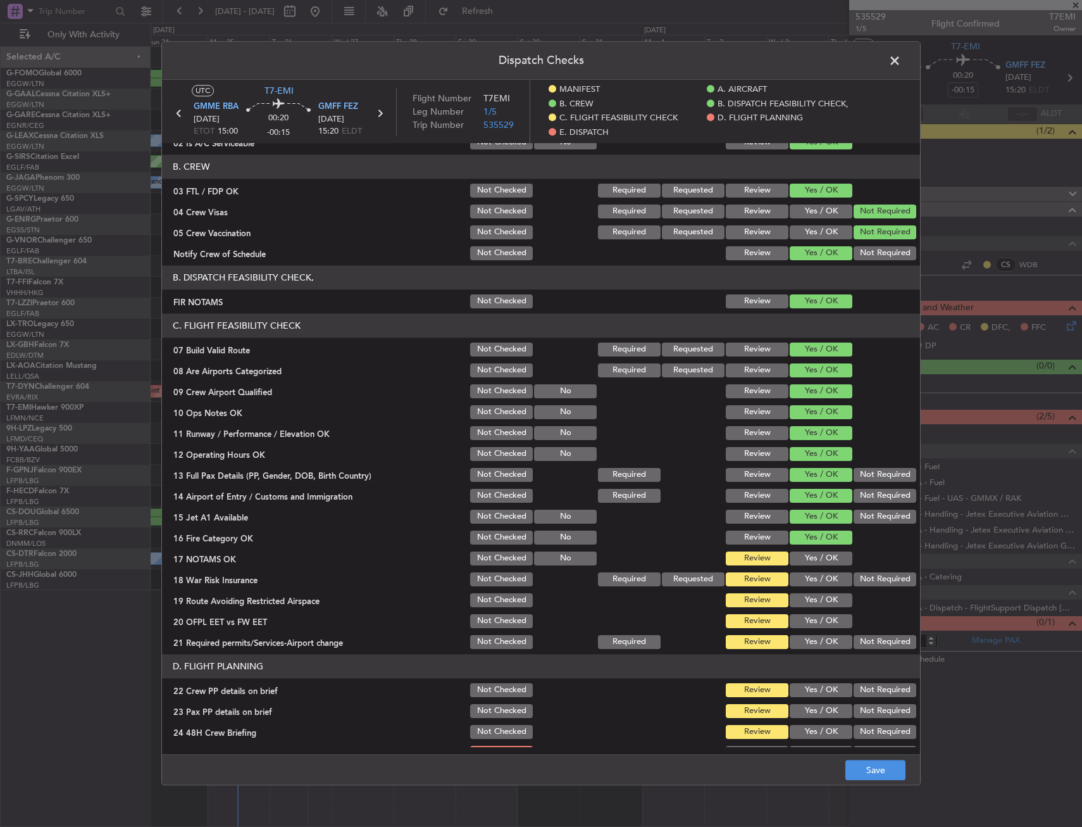
drag, startPoint x: 815, startPoint y: 559, endPoint x: 823, endPoint y: 560, distance: 7.7
click at [817, 559] on button "Yes / OK" at bounding box center [821, 558] width 63 height 14
click at [867, 580] on button "Not Required" at bounding box center [885, 579] width 63 height 14
drag, startPoint x: 827, startPoint y: 603, endPoint x: 824, endPoint y: 608, distance: 6.8
click at [827, 603] on button "Yes / OK" at bounding box center [821, 600] width 63 height 14
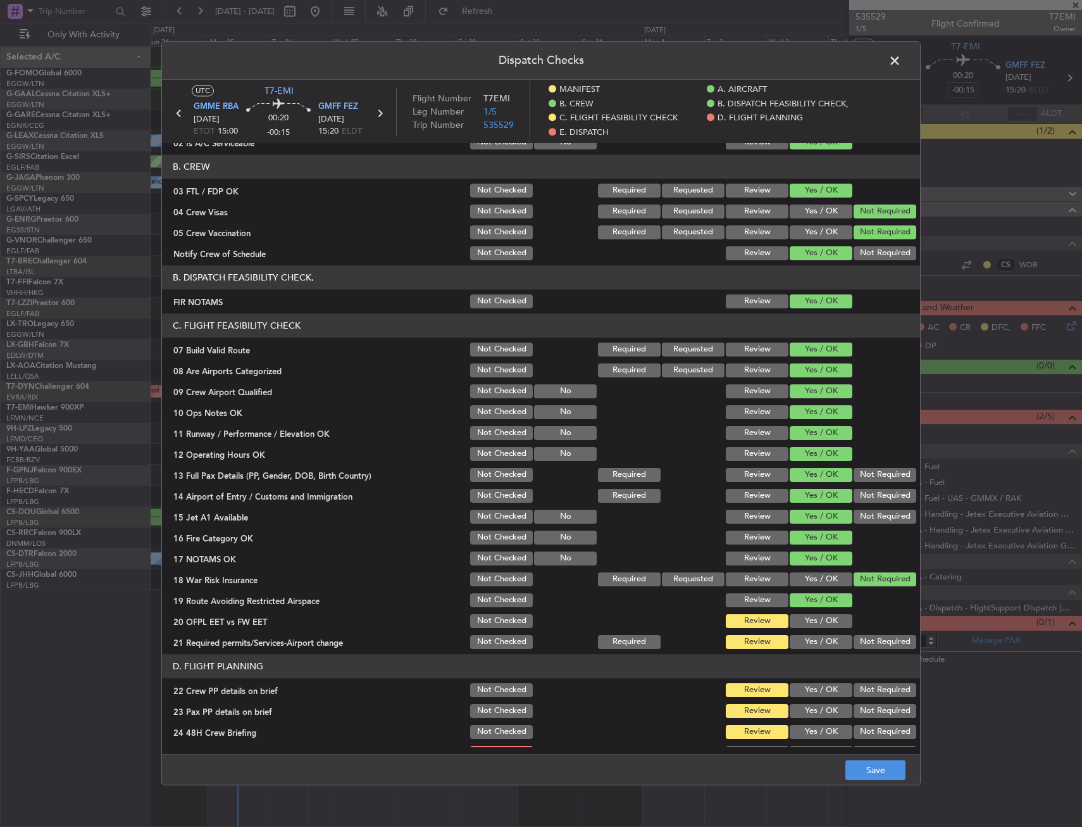
click at [816, 626] on button "Yes / OK" at bounding box center [821, 621] width 63 height 14
click at [815, 630] on section "C. FLIGHT FEASIBILITY CHECK 07 Build Valid Route Not Checked Required Requested…" at bounding box center [541, 481] width 758 height 337
click at [813, 635] on button "Yes / OK" at bounding box center [821, 642] width 63 height 14
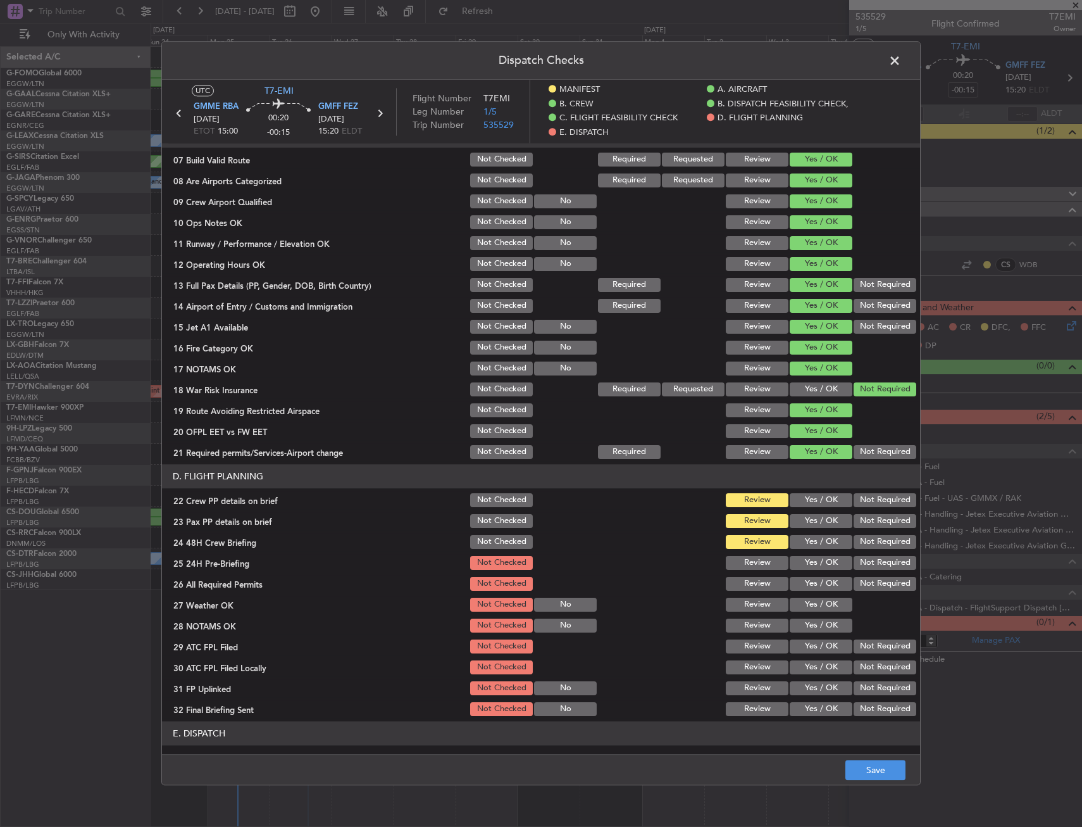
click at [801, 523] on button "Yes / OK" at bounding box center [821, 521] width 63 height 14
click at [803, 503] on button "Yes / OK" at bounding box center [821, 500] width 63 height 14
click at [808, 537] on button "Yes / OK" at bounding box center [821, 542] width 63 height 14
click at [856, 567] on button "Not Required" at bounding box center [885, 563] width 63 height 14
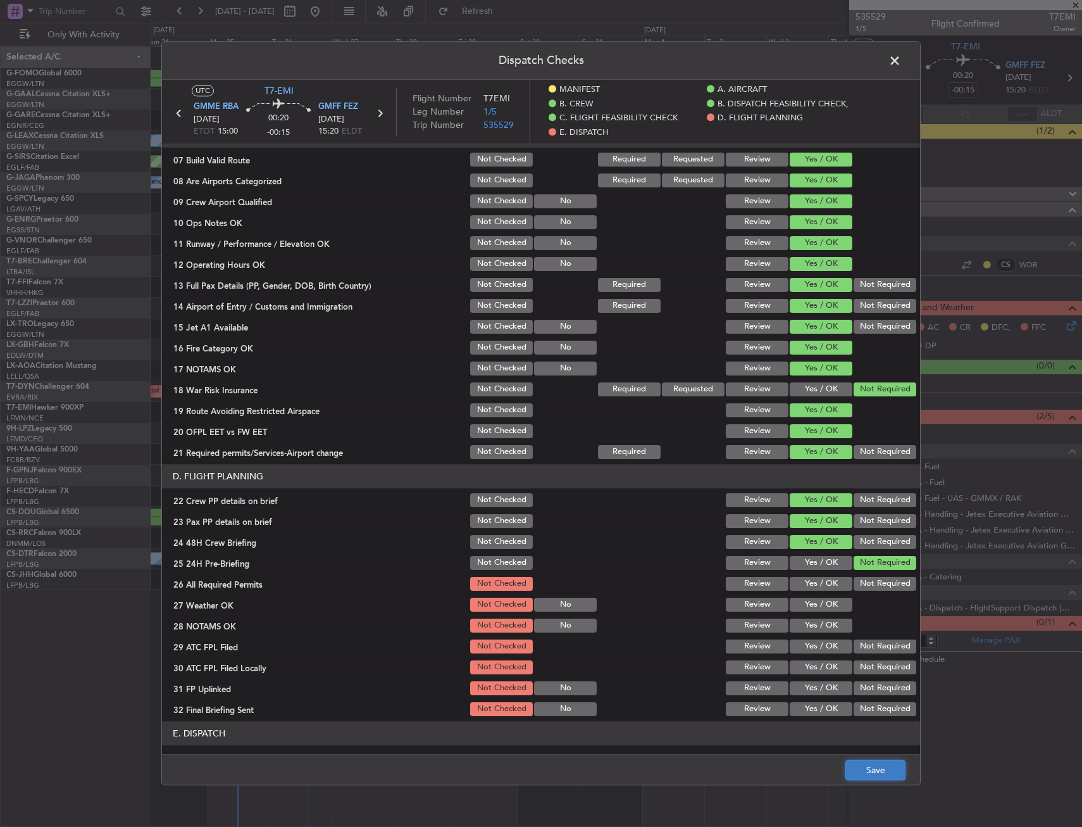
click at [868, 761] on button "Save" at bounding box center [876, 770] width 60 height 20
click at [901, 59] on span at bounding box center [901, 63] width 0 height 25
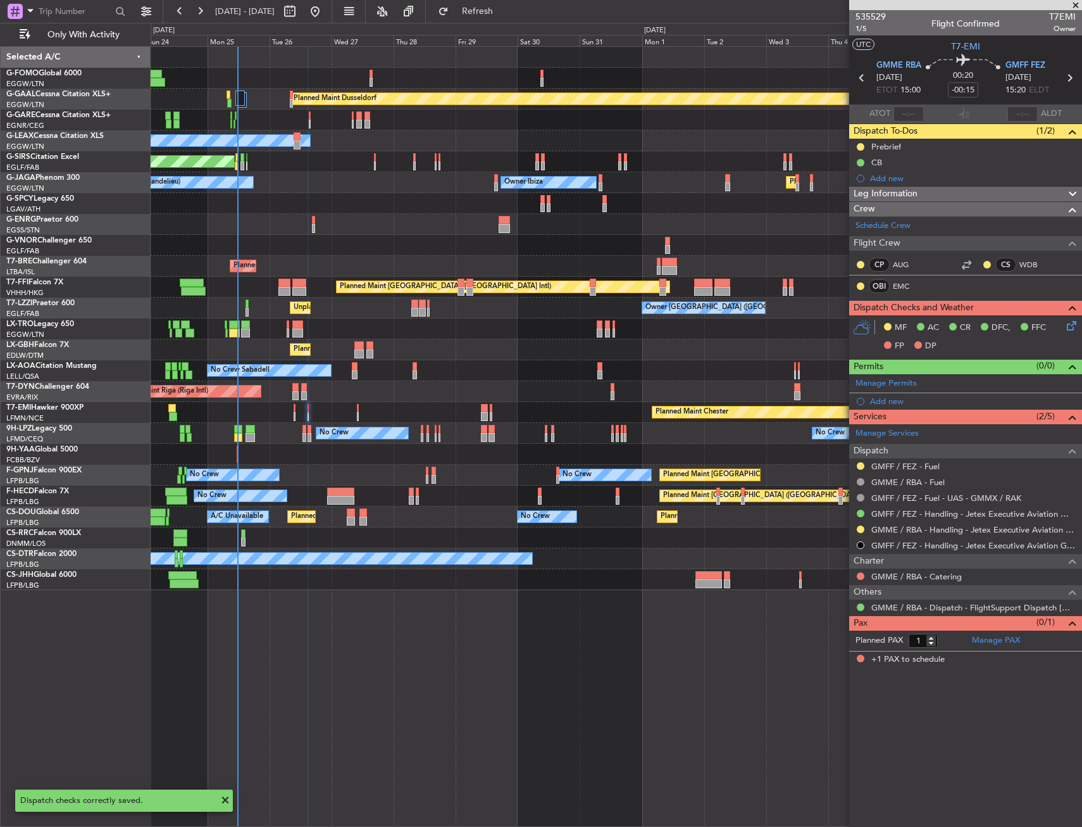
click at [356, 410] on div "Planned Maint Chester Planned Maint Chester" at bounding box center [616, 412] width 931 height 21
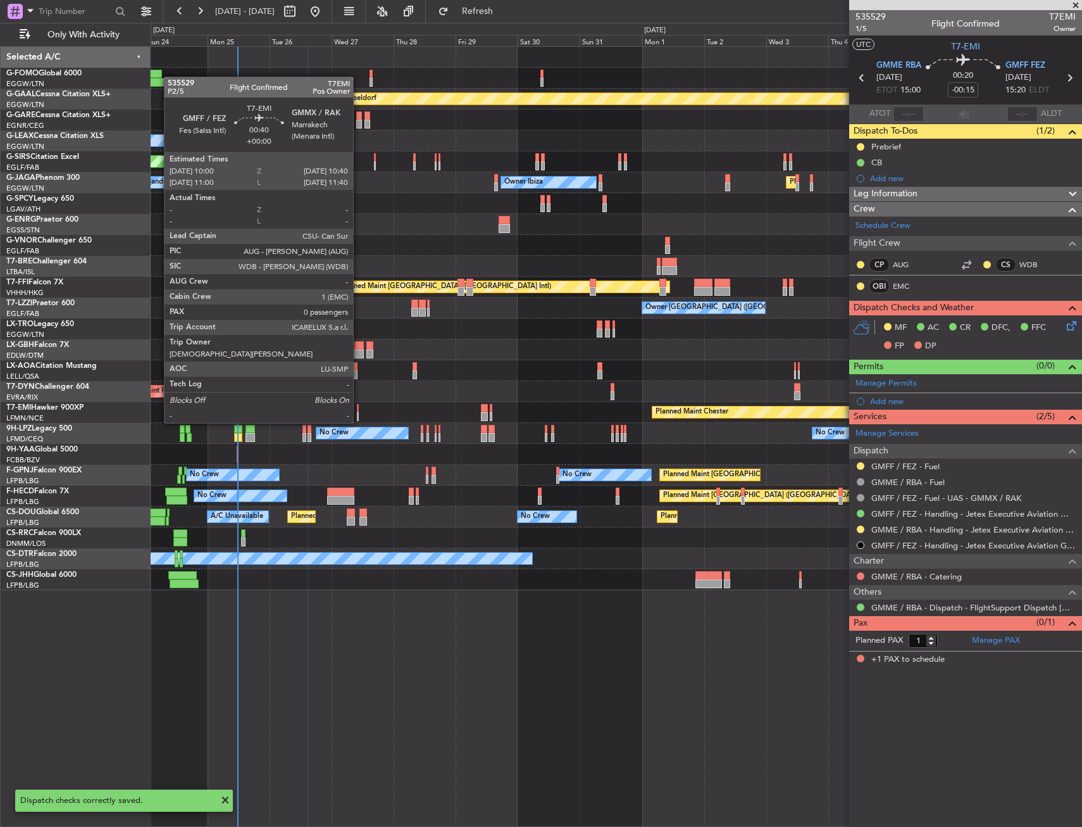
click at [360, 410] on div "Planned Maint Chester Planned Maint Chester" at bounding box center [616, 412] width 931 height 21
click at [358, 410] on div at bounding box center [358, 408] width 2 height 9
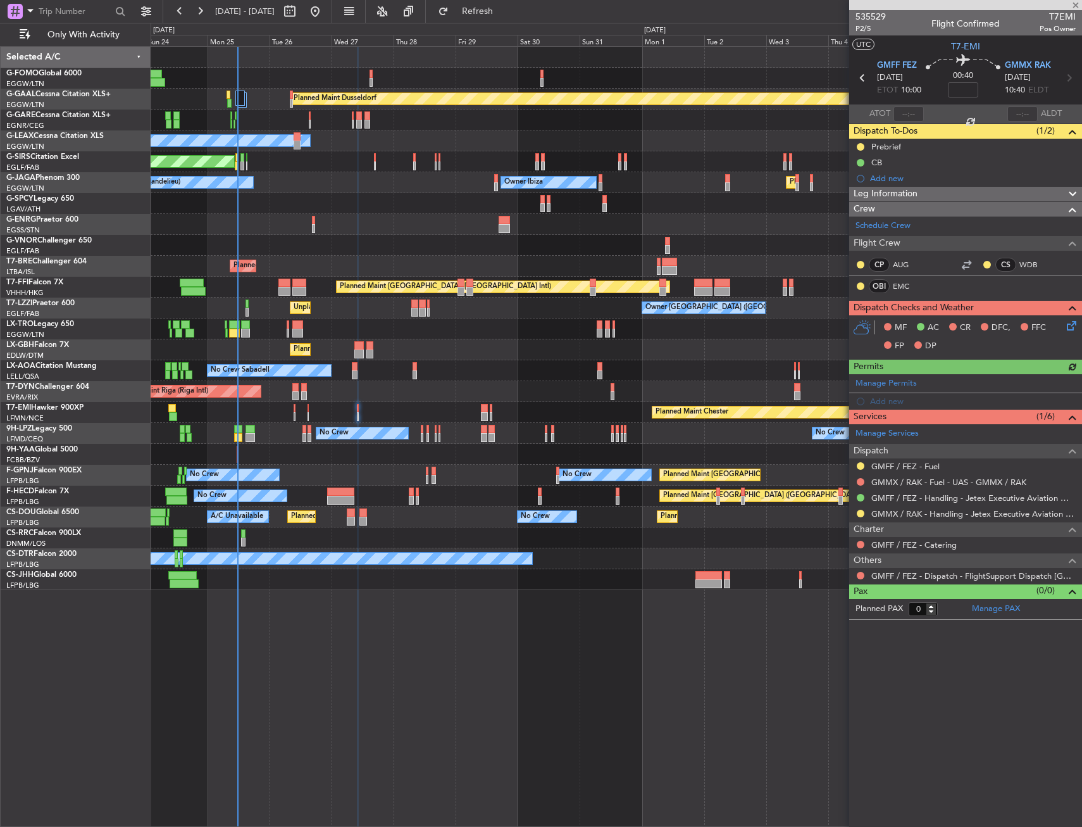
click at [1066, 328] on icon at bounding box center [1070, 323] width 10 height 10
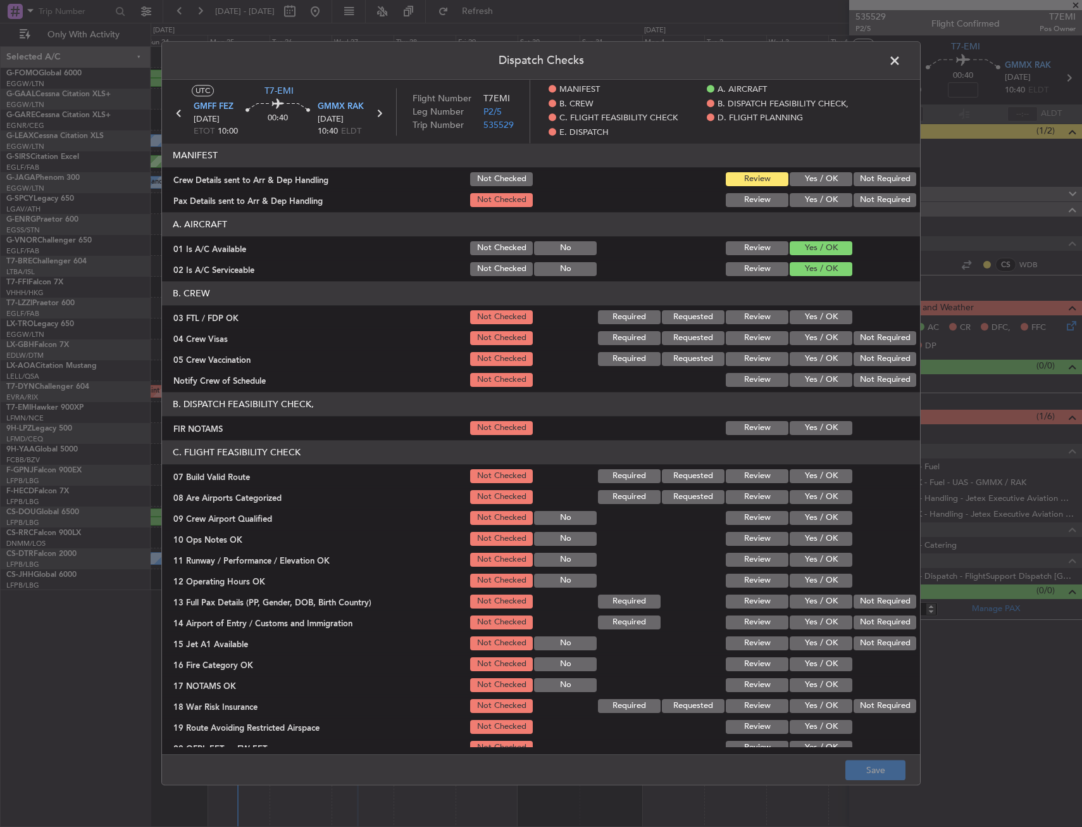
click at [805, 311] on button "Yes / OK" at bounding box center [821, 317] width 63 height 14
click at [880, 332] on button "Not Required" at bounding box center [885, 338] width 63 height 14
drag, startPoint x: 861, startPoint y: 353, endPoint x: 827, endPoint y: 374, distance: 40.1
click at [861, 354] on button "Not Required" at bounding box center [885, 359] width 63 height 14
drag, startPoint x: 827, startPoint y: 374, endPoint x: 815, endPoint y: 395, distance: 24.1
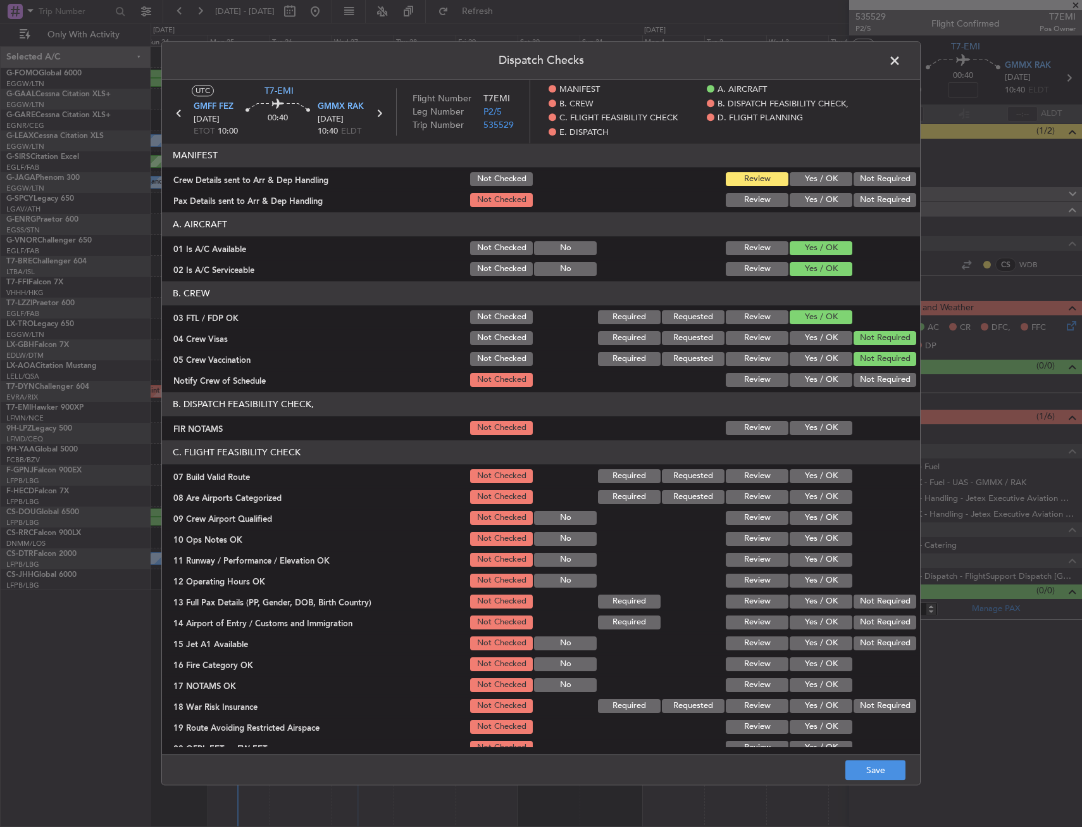
click at [825, 376] on button "Yes / OK" at bounding box center [821, 380] width 63 height 14
click at [807, 434] on button "Yes / OK" at bounding box center [821, 428] width 63 height 14
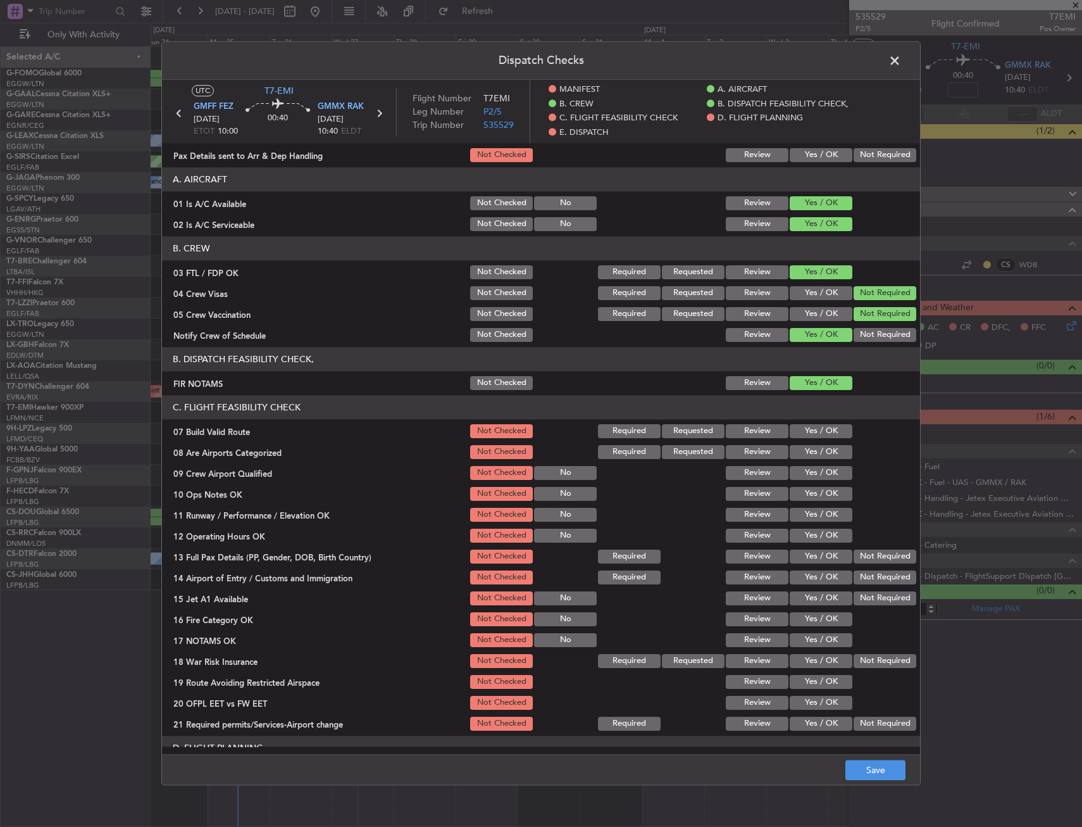
scroll to position [190, 0]
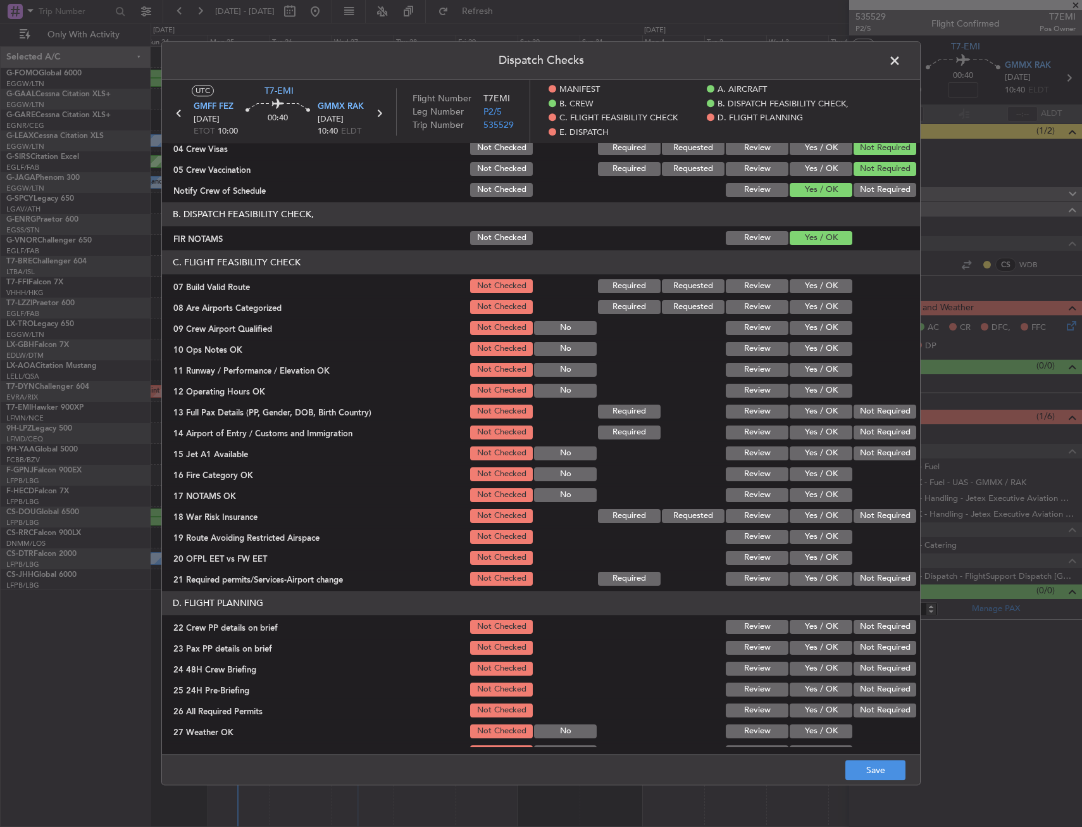
click at [807, 336] on div "Yes / OK" at bounding box center [820, 328] width 64 height 18
click at [803, 287] on button "Yes / OK" at bounding box center [821, 286] width 63 height 14
drag, startPoint x: 801, startPoint y: 306, endPoint x: 801, endPoint y: 329, distance: 22.2
click at [801, 307] on button "Yes / OK" at bounding box center [821, 307] width 63 height 14
click at [801, 330] on button "Yes / OK" at bounding box center [821, 328] width 63 height 14
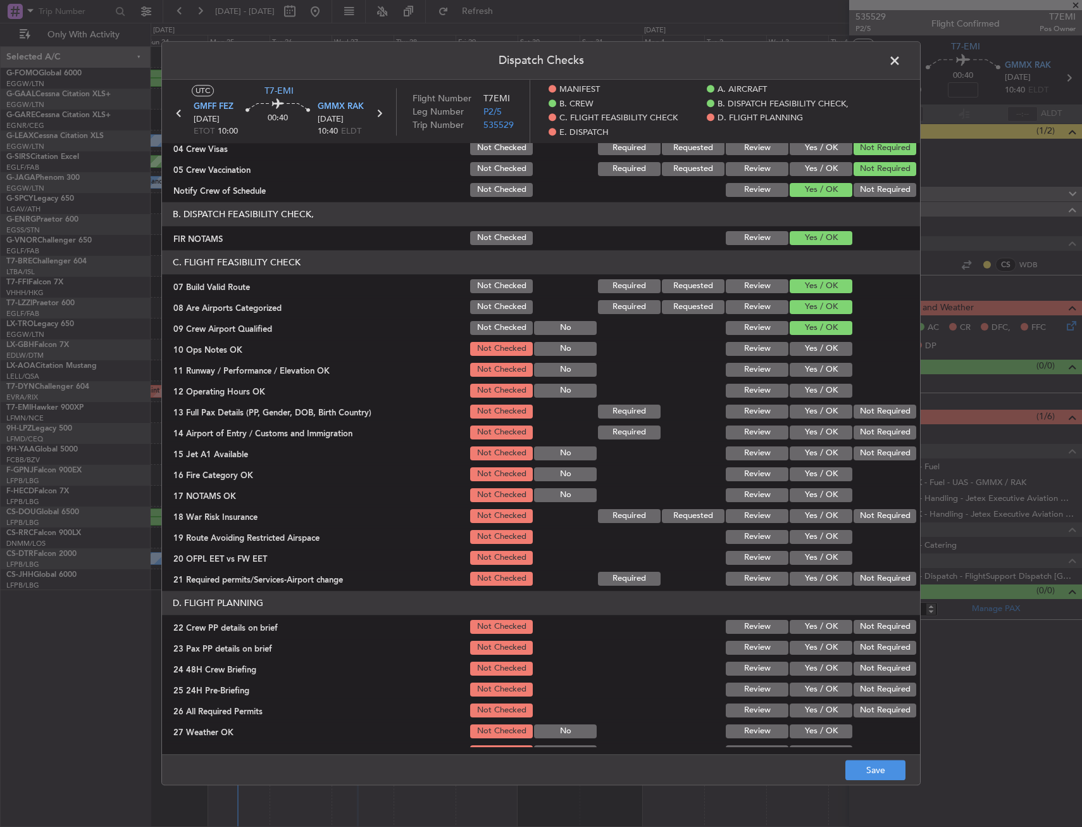
drag, startPoint x: 804, startPoint y: 344, endPoint x: 808, endPoint y: 360, distance: 16.3
click at [805, 348] on button "Yes / OK" at bounding box center [821, 349] width 63 height 14
click at [809, 368] on button "Yes / OK" at bounding box center [821, 370] width 63 height 14
drag, startPoint x: 811, startPoint y: 381, endPoint x: 811, endPoint y: 392, distance: 11.4
click at [811, 385] on section "C. FLIGHT FEASIBILITY CHECK 07 Build Valid Route Not Checked Required Requested…" at bounding box center [541, 418] width 758 height 337
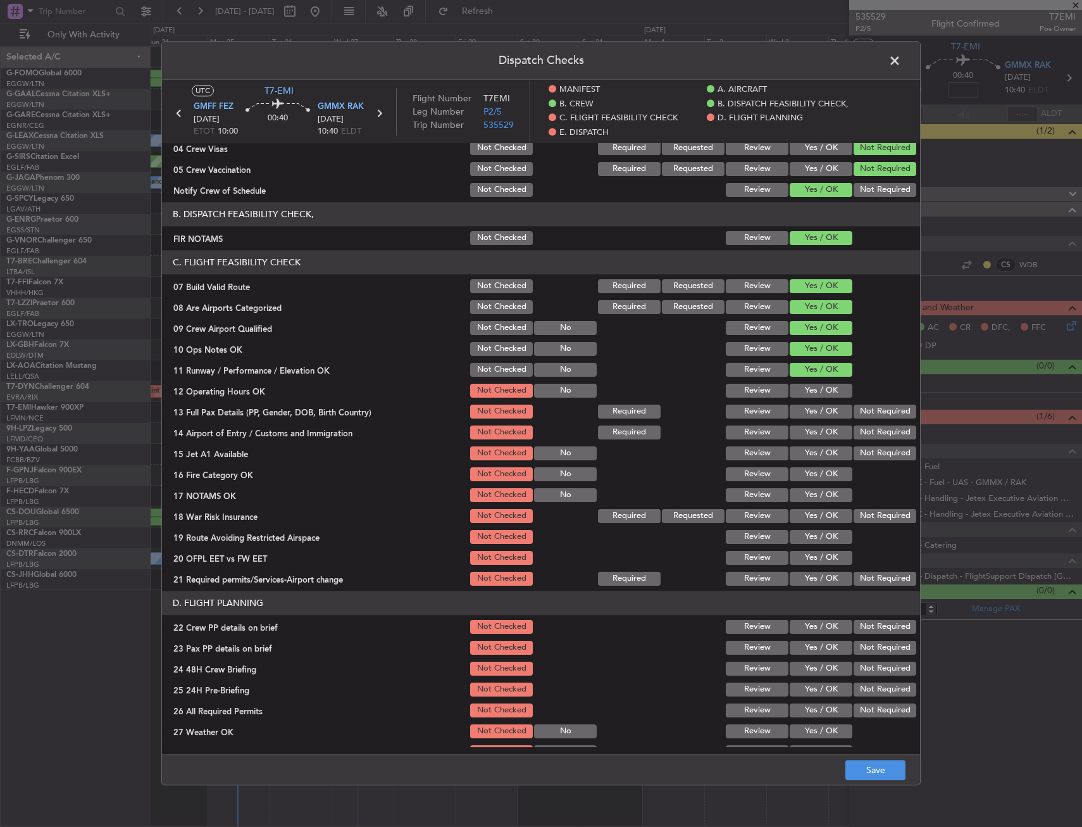
click at [811, 393] on button "Yes / OK" at bounding box center [821, 391] width 63 height 14
drag, startPoint x: 864, startPoint y: 408, endPoint x: 861, endPoint y: 427, distance: 19.2
click at [864, 408] on button "Not Required" at bounding box center [885, 411] width 63 height 14
click at [861, 428] on button "Not Required" at bounding box center [885, 432] width 63 height 14
drag, startPoint x: 853, startPoint y: 448, endPoint x: 840, endPoint y: 460, distance: 17.5
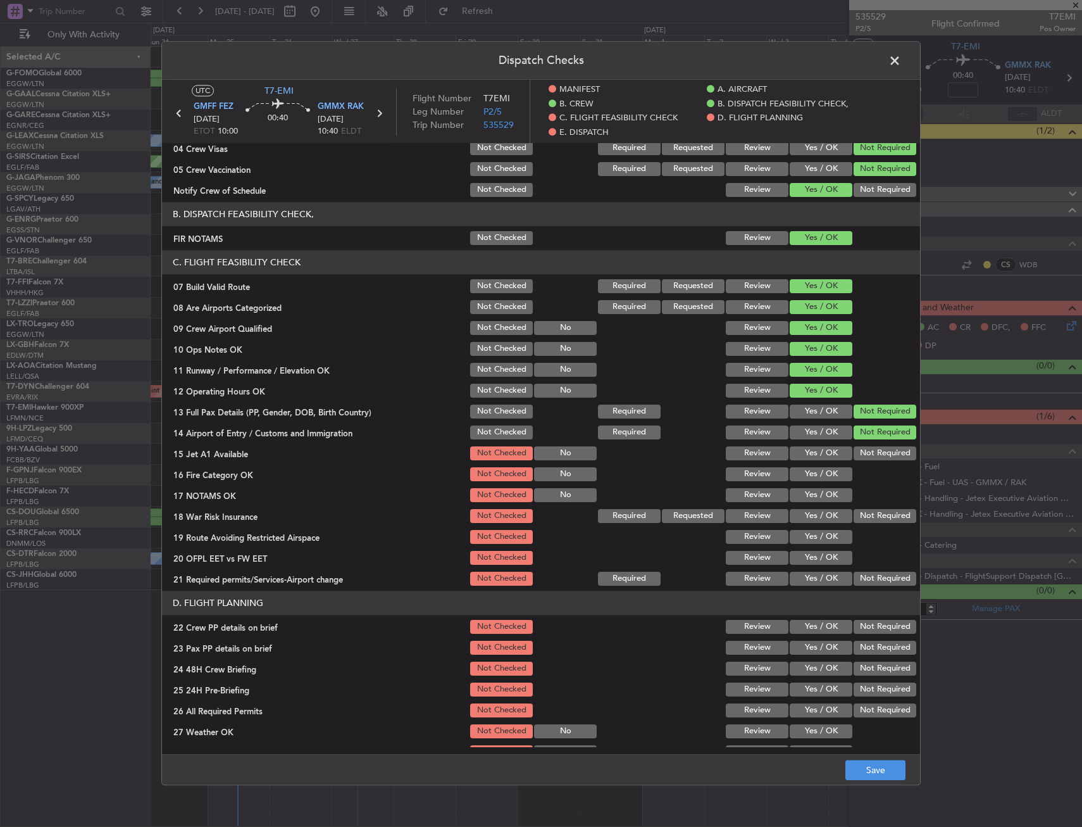
click at [854, 449] on button "Not Required" at bounding box center [885, 453] width 63 height 14
click at [827, 464] on section "C. FLIGHT FEASIBILITY CHECK 07 Build Valid Route Not Checked Required Requested…" at bounding box center [541, 418] width 758 height 337
drag, startPoint x: 827, startPoint y: 464, endPoint x: 820, endPoint y: 487, distance: 23.8
click at [820, 487] on div "Yes / OK" at bounding box center [820, 495] width 64 height 18
click at [816, 469] on button "Yes / OK" at bounding box center [821, 474] width 63 height 14
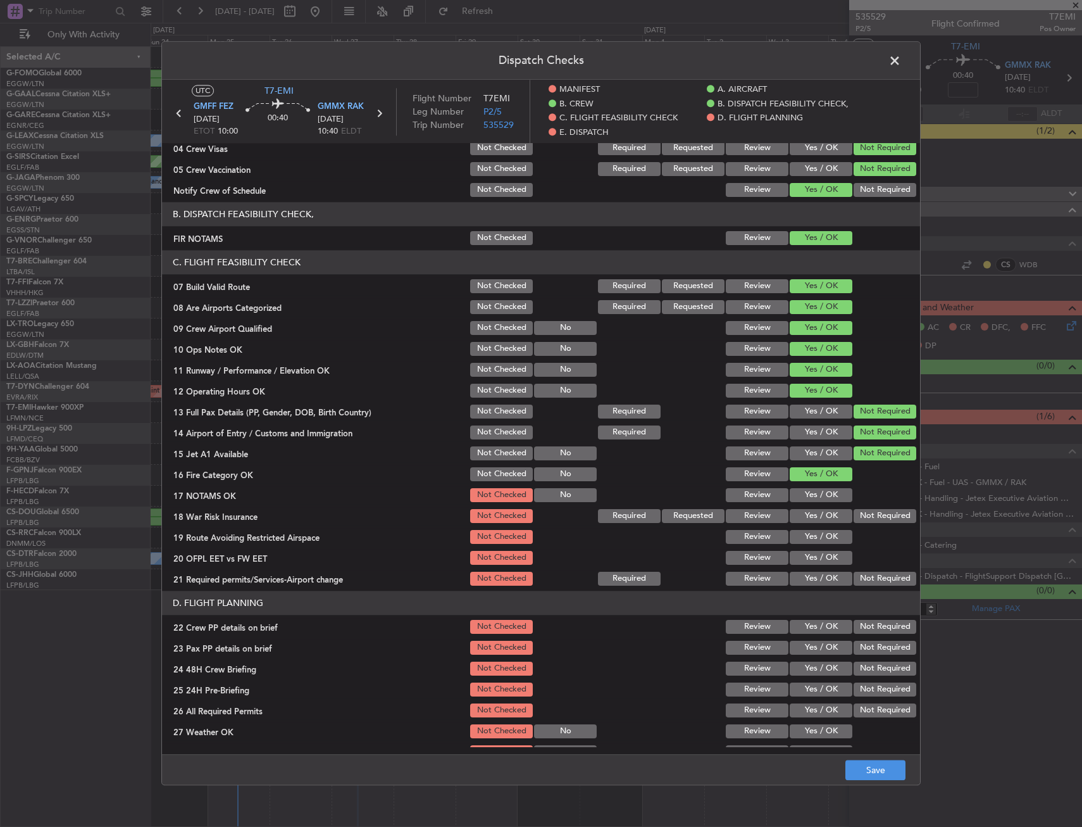
click at [818, 504] on div "Yes / OK" at bounding box center [820, 495] width 64 height 18
click at [836, 520] on button "Yes / OK" at bounding box center [821, 516] width 63 height 14
click at [817, 495] on button "Yes / OK" at bounding box center [821, 495] width 63 height 14
click at [866, 529] on div at bounding box center [884, 537] width 64 height 18
click at [866, 520] on button "Not Required" at bounding box center [885, 516] width 63 height 14
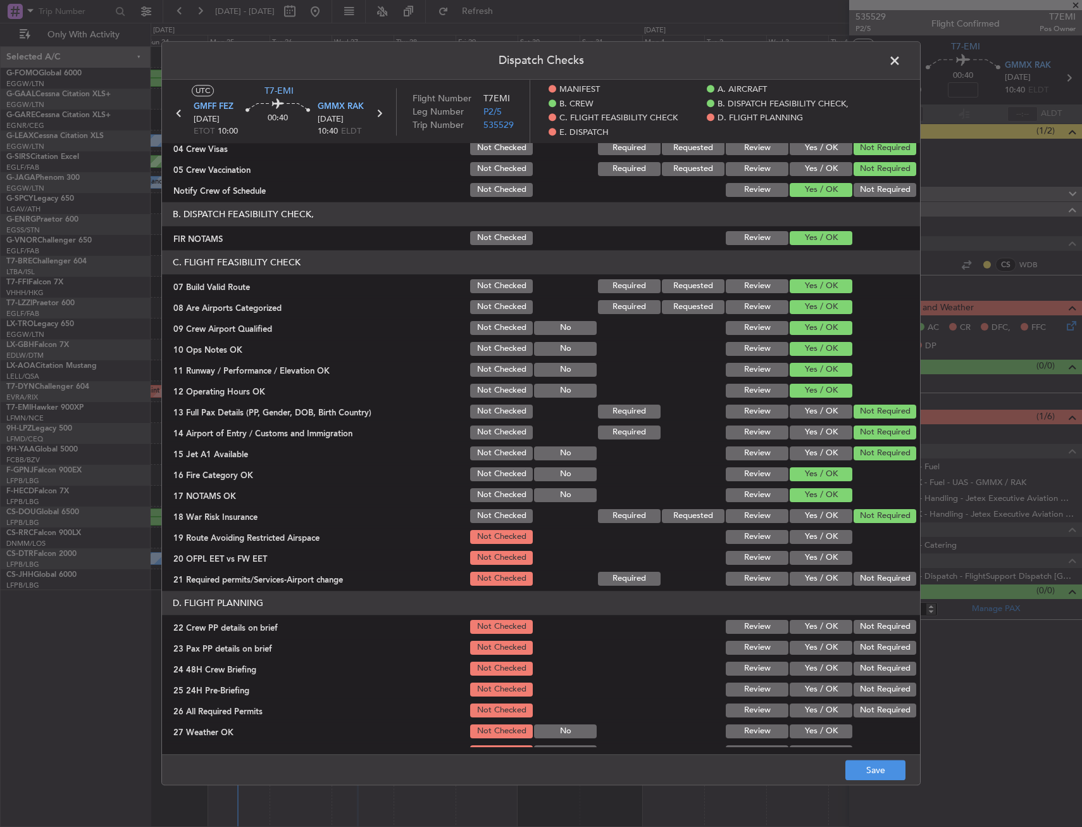
click at [817, 551] on button "Yes / OK" at bounding box center [821, 558] width 63 height 14
drag, startPoint x: 810, startPoint y: 548, endPoint x: 812, endPoint y: 540, distance: 8.4
click at [810, 548] on section "C. FLIGHT FEASIBILITY CHECK 07 Build Valid Route Not Checked Required Requested…" at bounding box center [541, 418] width 758 height 337
click at [813, 538] on button "Yes / OK" at bounding box center [821, 537] width 63 height 14
click at [813, 574] on button "Yes / OK" at bounding box center [821, 579] width 63 height 14
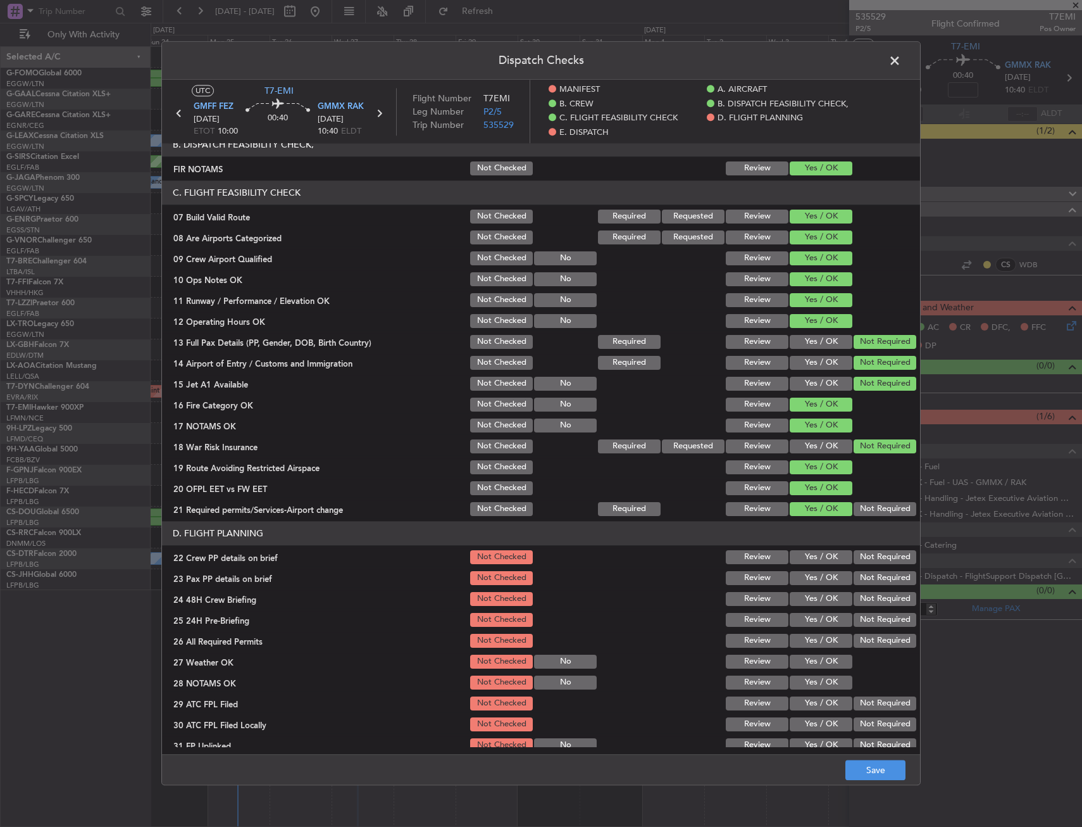
scroll to position [380, 0]
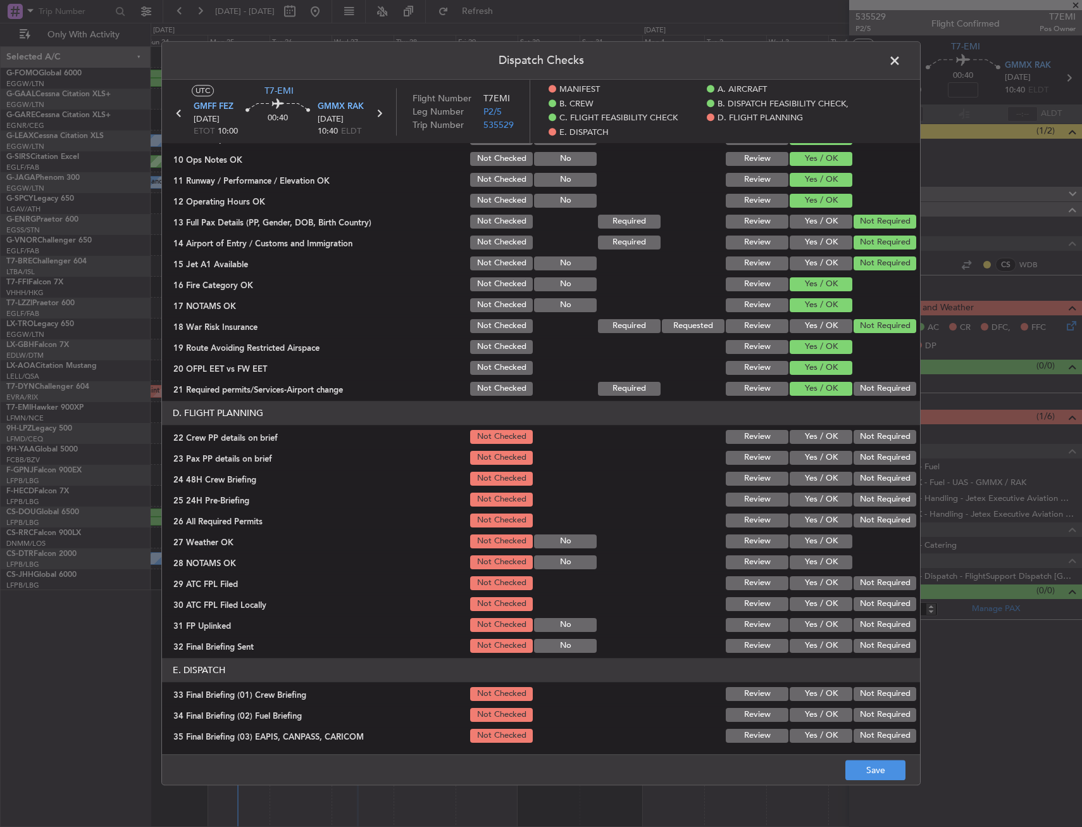
click at [798, 484] on button "Yes / OK" at bounding box center [821, 479] width 63 height 14
drag, startPoint x: 801, startPoint y: 462, endPoint x: 803, endPoint y: 442, distance: 19.8
click at [801, 460] on button "Yes / OK" at bounding box center [821, 458] width 63 height 14
click at [803, 442] on button "Yes / OK" at bounding box center [821, 437] width 63 height 14
drag, startPoint x: 865, startPoint y: 499, endPoint x: 874, endPoint y: 553, distance: 54.0
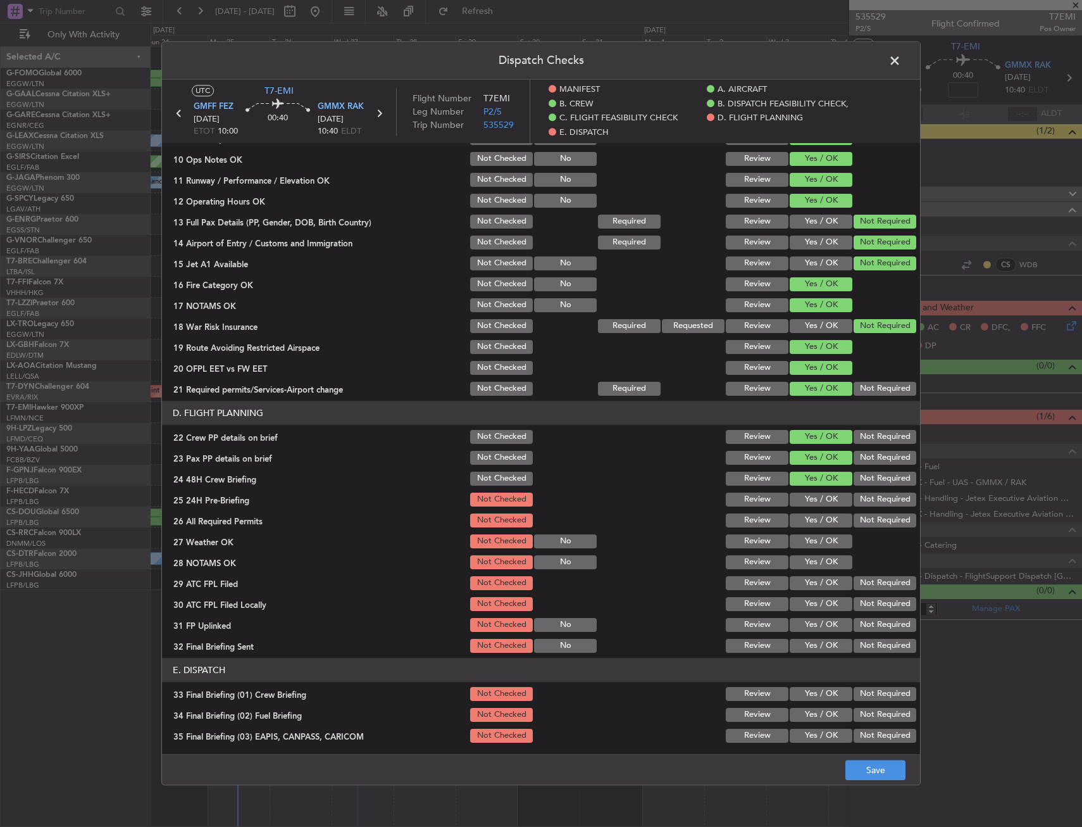
click at [865, 503] on button "Not Required" at bounding box center [885, 499] width 63 height 14
click at [875, 751] on main "UTC T7-EMI GMFF FEZ 27/08/2025 ETOT 10:00 00:40 GMMX RAK 27/08/2025 10:40 ELDT …" at bounding box center [541, 419] width 758 height 679
click at [869, 767] on button "Save" at bounding box center [876, 770] width 60 height 20
click at [901, 58] on span at bounding box center [901, 63] width 0 height 25
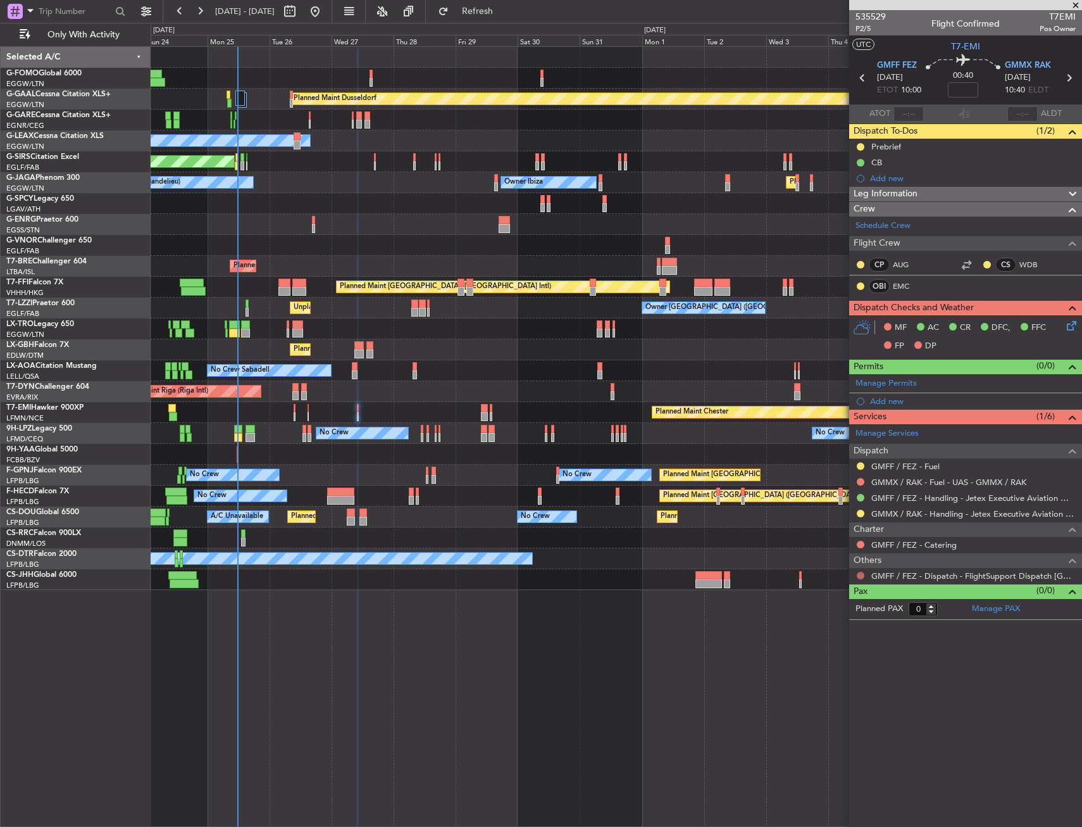
click at [860, 576] on button at bounding box center [861, 576] width 8 height 8
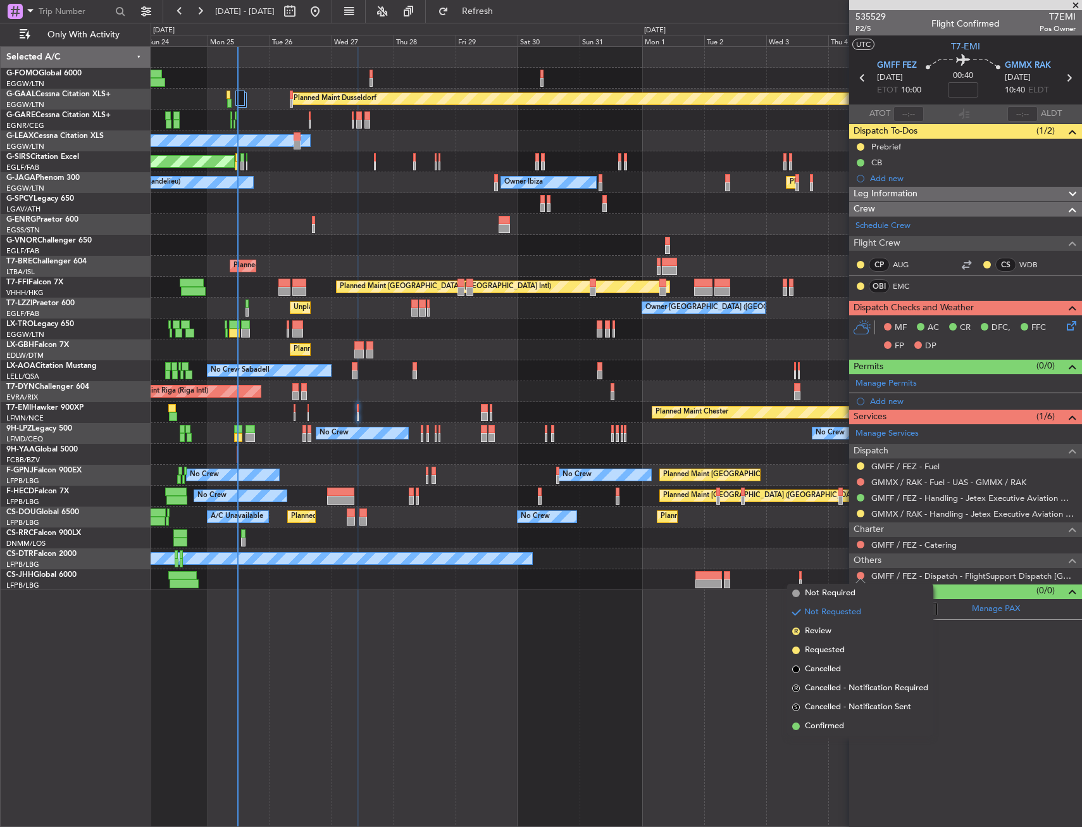
click at [841, 599] on li "Not Required" at bounding box center [860, 593] width 146 height 19
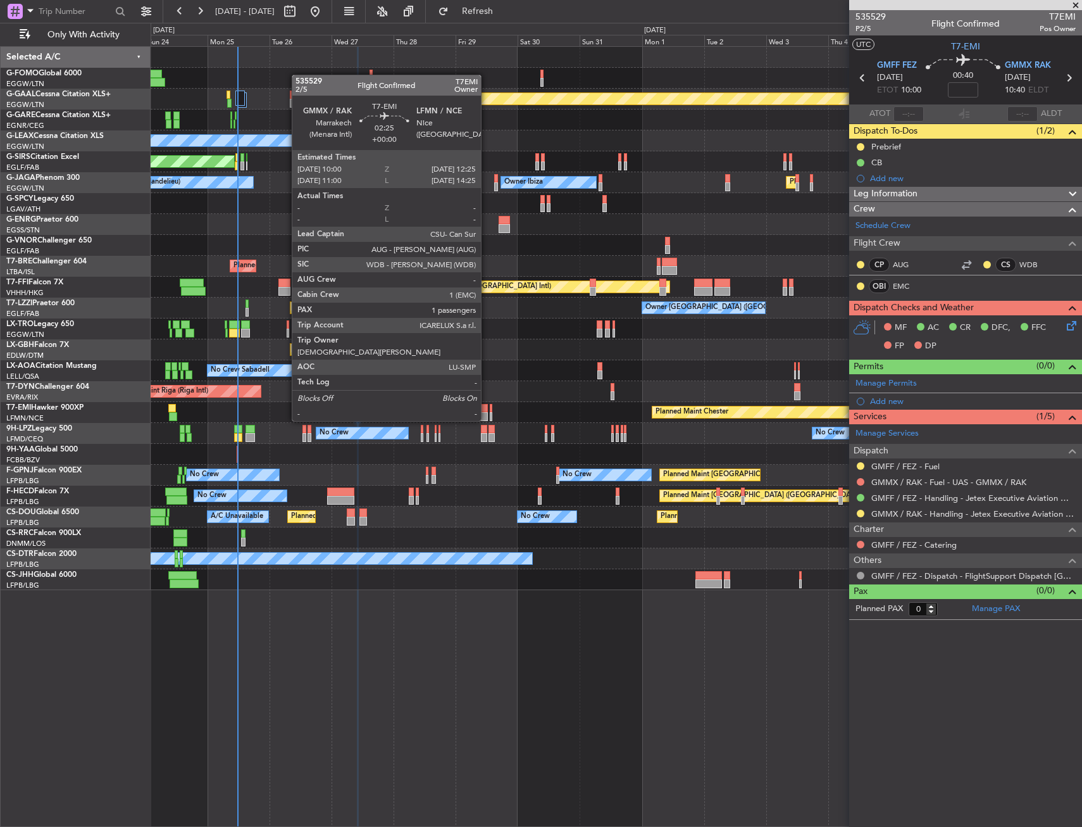
click at [487, 408] on div at bounding box center [484, 408] width 6 height 9
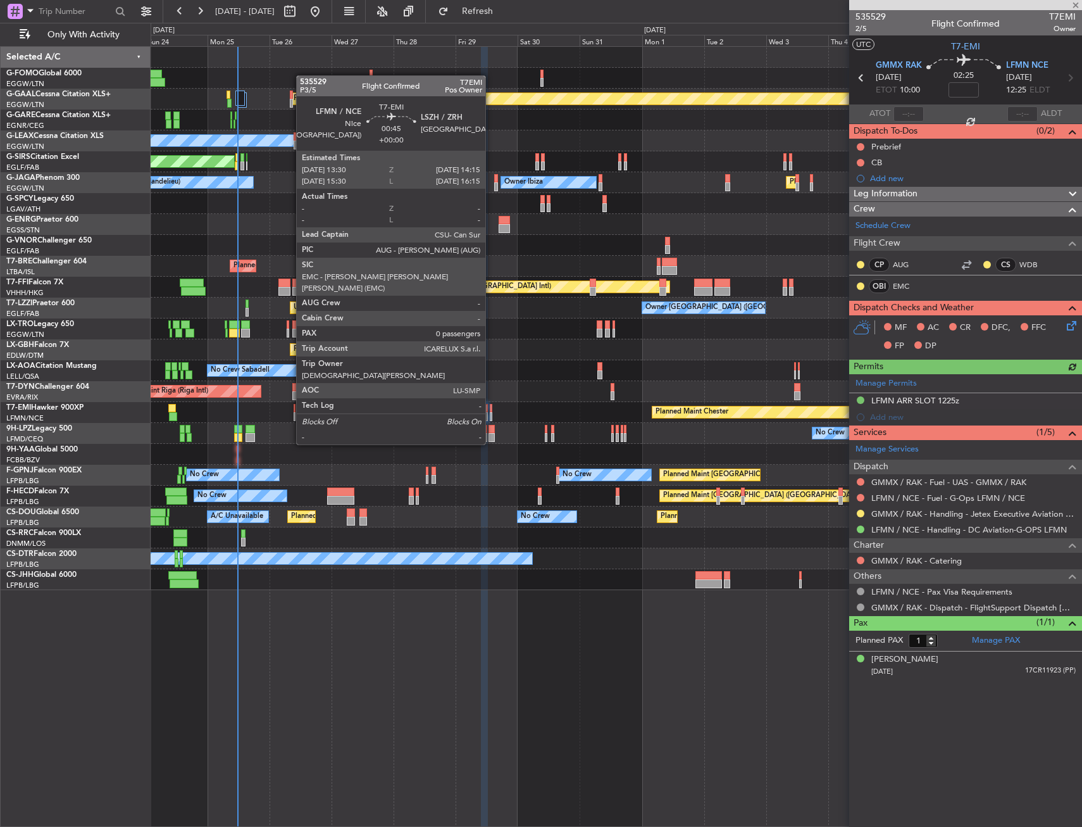
click at [491, 409] on div at bounding box center [491, 408] width 3 height 9
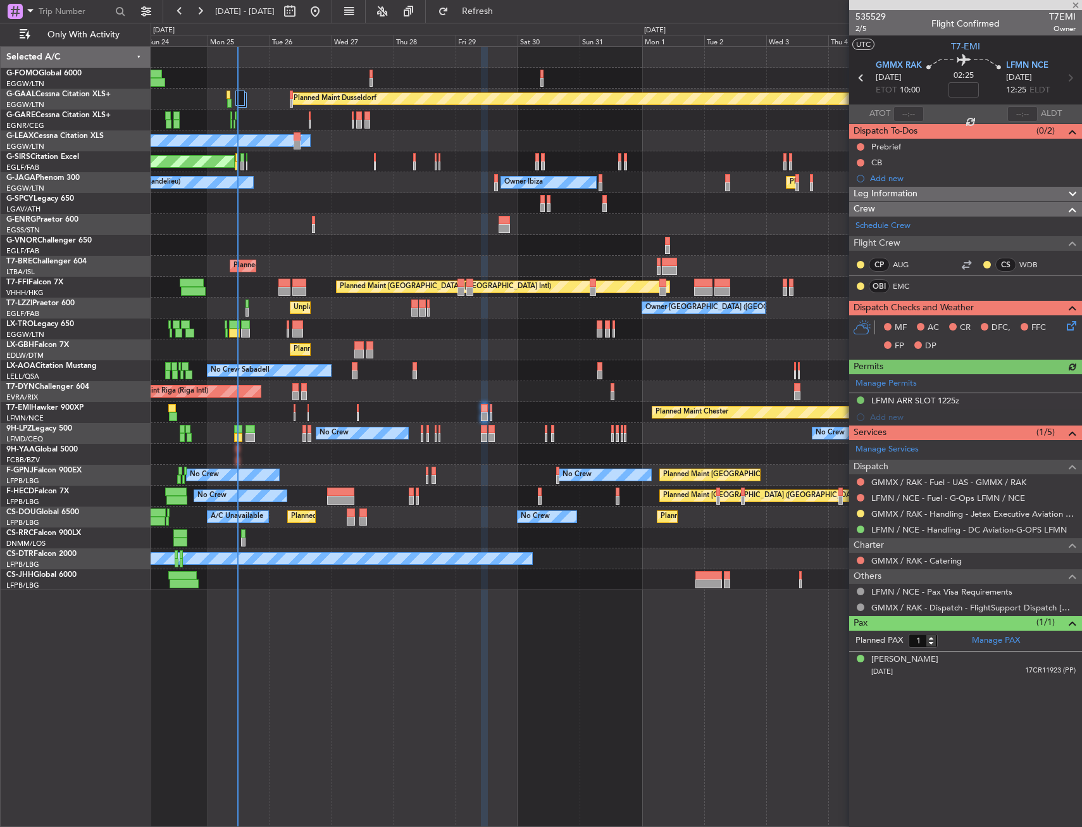
type input "0"
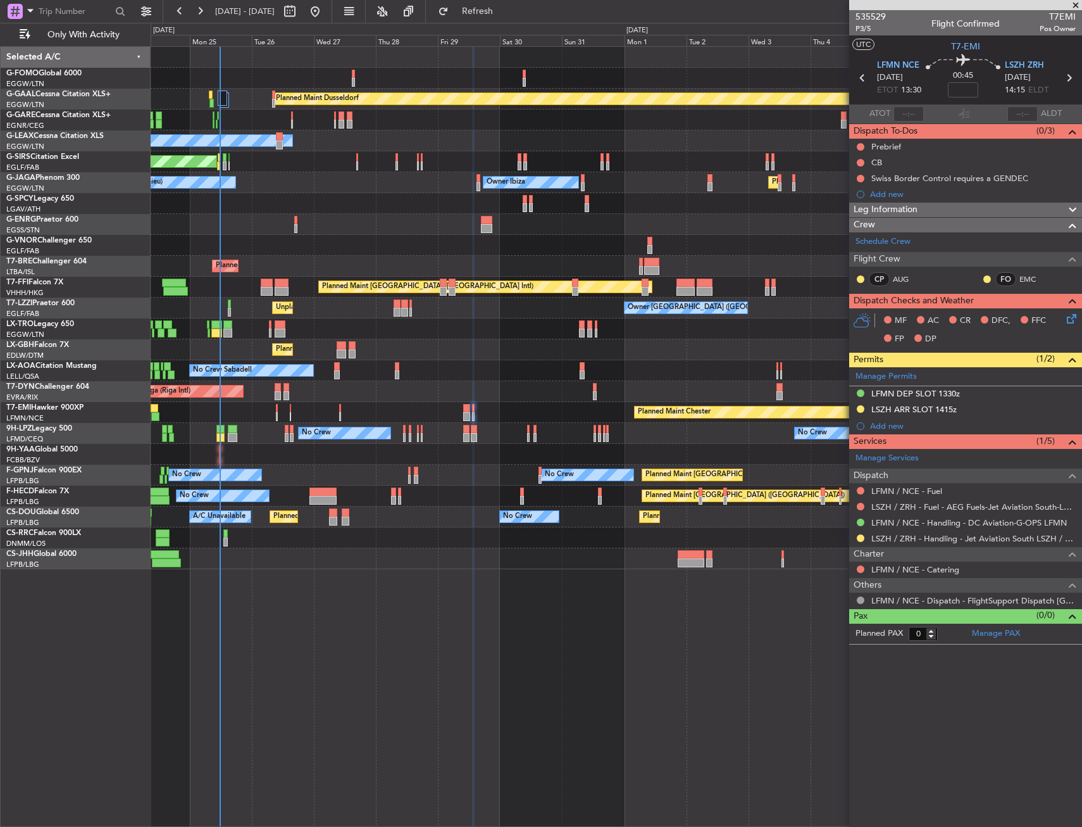
click at [629, 378] on div "No Crew Sabadell No Crew Sabadell No Crew Sabadell" at bounding box center [616, 370] width 931 height 21
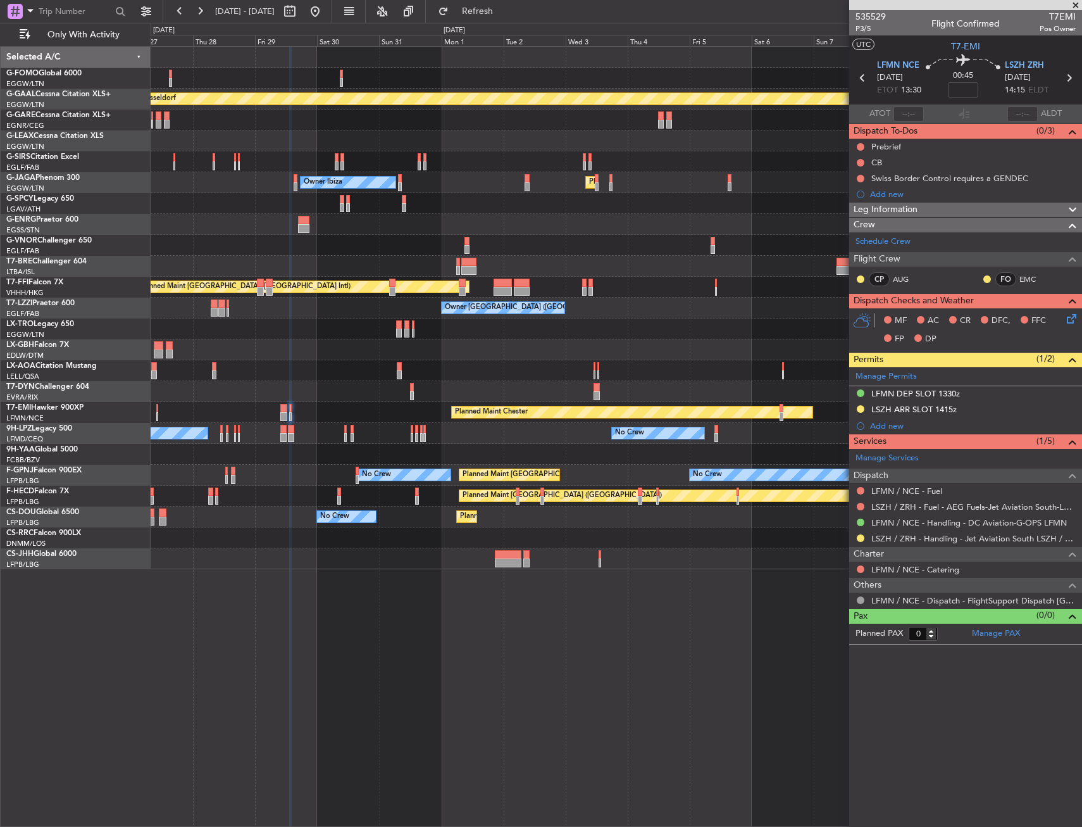
click at [113, 395] on div "Planned Maint Dusseldorf Owner Unplanned Maint Oxford (Kidlington) Owner Ibiza …" at bounding box center [541, 425] width 1082 height 804
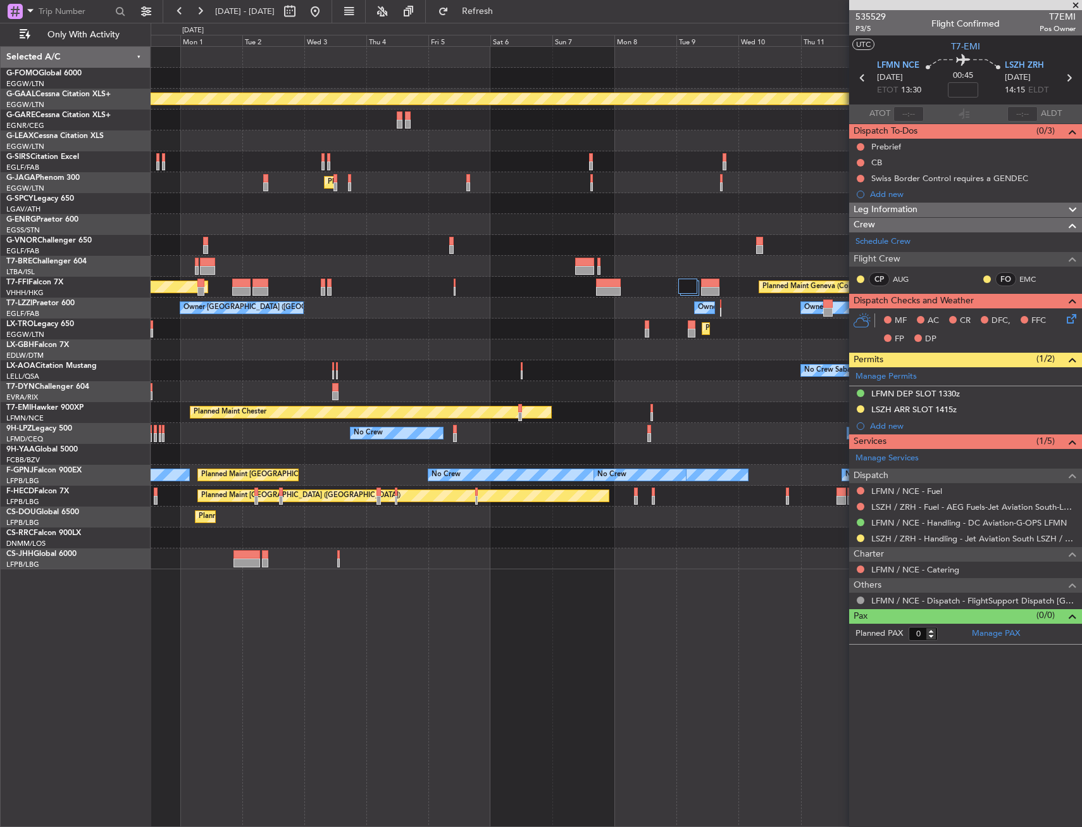
click at [234, 380] on div "No Crew Sabadell" at bounding box center [616, 370] width 931 height 21
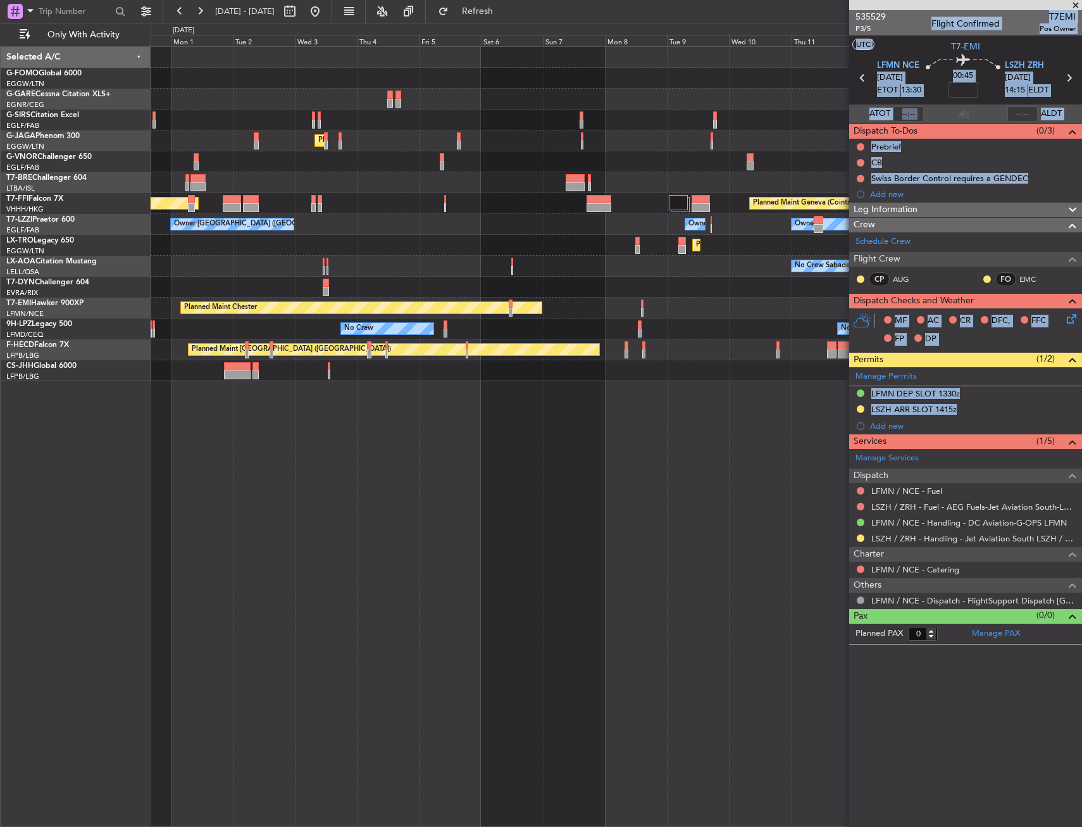
drag, startPoint x: 754, startPoint y: 489, endPoint x: 203, endPoint y: 494, distance: 550.7
click at [203, 494] on fb-app "31 Aug 2025 - 15 Sep 2025 Refresh Quick Links Only With Activity Planned Maint …" at bounding box center [541, 417] width 1082 height 817
click at [599, 453] on div "Planned Maint London (Luton) Owner Ibiza Planned Maint Hong Kong (Hong Kong Int…" at bounding box center [617, 436] width 932 height 780
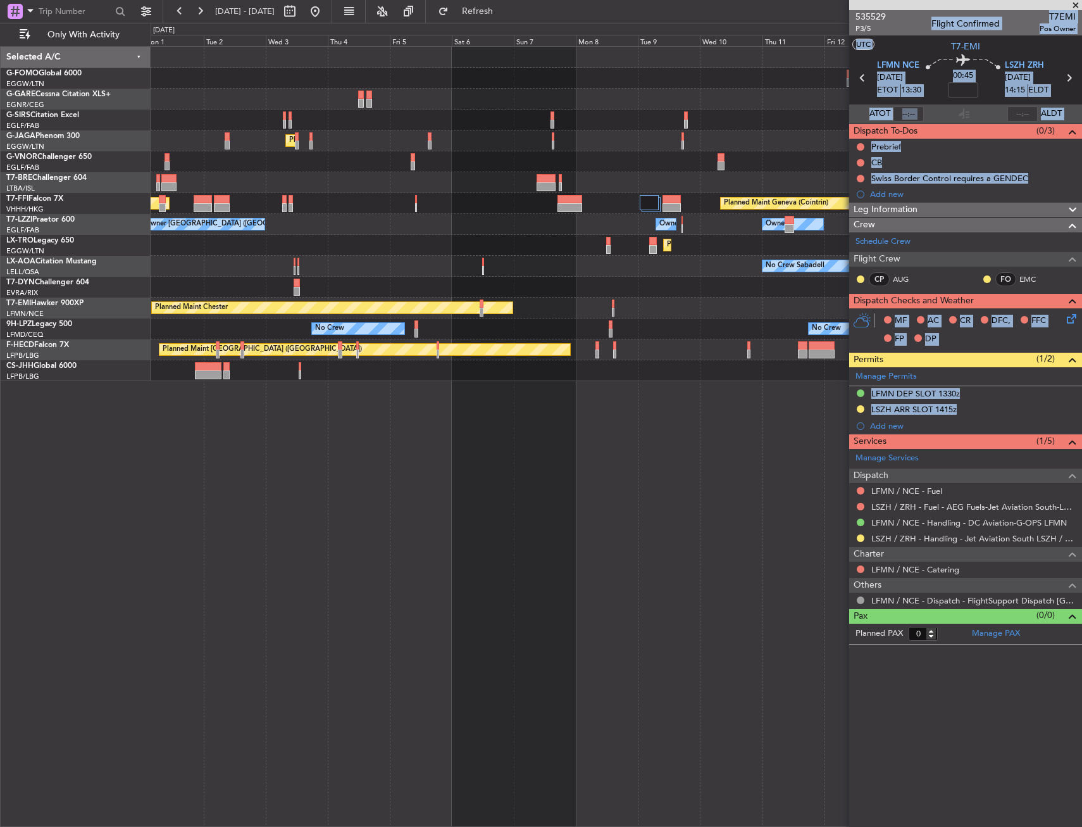
click at [270, 444] on div "Planned Maint London (Luton) Owner Ibiza Planned Maint Hong Kong (Hong Kong Int…" at bounding box center [617, 436] width 932 height 780
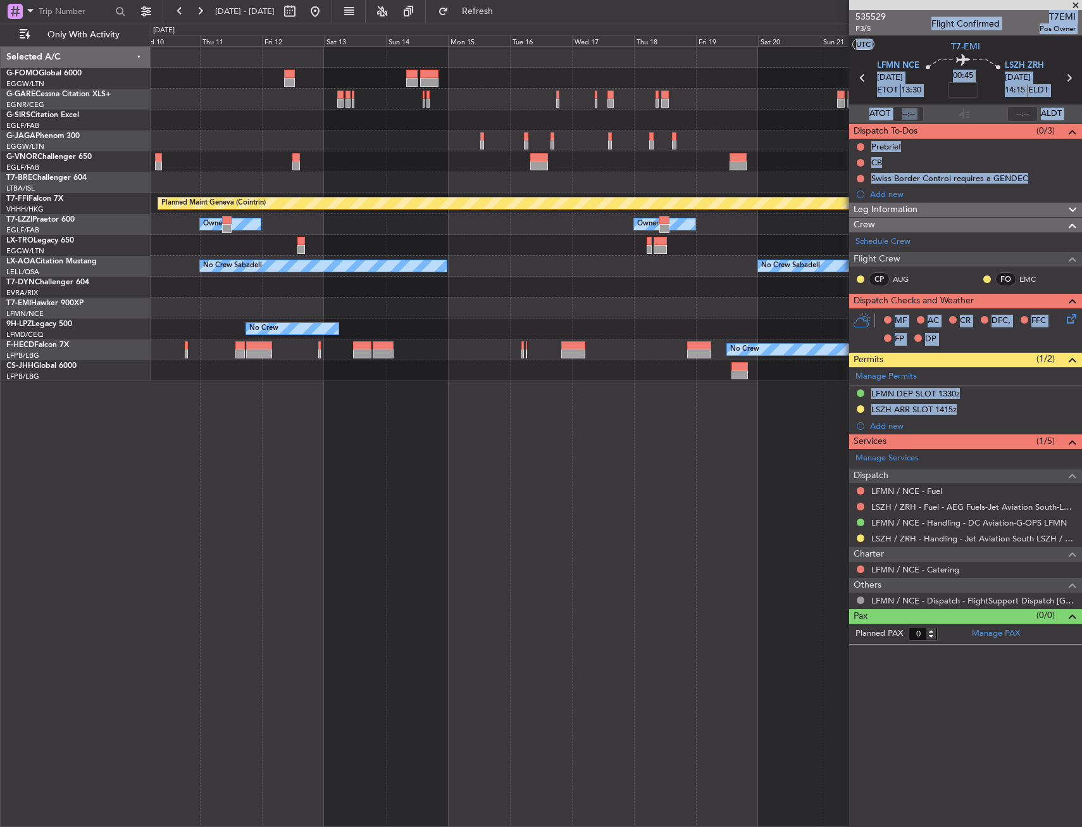
click at [555, 408] on div "Planned Maint Geneva (Cointrin) Owner Owner Owner Planned Maint Dusseldorf No C…" at bounding box center [617, 436] width 932 height 780
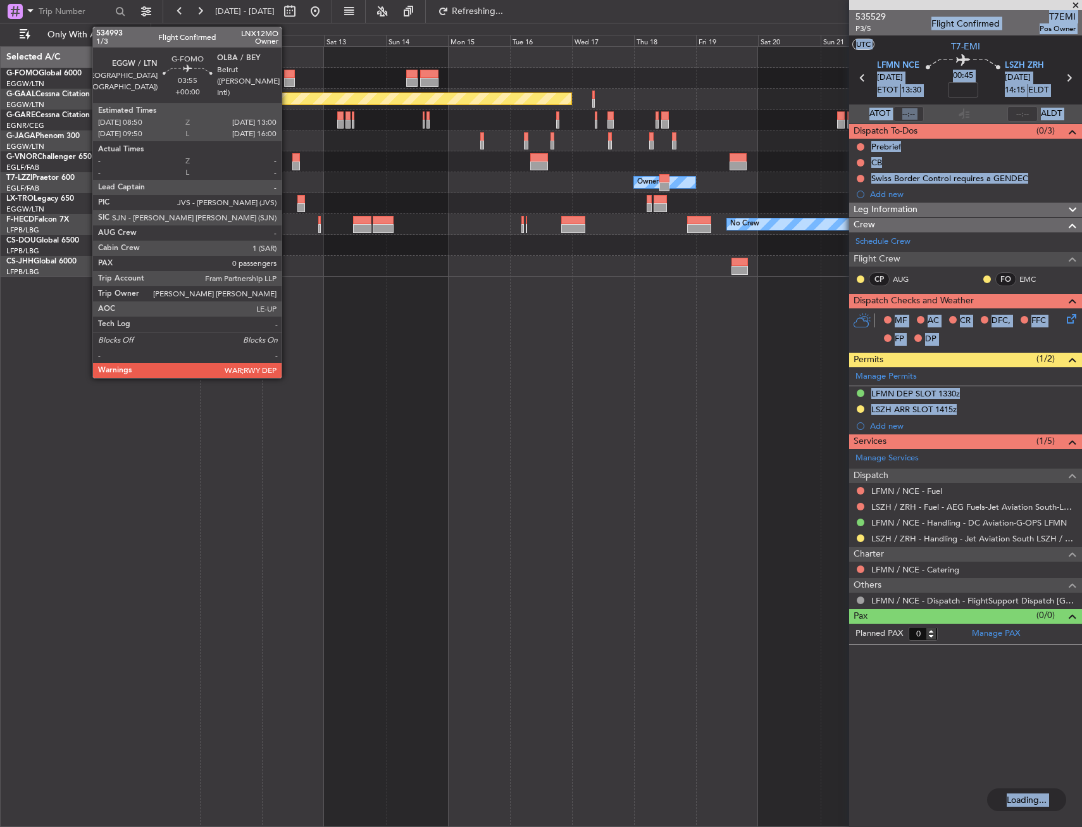
click at [287, 78] on div at bounding box center [289, 82] width 11 height 9
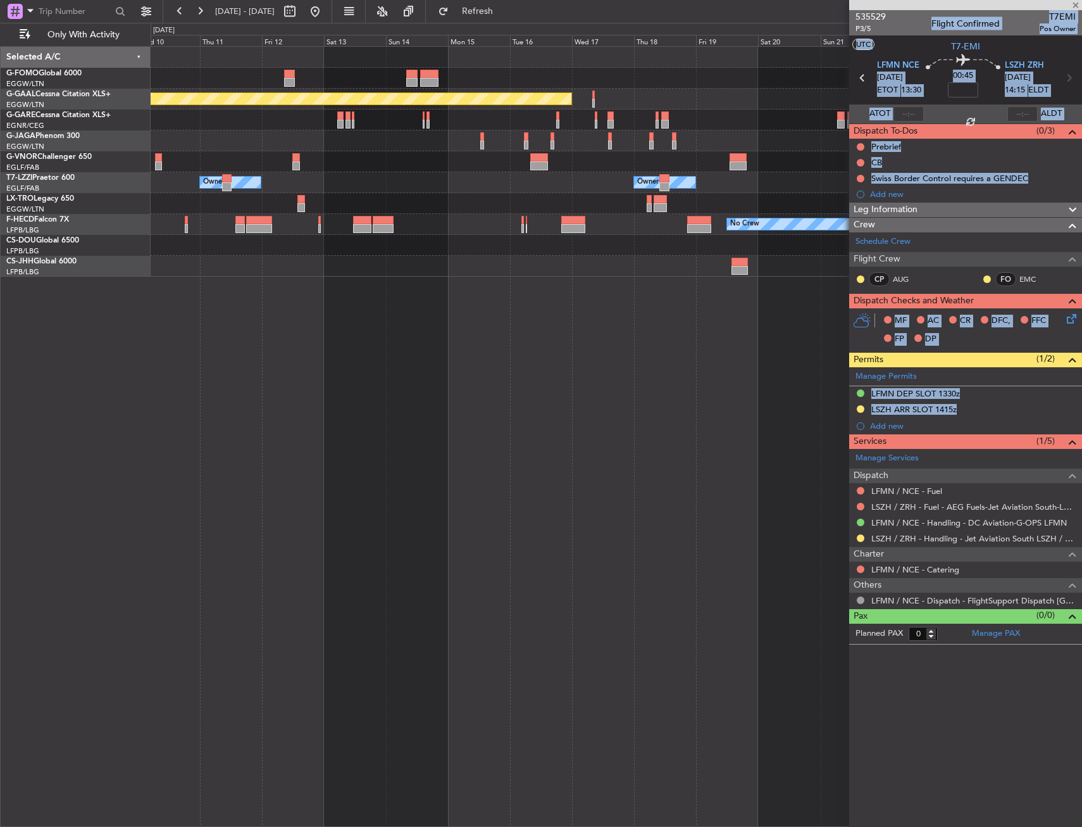
click at [896, 41] on section "UTC T7-EMI" at bounding box center [965, 44] width 233 height 19
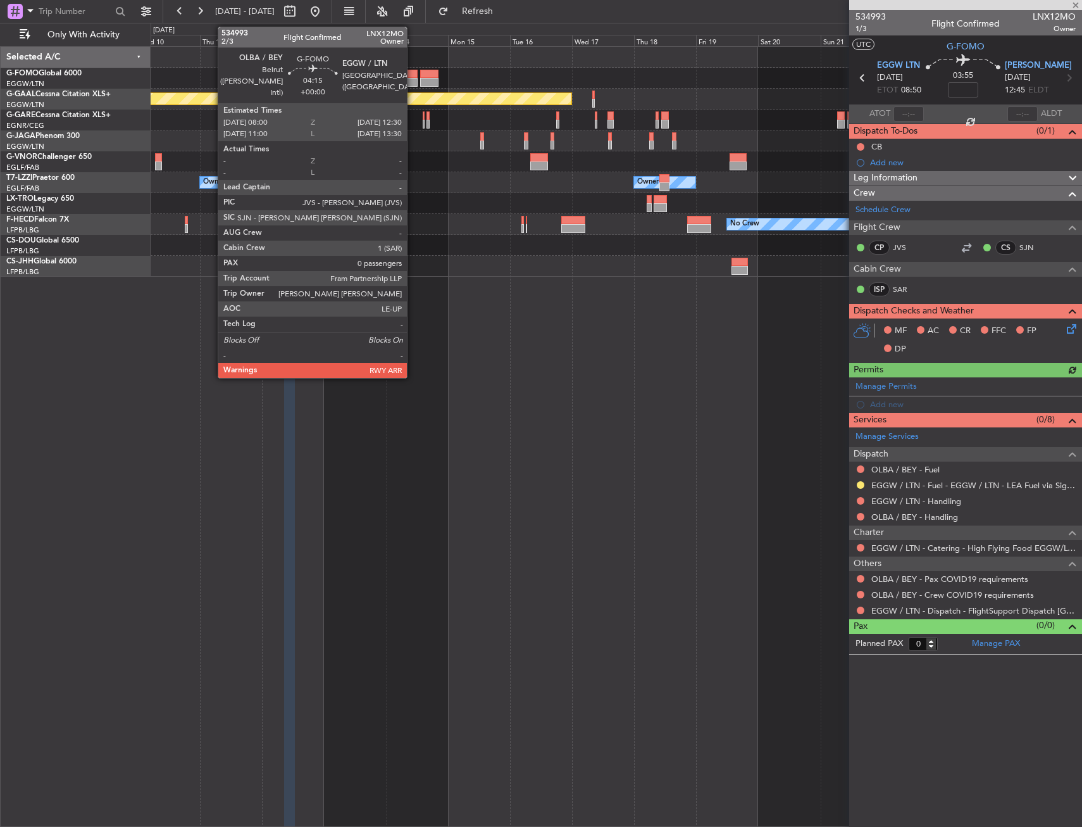
click at [413, 72] on div at bounding box center [412, 74] width 12 height 9
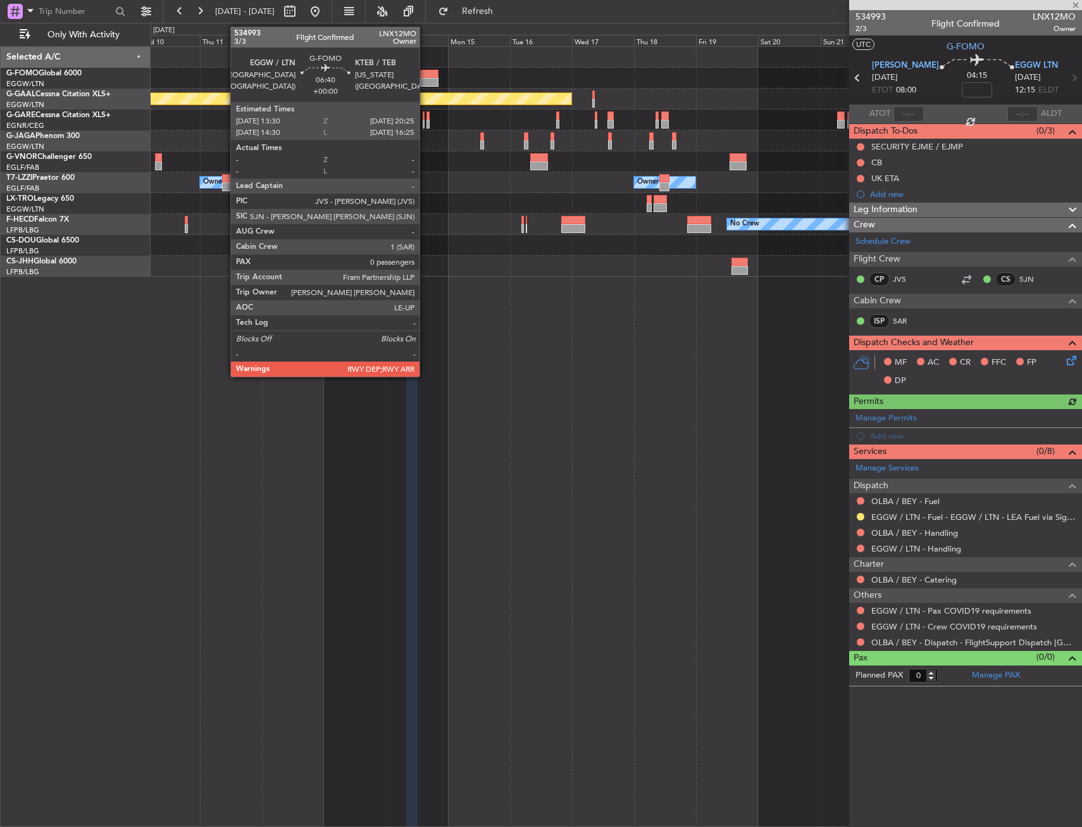
click at [425, 75] on div at bounding box center [429, 74] width 18 height 9
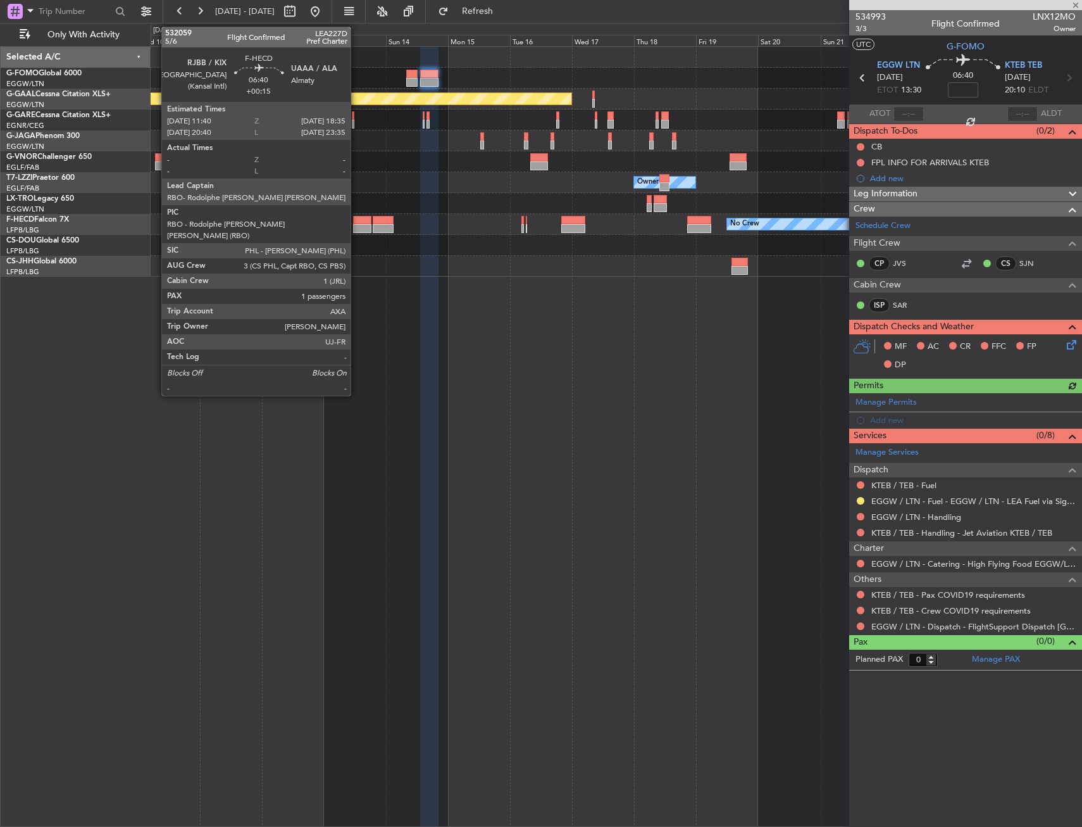
click at [356, 225] on div at bounding box center [362, 228] width 18 height 9
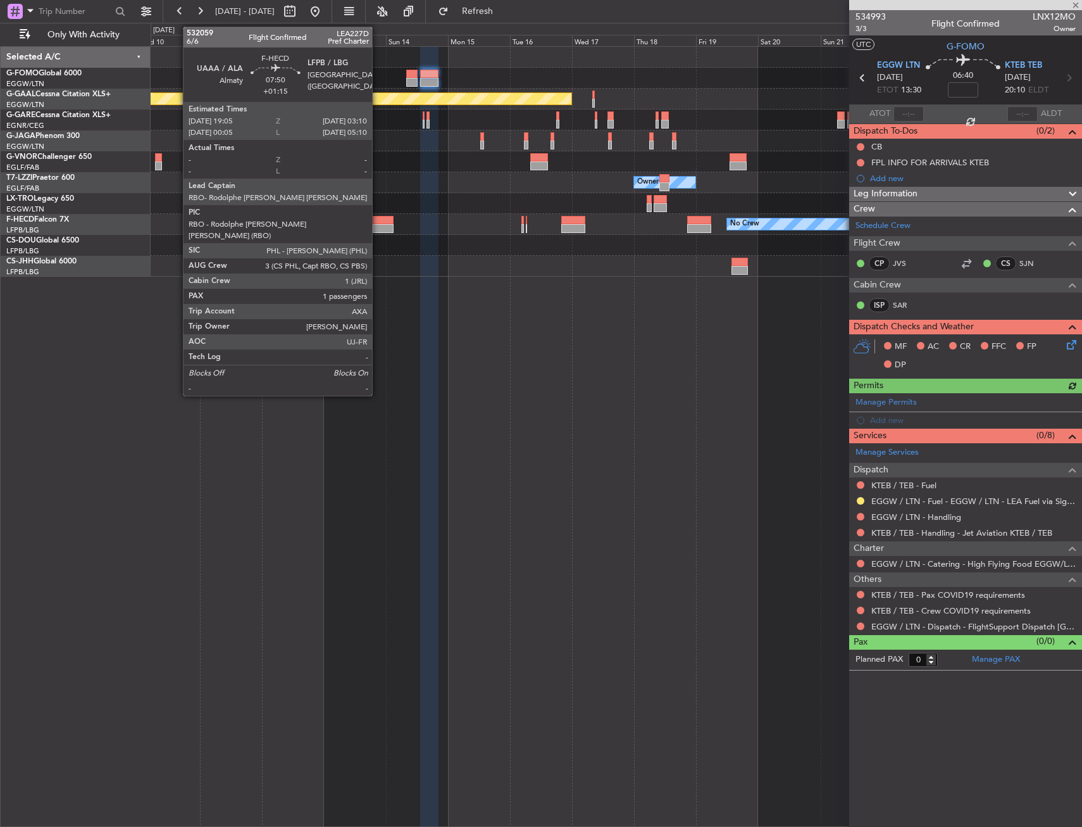
type input "+00:15"
type input "1"
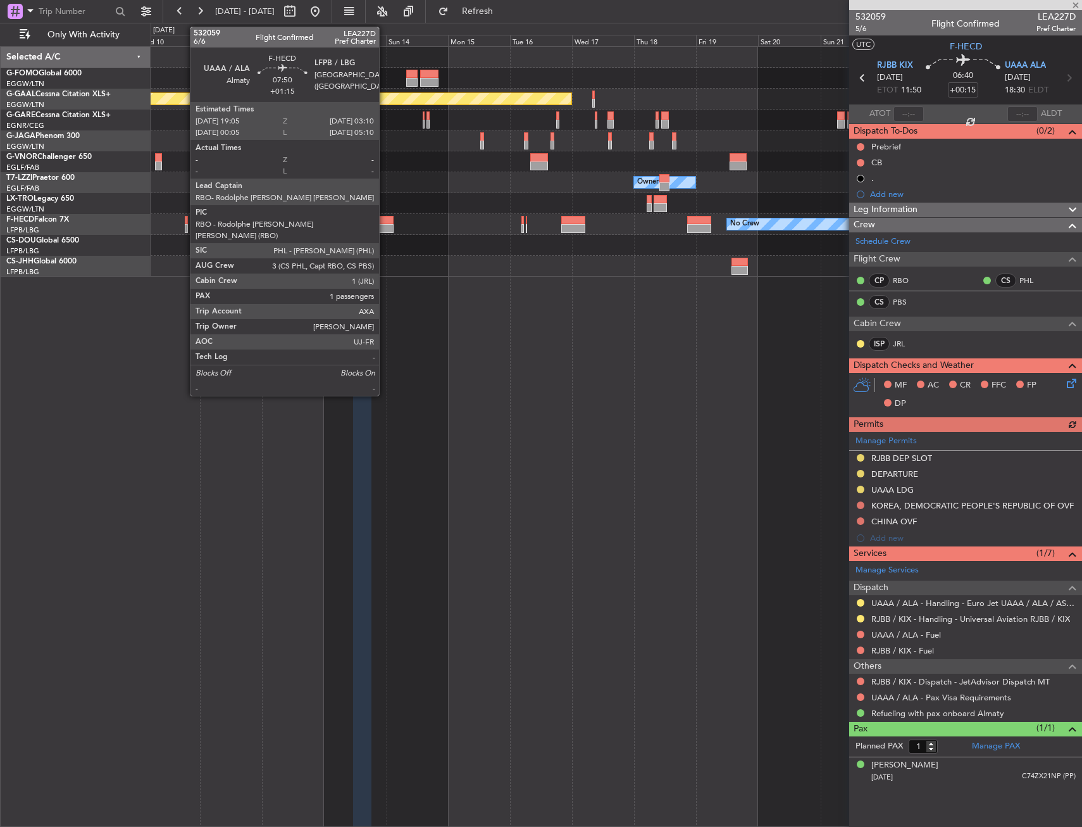
click at [385, 226] on div at bounding box center [384, 228] width 22 height 9
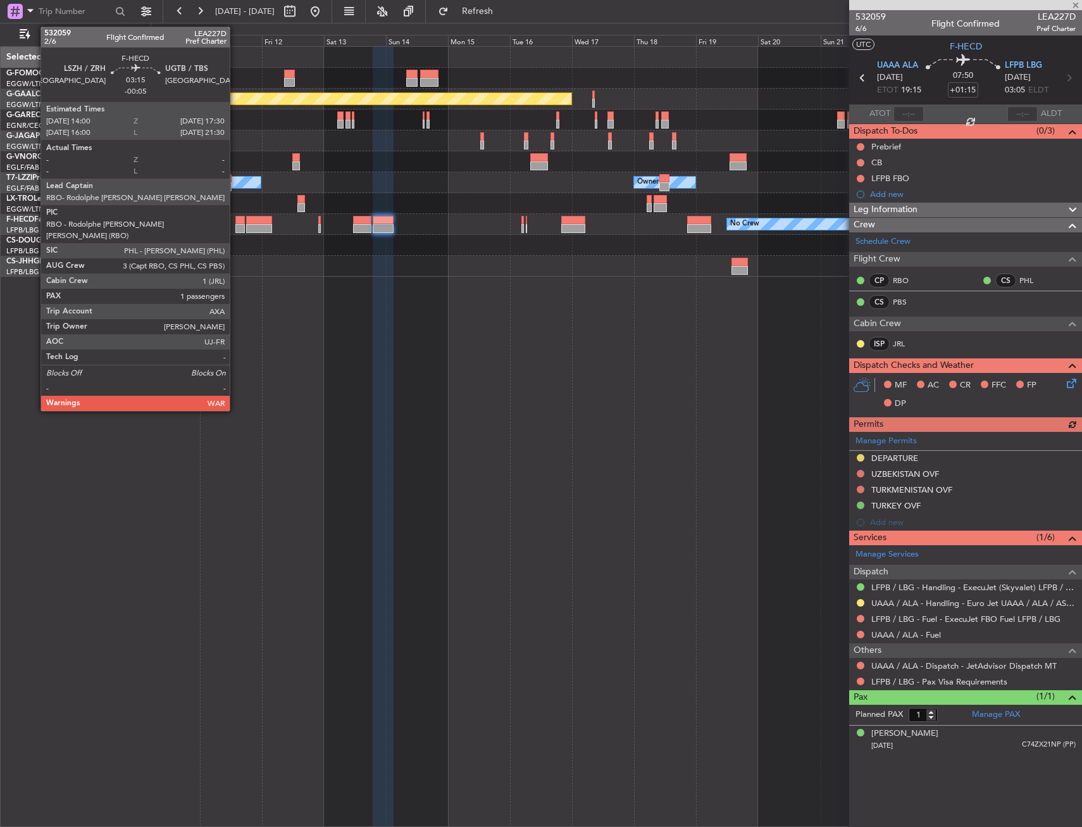
click at [235, 225] on div at bounding box center [239, 228] width 9 height 9
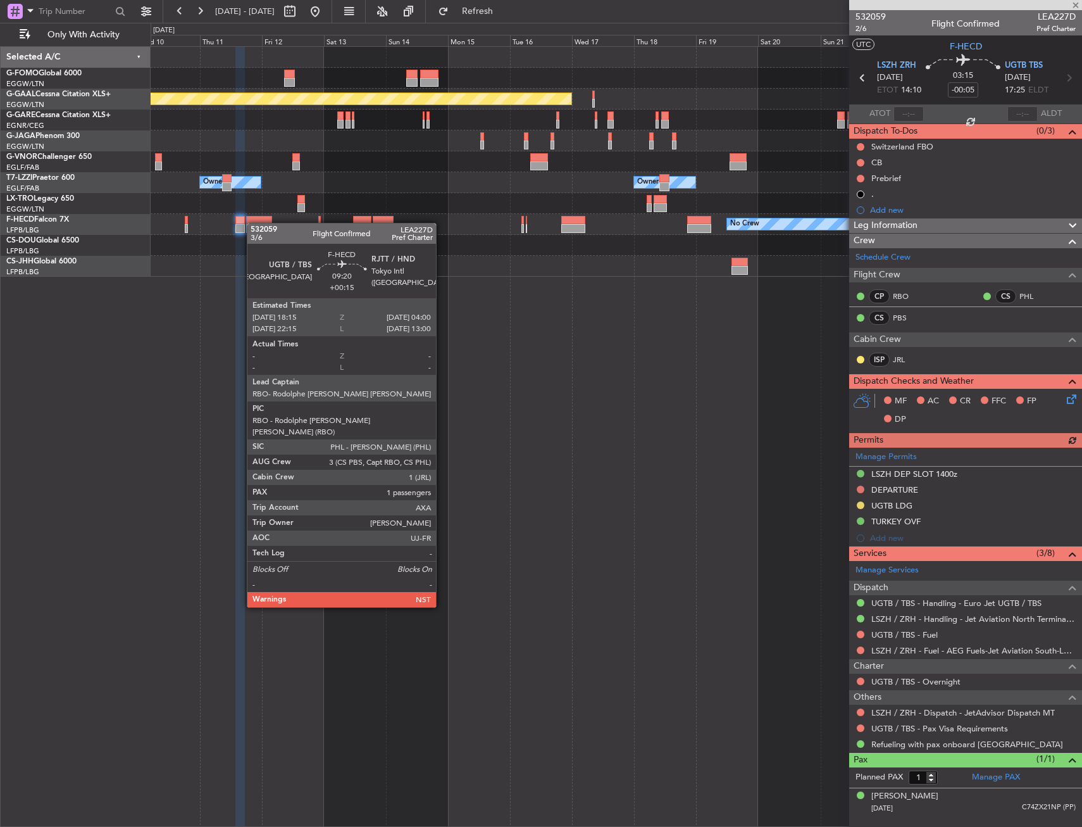
click at [253, 223] on div at bounding box center [258, 220] width 25 height 9
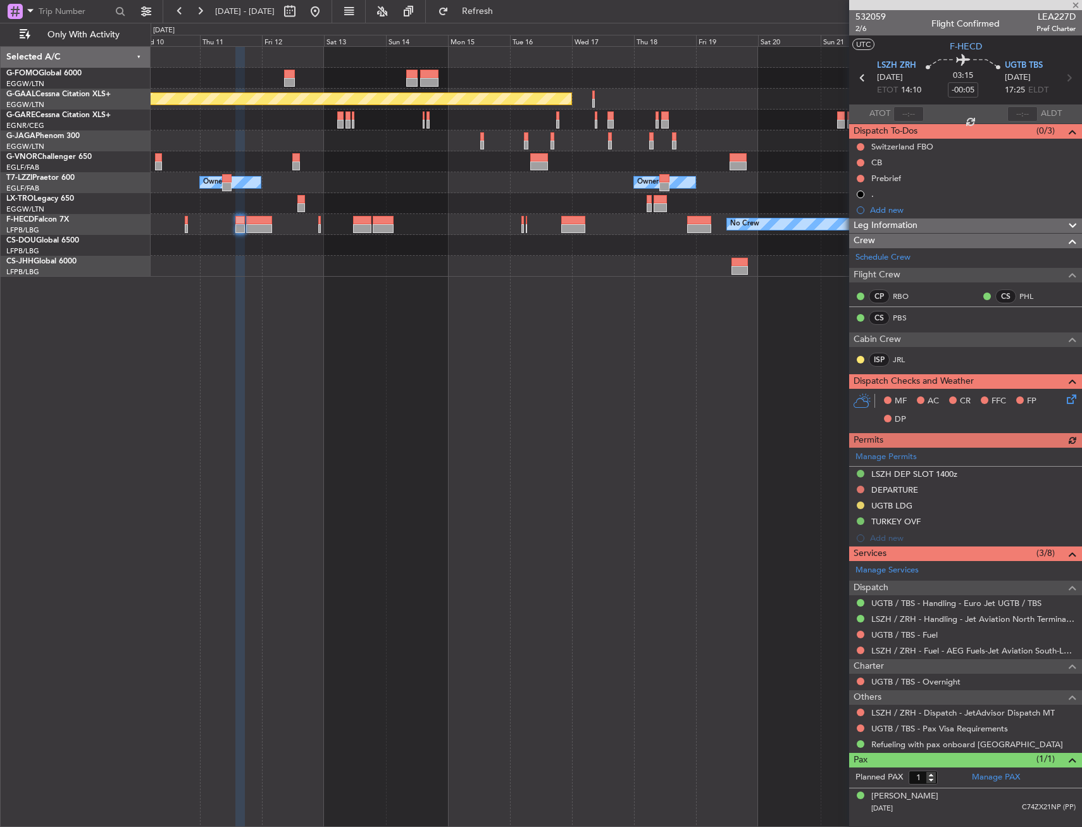
type input "+00:15"
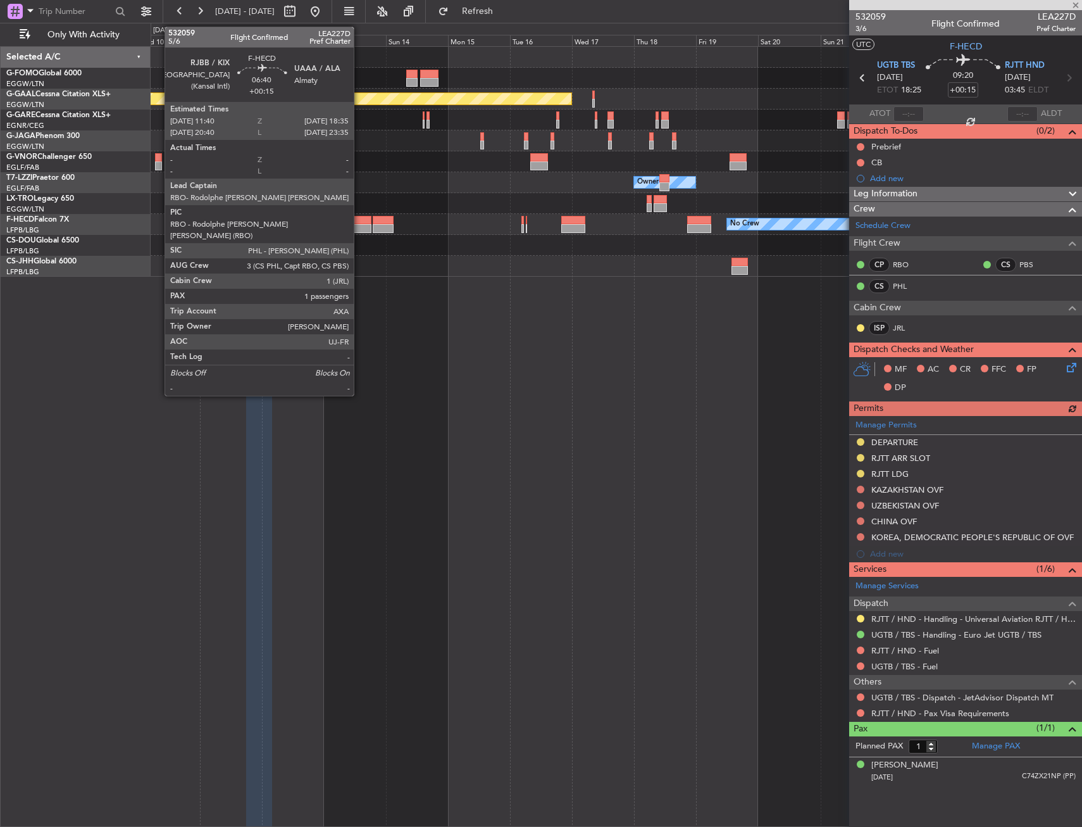
click at [360, 221] on div at bounding box center [362, 220] width 18 height 9
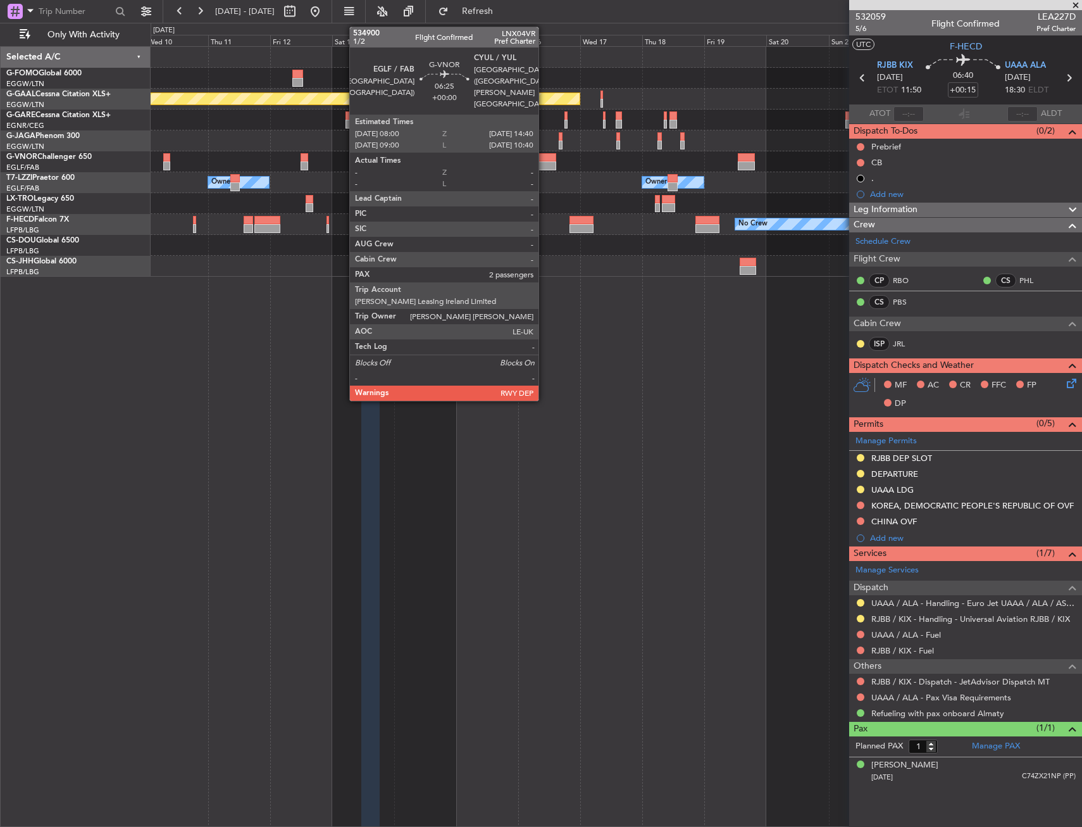
click at [544, 160] on div at bounding box center [548, 157] width 18 height 9
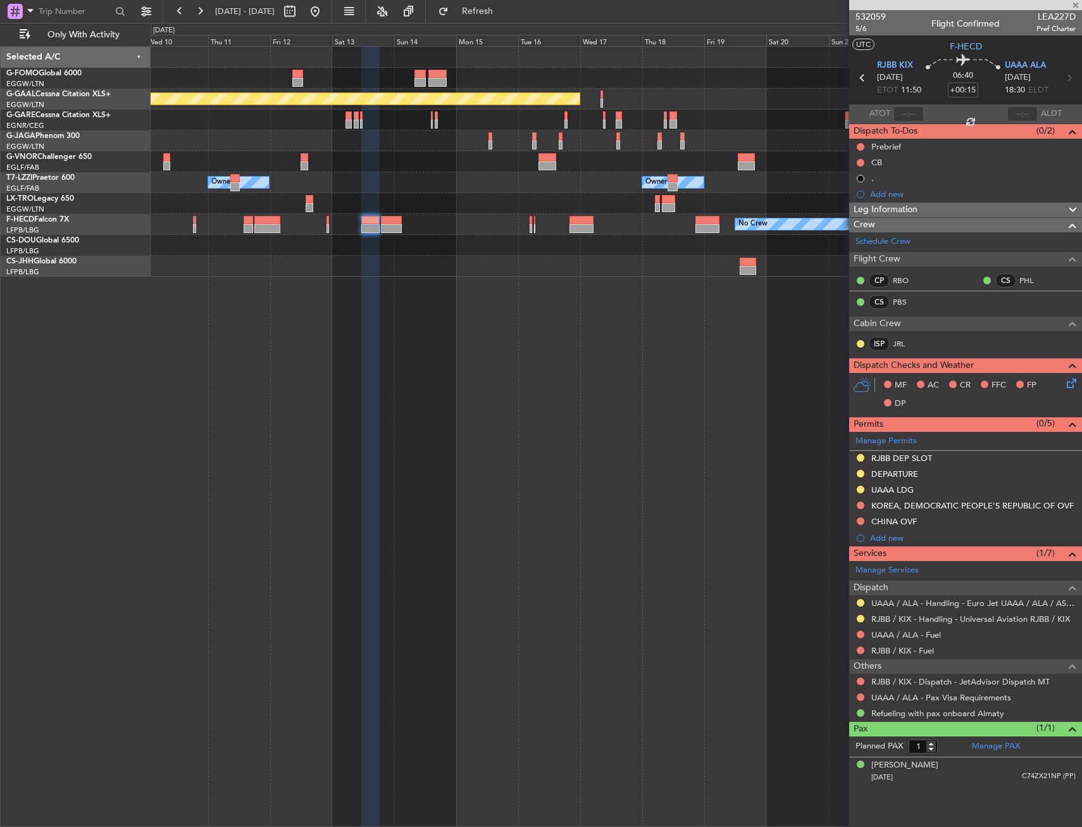
type input "2"
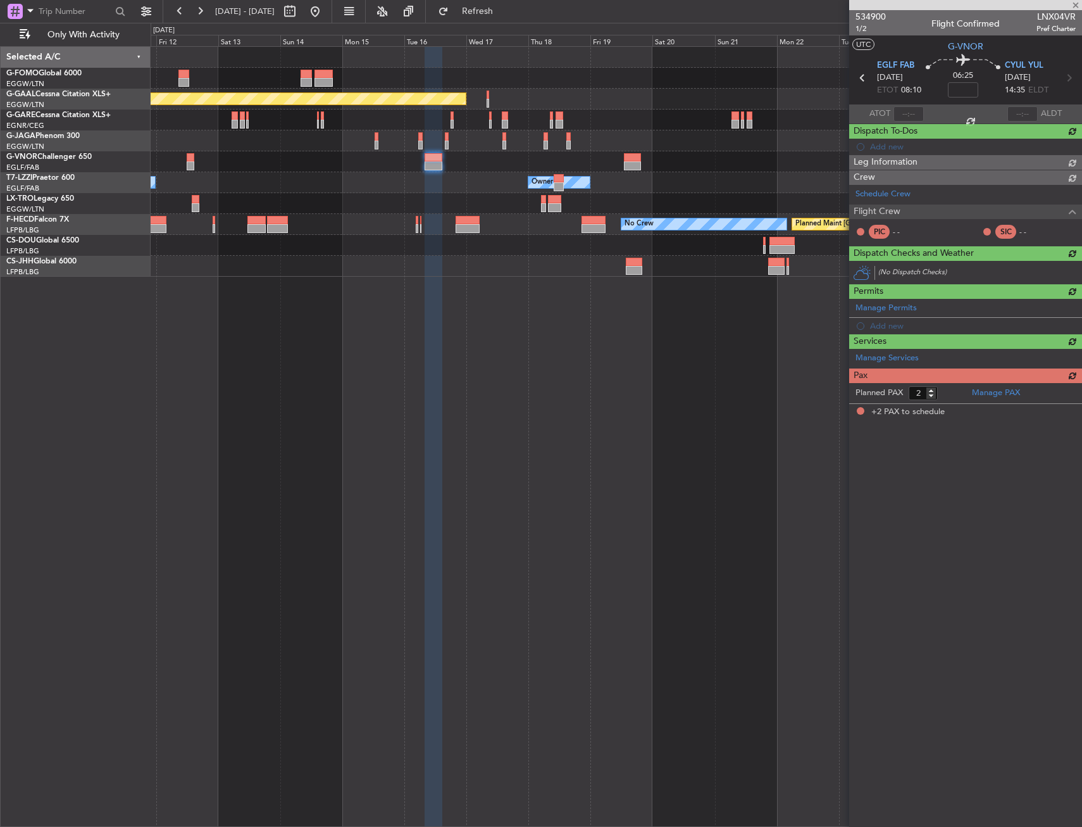
click at [408, 195] on div "Planned Maint Dusseldorf Owner Owner Owner Planned Maint Dusseldorf No Crew Pla…" at bounding box center [616, 162] width 931 height 230
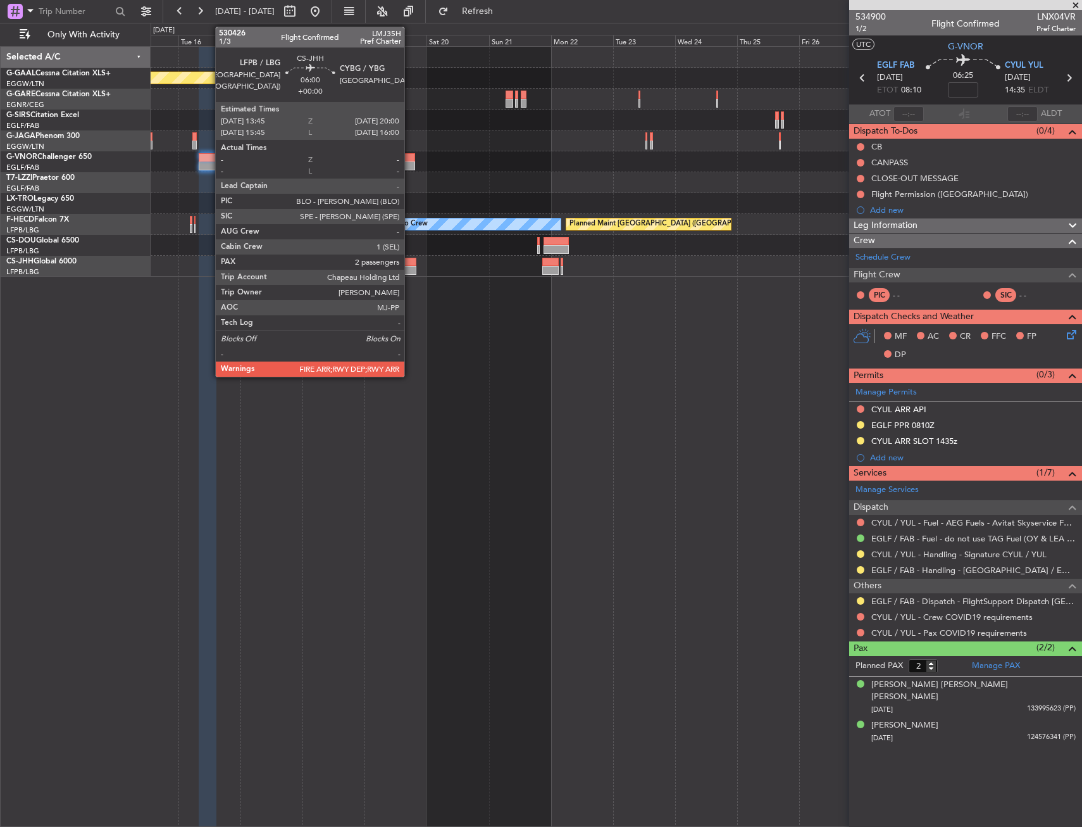
click at [410, 261] on div at bounding box center [408, 262] width 16 height 9
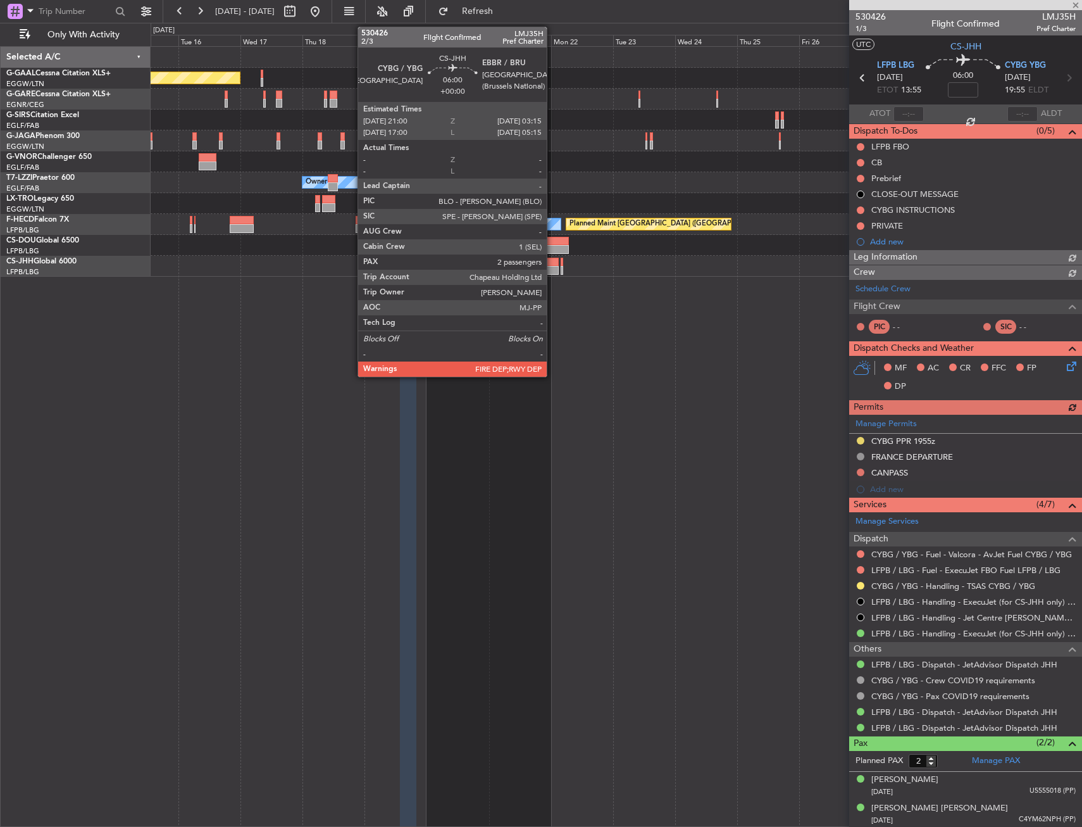
click at [553, 261] on div at bounding box center [550, 262] width 16 height 9
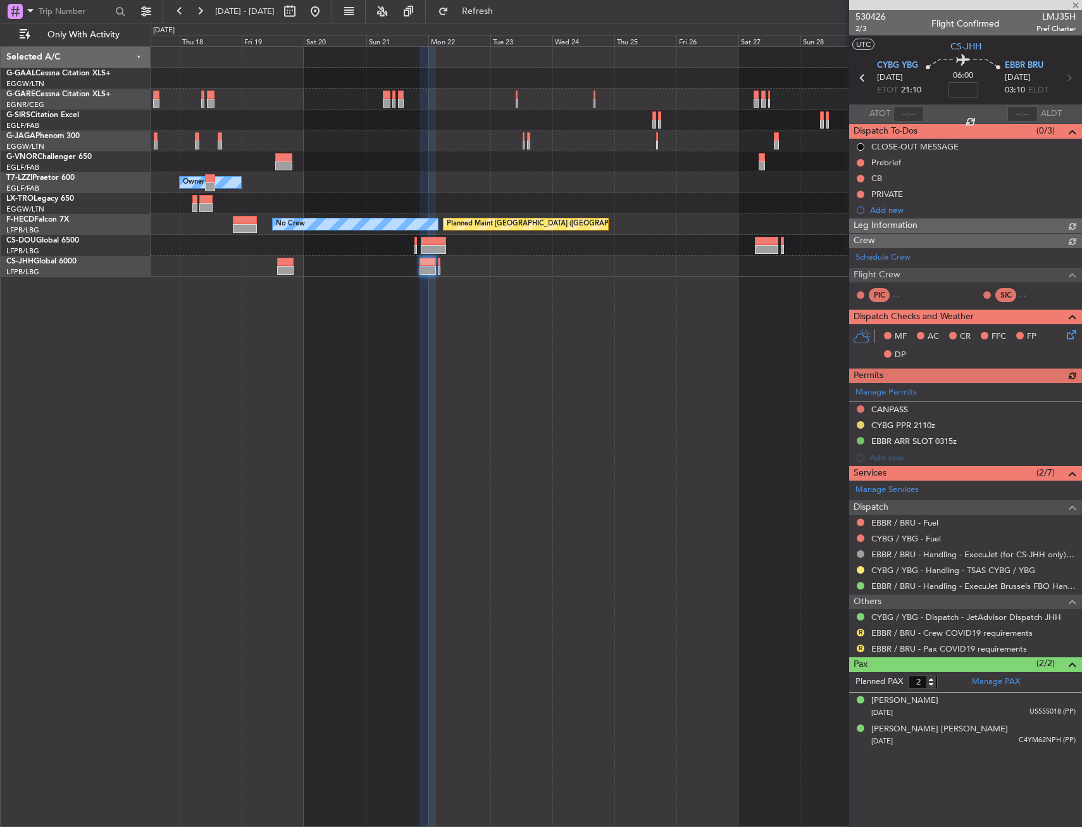
click at [459, 275] on div at bounding box center [616, 266] width 931 height 21
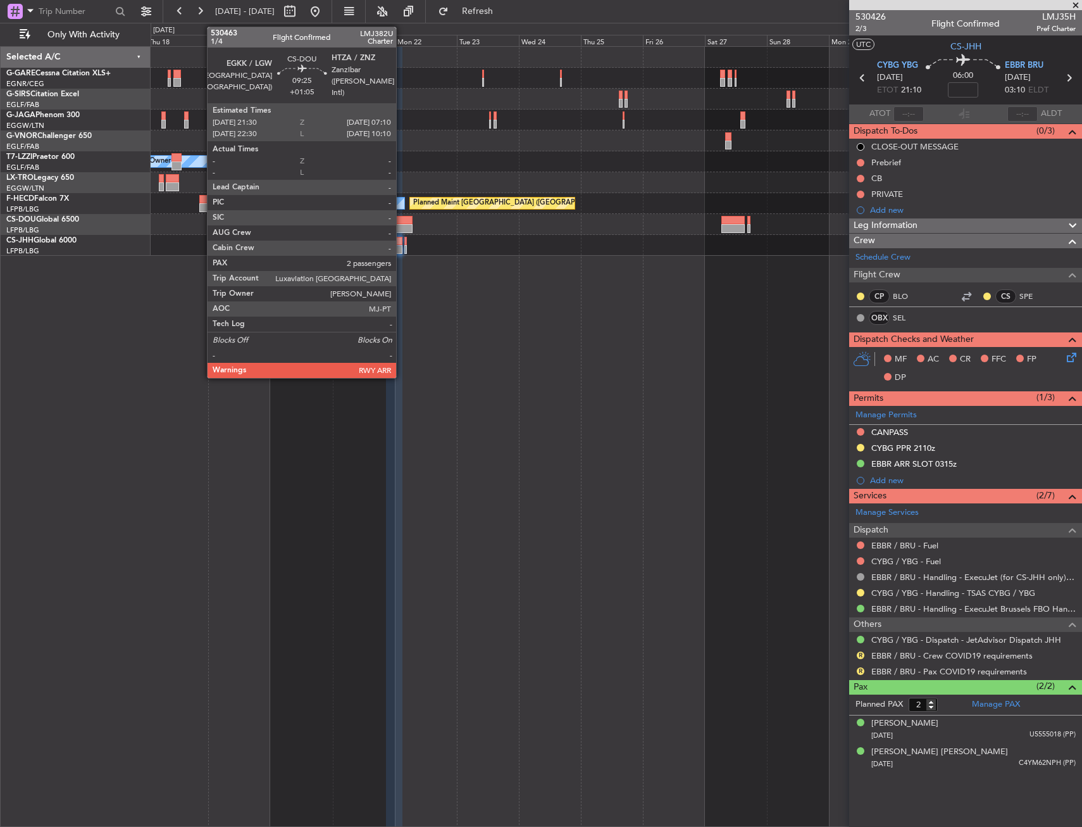
click at [402, 225] on div at bounding box center [399, 228] width 25 height 9
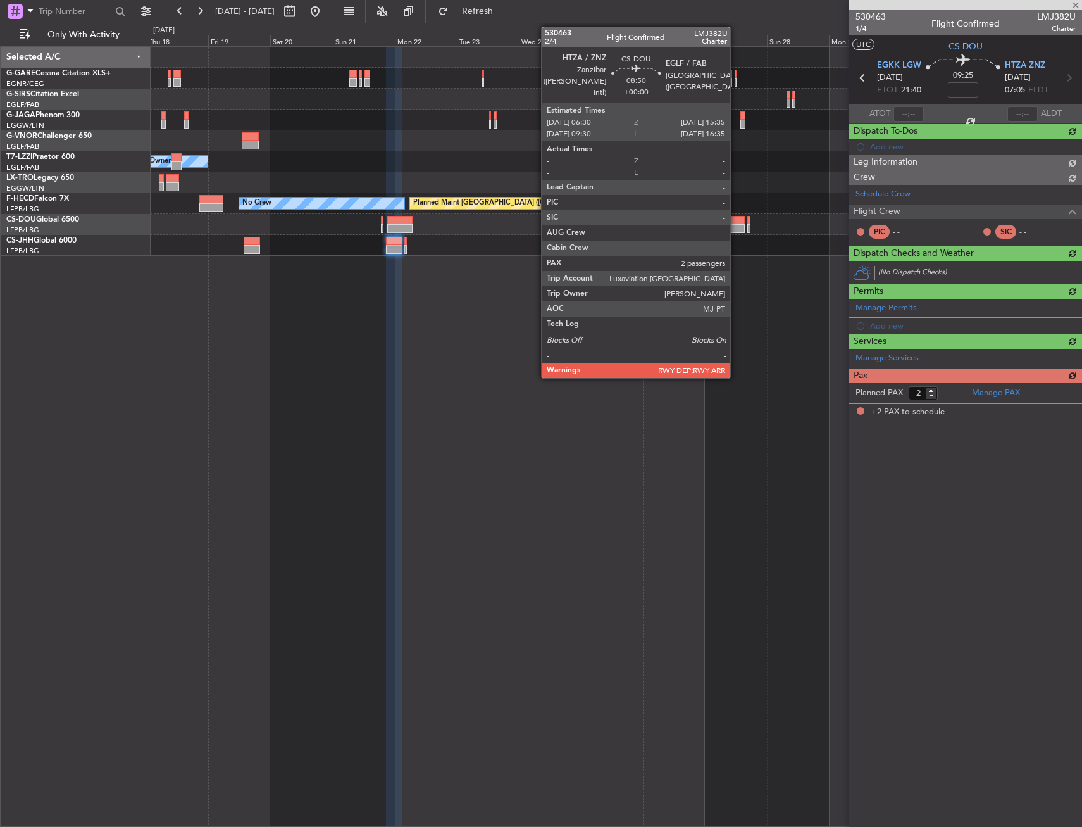
type input "+01:05"
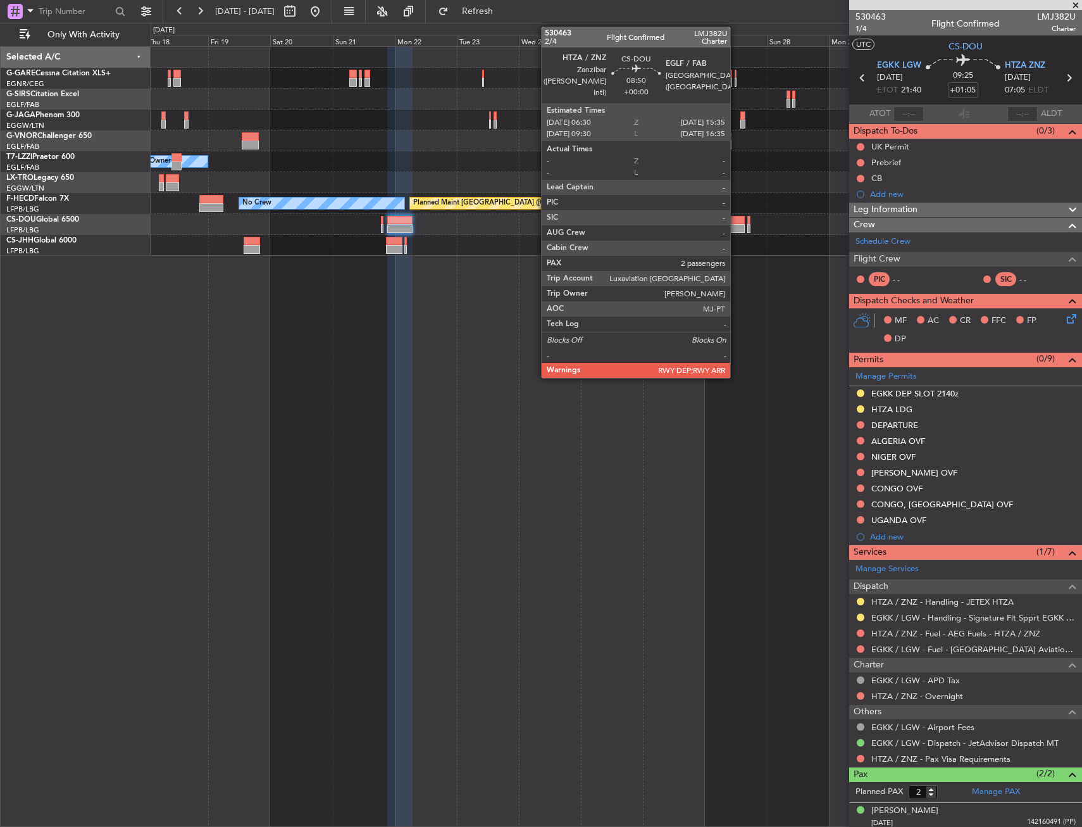
click at [736, 222] on div at bounding box center [734, 220] width 24 height 9
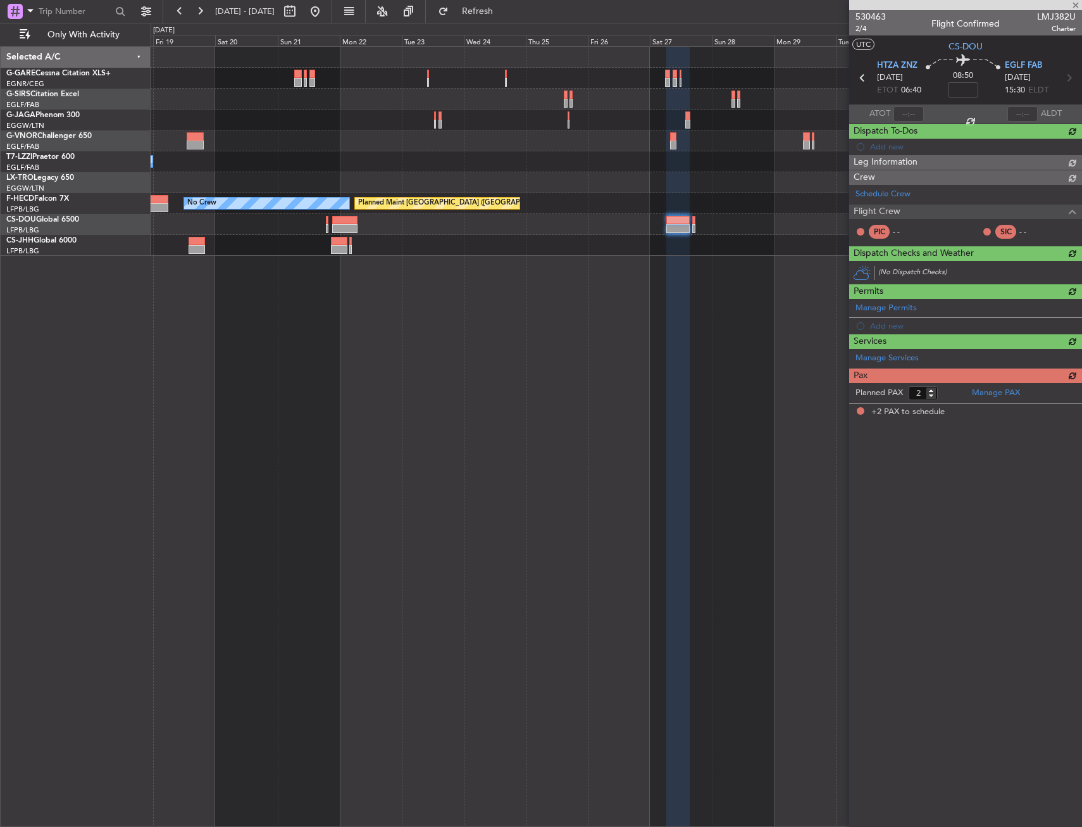
click at [470, 286] on div "Owner No Crew Planned Maint Paris (Le Bourget)" at bounding box center [617, 436] width 932 height 780
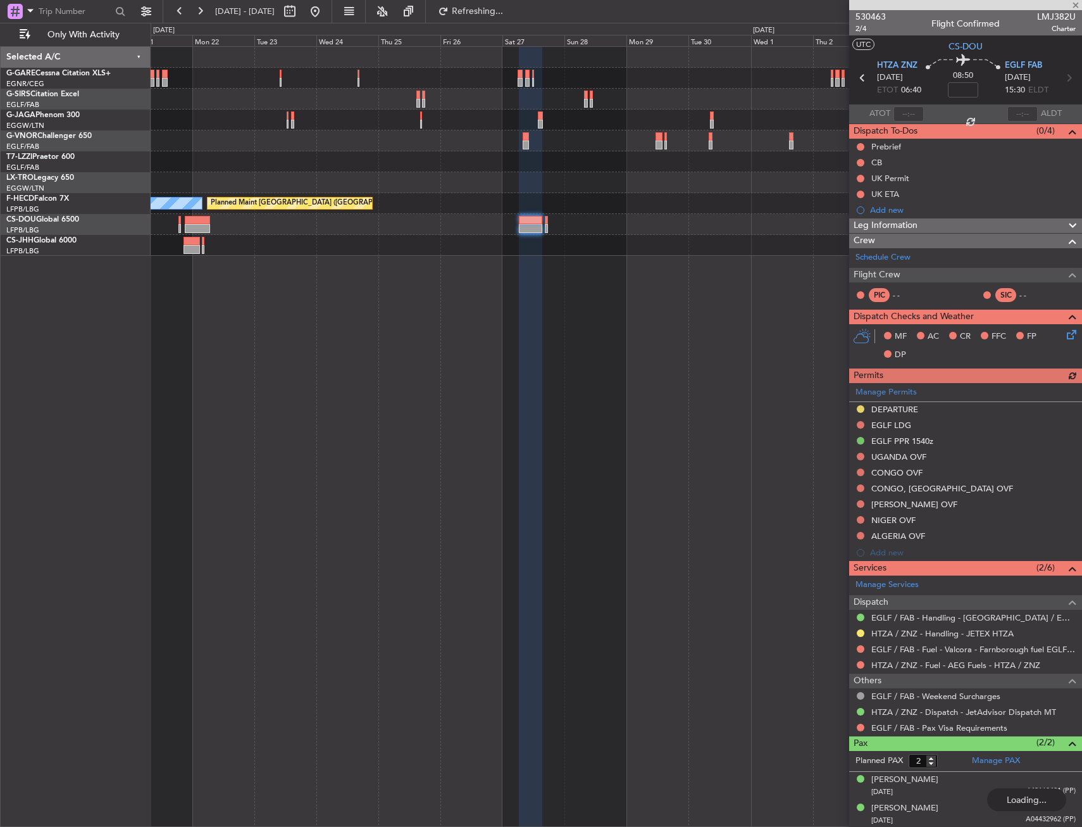
click at [689, 299] on div "Owner No Crew Planned Maint Paris (Le Bourget)" at bounding box center [617, 436] width 932 height 780
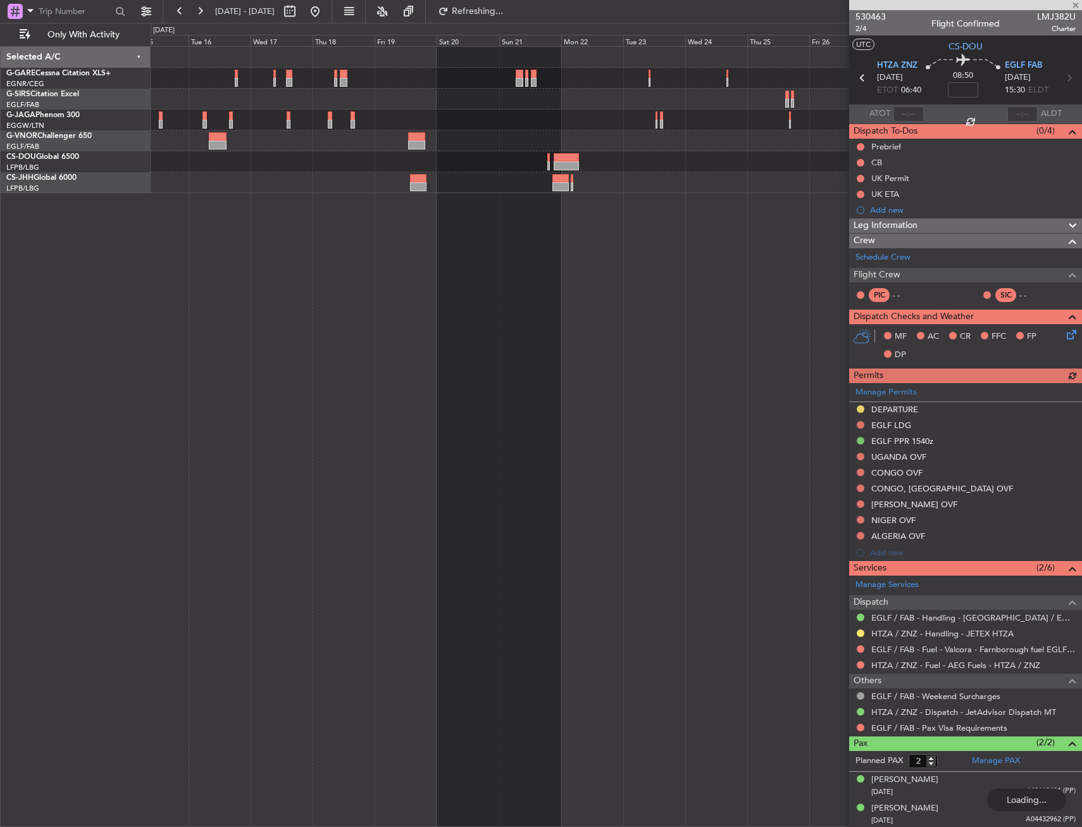
click at [618, 291] on div at bounding box center [617, 436] width 932 height 780
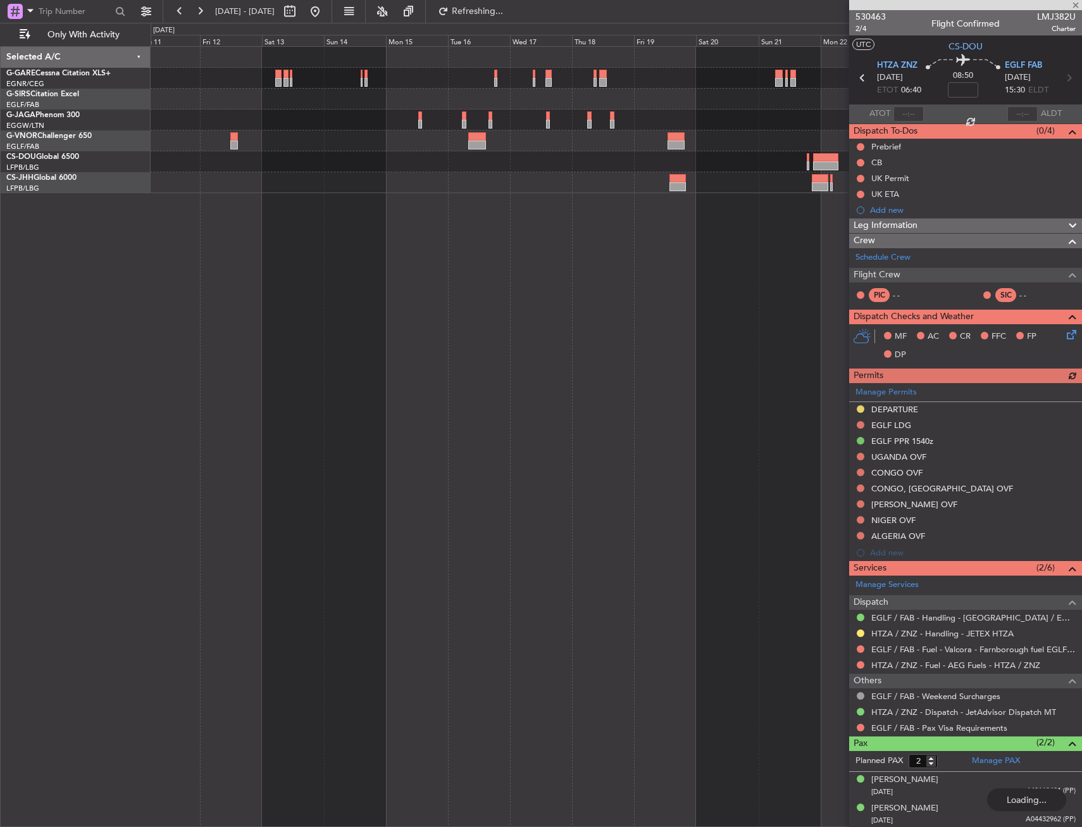
click at [575, 291] on div at bounding box center [617, 436] width 932 height 780
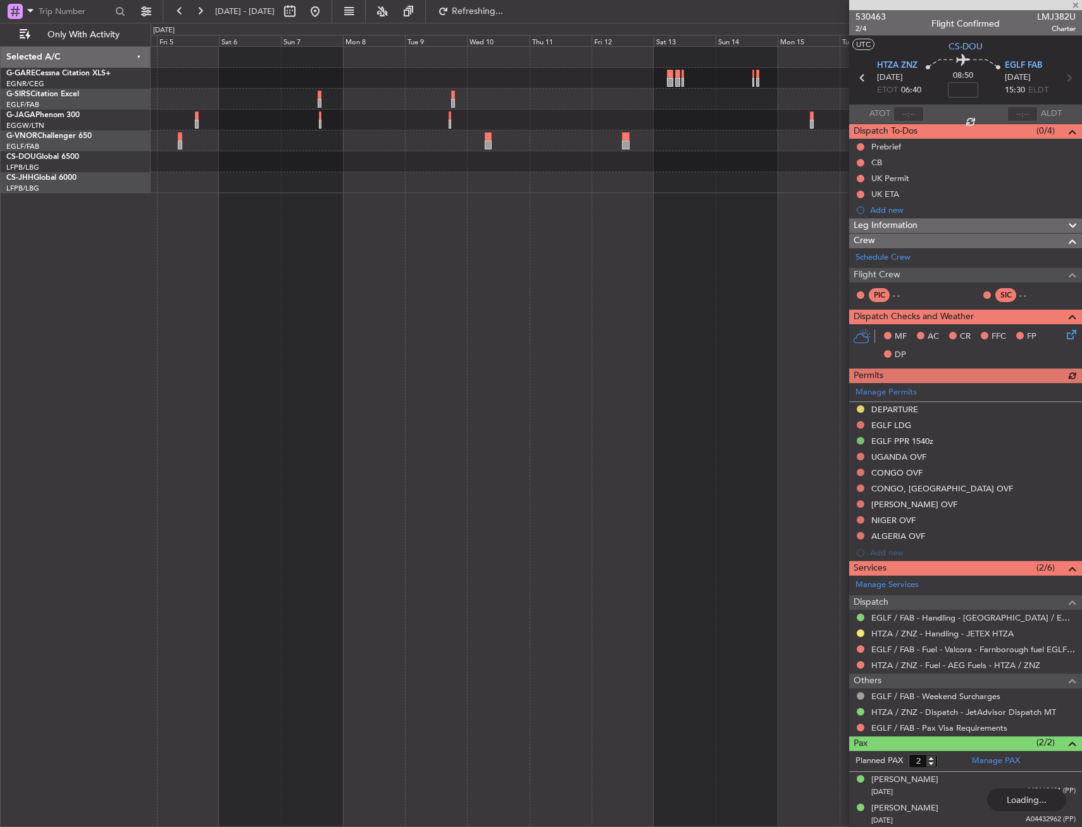
click at [711, 279] on div "Planned Maint London (Luton) Planned Maint Paris (Le Bourget)" at bounding box center [617, 436] width 932 height 780
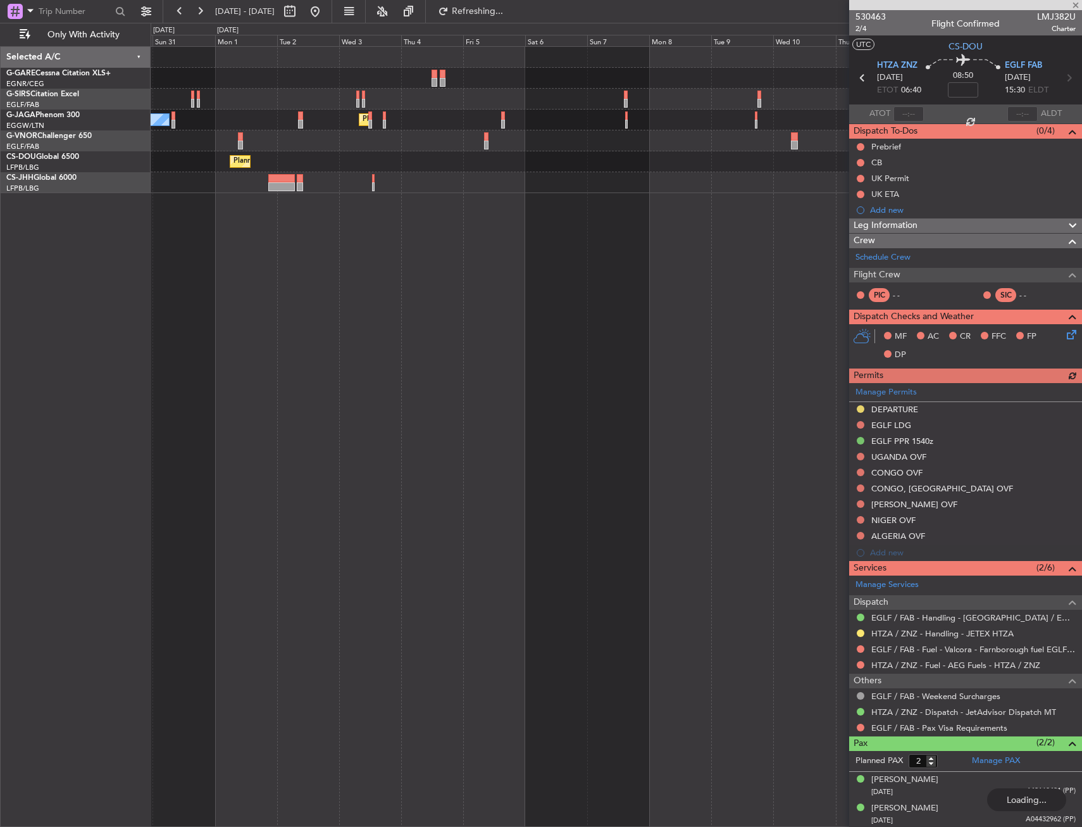
click at [534, 262] on div "Owner Ibiza Planned Maint London (Luton) Planned Maint Paris (Le Bourget) No Cr…" at bounding box center [617, 436] width 932 height 780
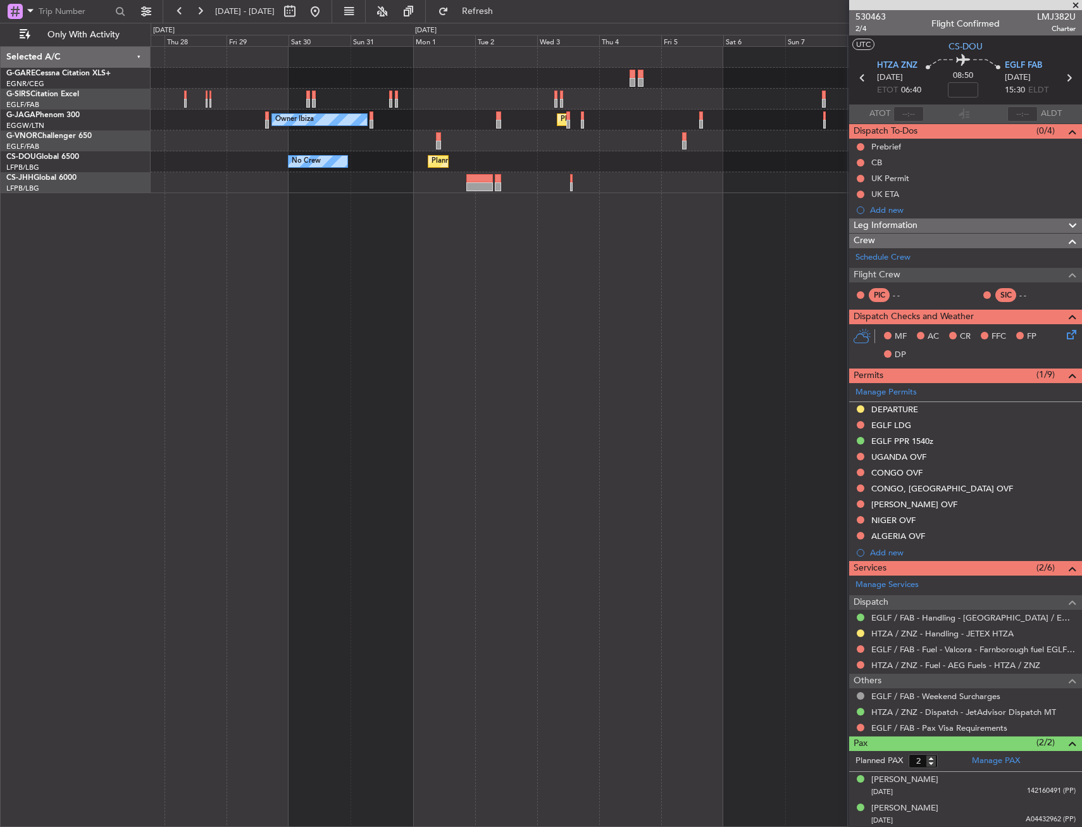
click at [529, 259] on div "Unplanned Maint Oxford (Kidlington) Owner Ibiza Planned Maint London (Luton) Pl…" at bounding box center [617, 436] width 932 height 780
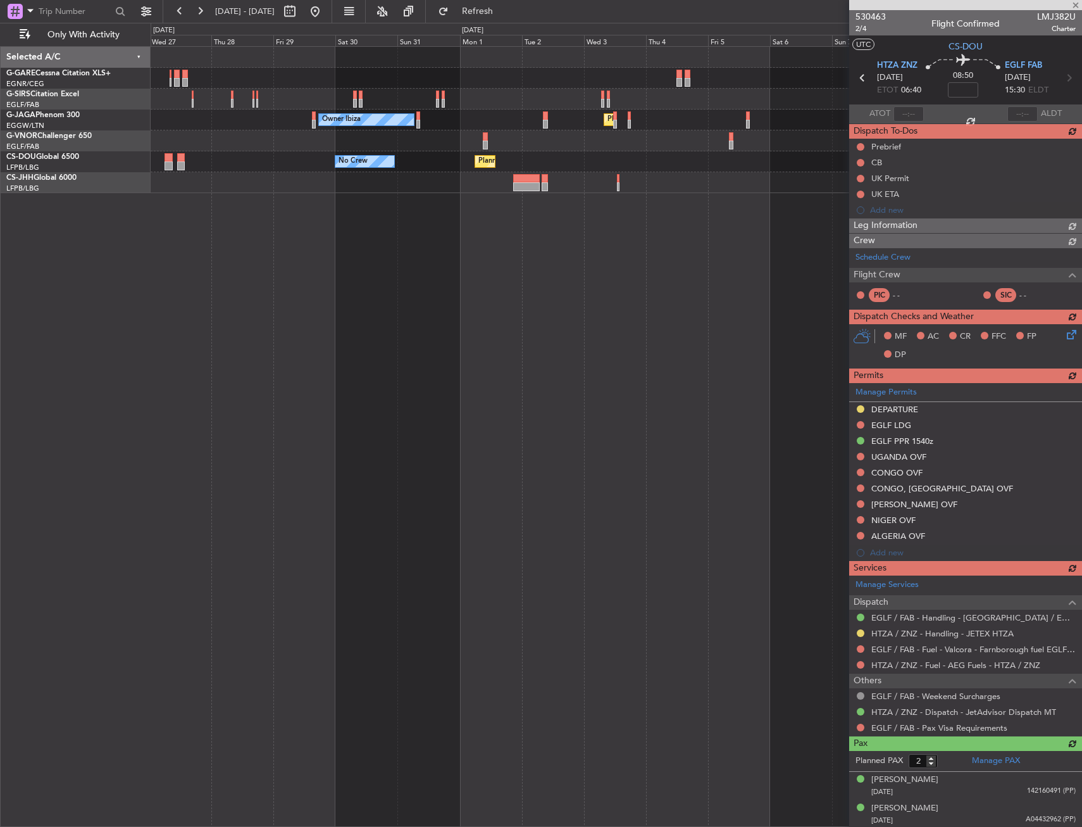
click at [677, 231] on div "Unplanned Maint Oxford (Kidlington) Planned Maint London (Luton) Owner Ibiza Pl…" at bounding box center [617, 436] width 932 height 780
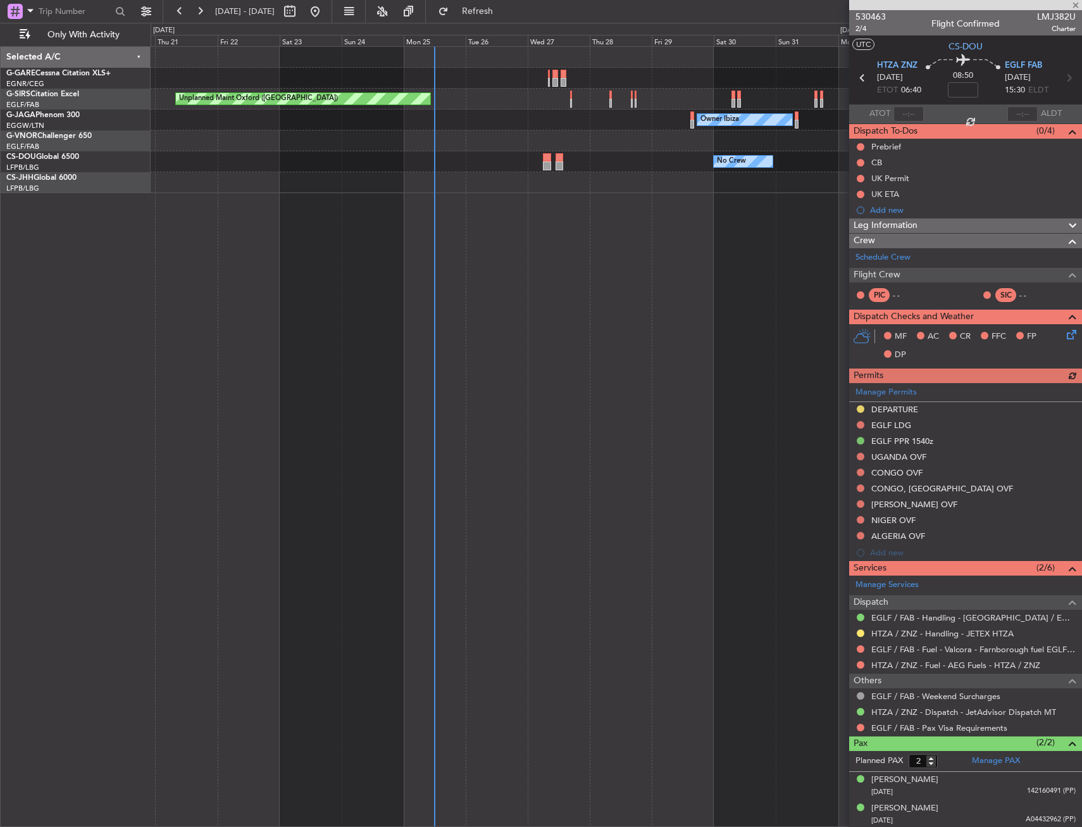
click at [258, 234] on div "Unplanned Maint Chester Unplanned Maint Oxford (Kidlington) Owner Ibiza Planned…" at bounding box center [617, 436] width 932 height 780
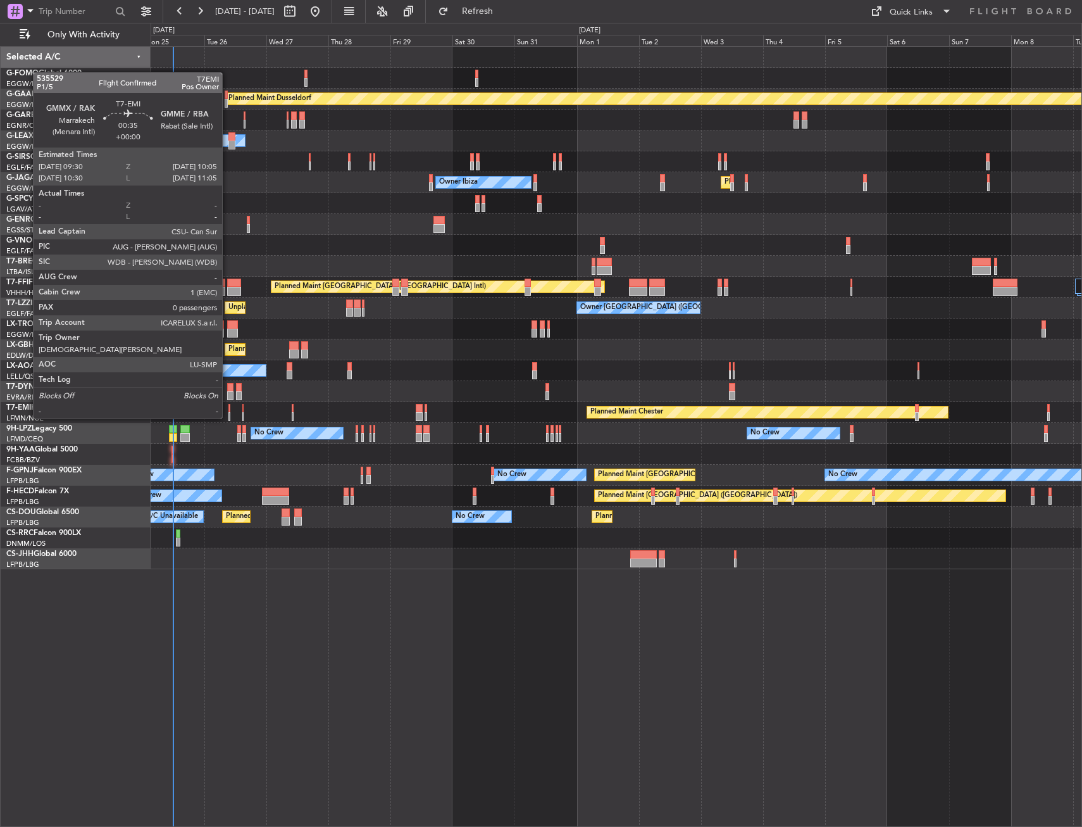
click at [229, 406] on div at bounding box center [230, 408] width 2 height 9
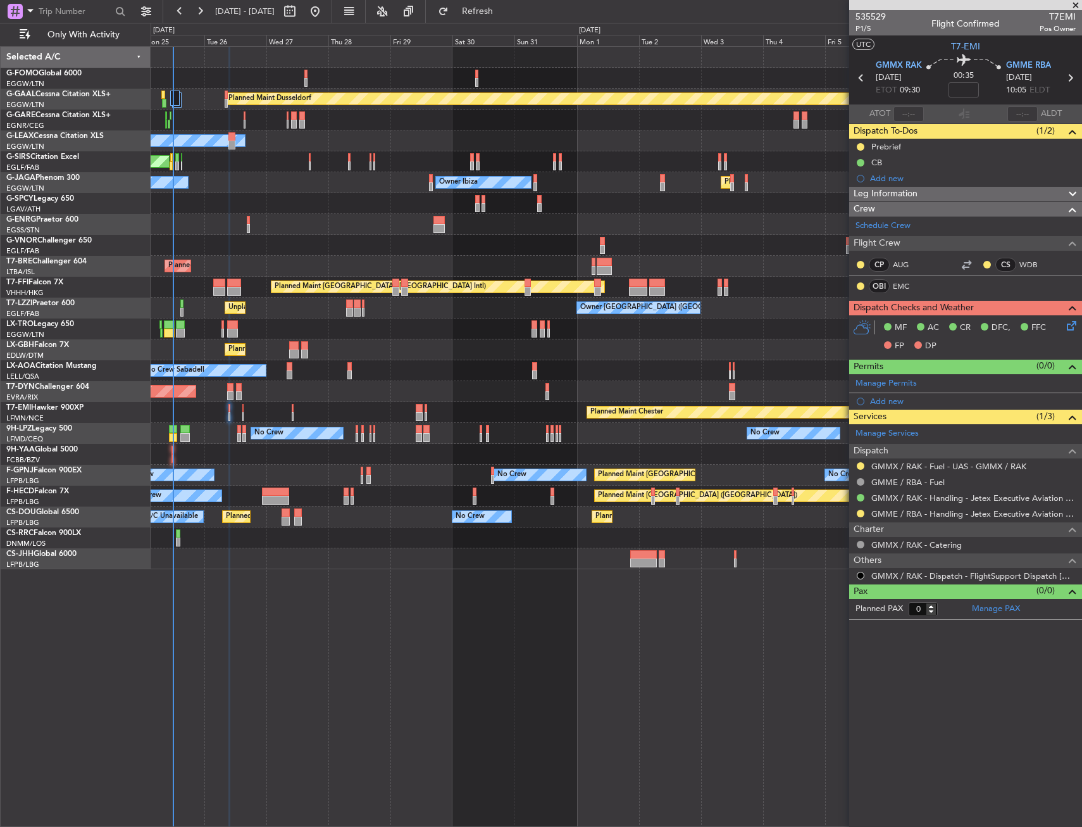
click at [921, 149] on div "Prebrief" at bounding box center [965, 147] width 233 height 16
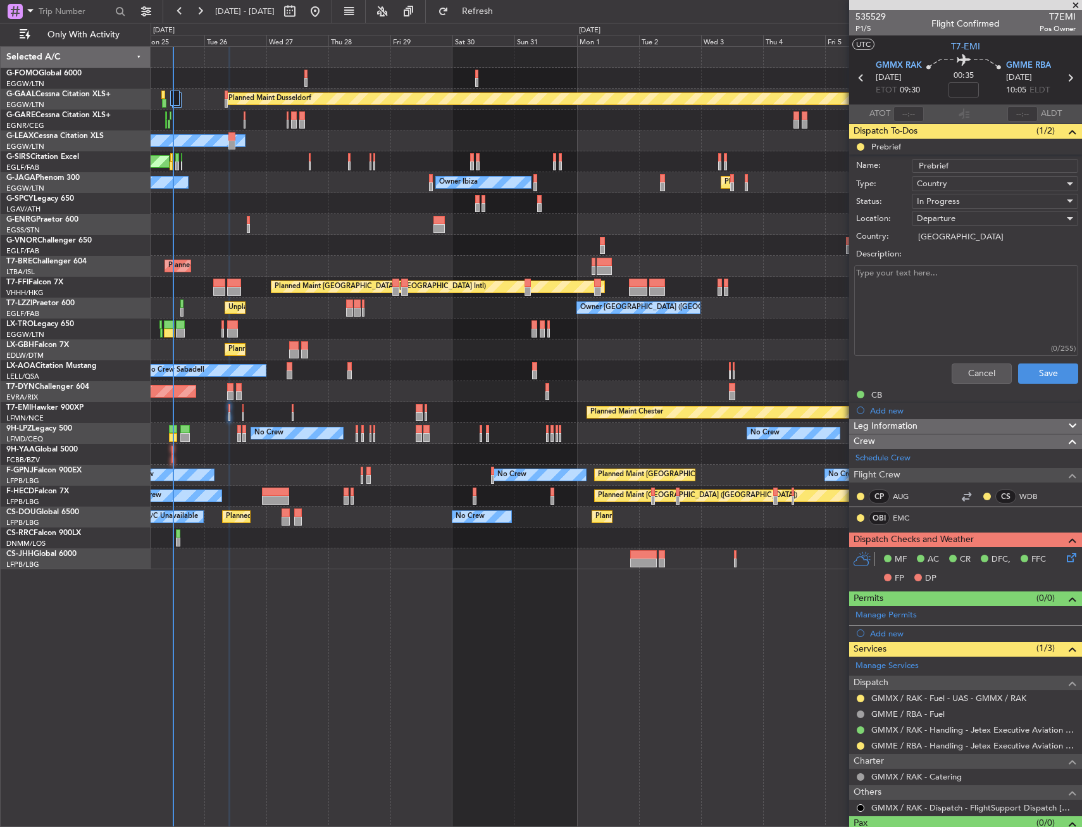
click at [1001, 326] on textarea "Description:" at bounding box center [967, 310] width 224 height 91
type textarea "5200LBS"
click at [960, 201] on div "In Progress" at bounding box center [990, 201] width 147 height 19
drag, startPoint x: 970, startPoint y: 265, endPoint x: 995, endPoint y: 316, distance: 57.8
click at [968, 266] on span "Completed" at bounding box center [989, 264] width 148 height 19
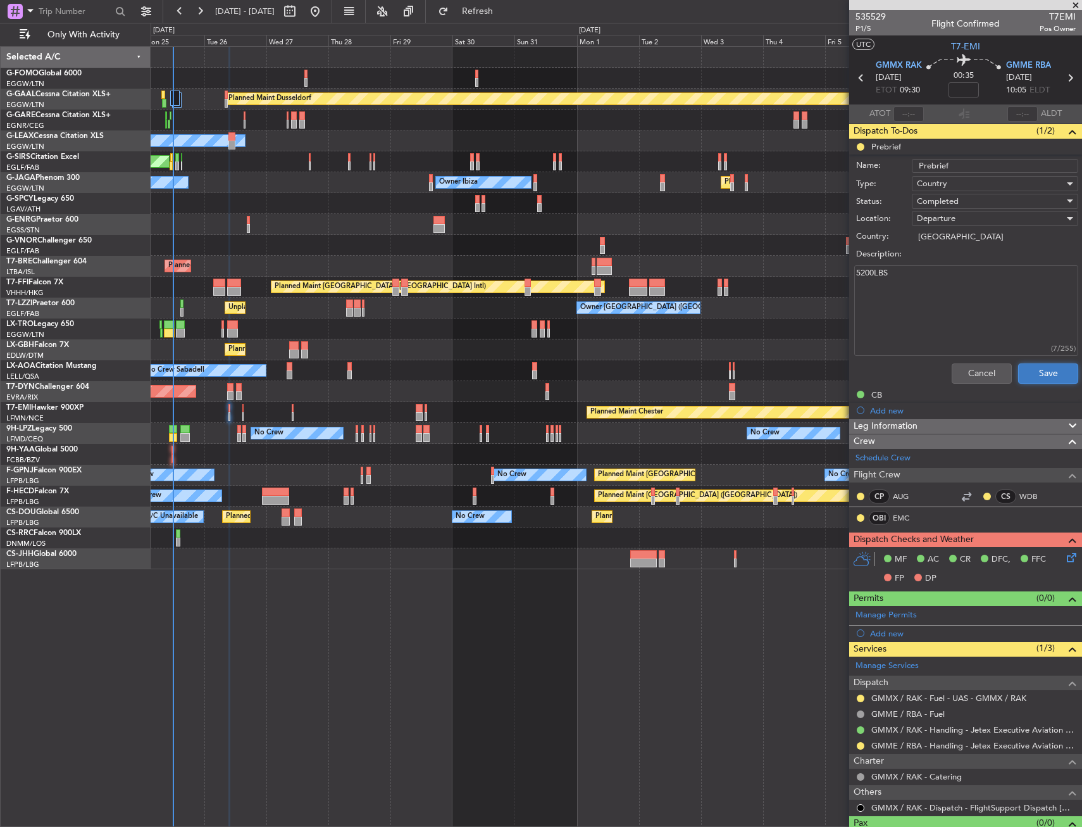
click at [1058, 379] on button "Save" at bounding box center [1048, 373] width 60 height 20
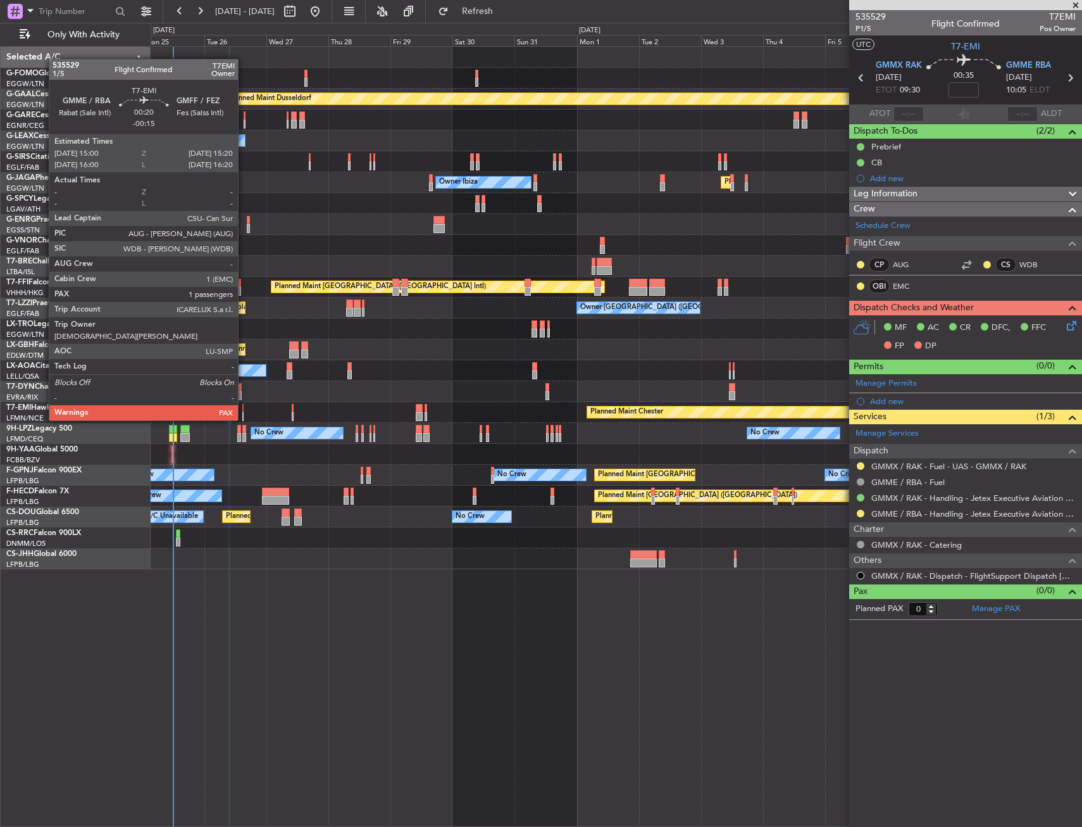
click at [244, 408] on div "Planned Maint Chester Planned Maint Chester" at bounding box center [616, 412] width 931 height 21
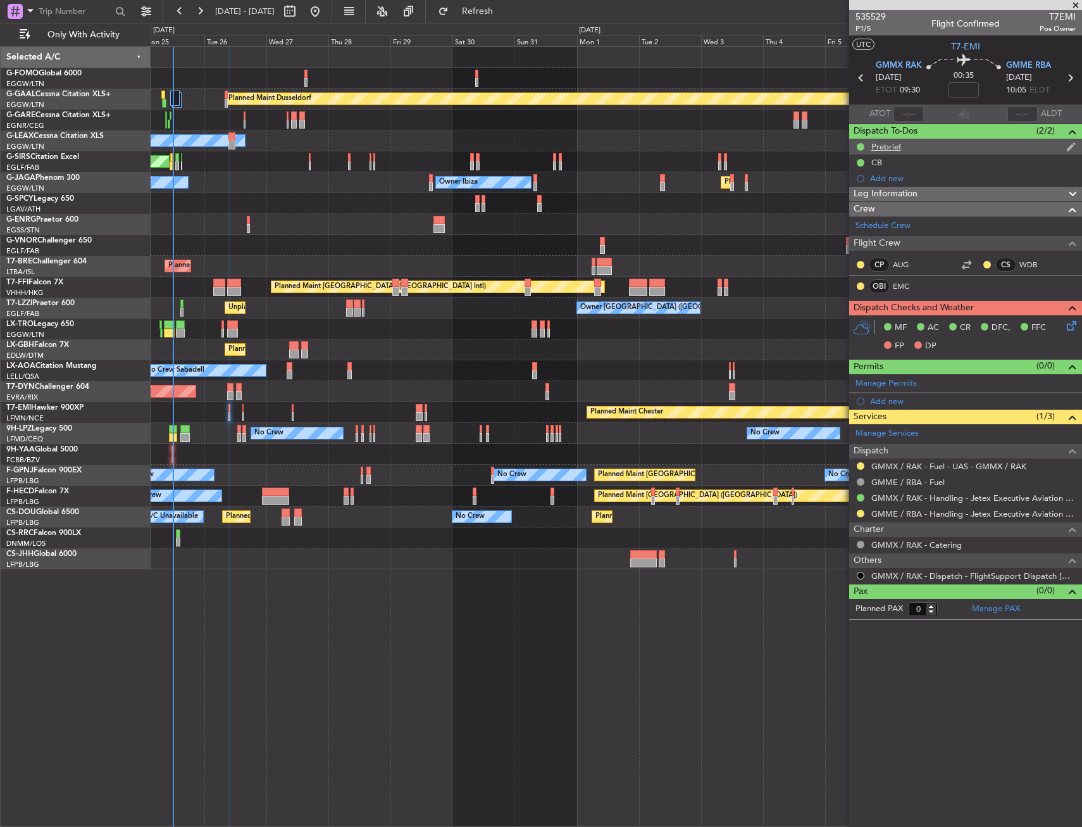
click at [944, 148] on div "Prebrief" at bounding box center [965, 147] width 233 height 16
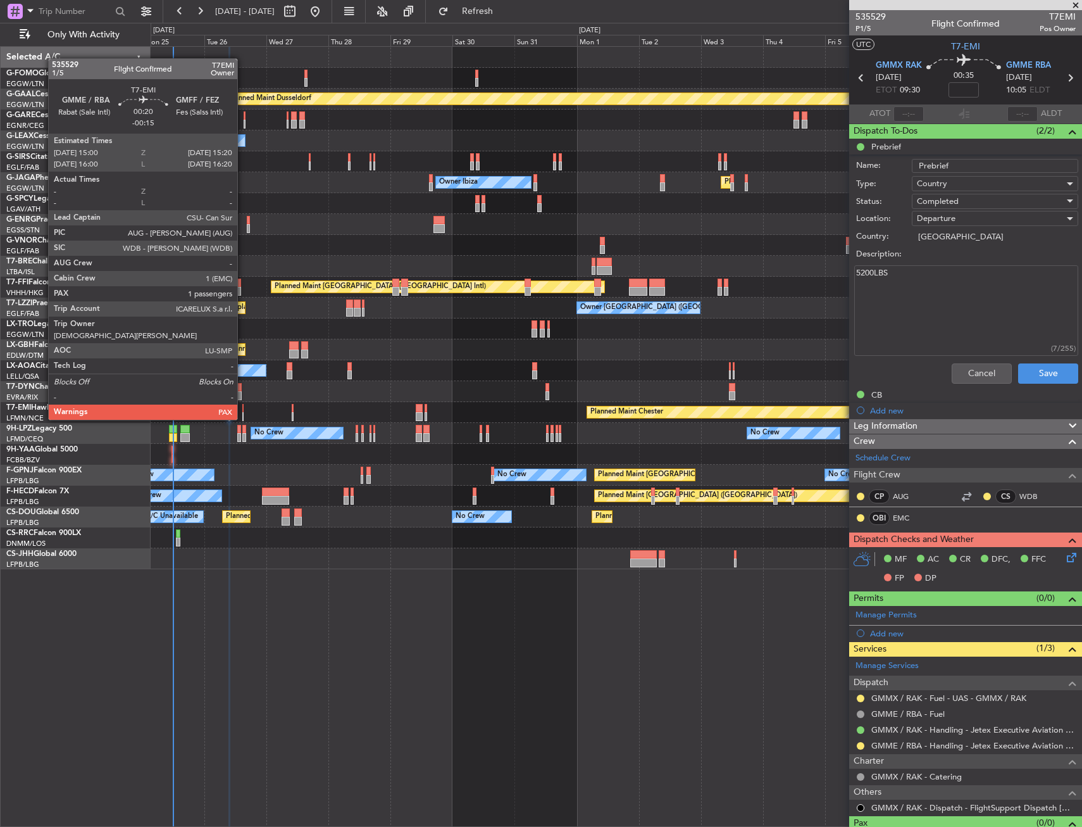
click at [243, 407] on div at bounding box center [242, 408] width 1 height 9
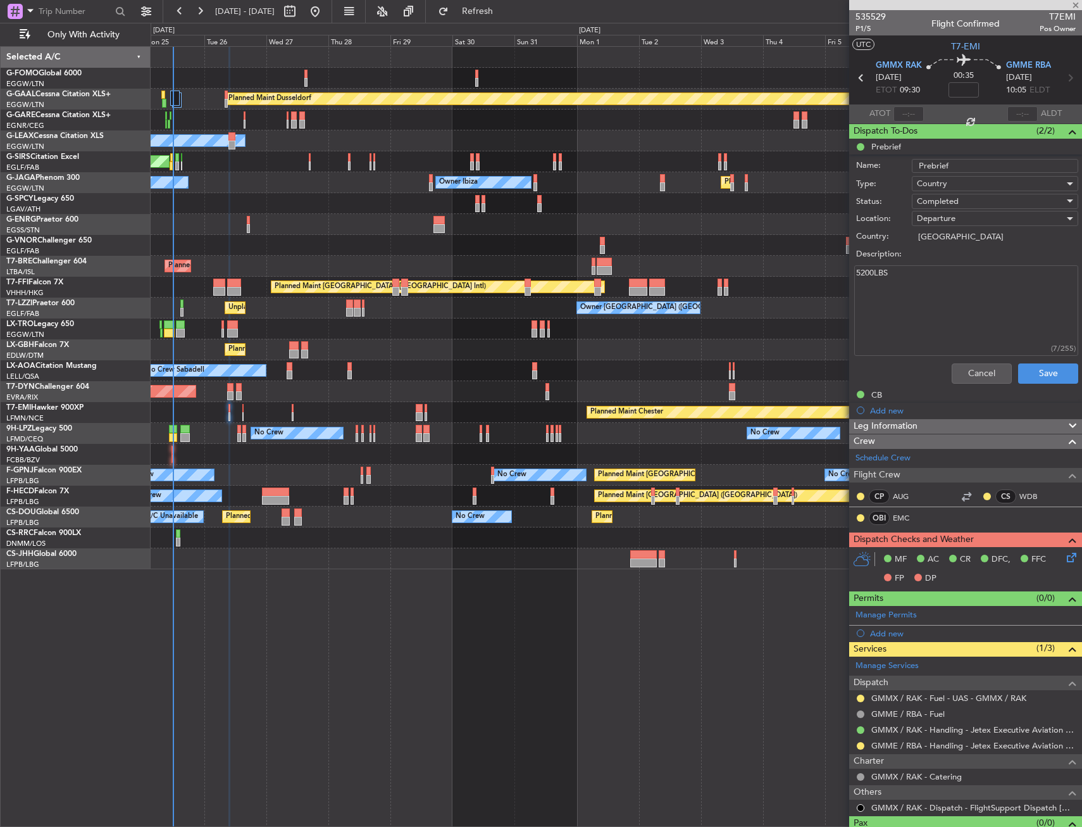
type input "-00:15"
type input "1"
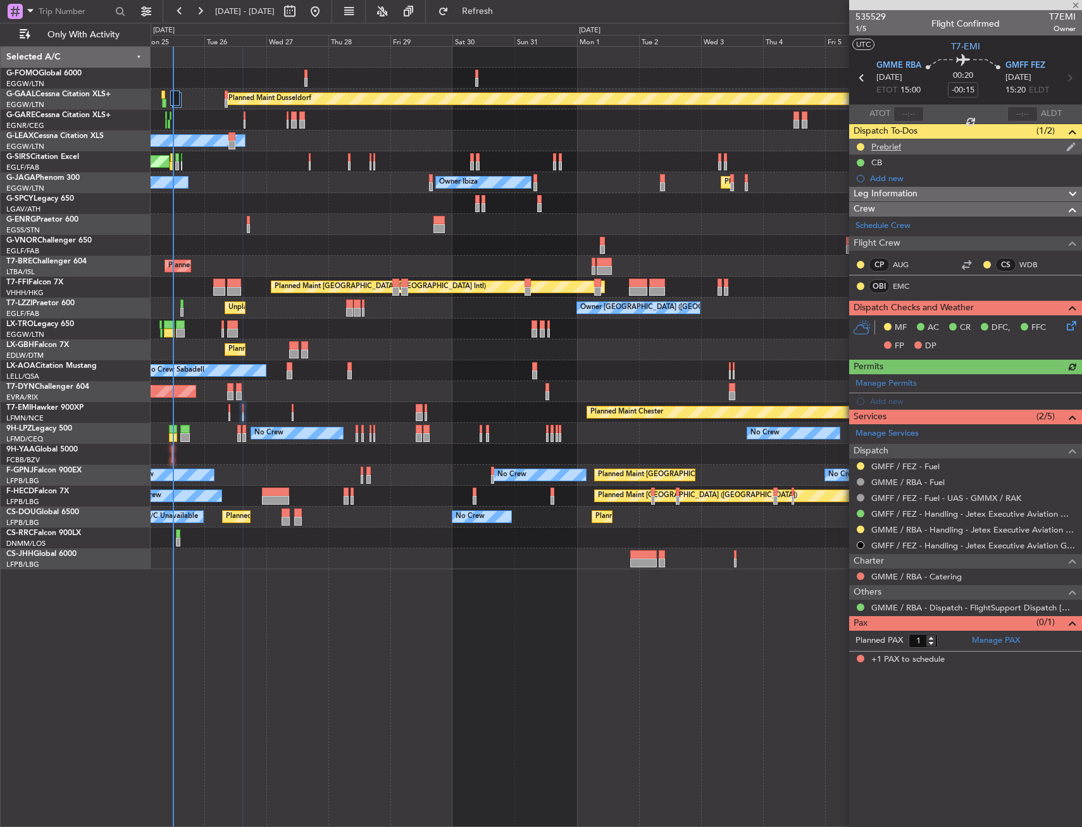
click at [901, 143] on div "Prebrief" at bounding box center [887, 146] width 30 height 11
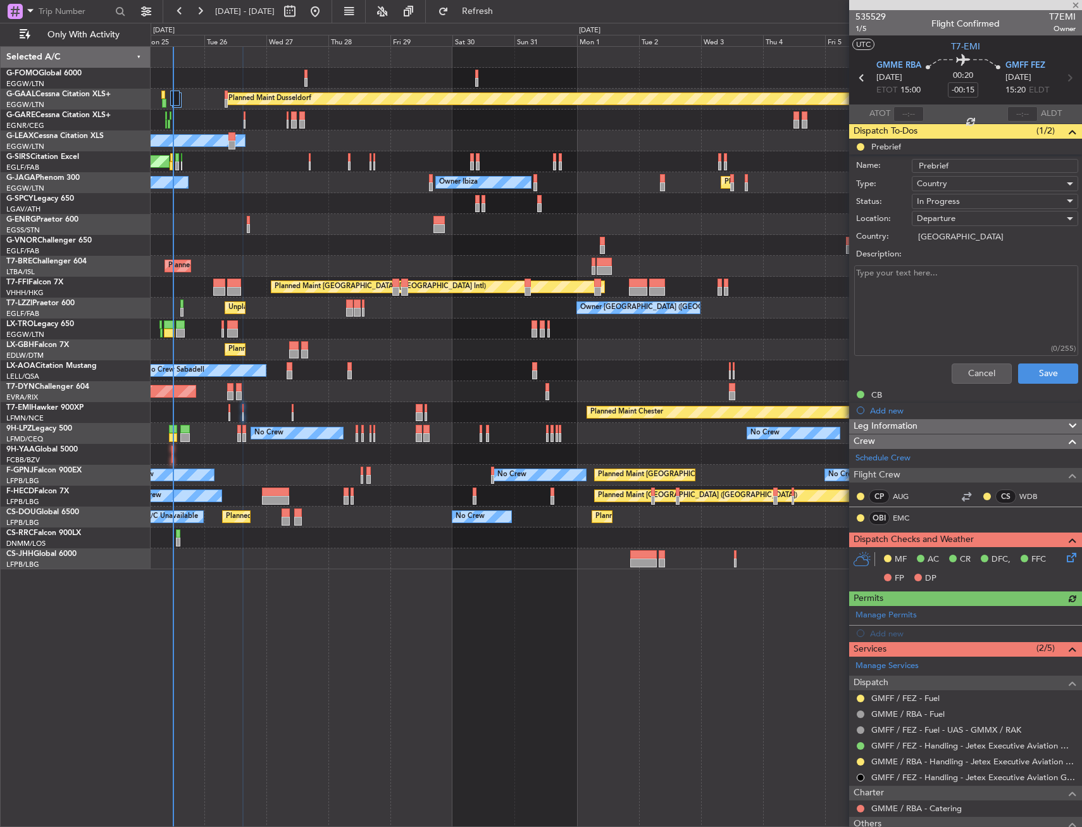
click at [960, 285] on textarea "Description:" at bounding box center [967, 310] width 224 height 91
type textarea "REST"
click at [989, 204] on div "In Progress" at bounding box center [990, 201] width 147 height 19
drag, startPoint x: 974, startPoint y: 263, endPoint x: 1025, endPoint y: 375, distance: 122.9
click at [974, 264] on span "Completed" at bounding box center [989, 264] width 148 height 19
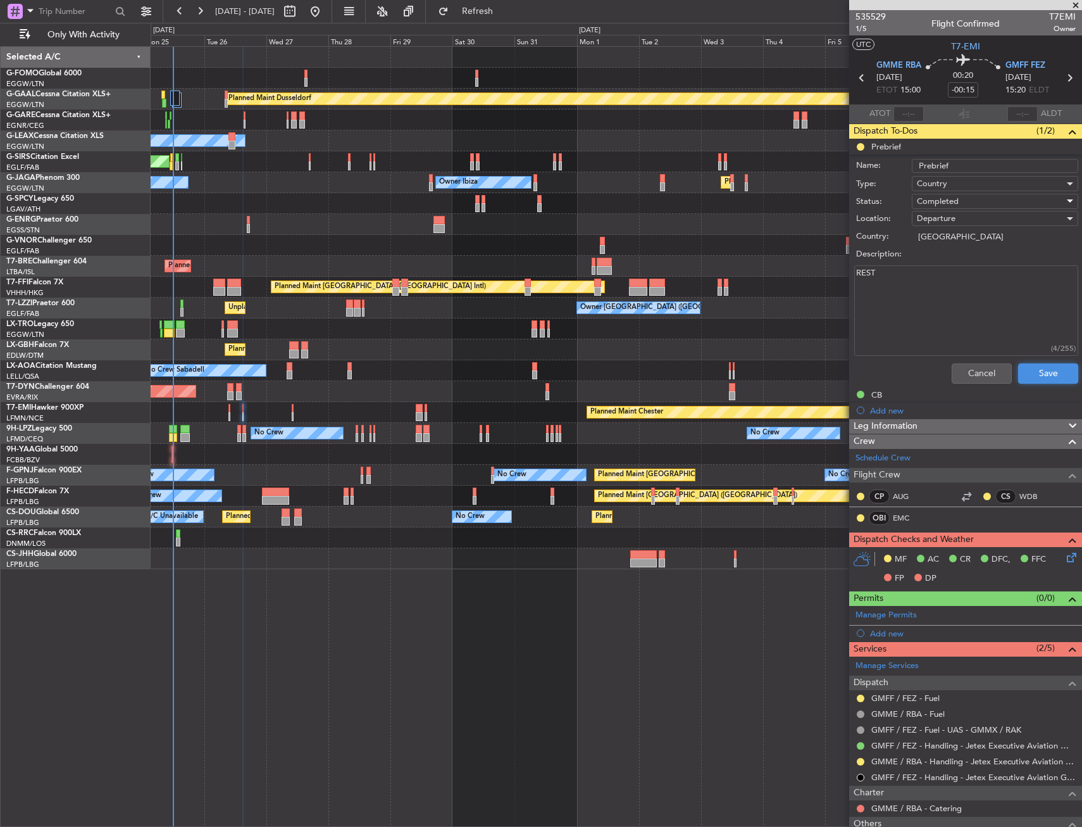
click at [1048, 375] on button "Save" at bounding box center [1048, 373] width 60 height 20
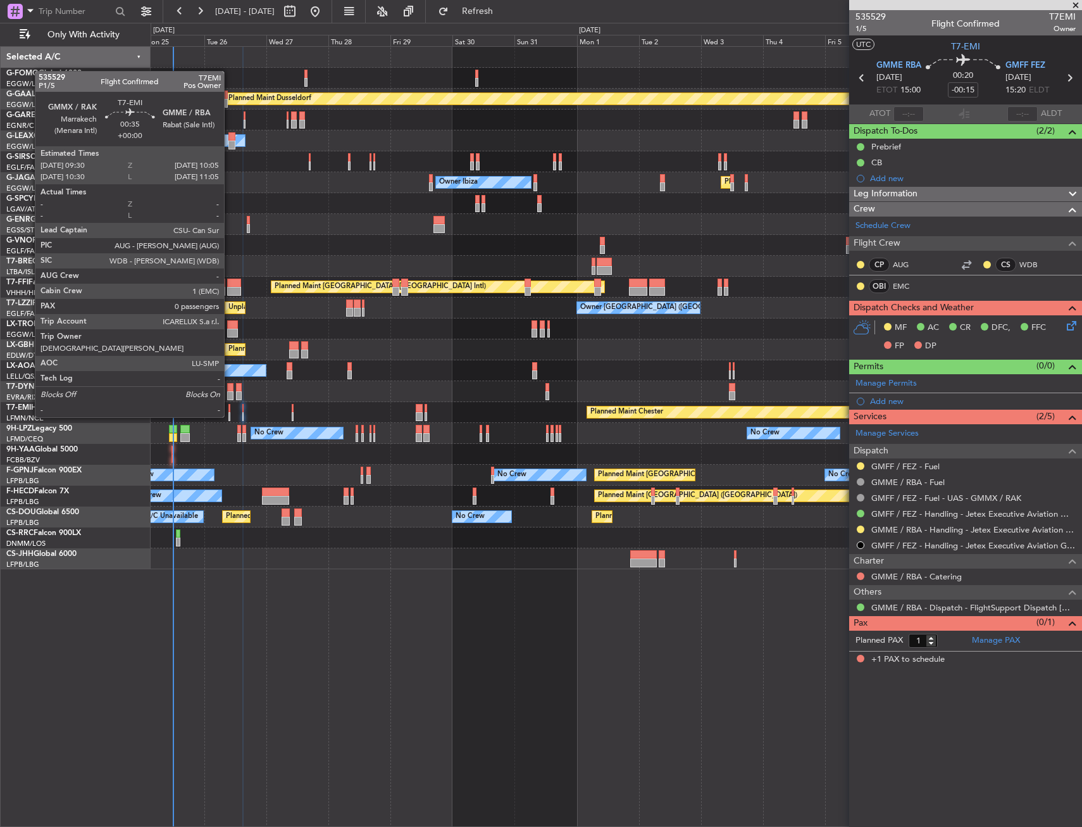
click at [230, 404] on div at bounding box center [230, 408] width 2 height 9
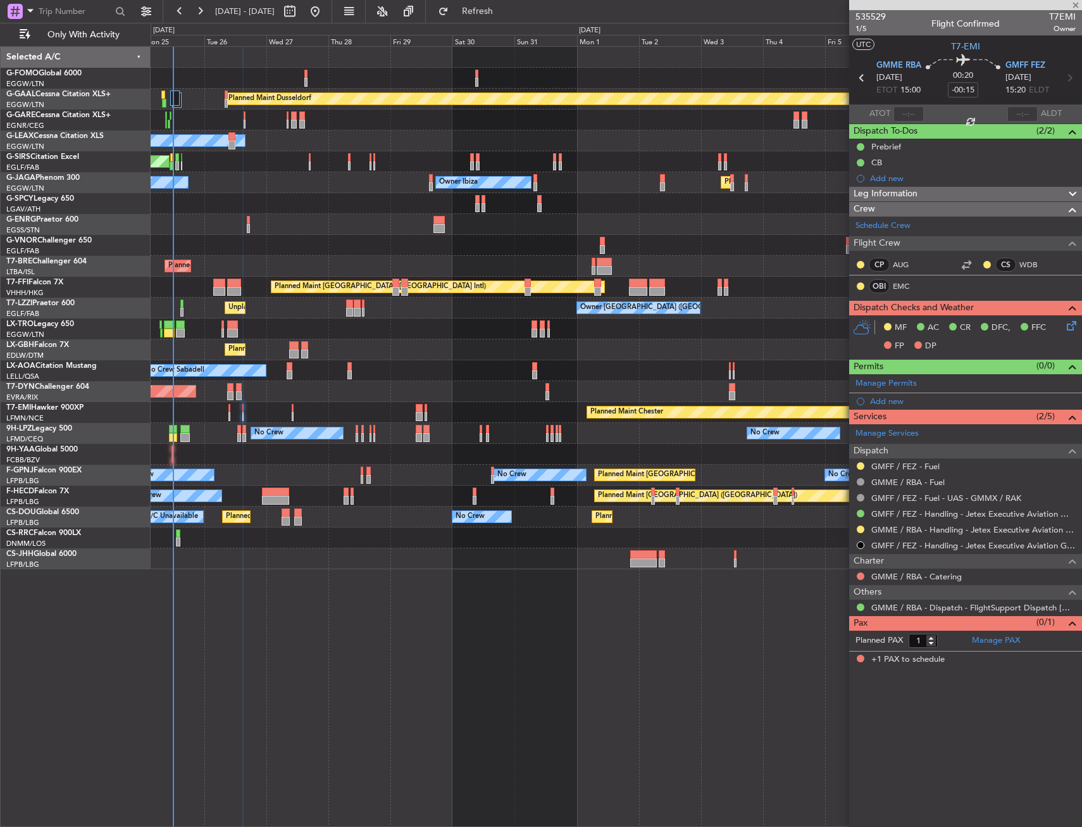
type input "0"
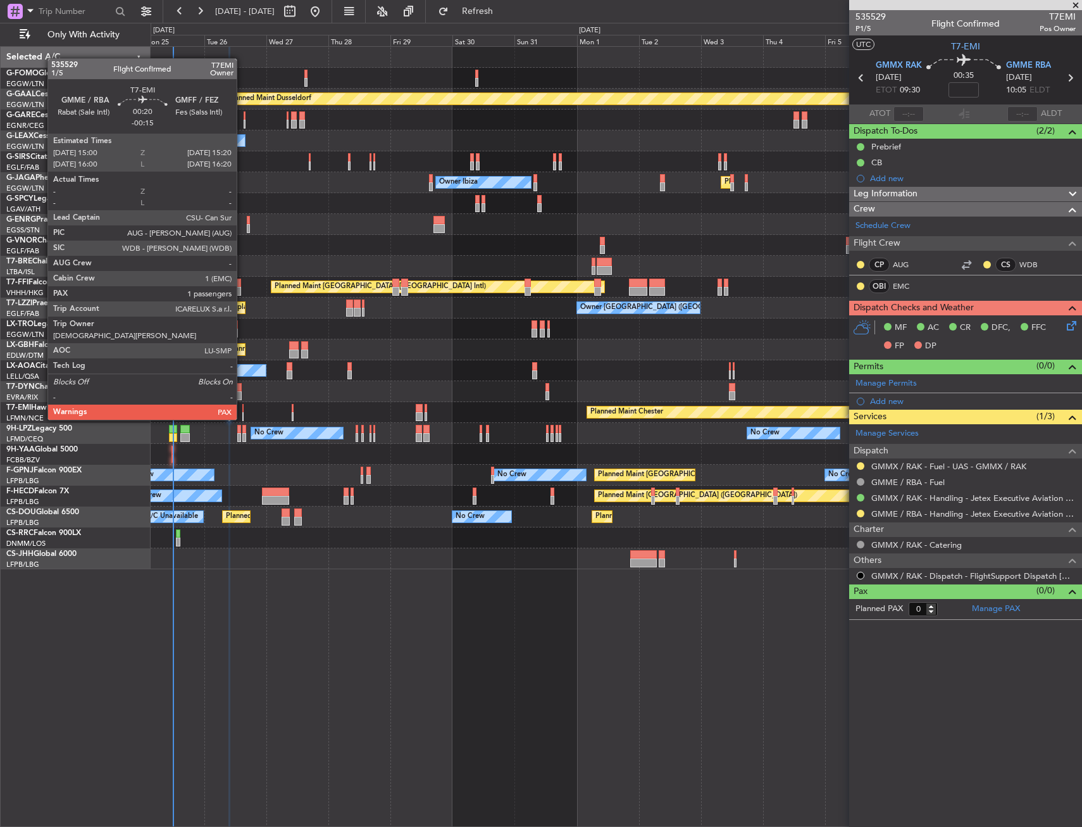
click at [242, 407] on div at bounding box center [242, 408] width 1 height 9
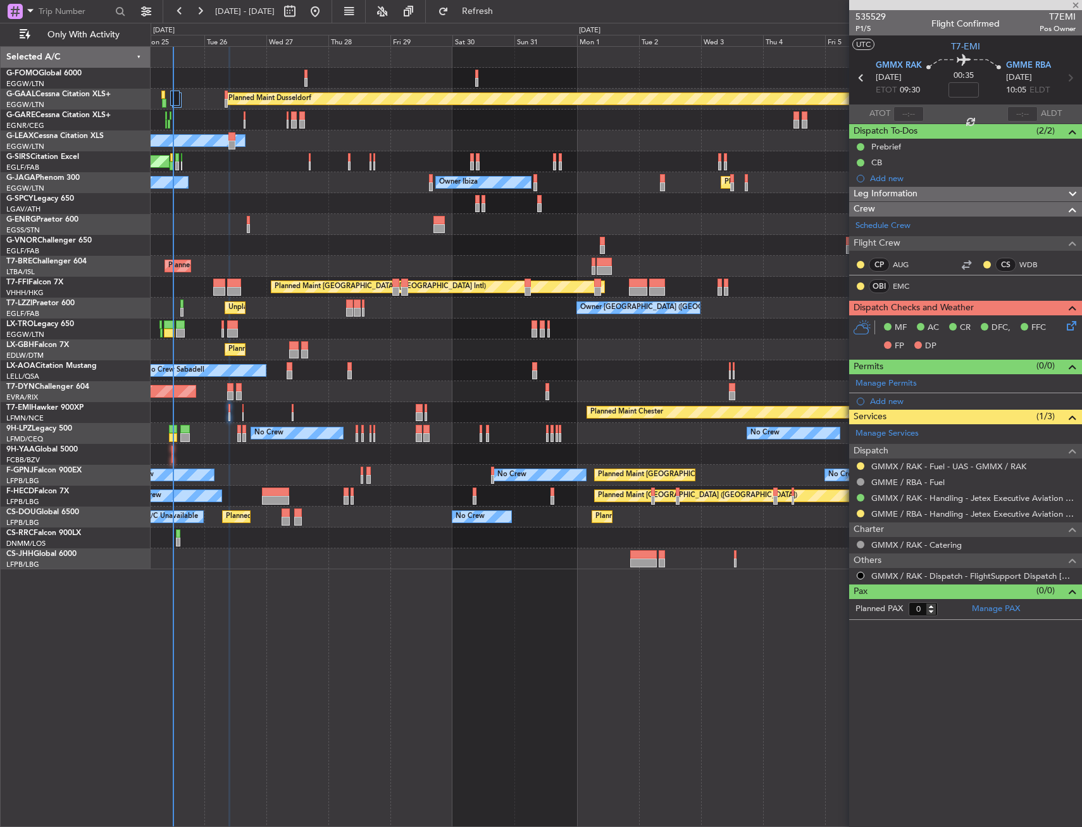
type input "-00:15"
type input "1"
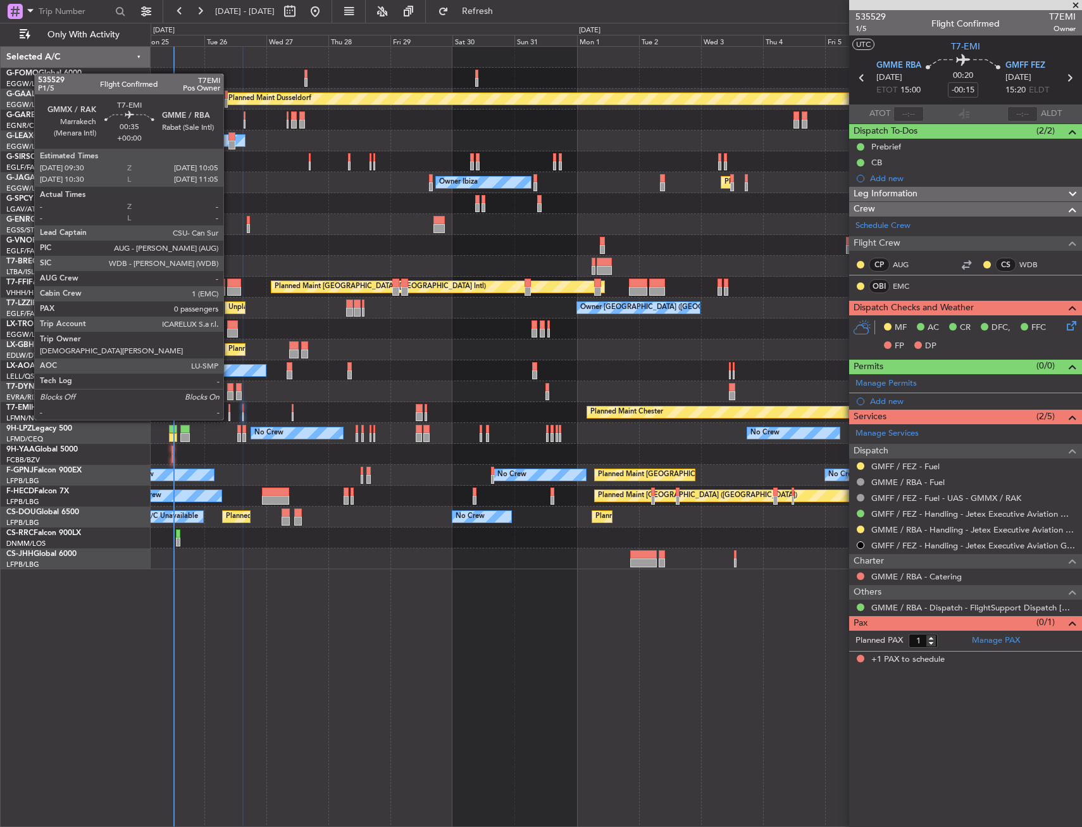
click at [229, 407] on div at bounding box center [230, 408] width 2 height 9
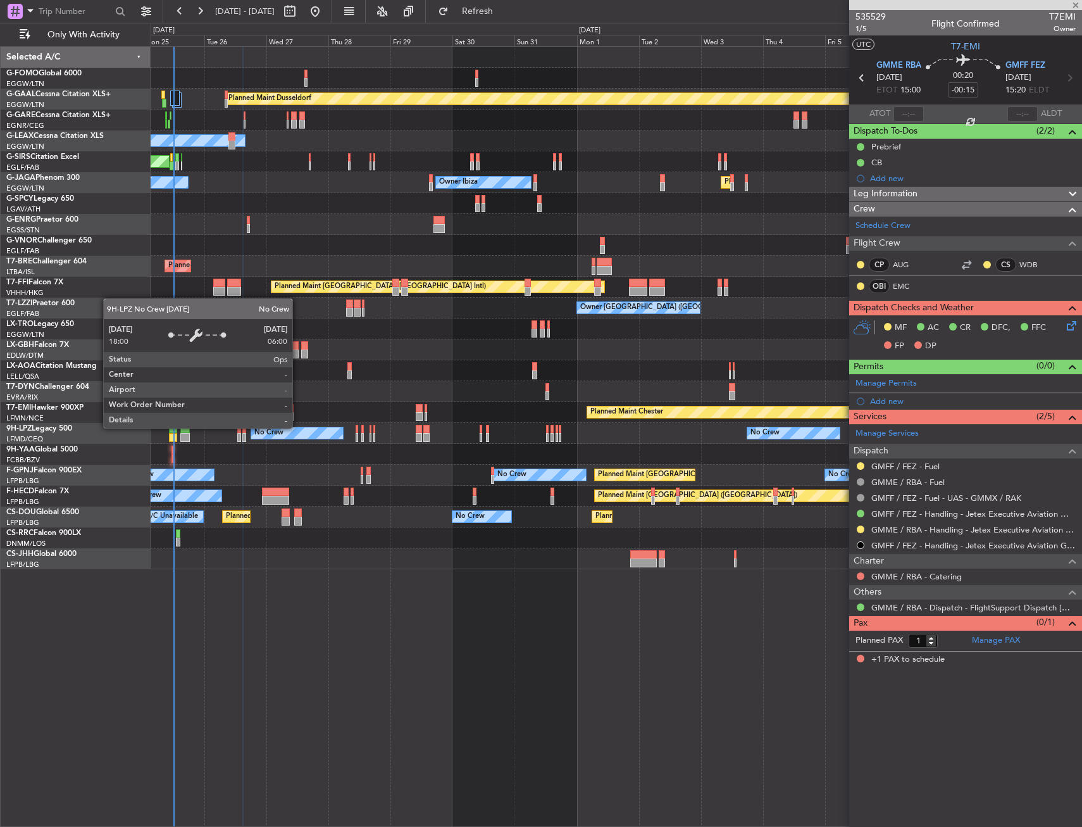
type input "0"
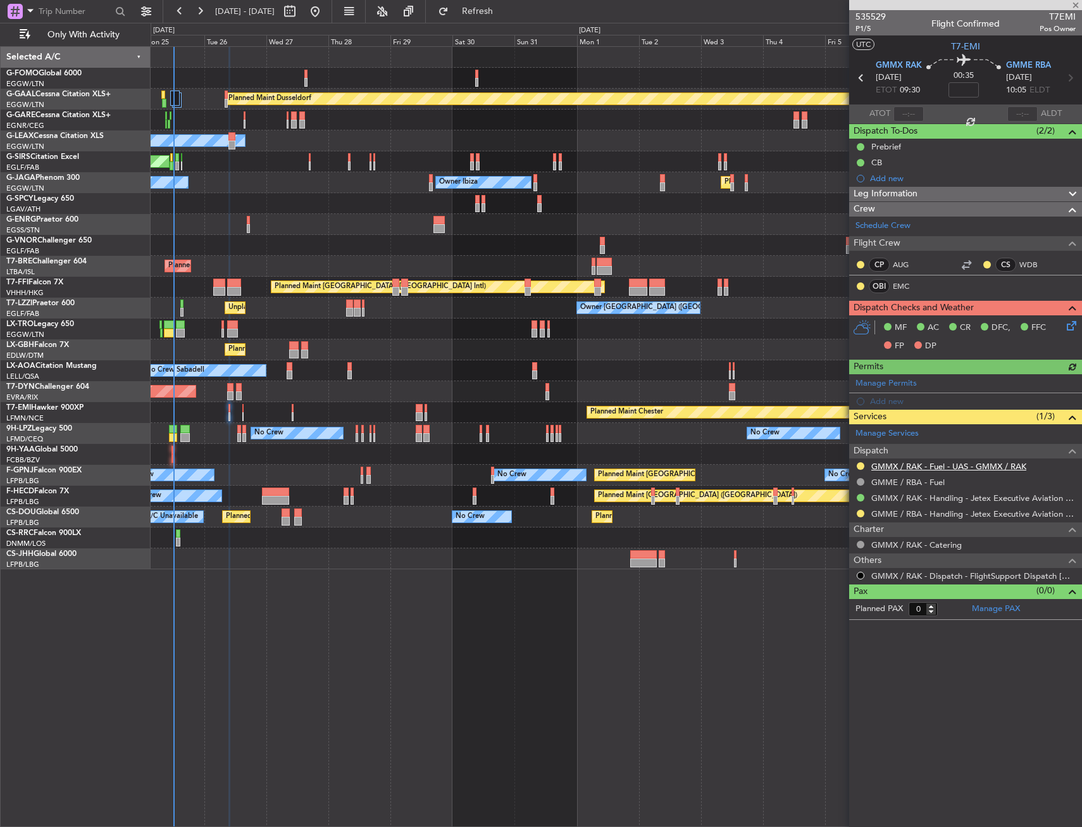
click at [987, 463] on link "GMMX / RAK - Fuel - UAS - GMMX / RAK" at bounding box center [949, 466] width 155 height 11
click at [863, 465] on button at bounding box center [861, 466] width 8 height 8
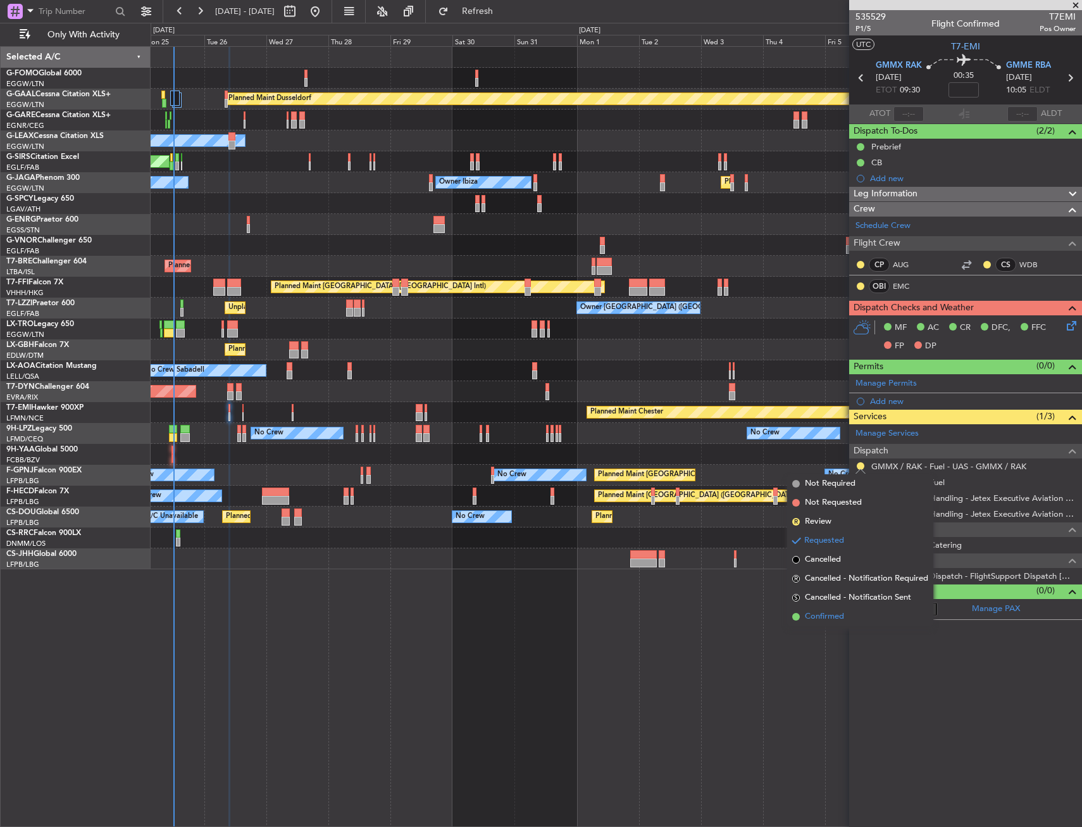
click at [851, 620] on li "Confirmed" at bounding box center [860, 616] width 146 height 19
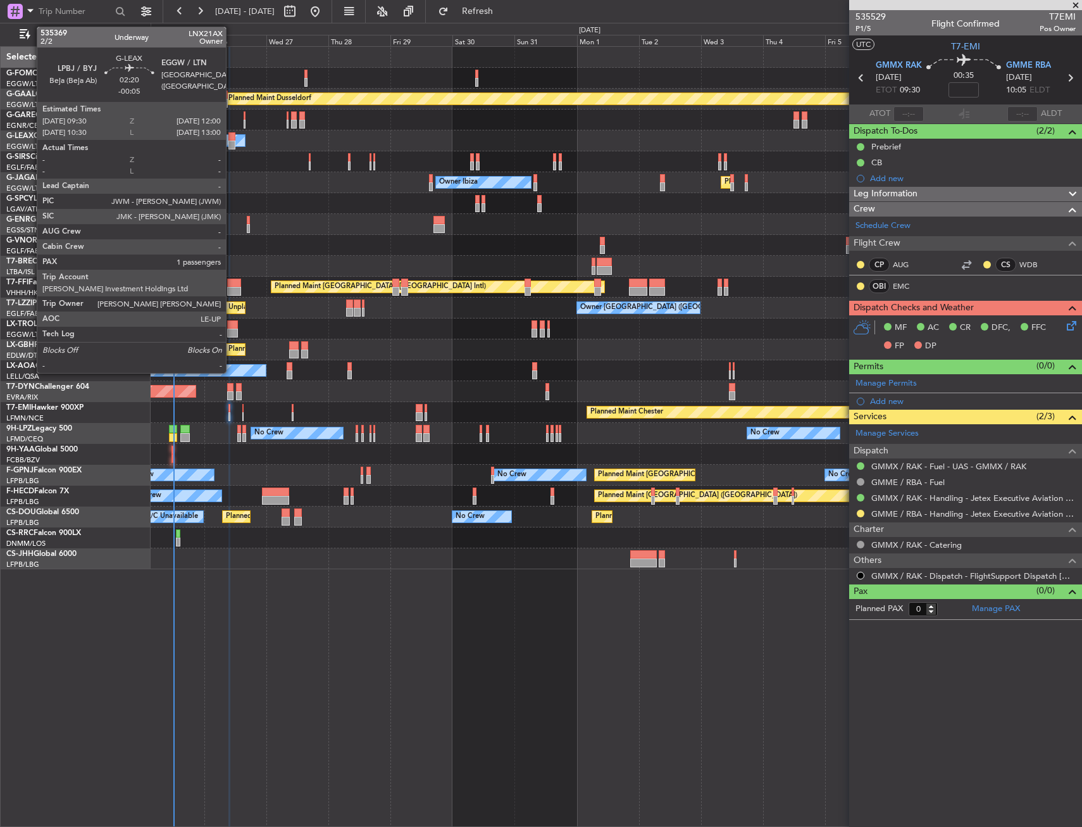
click at [232, 134] on div at bounding box center [232, 136] width 7 height 9
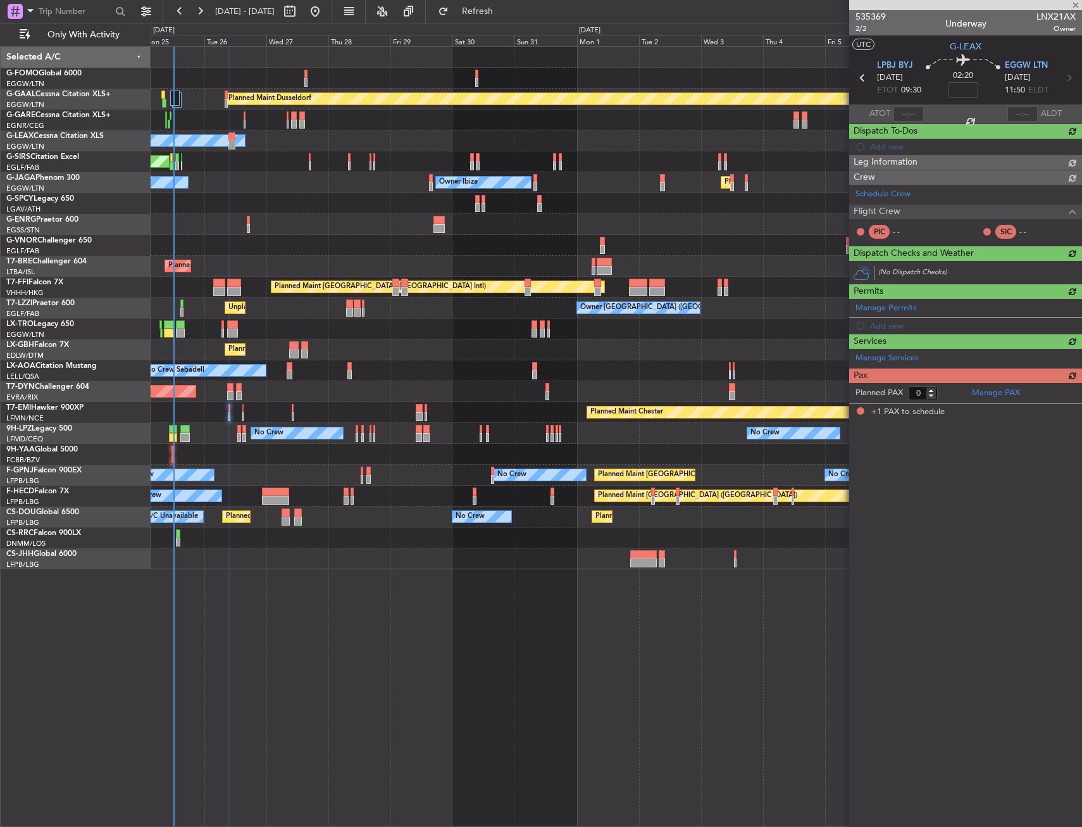
type input "-00:05"
type input "1"
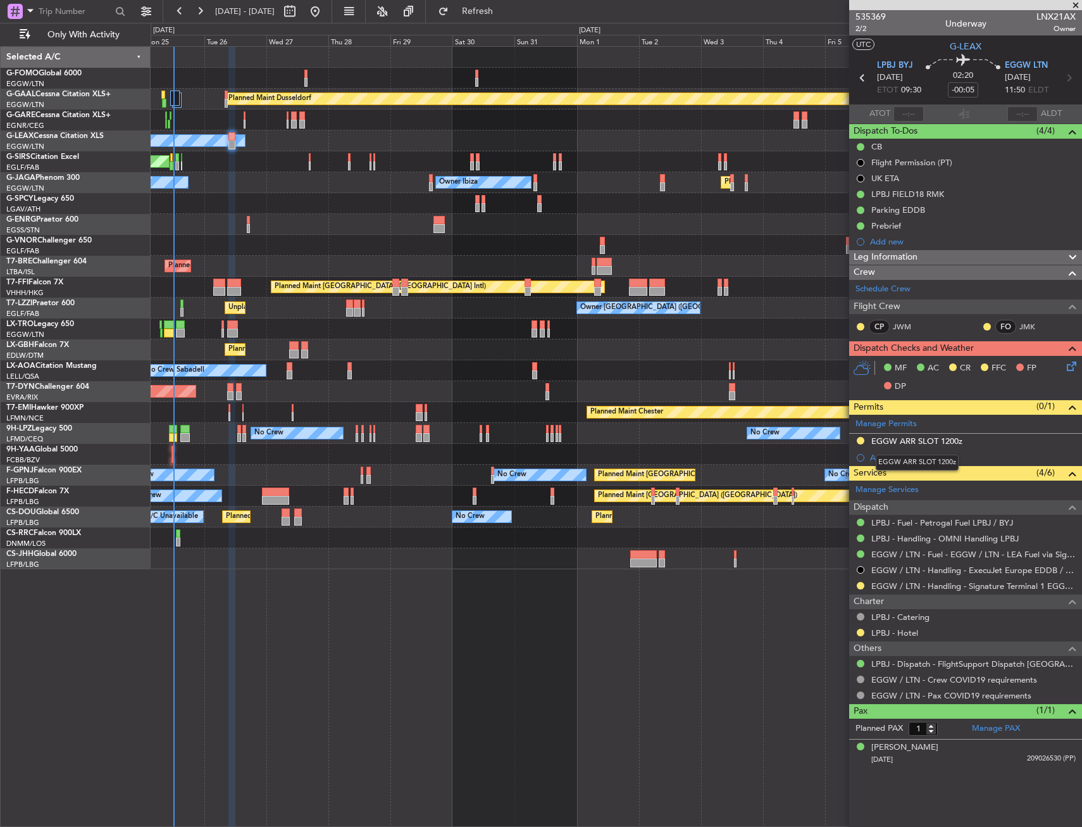
drag, startPoint x: 892, startPoint y: 441, endPoint x: 939, endPoint y: 466, distance: 53.8
click at [892, 441] on div "EGGW ARR SLOT 1200z" at bounding box center [917, 440] width 91 height 11
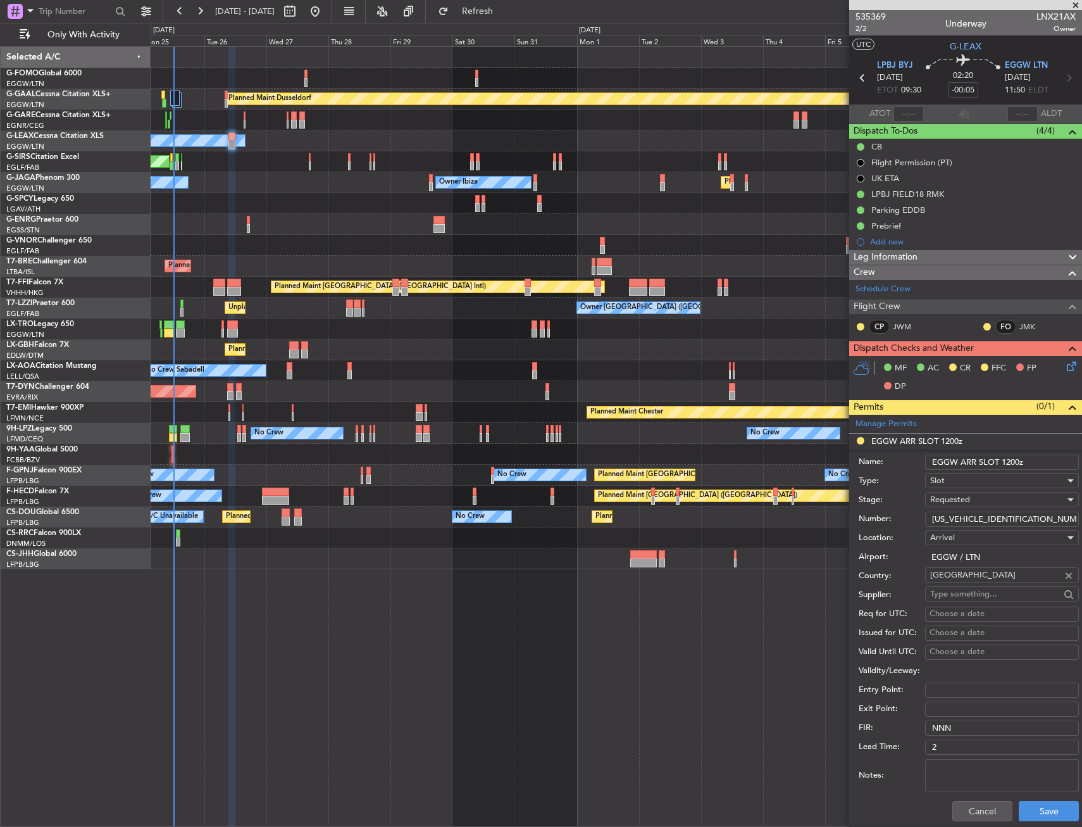
click at [1015, 459] on input "EGGW ARR SLOT 1200z" at bounding box center [1002, 461] width 154 height 15
click at [1015, 460] on input "EGGW ARR SLOT 1200z" at bounding box center [1002, 461] width 154 height 15
type input "EGGW ARR SLOT 1215z"
click at [977, 499] on div "Requested" at bounding box center [997, 499] width 135 height 19
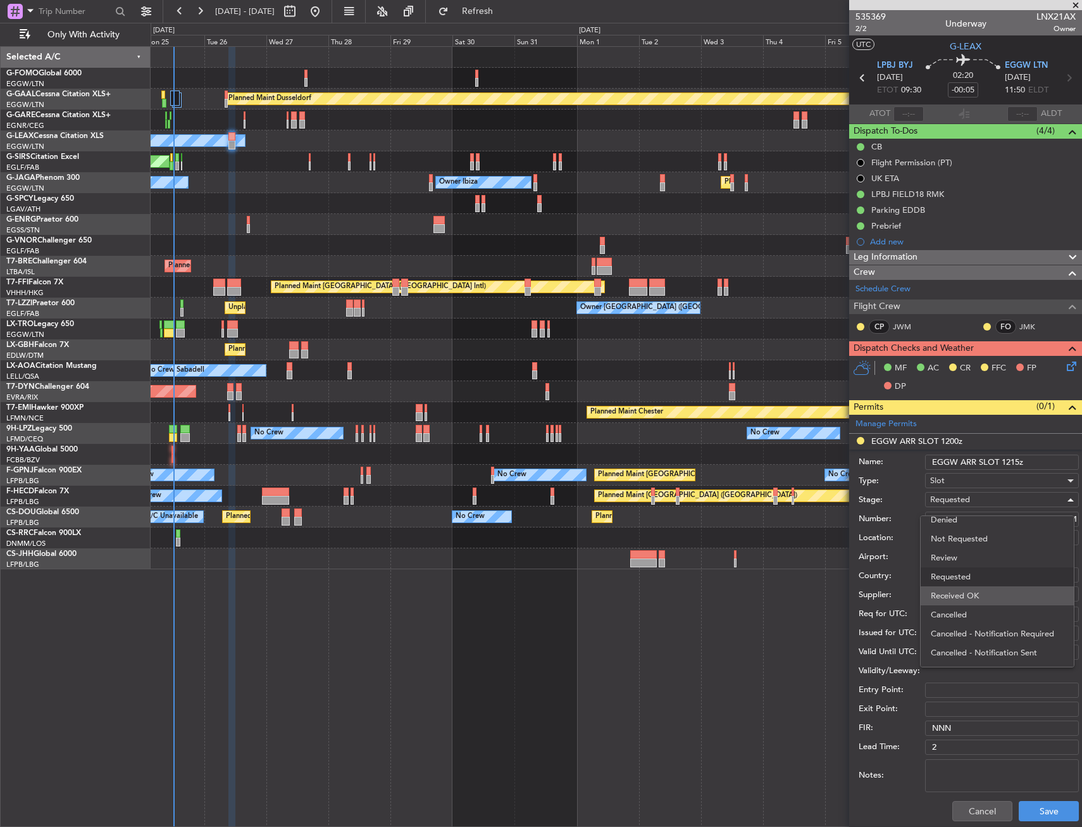
click at [987, 590] on span "Received OK" at bounding box center [997, 595] width 133 height 19
click at [1043, 804] on button "Save" at bounding box center [1049, 811] width 60 height 20
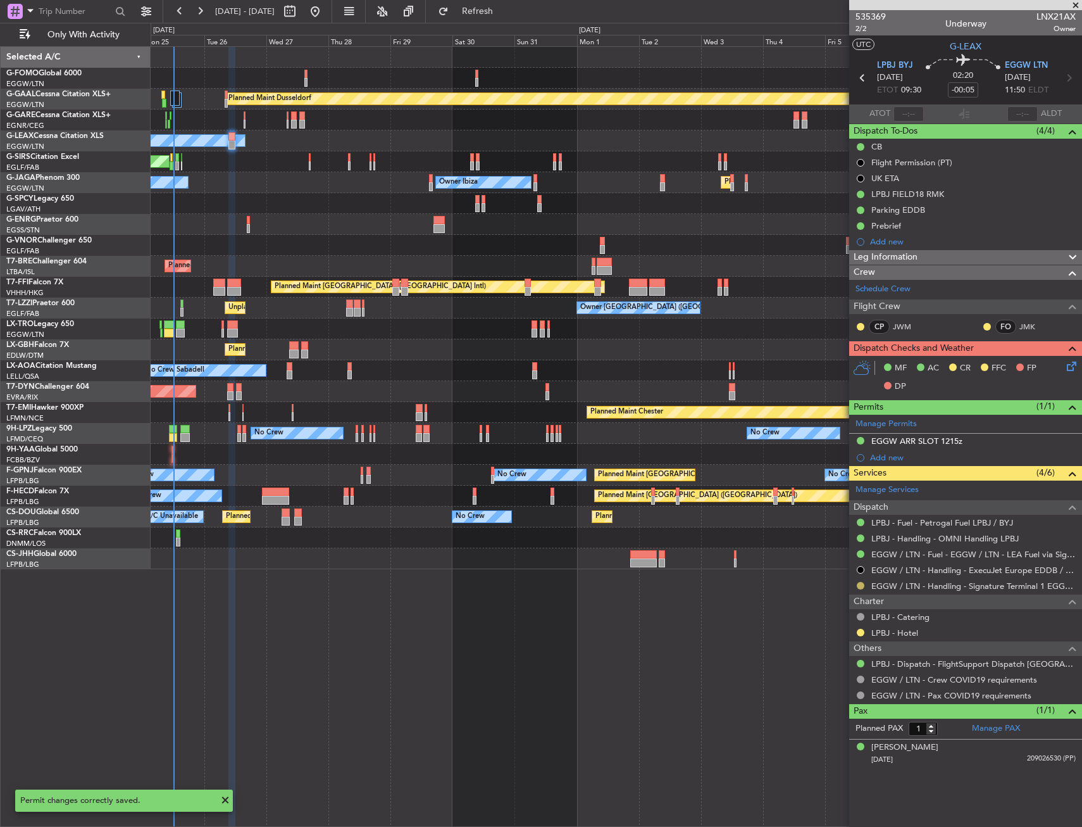
click at [860, 584] on button at bounding box center [861, 586] width 8 height 8
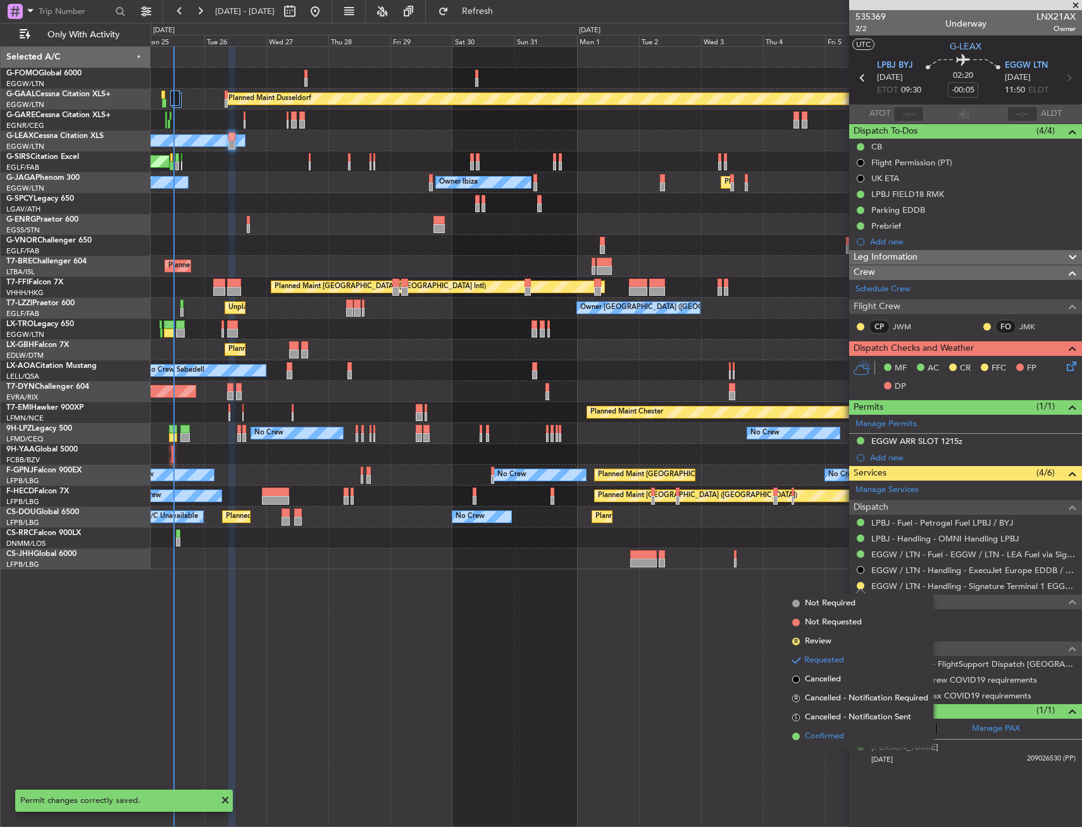
click at [853, 739] on li "Confirmed" at bounding box center [860, 736] width 146 height 19
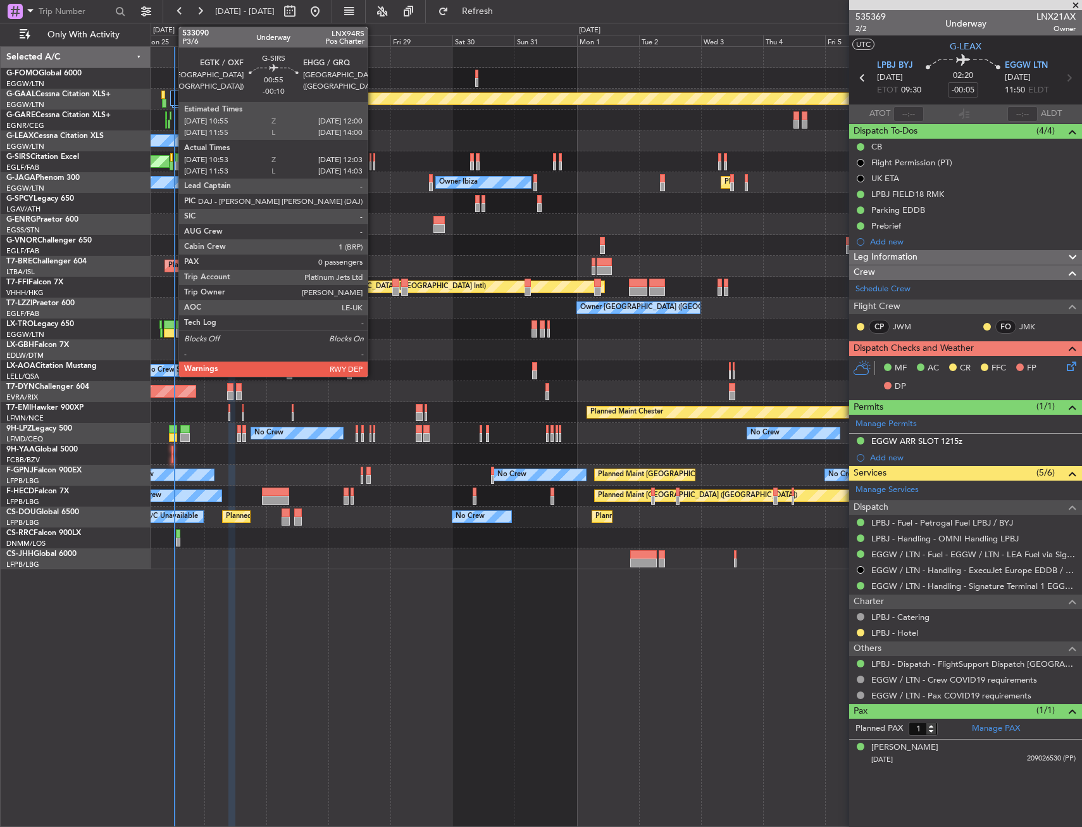
click at [172, 156] on div at bounding box center [171, 157] width 3 height 9
type input "-00:10"
type input "10:53"
type input "11:53"
type input "0"
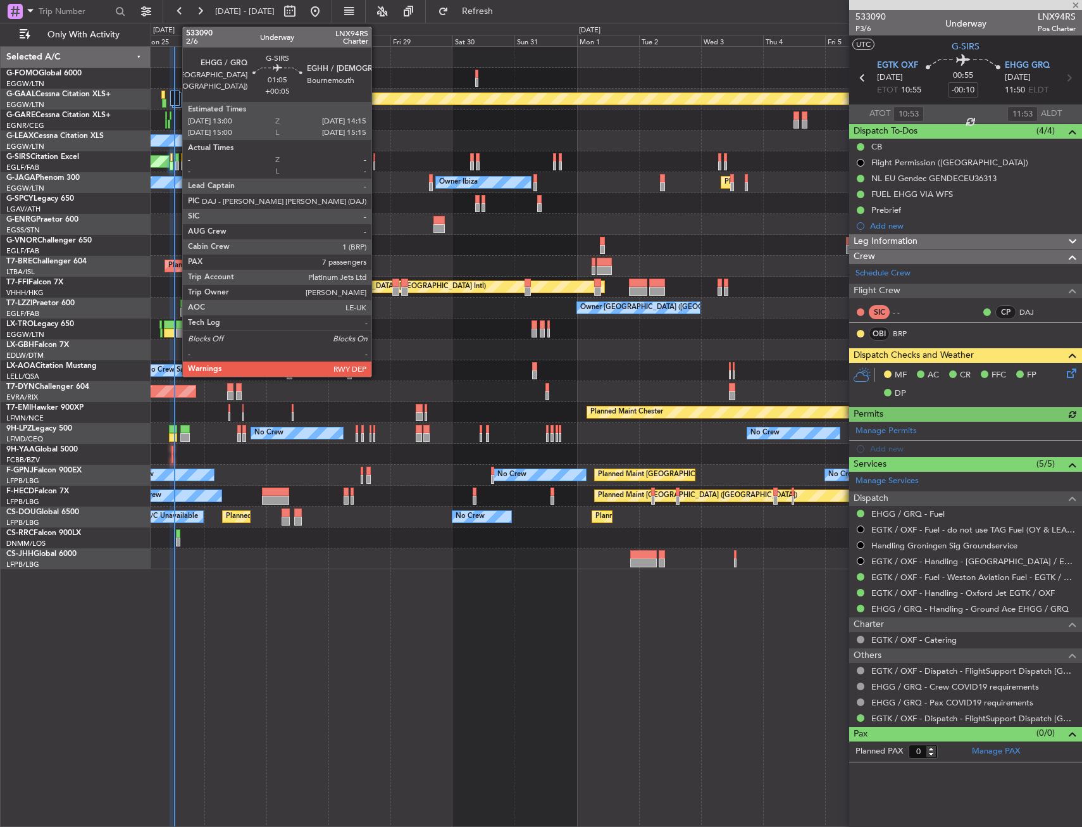
click at [176, 158] on div at bounding box center [177, 157] width 4 height 9
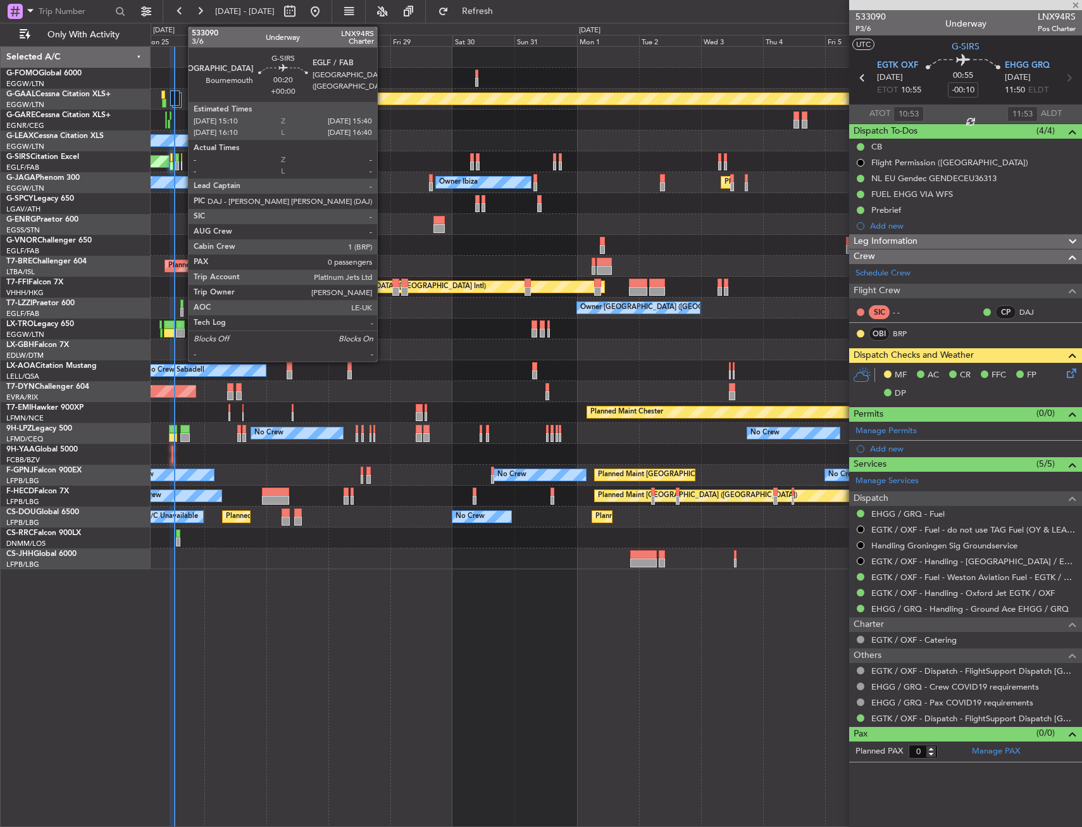
type input "+00:05"
type input "7"
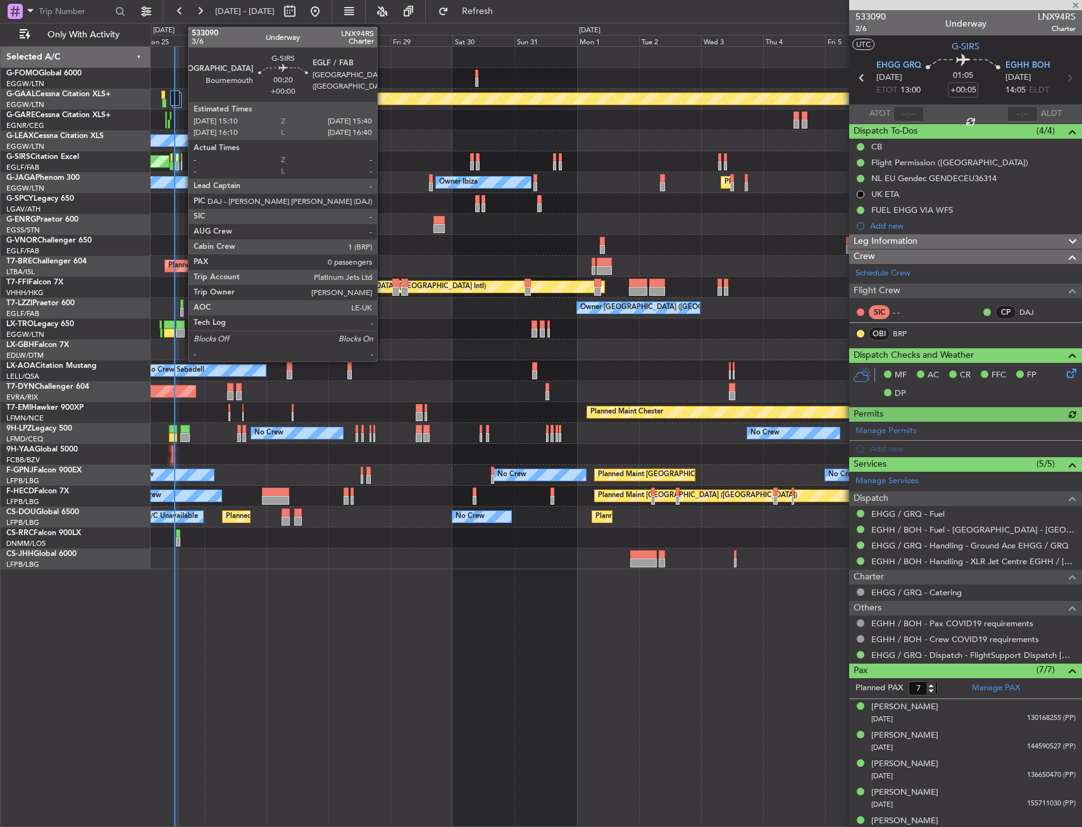
click at [182, 157] on div at bounding box center [182, 157] width 2 height 9
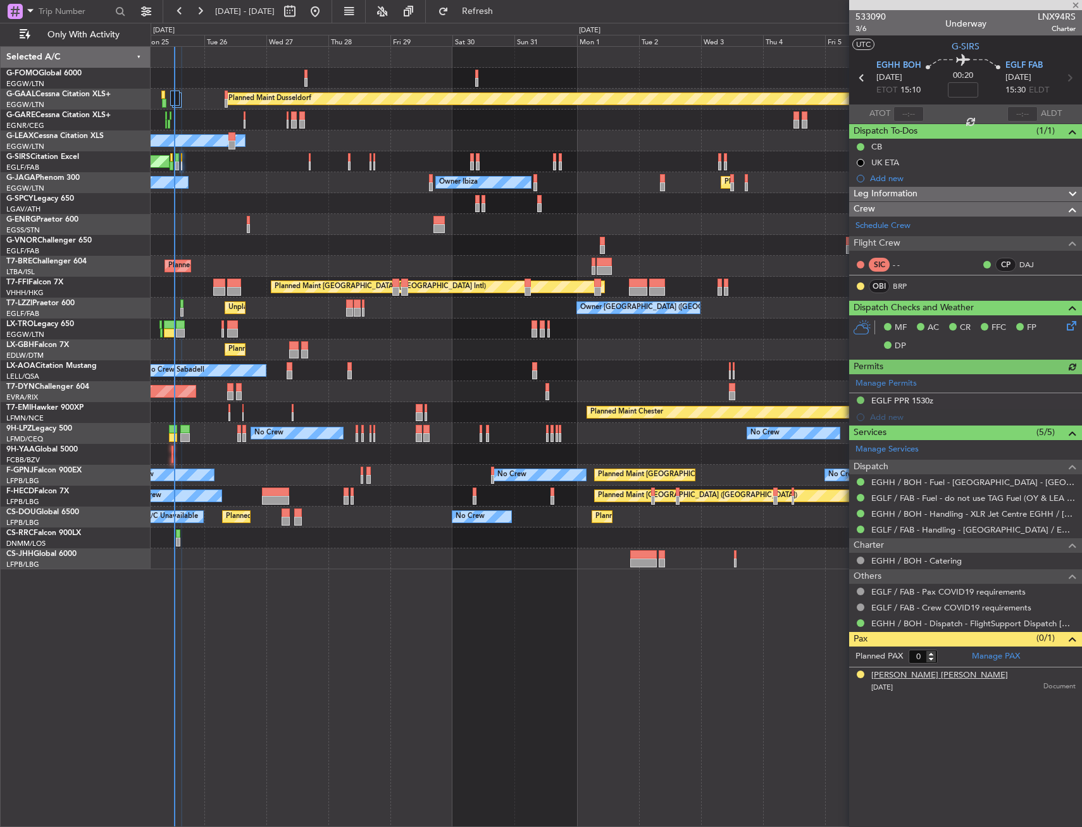
click at [953, 675] on div "[PERSON_NAME] [PERSON_NAME]" at bounding box center [940, 675] width 137 height 13
type input "1"
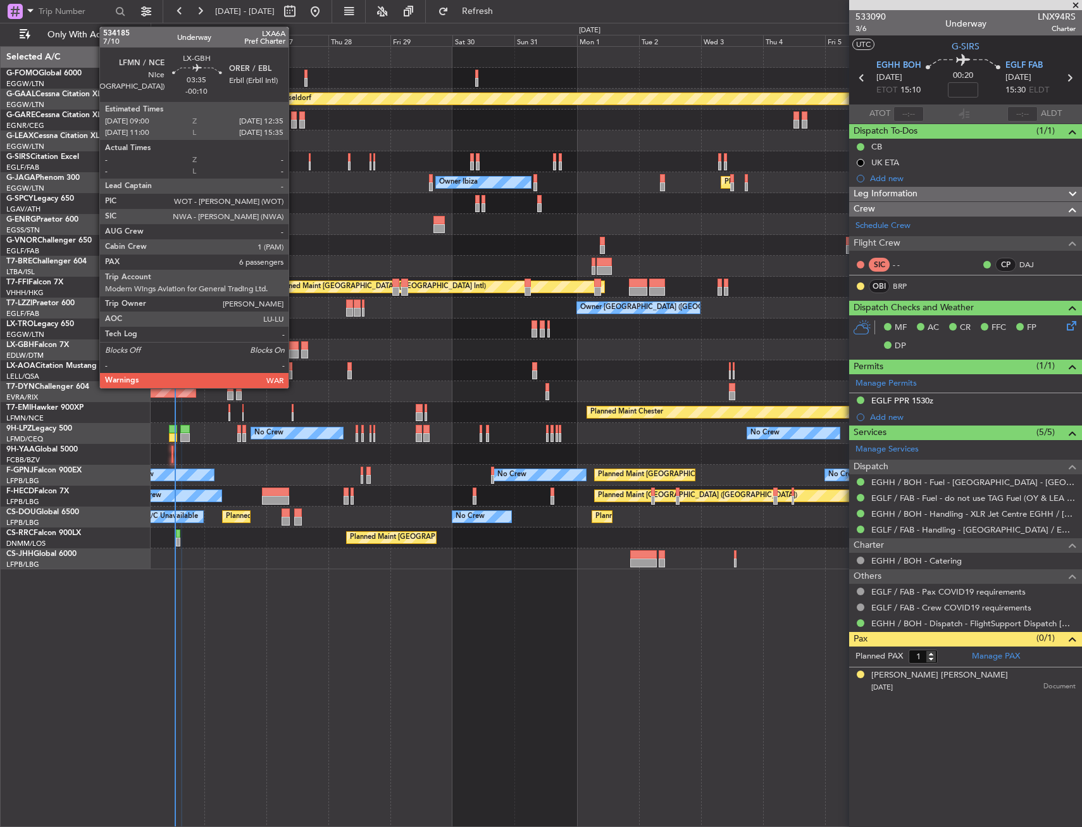
click at [294, 344] on div at bounding box center [293, 345] width 9 height 9
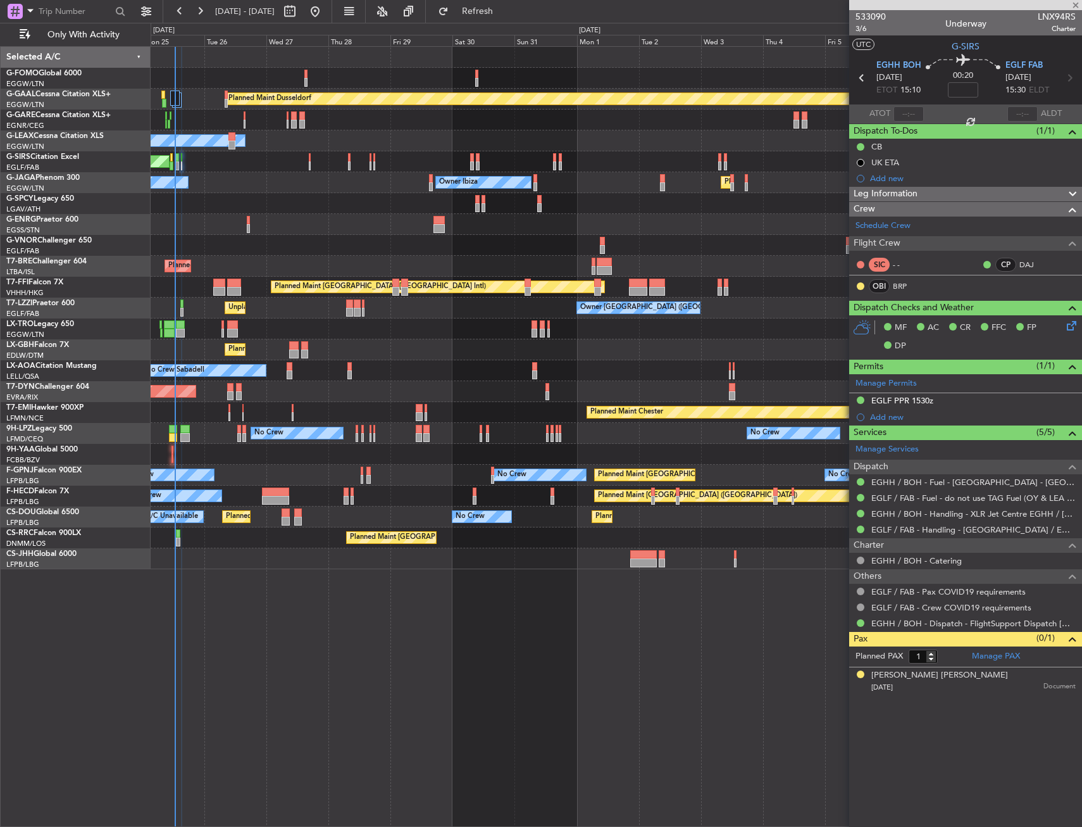
type input "-00:10"
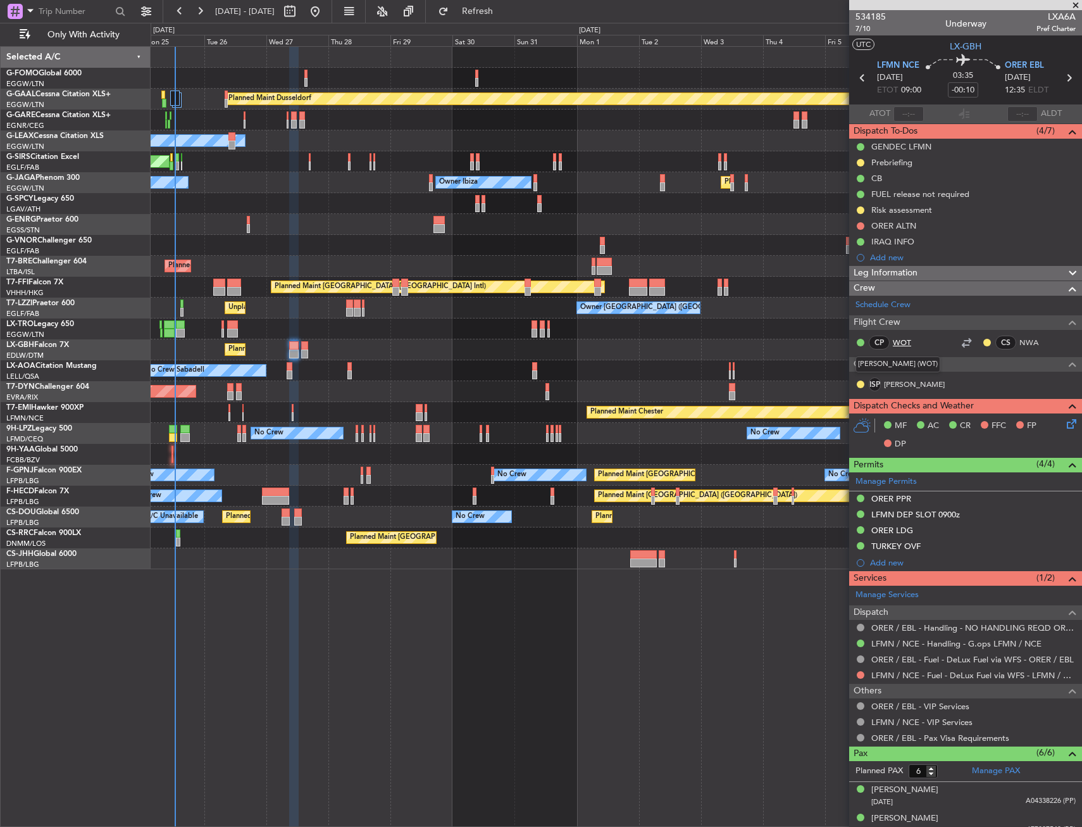
click at [912, 337] on link "WOT" at bounding box center [907, 342] width 28 height 11
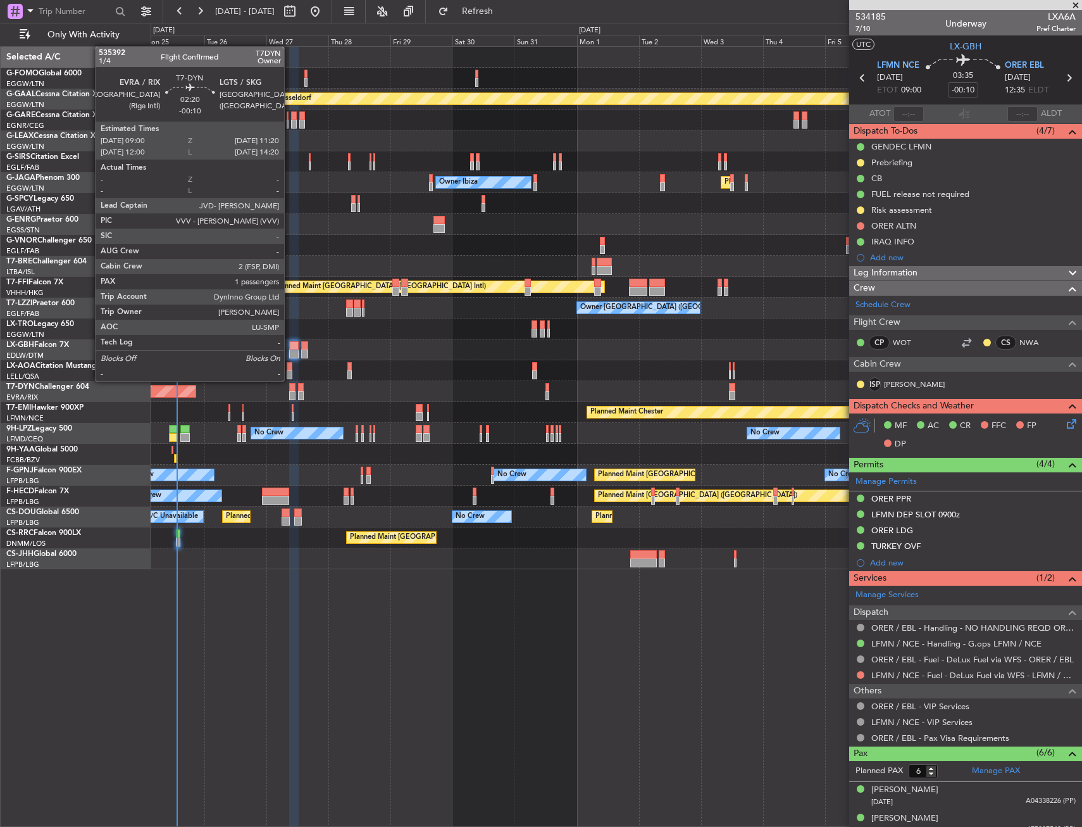
click at [291, 391] on div at bounding box center [292, 395] width 6 height 9
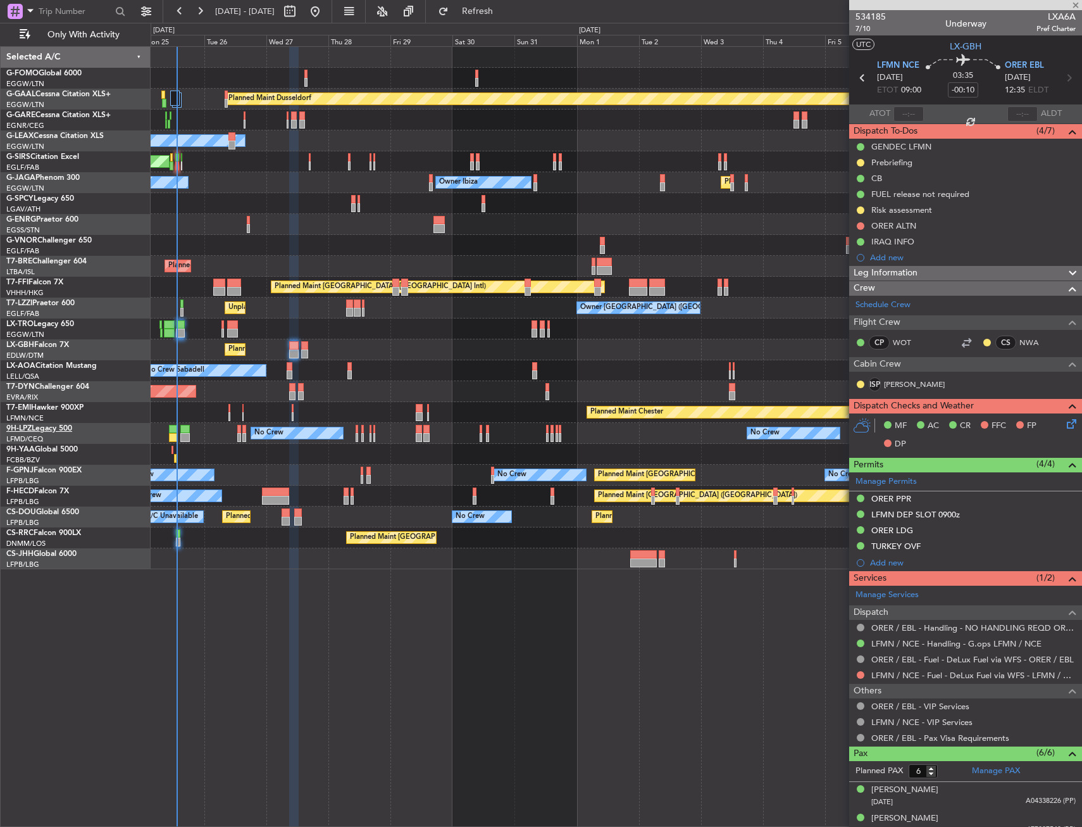
type input "1"
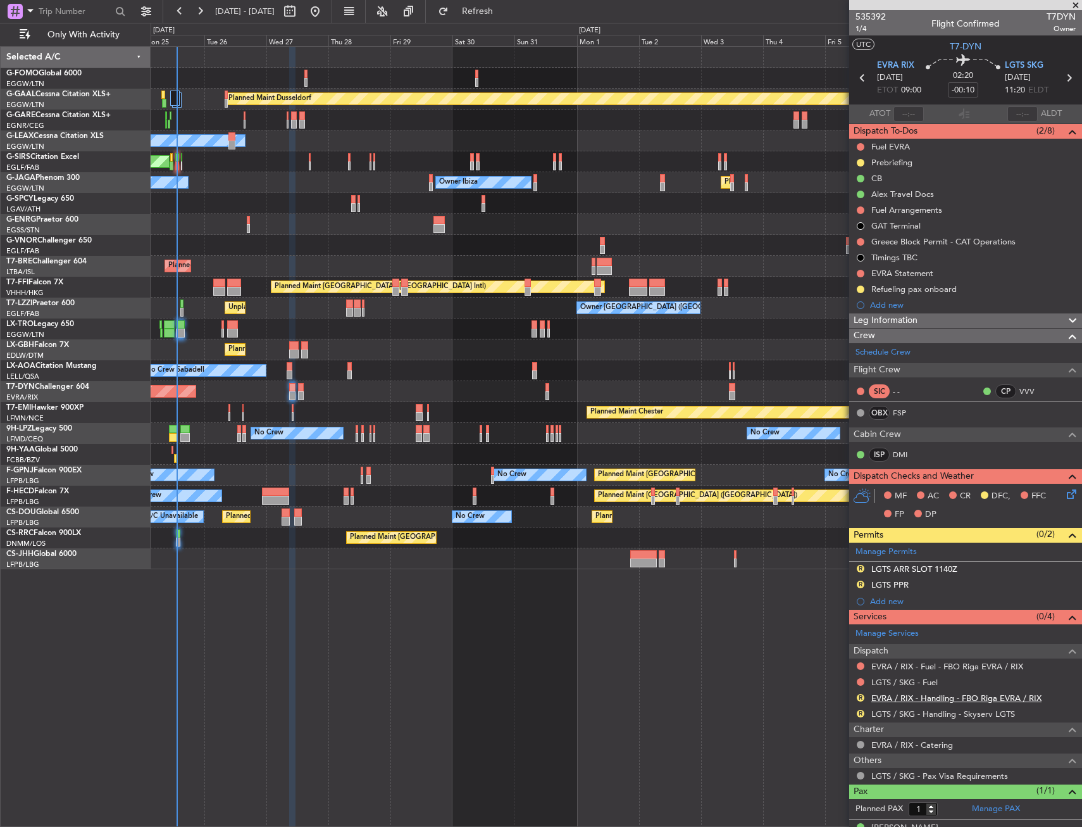
click at [946, 700] on link "EVRA / RIX - Handling - FBO Riga EVRA / RIX" at bounding box center [957, 697] width 170 height 11
drag, startPoint x: 863, startPoint y: 584, endPoint x: 854, endPoint y: 603, distance: 21.2
click at [863, 584] on button "R" at bounding box center [861, 584] width 8 height 8
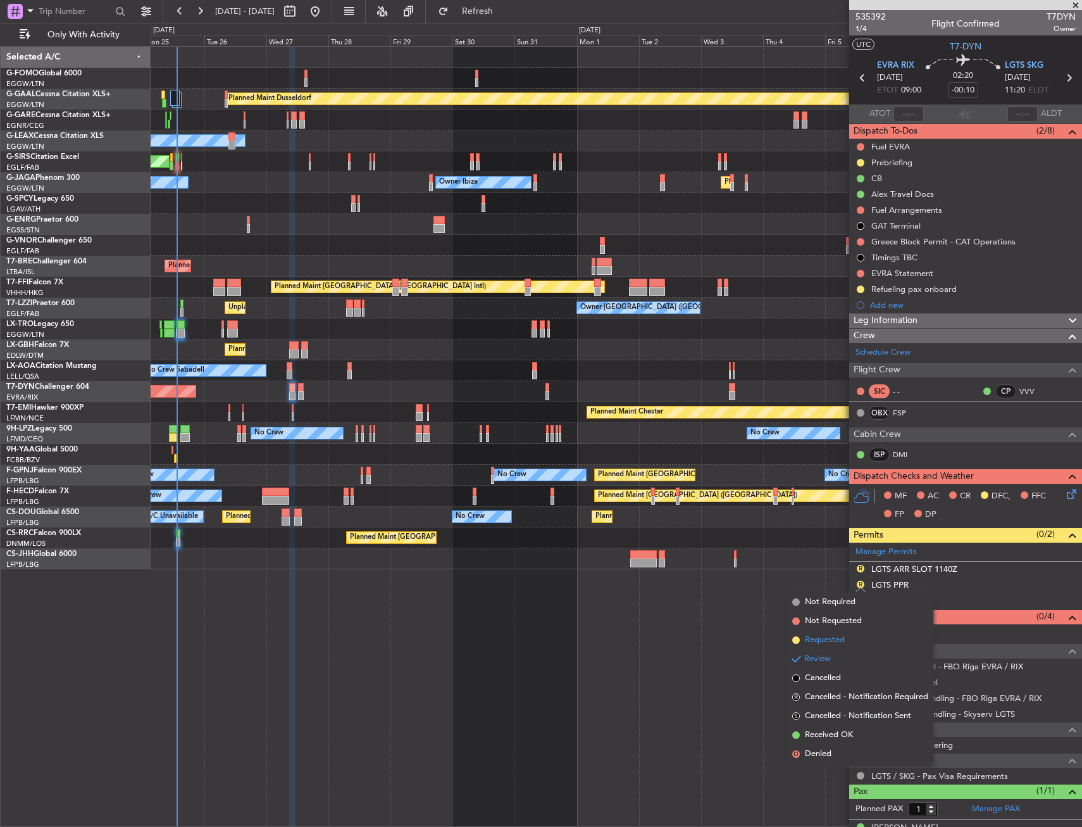
click at [850, 642] on li "Requested" at bounding box center [860, 639] width 146 height 19
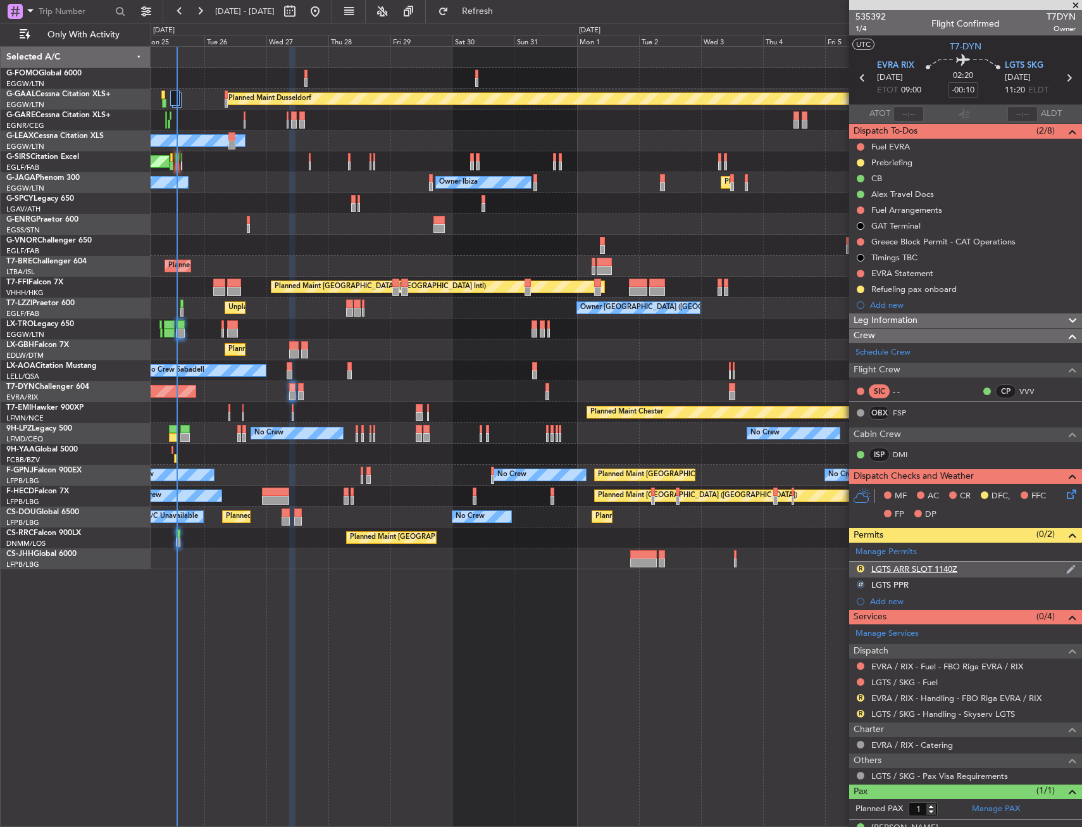
click at [863, 564] on div "R" at bounding box center [861, 568] width 10 height 10
click at [863, 568] on button "R" at bounding box center [861, 569] width 8 height 8
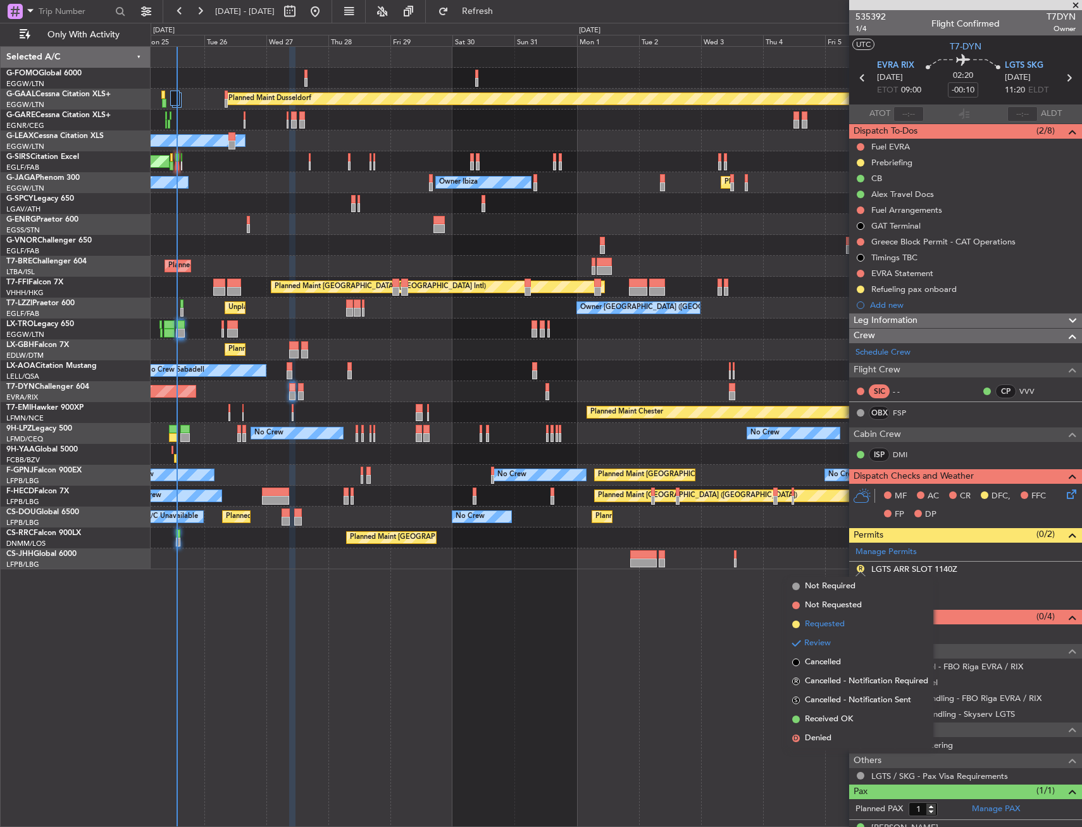
click at [839, 623] on span "Requested" at bounding box center [825, 624] width 40 height 13
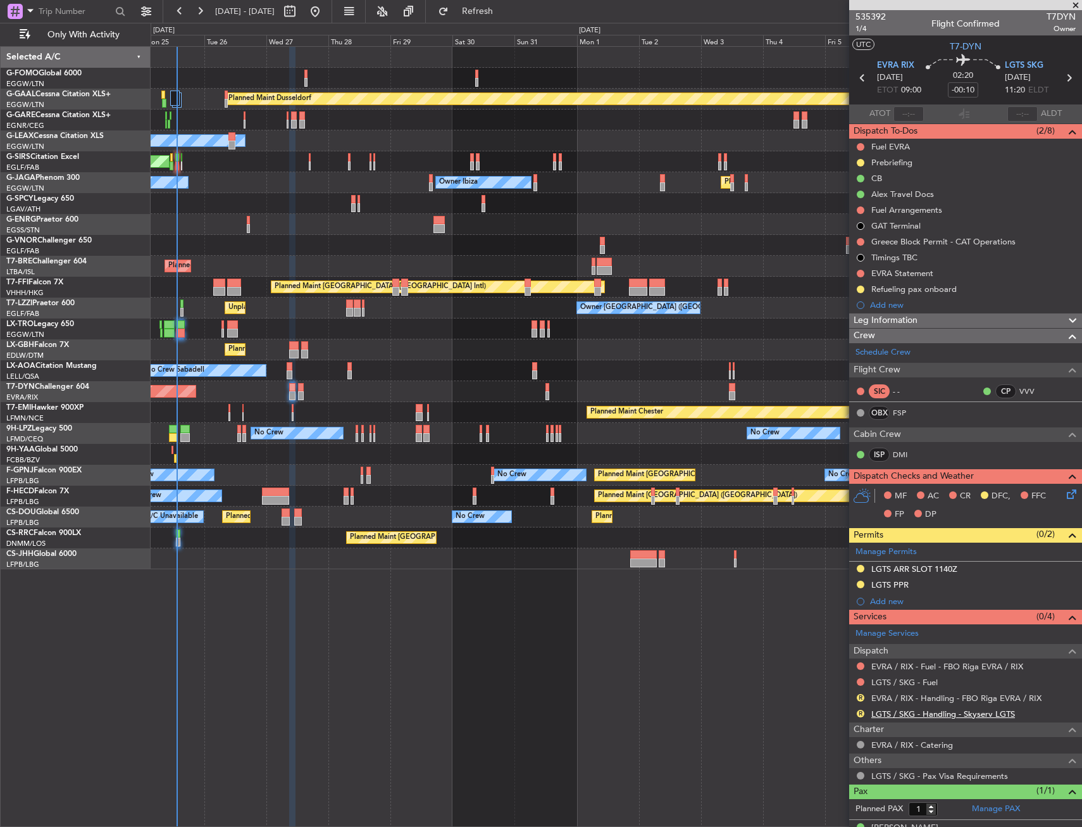
click at [935, 715] on link "LGTS / SKG - Handling - Skyserv LGTS" at bounding box center [944, 713] width 144 height 11
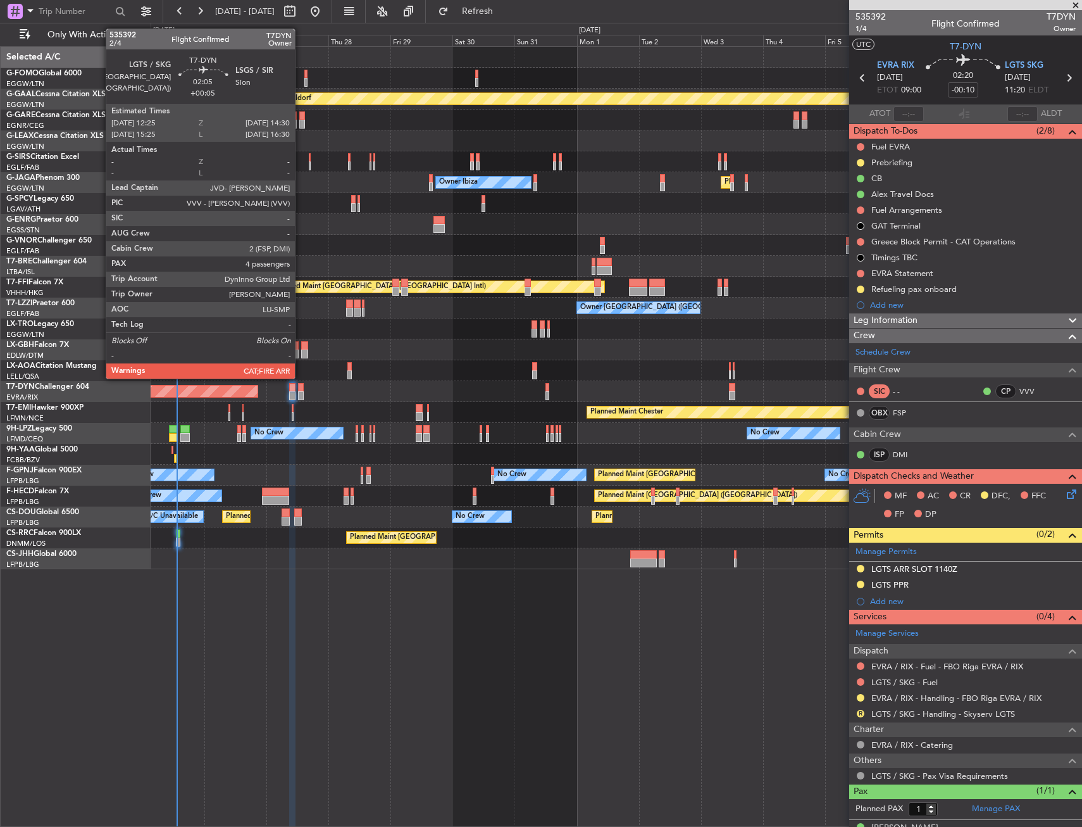
click at [301, 389] on div at bounding box center [301, 387] width 6 height 9
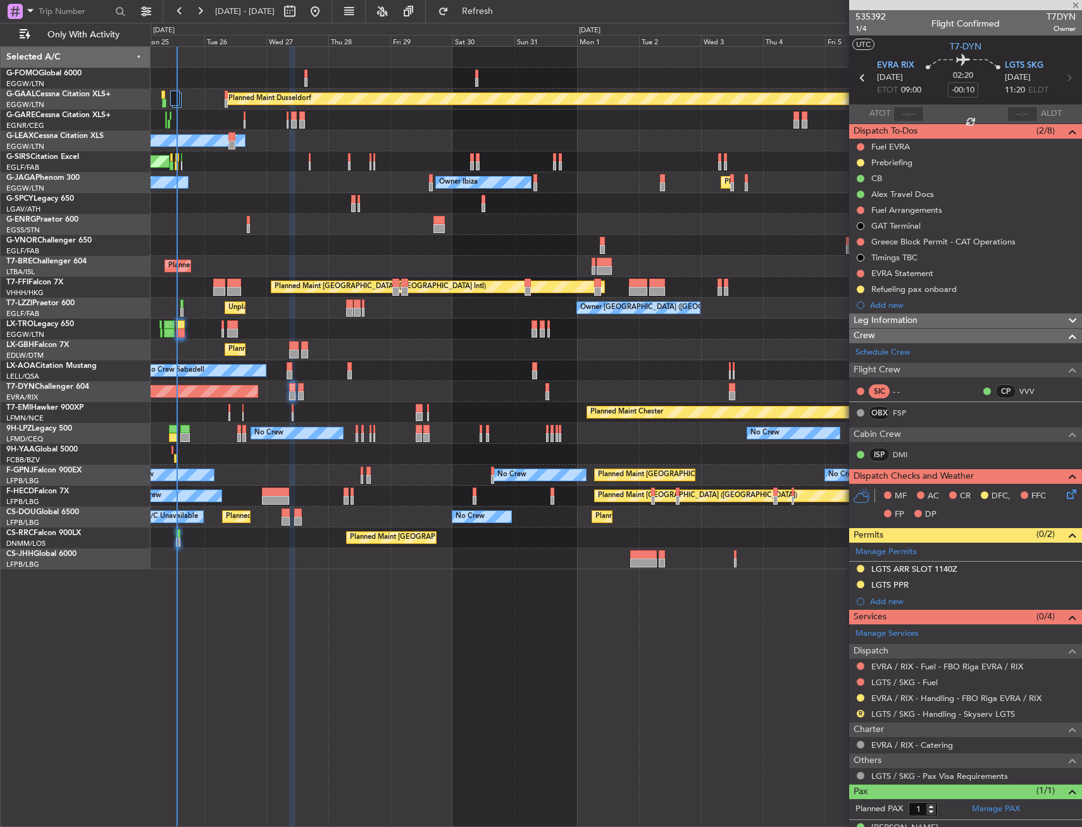
type input "+00:05"
type input "4"
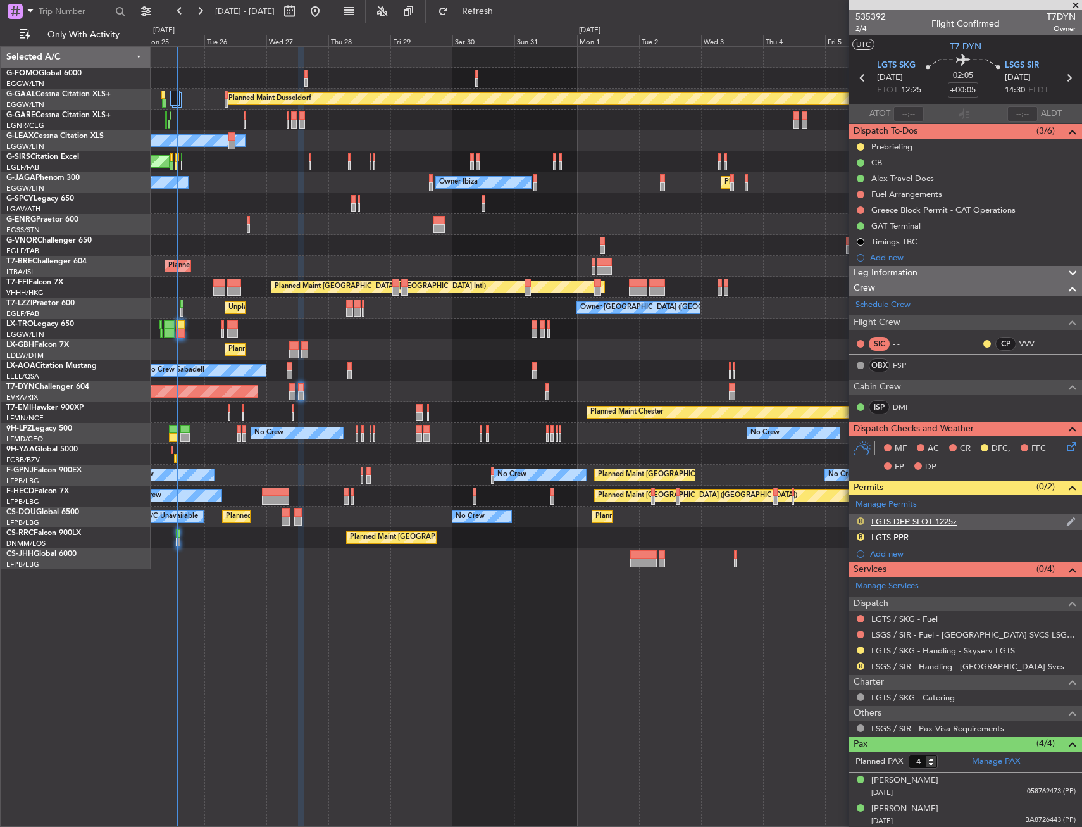
click at [861, 519] on button "R" at bounding box center [861, 521] width 8 height 8
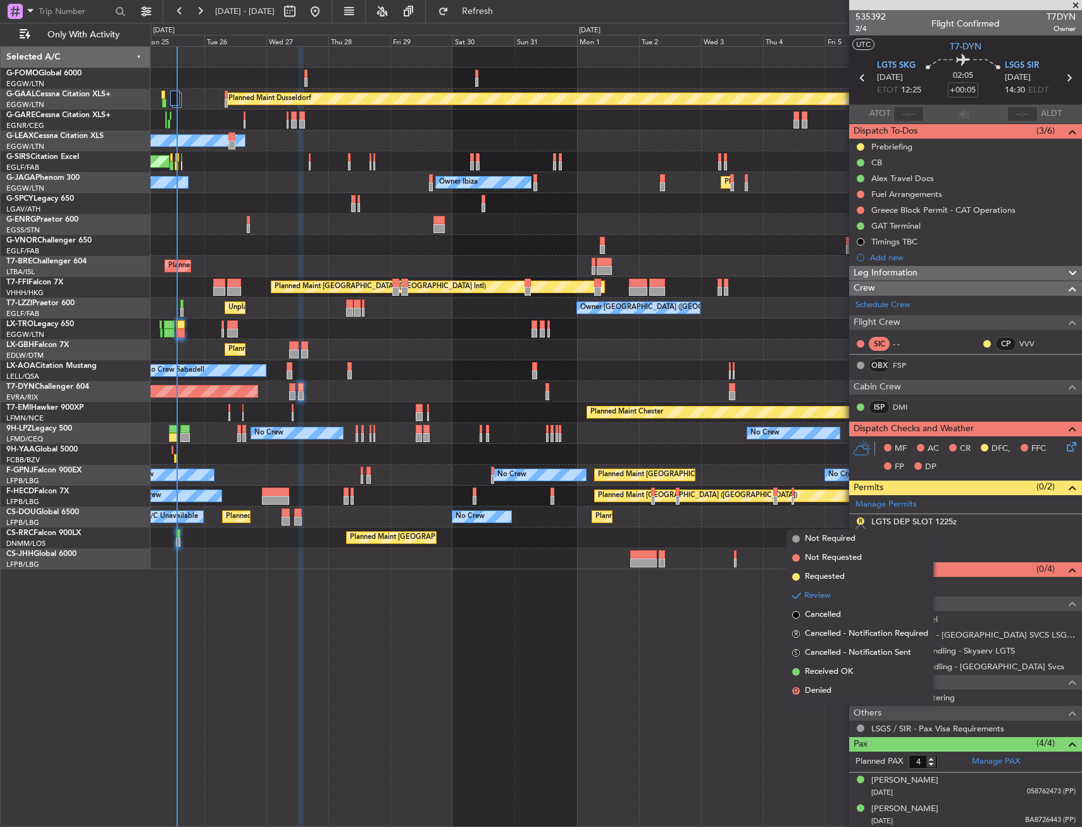
drag, startPoint x: 834, startPoint y: 577, endPoint x: 843, endPoint y: 570, distance: 11.3
click at [835, 577] on span "Requested" at bounding box center [825, 576] width 40 height 13
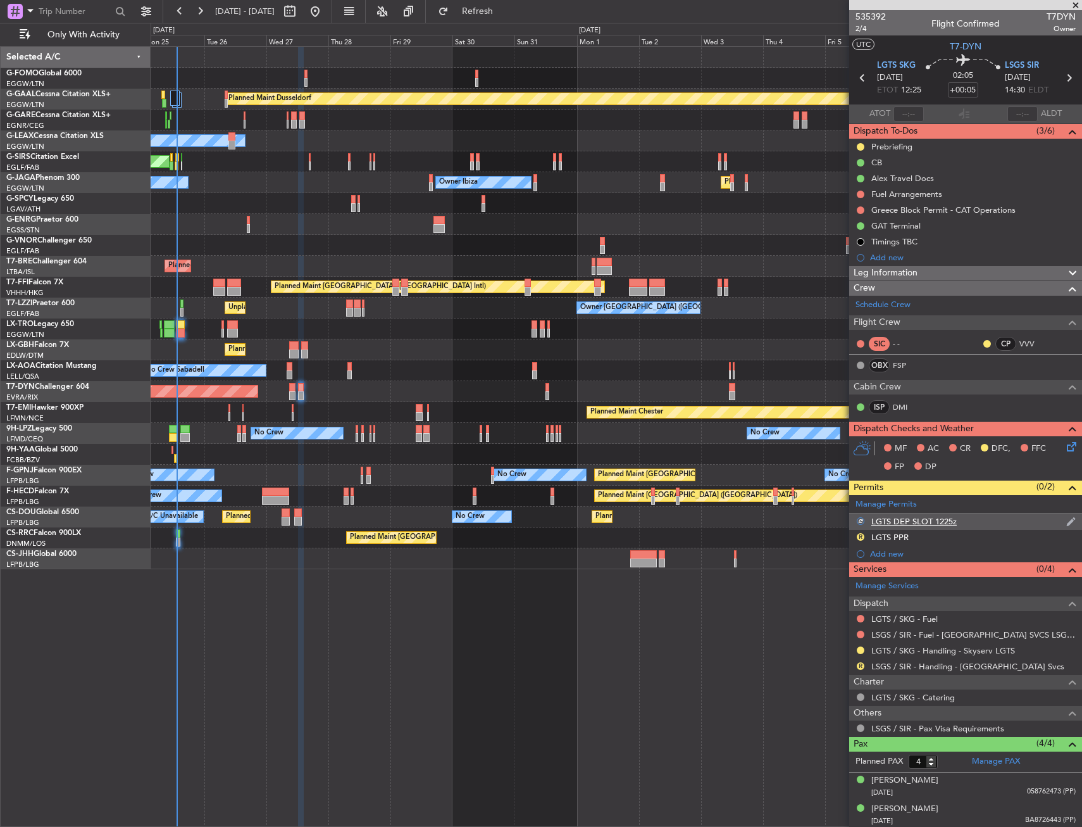
click at [989, 522] on div "LGTS DEP SLOT 1225z" at bounding box center [965, 522] width 233 height 16
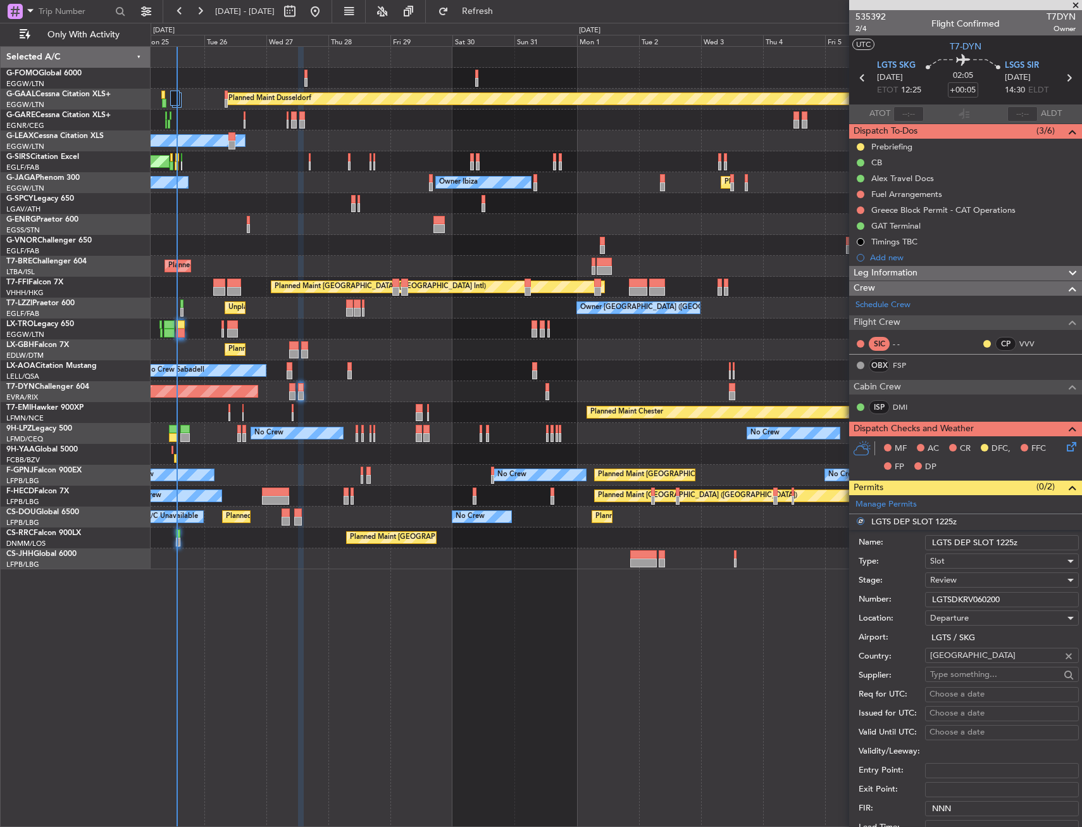
drag, startPoint x: 999, startPoint y: 540, endPoint x: 1038, endPoint y: 539, distance: 39.3
click at [1038, 539] on input "LGTS DEP SLOT 1225z" at bounding box center [1002, 542] width 154 height 15
type input "LGTS DEP SLOT 1"
click at [1009, 543] on input "LGTS DEP SLOT 1" at bounding box center [1002, 542] width 154 height 15
type input "LGTS DEP SLOT 1430Z"
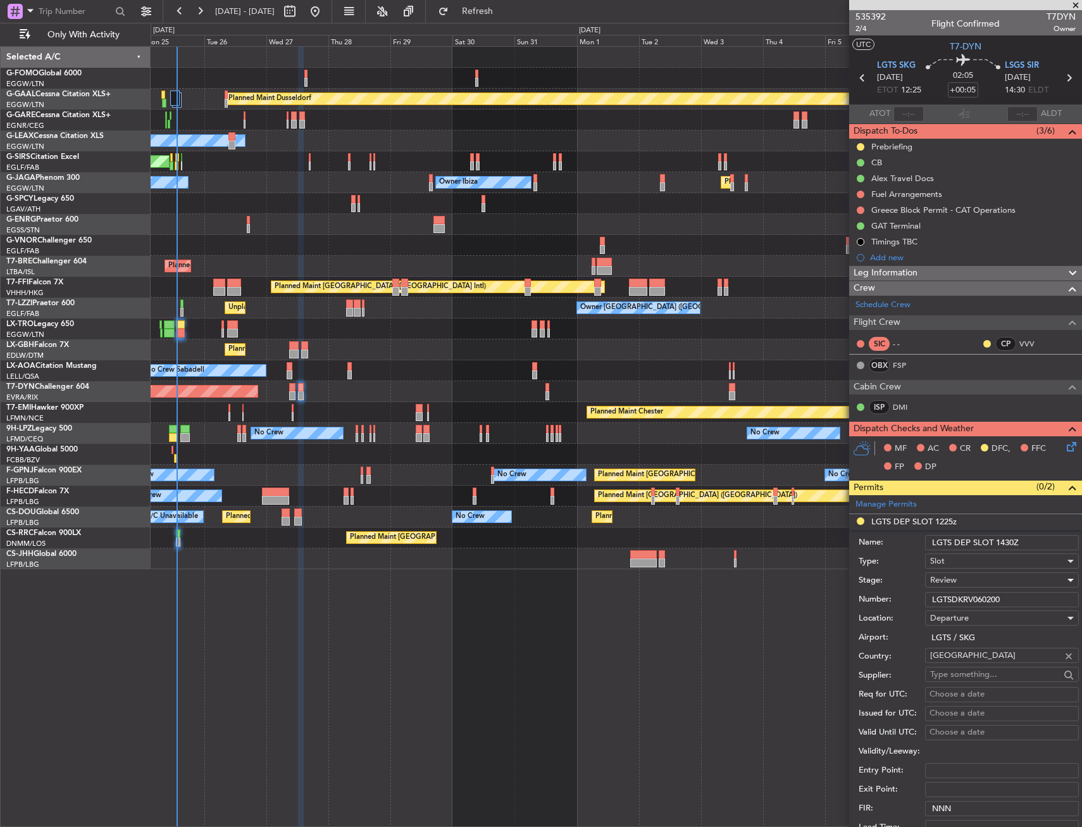
click at [980, 579] on div "Review" at bounding box center [997, 579] width 135 height 19
click at [964, 654] on span "Requested" at bounding box center [997, 662] width 133 height 19
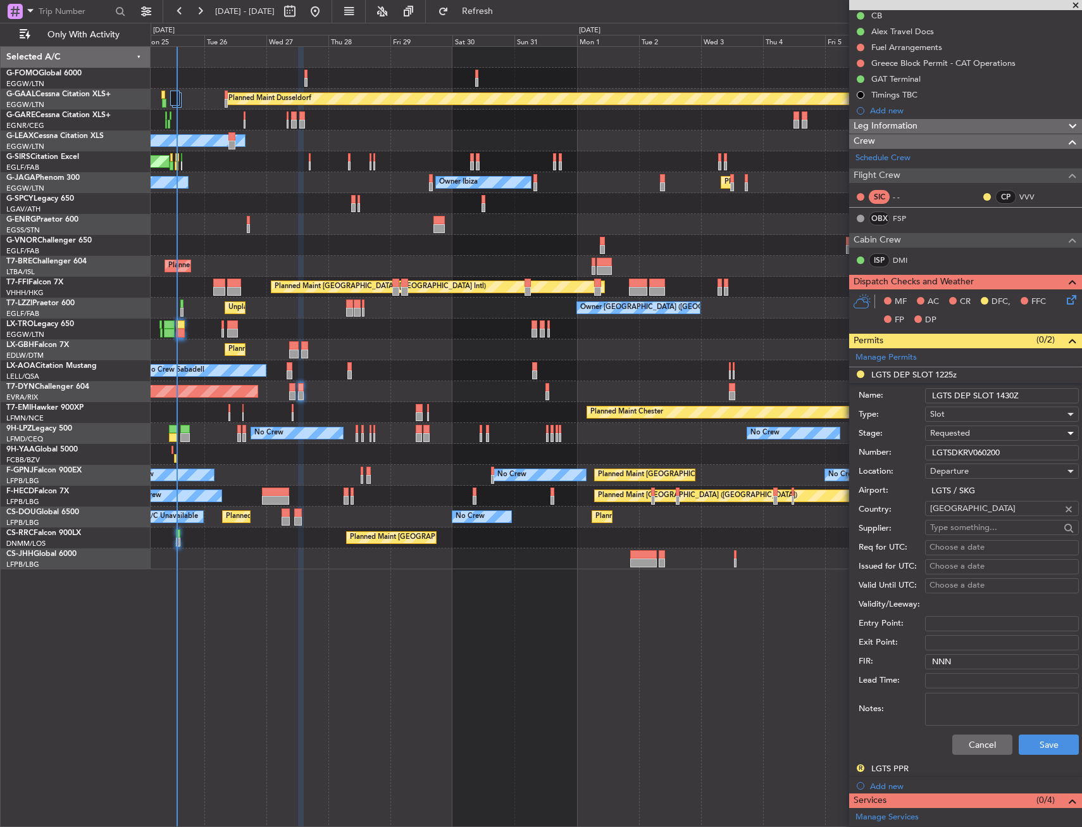
scroll to position [190, 0]
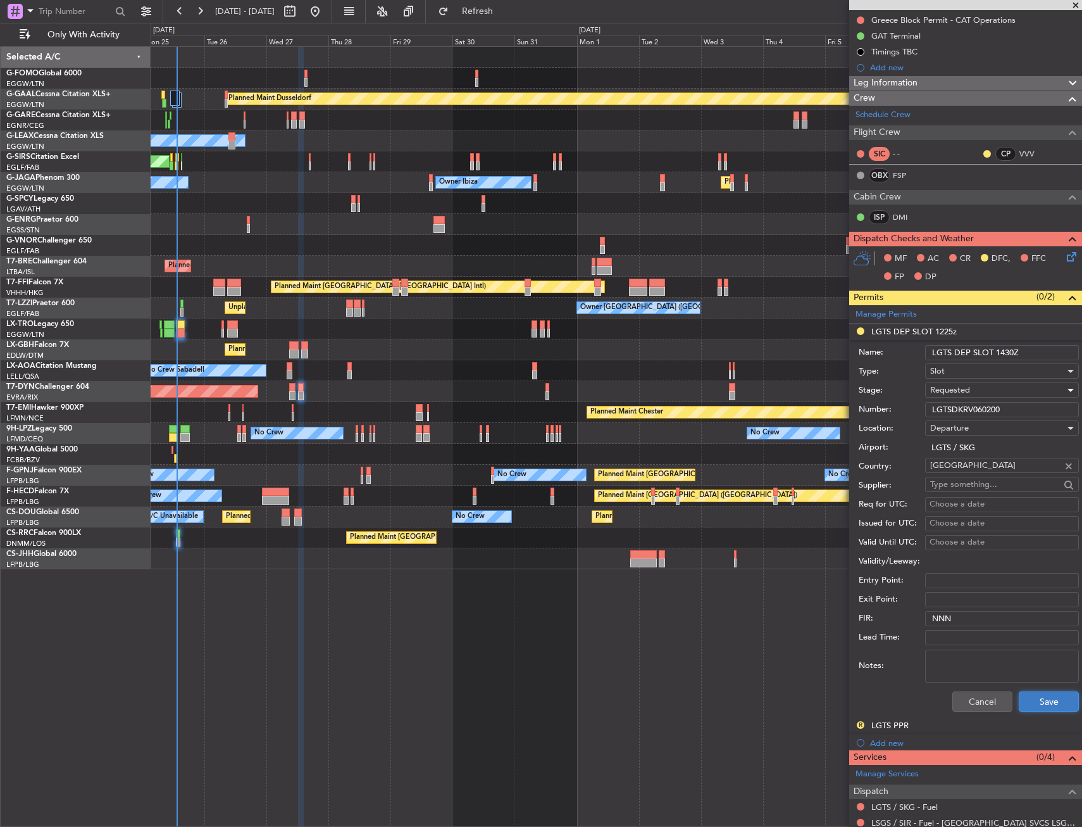
click at [1039, 697] on button "Save" at bounding box center [1049, 701] width 60 height 20
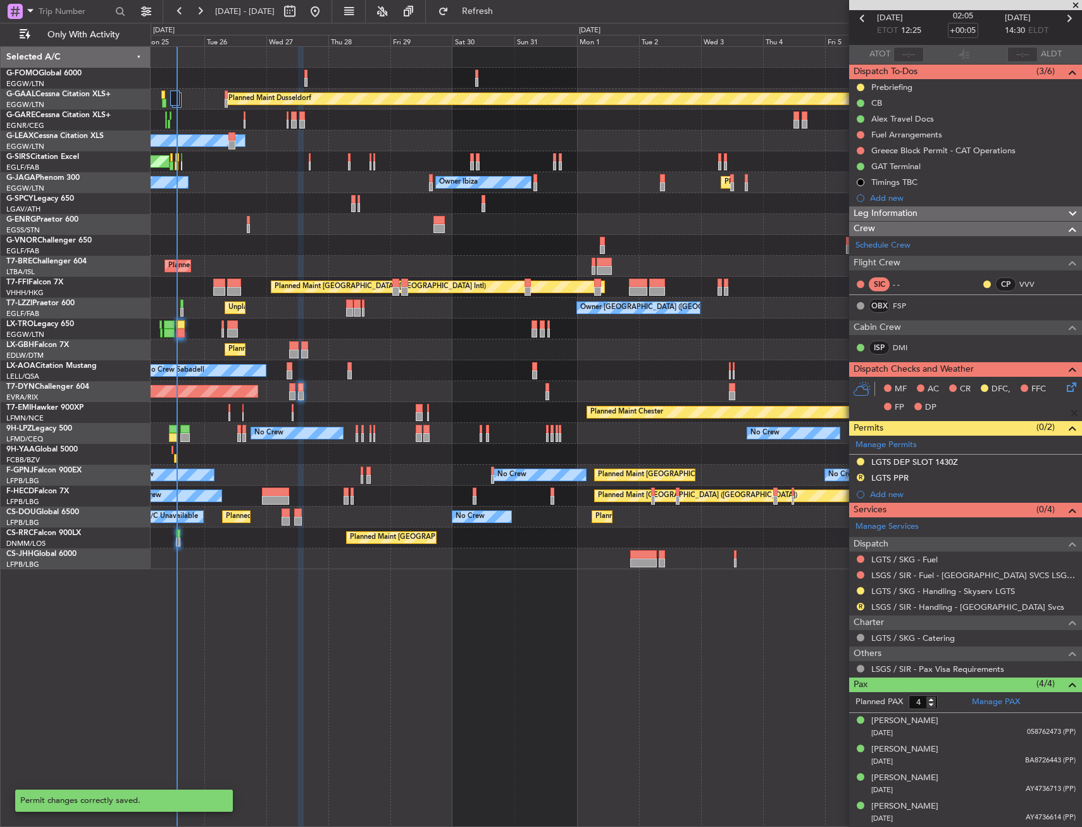
scroll to position [59, 0]
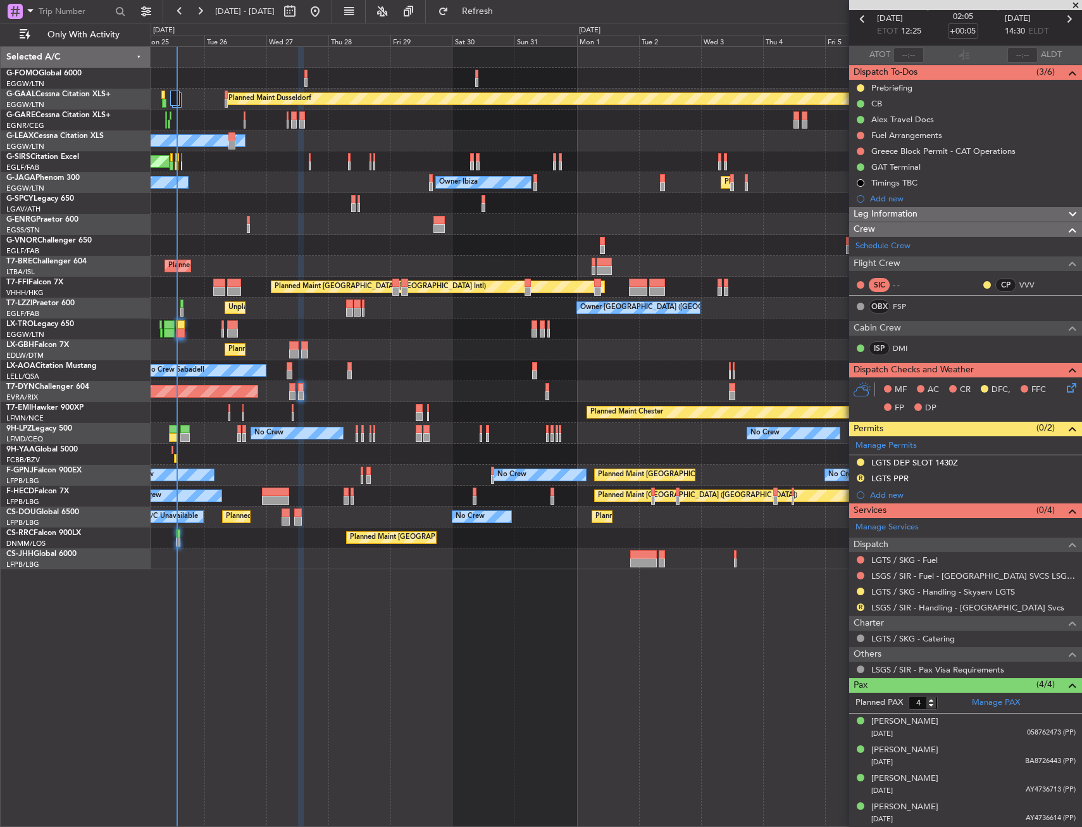
drag, startPoint x: 864, startPoint y: 475, endPoint x: 863, endPoint y: 510, distance: 34.8
click at [864, 475] on button "R" at bounding box center [861, 478] width 8 height 8
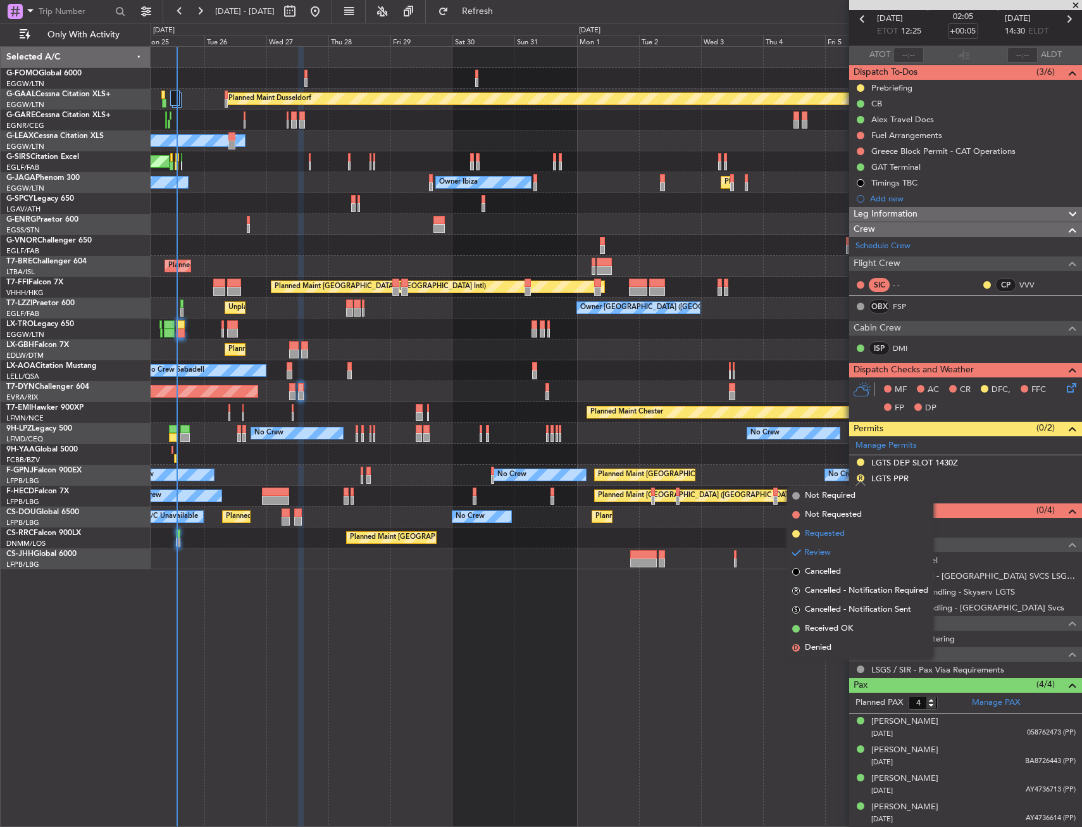
click at [849, 534] on li "Requested" at bounding box center [860, 533] width 146 height 19
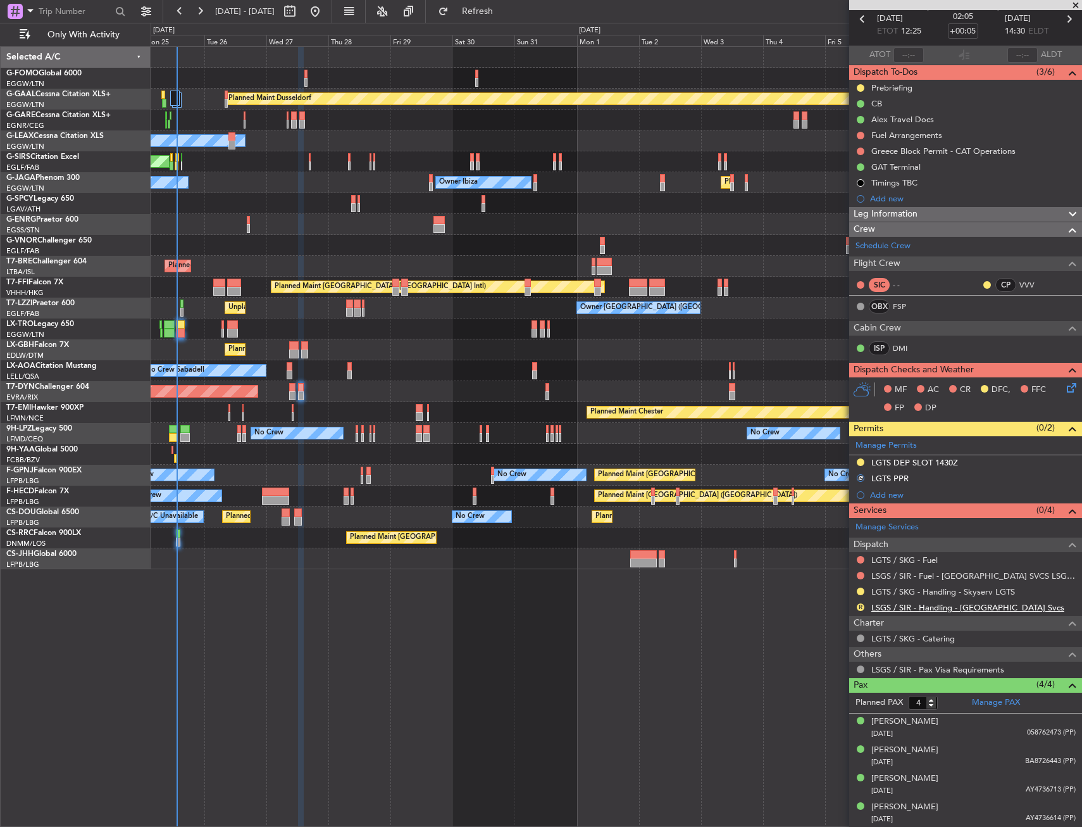
click at [936, 608] on link "LSGS / SIR - Handling - [GEOGRAPHIC_DATA] Svcs" at bounding box center [968, 607] width 193 height 11
click at [1065, 387] on icon at bounding box center [1070, 385] width 10 height 10
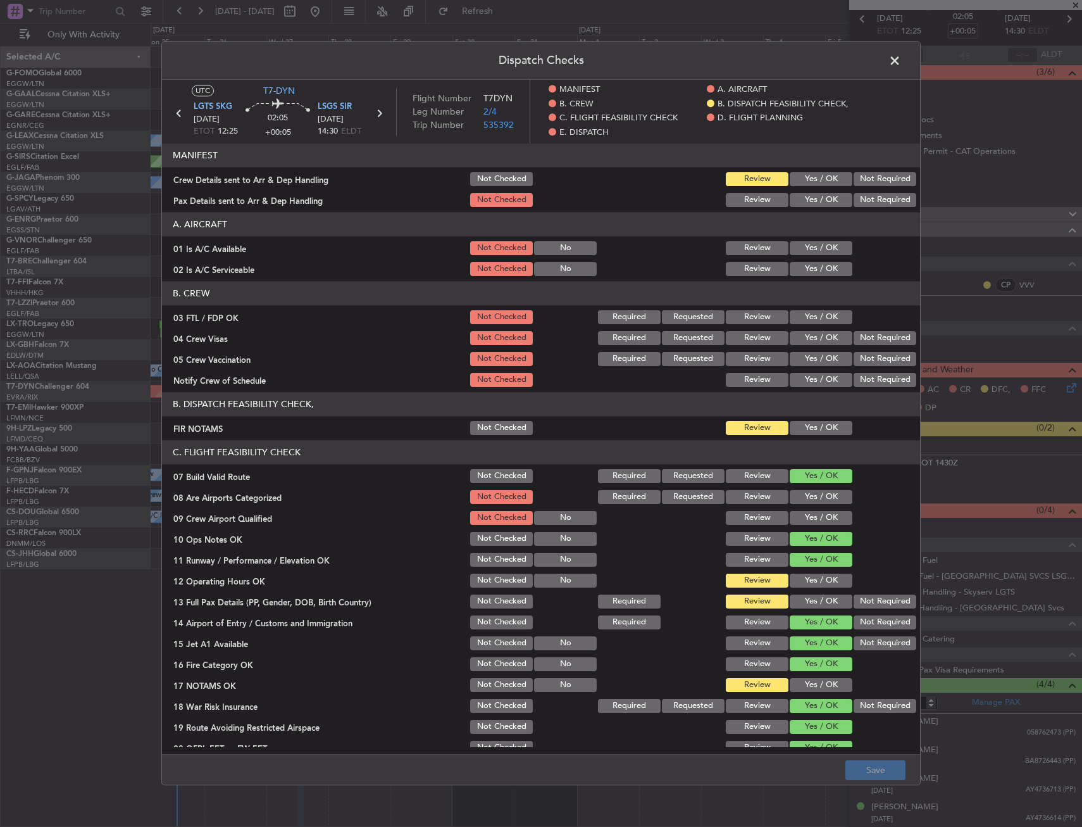
click at [806, 422] on button "Yes / OK" at bounding box center [821, 428] width 63 height 14
click at [790, 574] on button "Yes / OK" at bounding box center [821, 580] width 63 height 14
click at [794, 599] on button "Yes / OK" at bounding box center [821, 601] width 63 height 14
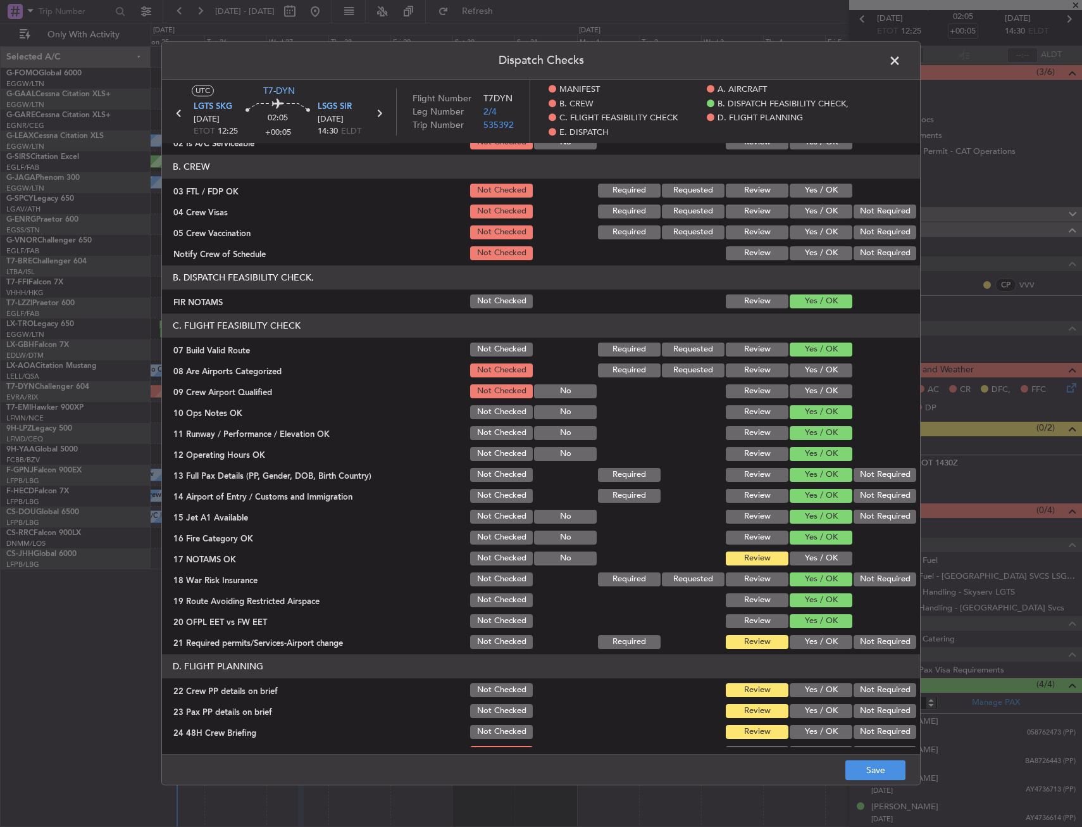
click at [811, 551] on div "Yes / OK" at bounding box center [820, 558] width 64 height 18
click at [811, 559] on button "Yes / OK" at bounding box center [821, 558] width 63 height 14
click at [815, 636] on button "Yes / OK" at bounding box center [821, 642] width 63 height 14
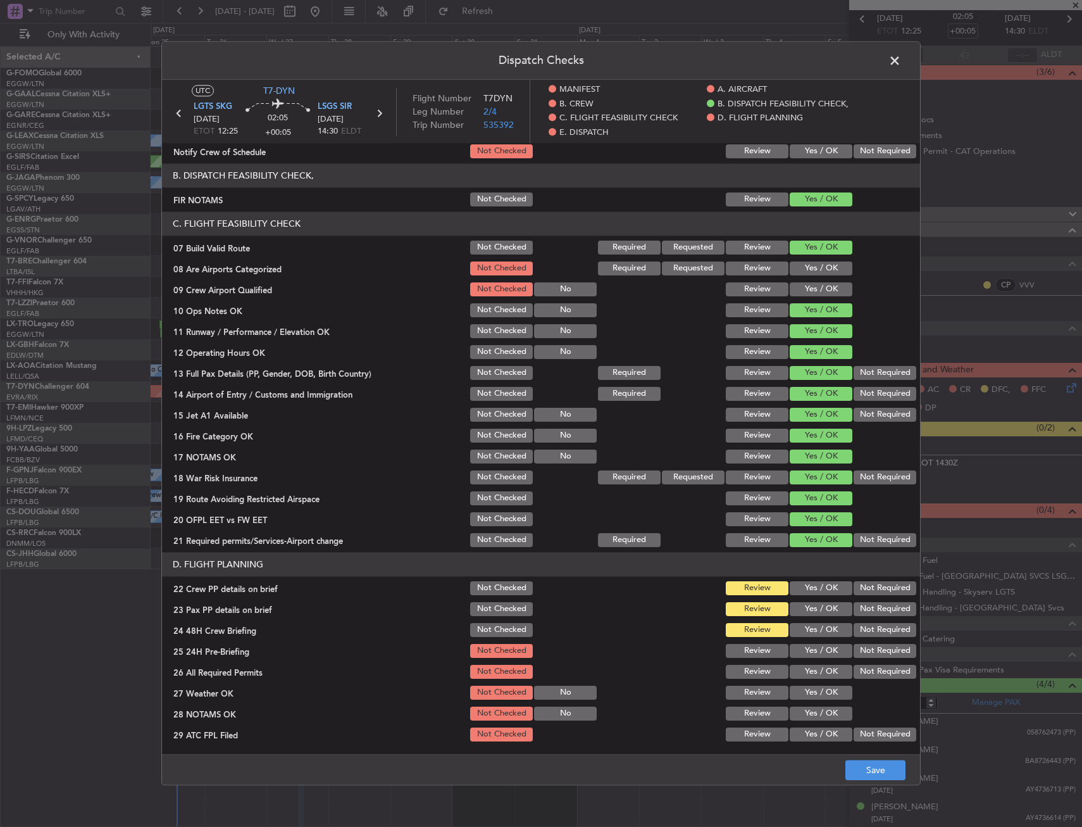
scroll to position [253, 0]
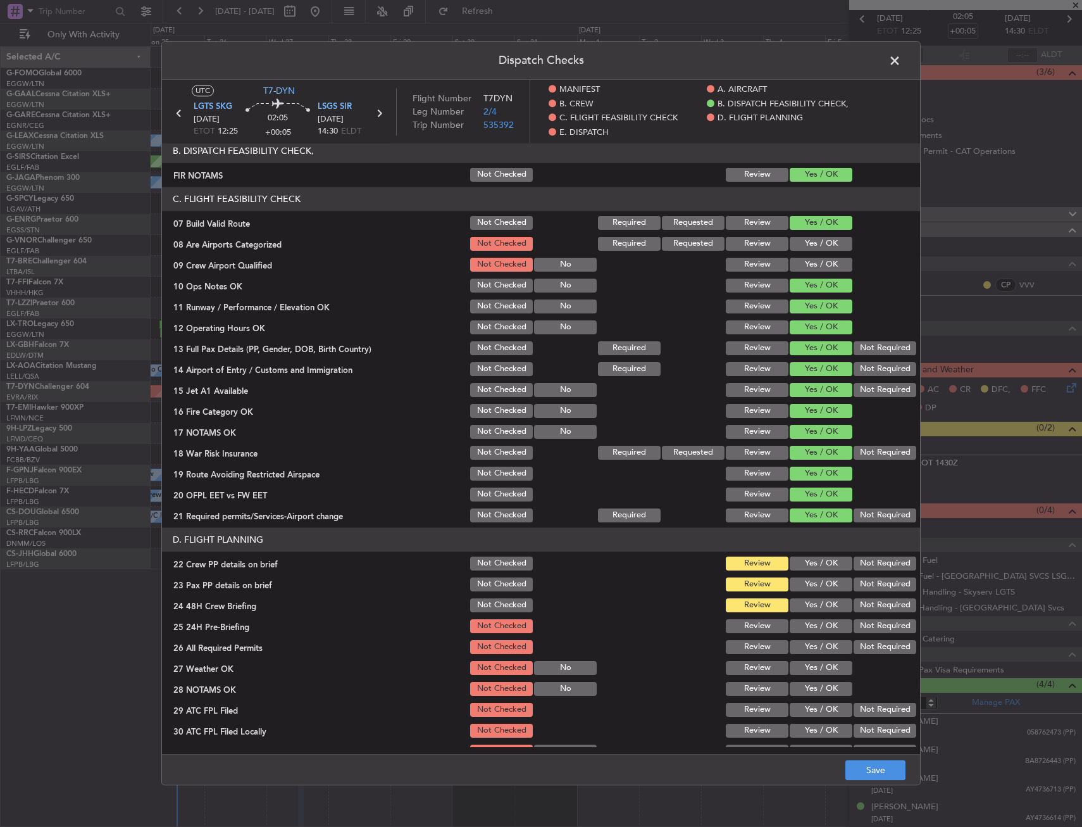
click at [811, 589] on button "Yes / OK" at bounding box center [821, 584] width 63 height 14
click at [810, 569] on button "Yes / OK" at bounding box center [821, 563] width 63 height 14
click at [811, 607] on button "Yes / OK" at bounding box center [821, 605] width 63 height 14
drag, startPoint x: 858, startPoint y: 627, endPoint x: 861, endPoint y: 668, distance: 41.2
click at [861, 629] on button "Not Required" at bounding box center [885, 626] width 63 height 14
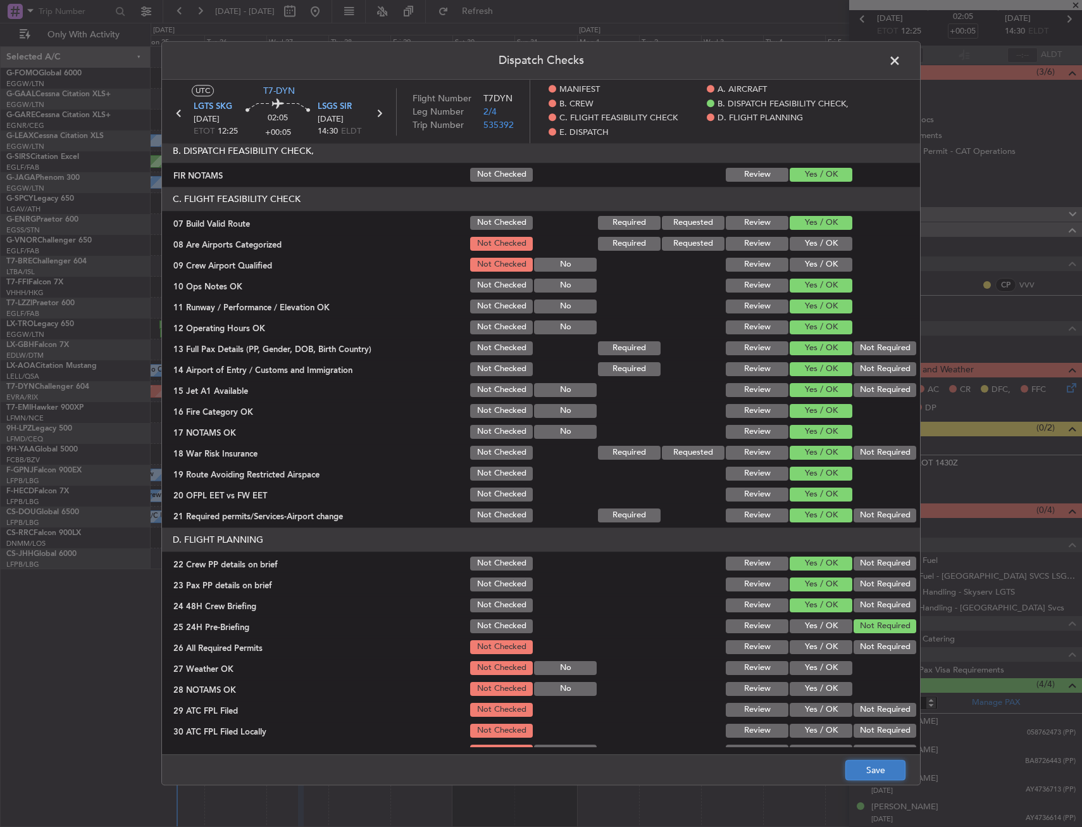
click at [879, 763] on button "Save" at bounding box center [876, 770] width 60 height 20
click at [901, 60] on span at bounding box center [901, 63] width 0 height 25
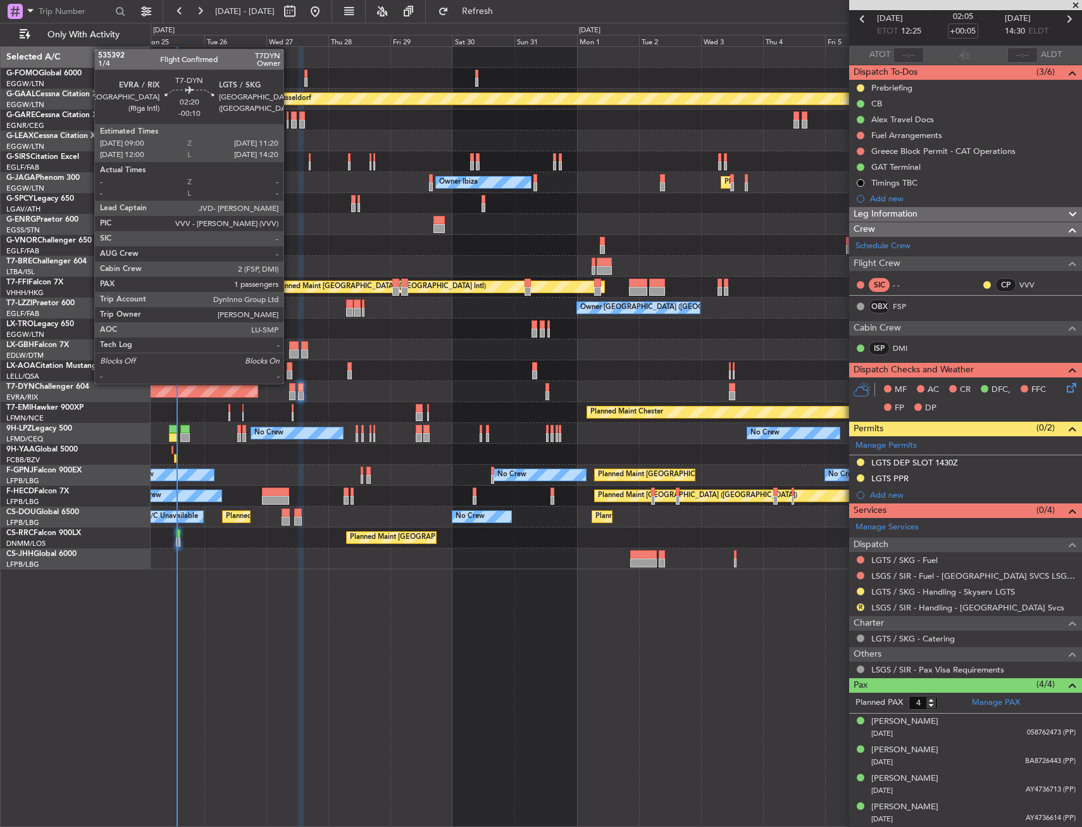
click at [290, 394] on div at bounding box center [292, 395] width 6 height 9
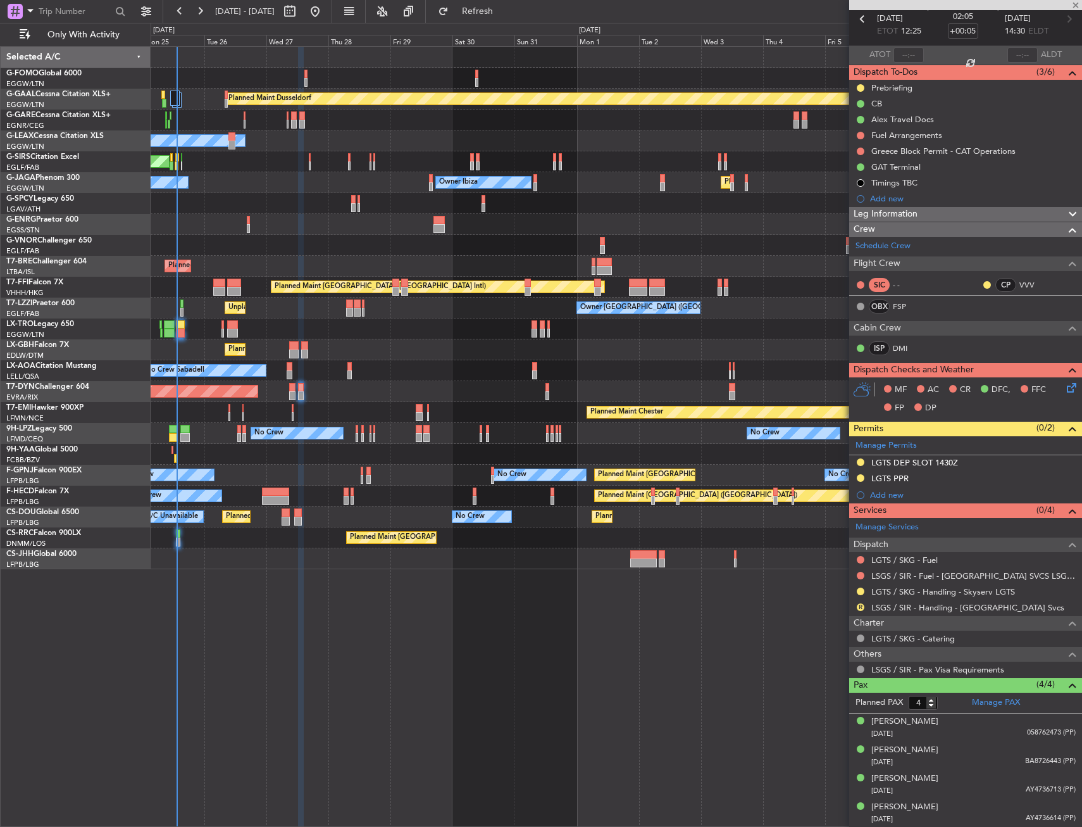
type input "-00:10"
type input "1"
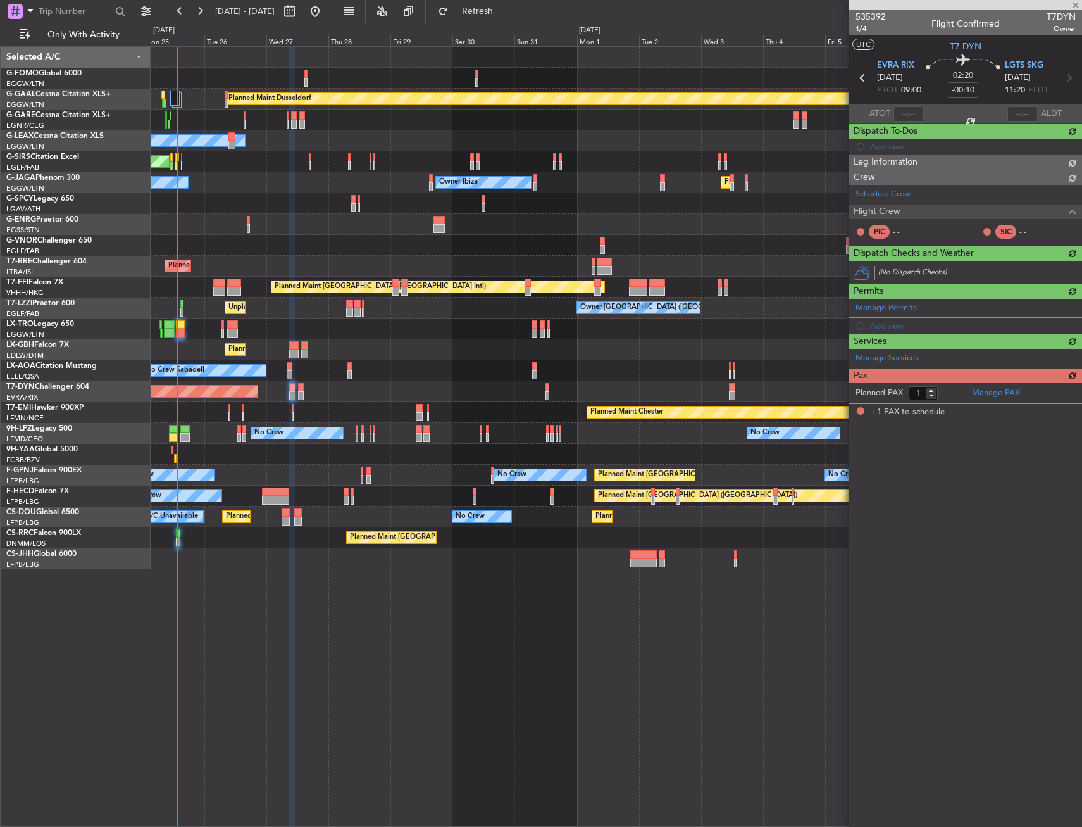
scroll to position [0, 0]
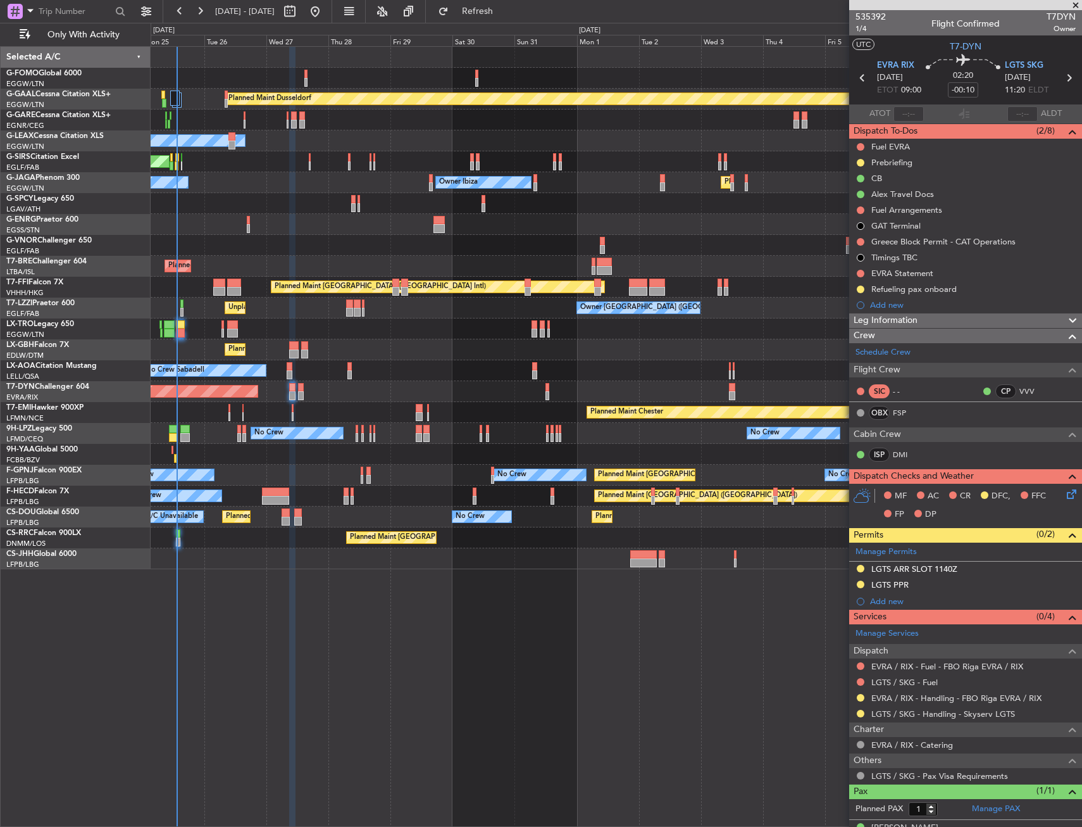
click at [994, 565] on div "LGTS ARR SLOT 1140Z" at bounding box center [965, 569] width 233 height 16
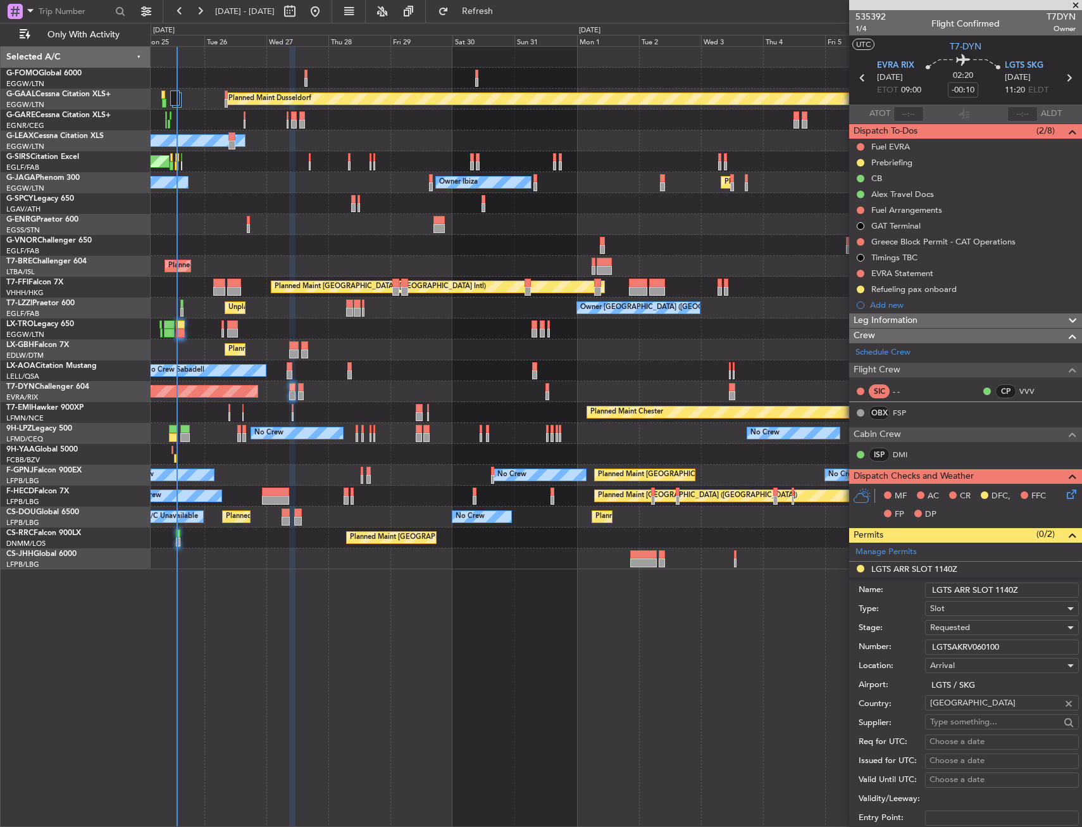
click at [1008, 587] on input "LGTS ARR SLOT 1140Z" at bounding box center [1002, 589] width 154 height 15
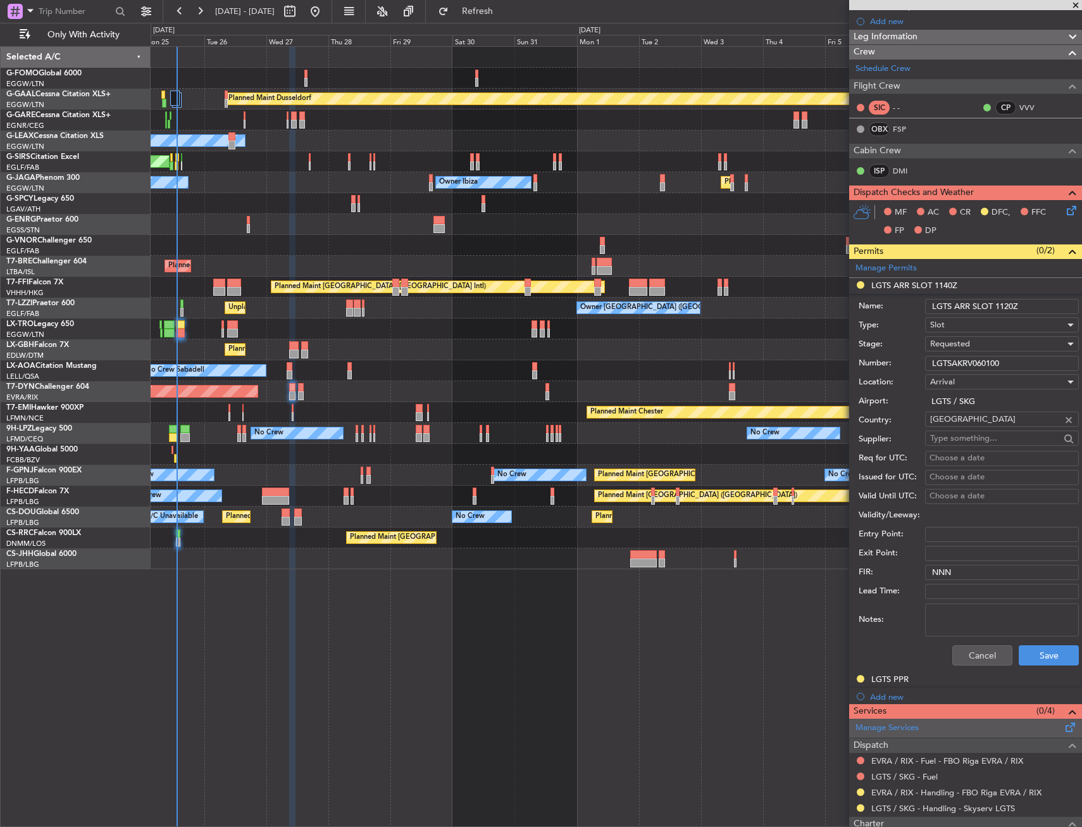
scroll to position [380, 0]
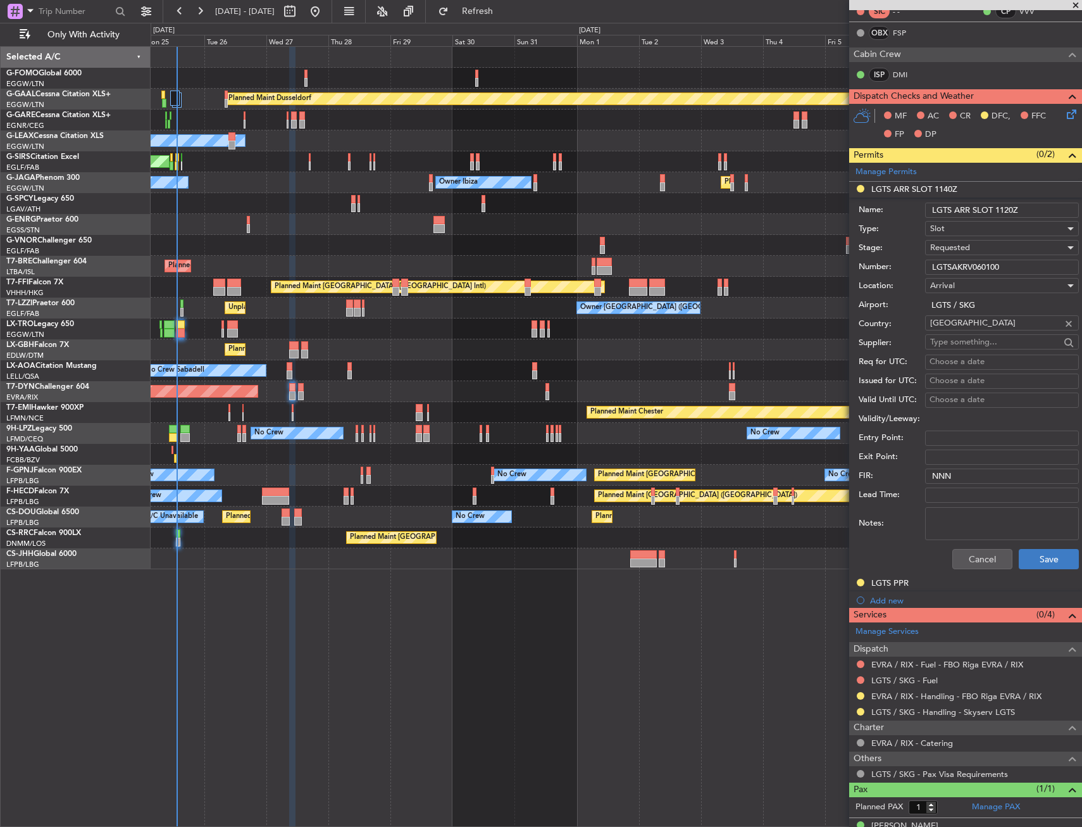
type input "LGTS ARR SLOT 1120Z"
click at [1046, 561] on button "Save" at bounding box center [1049, 559] width 60 height 20
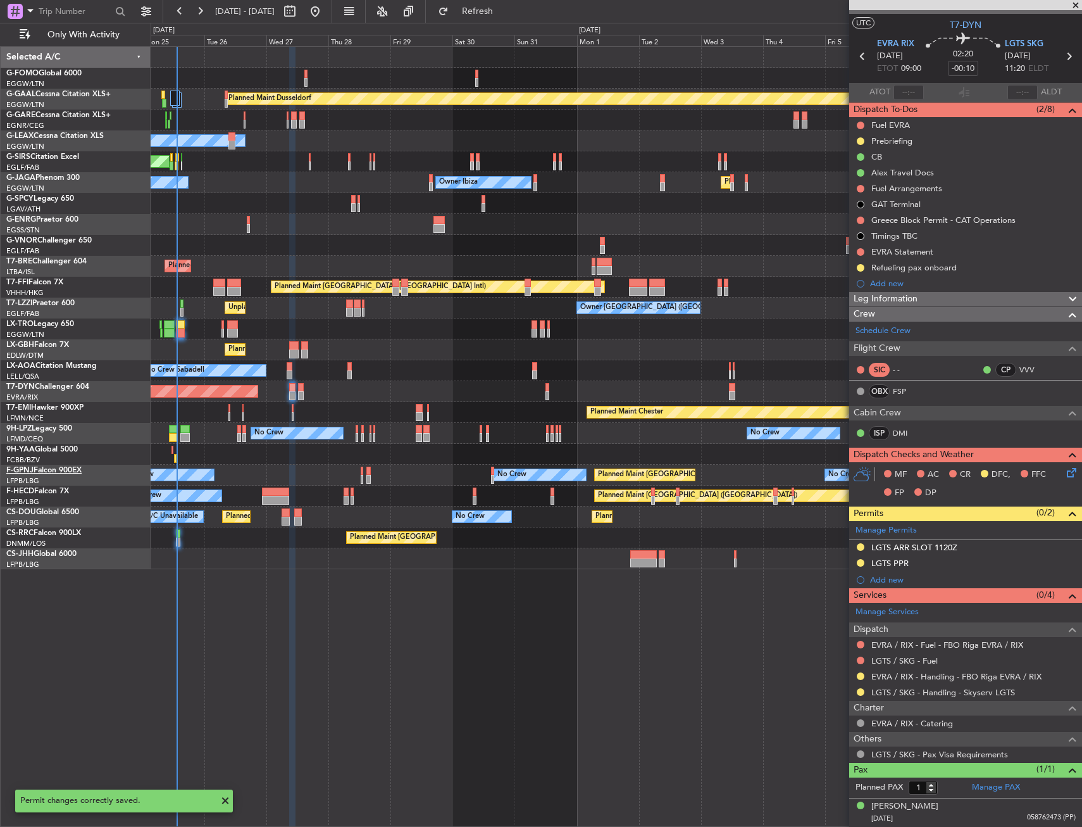
scroll to position [21, 0]
click at [970, 67] on input "-00:10" at bounding box center [963, 68] width 30 height 15
click at [937, 72] on div "02:20 -5" at bounding box center [964, 57] width 84 height 47
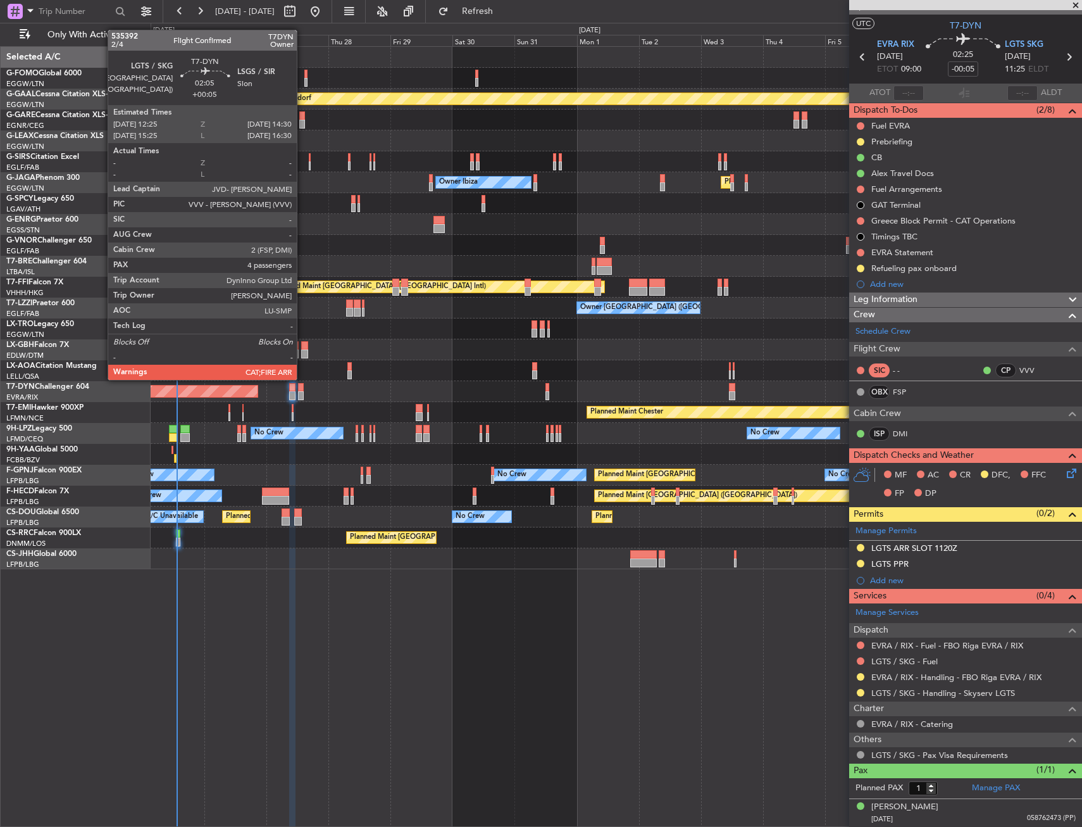
click at [303, 390] on div at bounding box center [301, 387] width 6 height 9
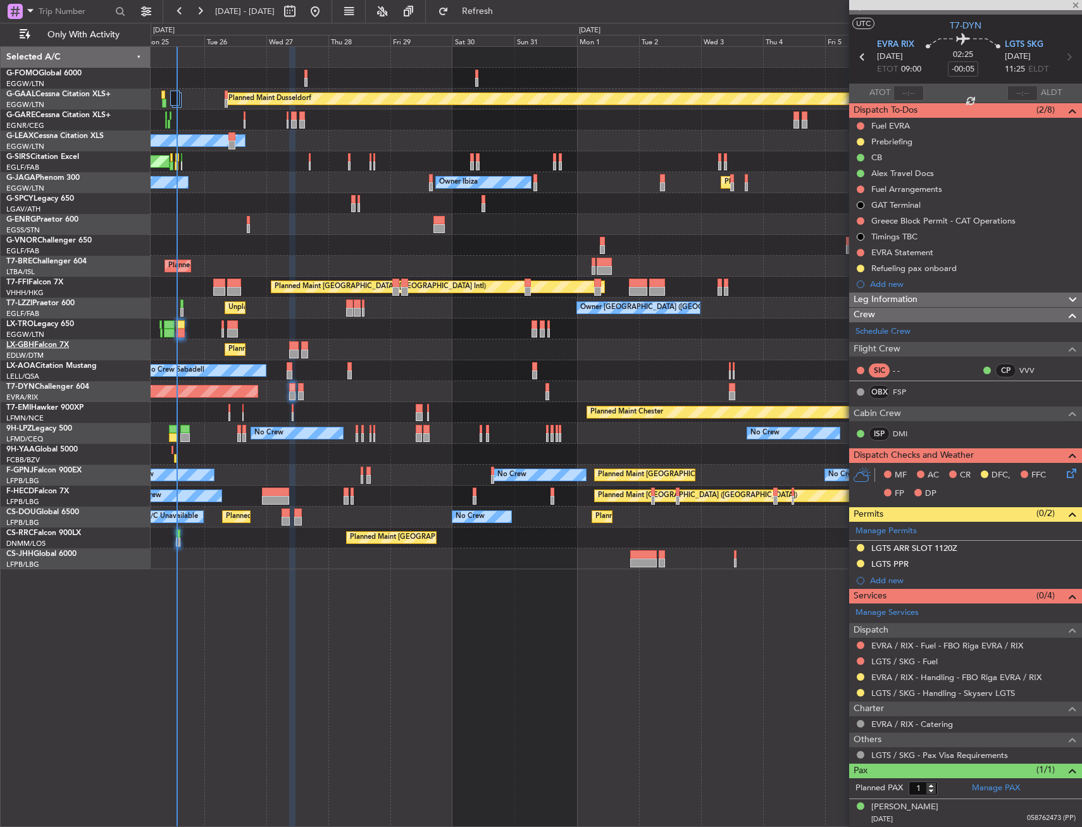
type input "+00:05"
type input "4"
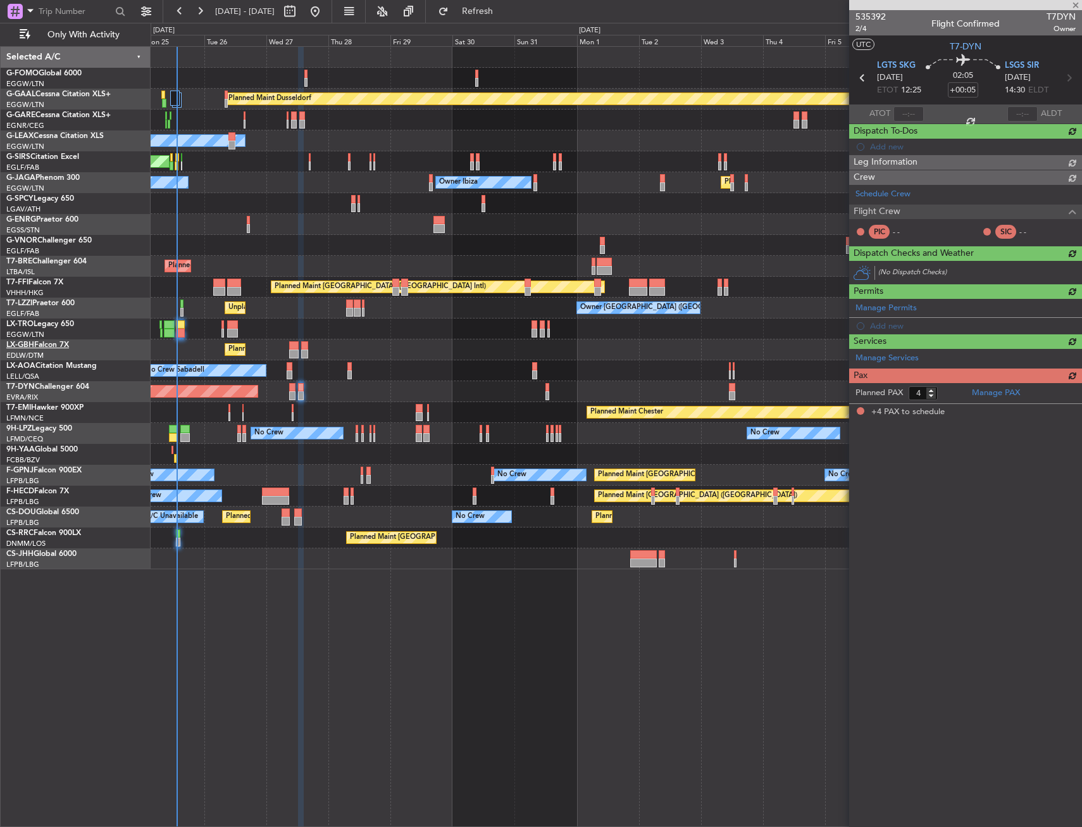
scroll to position [0, 0]
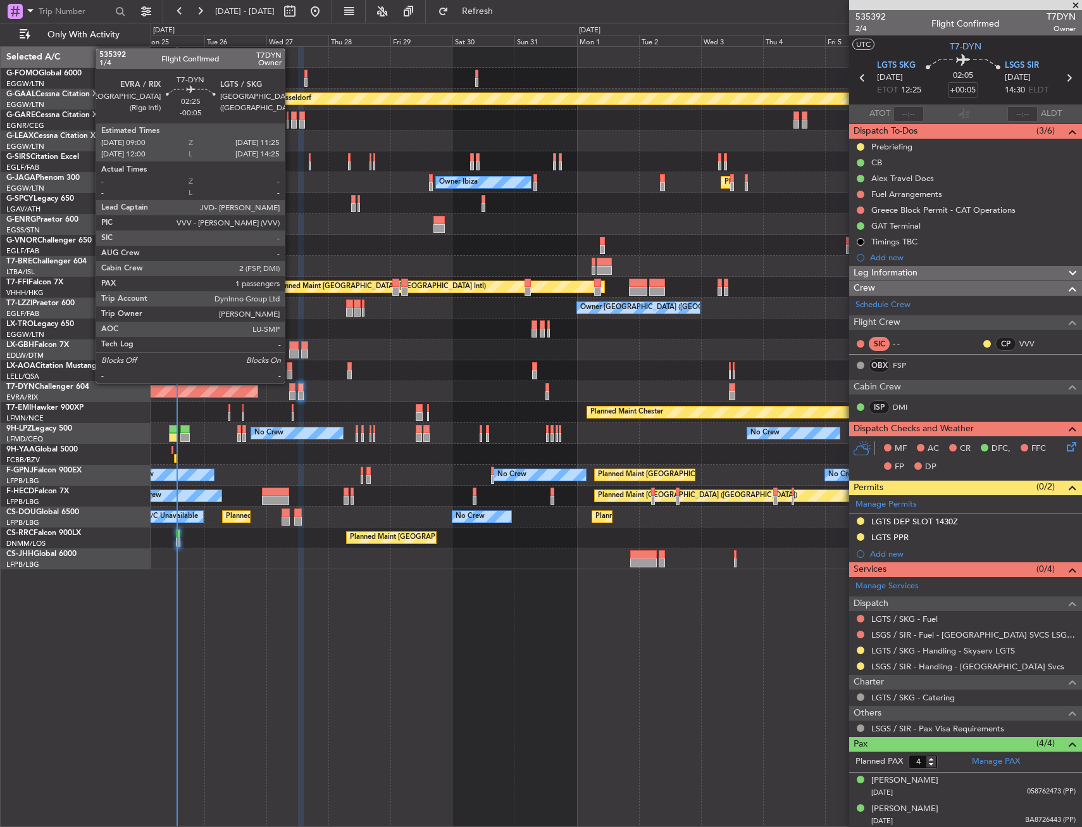
click at [291, 393] on div at bounding box center [292, 395] width 6 height 9
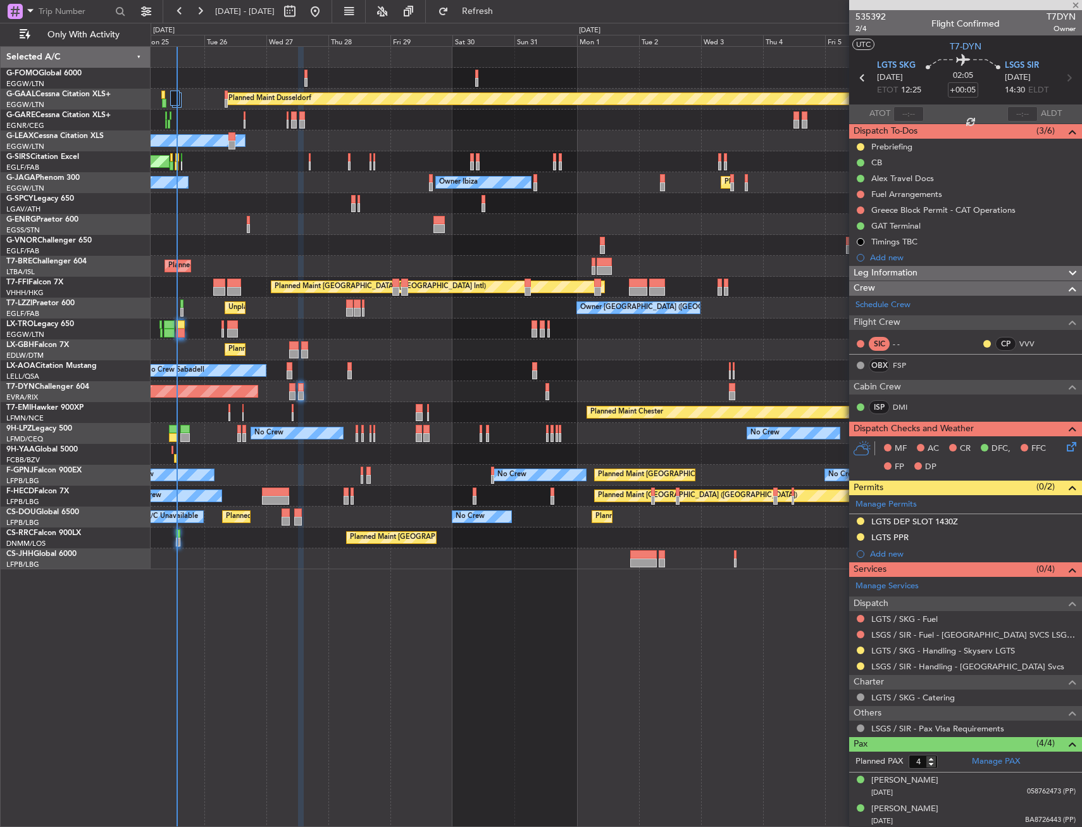
type input "-00:05"
type input "1"
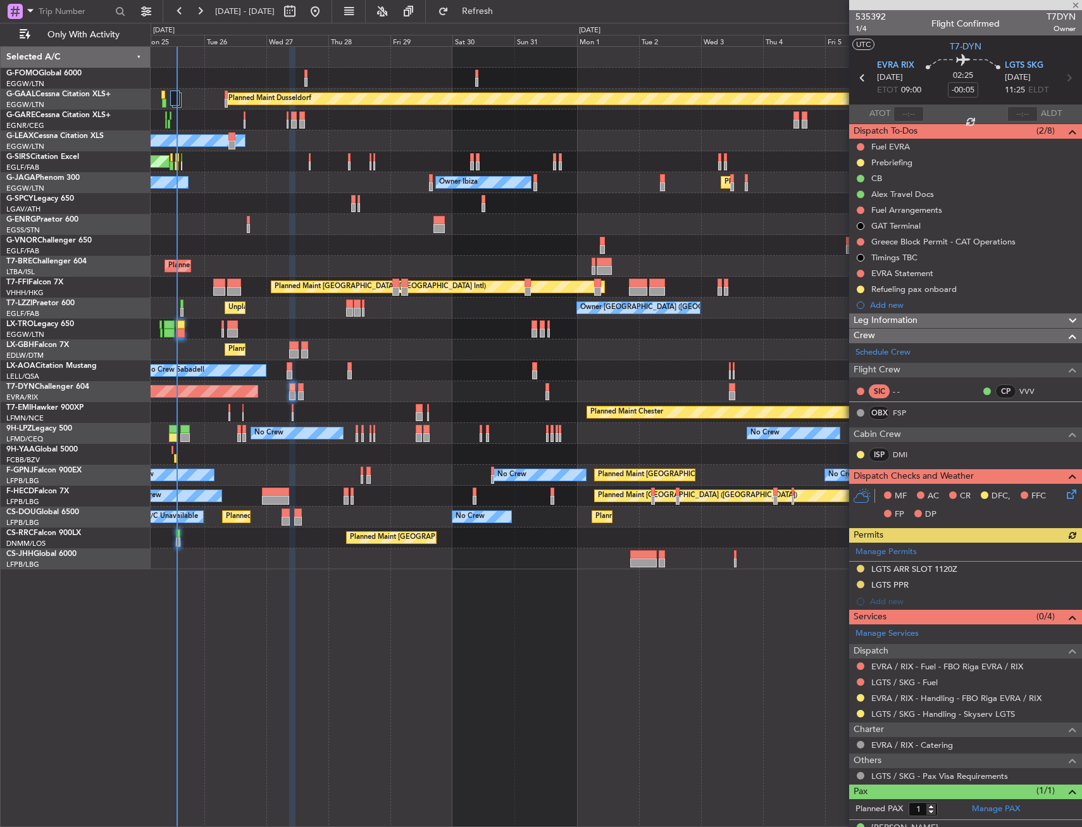
click at [1065, 489] on icon at bounding box center [1070, 492] width 10 height 10
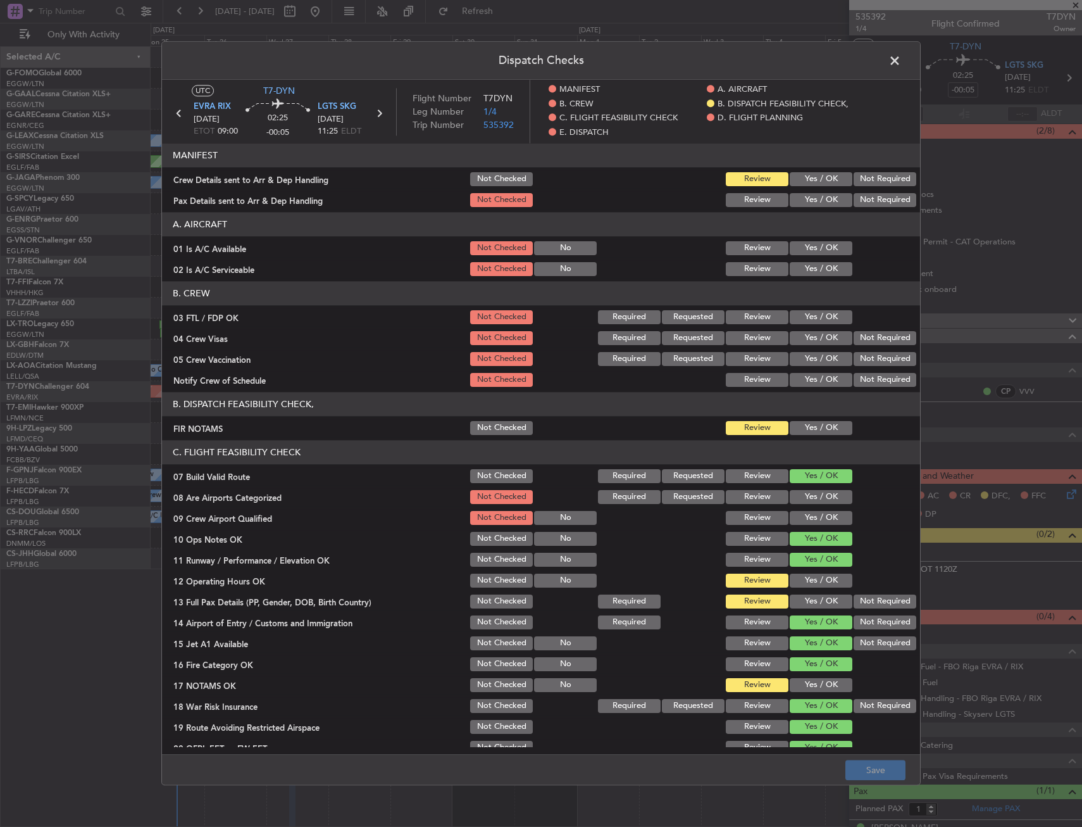
click at [814, 422] on button "Yes / OK" at bounding box center [821, 428] width 63 height 14
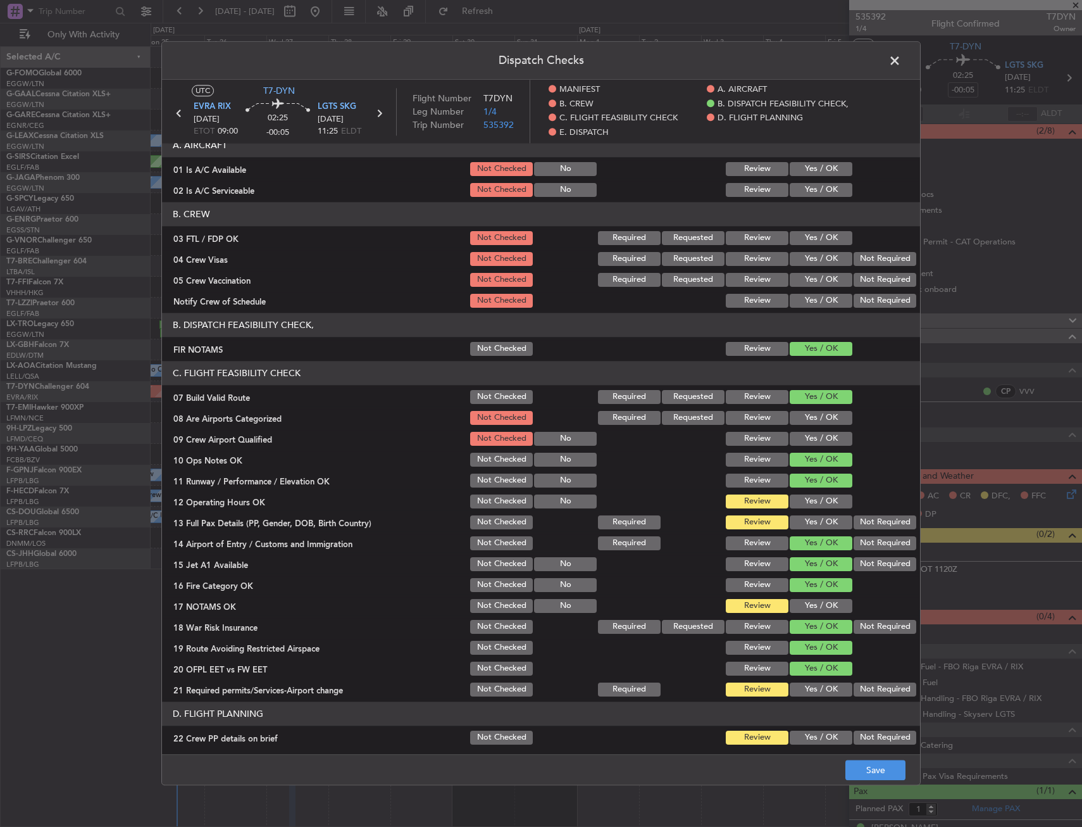
scroll to position [127, 0]
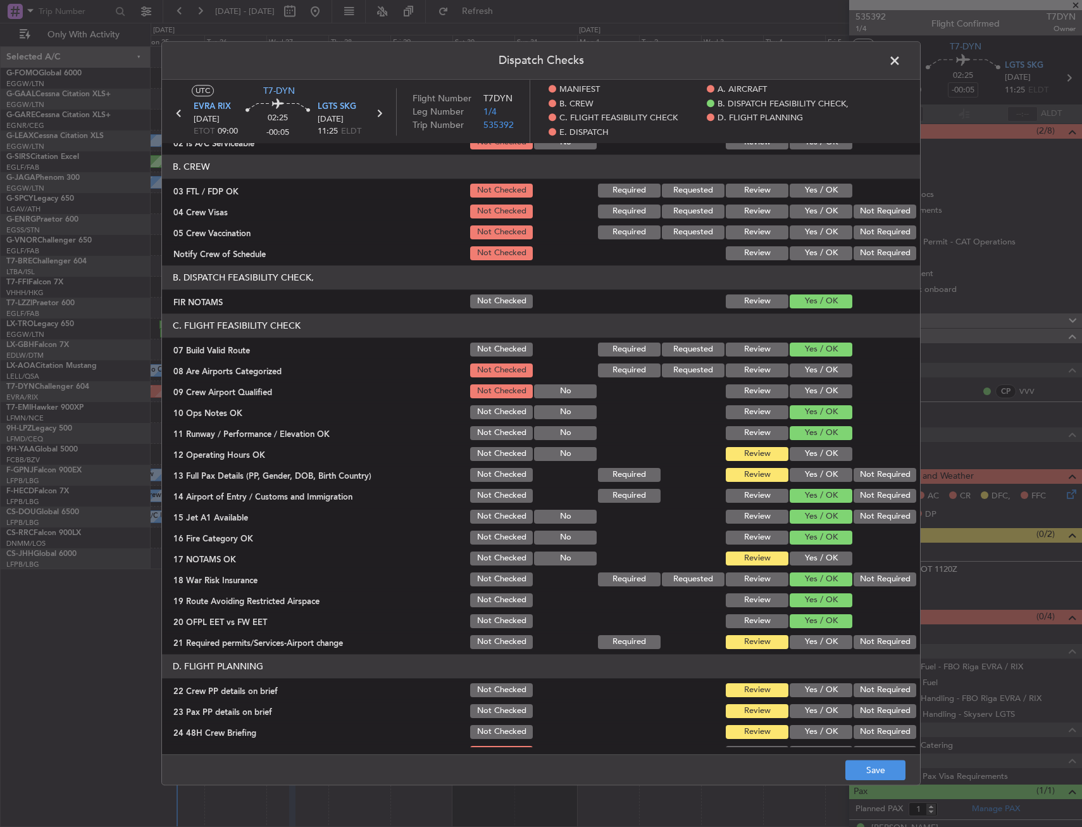
drag, startPoint x: 798, startPoint y: 471, endPoint x: 802, endPoint y: 460, distance: 12.0
click at [798, 470] on button "Yes / OK" at bounding box center [821, 475] width 63 height 14
click at [803, 451] on button "Yes / OK" at bounding box center [821, 454] width 63 height 14
click at [817, 551] on button "Yes / OK" at bounding box center [821, 558] width 63 height 14
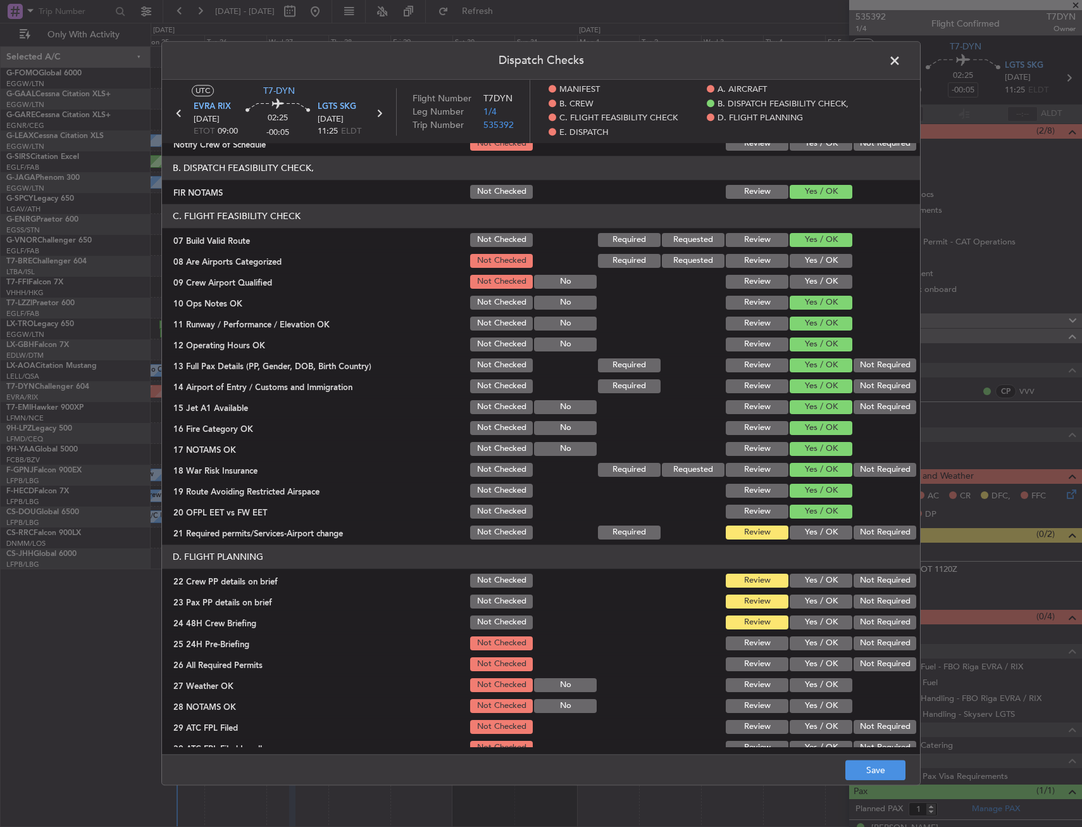
scroll to position [316, 0]
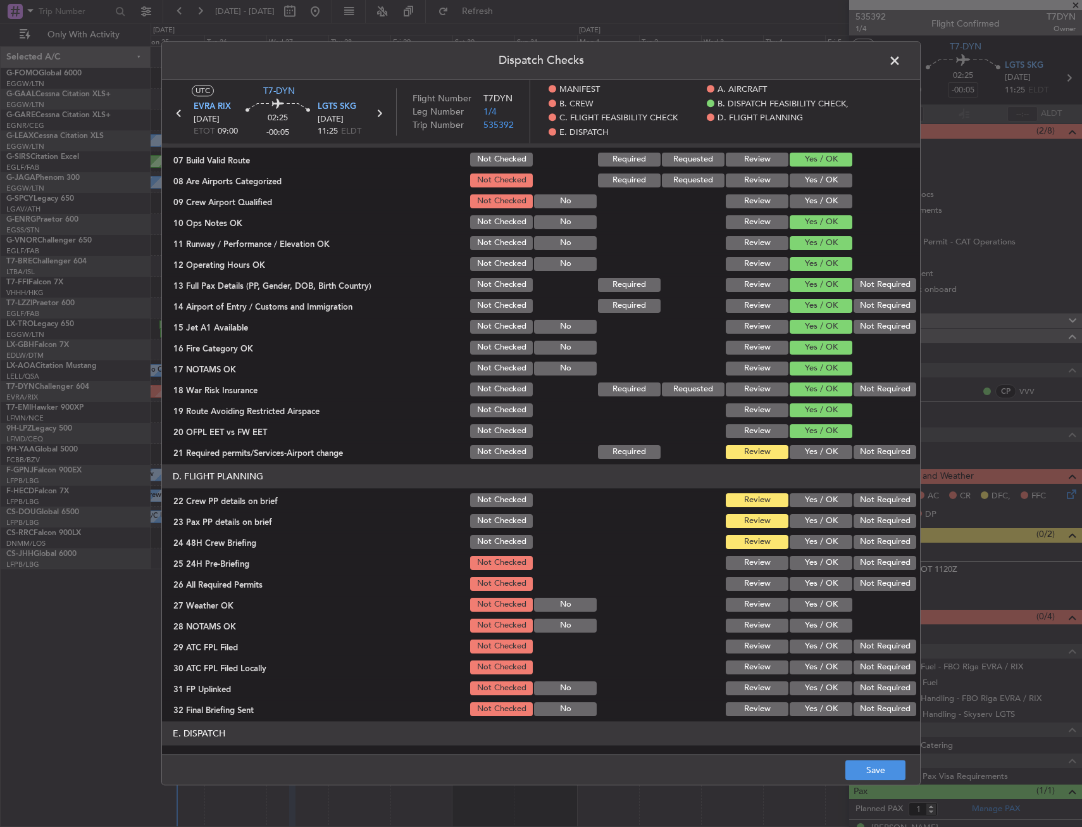
click at [809, 522] on button "Yes / OK" at bounding box center [821, 521] width 63 height 14
click at [808, 509] on div "Yes / OK" at bounding box center [820, 500] width 64 height 18
drag, startPoint x: 809, startPoint y: 499, endPoint x: 810, endPoint y: 465, distance: 34.2
click at [809, 497] on button "Yes / OK" at bounding box center [821, 500] width 63 height 14
click at [811, 453] on button "Yes / OK" at bounding box center [821, 452] width 63 height 14
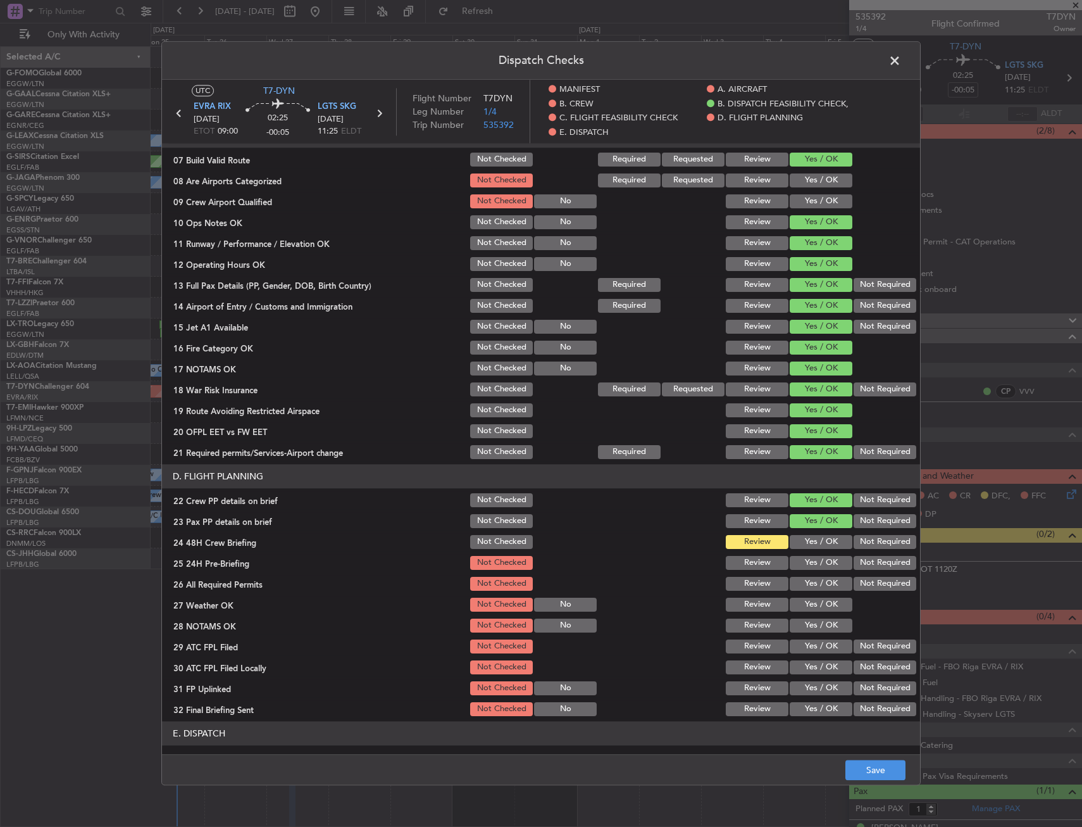
click at [817, 544] on button "Yes / OK" at bounding box center [821, 542] width 63 height 14
click at [882, 572] on section "D. FLIGHT PLANNING 22 Crew PP details on brief Not Checked Review Yes / OK Not …" at bounding box center [541, 591] width 758 height 254
click at [875, 556] on button "Not Required" at bounding box center [885, 563] width 63 height 14
click at [889, 756] on footer "Save" at bounding box center [541, 770] width 758 height 30
click at [886, 765] on button "Save" at bounding box center [876, 770] width 60 height 20
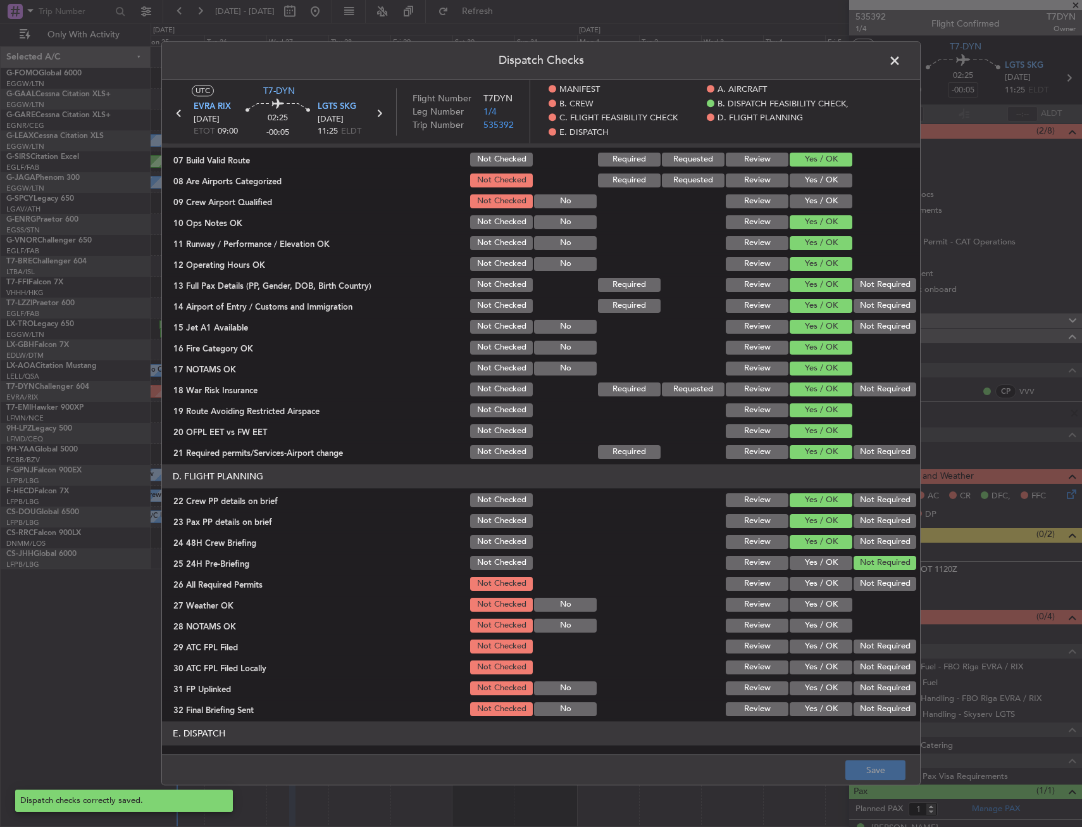
click at [901, 57] on span at bounding box center [901, 63] width 0 height 25
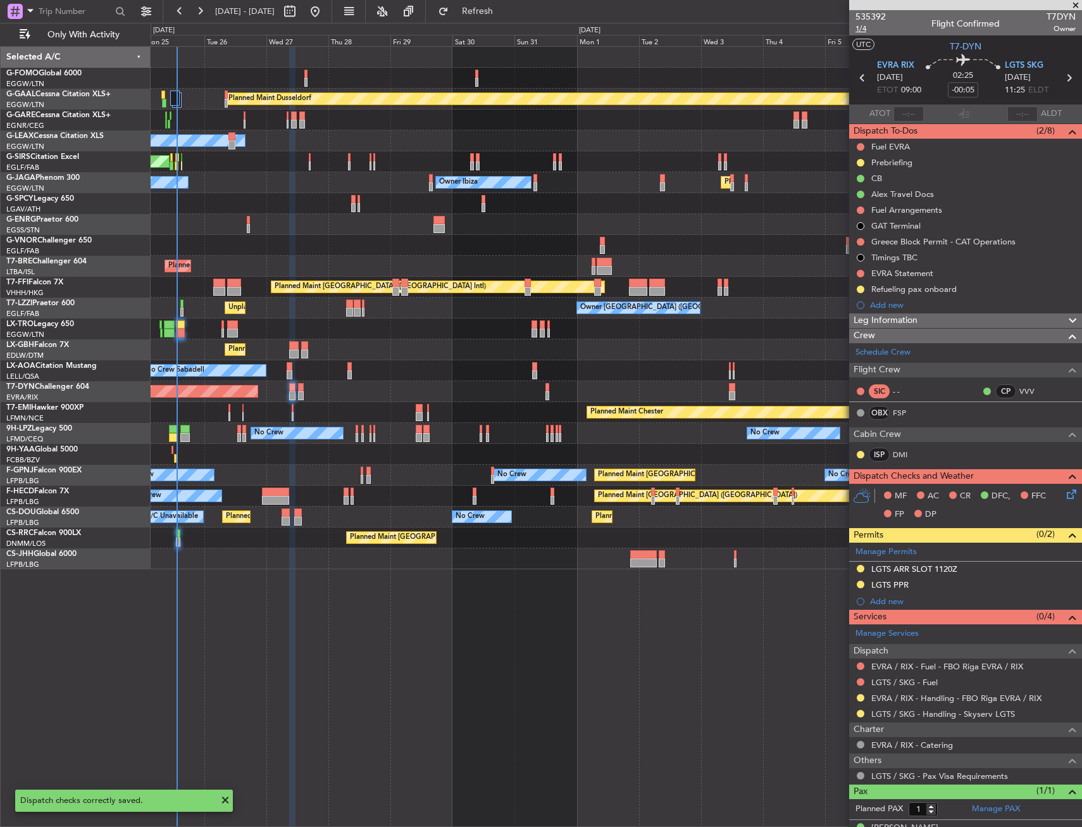
click at [869, 32] on span "1/4" at bounding box center [871, 28] width 30 height 11
click at [906, 411] on link "FSP" at bounding box center [907, 412] width 28 height 11
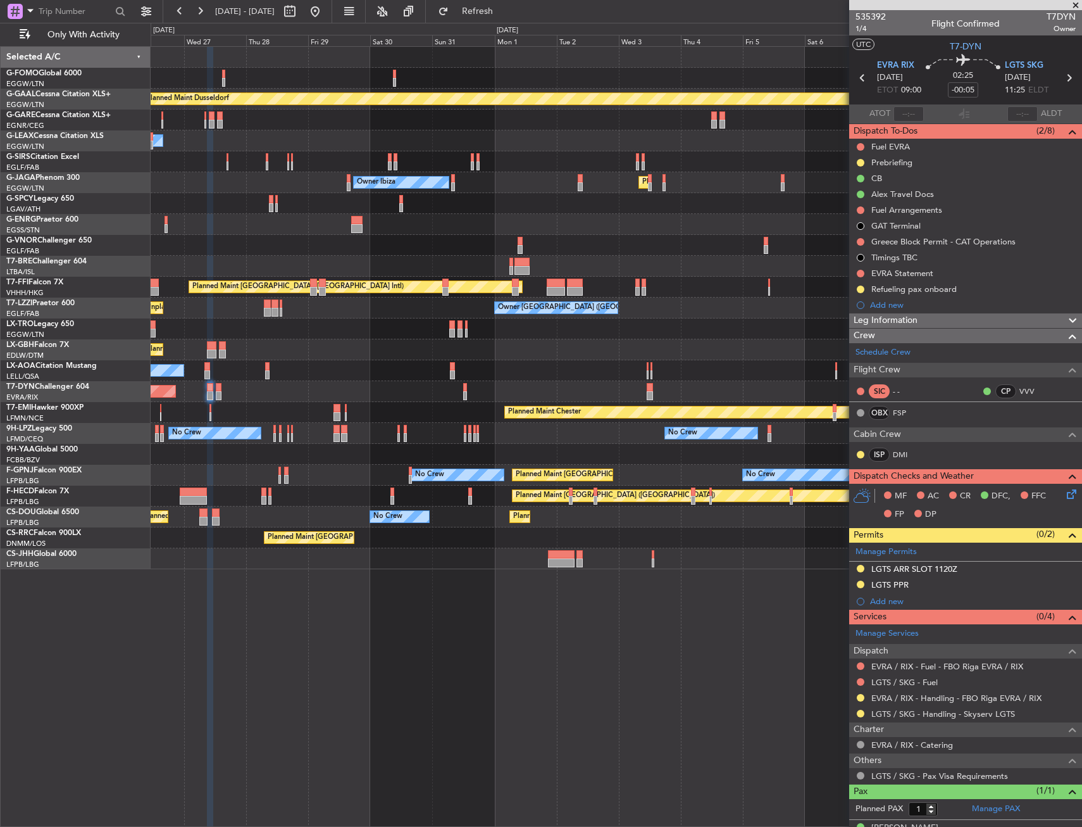
click at [367, 436] on div "No Crew No Crew No Crew" at bounding box center [616, 433] width 931 height 21
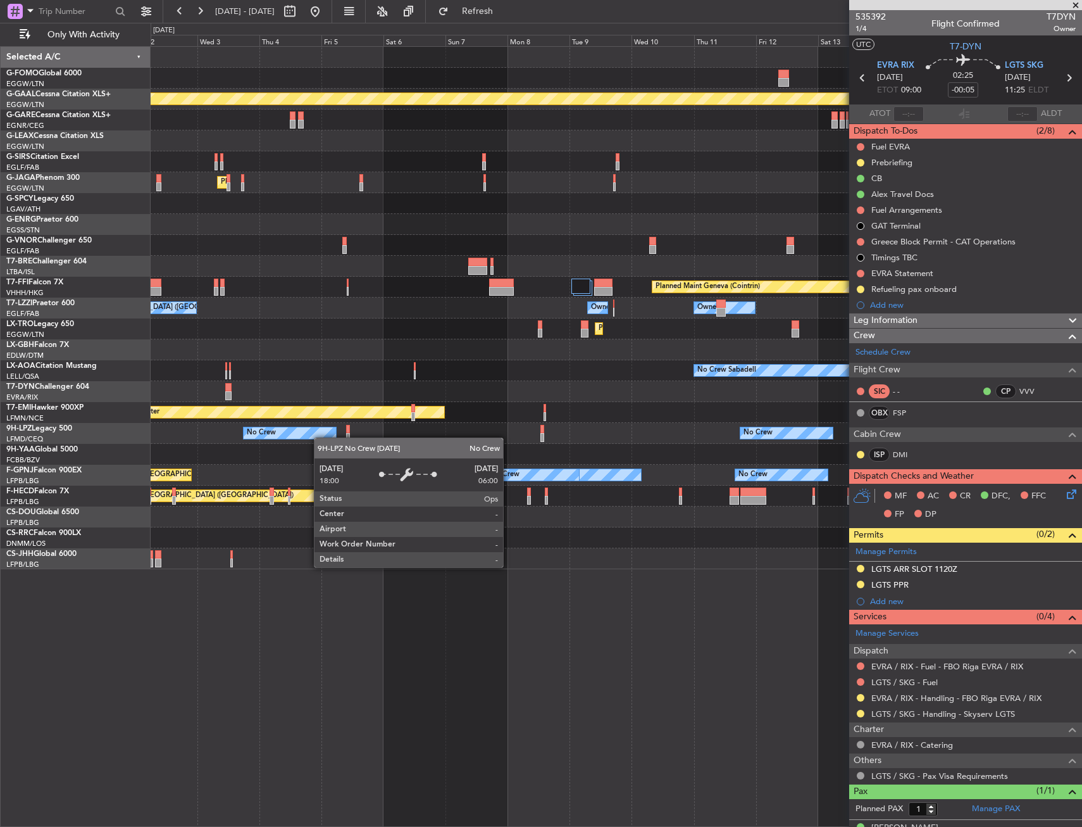
click at [277, 437] on div "No Crew" at bounding box center [290, 432] width 92 height 11
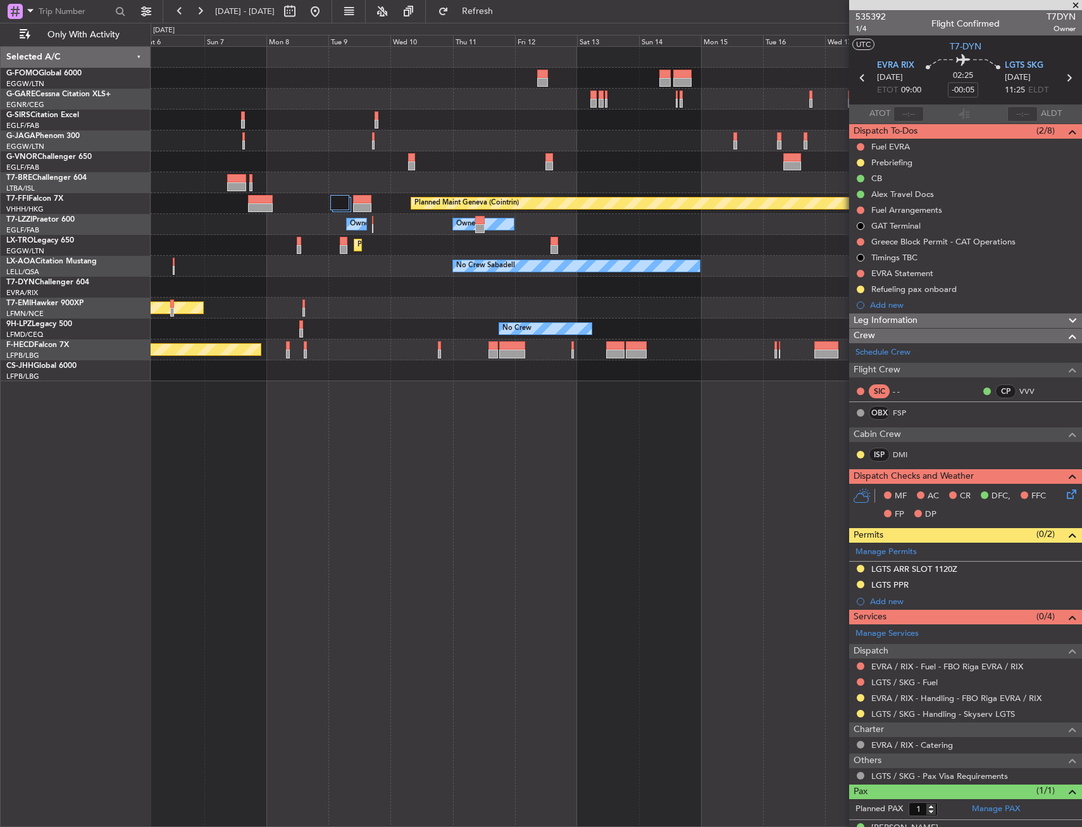
click at [468, 410] on div "Planned Maint [GEOGRAPHIC_DATA] ([GEOGRAPHIC_DATA]) Planned Maint Geneva ([GEOG…" at bounding box center [617, 436] width 932 height 780
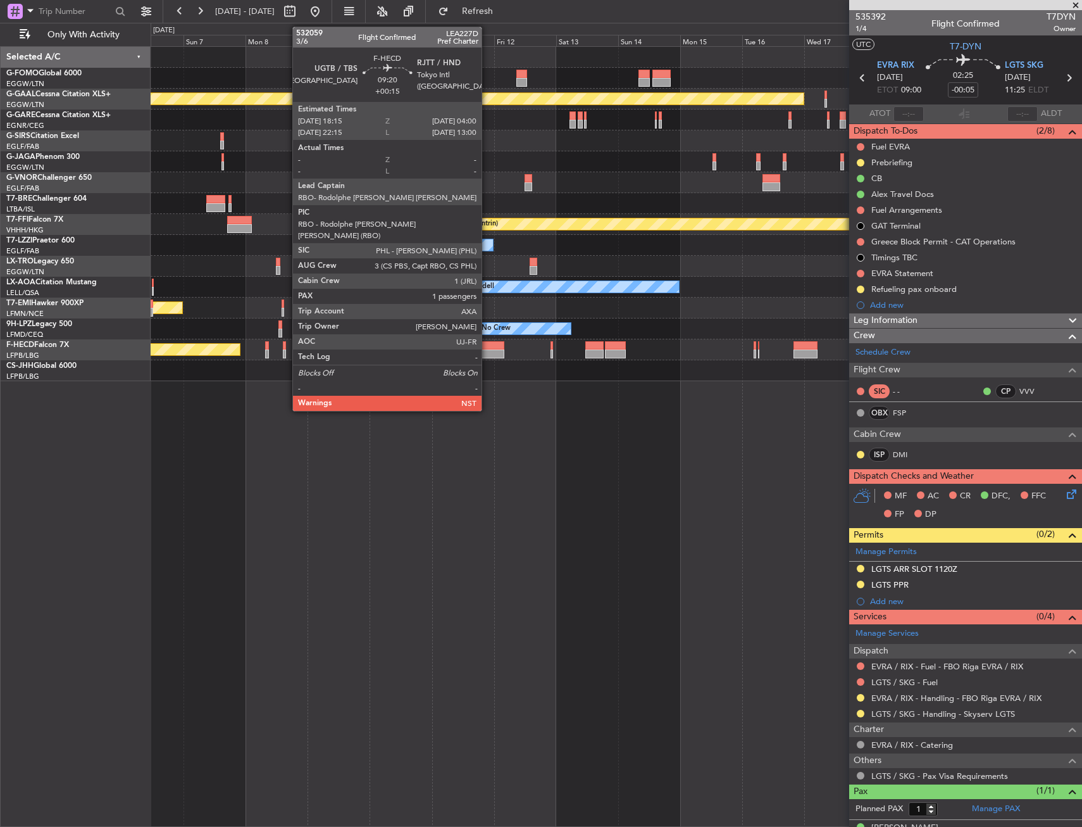
click at [487, 349] on div at bounding box center [491, 353] width 25 height 9
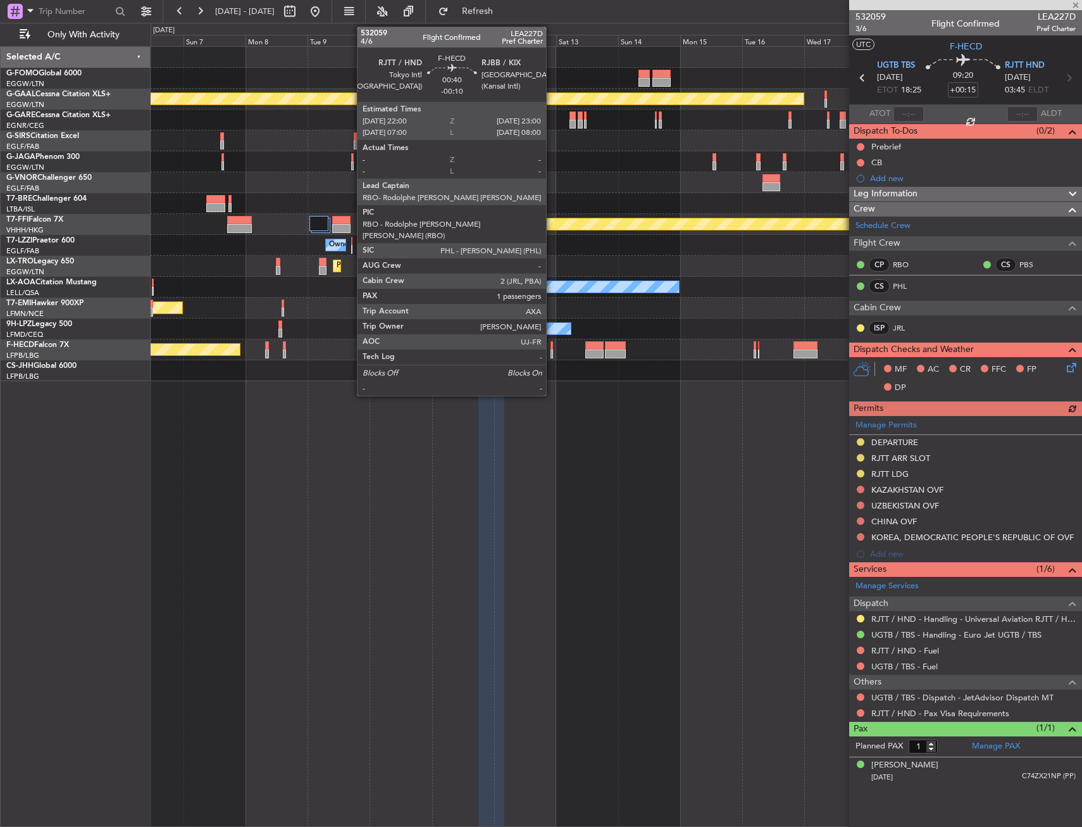
click at [552, 351] on div at bounding box center [552, 353] width 3 height 9
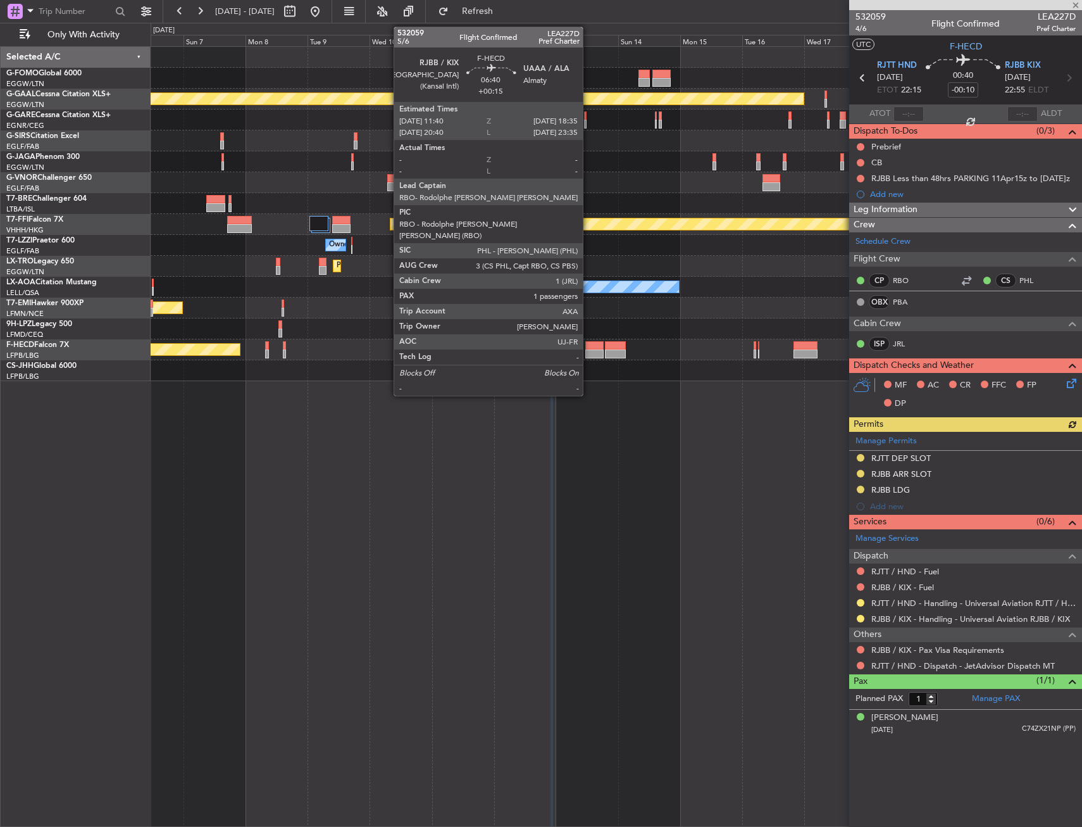
click at [589, 350] on div at bounding box center [595, 353] width 18 height 9
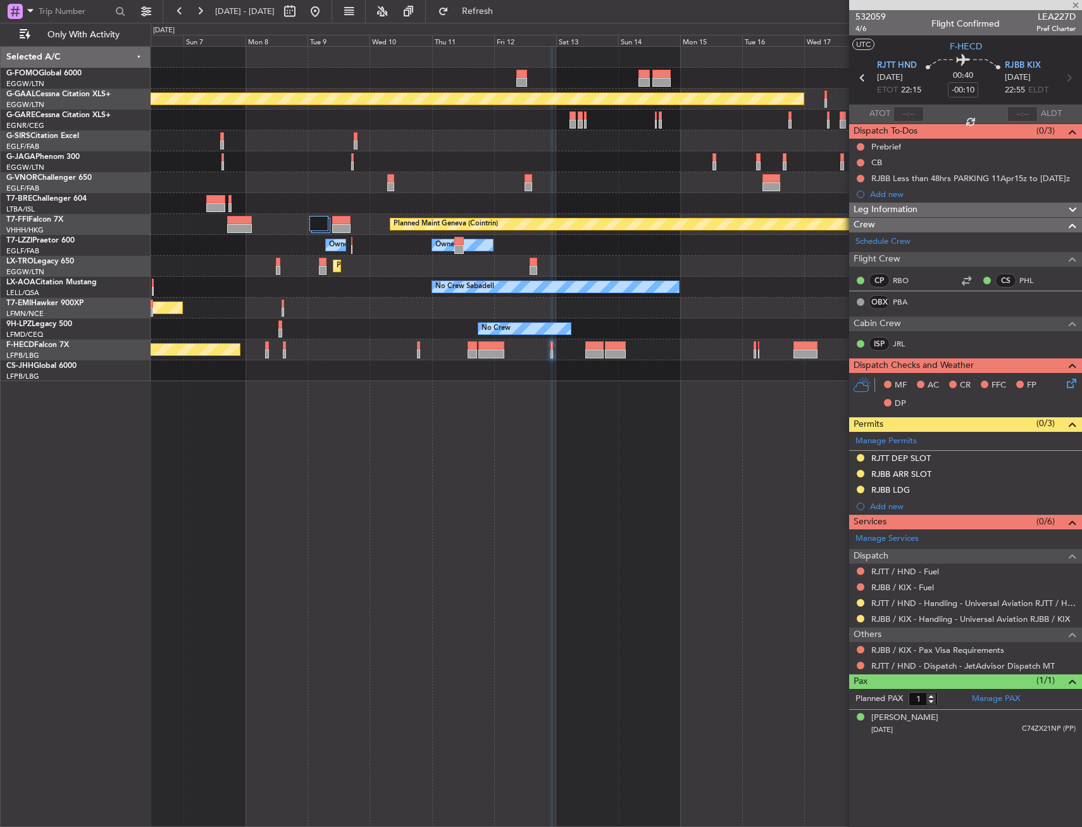
type input "+00:15"
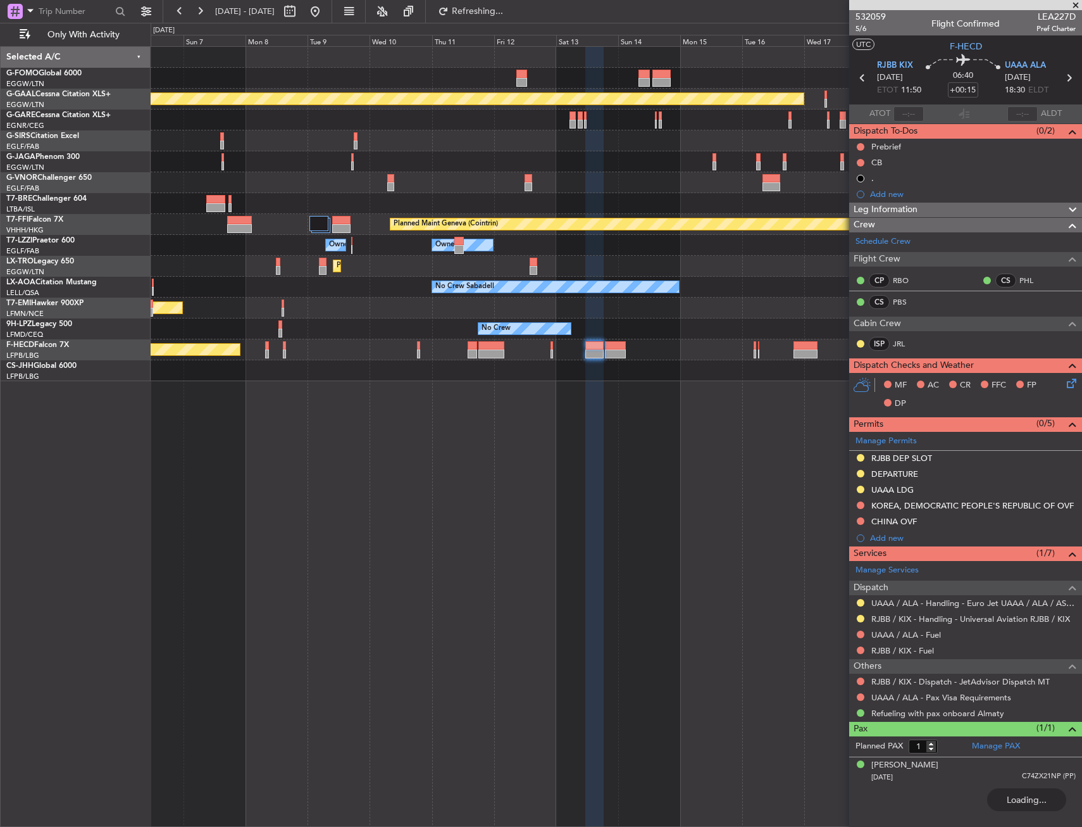
click at [239, 344] on div "Planned Maint [GEOGRAPHIC_DATA] ([GEOGRAPHIC_DATA])" at bounding box center [34, 349] width 410 height 11
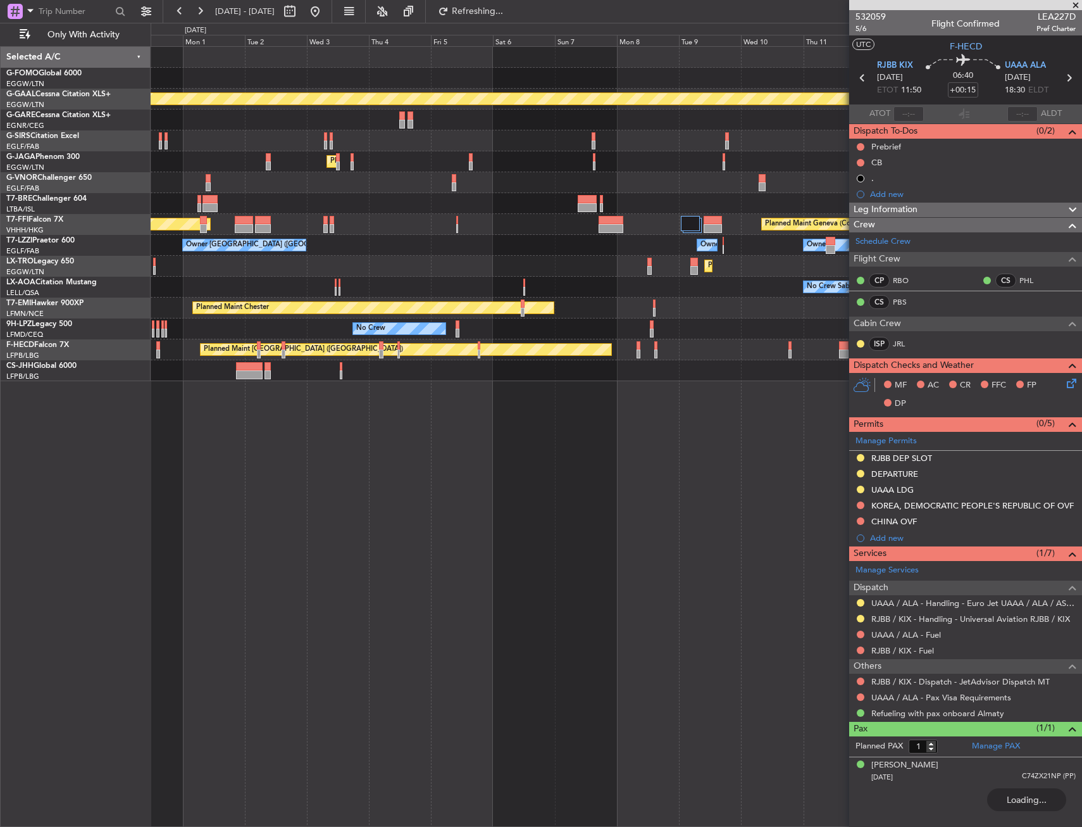
click at [540, 410] on div "Planned Maint Dusseldorf Planned Maint [GEOGRAPHIC_DATA] ([GEOGRAPHIC_DATA]) Ow…" at bounding box center [617, 436] width 932 height 780
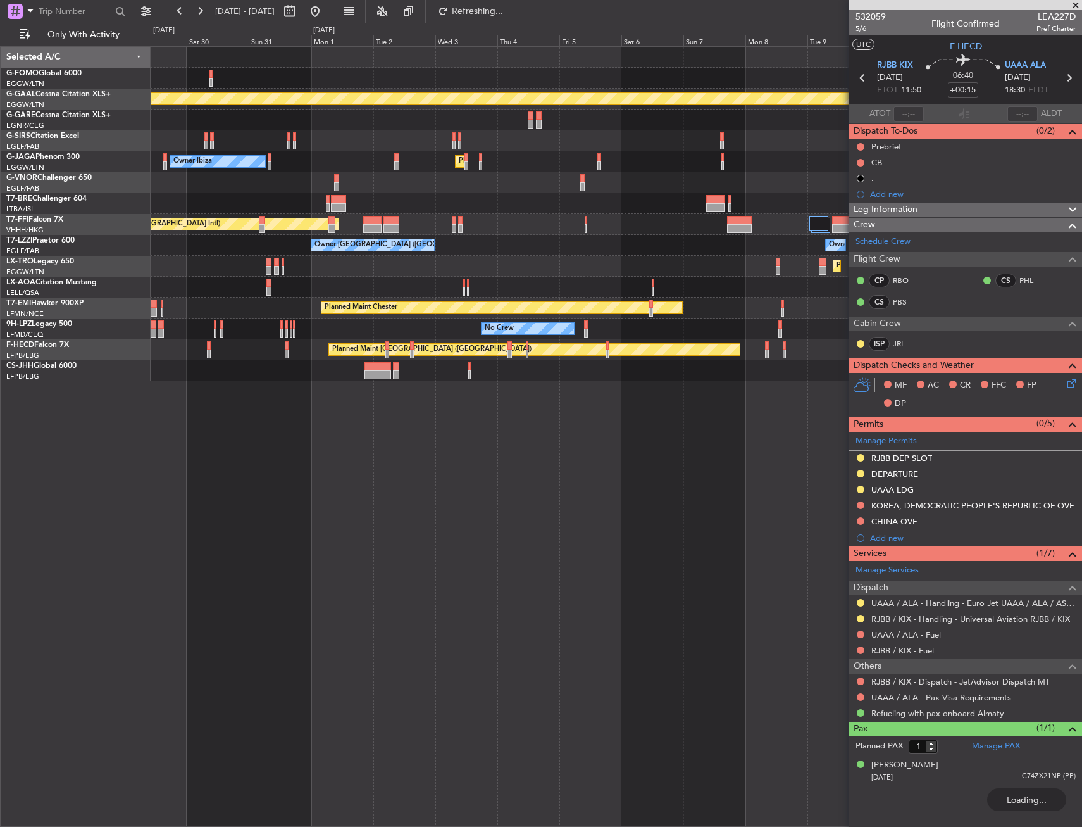
click at [546, 396] on div "Planned Maint Dusseldorf Planned Maint [GEOGRAPHIC_DATA] ([GEOGRAPHIC_DATA]) Ow…" at bounding box center [617, 436] width 932 height 780
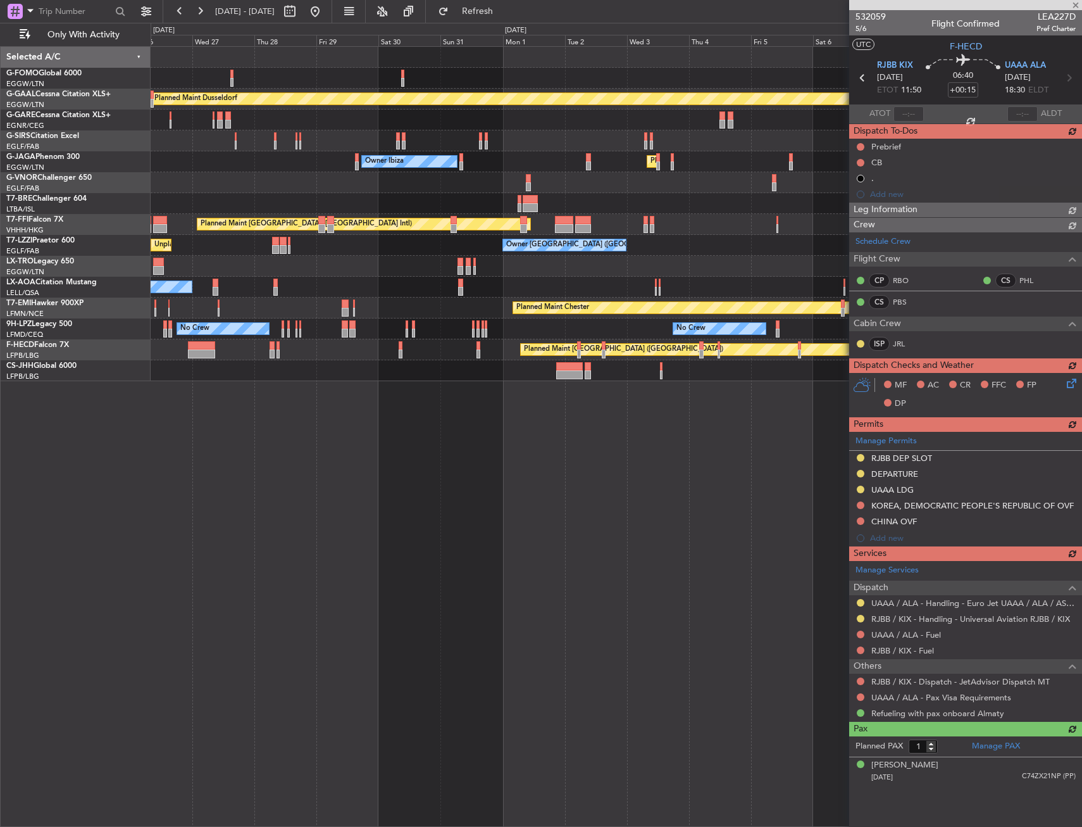
click at [758, 404] on div "Planned Maint Dusseldorf Unplanned Maint [GEOGRAPHIC_DATA] ([GEOGRAPHIC_DATA]) …" at bounding box center [617, 436] width 932 height 780
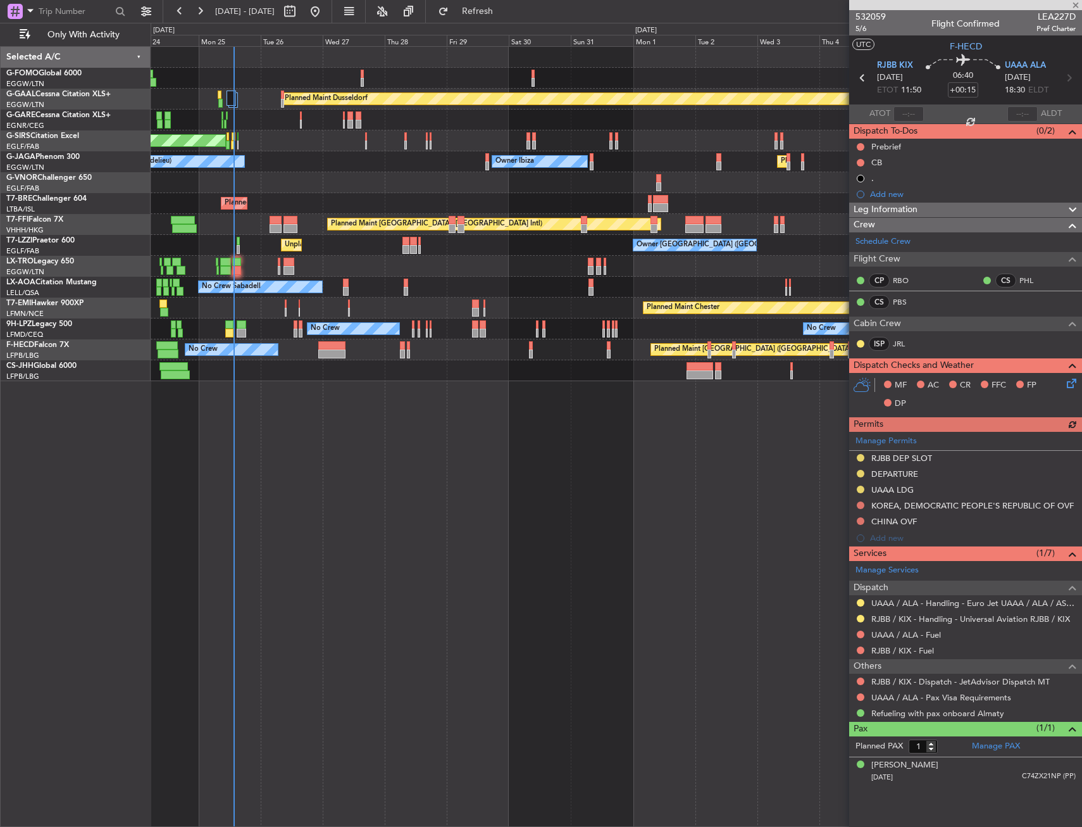
click at [324, 404] on div "Planned Maint Dusseldorf Unplanned Maint [PERSON_NAME] Unplanned Maint [GEOGRAP…" at bounding box center [617, 436] width 932 height 780
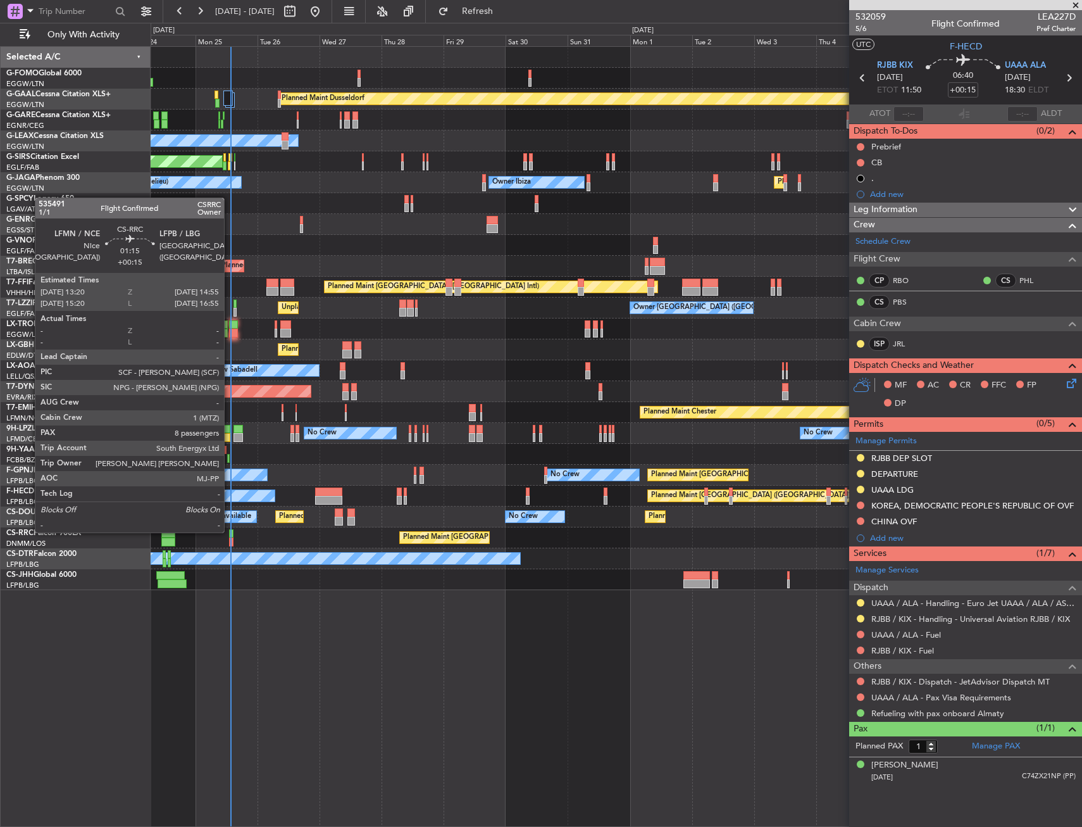
click at [230, 531] on div at bounding box center [231, 533] width 4 height 9
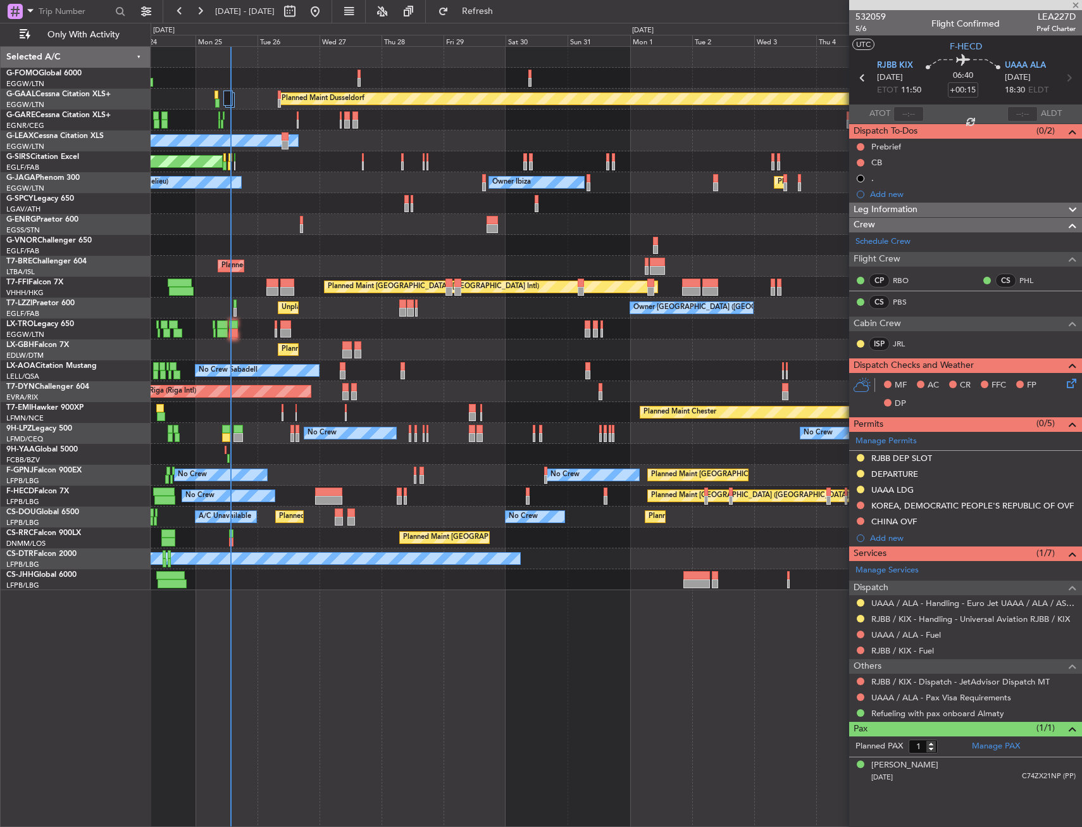
type input "8"
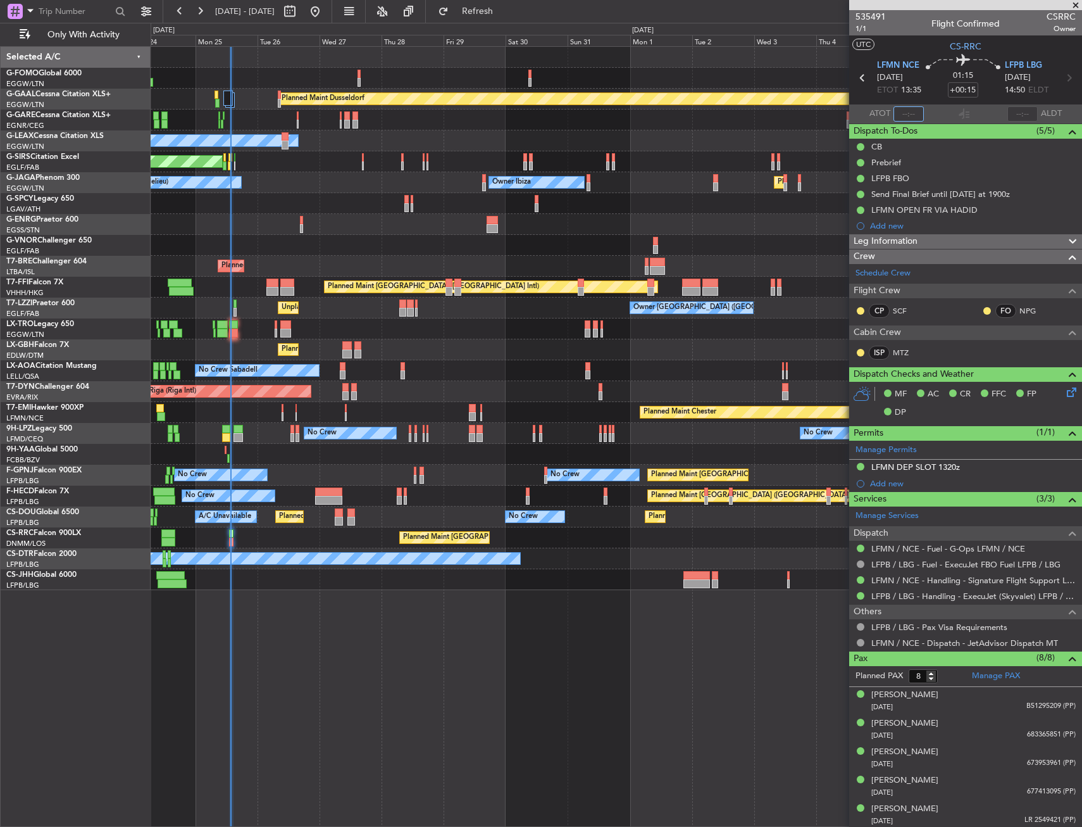
click at [904, 115] on input "text" at bounding box center [909, 113] width 30 height 15
click at [925, 102] on section "LFMN NCE [DATE] ETOT 13:35 01:15 +00:15 LFPB LBG [DATE] 14:50 ELDT" at bounding box center [965, 79] width 233 height 50
type input "13:29"
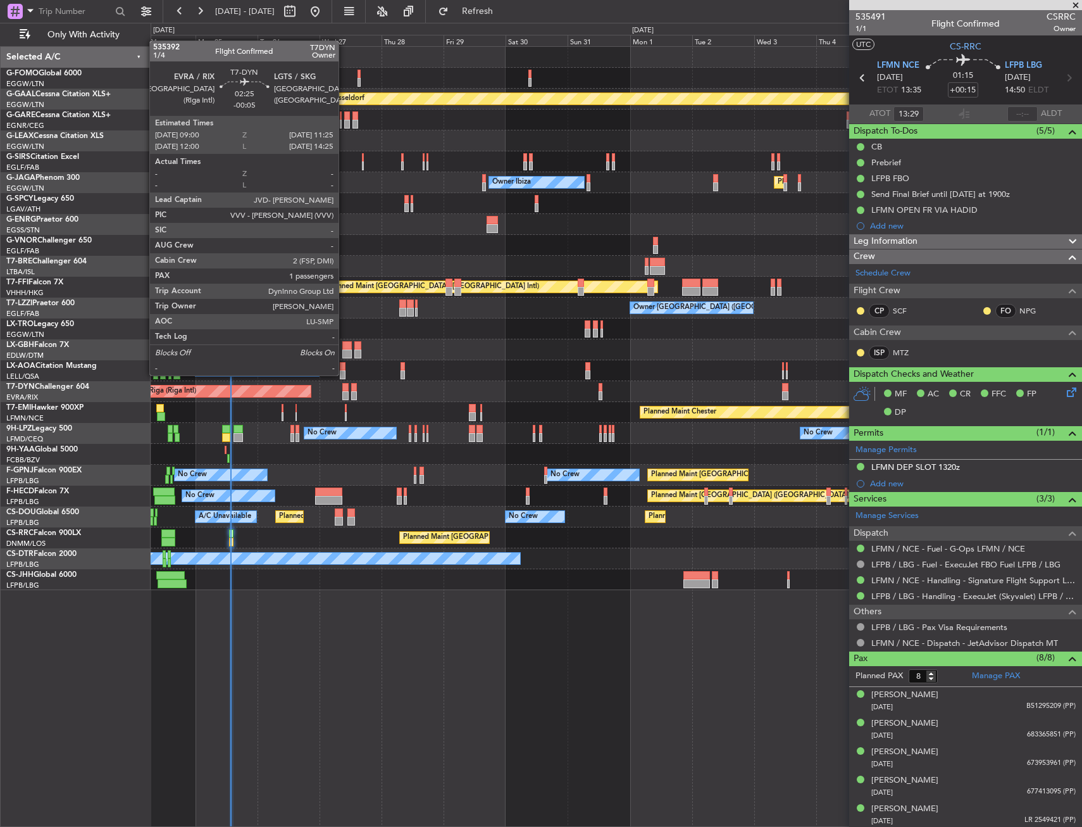
click at [344, 386] on div at bounding box center [345, 387] width 6 height 9
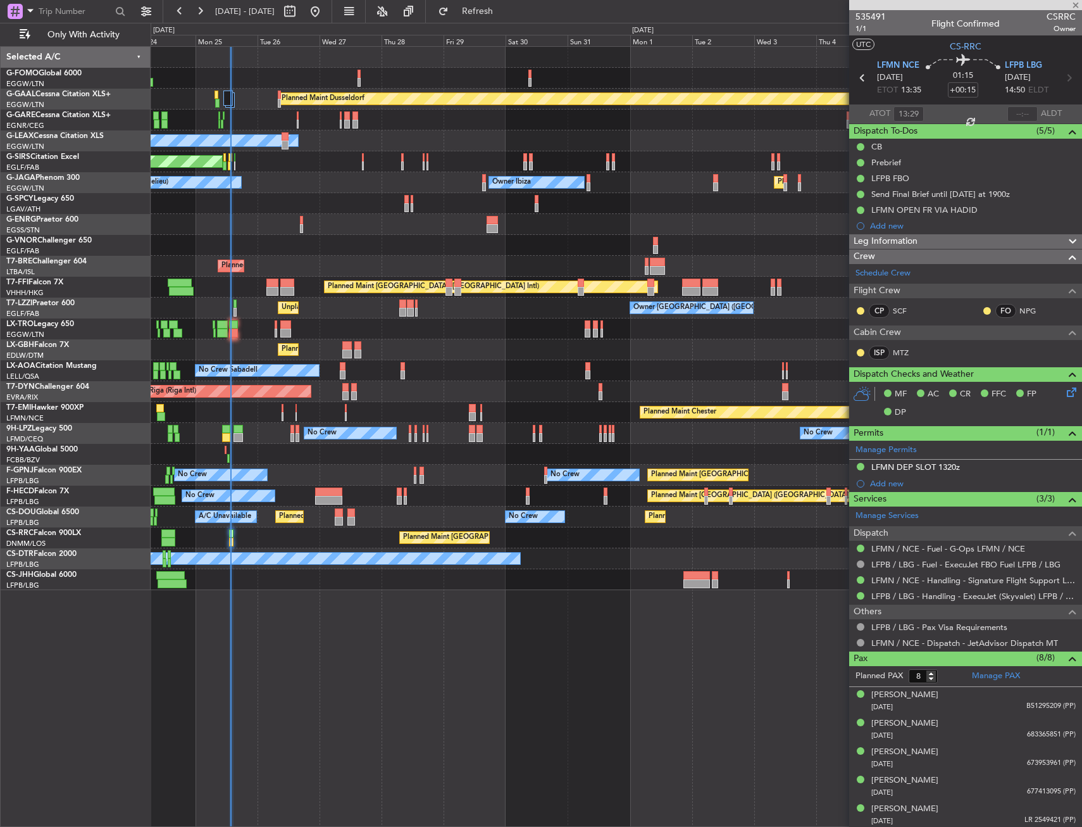
type input "-00:05"
type input "1"
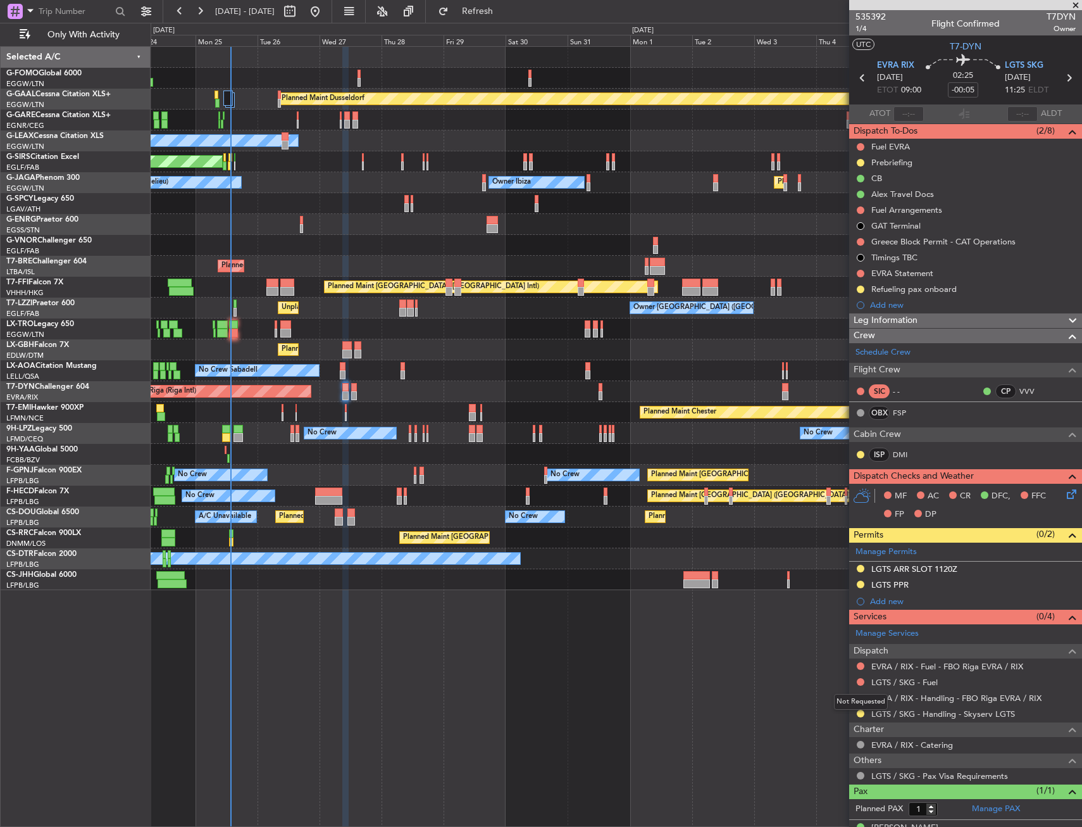
click at [860, 698] on div "Not Requested" at bounding box center [861, 702] width 54 height 16
click at [860, 694] on button at bounding box center [861, 698] width 8 height 8
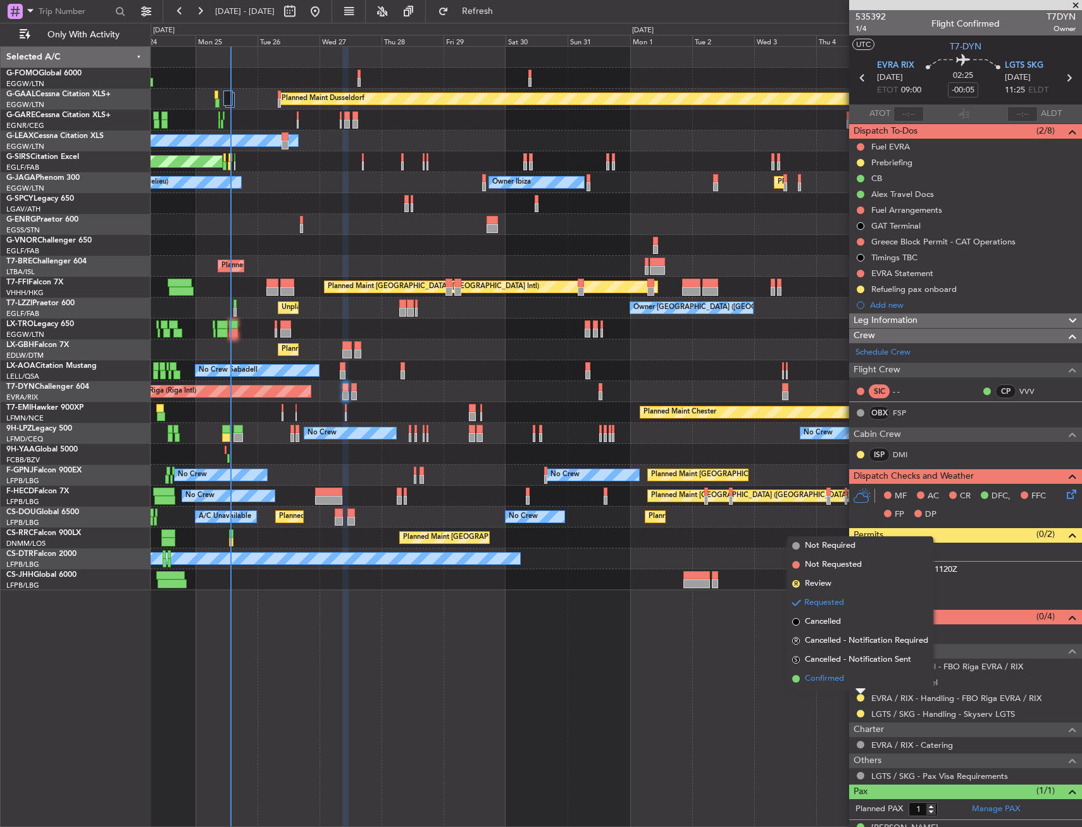
click at [844, 680] on span "Confirmed" at bounding box center [824, 678] width 39 height 13
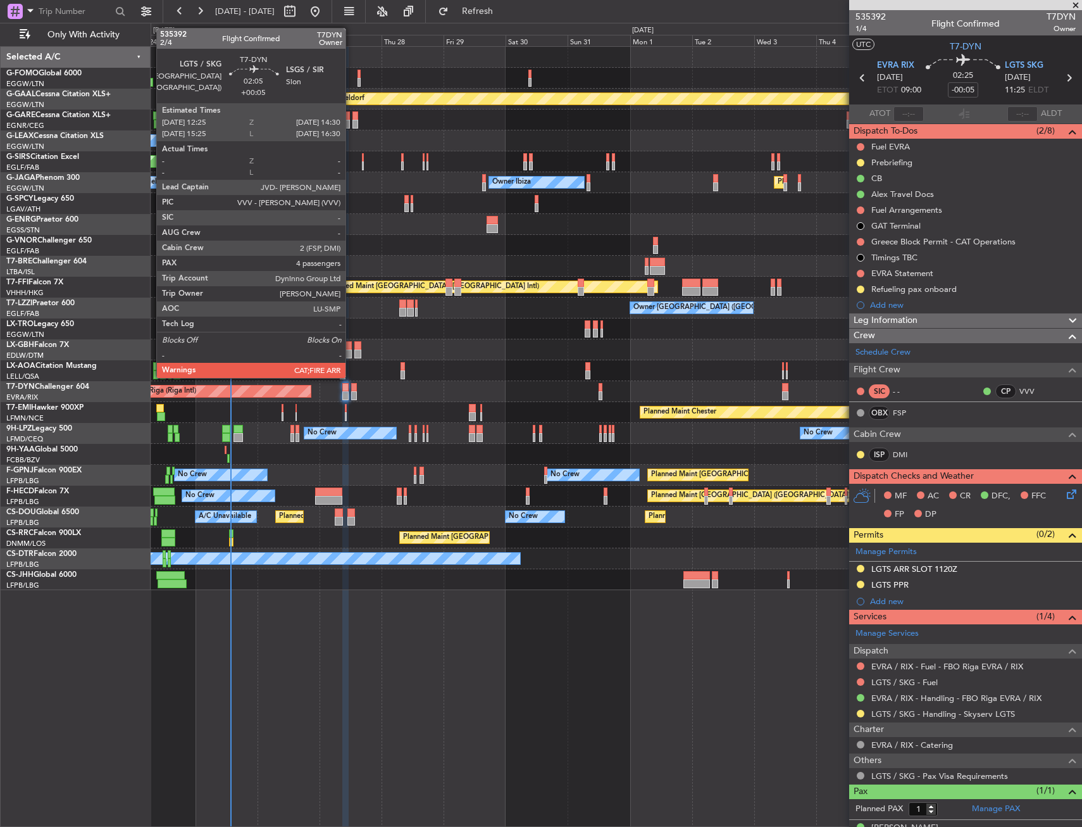
click at [351, 388] on div at bounding box center [354, 387] width 6 height 9
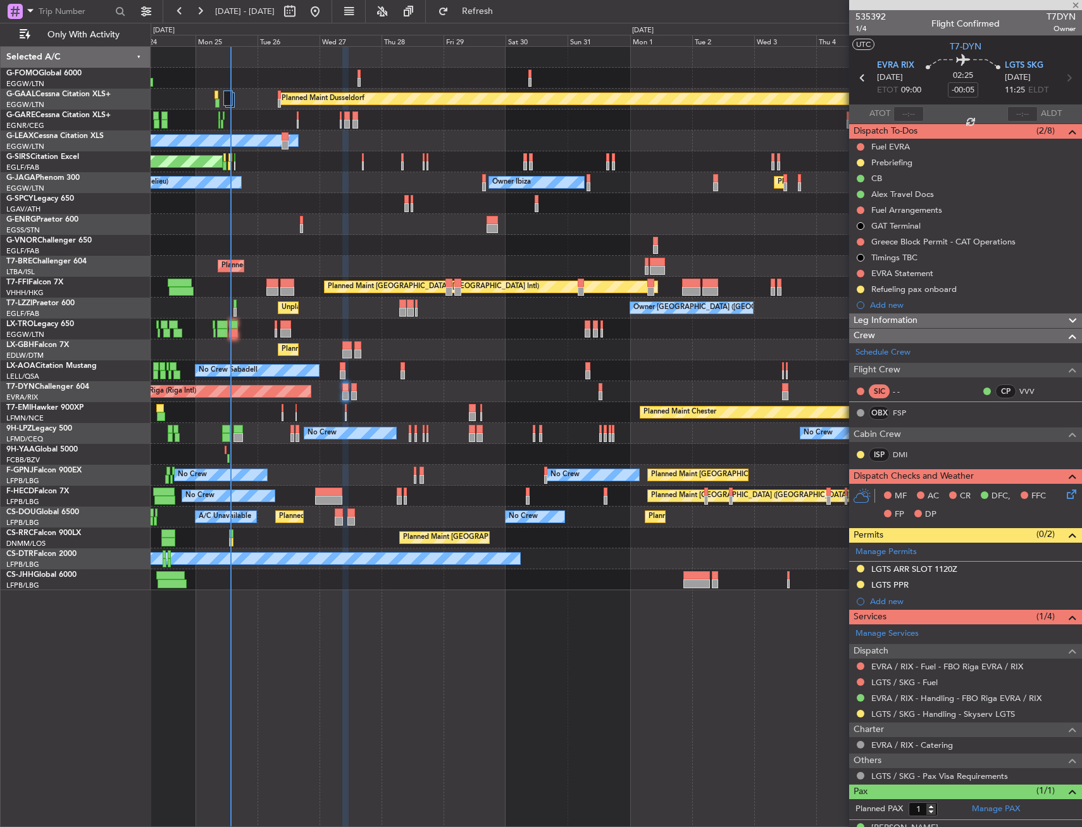
type input "+00:05"
type input "4"
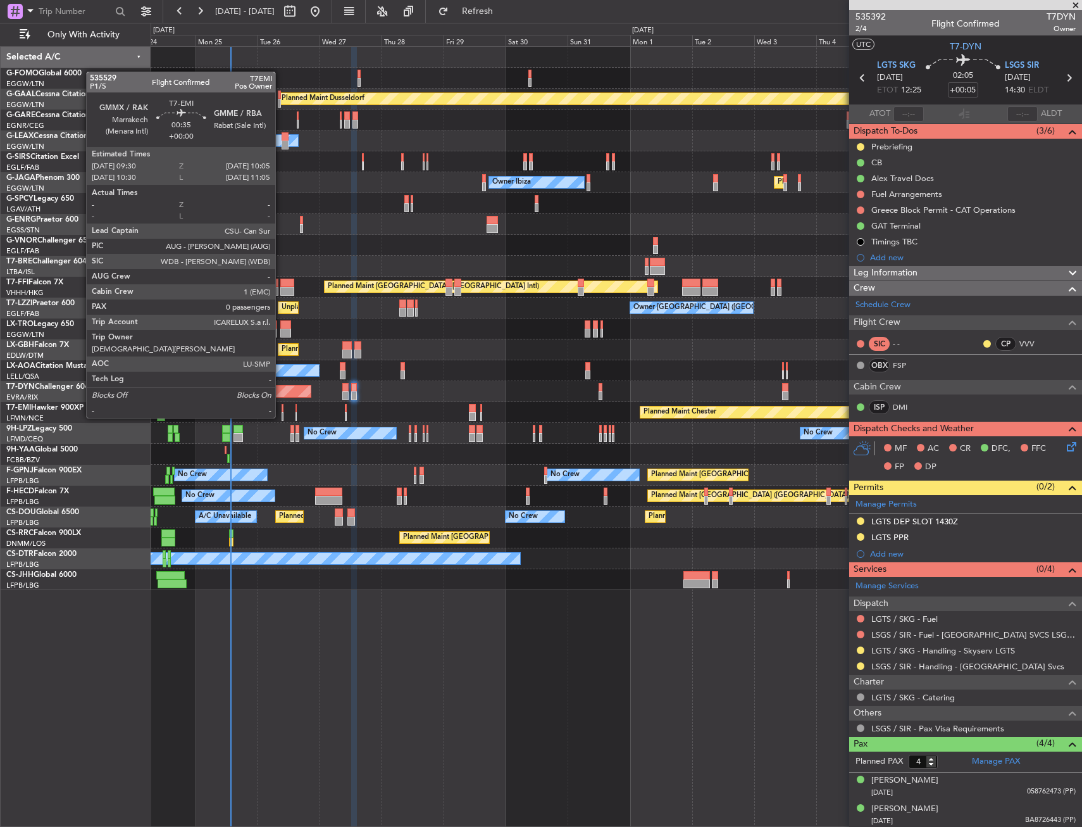
click at [282, 405] on div at bounding box center [283, 408] width 2 height 9
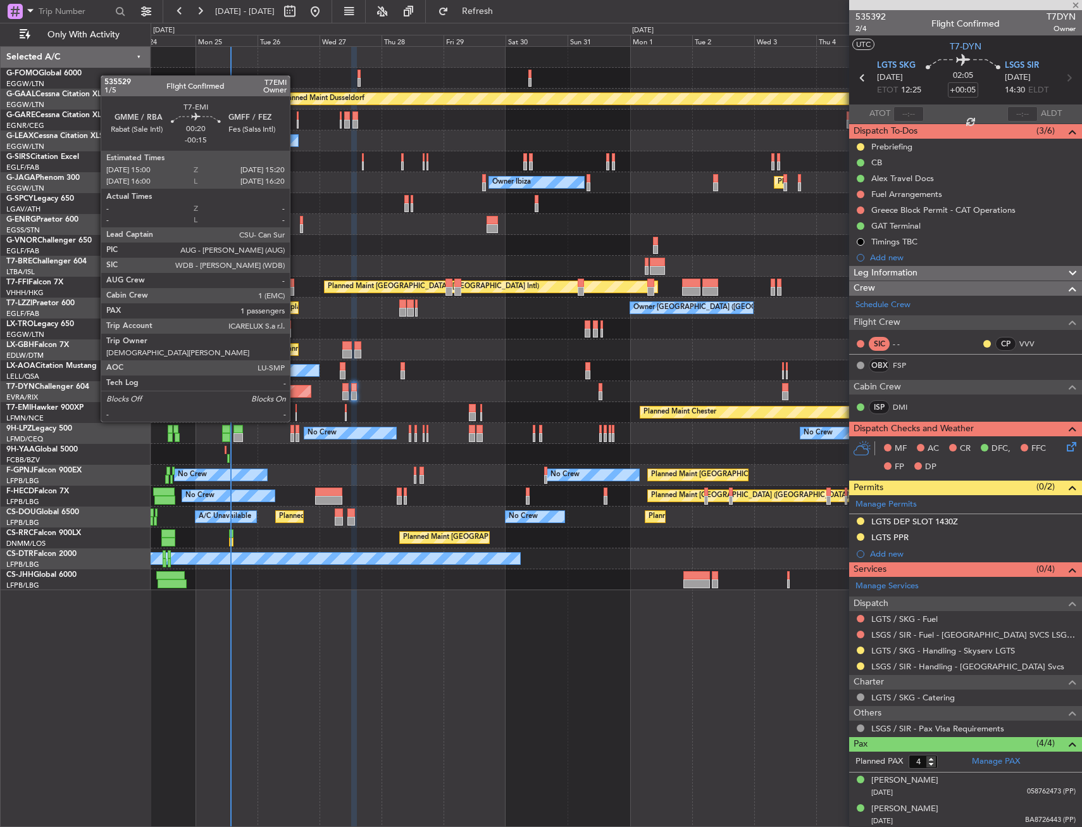
type input "0"
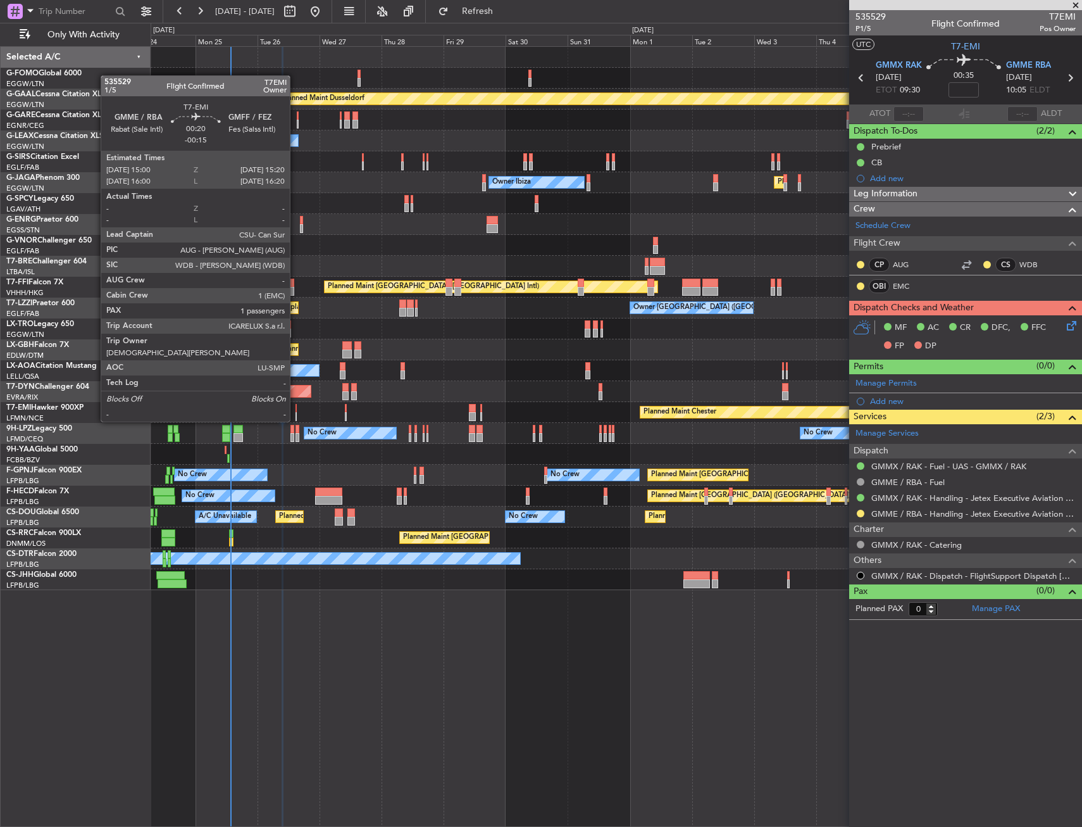
click at [296, 409] on div at bounding box center [296, 408] width 1 height 9
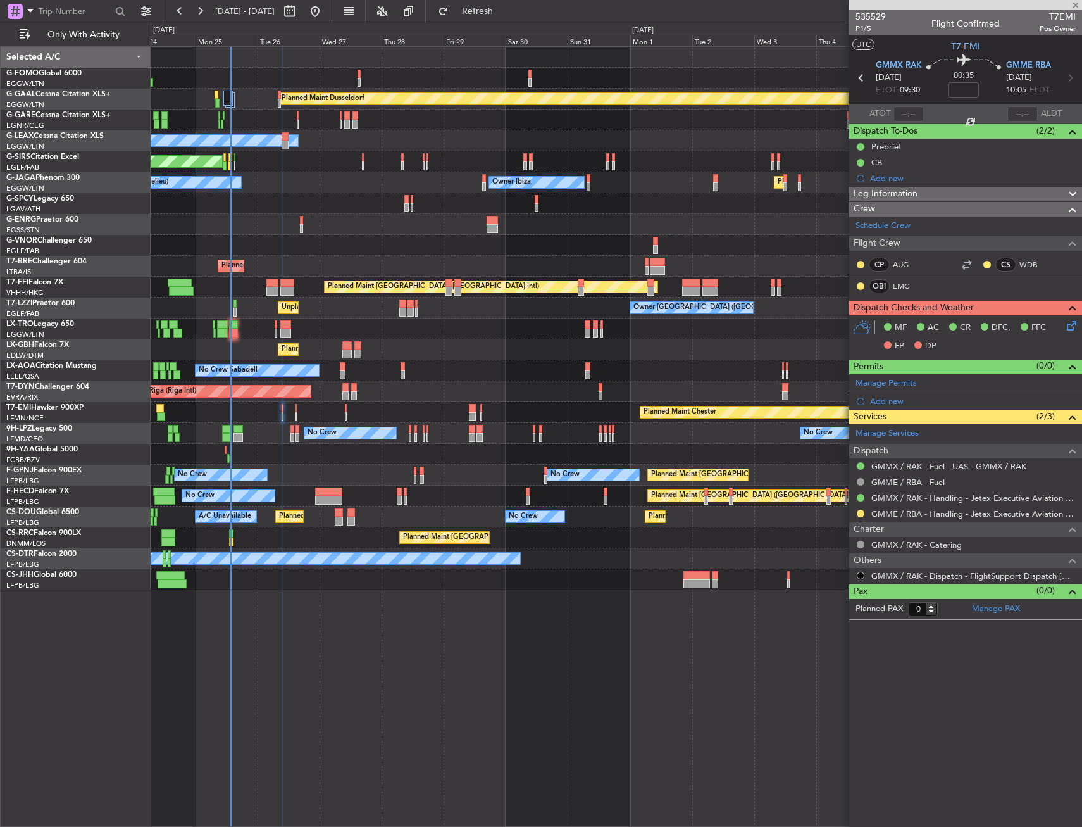
type input "-00:15"
type input "1"
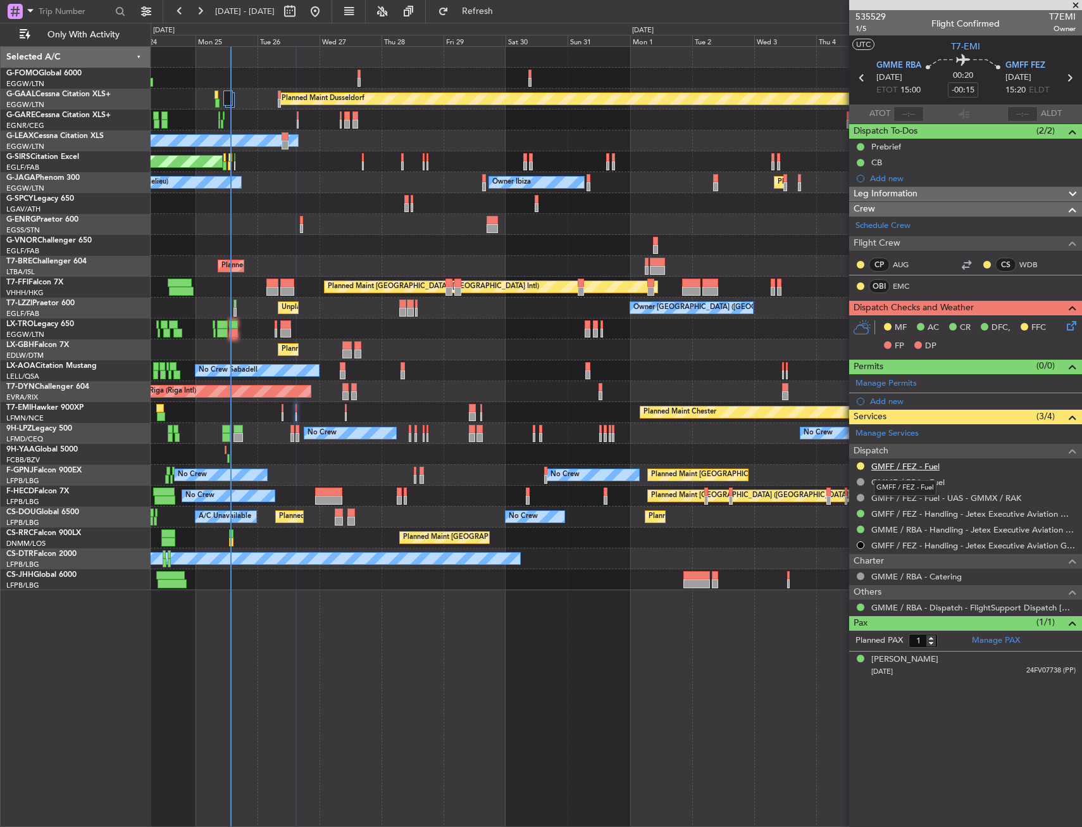
click at [887, 465] on link "GMFF / FEZ - Fuel" at bounding box center [906, 466] width 68 height 11
click at [928, 461] on link "GMFF / FEZ - Fuel" at bounding box center [906, 466] width 68 height 11
click at [924, 466] on link "GMFF / FEZ - Fuel" at bounding box center [906, 466] width 68 height 11
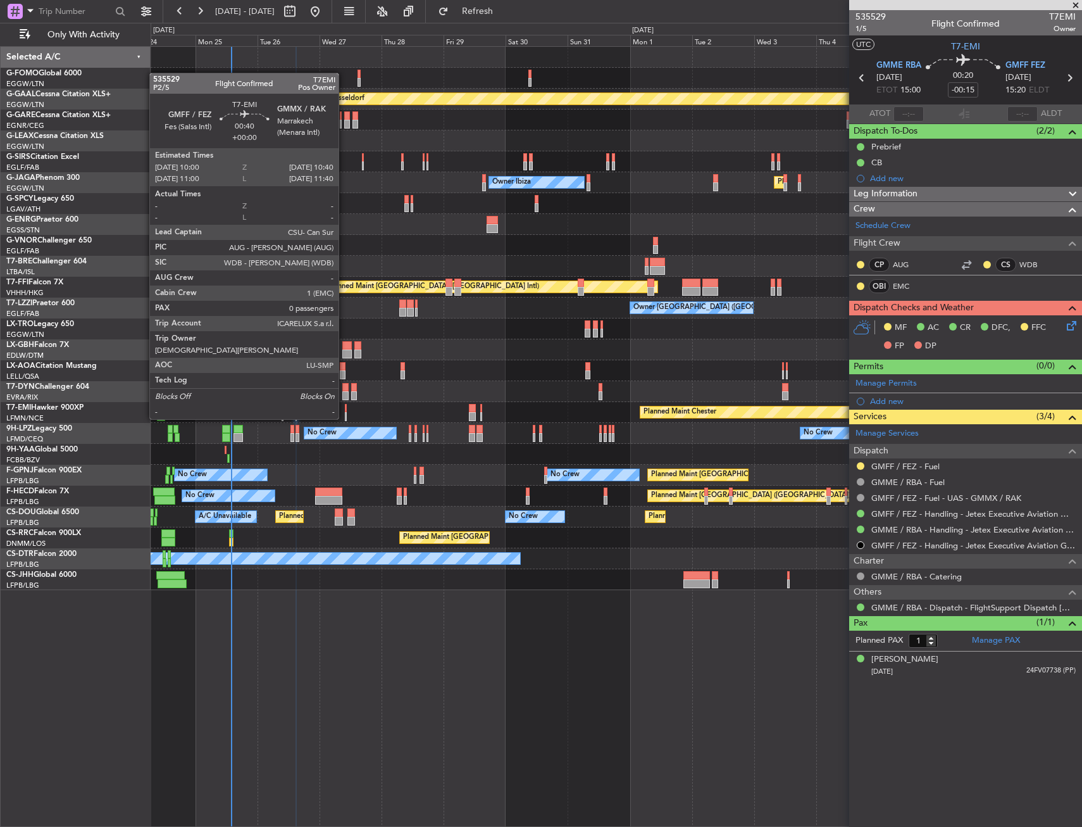
click at [345, 406] on div at bounding box center [346, 408] width 2 height 9
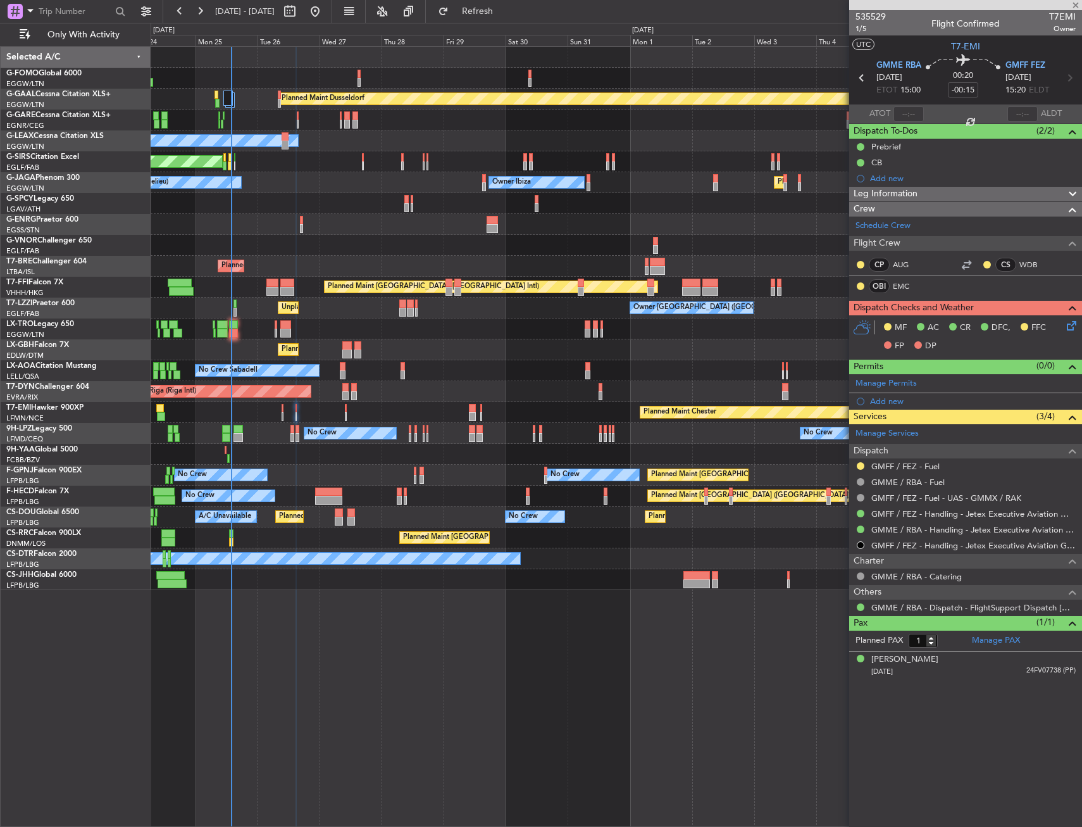
type input "0"
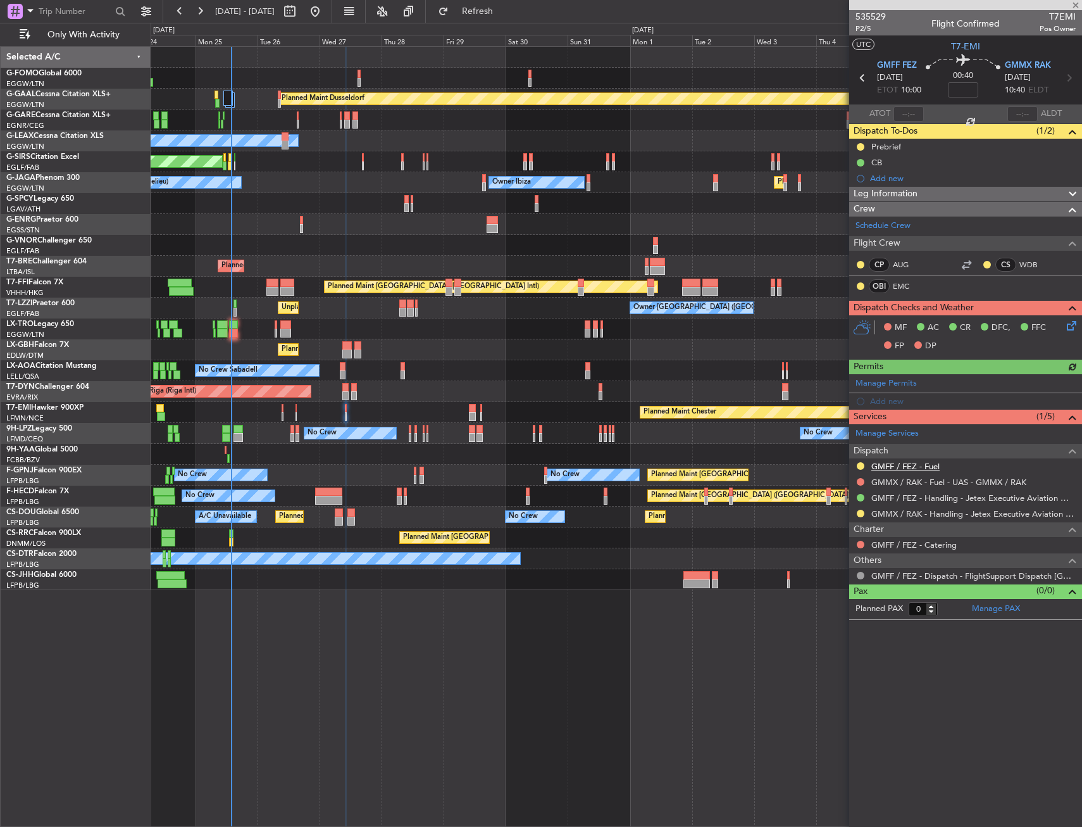
click at [921, 463] on link "GMFF / FEZ - Fuel" at bounding box center [906, 466] width 68 height 11
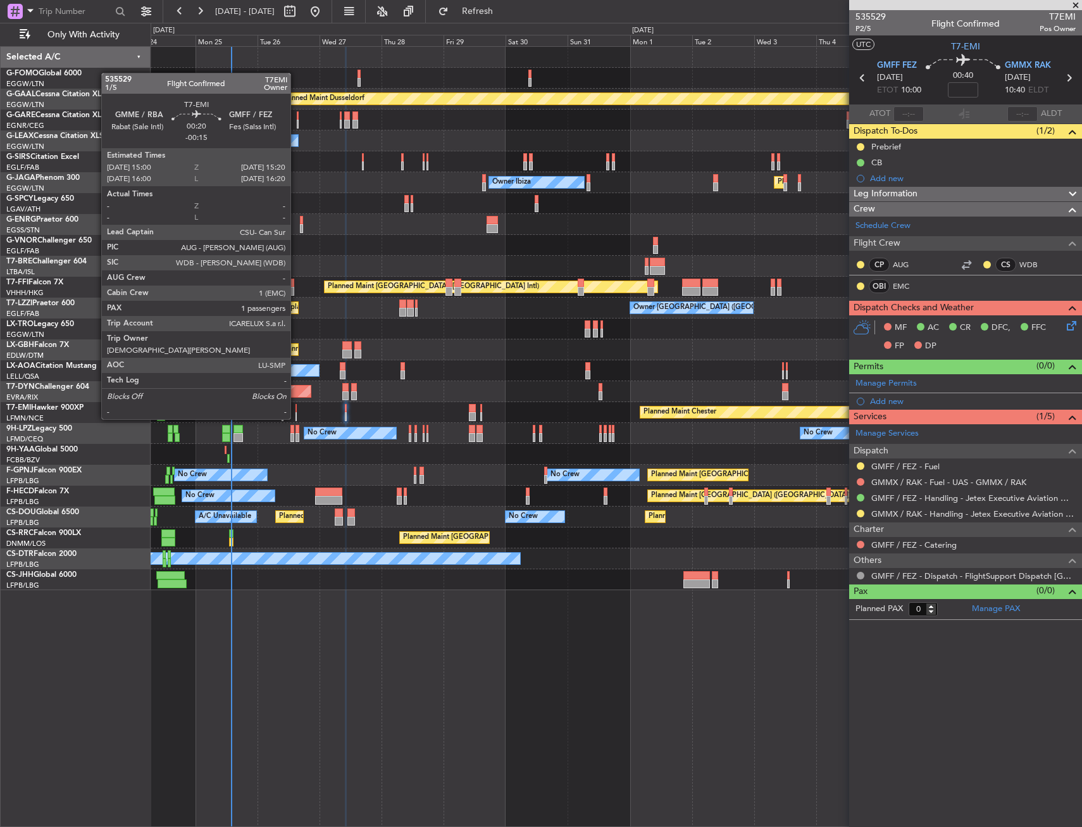
click at [296, 406] on div at bounding box center [296, 408] width 1 height 9
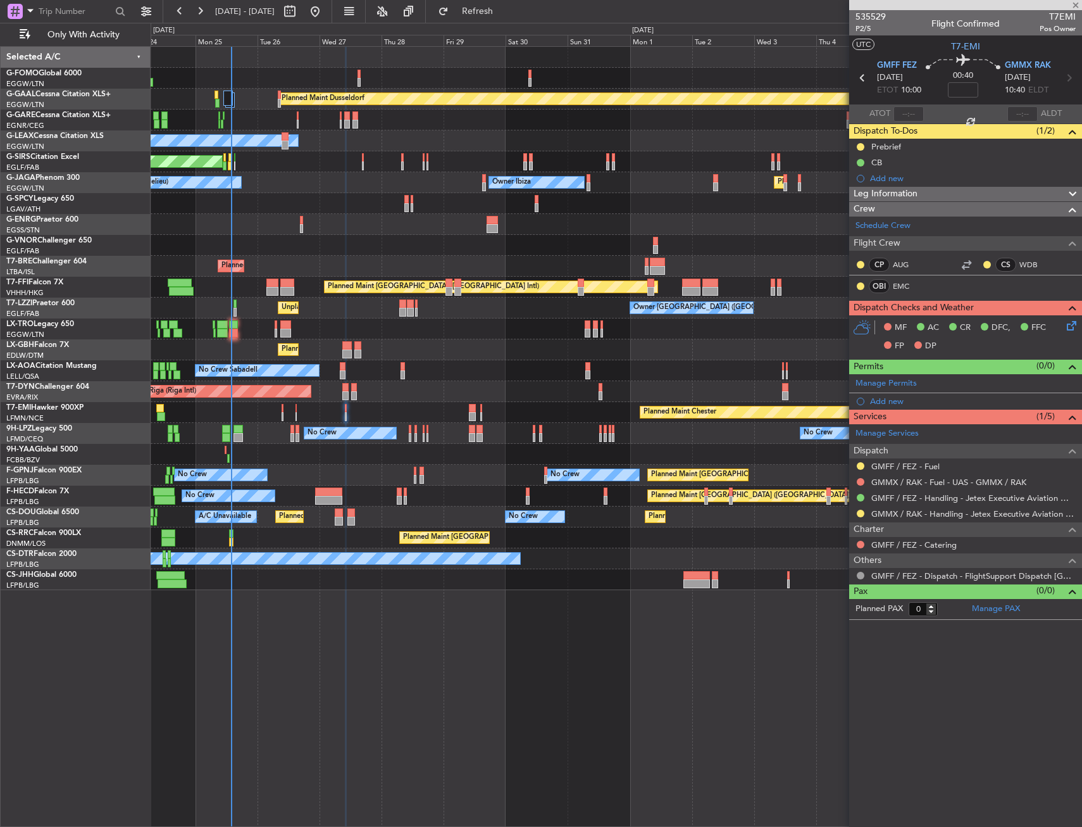
type input "-00:15"
type input "1"
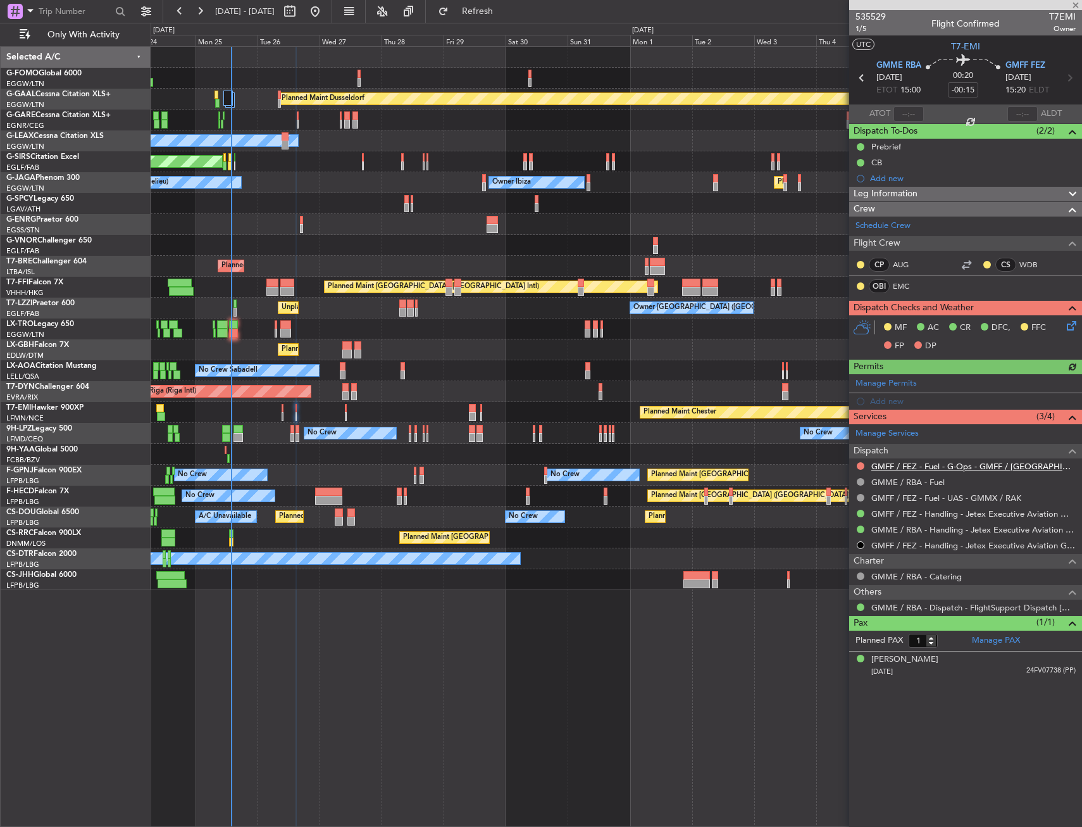
click at [979, 467] on link "GMFF / FEZ - Fuel - G-Ops - GMFF / [GEOGRAPHIC_DATA]" at bounding box center [974, 466] width 204 height 11
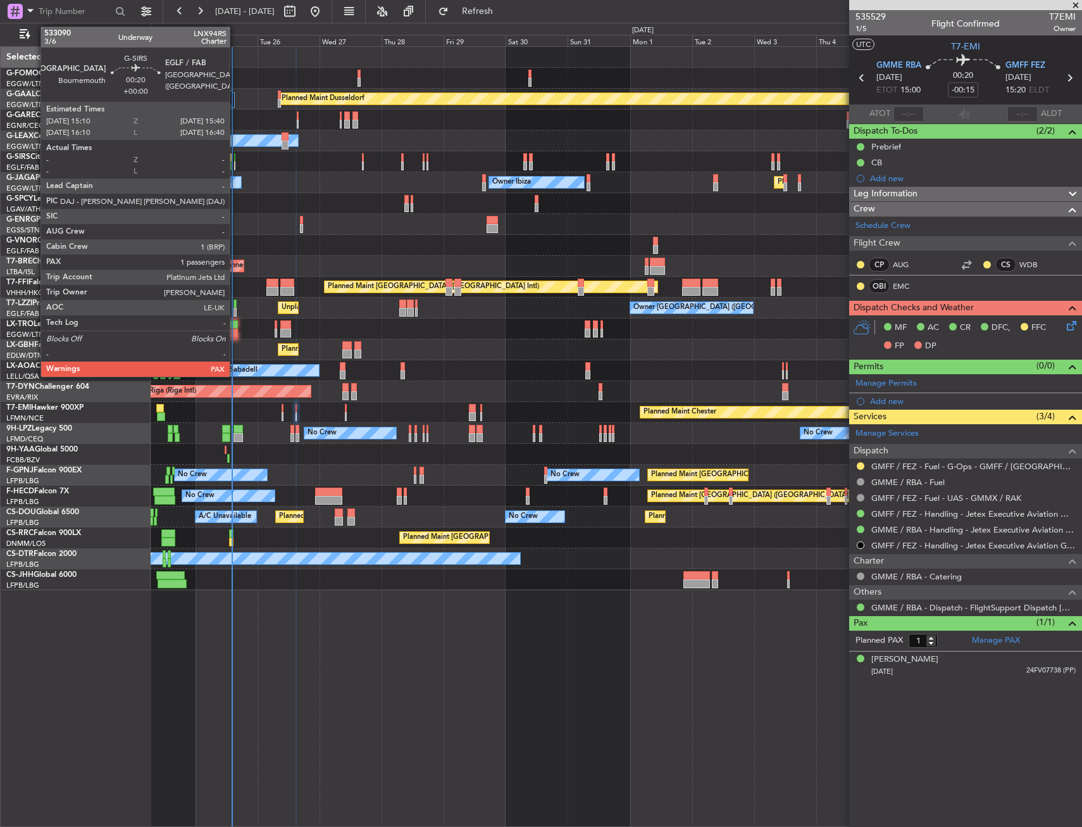
click at [235, 161] on div at bounding box center [235, 165] width 2 height 9
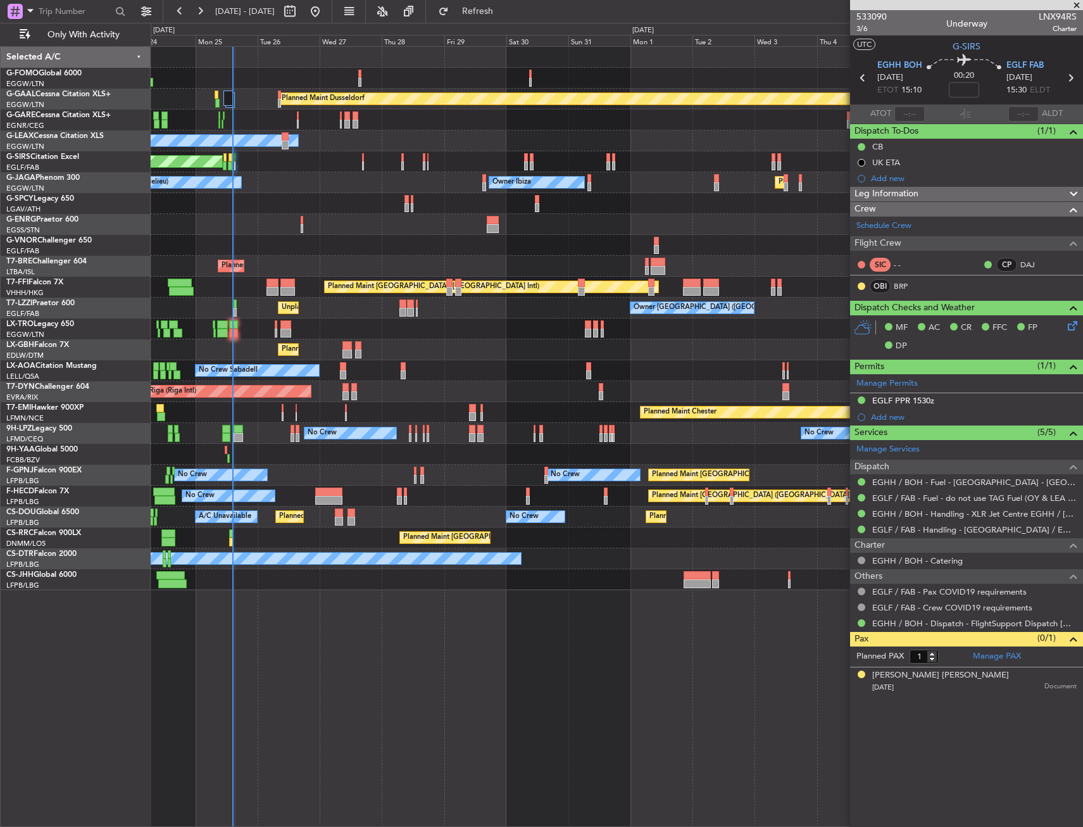
click at [345, 423] on div "No Crew No Crew No Crew" at bounding box center [617, 433] width 932 height 21
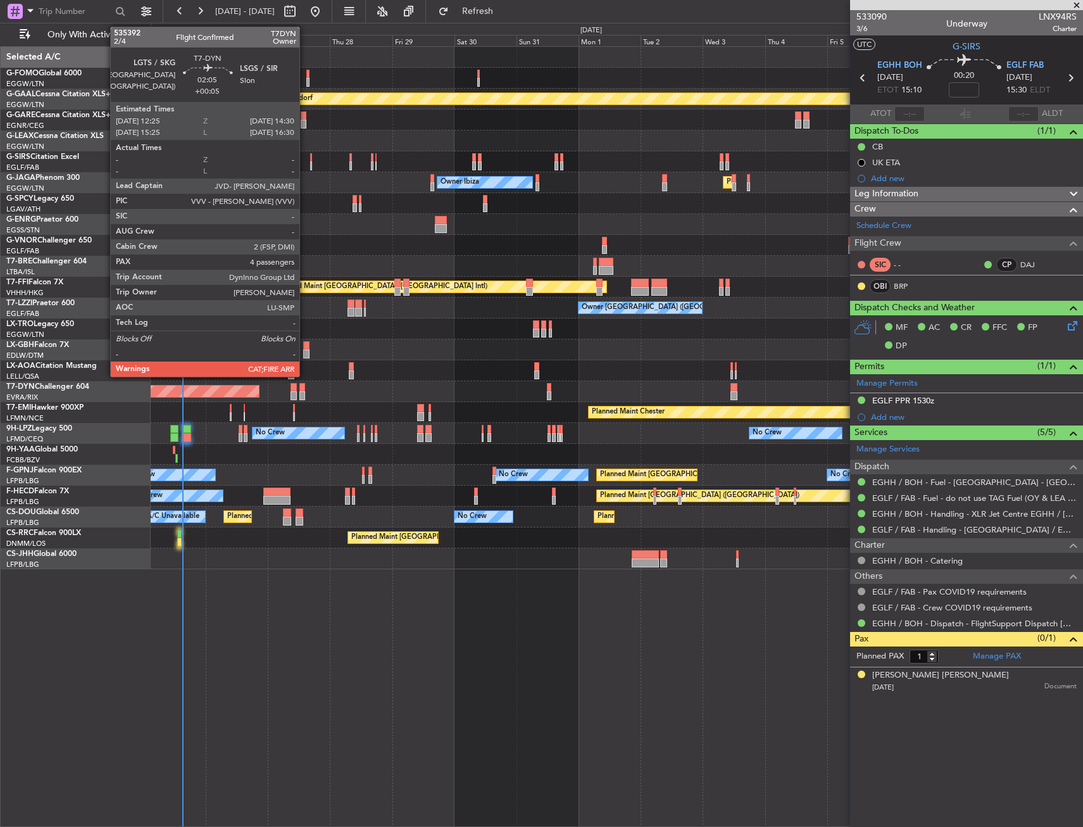
click at [305, 384] on div at bounding box center [302, 387] width 6 height 9
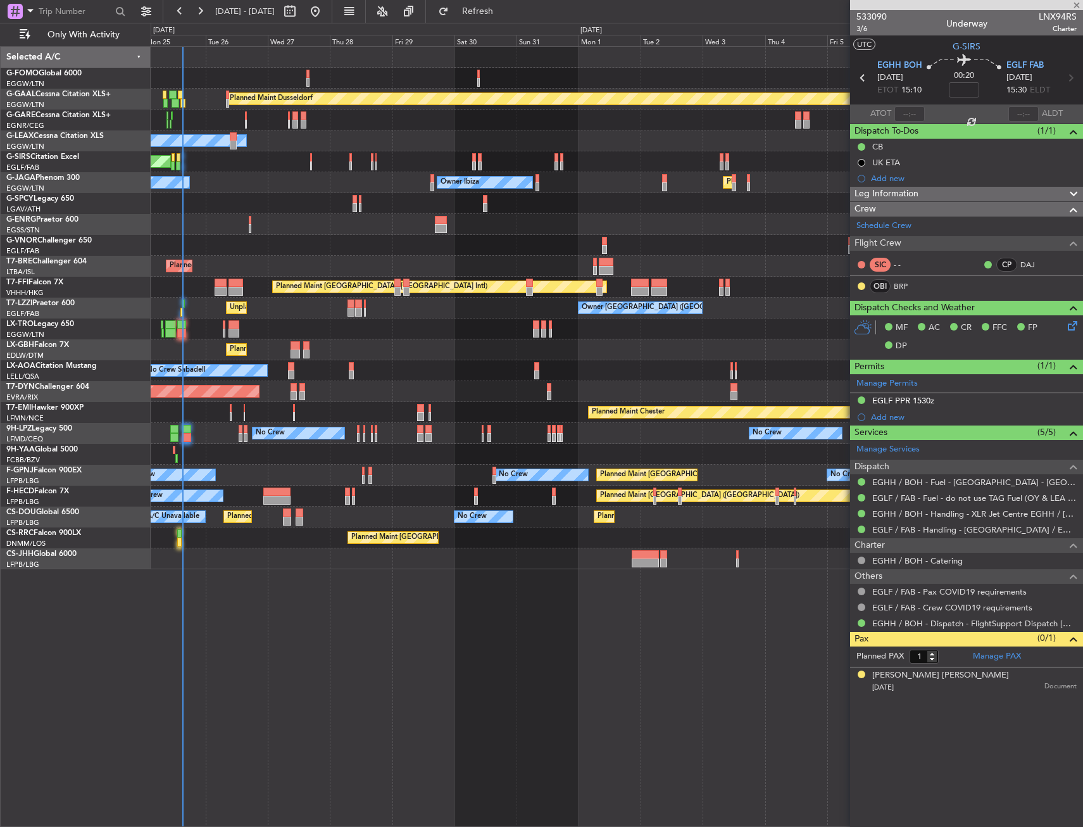
type input "+00:05"
type input "4"
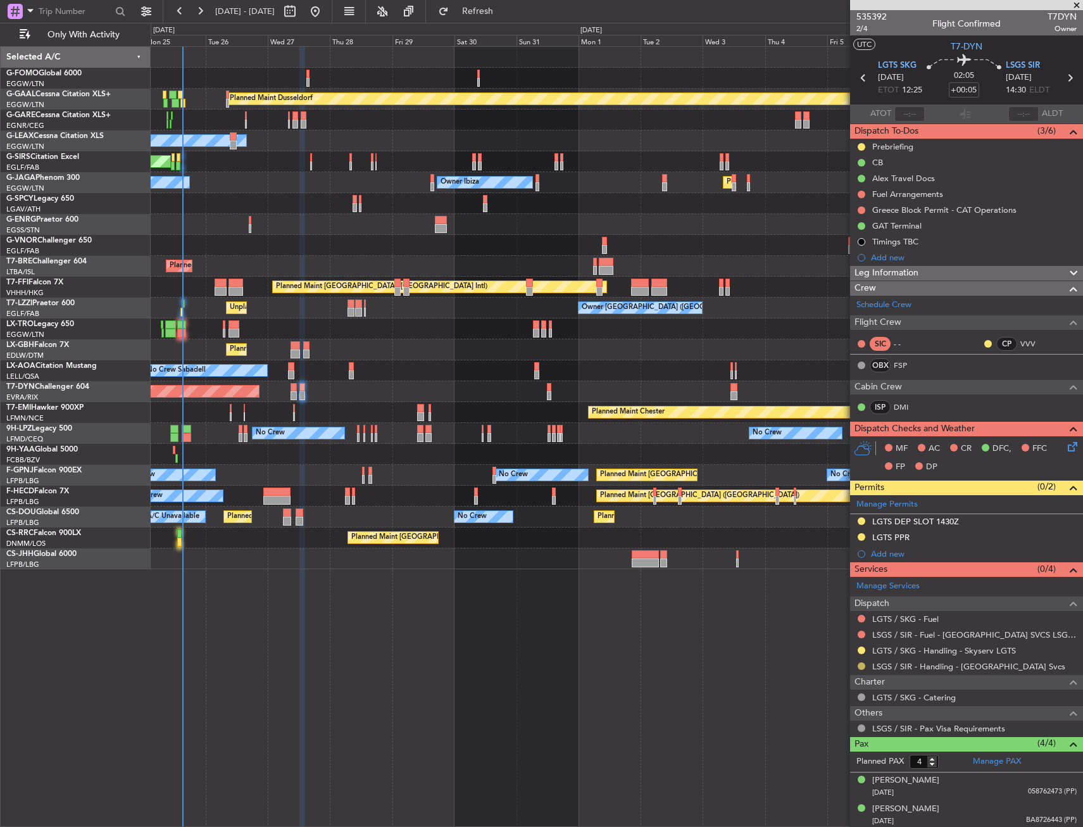
click at [861, 667] on button at bounding box center [862, 666] width 8 height 8
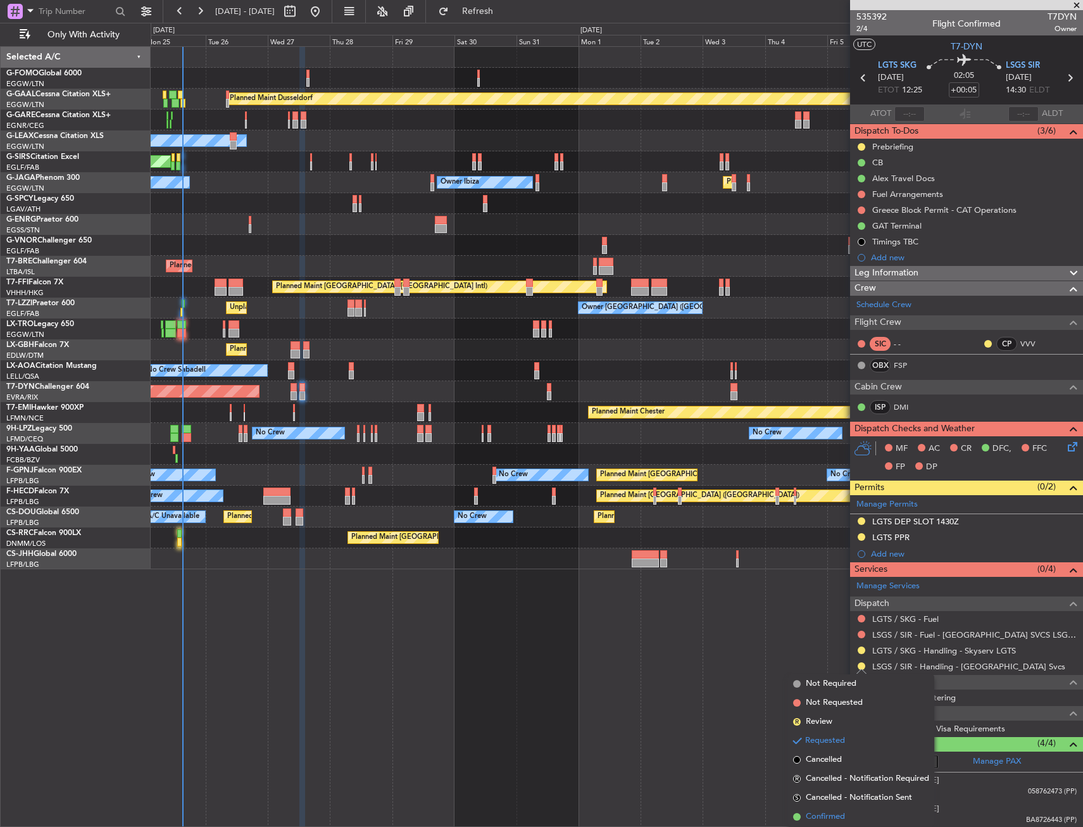
click at [815, 814] on span "Confirmed" at bounding box center [825, 816] width 39 height 13
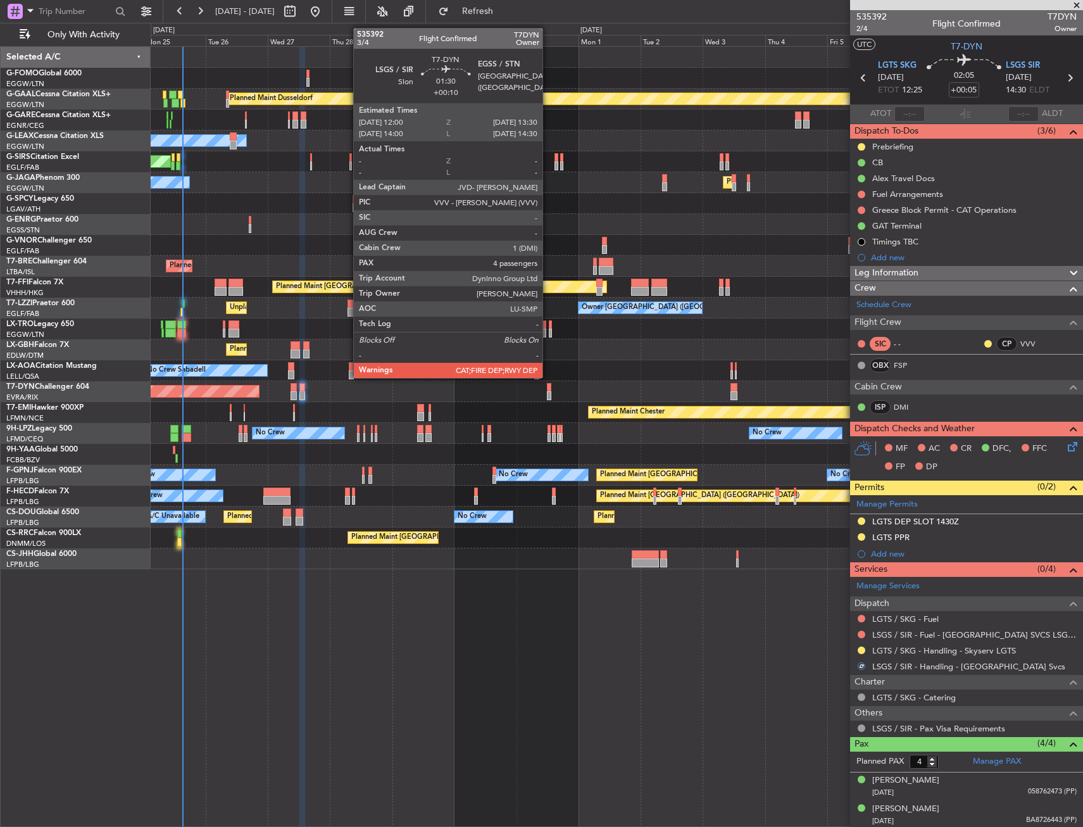
click at [548, 388] on div at bounding box center [549, 387] width 4 height 9
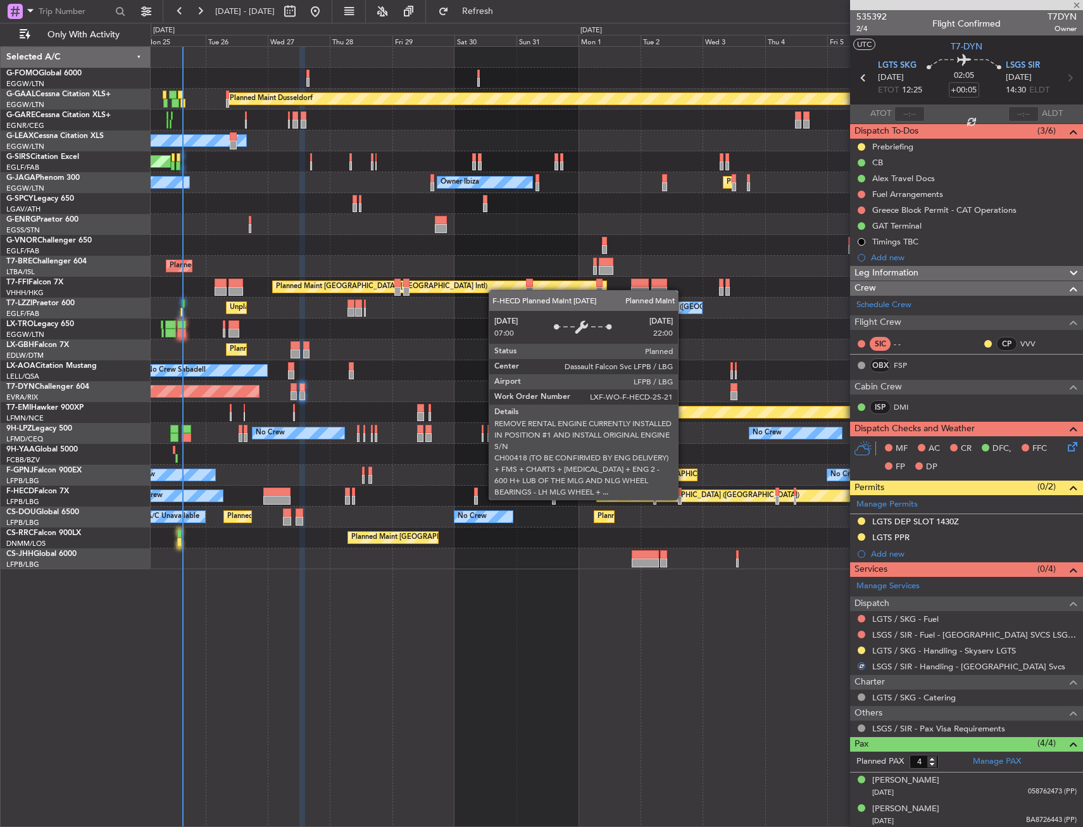
type input "+00:10"
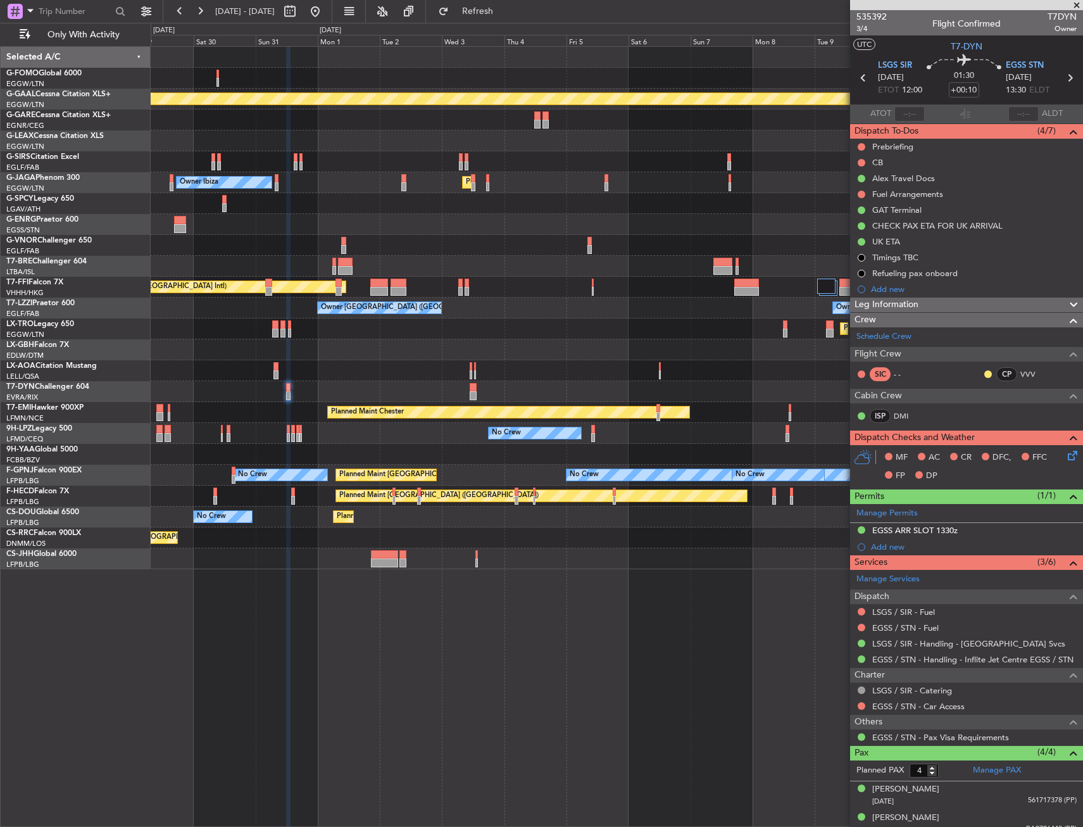
click at [357, 427] on div "No Crew No Crew No Crew" at bounding box center [617, 433] width 932 height 21
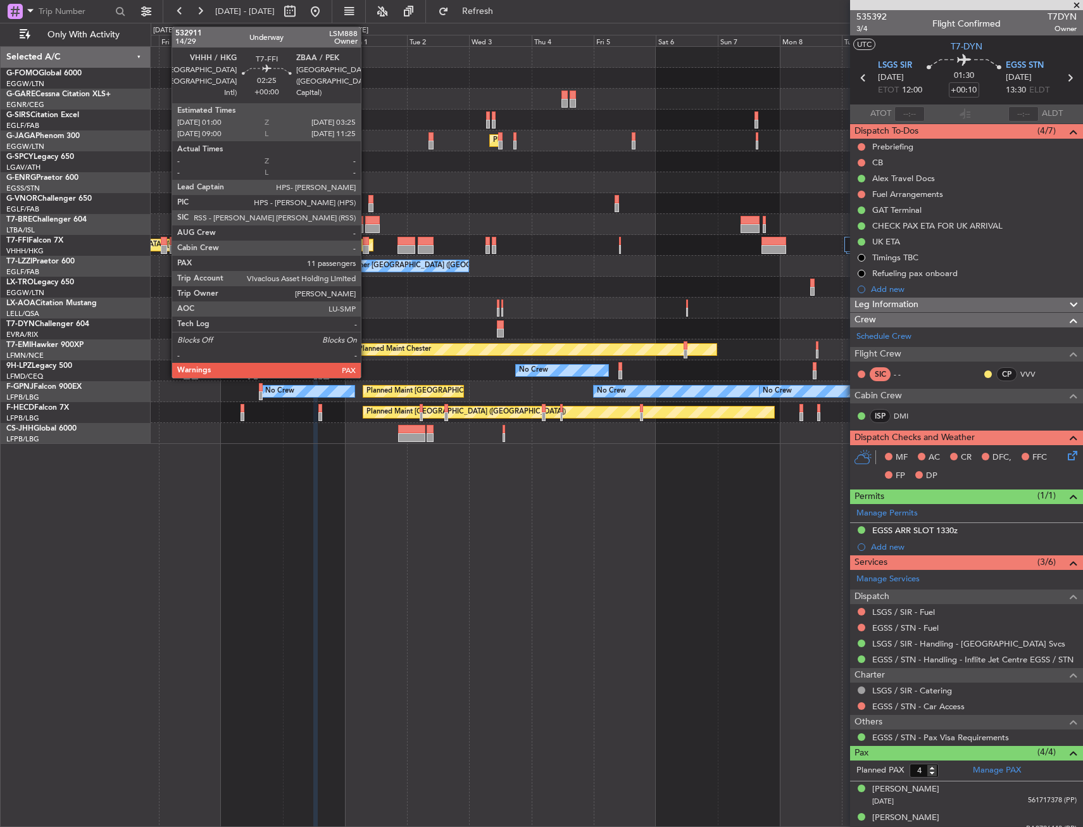
click at [165, 246] on div at bounding box center [164, 249] width 6 height 9
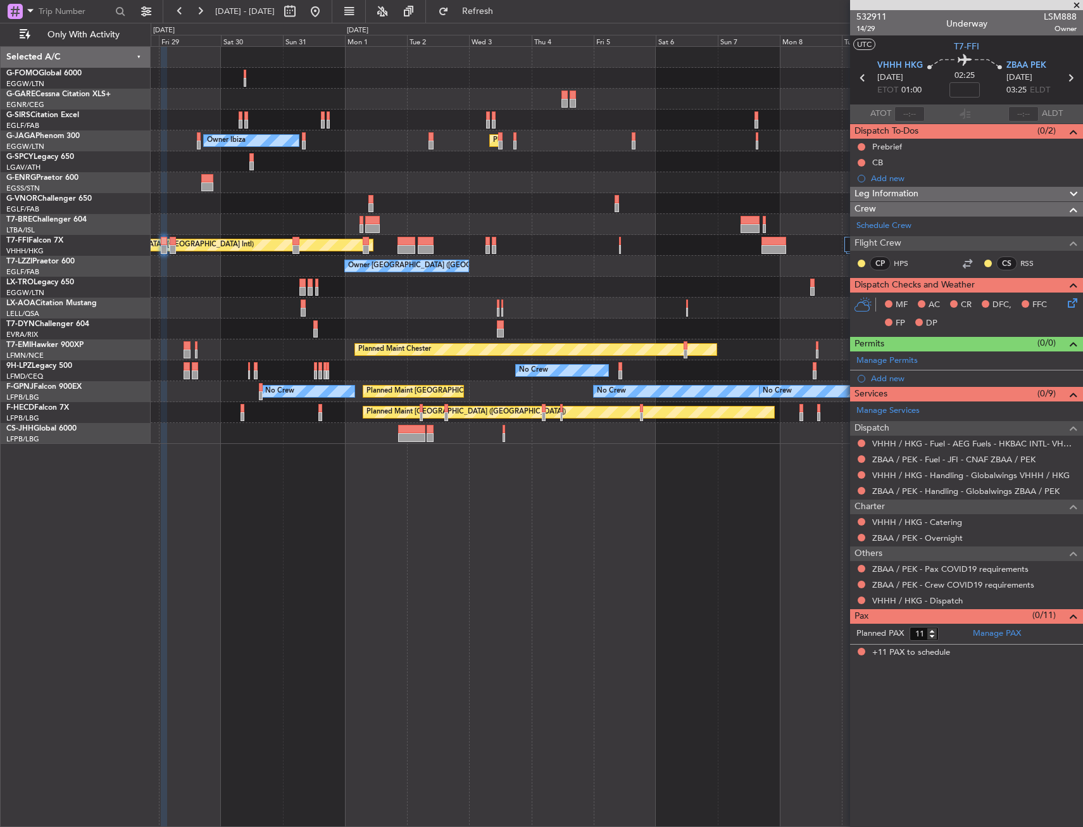
click at [643, 408] on div "Unplanned Maint Oxford ([GEOGRAPHIC_DATA]) Planned Maint [GEOGRAPHIC_DATA] ([GE…" at bounding box center [617, 245] width 932 height 397
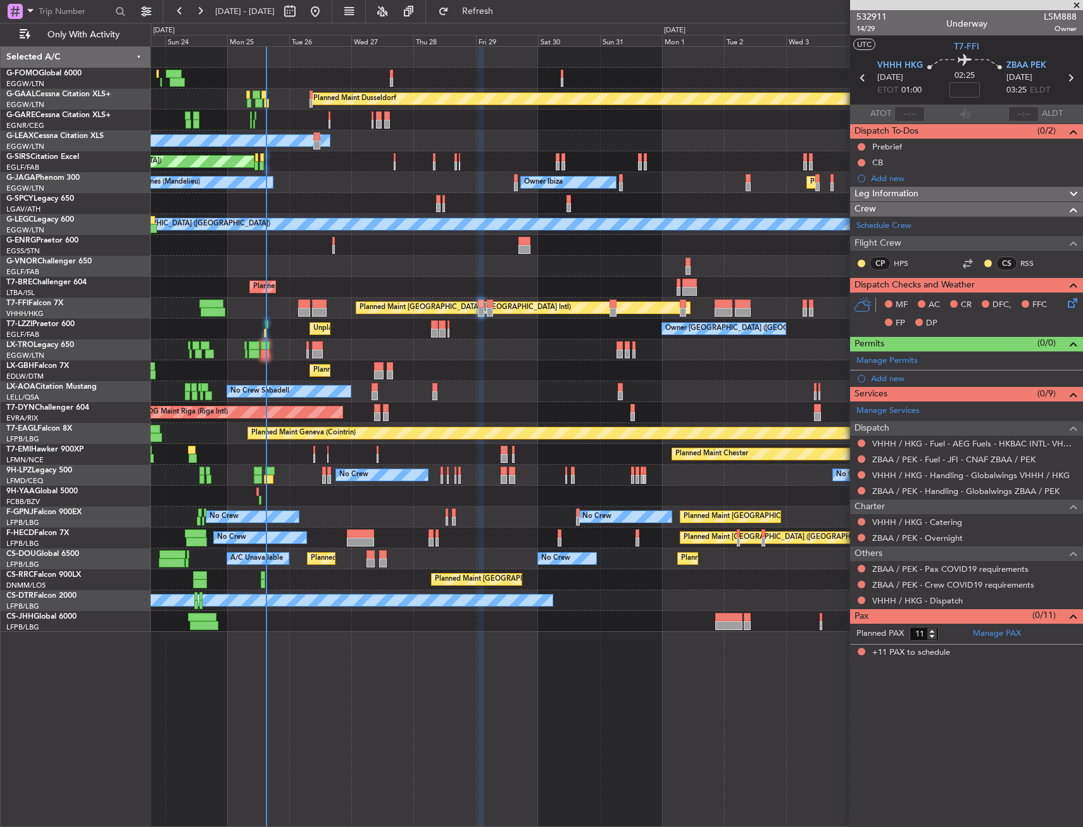
click at [430, 324] on div "Owner [GEOGRAPHIC_DATA] ([GEOGRAPHIC_DATA]) Unplanned Maint [GEOGRAPHIC_DATA] (…" at bounding box center [617, 328] width 932 height 21
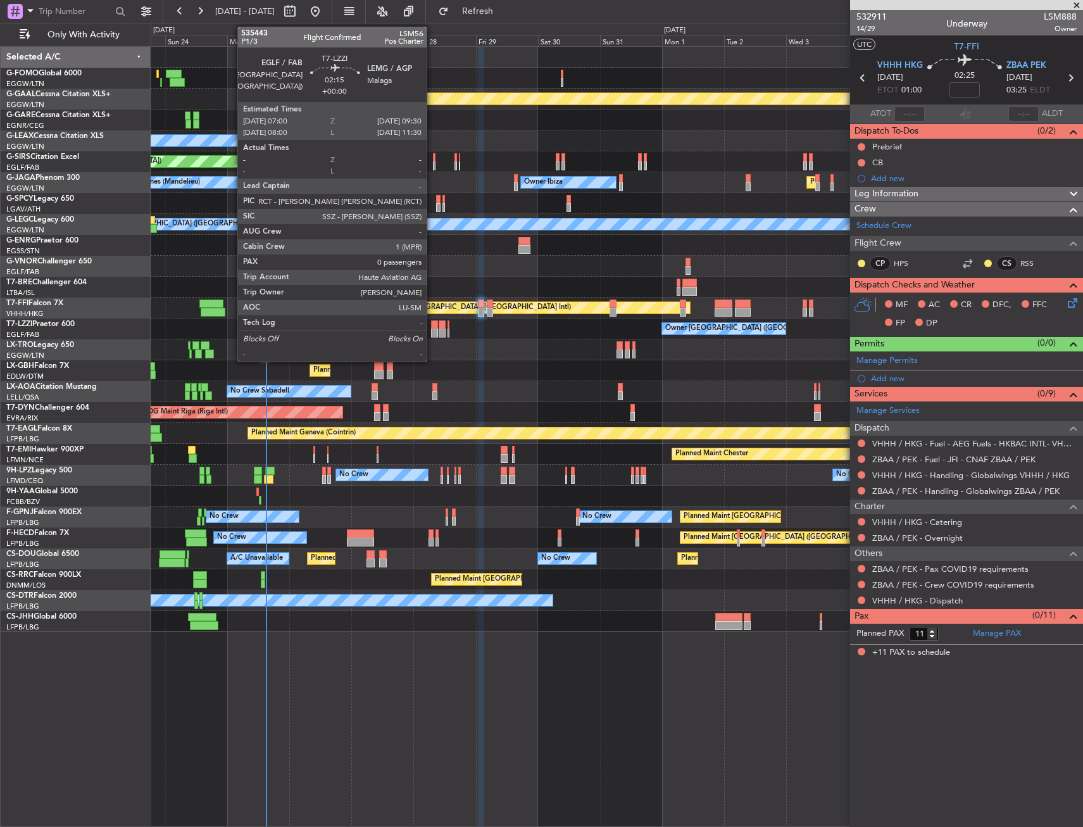
click at [432, 324] on div at bounding box center [434, 324] width 7 height 9
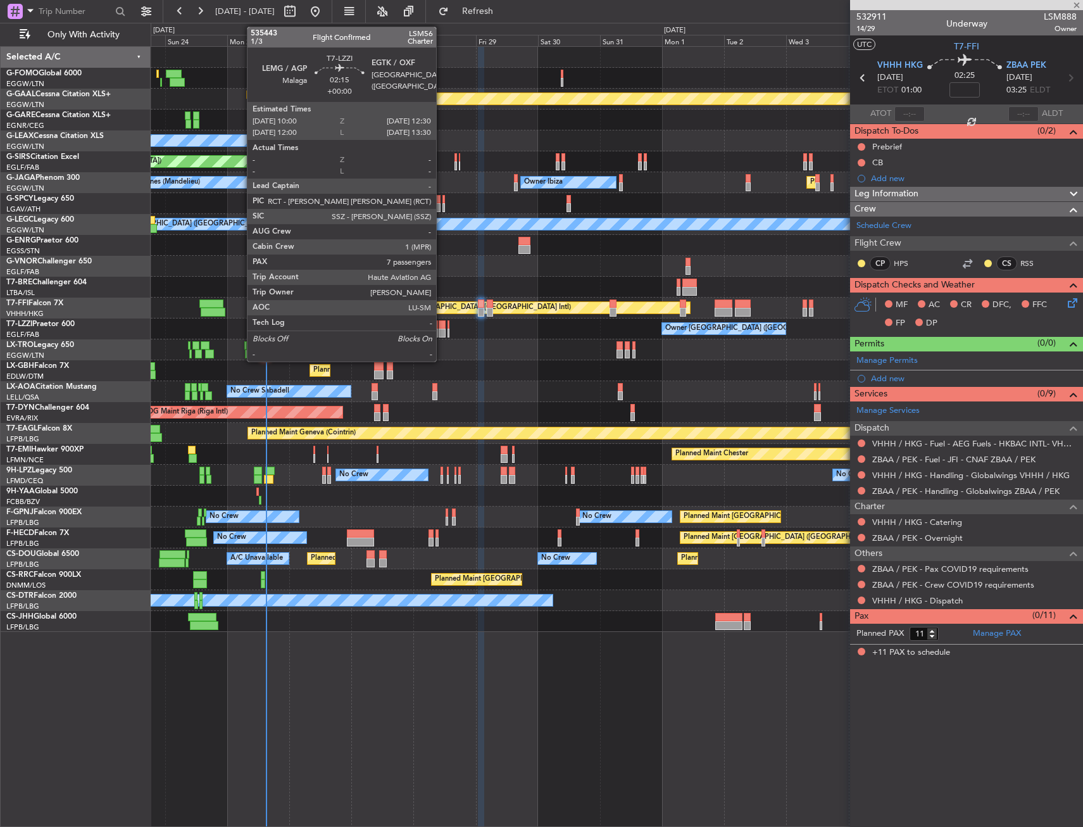
type input "0"
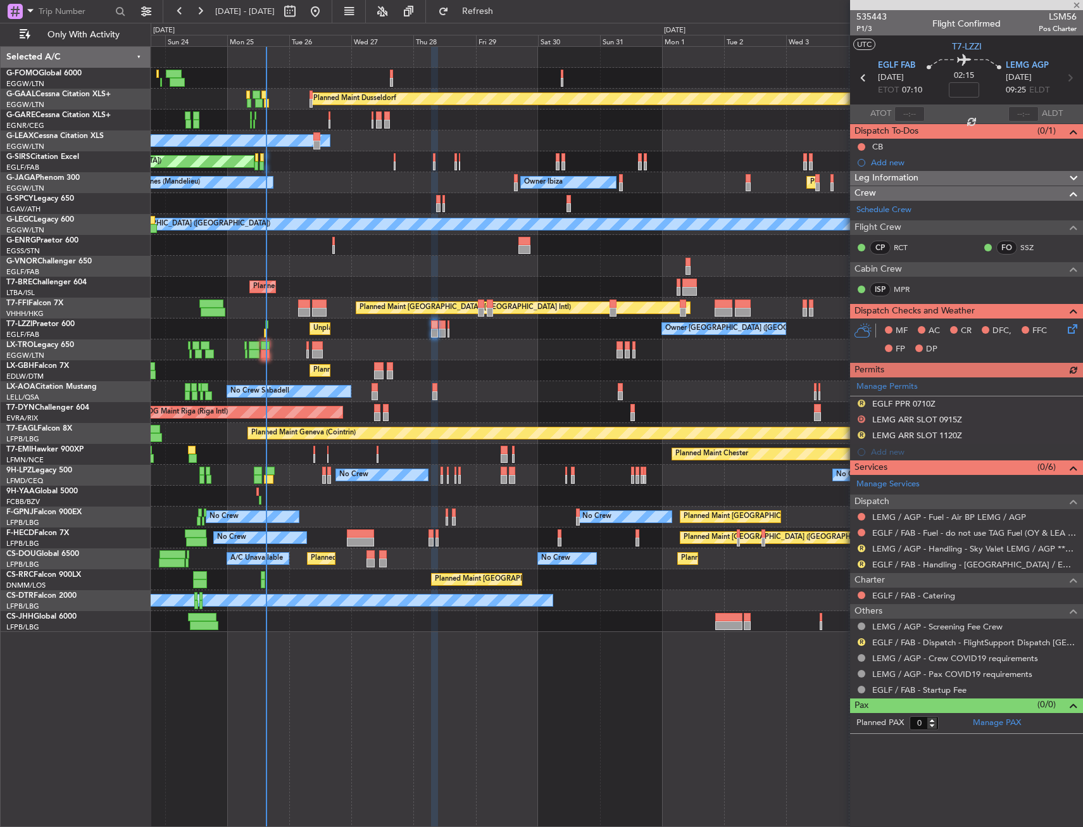
click at [916, 554] on div "R LEMG / AGP - Handling - Sky Valet LEMG / AGP ***My Handling***" at bounding box center [966, 549] width 233 height 16
click at [916, 561] on link "EGLF / FAB - Handling - [GEOGRAPHIC_DATA] / EGLF / FAB" at bounding box center [974, 564] width 204 height 11
